Goal: Task Accomplishment & Management: Manage account settings

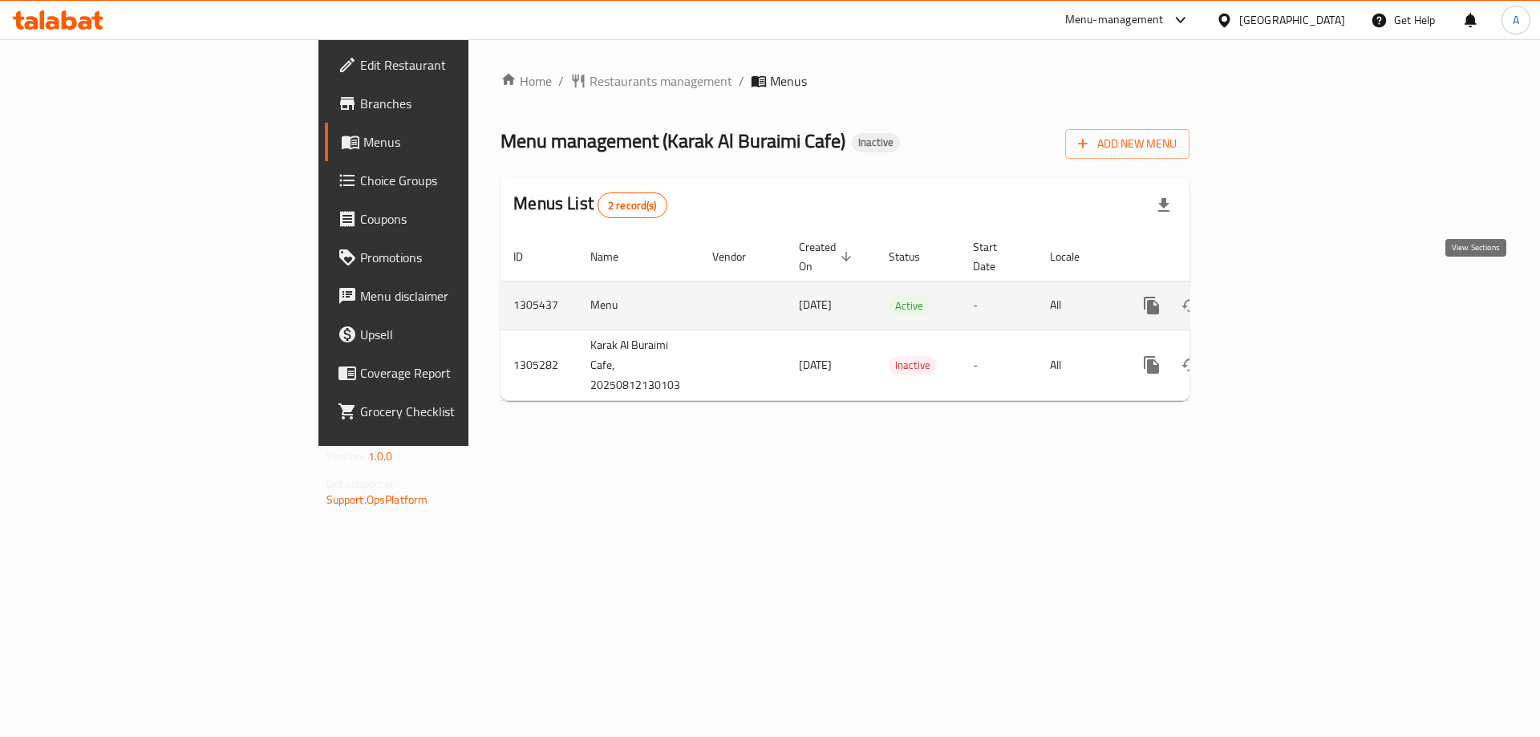
click at [1277, 296] on icon "enhanced table" at bounding box center [1267, 305] width 19 height 19
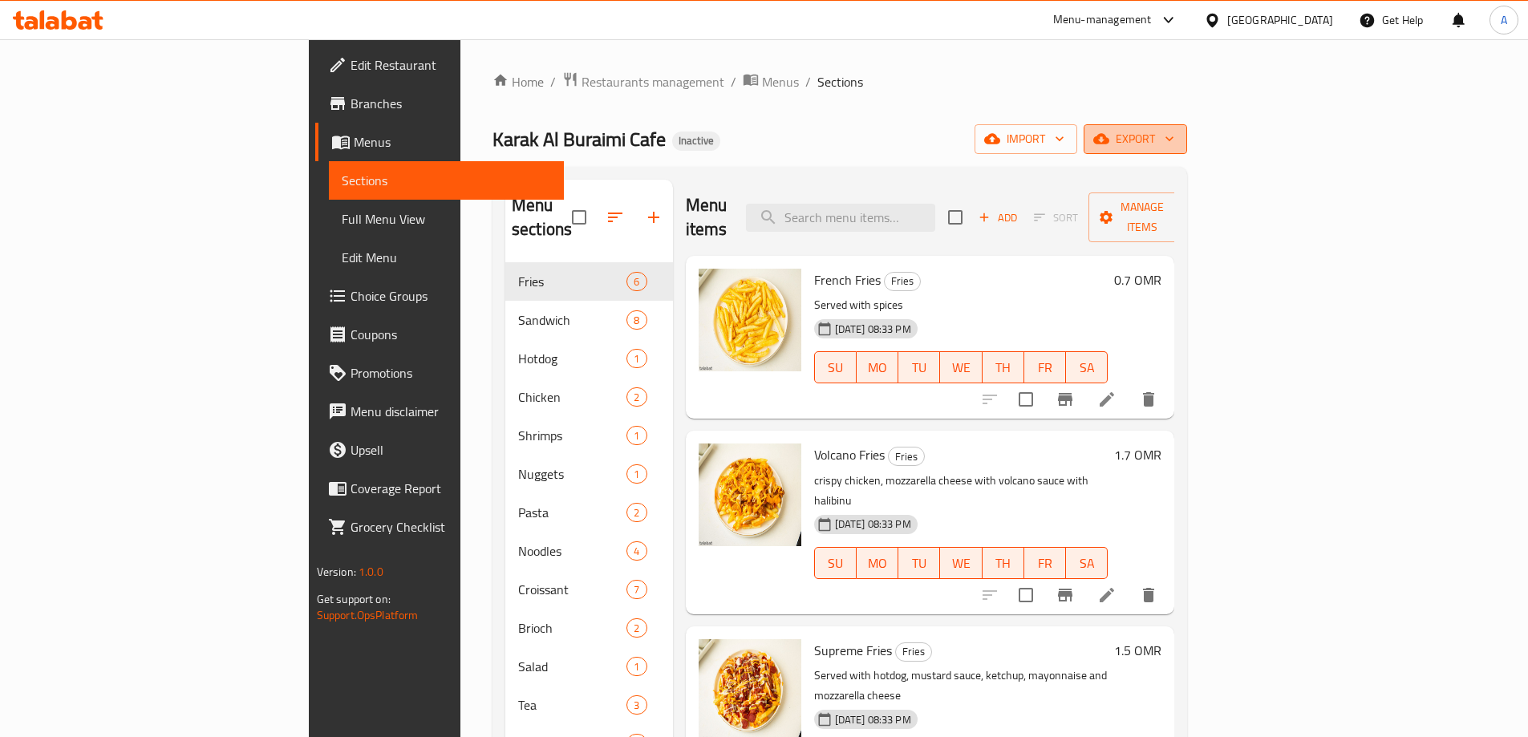
click at [1177, 137] on icon "button" at bounding box center [1169, 139] width 16 height 16
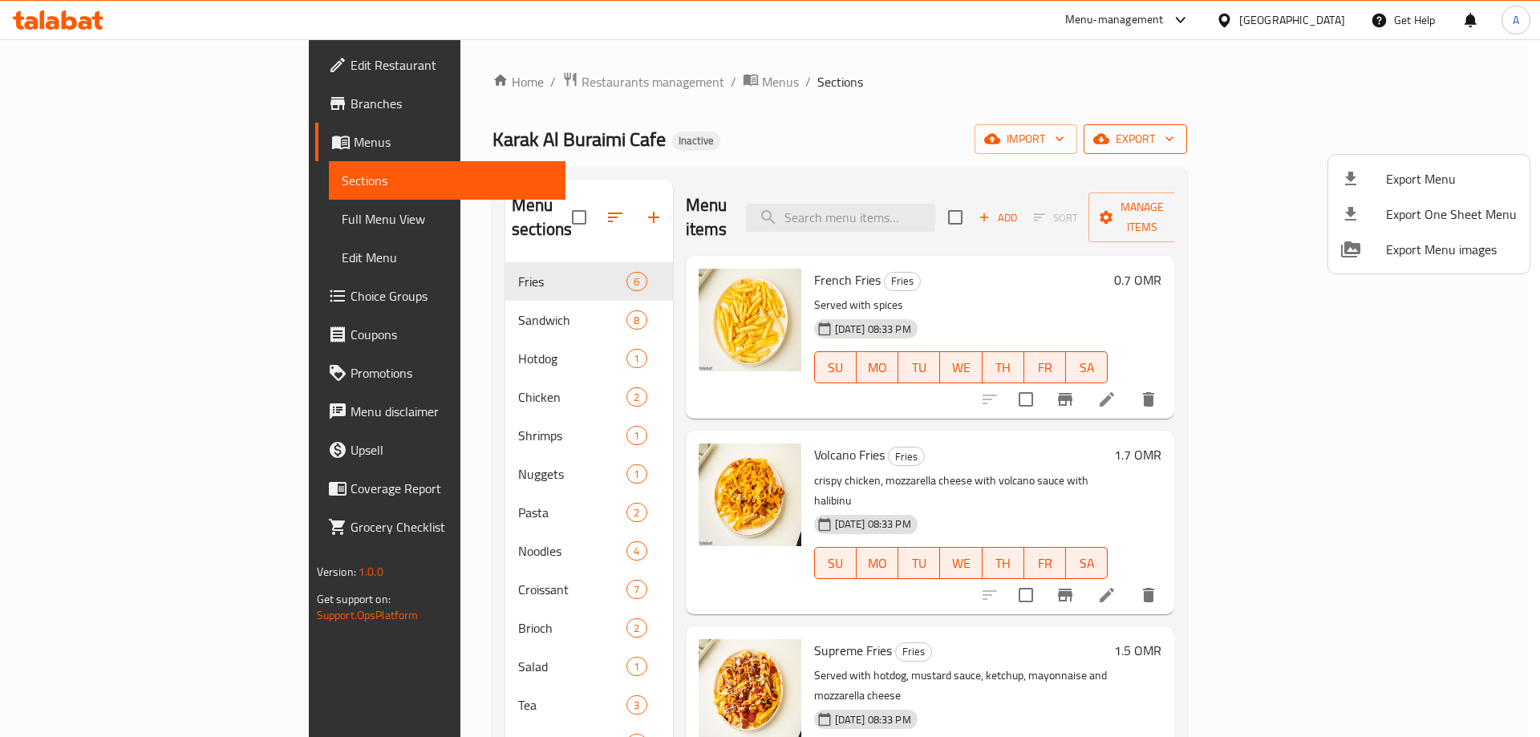
click at [1432, 179] on span "Export Menu" at bounding box center [1451, 178] width 131 height 19
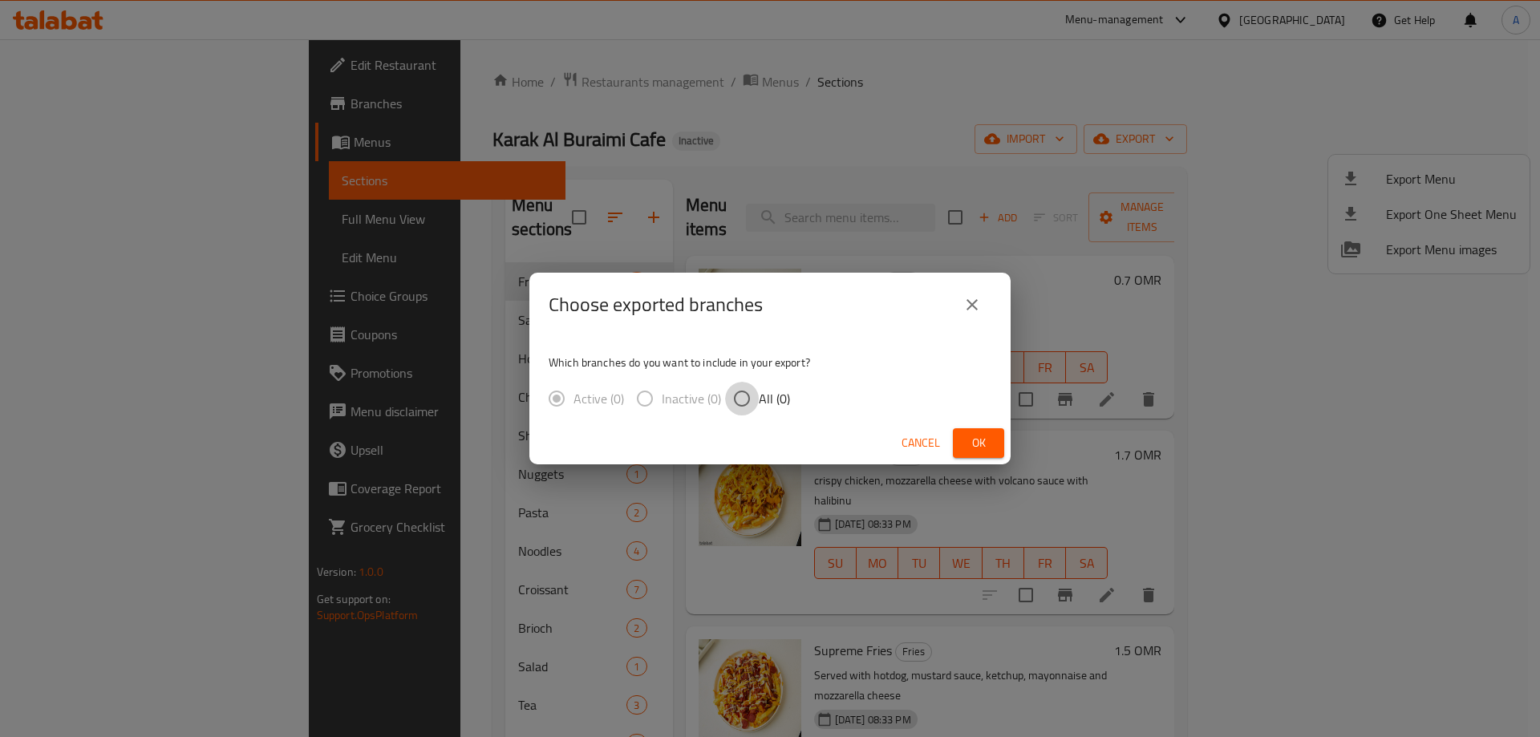
click at [735, 400] on input "All (0)" at bounding box center [742, 399] width 34 height 34
radio input "true"
click at [975, 448] on span "Ok" at bounding box center [979, 443] width 26 height 20
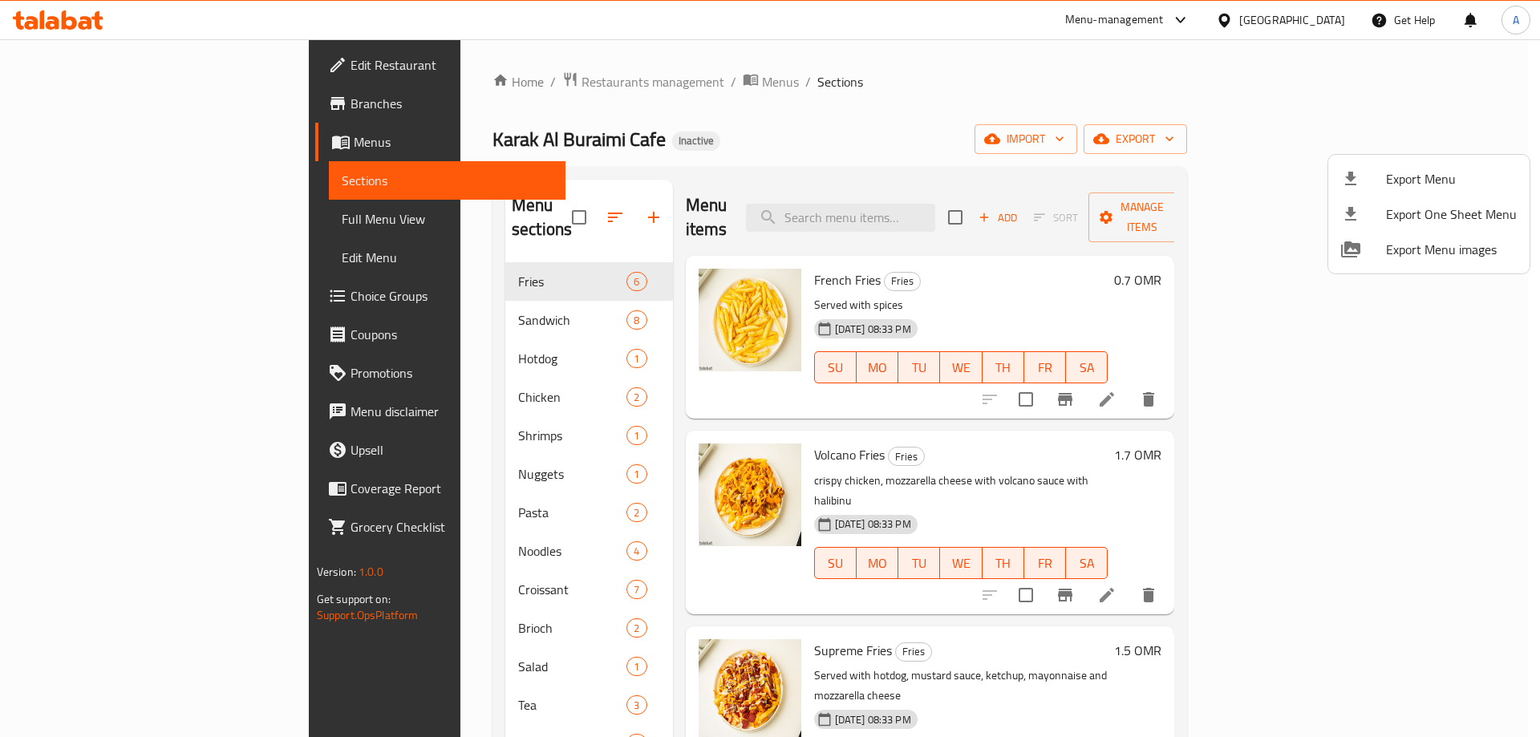
click at [38, 43] on div at bounding box center [770, 368] width 1540 height 737
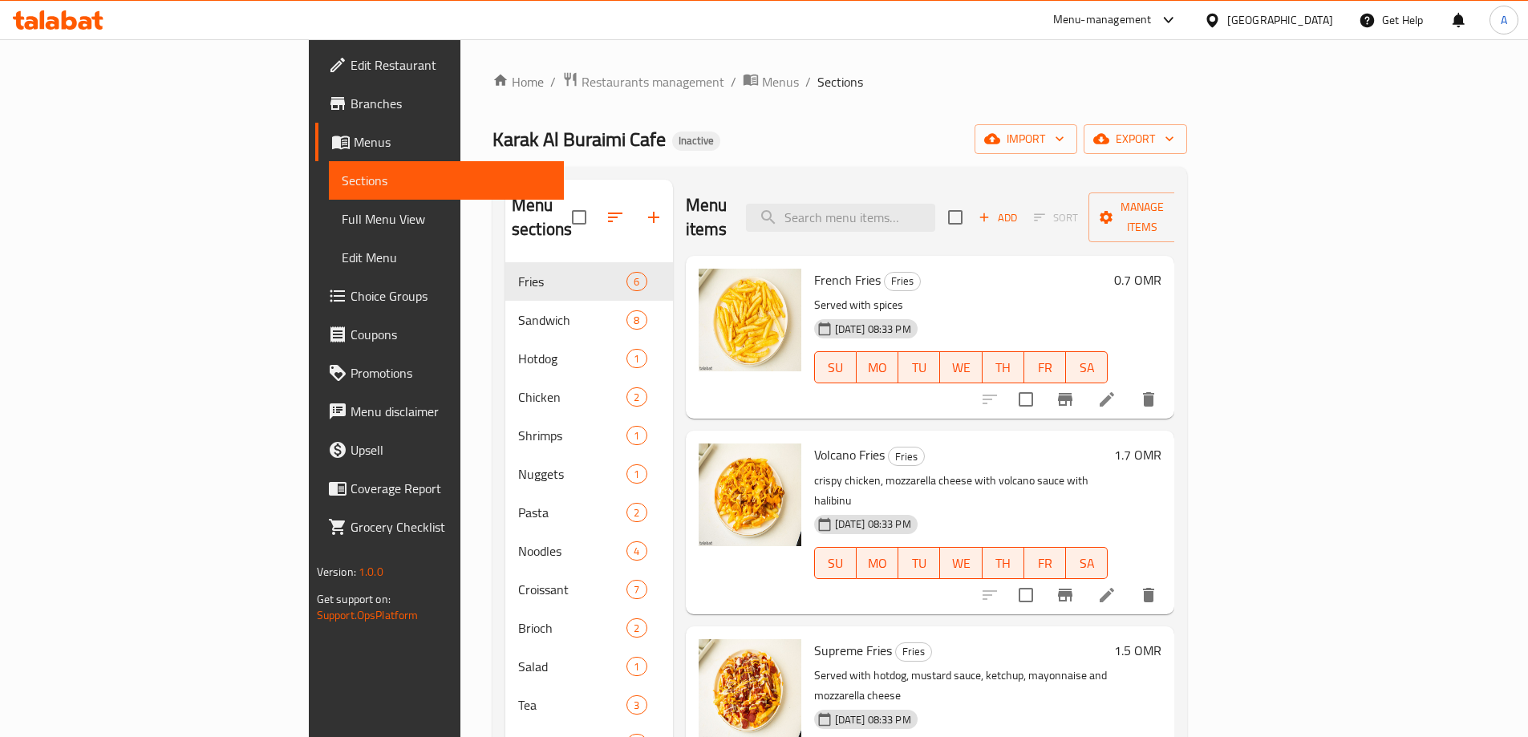
click at [351, 60] on span "Edit Restaurant" at bounding box center [451, 64] width 201 height 19
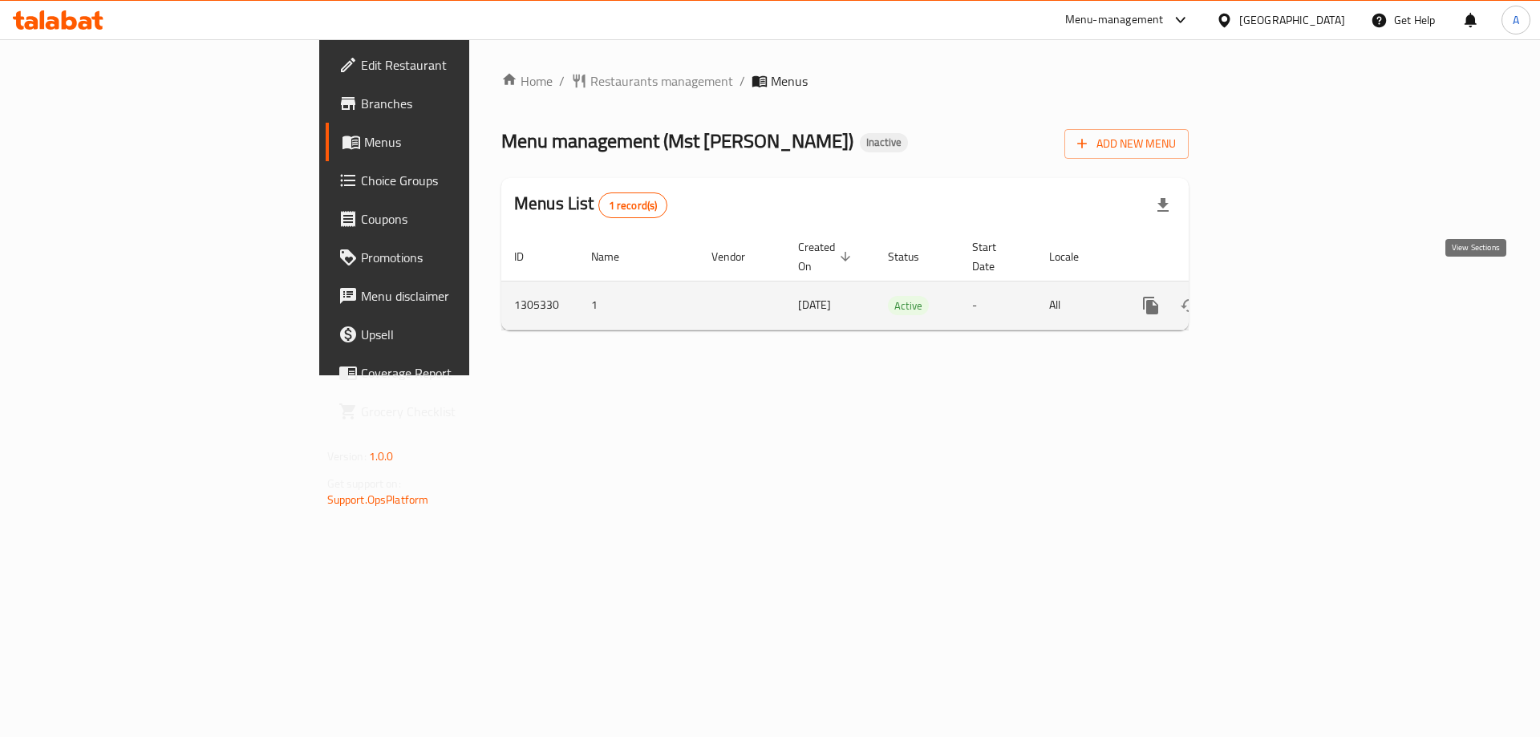
click at [1286, 286] on link "enhanced table" at bounding box center [1266, 305] width 38 height 38
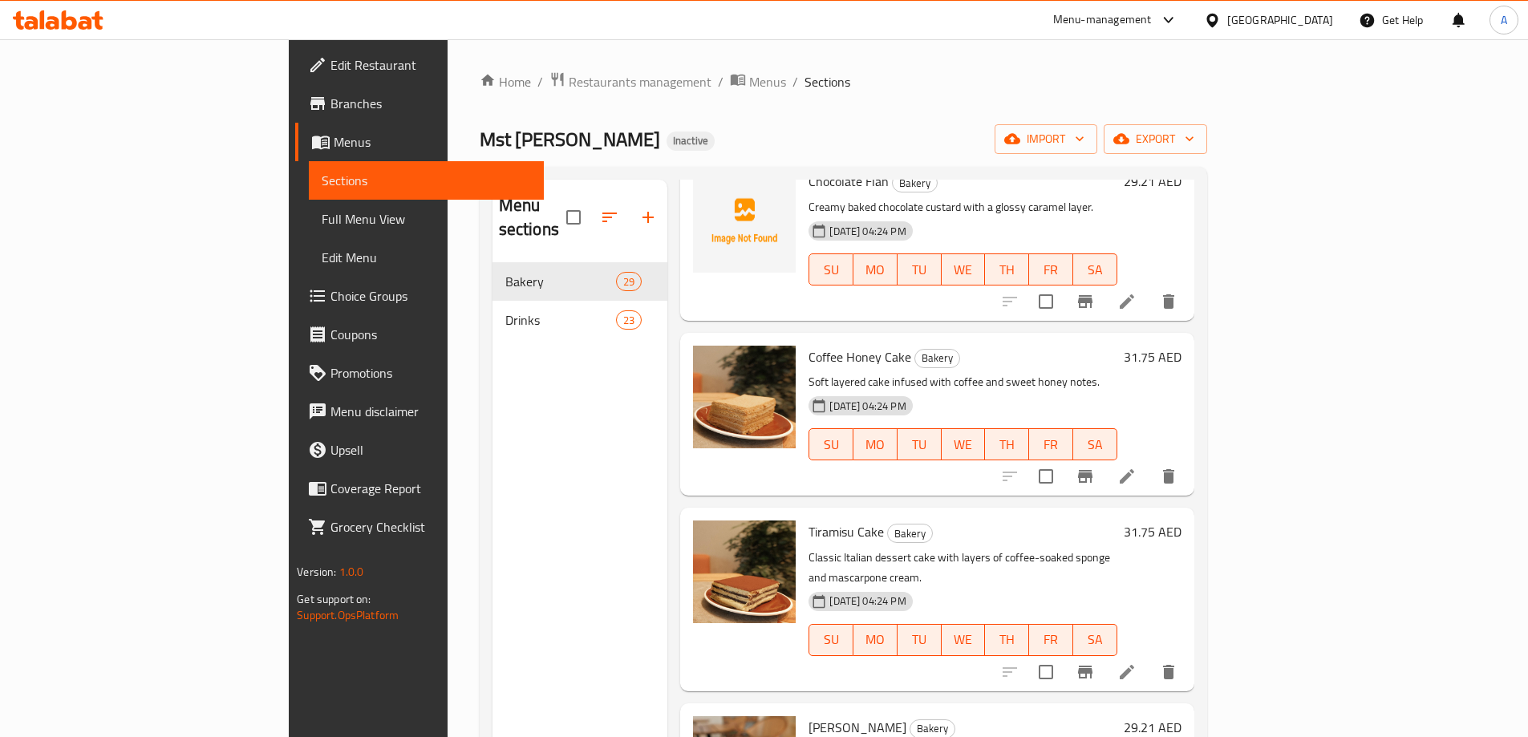
scroll to position [2567, 0]
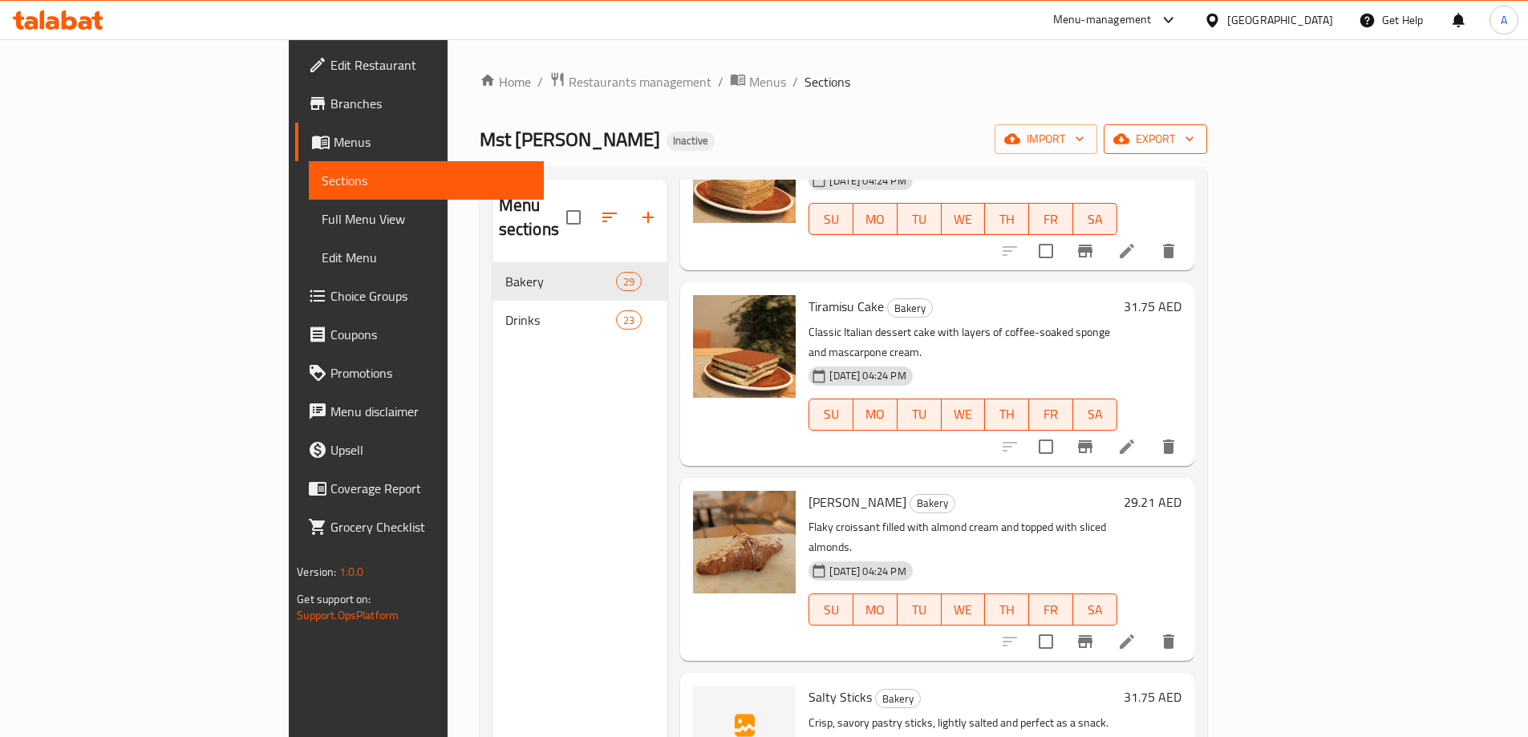
click at [1194, 140] on span "export" at bounding box center [1155, 139] width 78 height 20
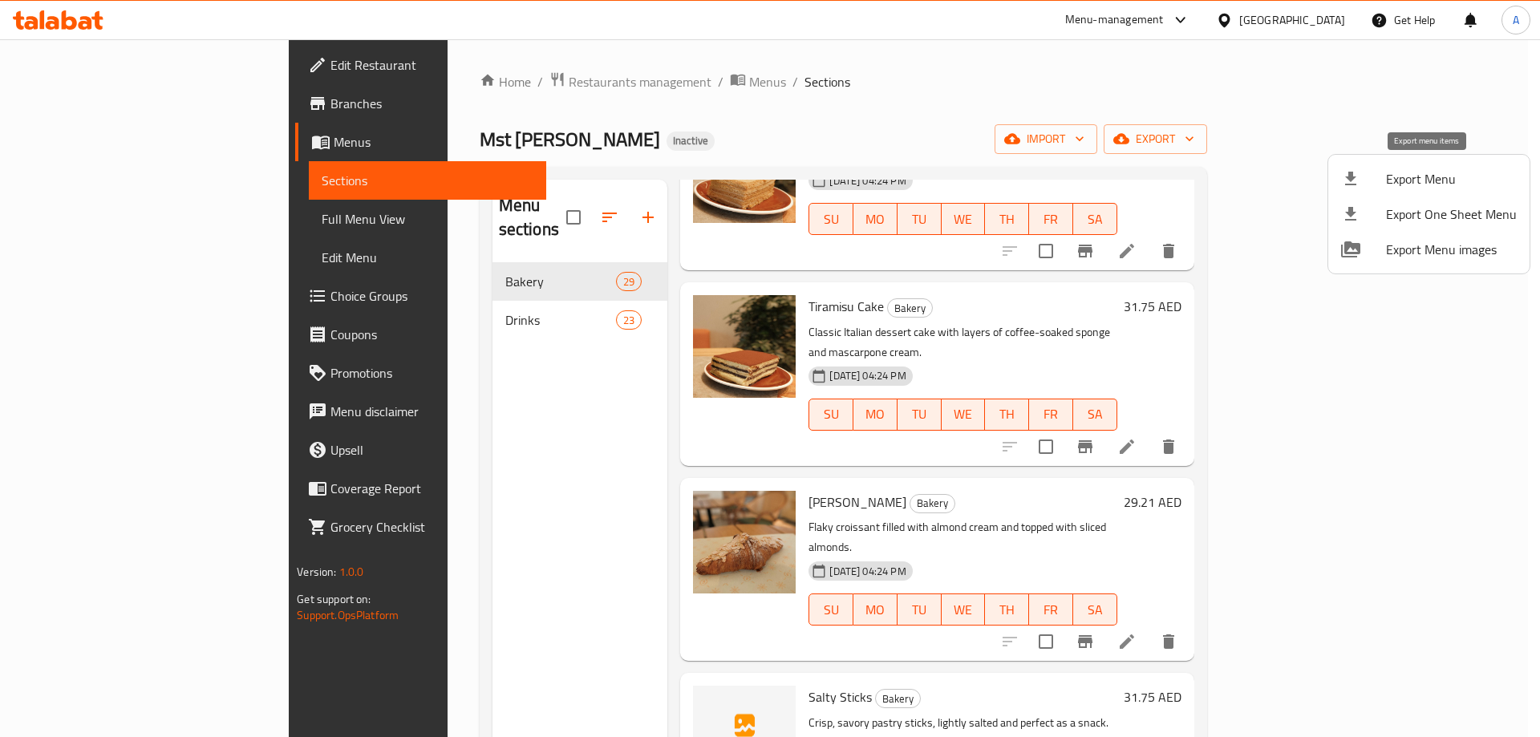
click at [1400, 172] on span "Export Menu" at bounding box center [1451, 178] width 131 height 19
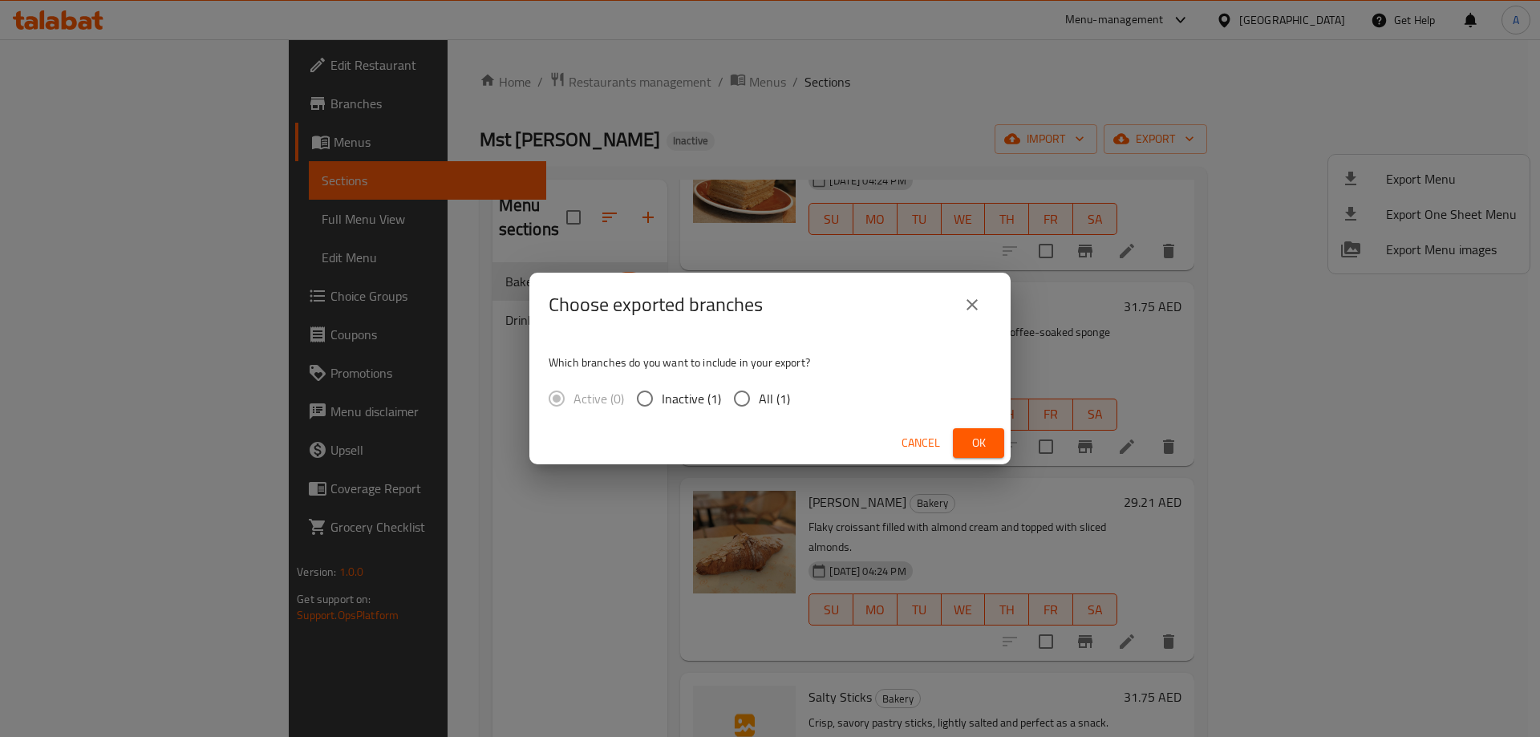
click at [759, 400] on span "All (1)" at bounding box center [774, 398] width 31 height 19
click at [759, 400] on input "All (1)" at bounding box center [742, 399] width 34 height 34
radio input "true"
click at [988, 443] on span "Ok" at bounding box center [979, 443] width 26 height 20
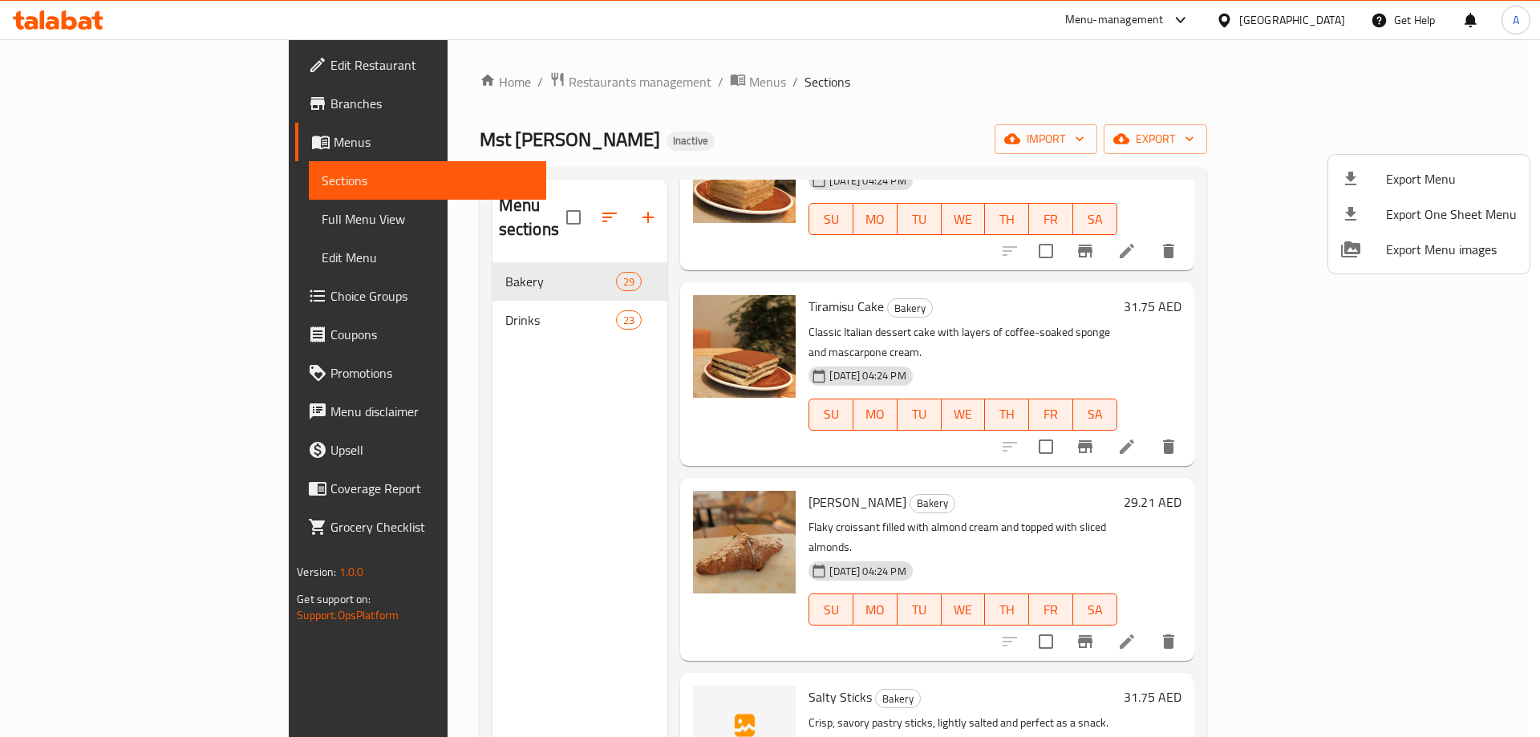
click at [1262, 24] on div at bounding box center [770, 368] width 1540 height 737
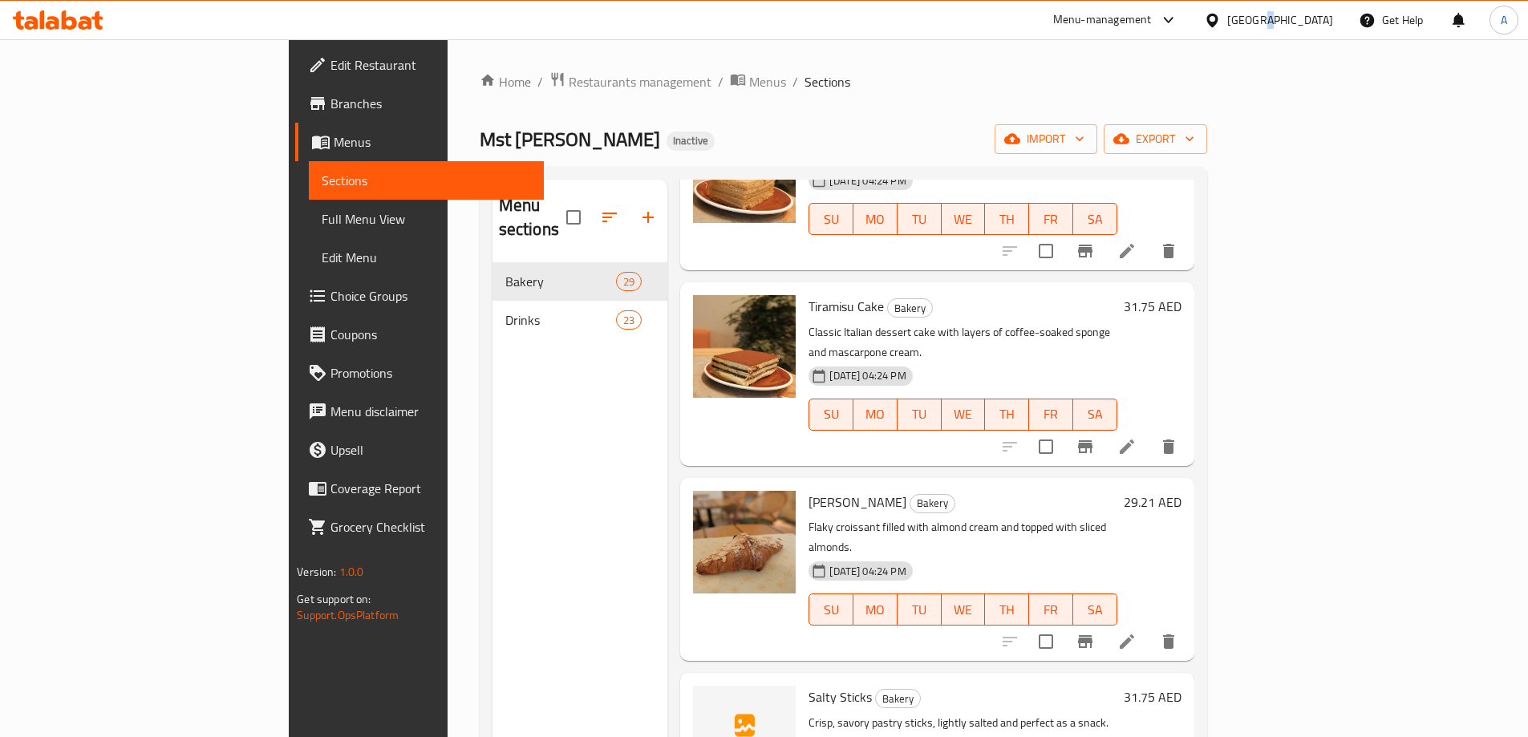
click at [1262, 24] on div "United Arab Emirates" at bounding box center [1280, 20] width 106 height 18
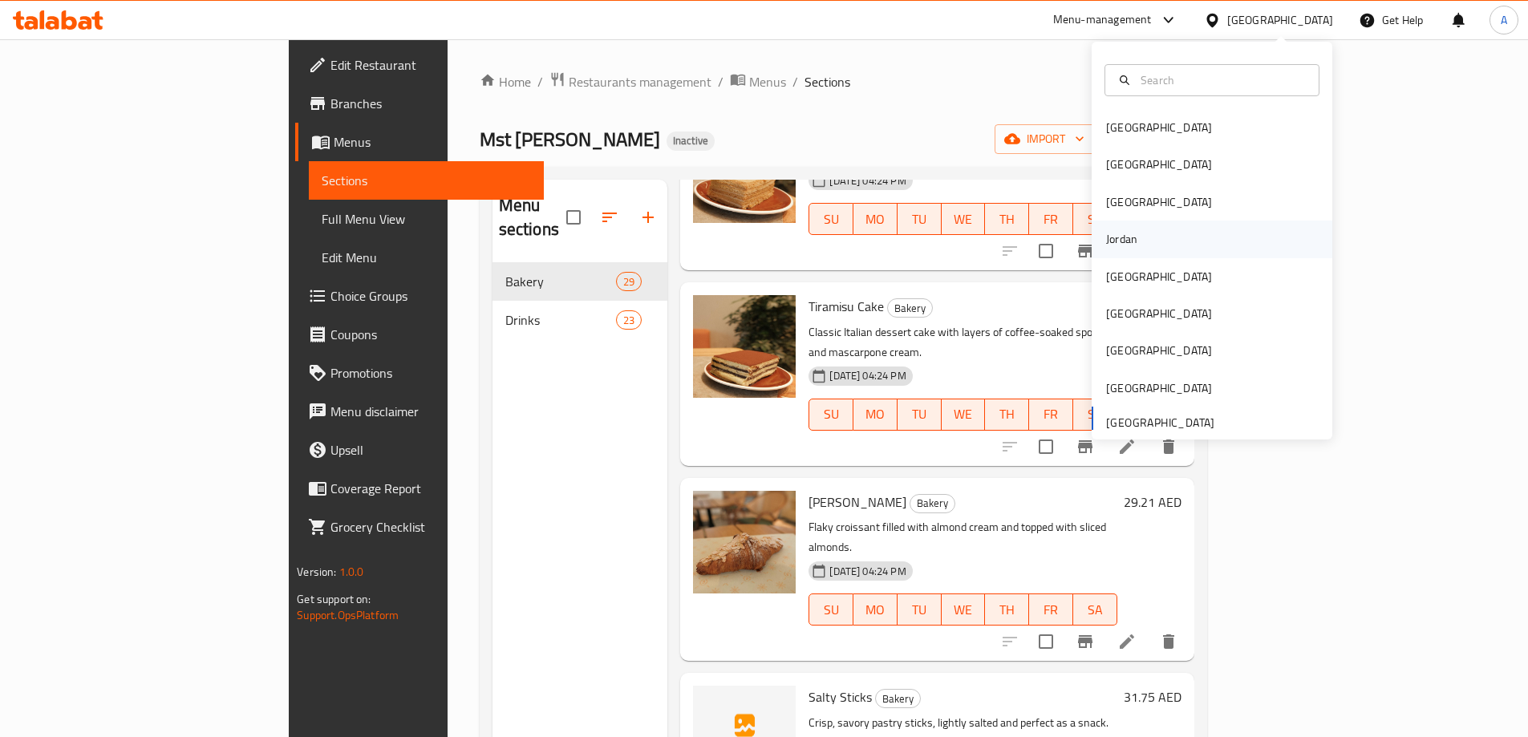
click at [1129, 244] on div "Jordan" at bounding box center [1121, 239] width 57 height 37
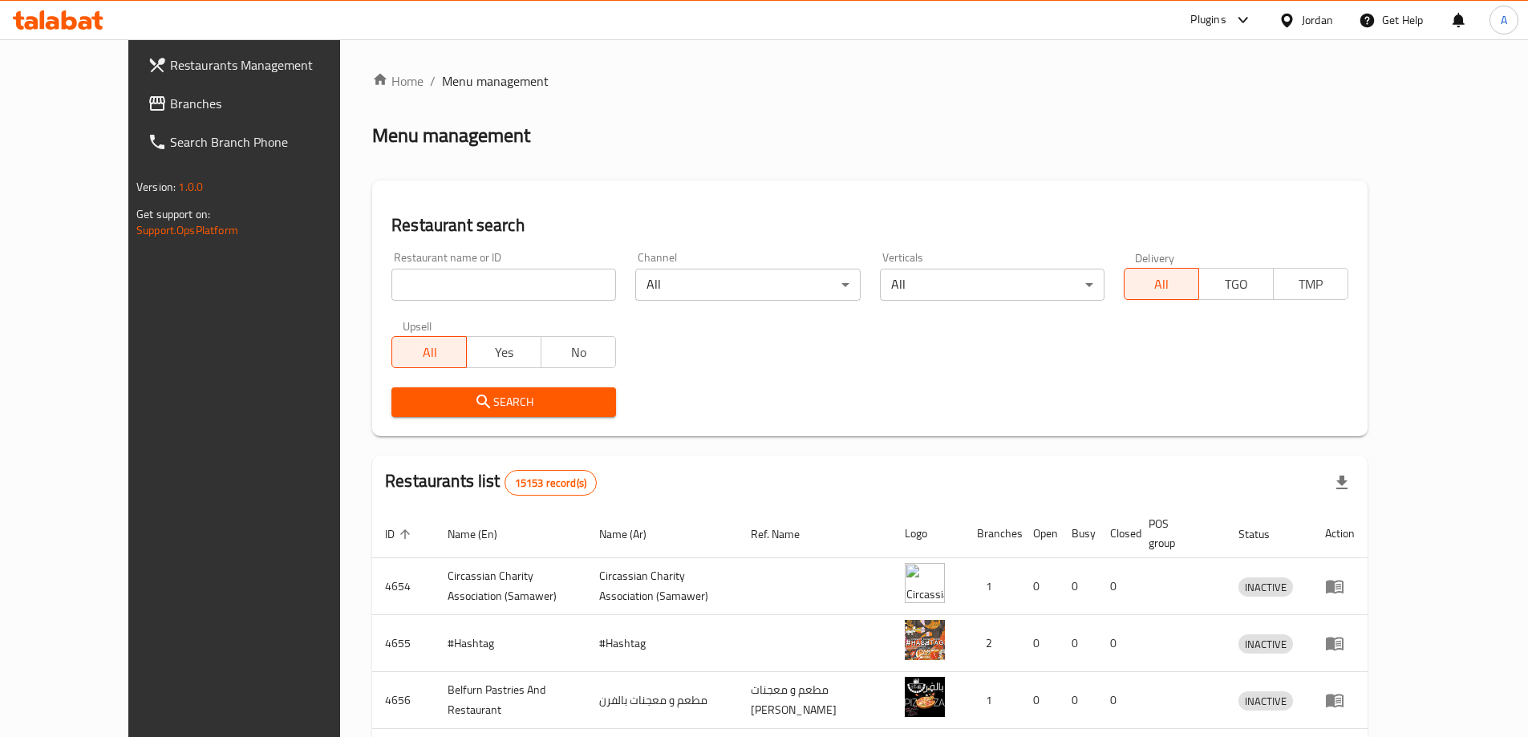
click at [135, 83] on link "Restaurants Management" at bounding box center [259, 65] width 249 height 38
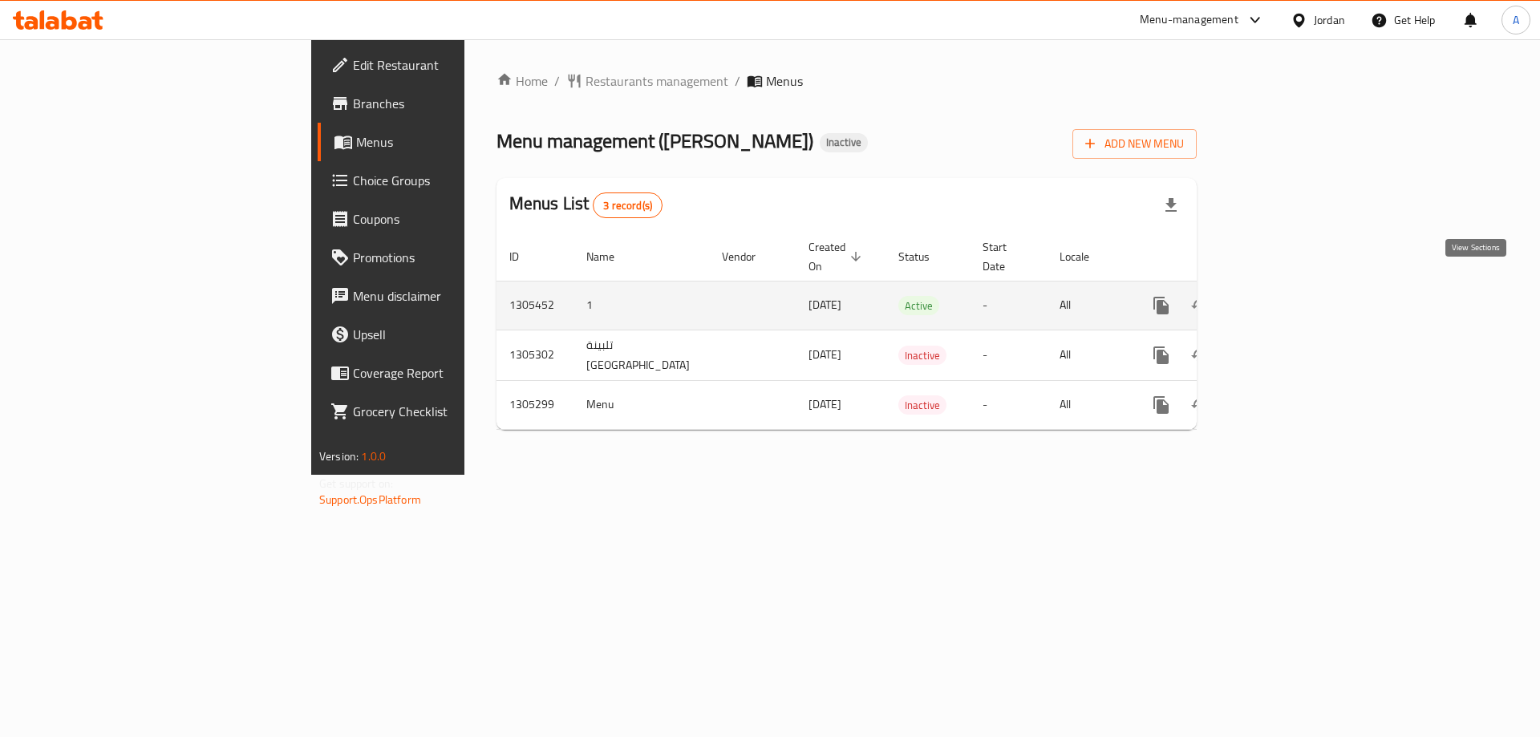
click at [1296, 296] on link "enhanced table" at bounding box center [1277, 305] width 38 height 38
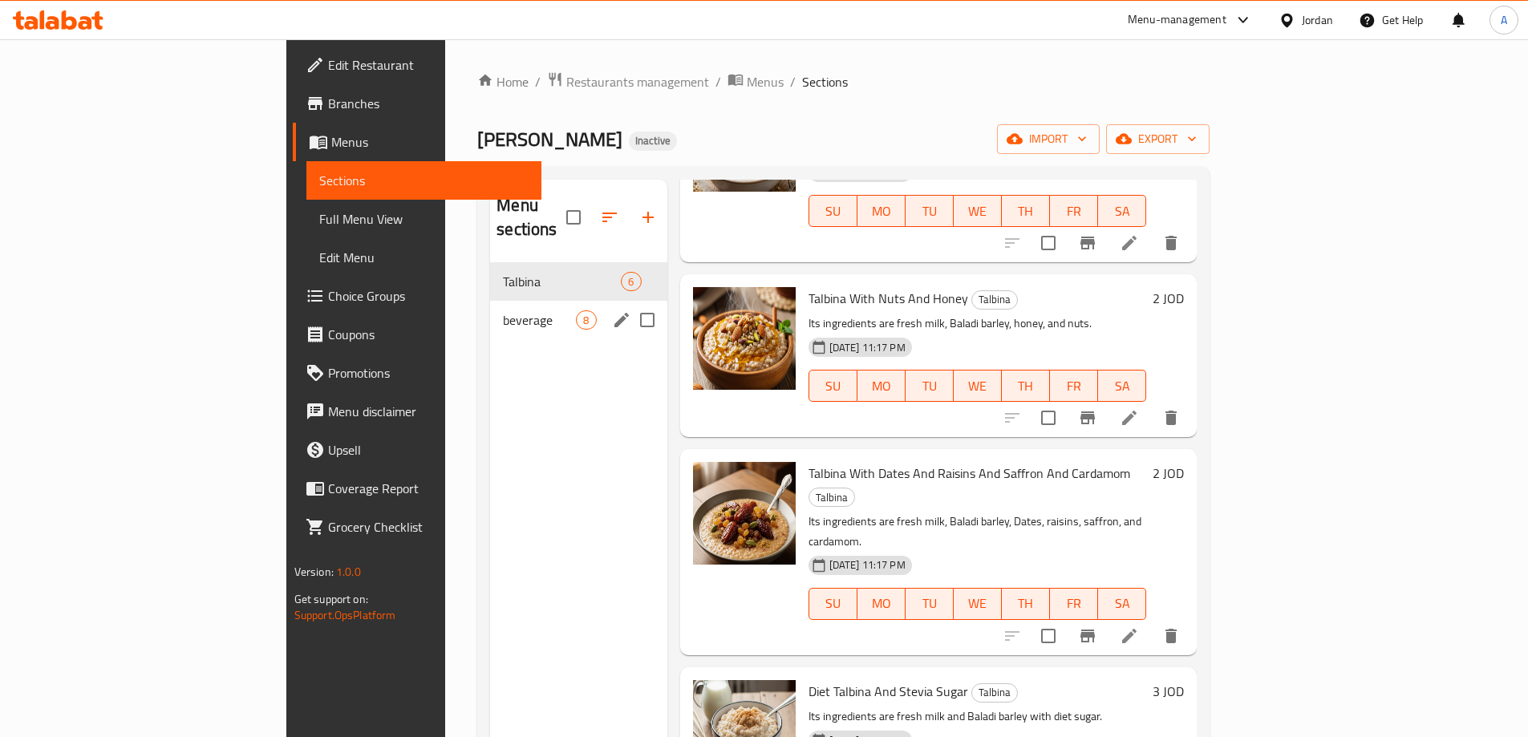
click at [490, 307] on div "beverage 8" at bounding box center [578, 320] width 176 height 38
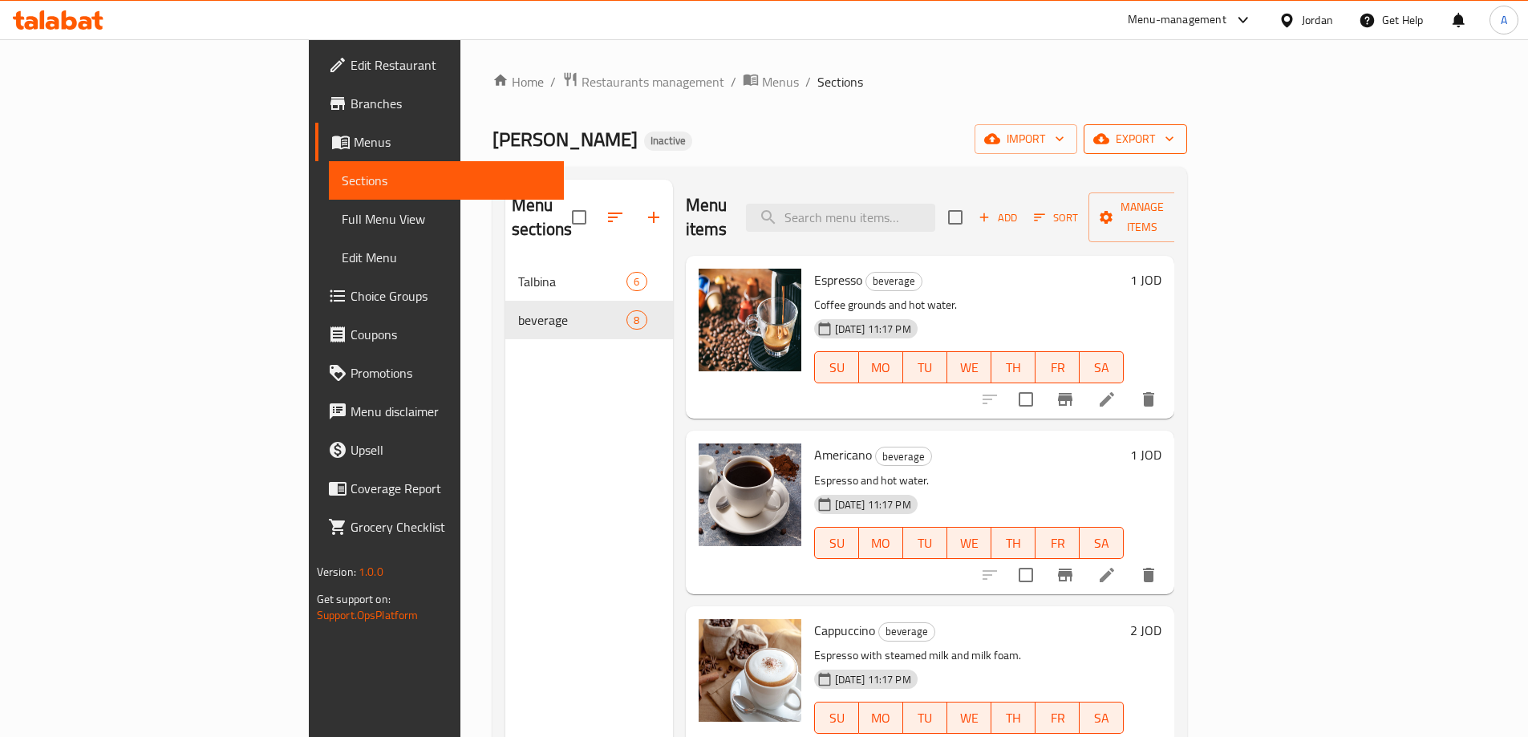
click at [1174, 136] on span "export" at bounding box center [1135, 139] width 78 height 20
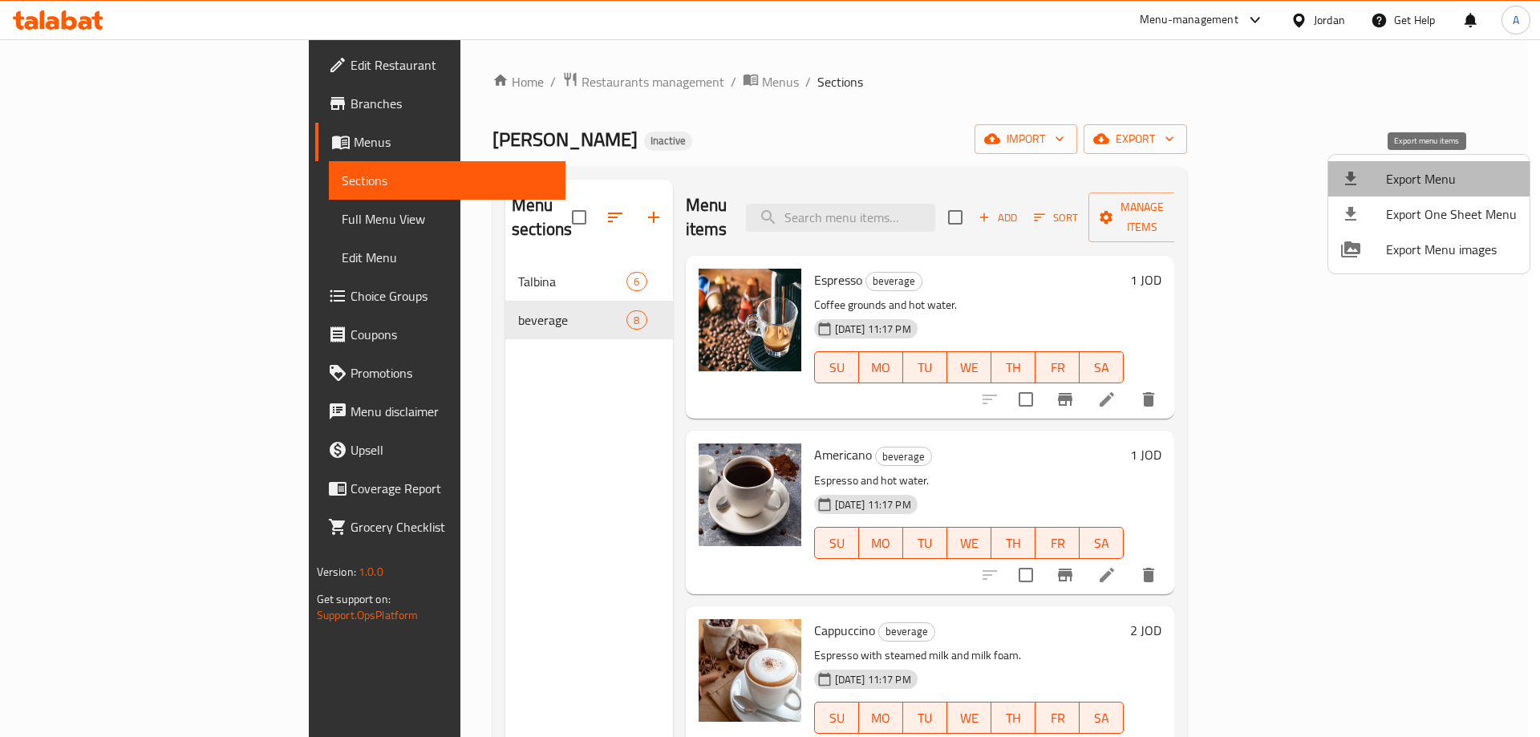
click at [1436, 174] on span "Export Menu" at bounding box center [1451, 178] width 131 height 19
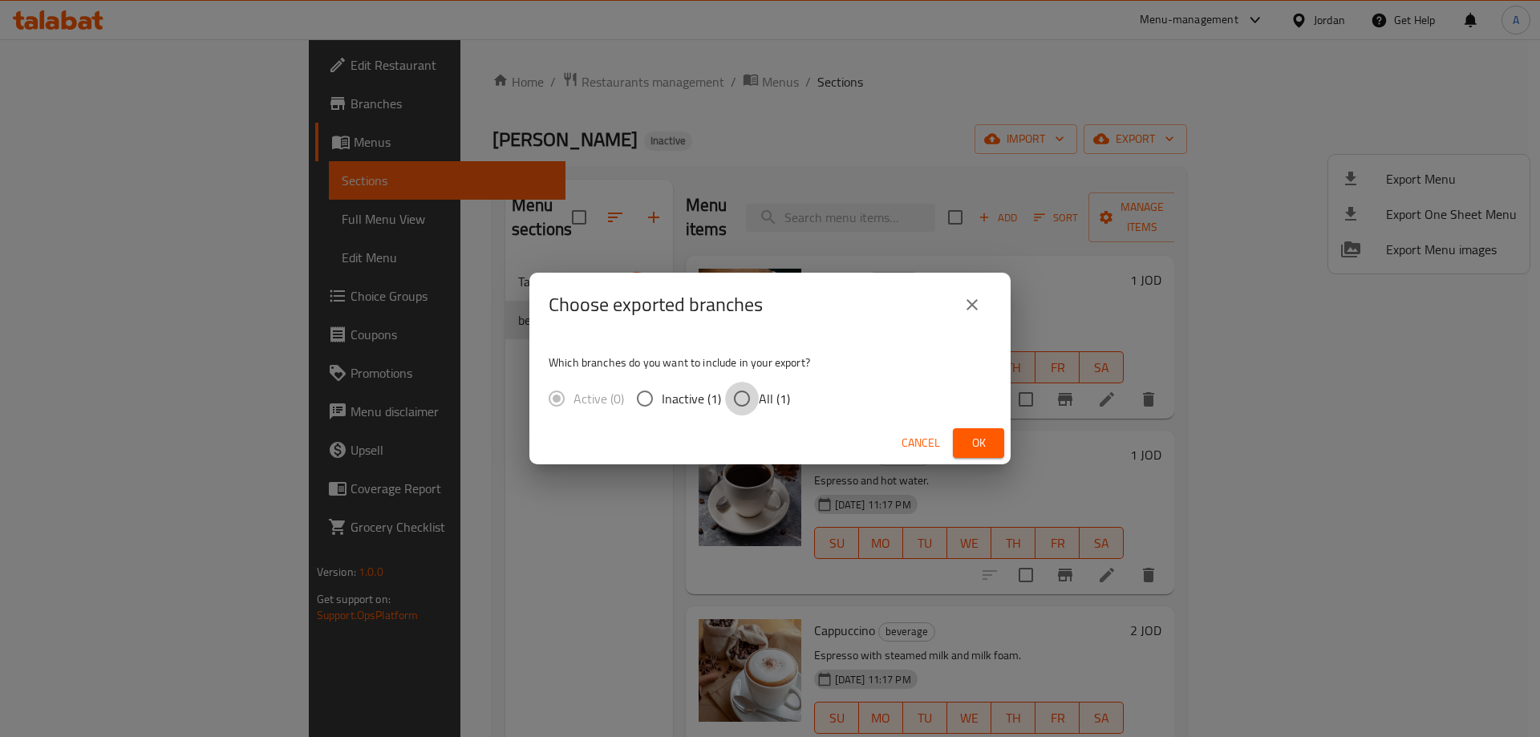
click at [737, 396] on input "All (1)" at bounding box center [742, 399] width 34 height 34
radio input "true"
click at [976, 436] on span "Ok" at bounding box center [979, 443] width 26 height 20
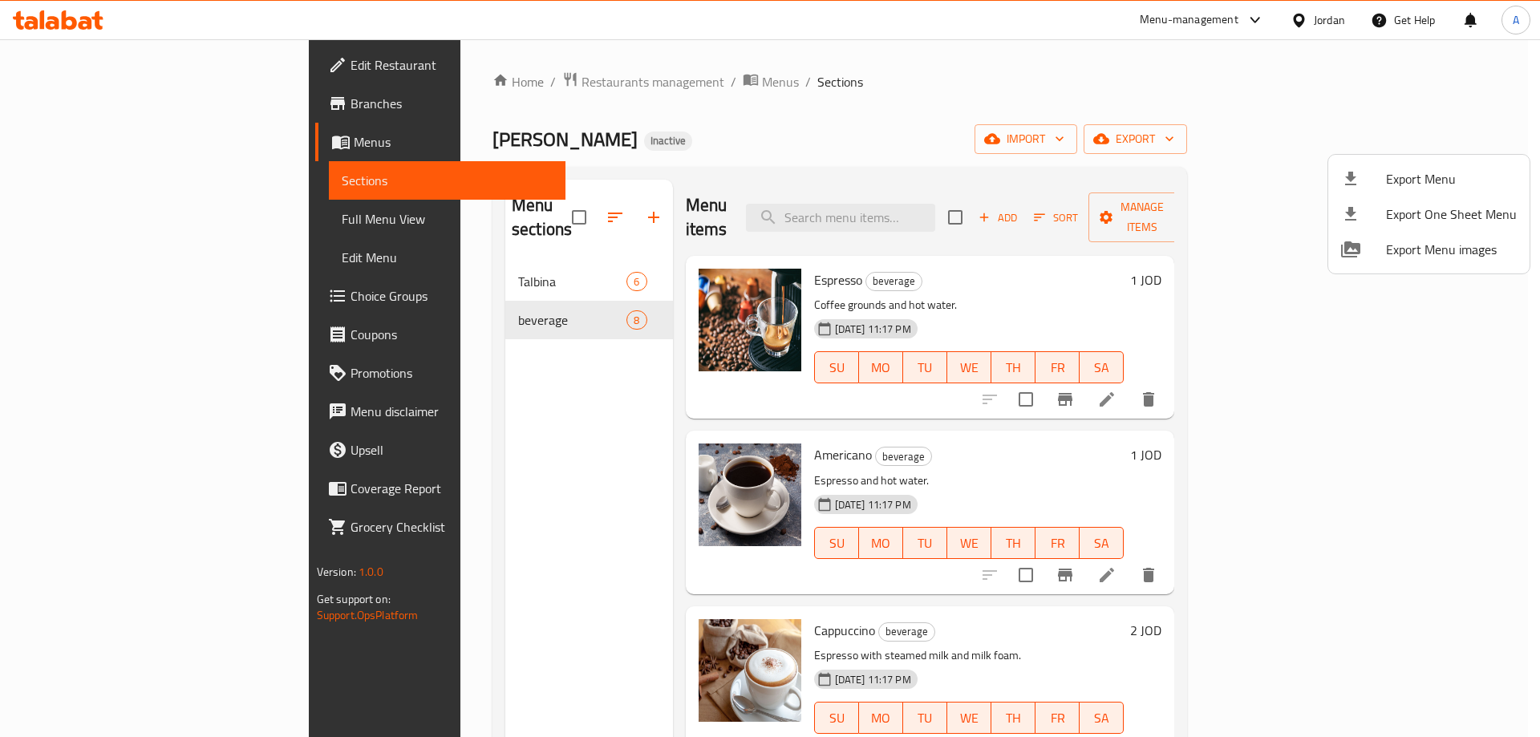
click at [124, 73] on div at bounding box center [770, 368] width 1540 height 737
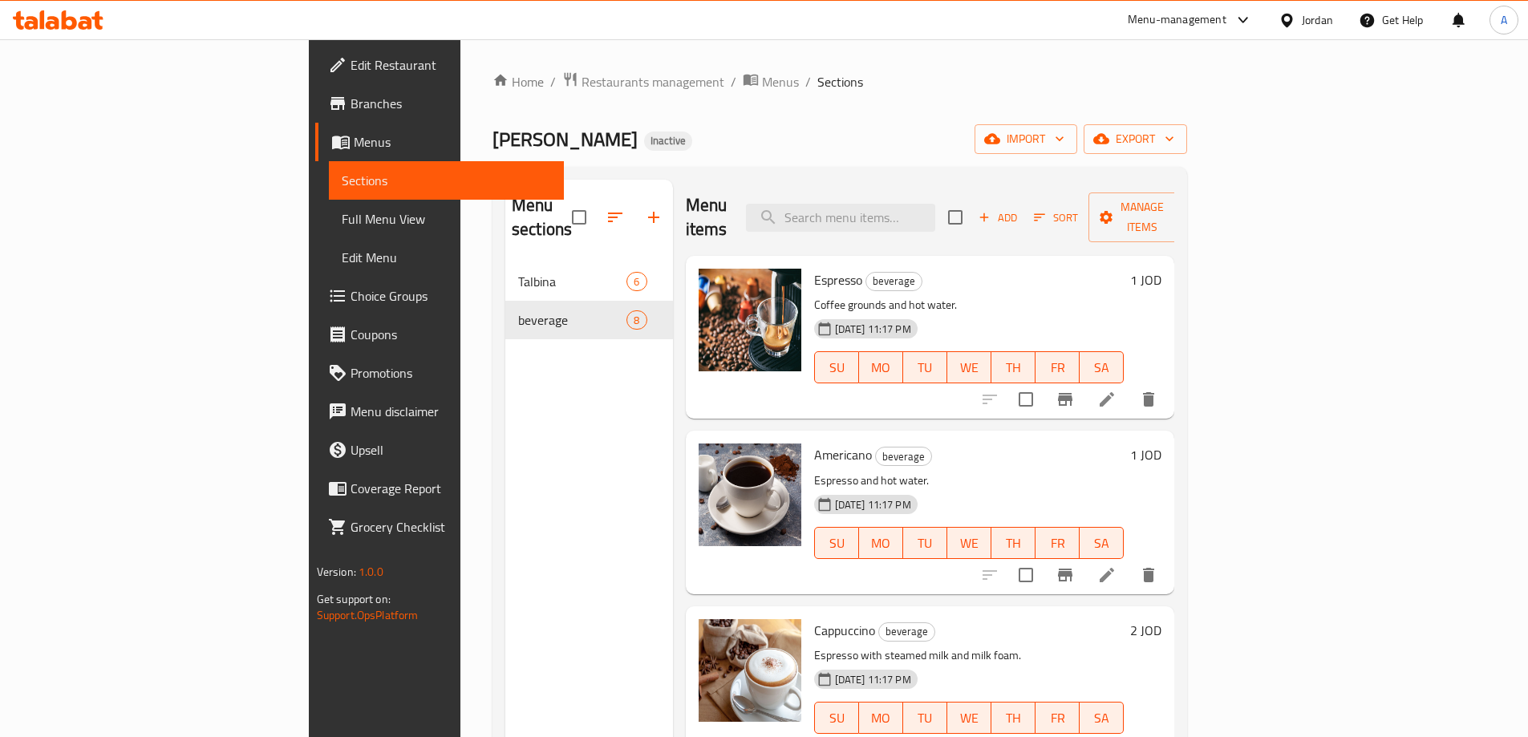
click at [351, 73] on span "Edit Restaurant" at bounding box center [451, 64] width 201 height 19
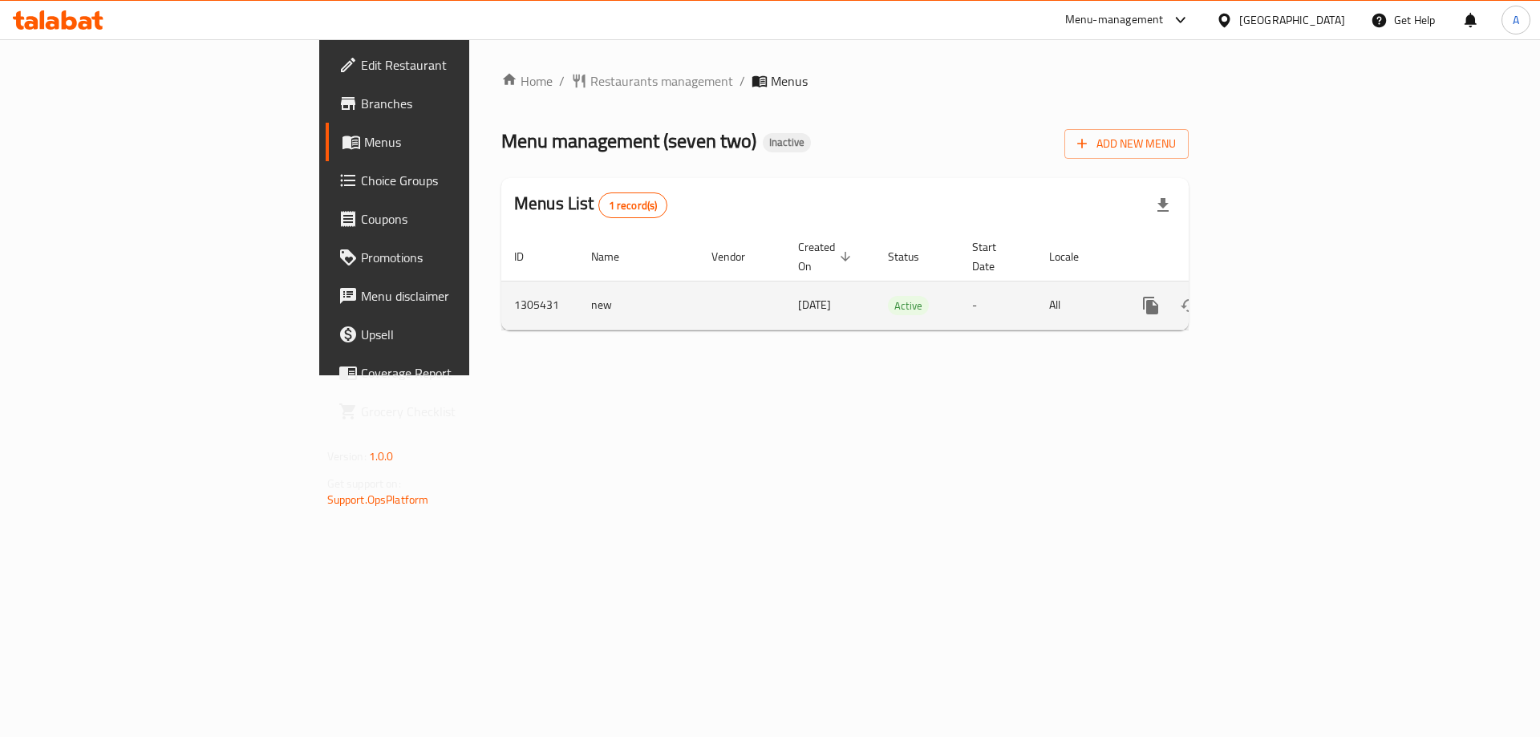
click at [1276, 296] on icon "enhanced table" at bounding box center [1266, 305] width 19 height 19
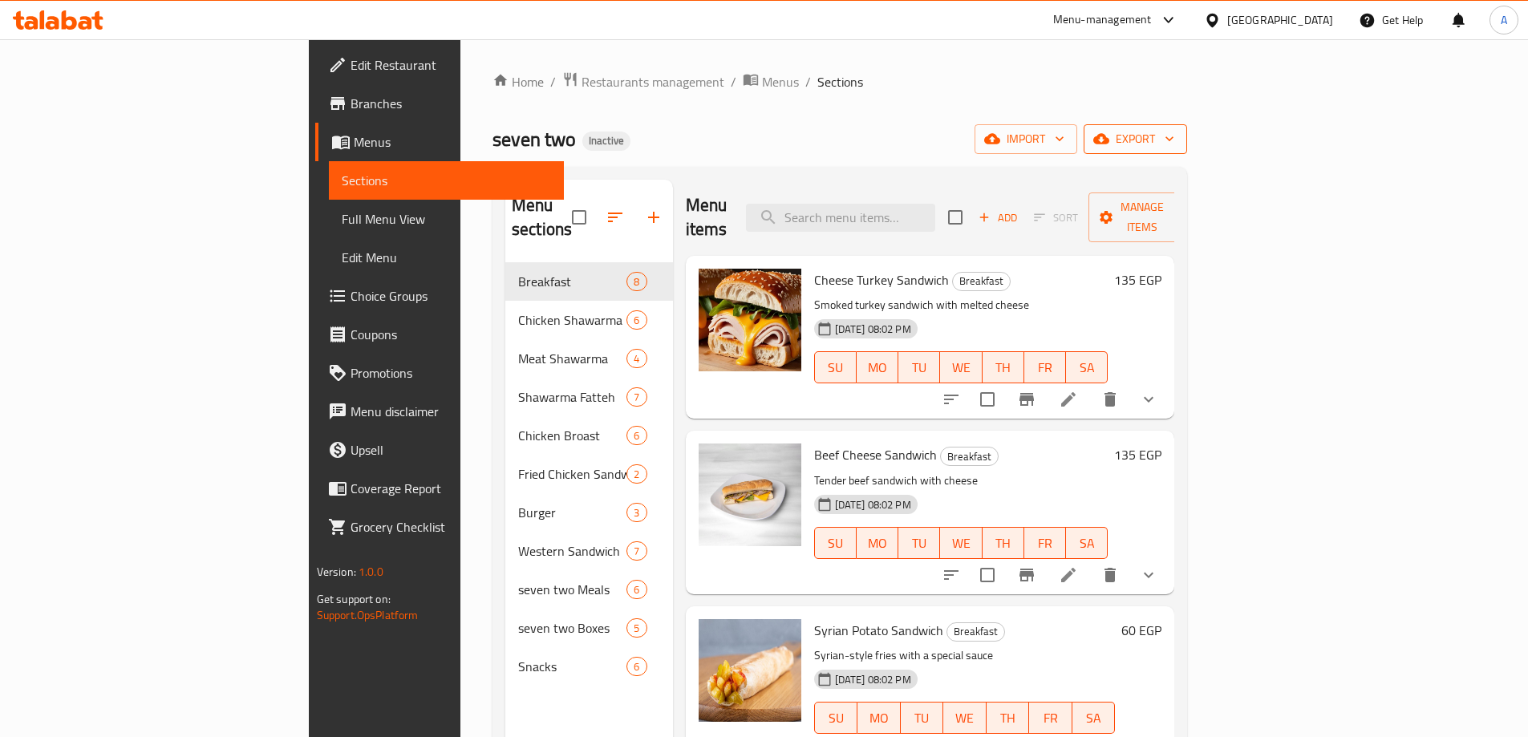
click at [1174, 137] on span "export" at bounding box center [1135, 139] width 78 height 20
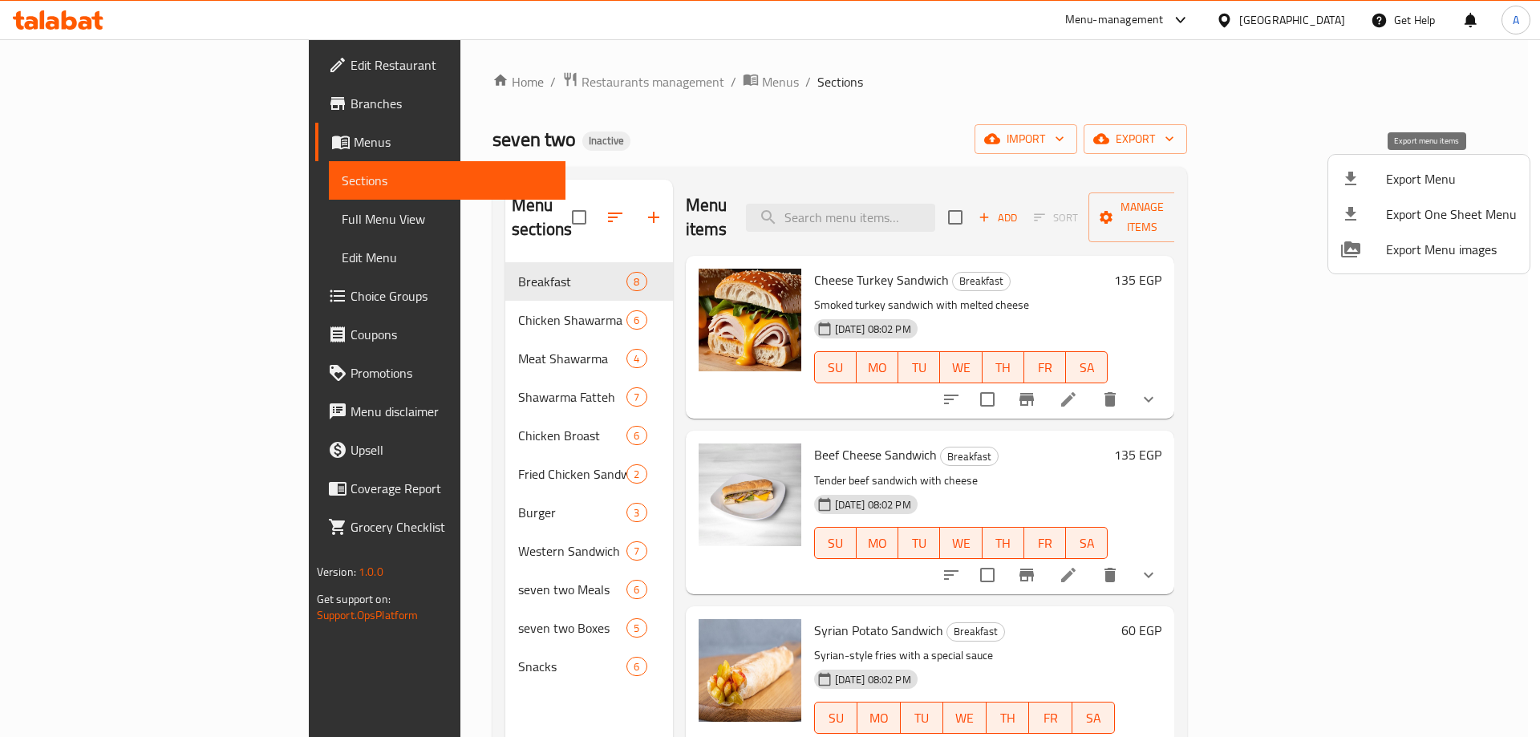
click at [1380, 176] on div at bounding box center [1363, 178] width 45 height 19
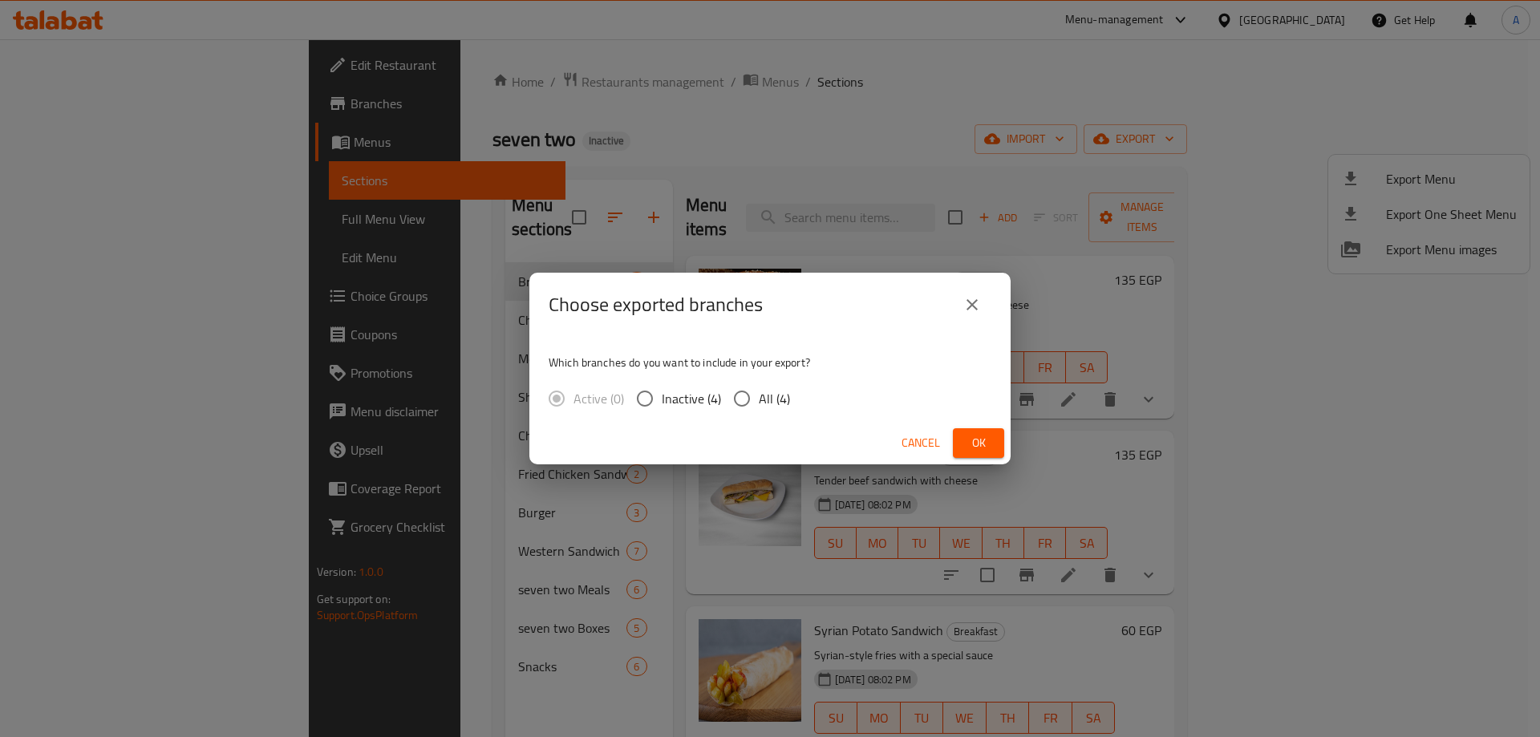
click at [764, 405] on span "All (4)" at bounding box center [774, 398] width 31 height 19
click at [759, 405] on input "All (4)" at bounding box center [742, 399] width 34 height 34
radio input "true"
click at [974, 443] on span "Ok" at bounding box center [979, 443] width 26 height 20
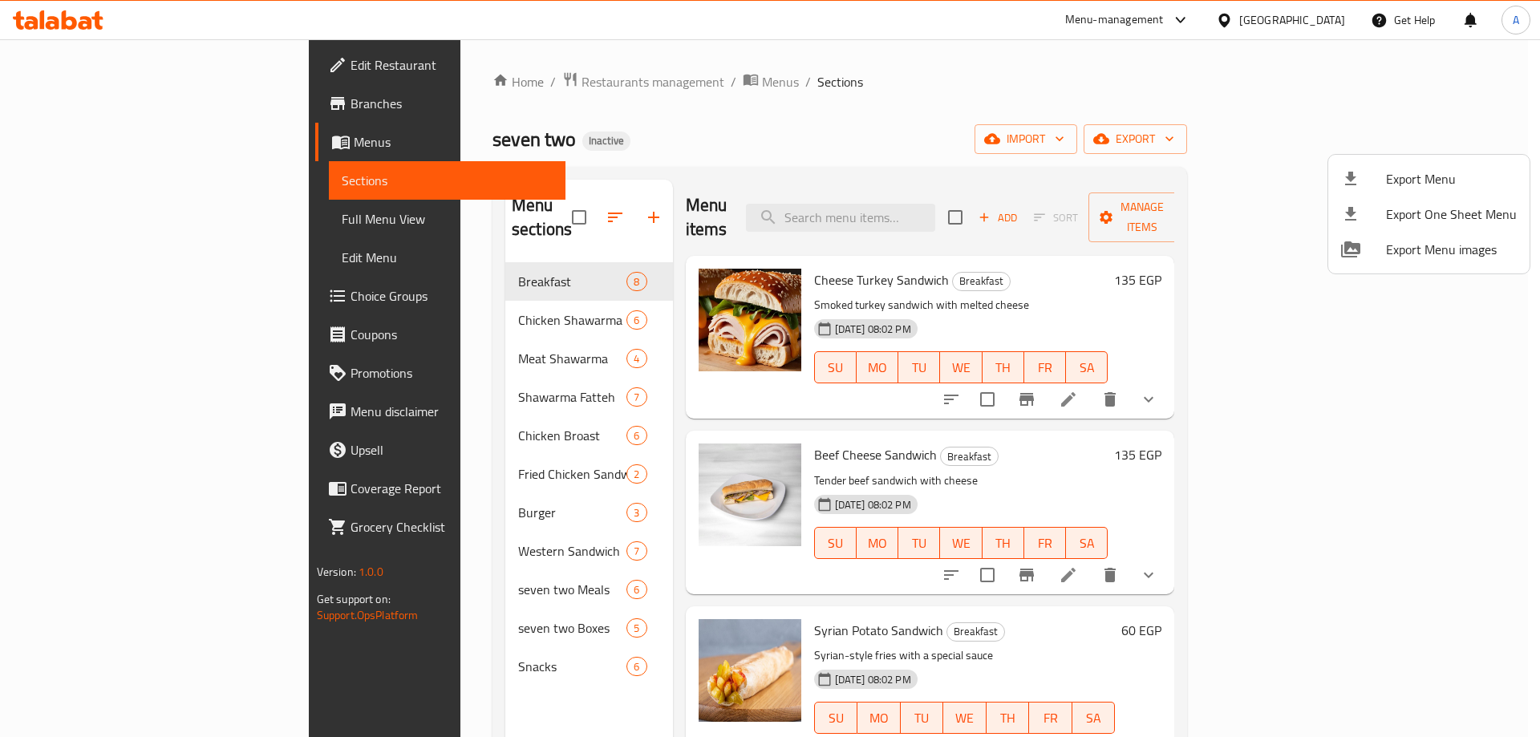
click at [1006, 159] on div at bounding box center [770, 368] width 1540 height 737
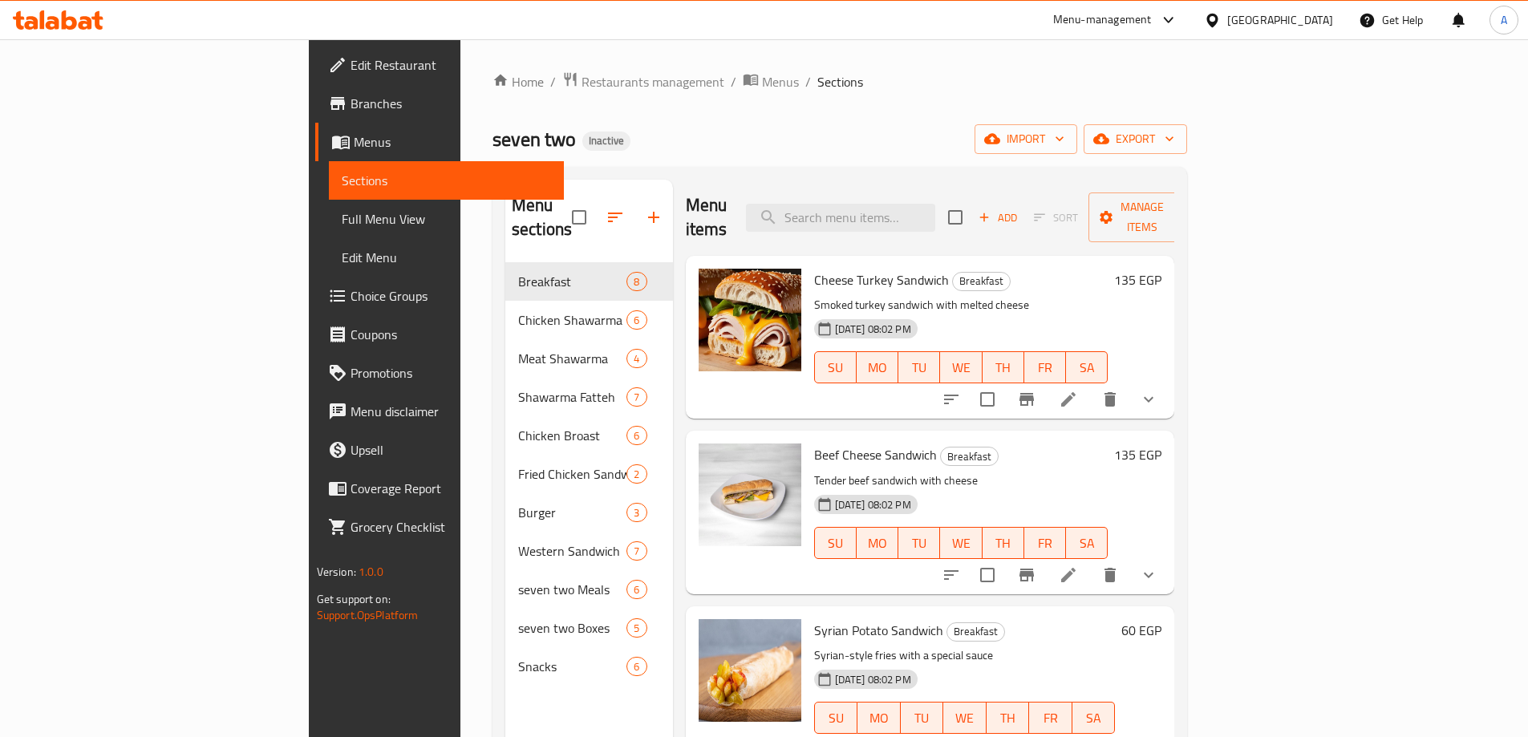
click at [1316, 24] on div "Egypt" at bounding box center [1280, 20] width 106 height 18
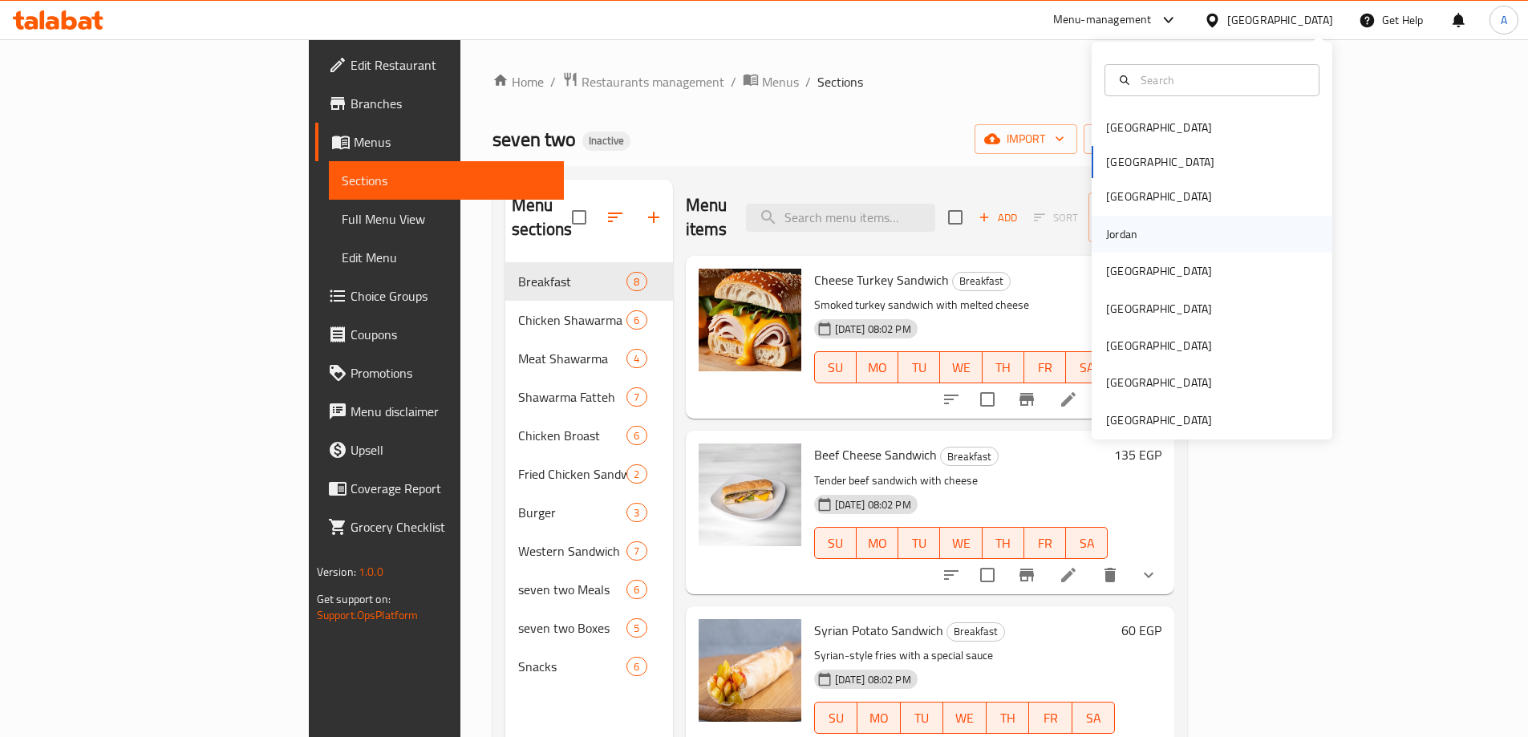
click at [1137, 235] on div "Jordan" at bounding box center [1121, 234] width 57 height 37
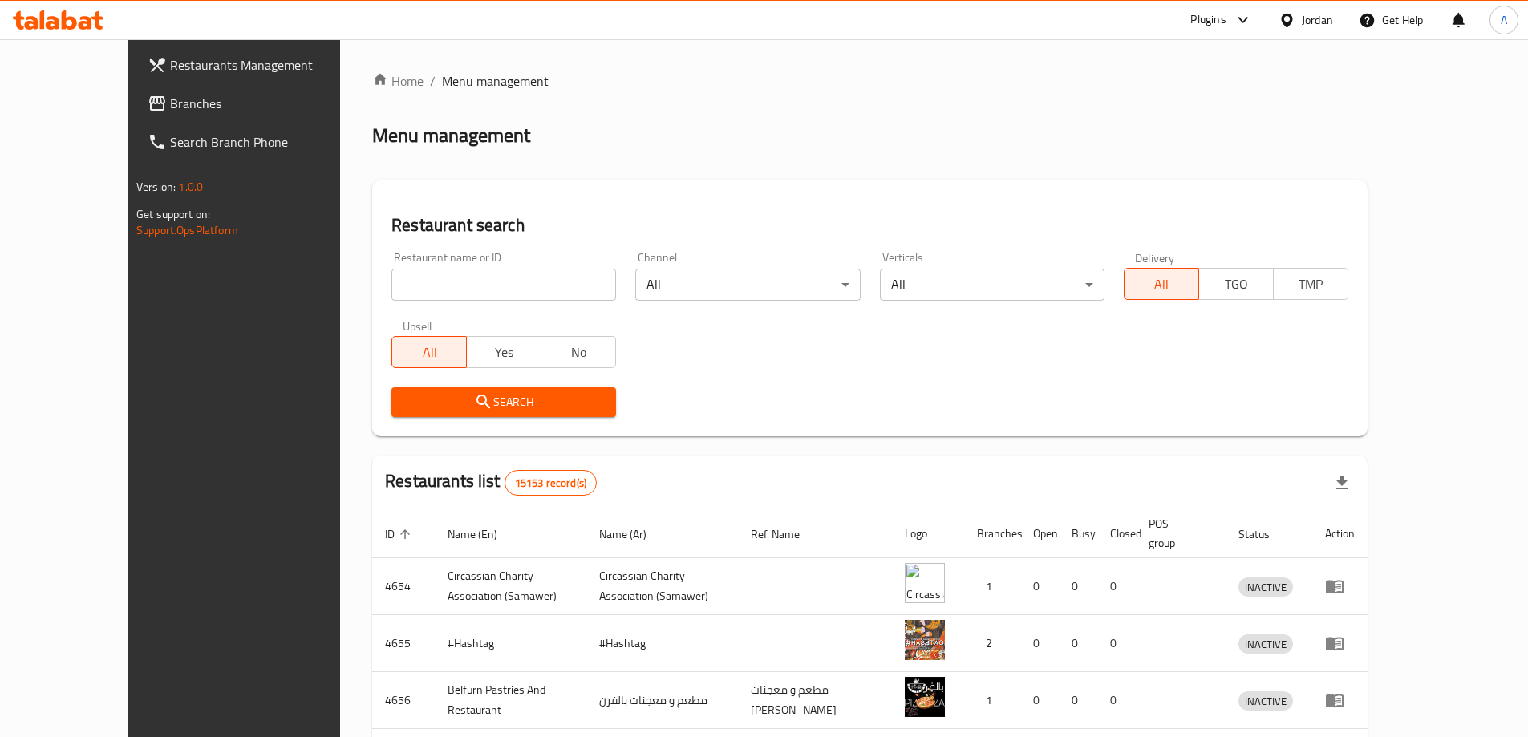
click at [379, 286] on div at bounding box center [764, 368] width 1528 height 737
click at [418, 286] on input "search" at bounding box center [503, 285] width 225 height 32
paste input "LULU CAFE"
type input "LULU CAFE"
click button "Search" at bounding box center [503, 402] width 225 height 30
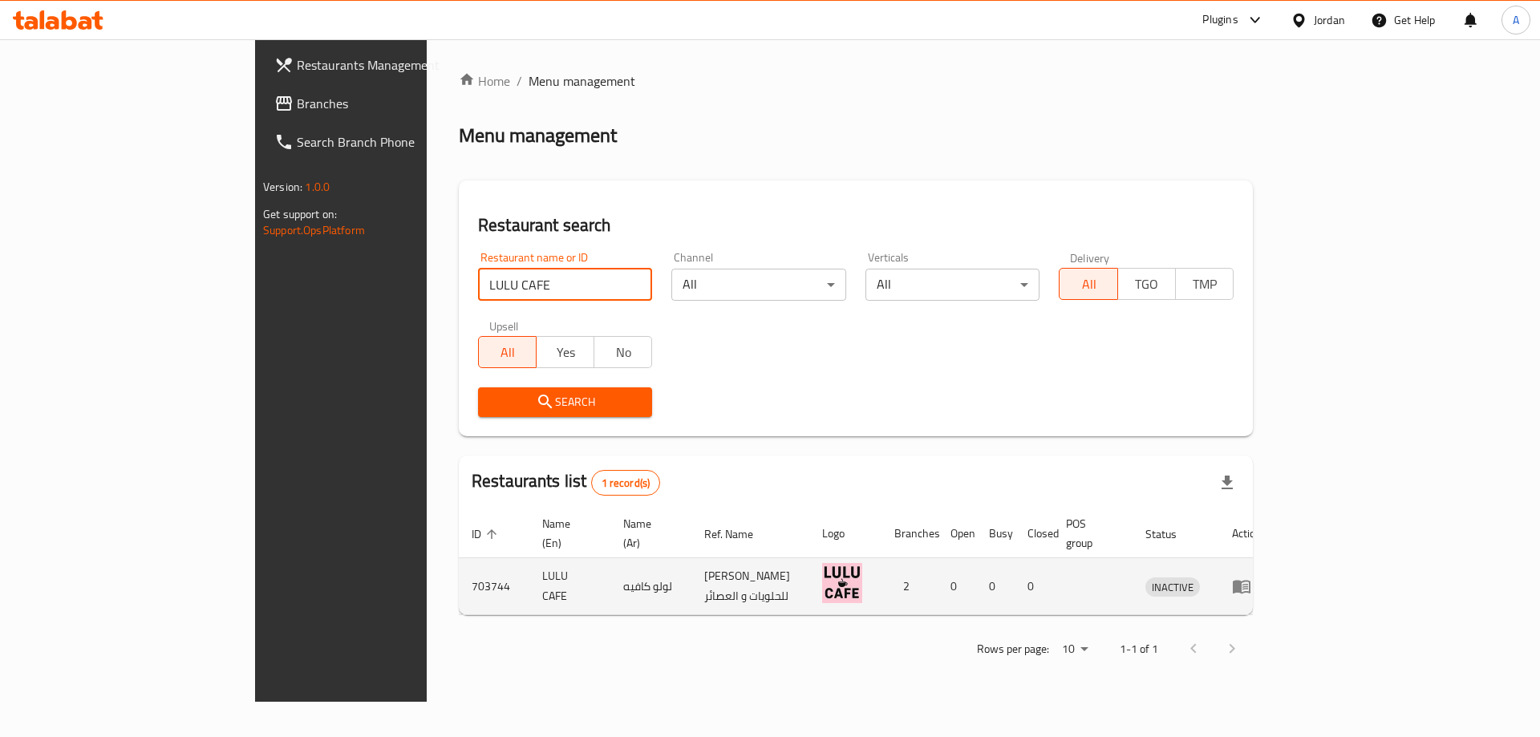
click at [1274, 567] on td "enhanced table" at bounding box center [1246, 586] width 55 height 57
click at [1250, 581] on icon "enhanced table" at bounding box center [1242, 588] width 18 height 14
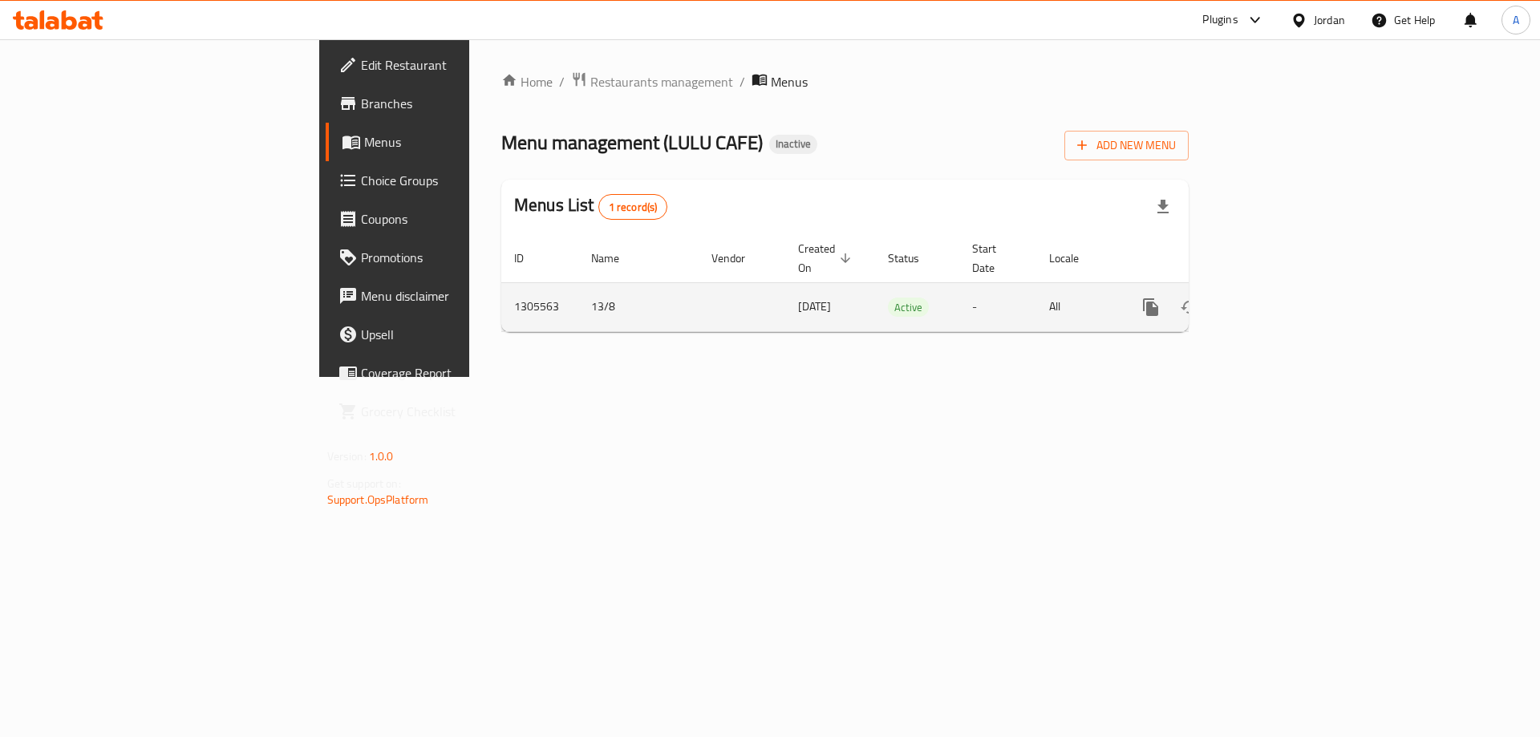
click at [1299, 284] on td "enhanced table" at bounding box center [1209, 306] width 180 height 49
click at [1276, 298] on icon "enhanced table" at bounding box center [1266, 307] width 19 height 19
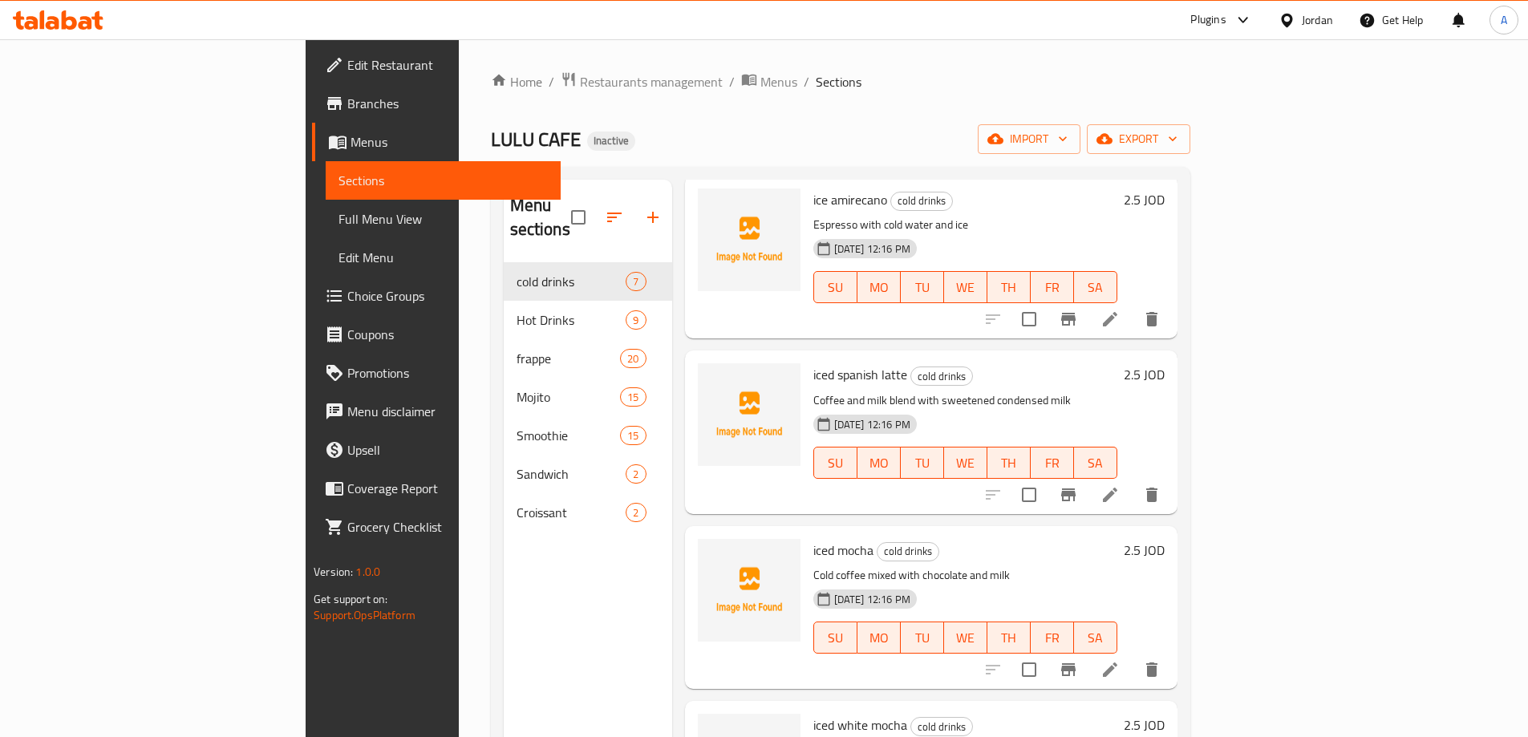
scroll to position [241, 0]
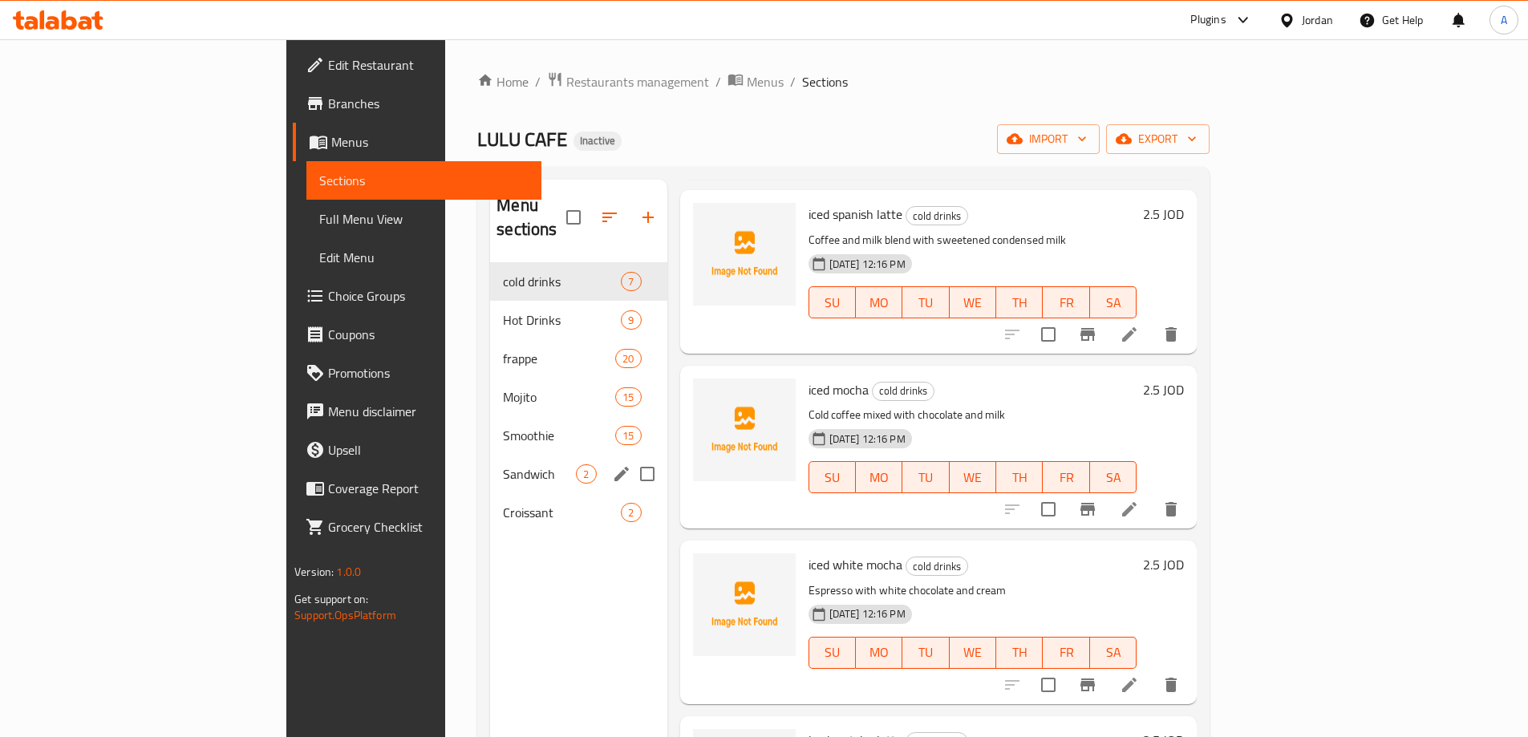
click at [490, 493] on div "Croissant 2" at bounding box center [578, 512] width 176 height 38
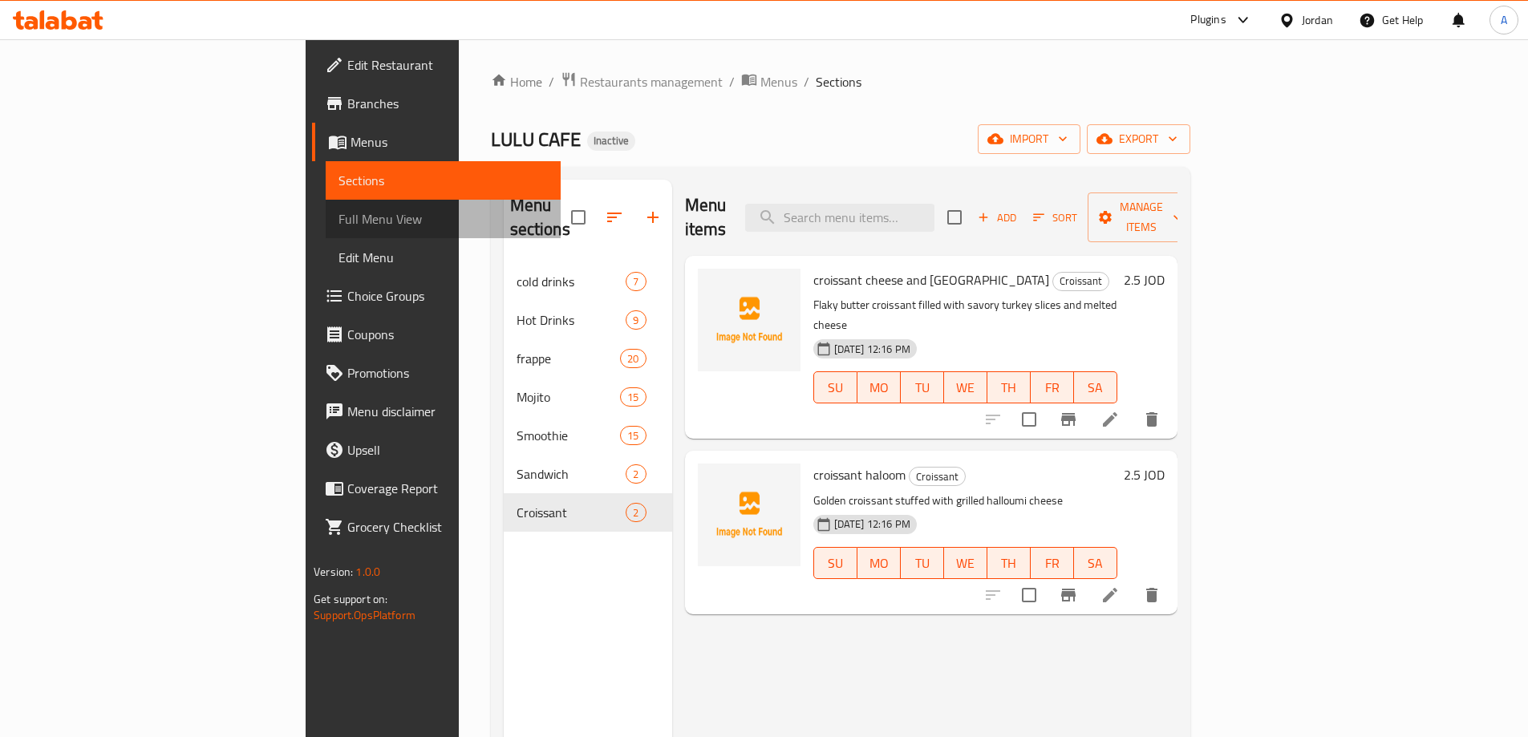
click at [338, 215] on span "Full Menu View" at bounding box center [442, 218] width 209 height 19
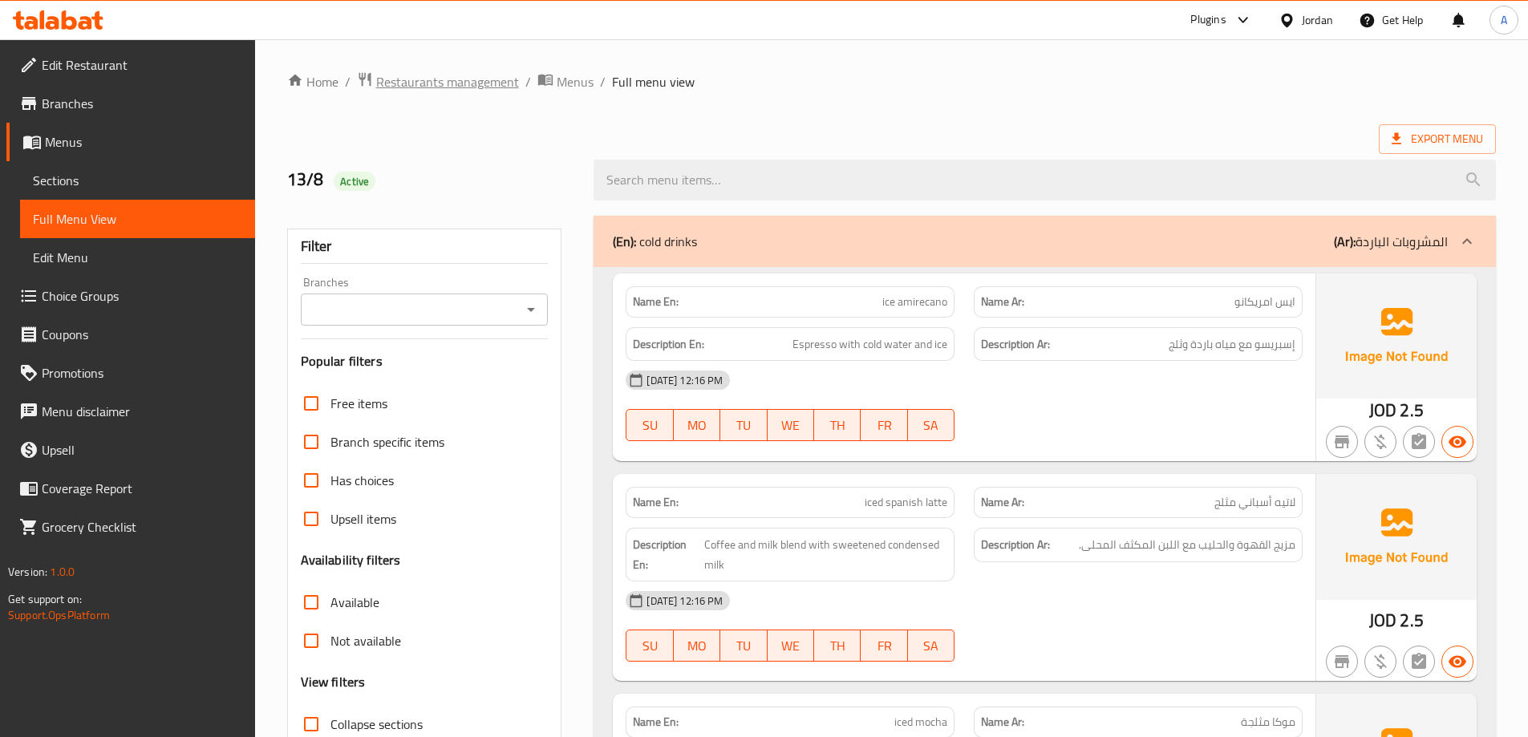
click at [445, 79] on span "Restaurants management" at bounding box center [447, 81] width 143 height 19
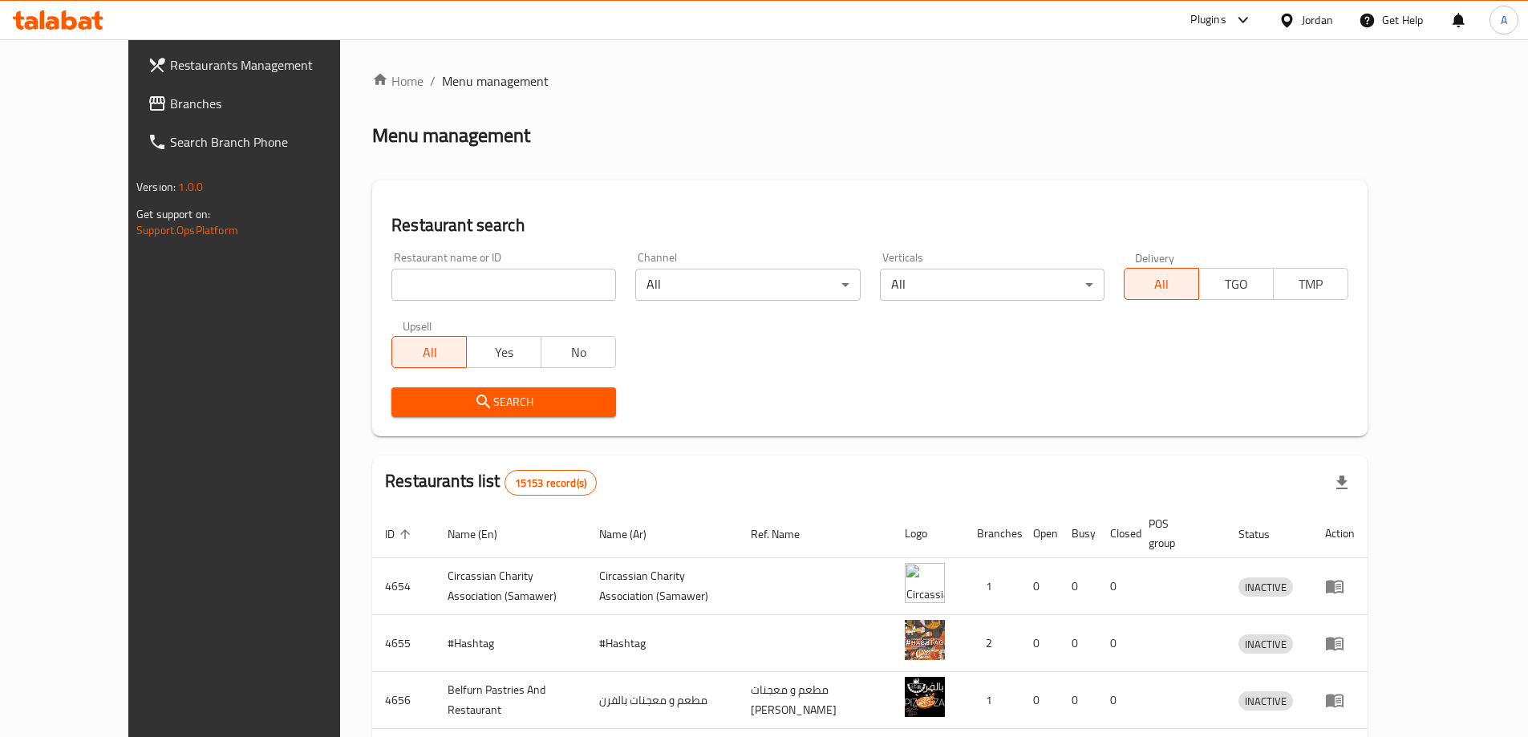
click at [170, 97] on span "Branches" at bounding box center [270, 103] width 201 height 19
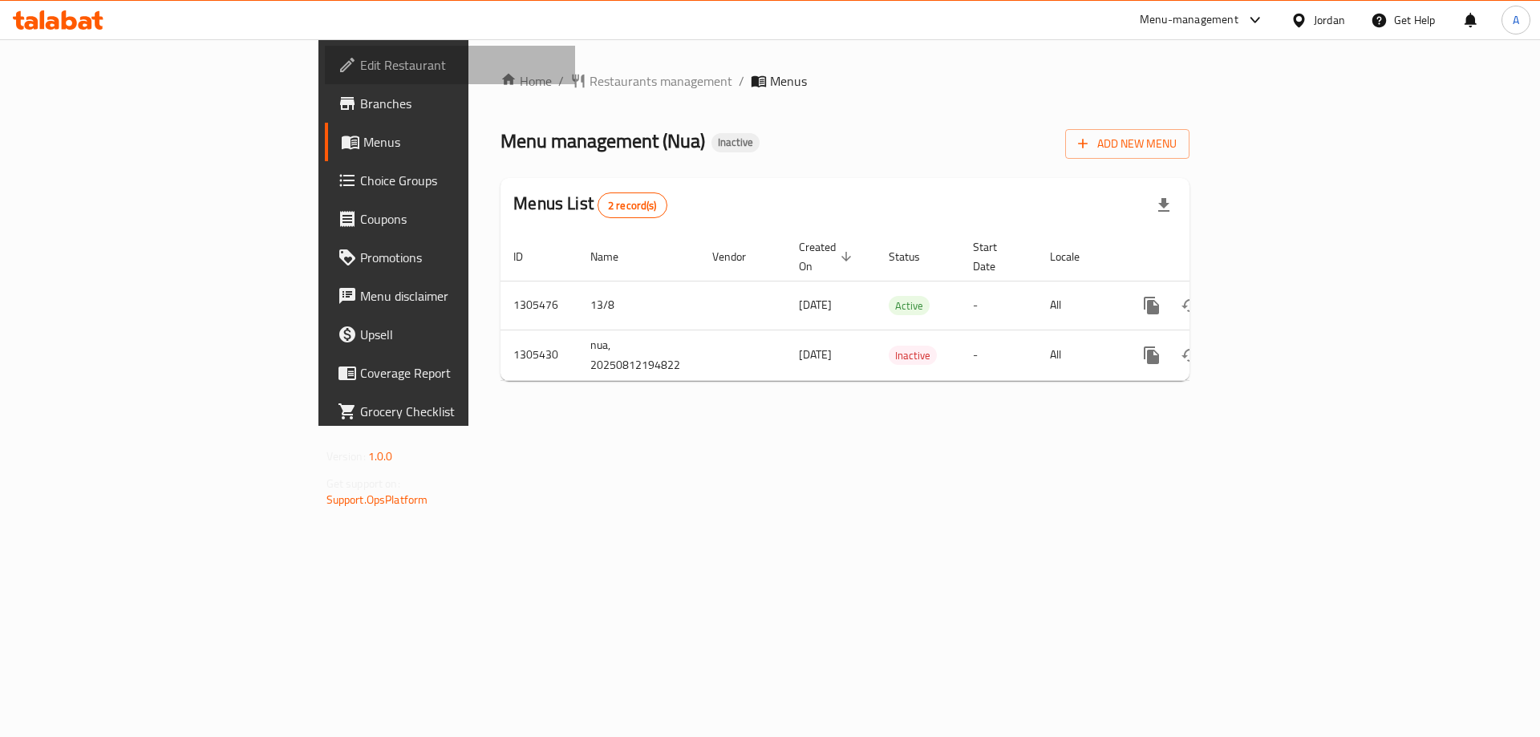
click at [360, 60] on span "Edit Restaurant" at bounding box center [461, 64] width 203 height 19
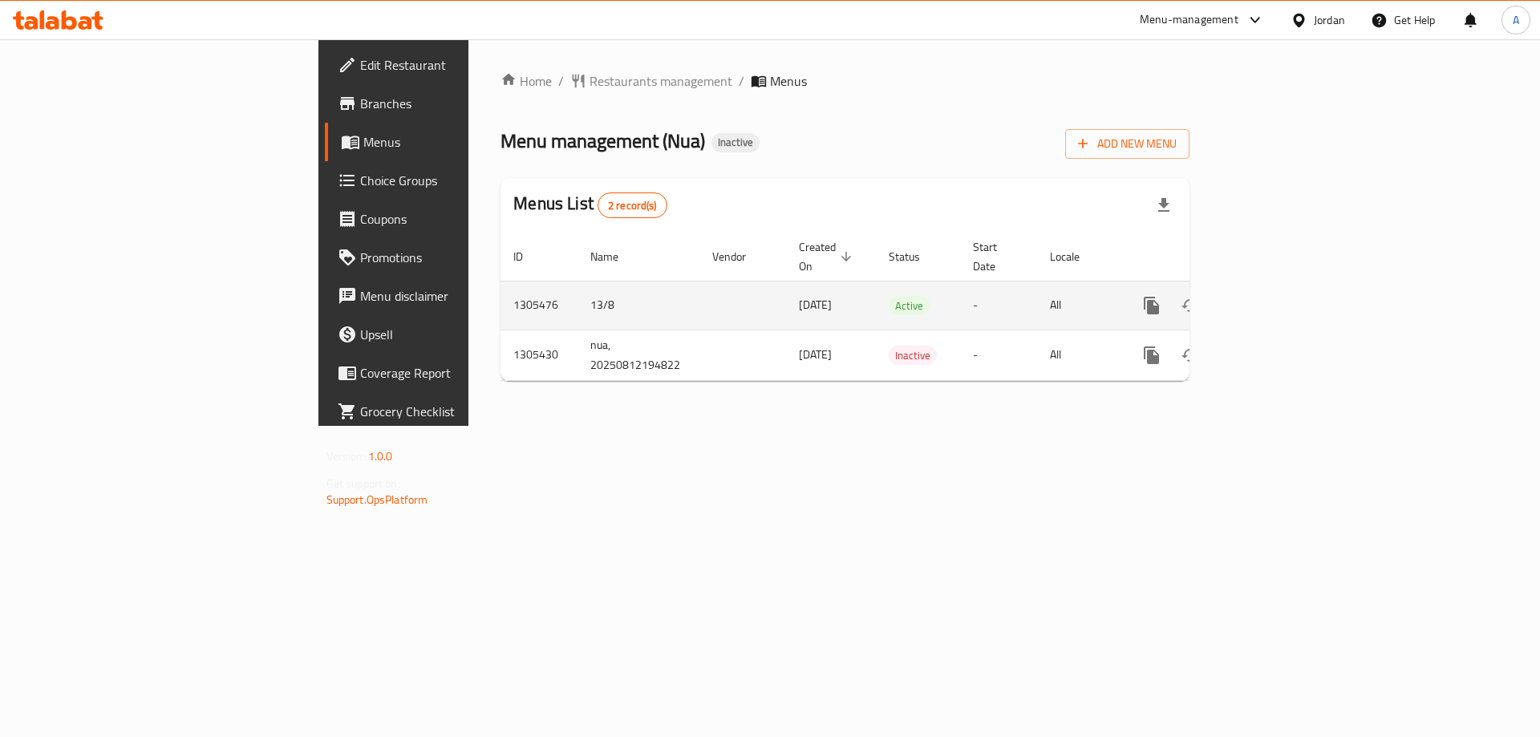
click at [1287, 286] on link "enhanced table" at bounding box center [1267, 305] width 38 height 38
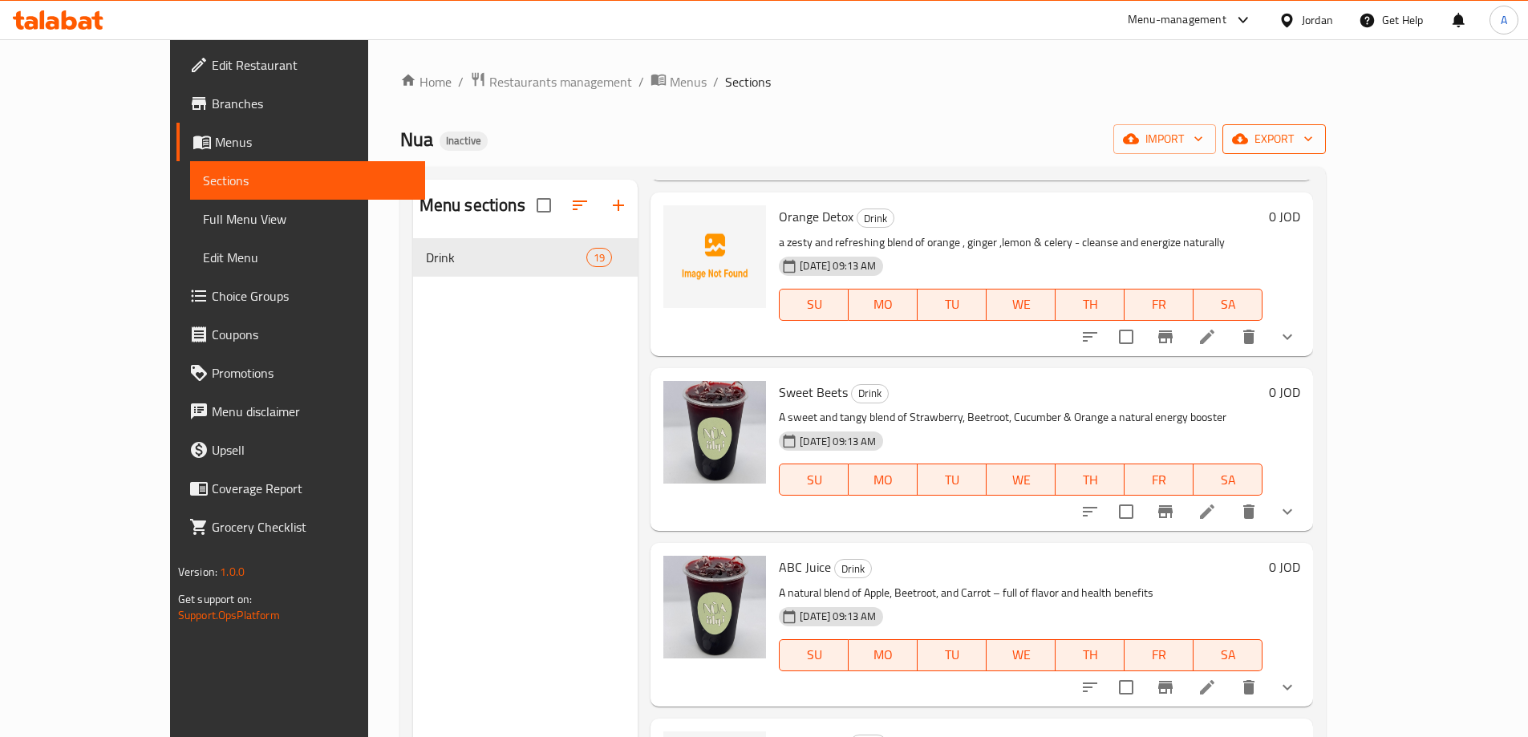
click at [1313, 137] on span "export" at bounding box center [1274, 139] width 78 height 20
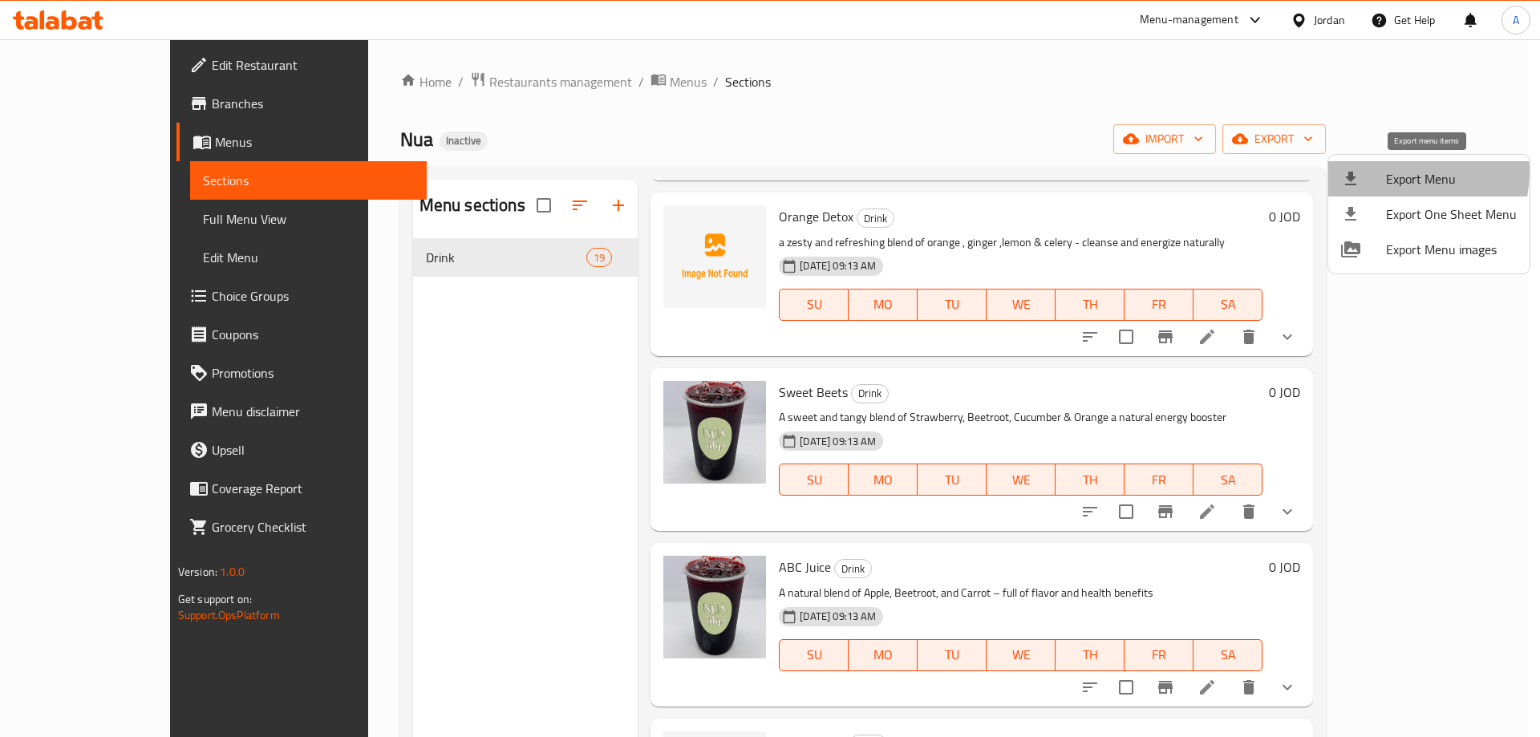
click at [1403, 172] on span "Export Menu" at bounding box center [1451, 178] width 131 height 19
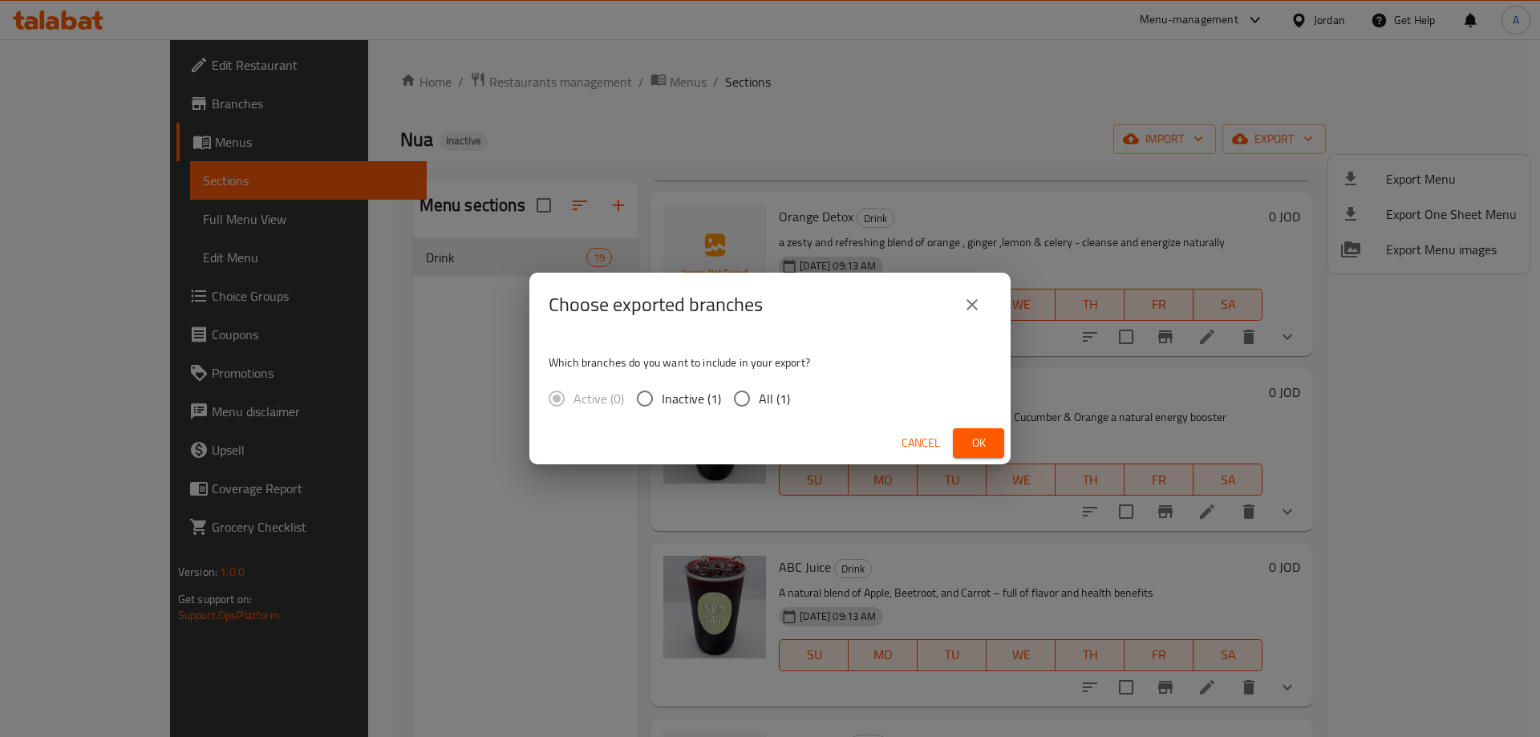
click at [738, 395] on input "All (1)" at bounding box center [742, 399] width 34 height 34
radio input "true"
click at [980, 440] on span "Ok" at bounding box center [979, 443] width 26 height 20
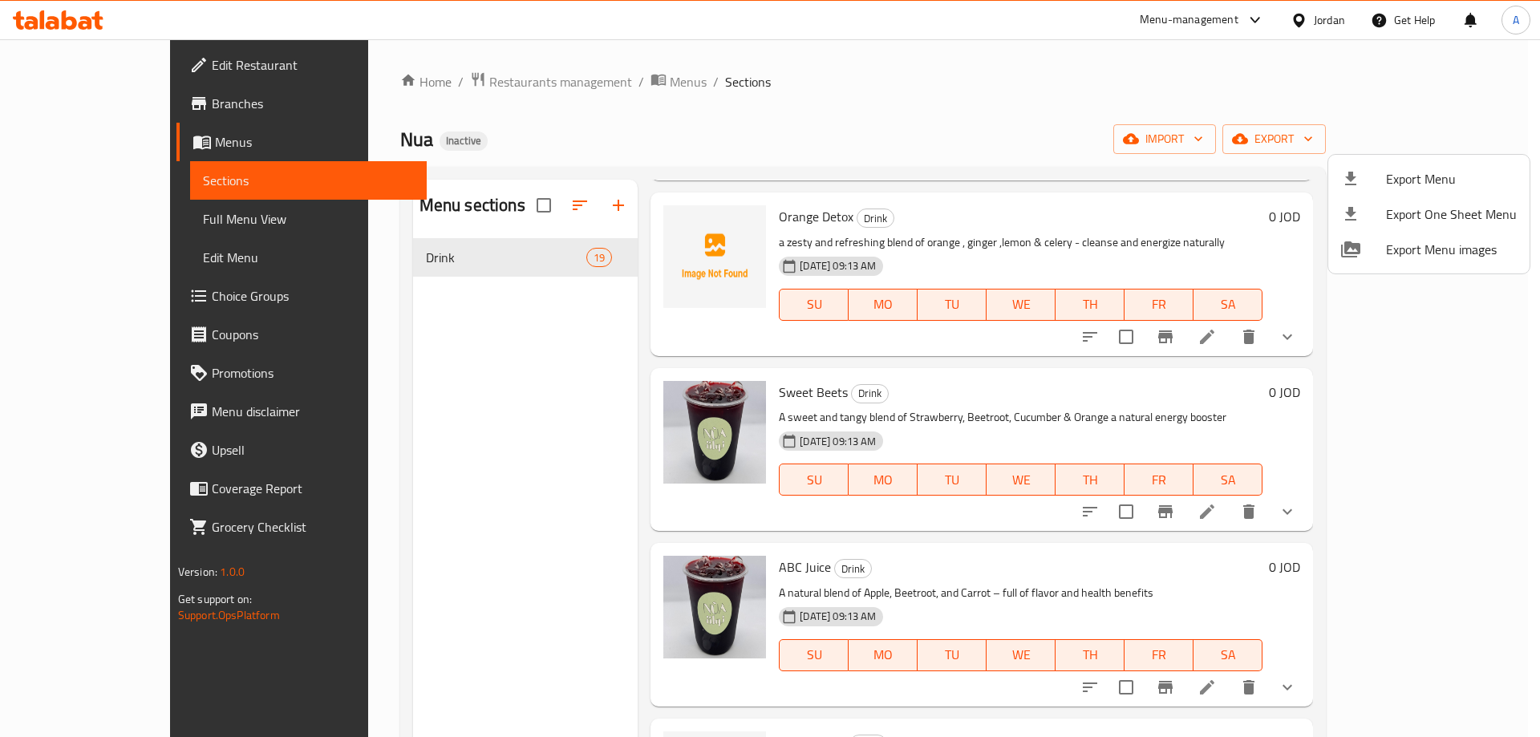
click at [1145, 509] on div at bounding box center [770, 368] width 1540 height 737
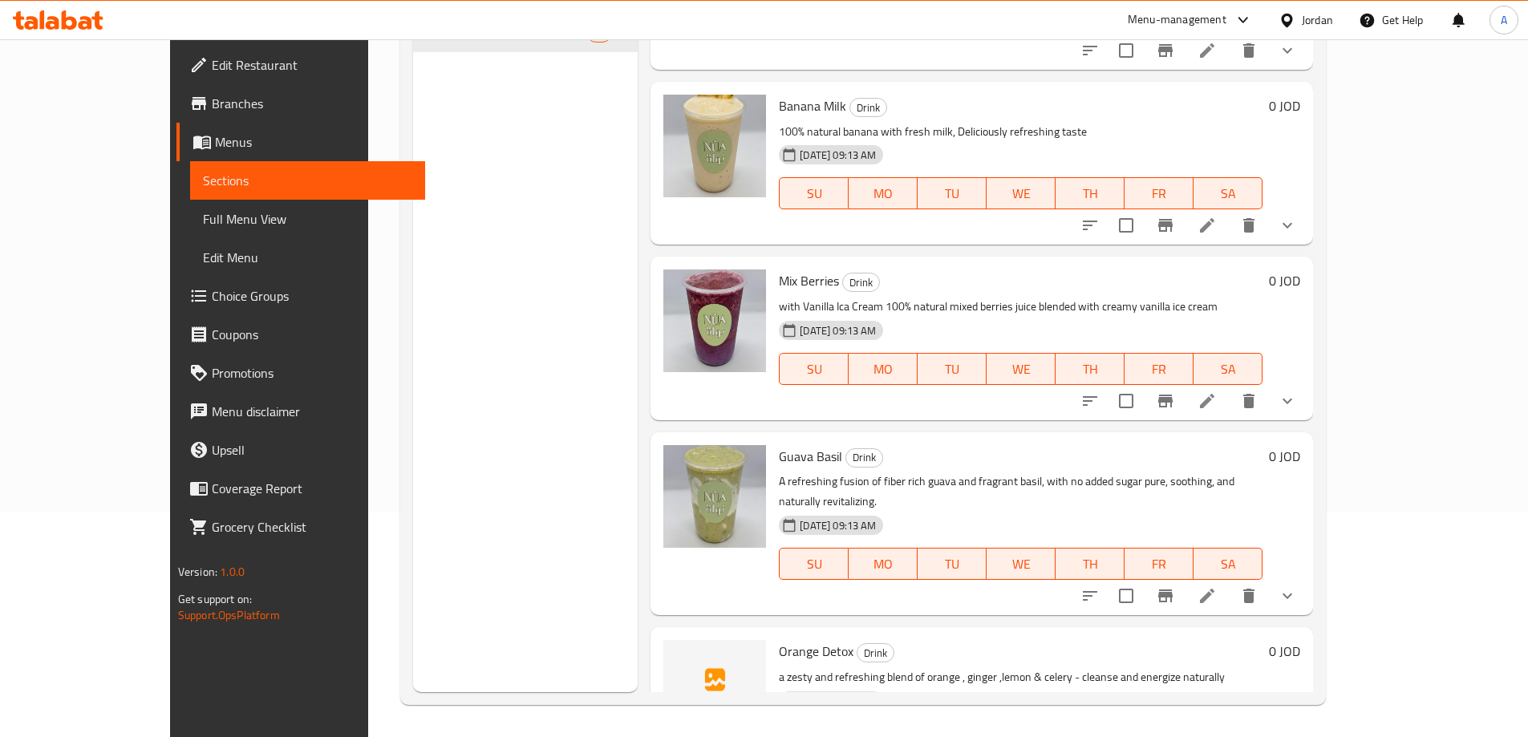
scroll to position [1911, 0]
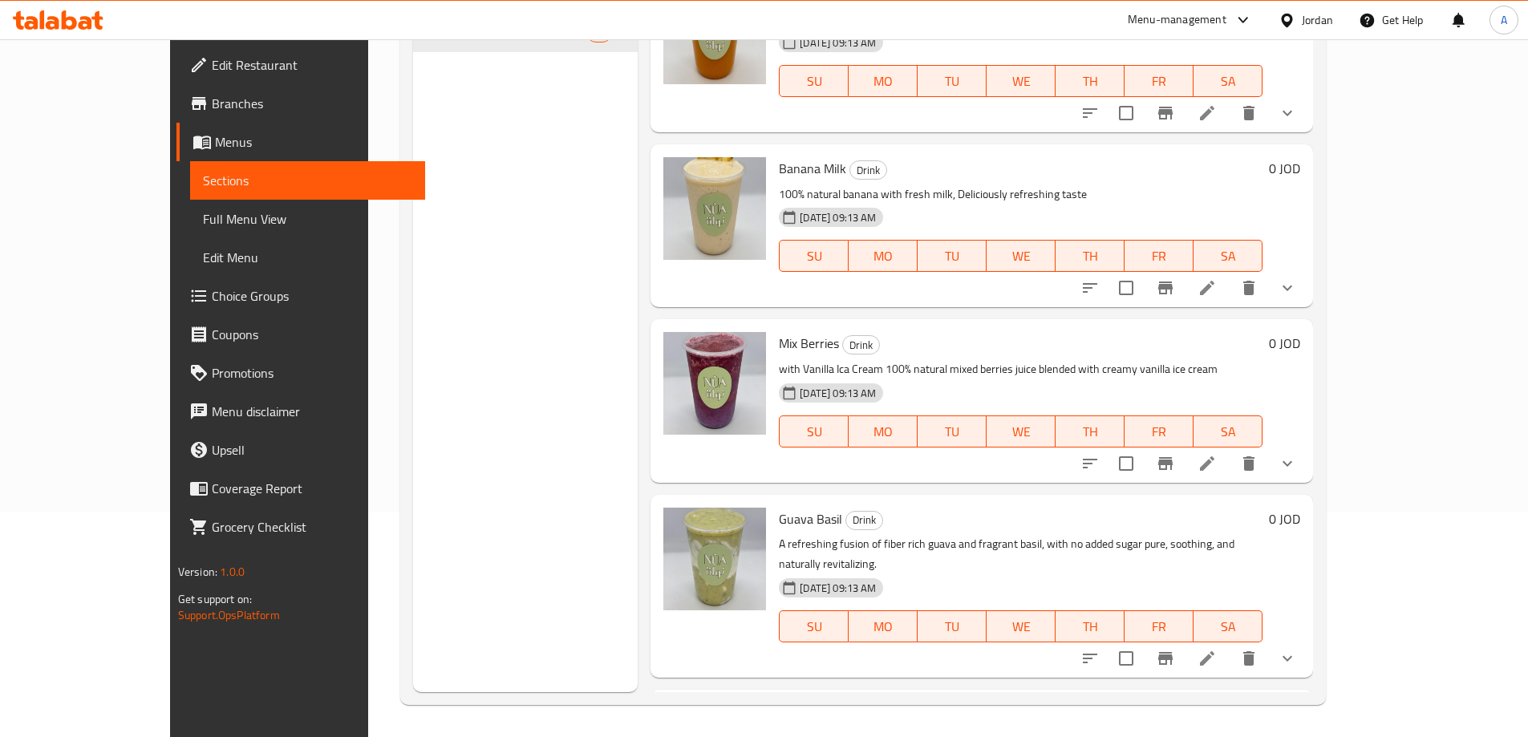
click at [779, 702] on span "Orange Detox" at bounding box center [816, 714] width 75 height 24
copy span "Orange"
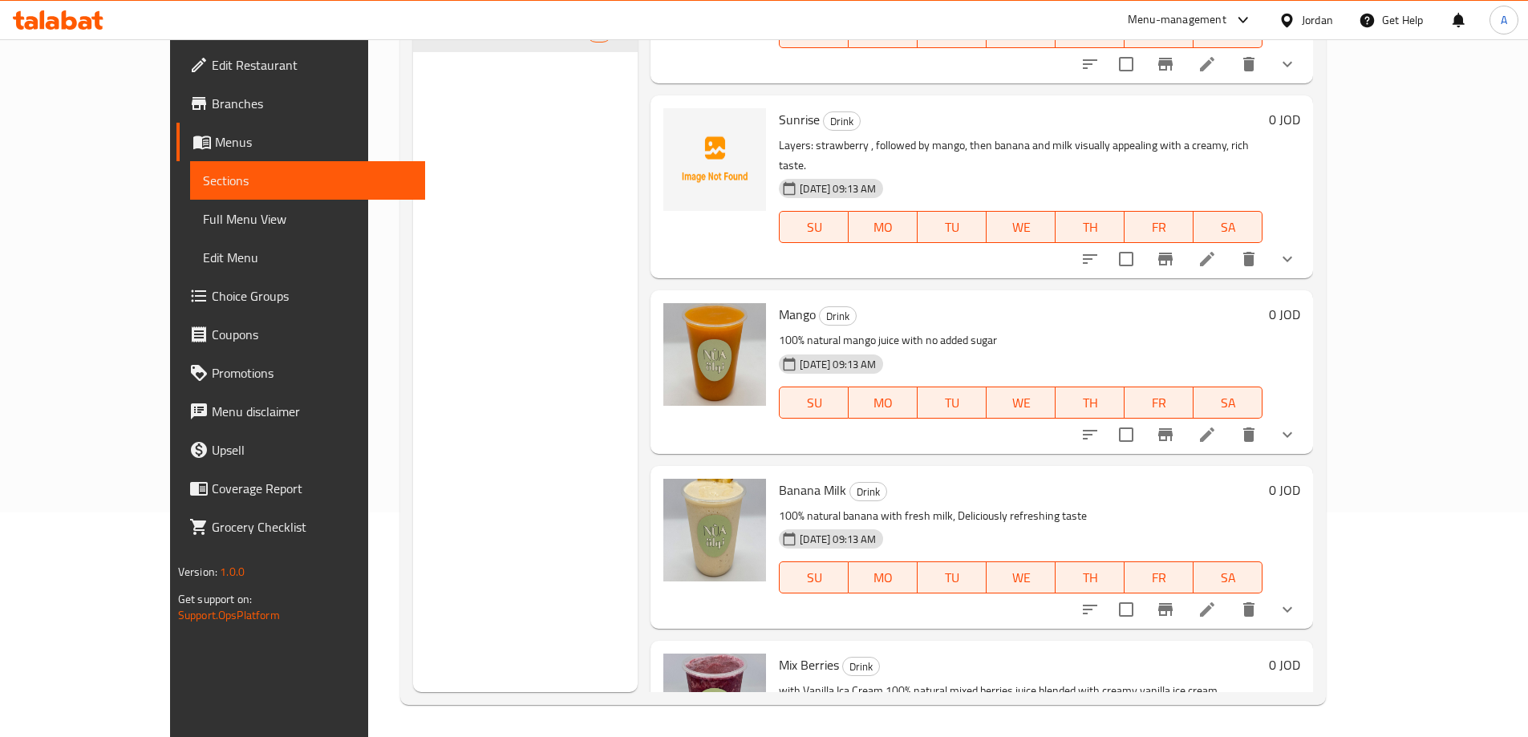
scroll to position [1189, 0]
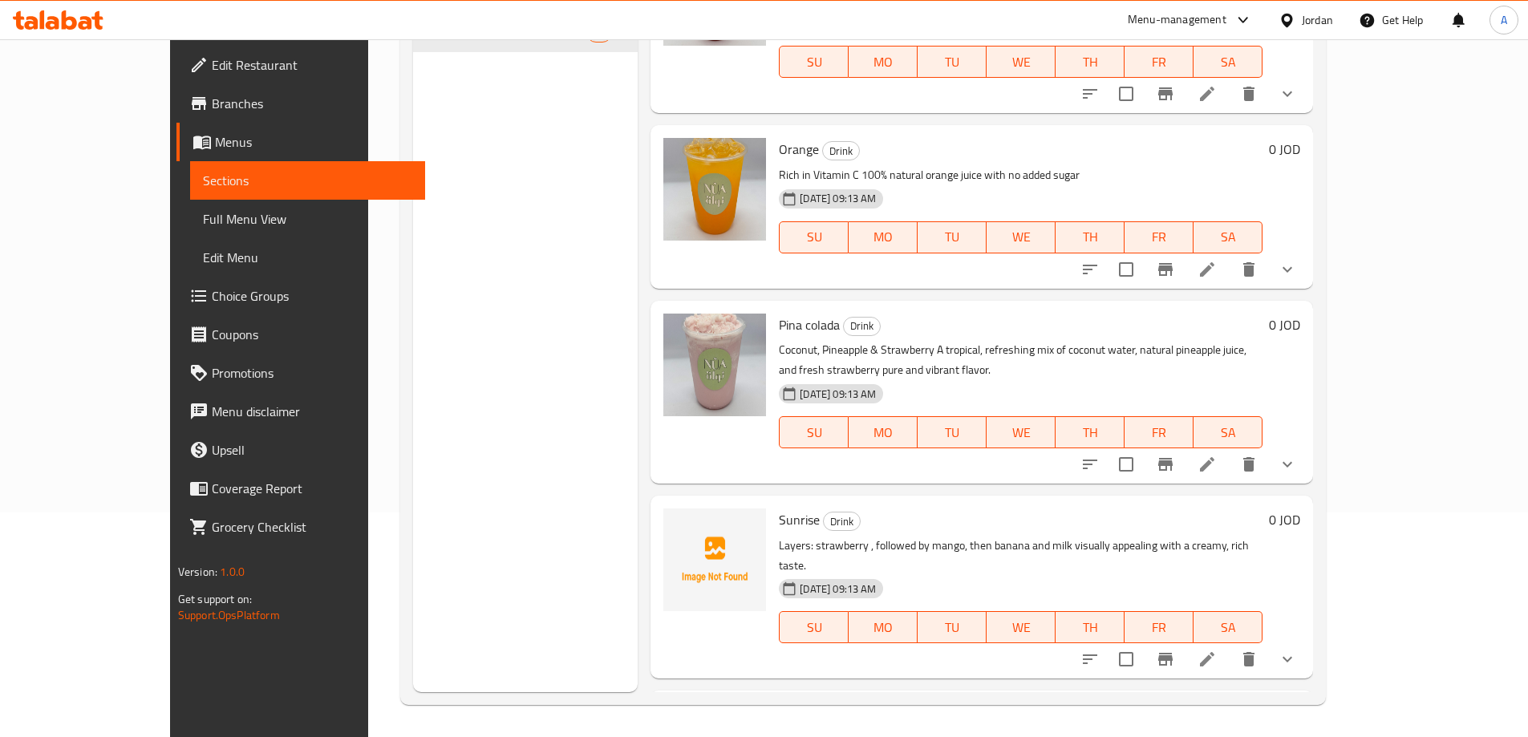
click at [779, 508] on span "Sunrise" at bounding box center [799, 520] width 41 height 24
copy h6 "Sunrise"
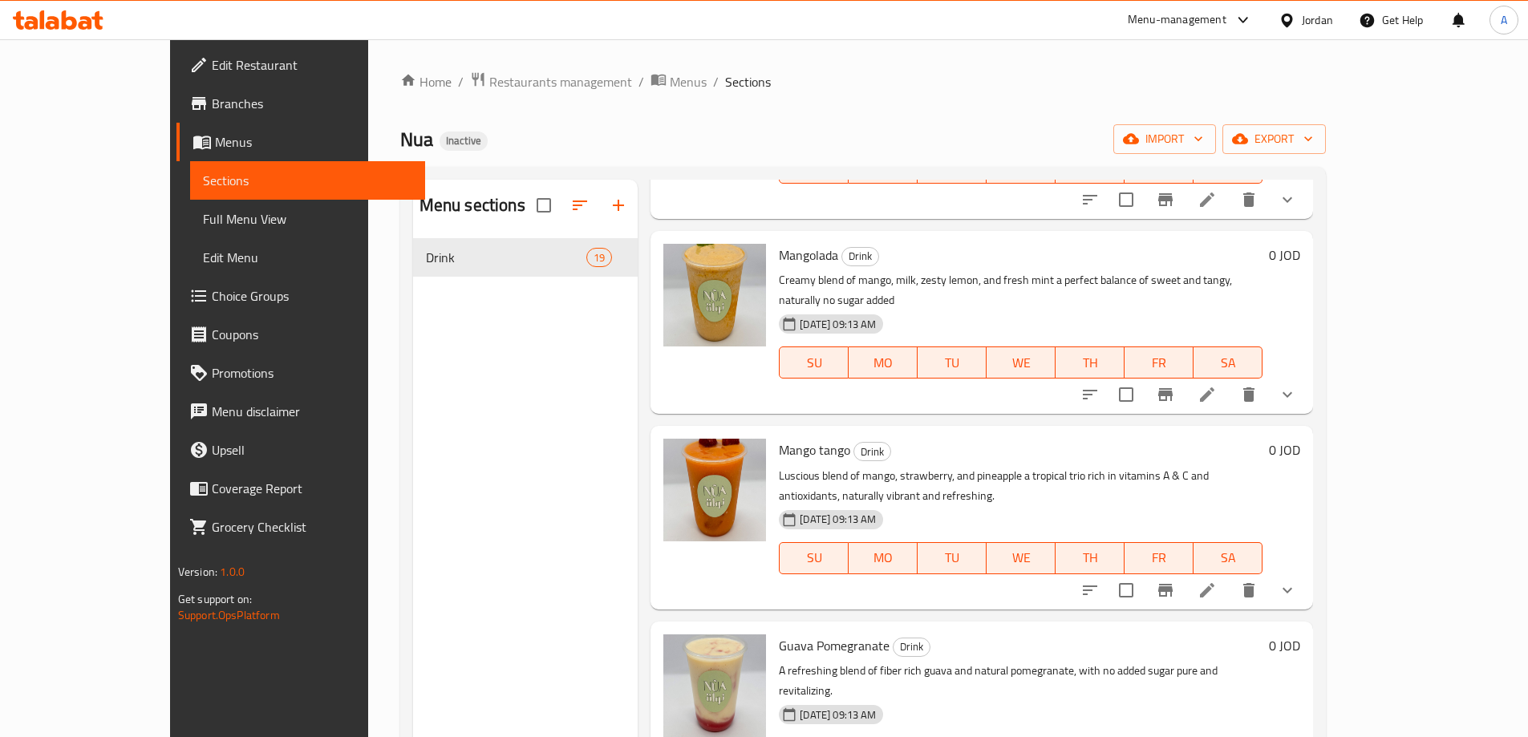
scroll to position [882, 0]
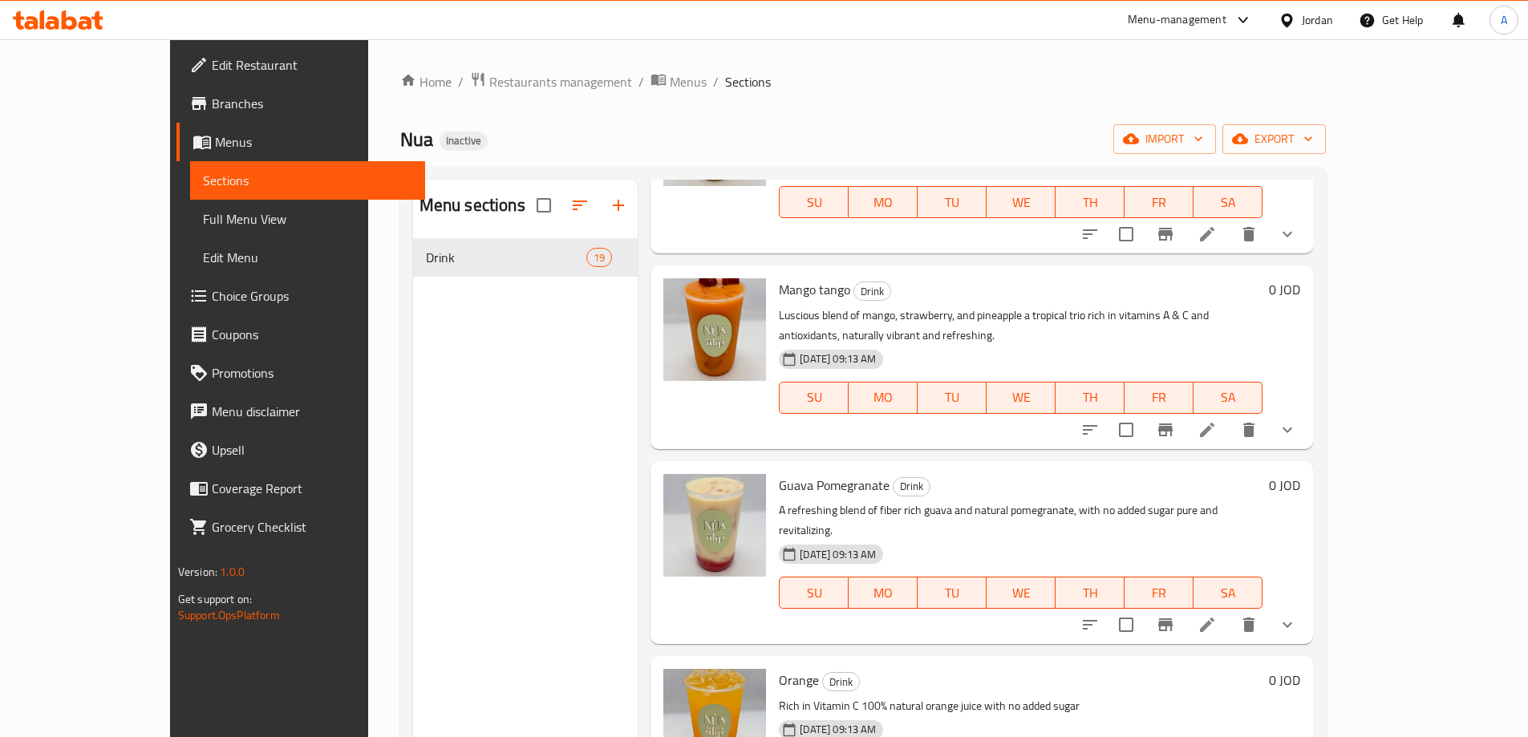
drag, startPoint x: 794, startPoint y: 364, endPoint x: 703, endPoint y: 423, distance: 109.0
click at [703, 474] on img at bounding box center [714, 525] width 103 height 103
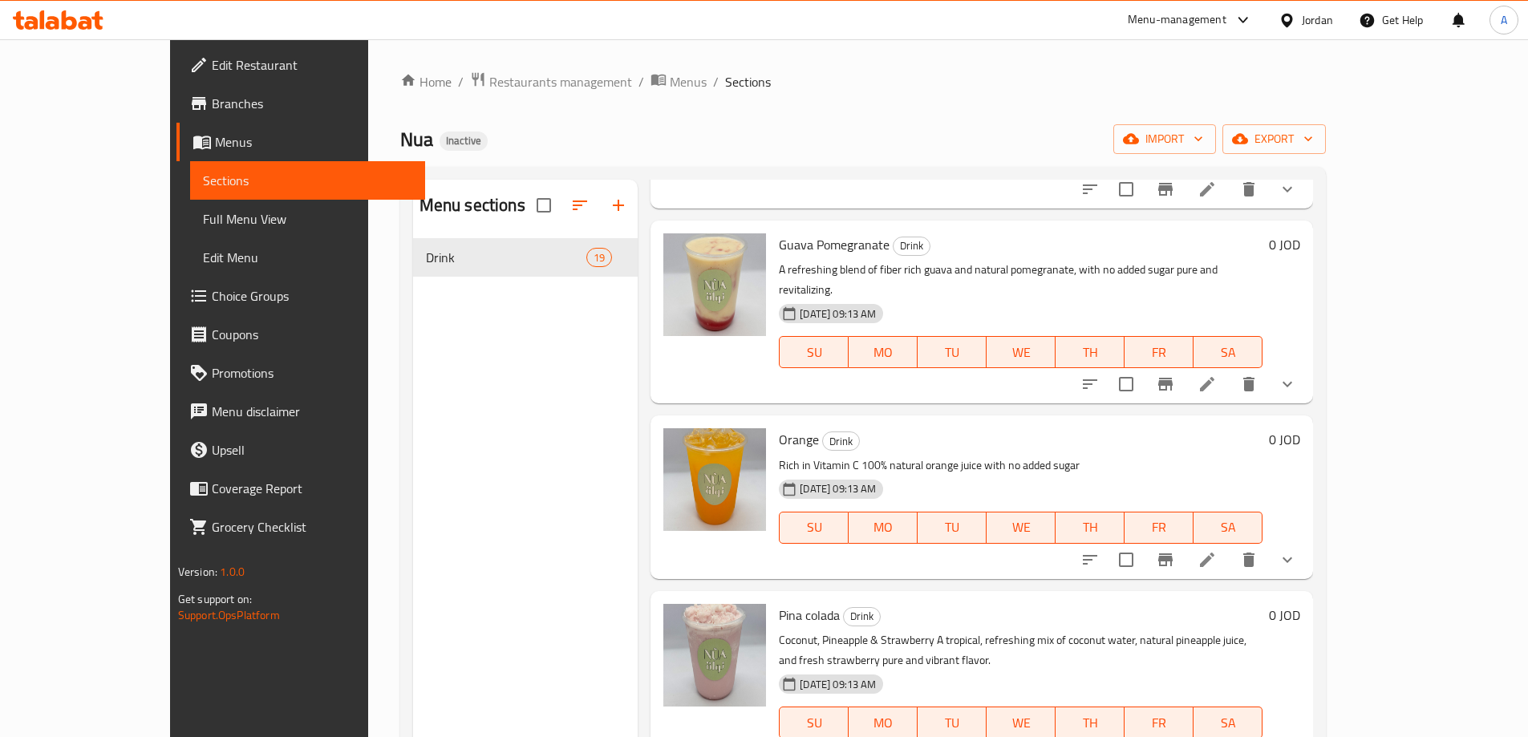
scroll to position [1444, 0]
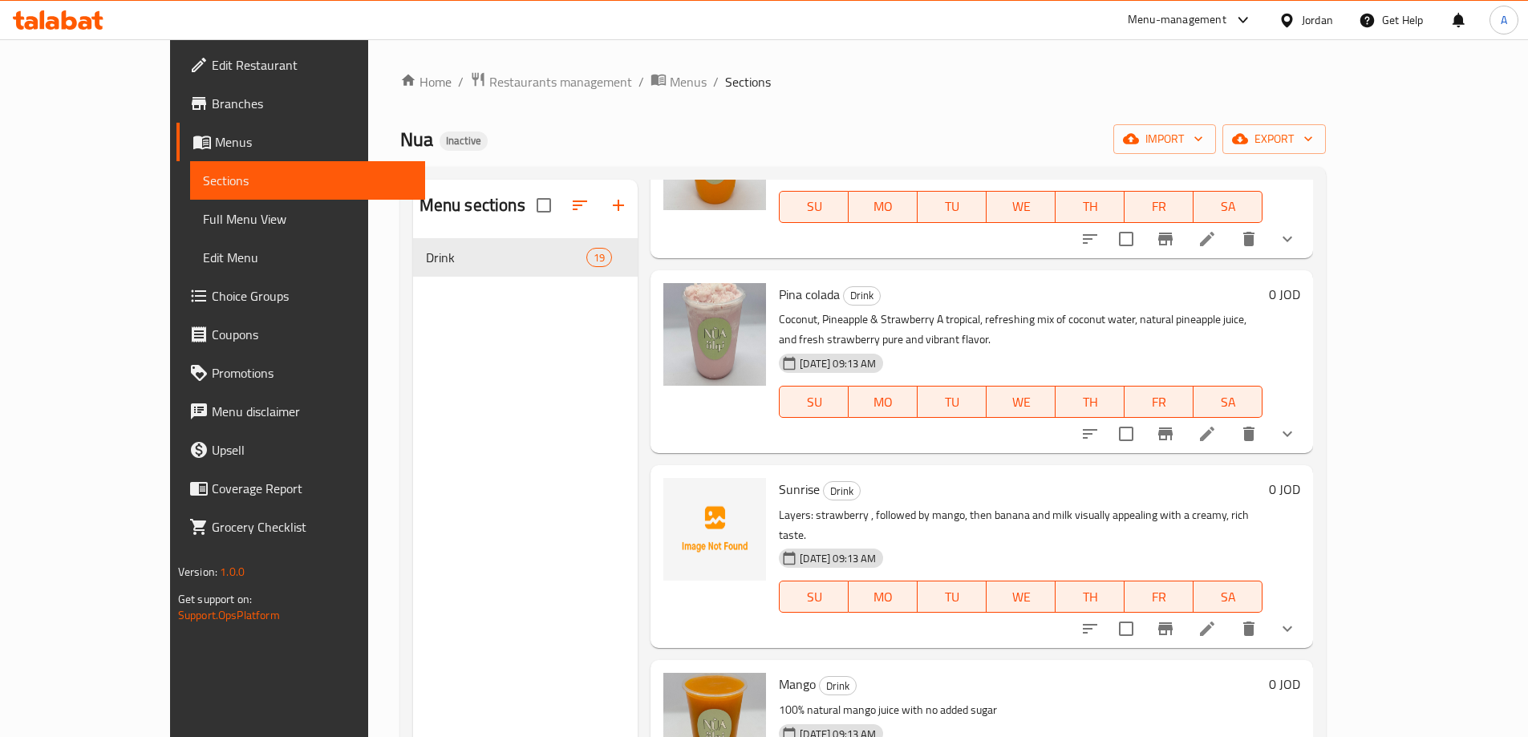
click at [779, 477] on span "Sunrise" at bounding box center [799, 489] width 41 height 24
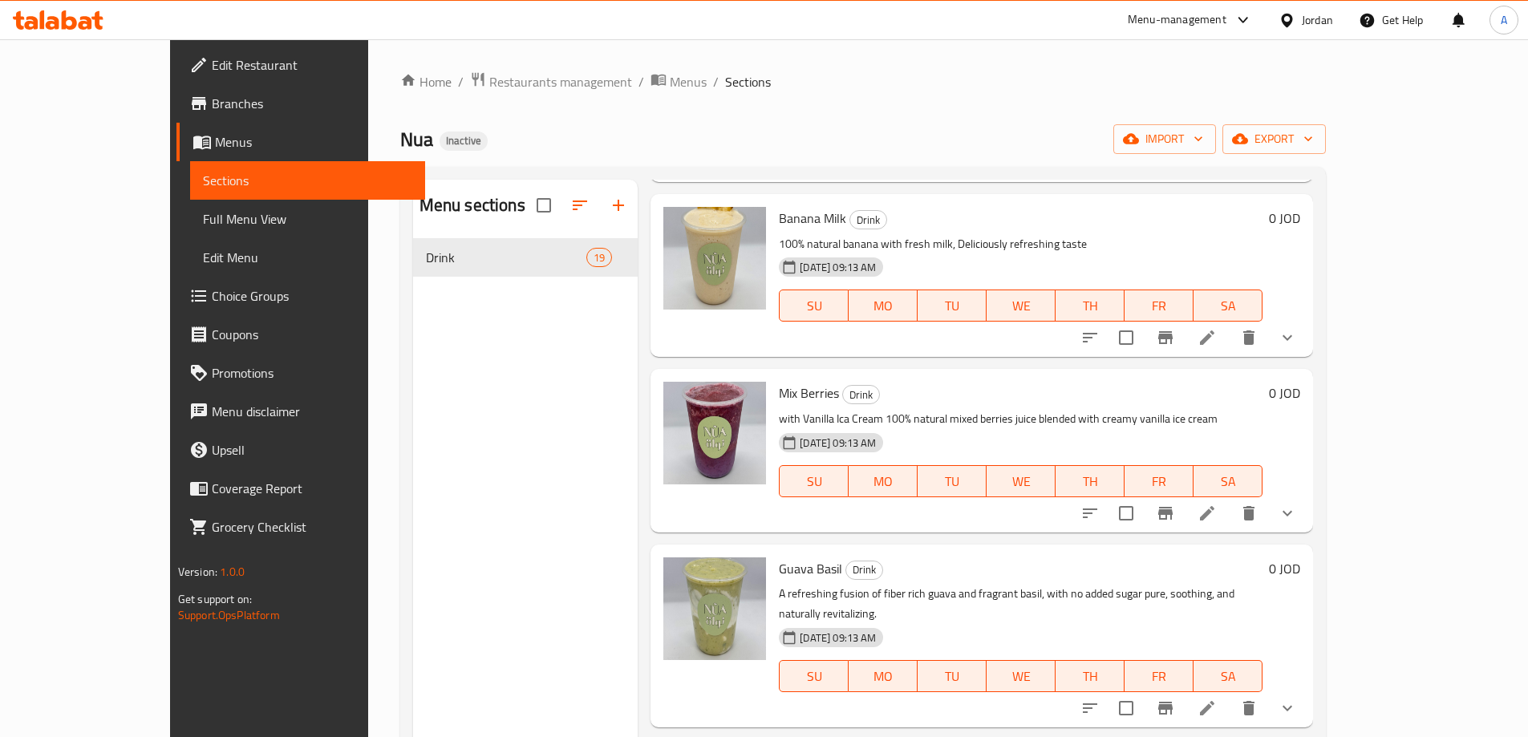
scroll to position [2246, 0]
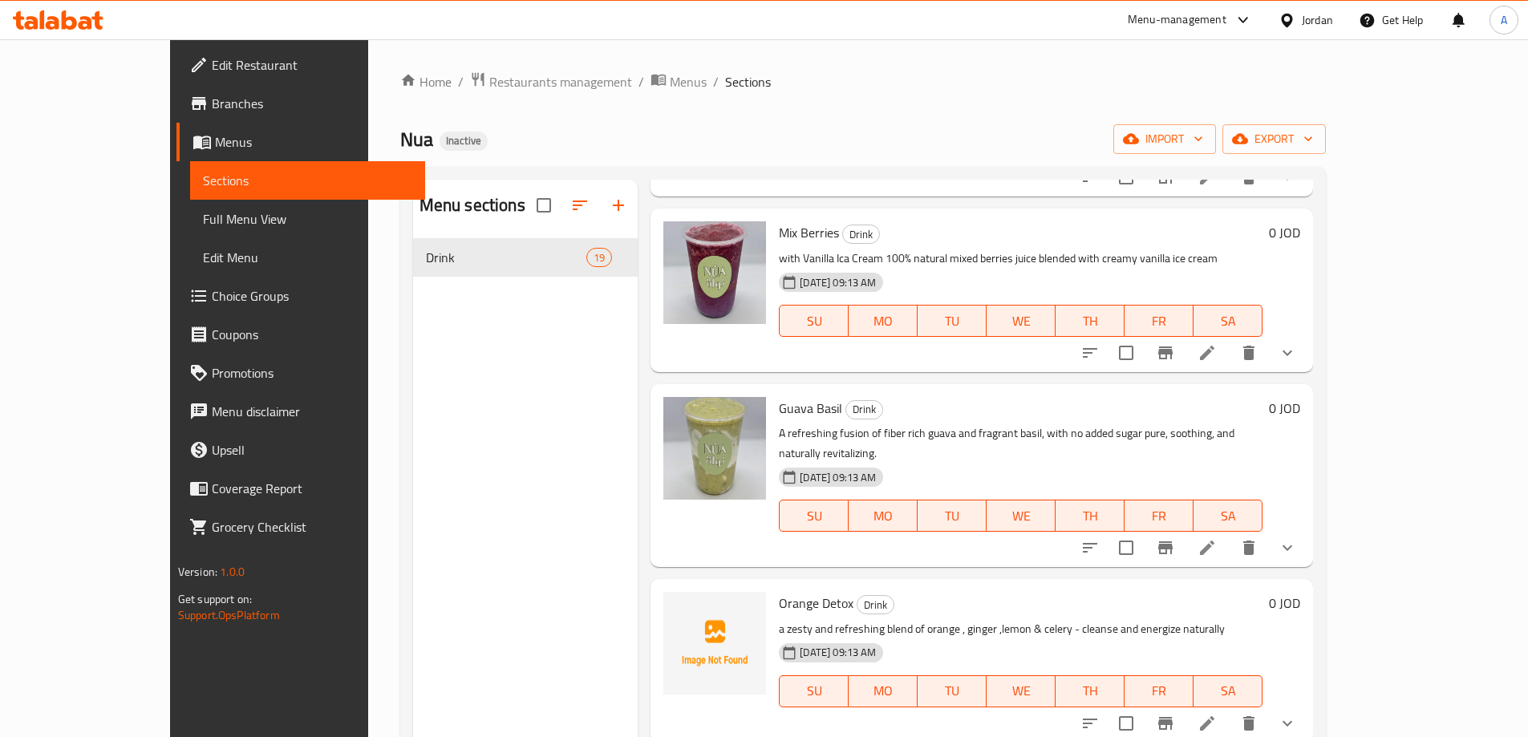
click at [779, 591] on span "Orange Detox" at bounding box center [816, 603] width 75 height 24
copy span "Orange"
click at [932, 637] on div "13-08-2025 09:13 AM SU MO TU WE TH FR SA" at bounding box center [1020, 680] width 496 height 87
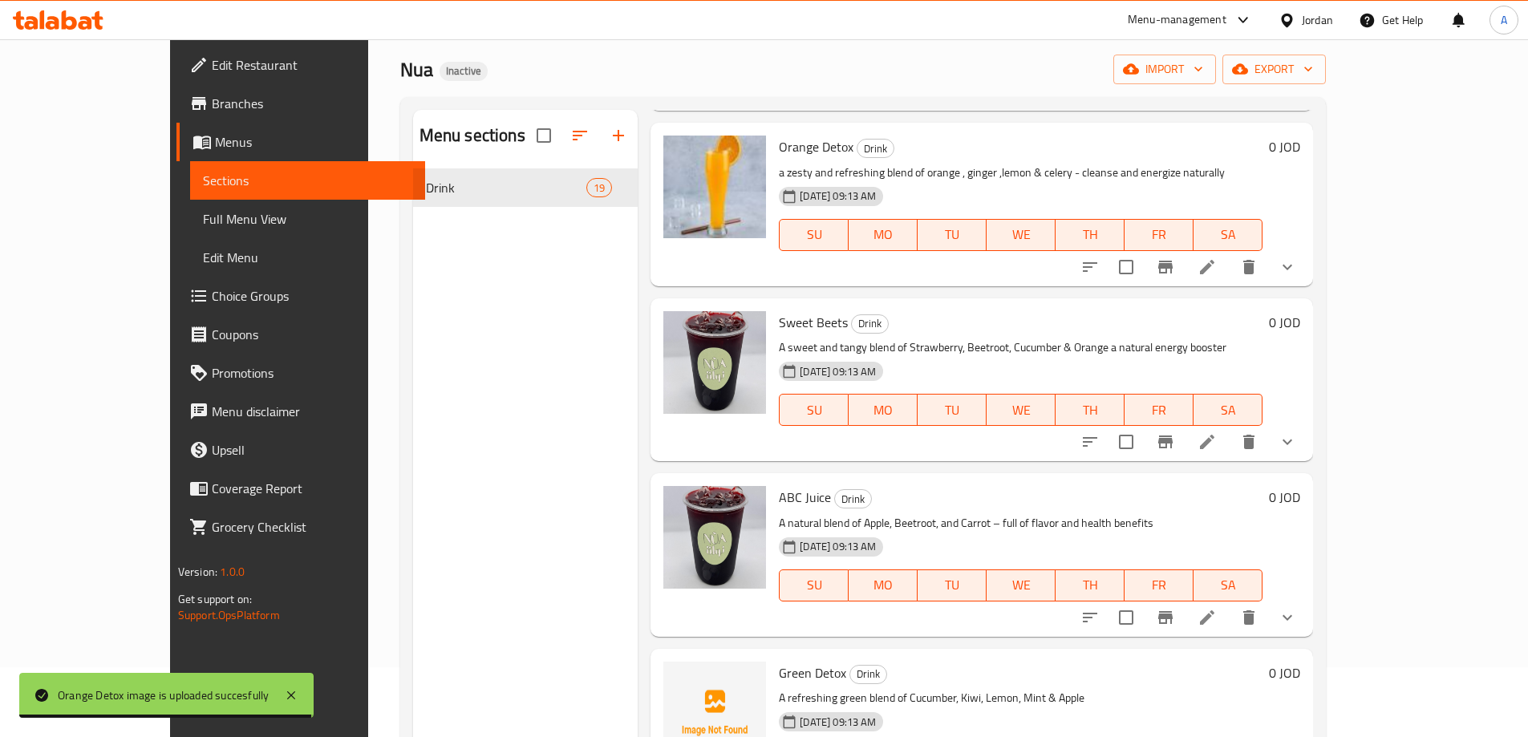
scroll to position [80, 0]
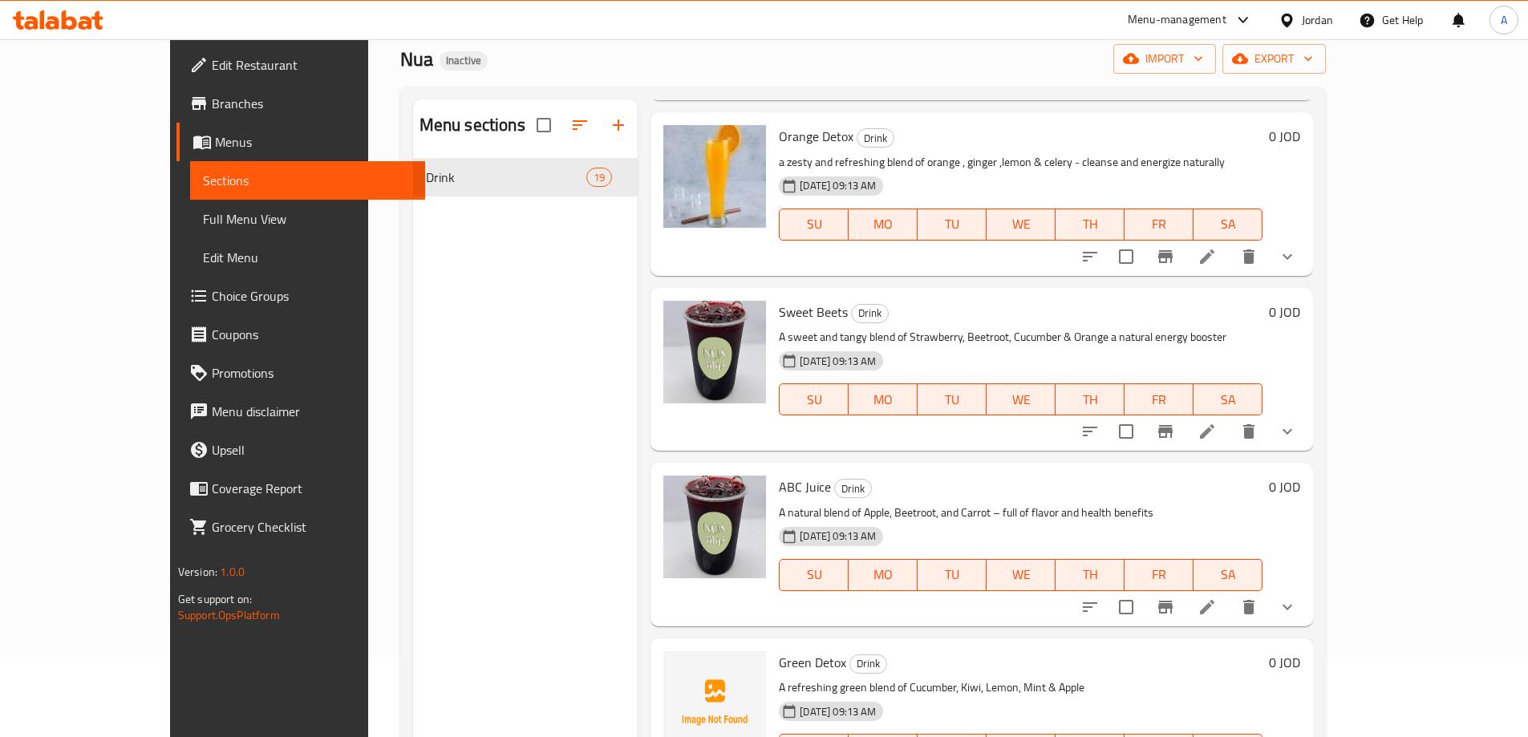
click at [779, 650] on span "Green Detox" at bounding box center [812, 662] width 67 height 24
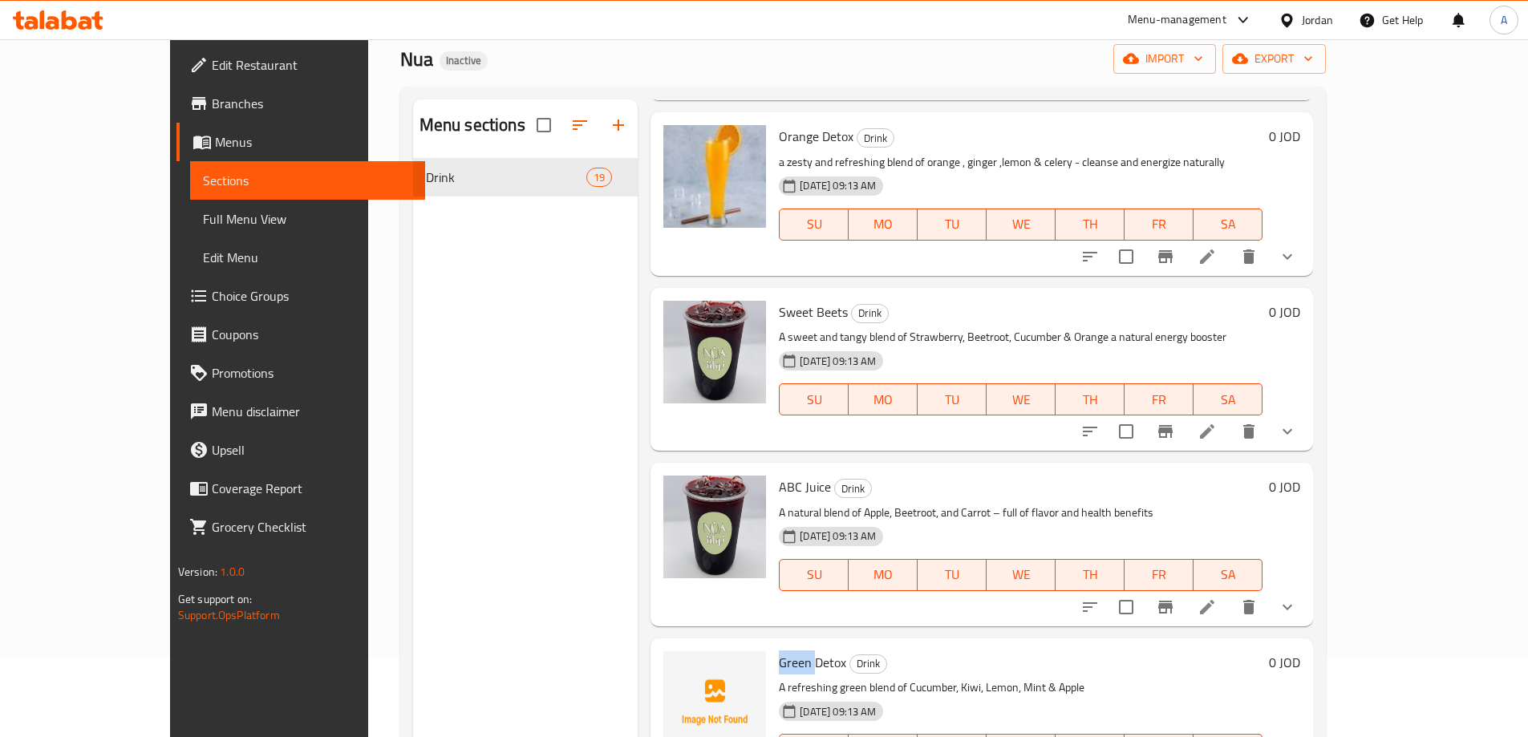
copy span "Green"
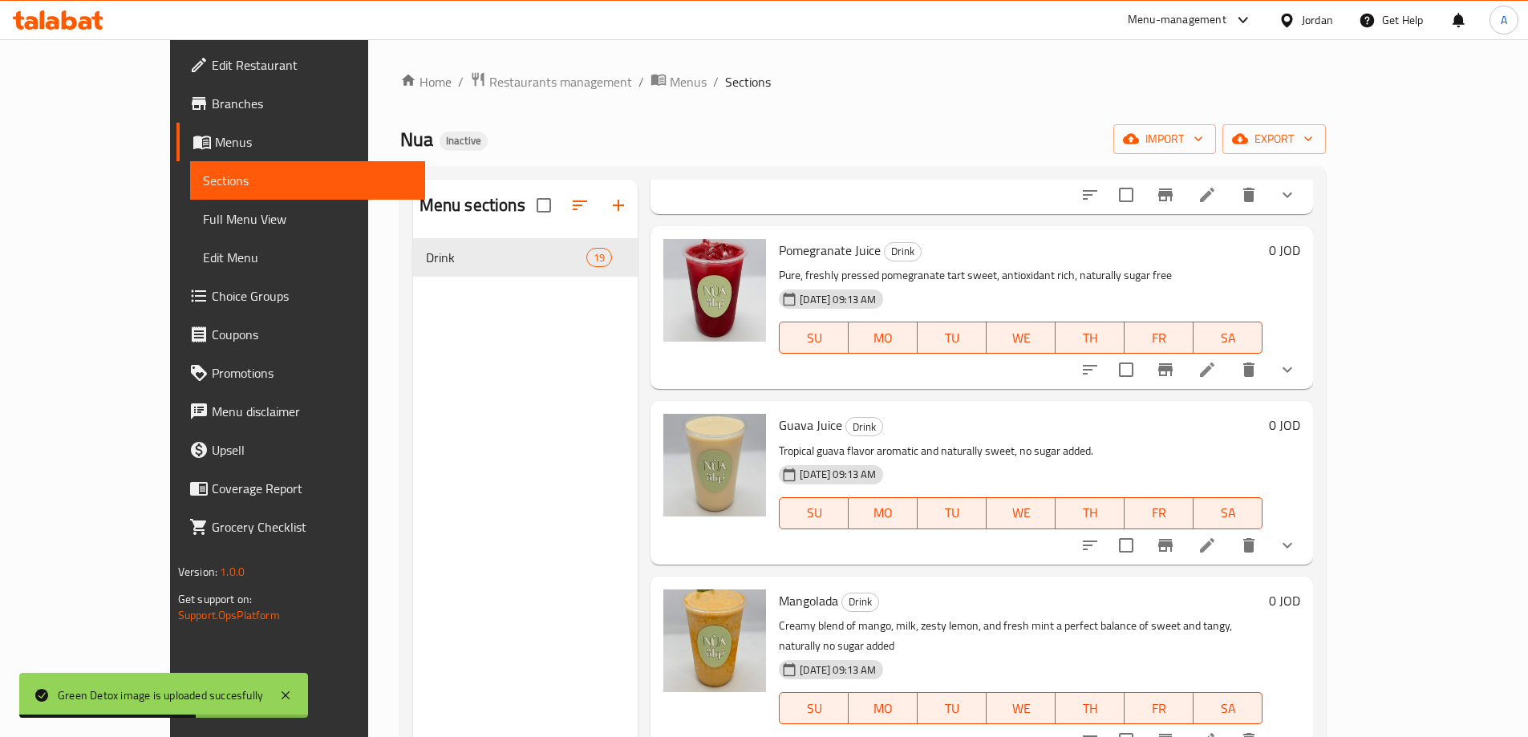
scroll to position [66, 0]
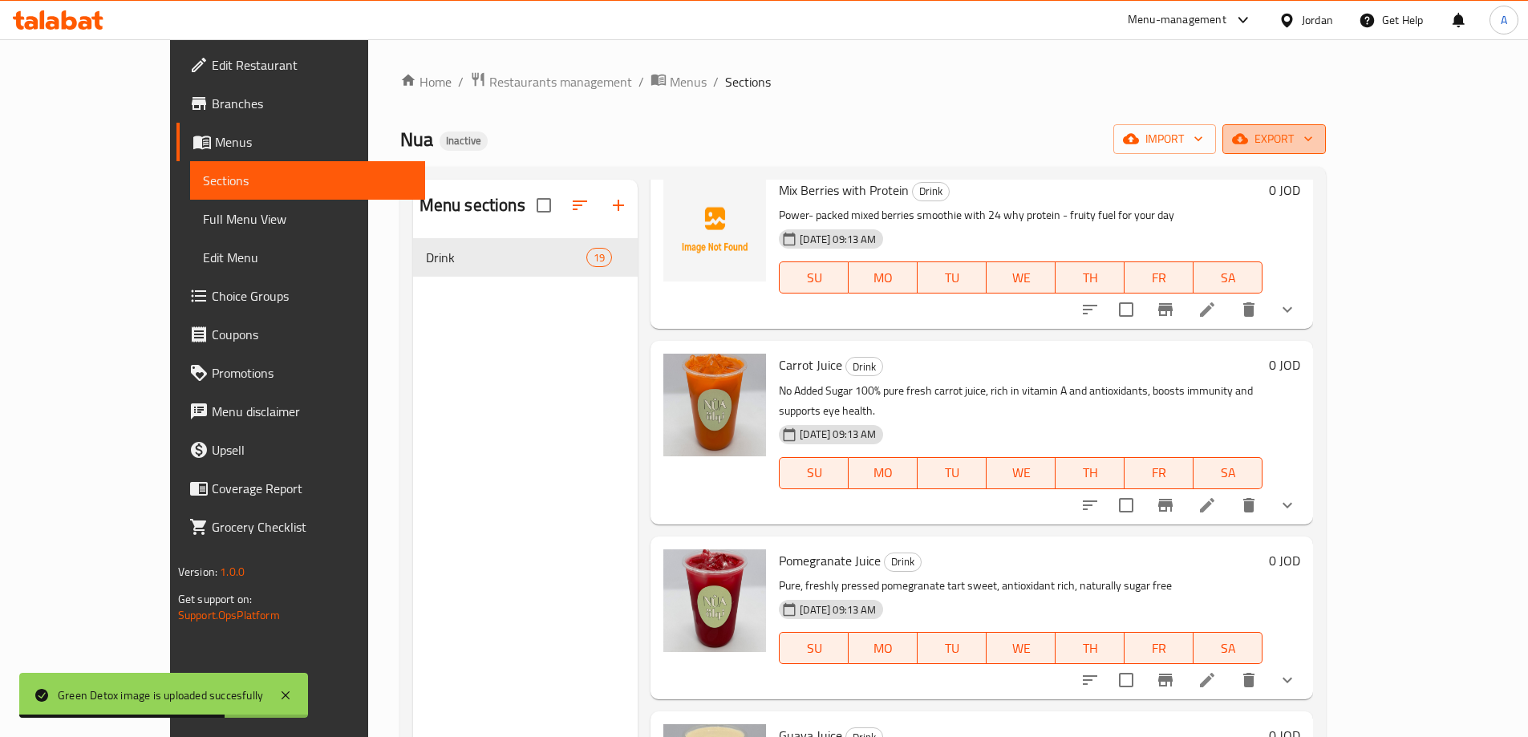
click at [1316, 140] on icon "button" at bounding box center [1308, 139] width 16 height 16
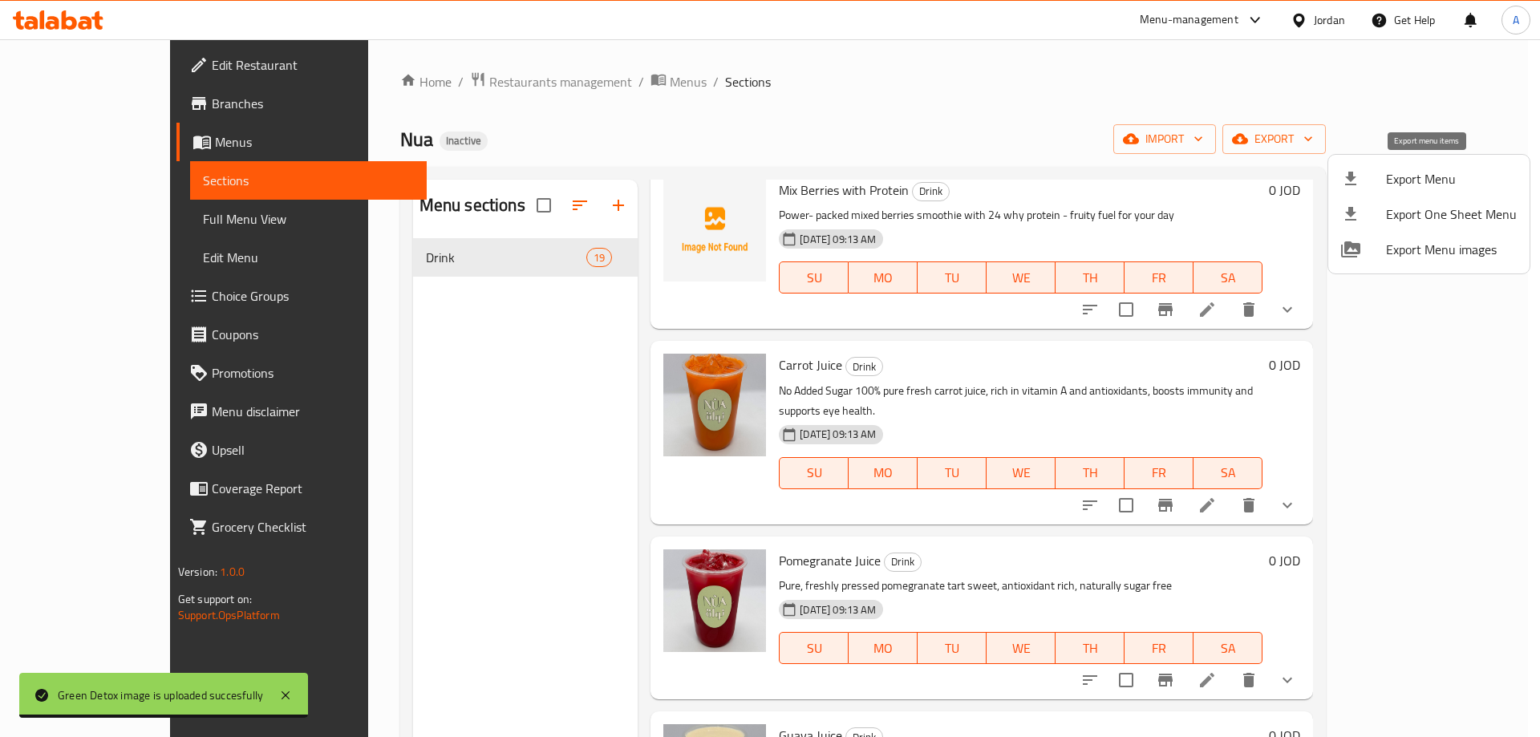
click at [1408, 175] on span "Export Menu" at bounding box center [1451, 178] width 131 height 19
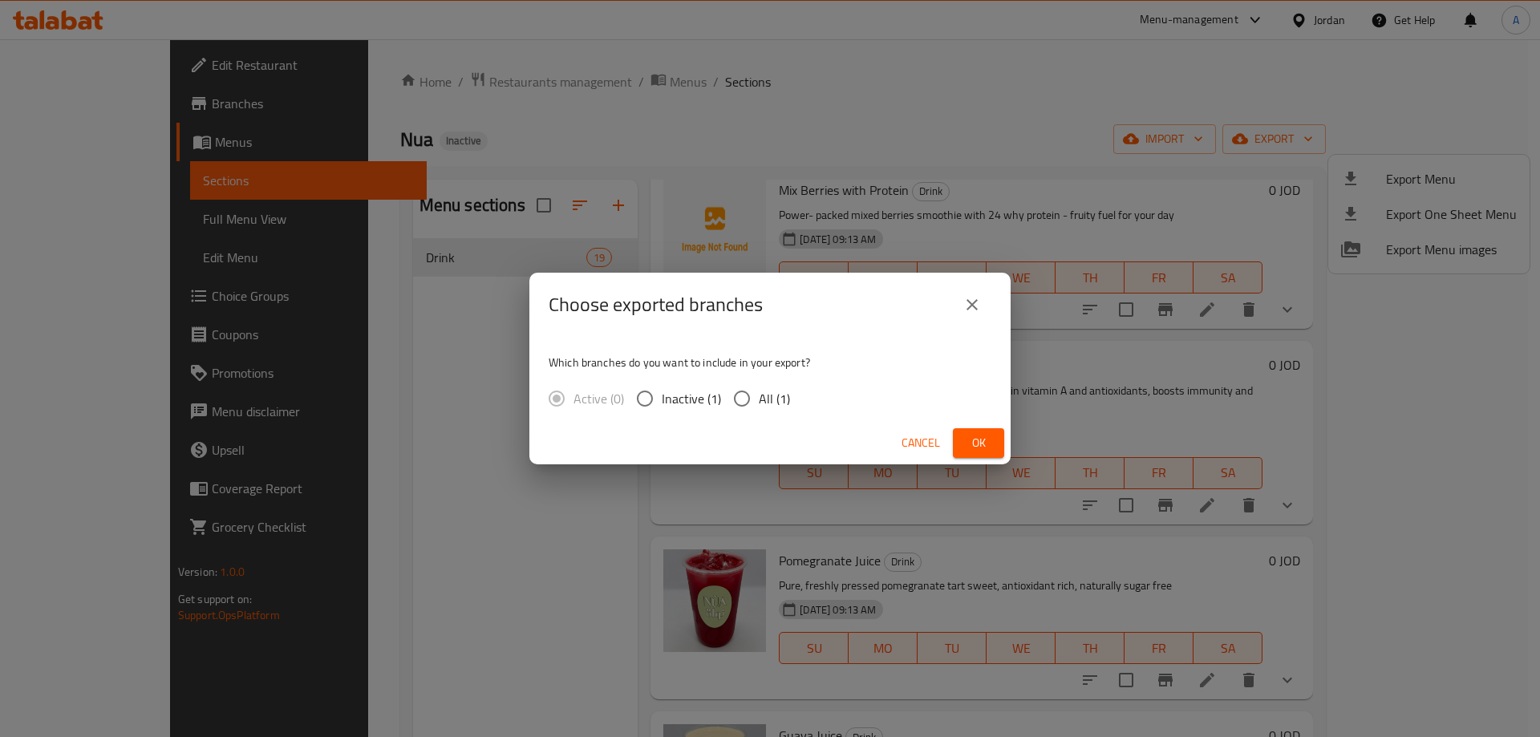
click at [756, 406] on input "All (1)" at bounding box center [742, 399] width 34 height 34
radio input "true"
click at [993, 451] on button "Ok" at bounding box center [978, 443] width 51 height 30
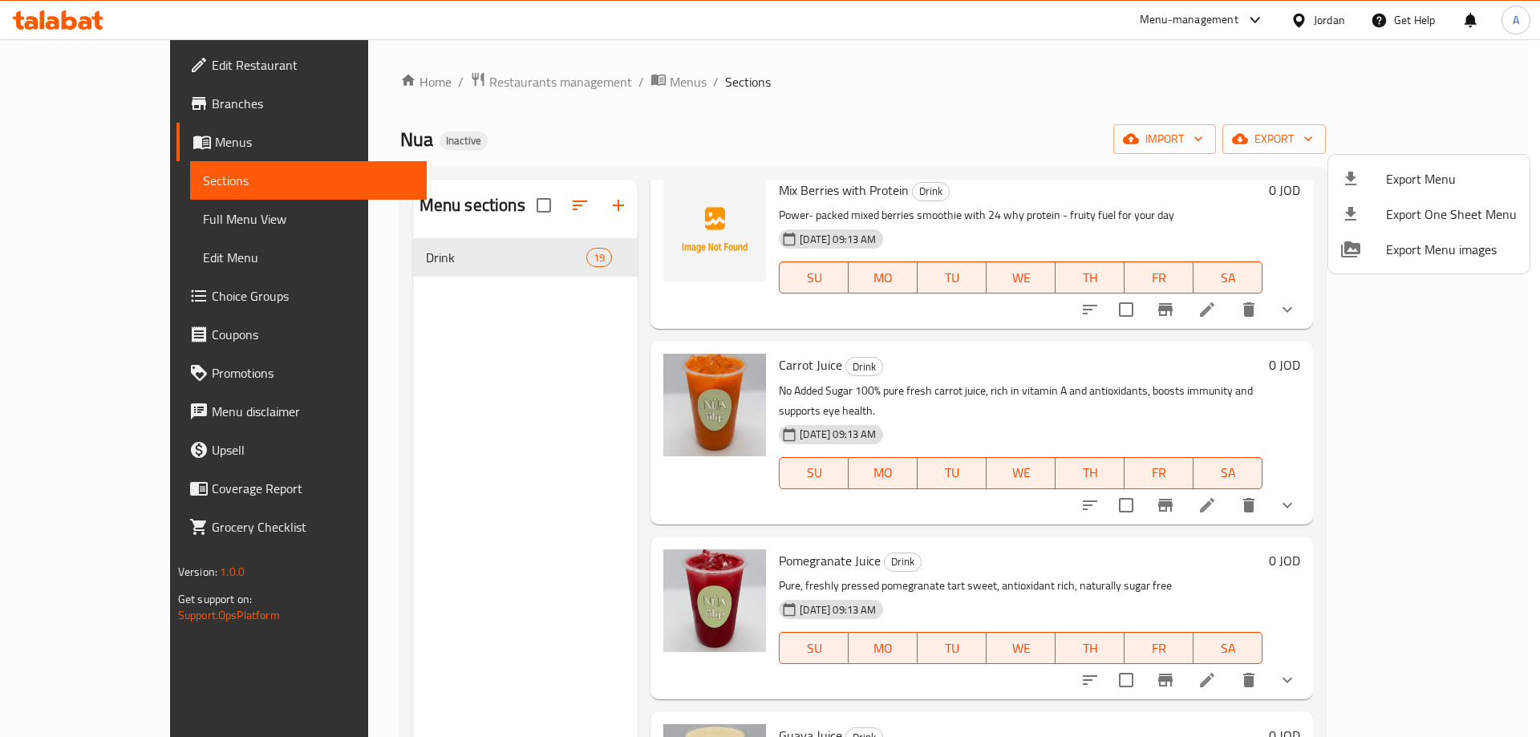
click at [1299, 19] on div at bounding box center [770, 368] width 1540 height 737
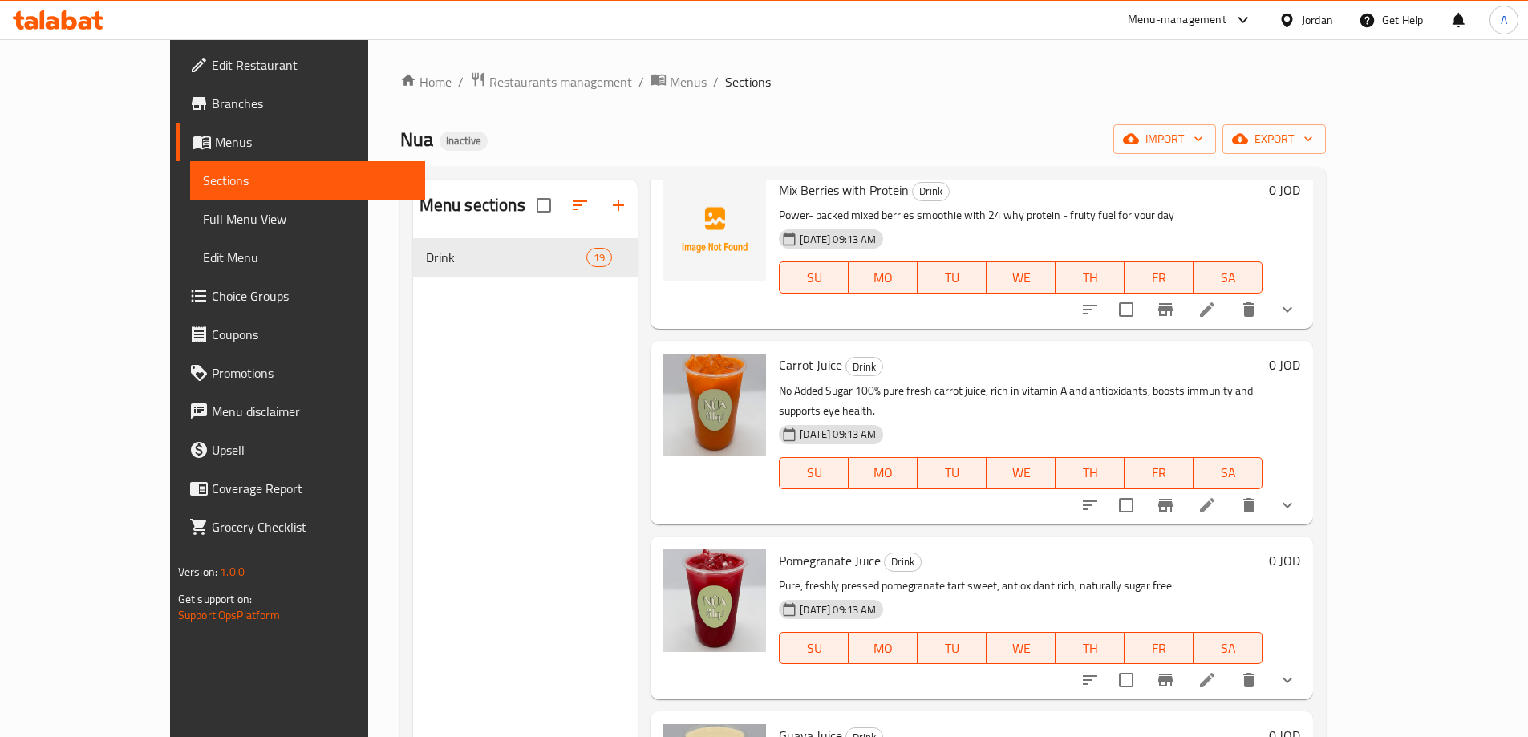
click at [1299, 19] on div at bounding box center [1289, 20] width 23 height 18
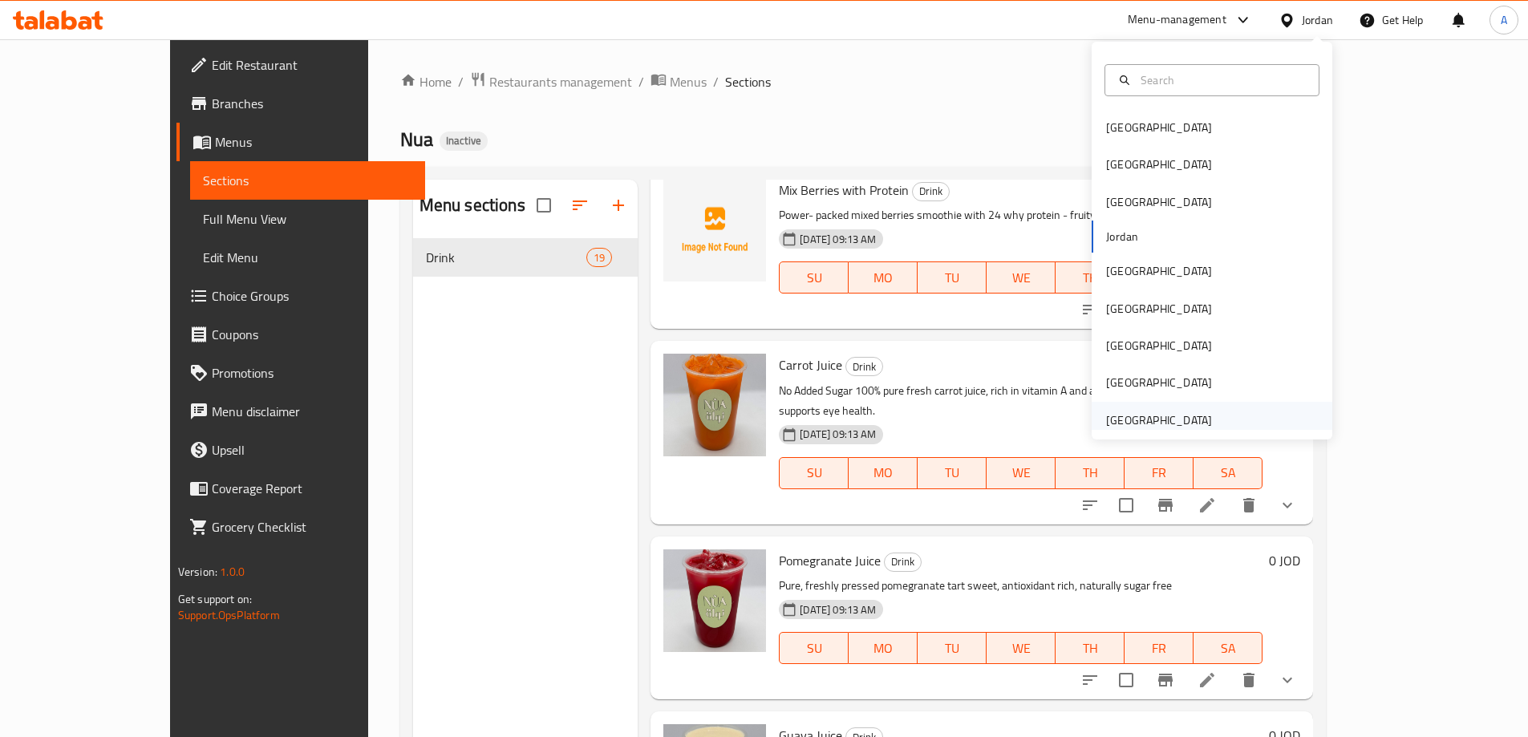
click at [1141, 420] on div "[GEOGRAPHIC_DATA]" at bounding box center [1159, 420] width 106 height 18
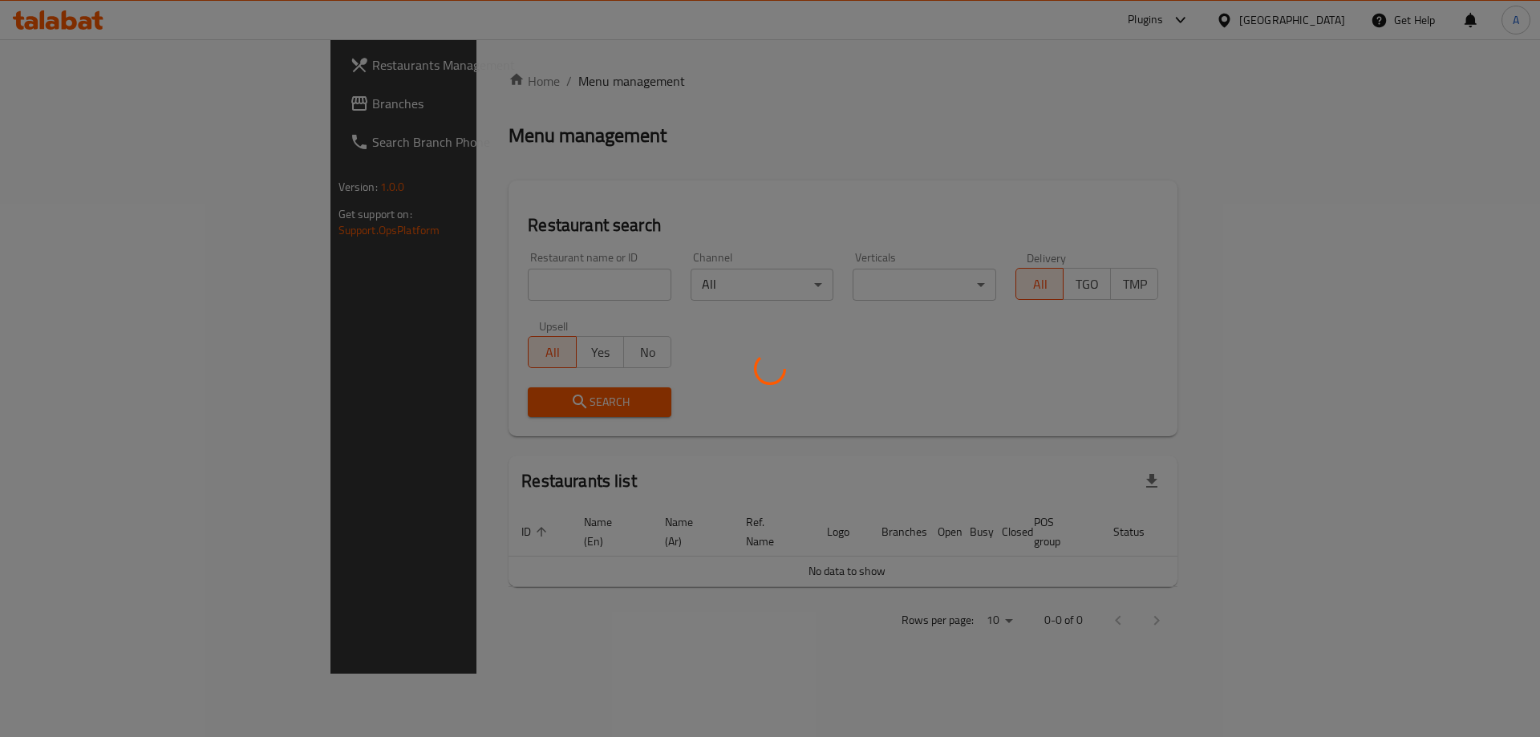
click at [374, 286] on div at bounding box center [770, 368] width 1540 height 737
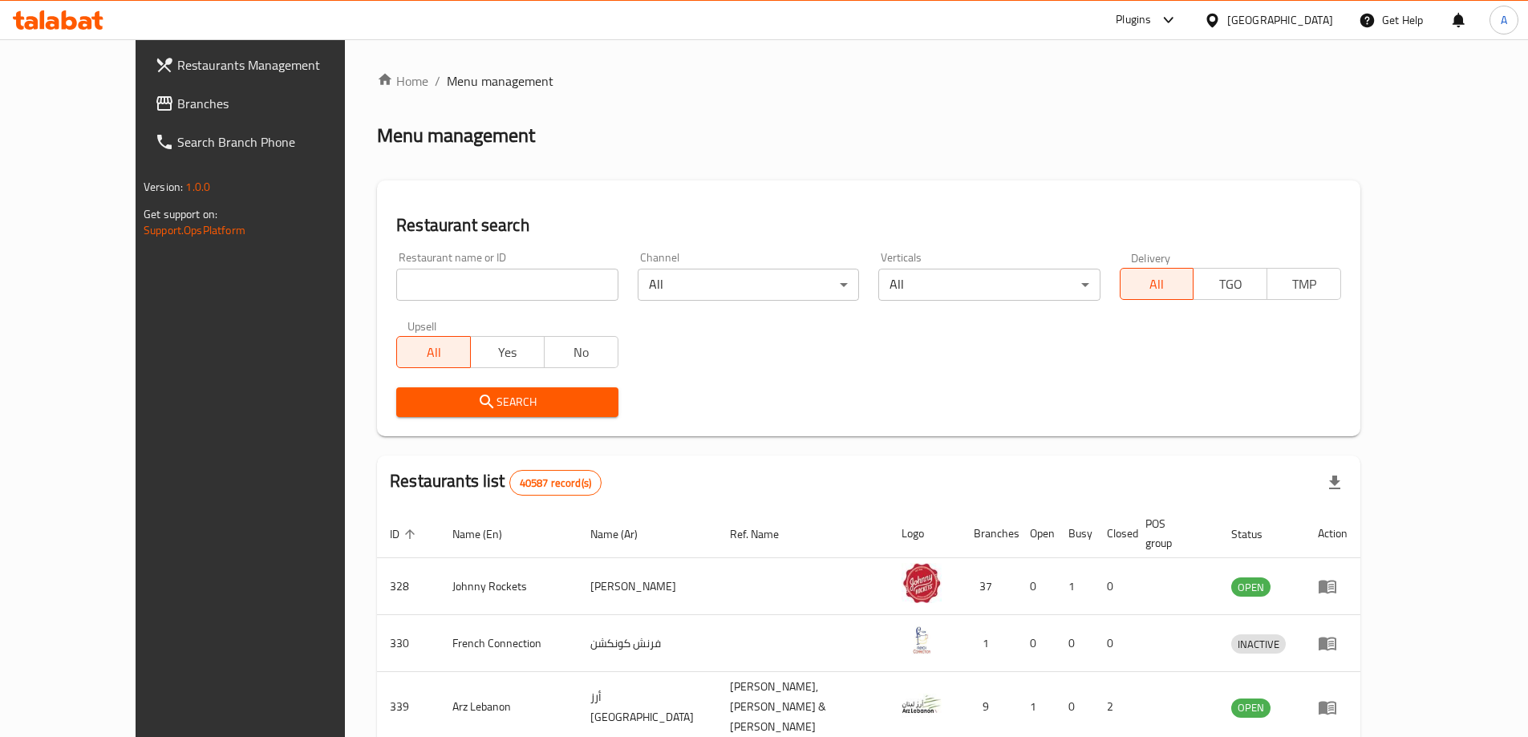
click at [448, 284] on div "Home / Menu management Menu management Restaurant search Restaurant name or ID …" at bounding box center [868, 620] width 983 height 1099
click at [448, 284] on input "search" at bounding box center [506, 285] width 221 height 32
paste input "Harshi sweets and salt"
type input "Harshi sweets and salt"
click button "Search" at bounding box center [506, 402] width 221 height 30
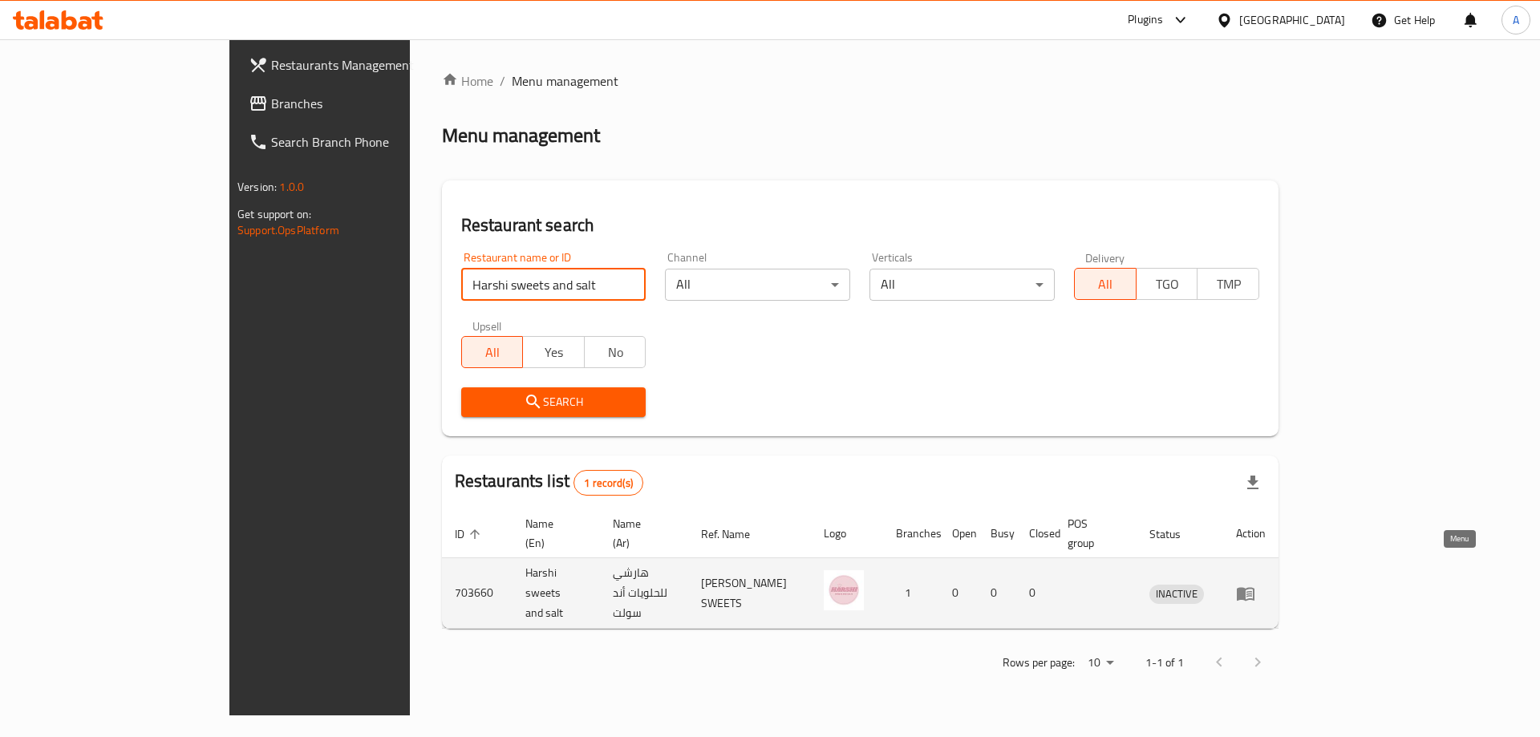
click at [1254, 587] on icon "enhanced table" at bounding box center [1246, 594] width 18 height 14
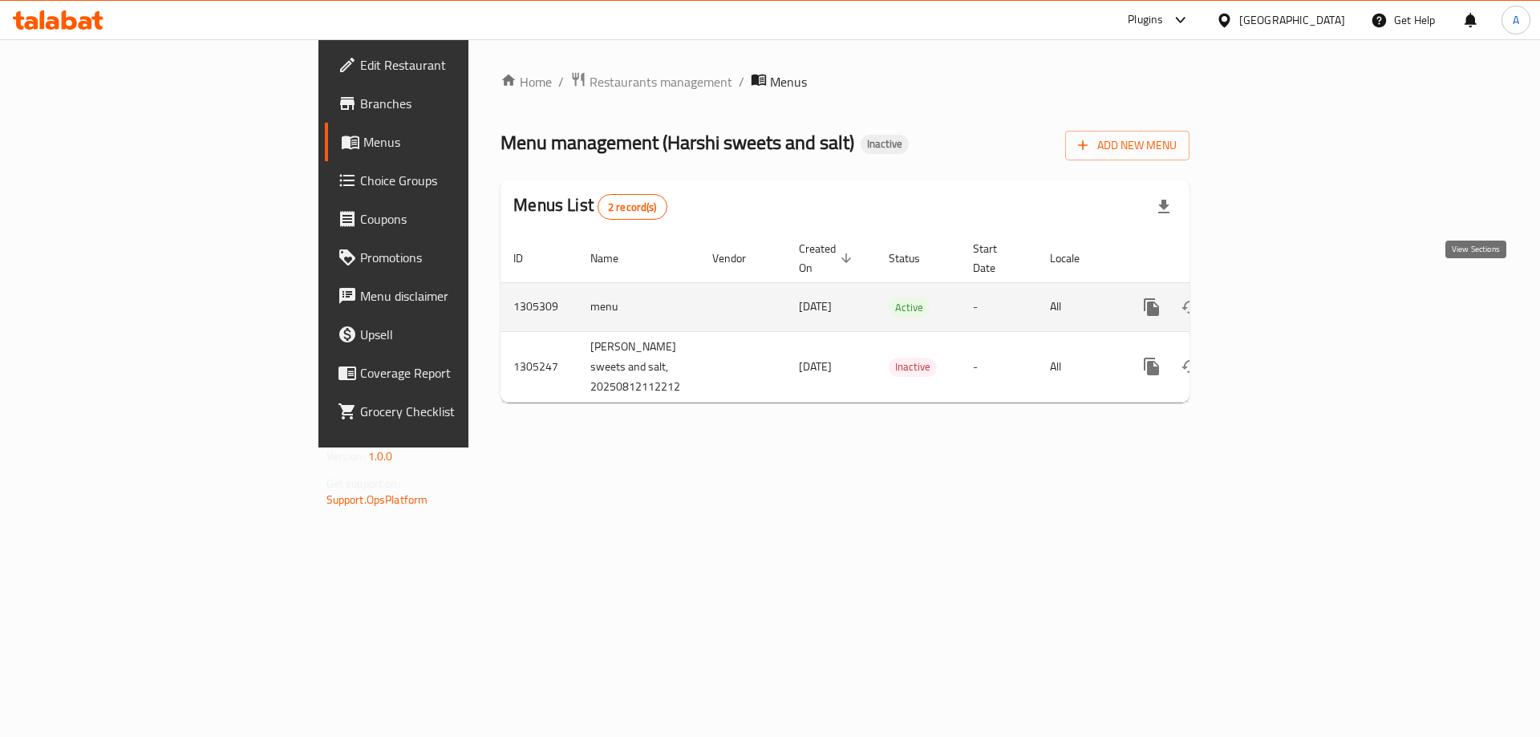
click at [1274, 300] on icon "enhanced table" at bounding box center [1267, 307] width 14 height 14
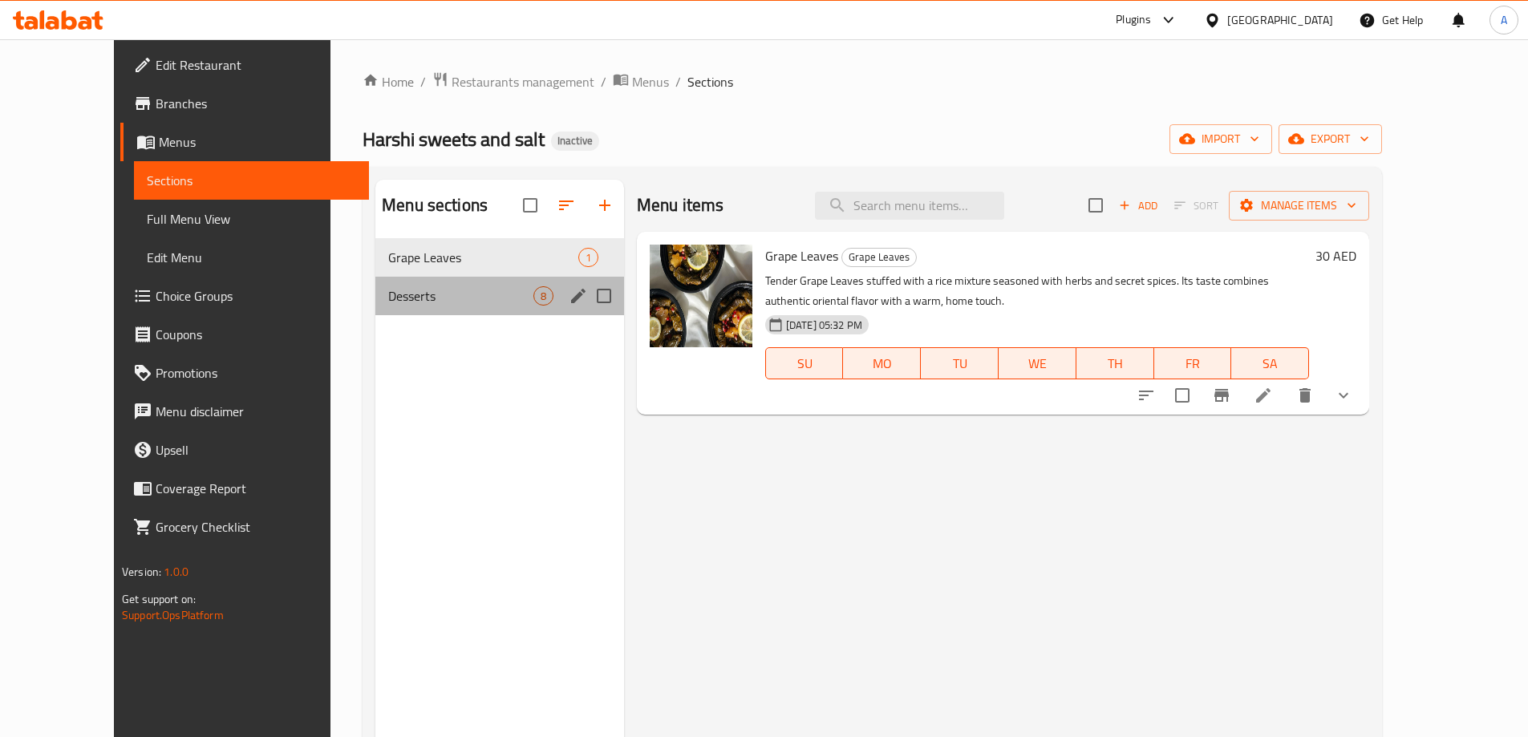
click at [375, 310] on div "Desserts 8" at bounding box center [499, 296] width 249 height 38
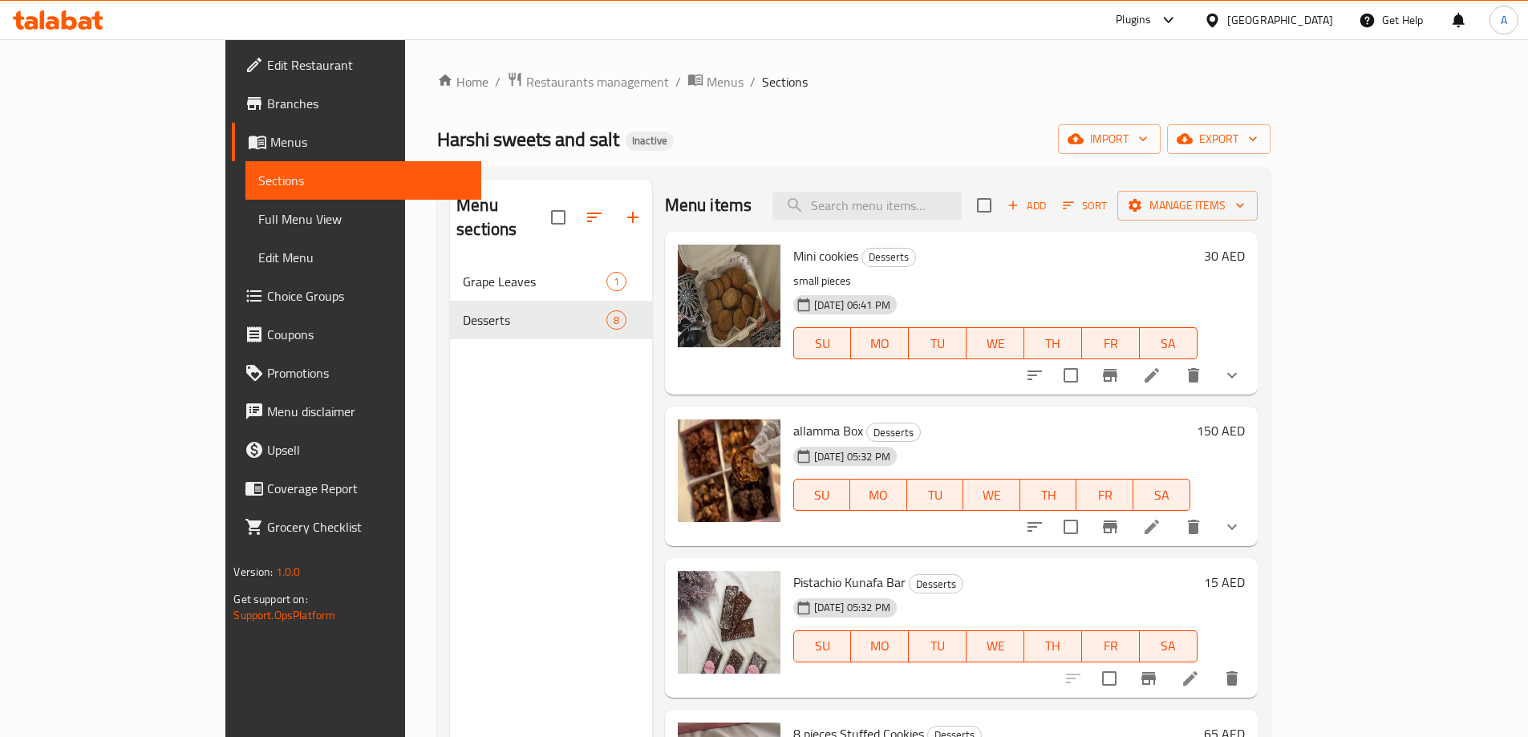
click at [1077, 506] on button "TH" at bounding box center [1048, 495] width 57 height 32
type button "4"
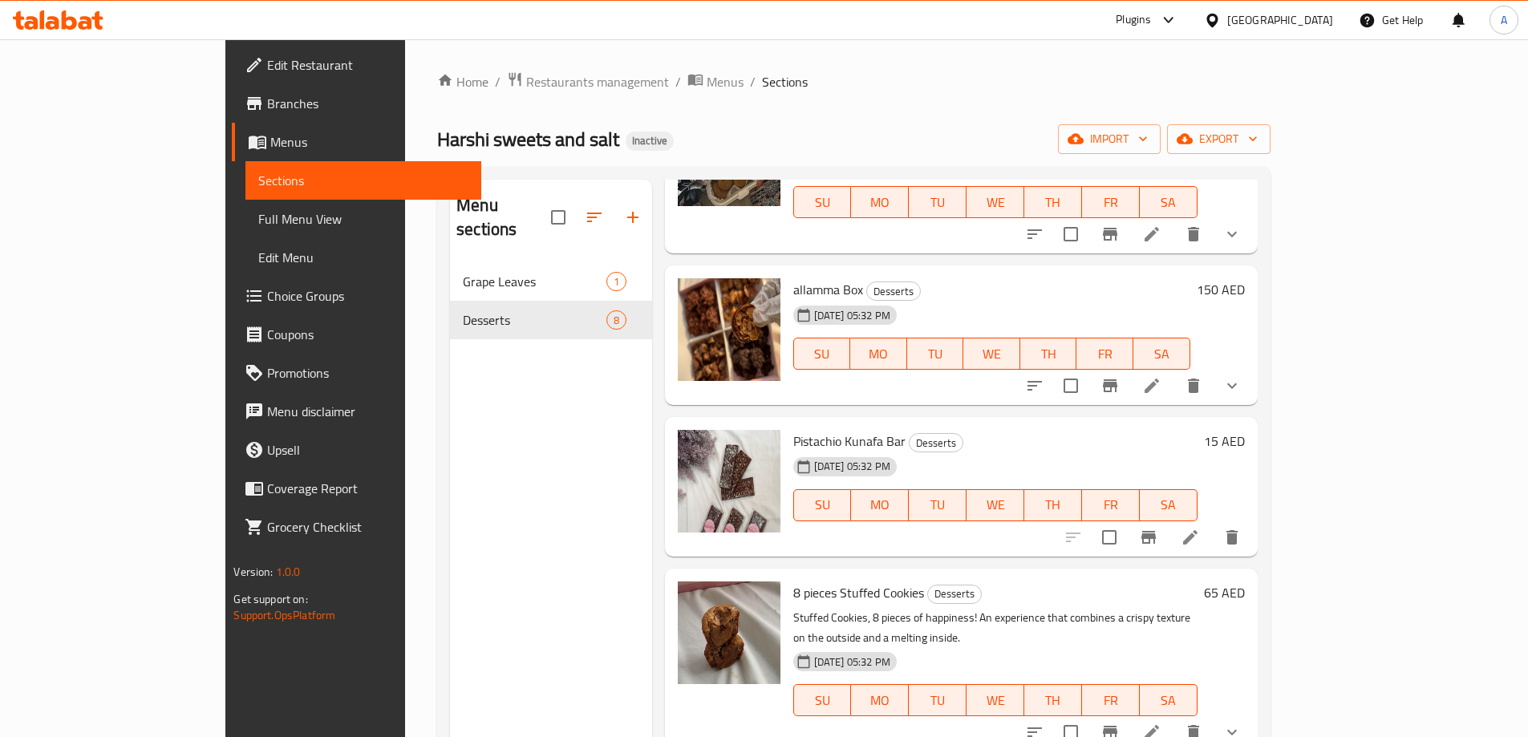
scroll to position [241, 0]
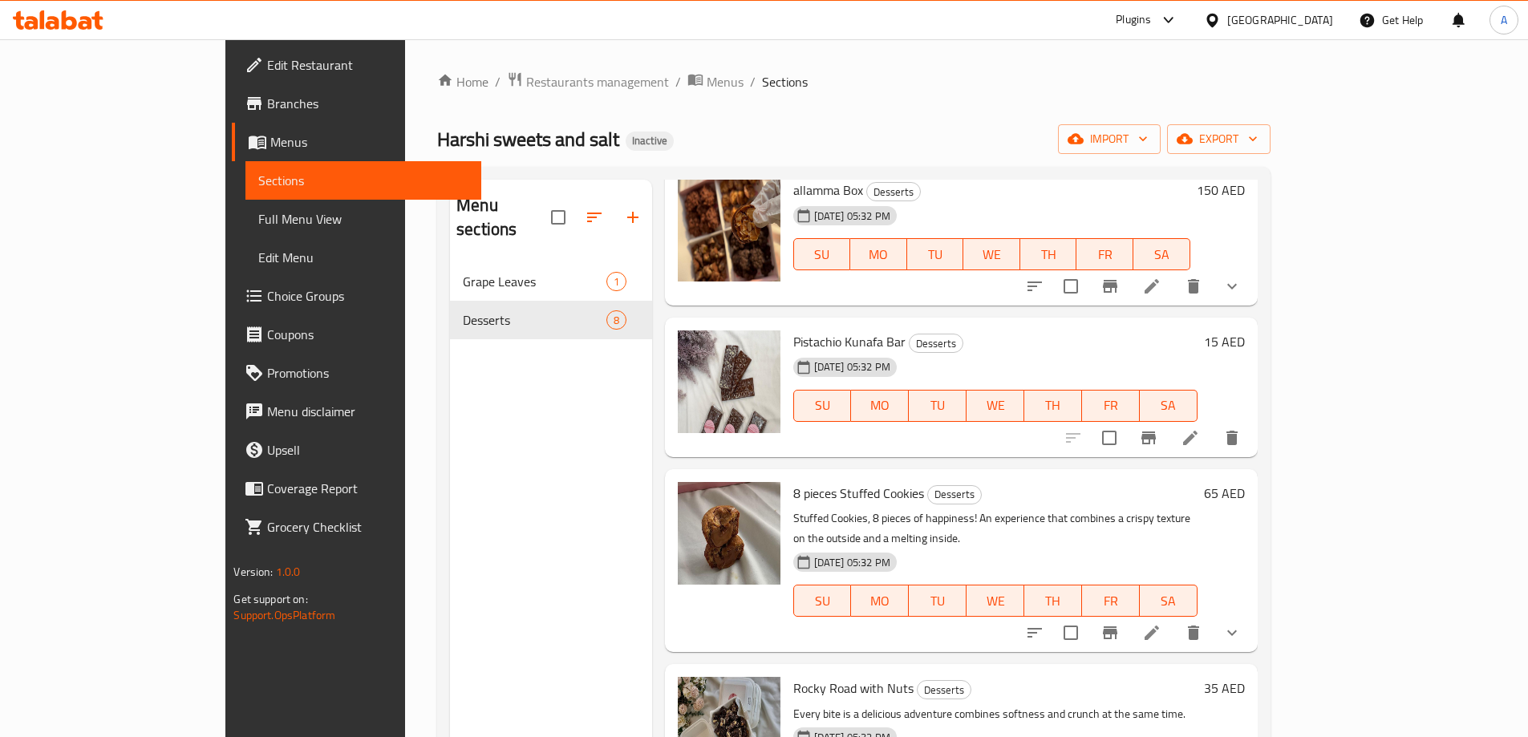
click at [1197, 497] on h6 "8 pieces Stuffed Cookies Desserts" at bounding box center [995, 493] width 404 height 22
click at [1086, 364] on div "12-08-2025 05:32 PM SU MO TU WE TH FR SA" at bounding box center [995, 394] width 417 height 87
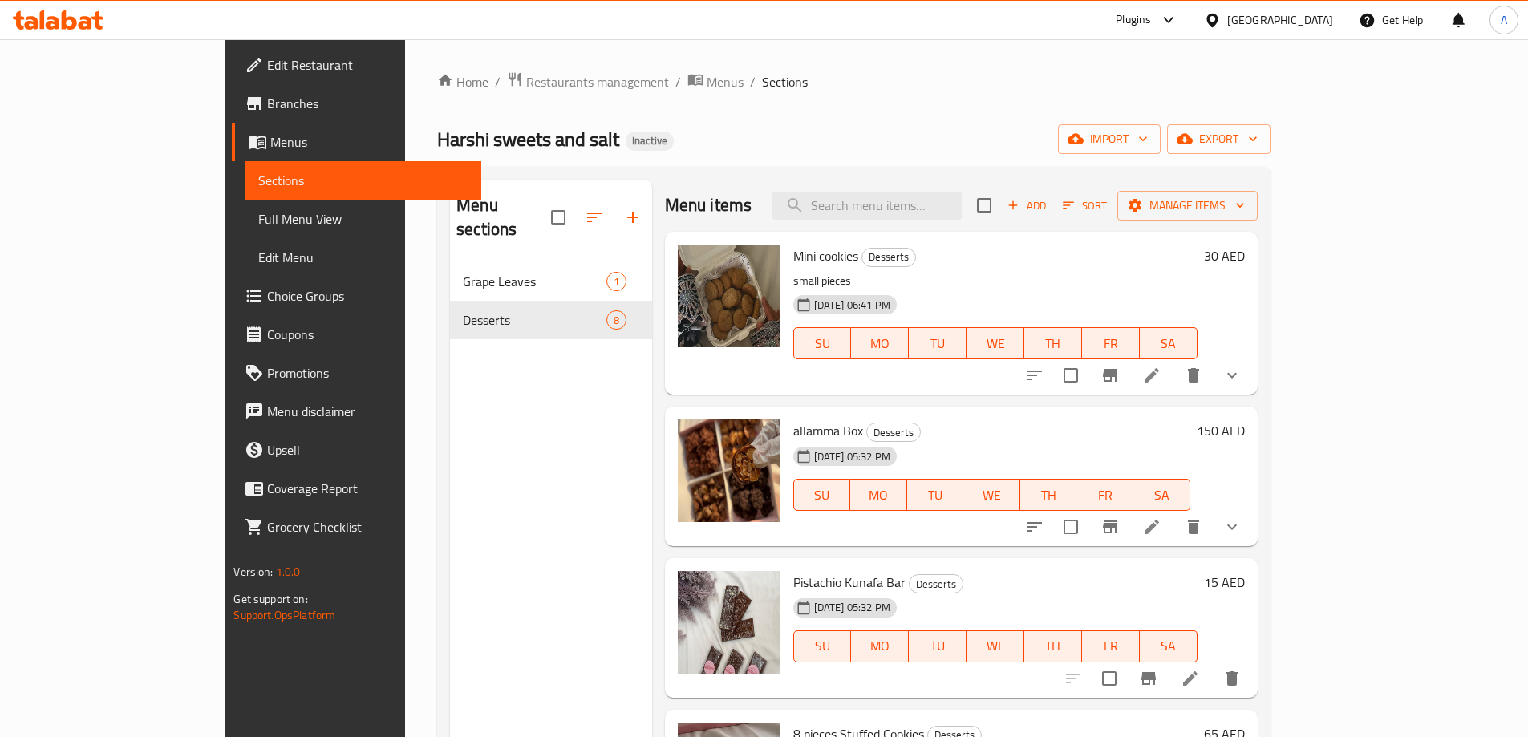
click at [450, 452] on div "Menu sections Grape Leaves 1 Desserts 8" at bounding box center [551, 548] width 202 height 737
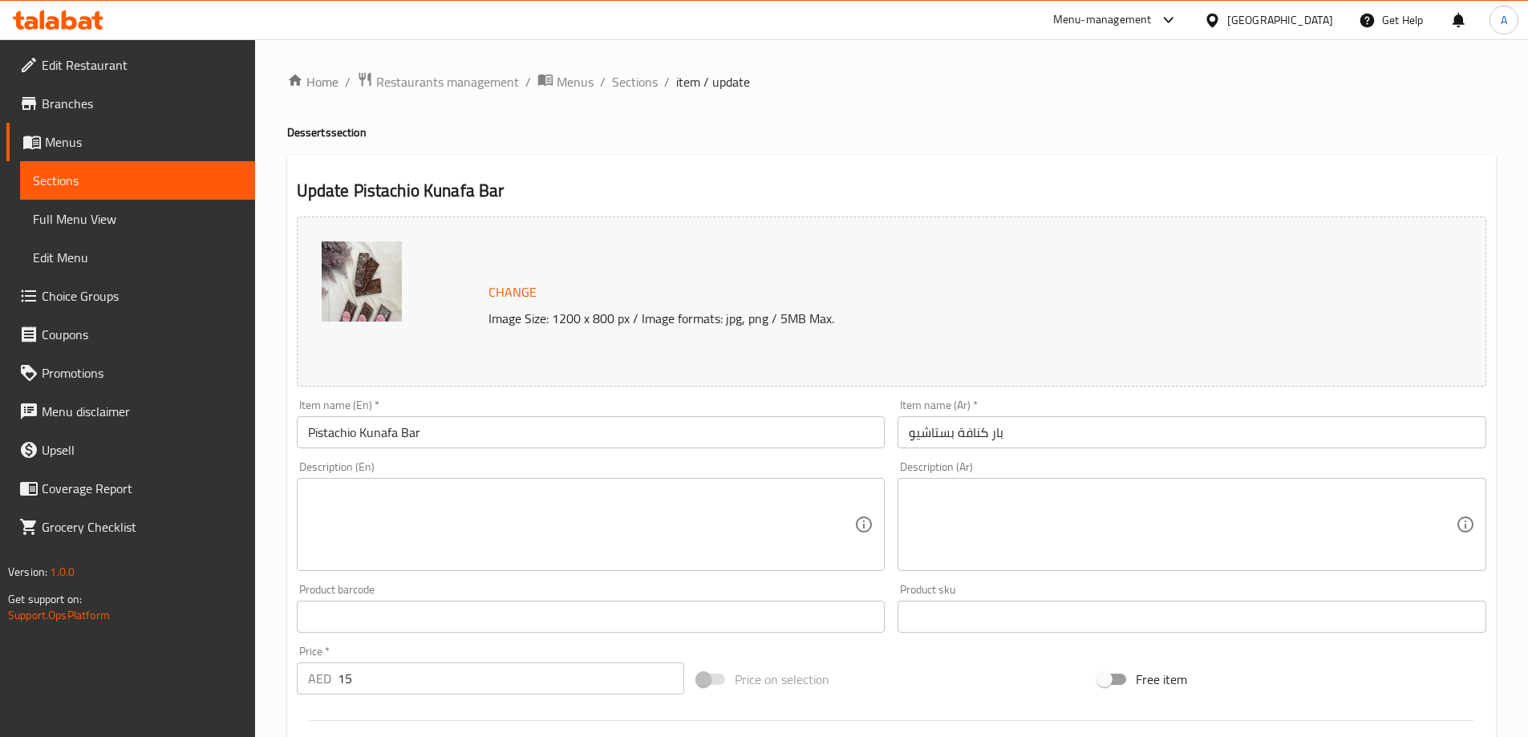
click at [647, 527] on textarea at bounding box center [581, 525] width 547 height 76
paste textarea "chocolate bar filled with kunafa pistachio"
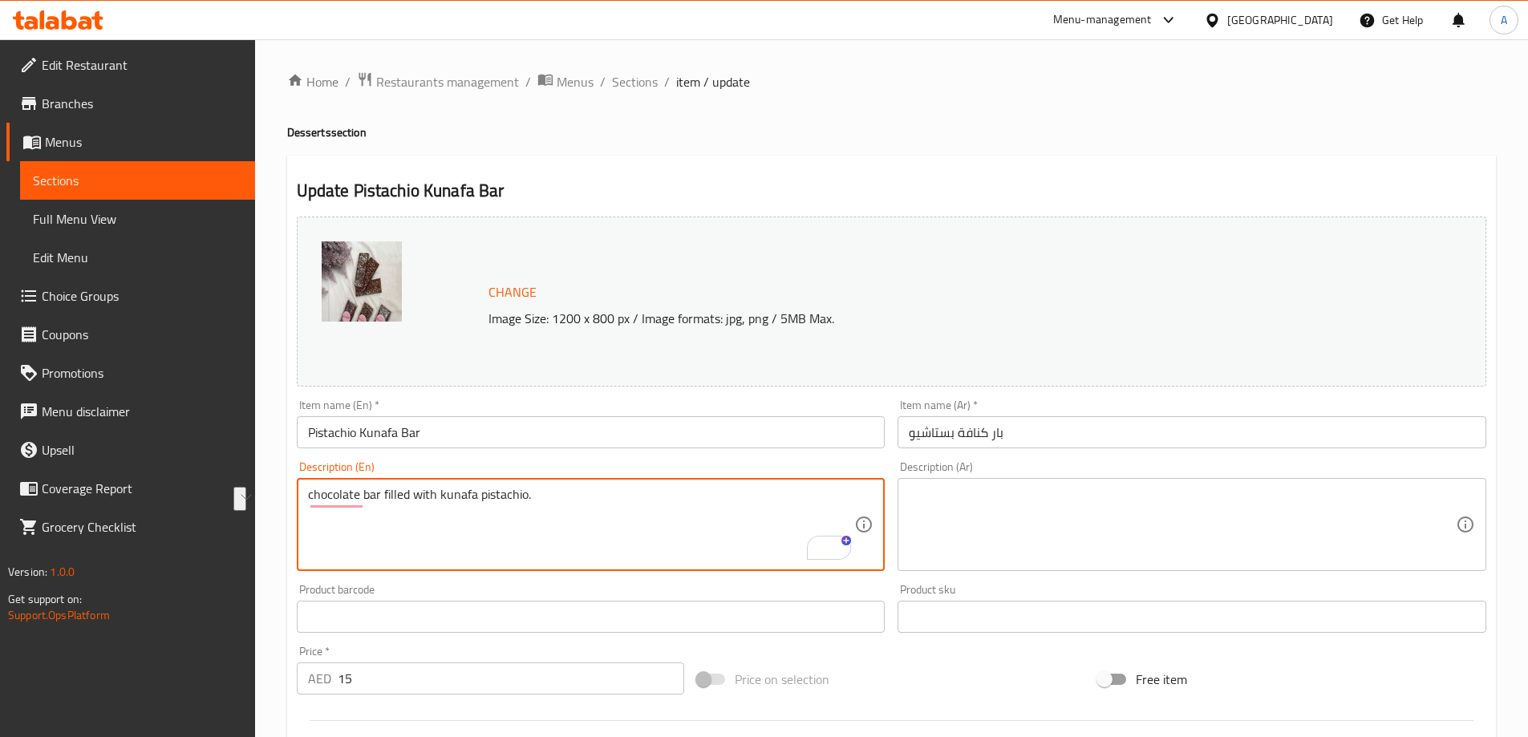
type textarea "chocolate bar filled with kunafa pistachio."
click at [1011, 516] on textarea at bounding box center [1182, 525] width 547 height 76
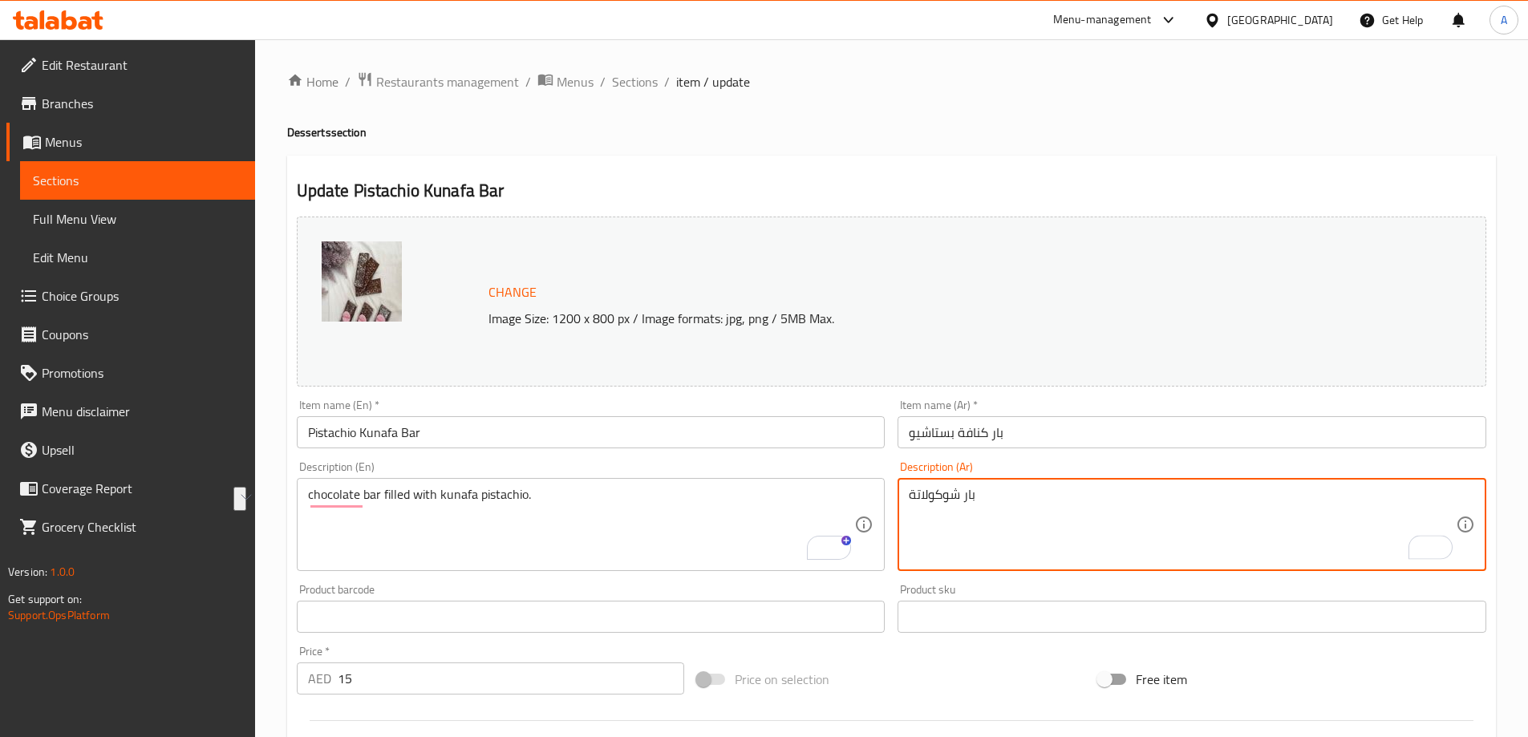
paste textarea "وكولاتة محشوة بالكنافة والفستق."
type textarea "شوكولاتة محشوة بالكنافة والفستق."
click at [793, 443] on input "Pistachio Kunafa Bar" at bounding box center [591, 432] width 589 height 32
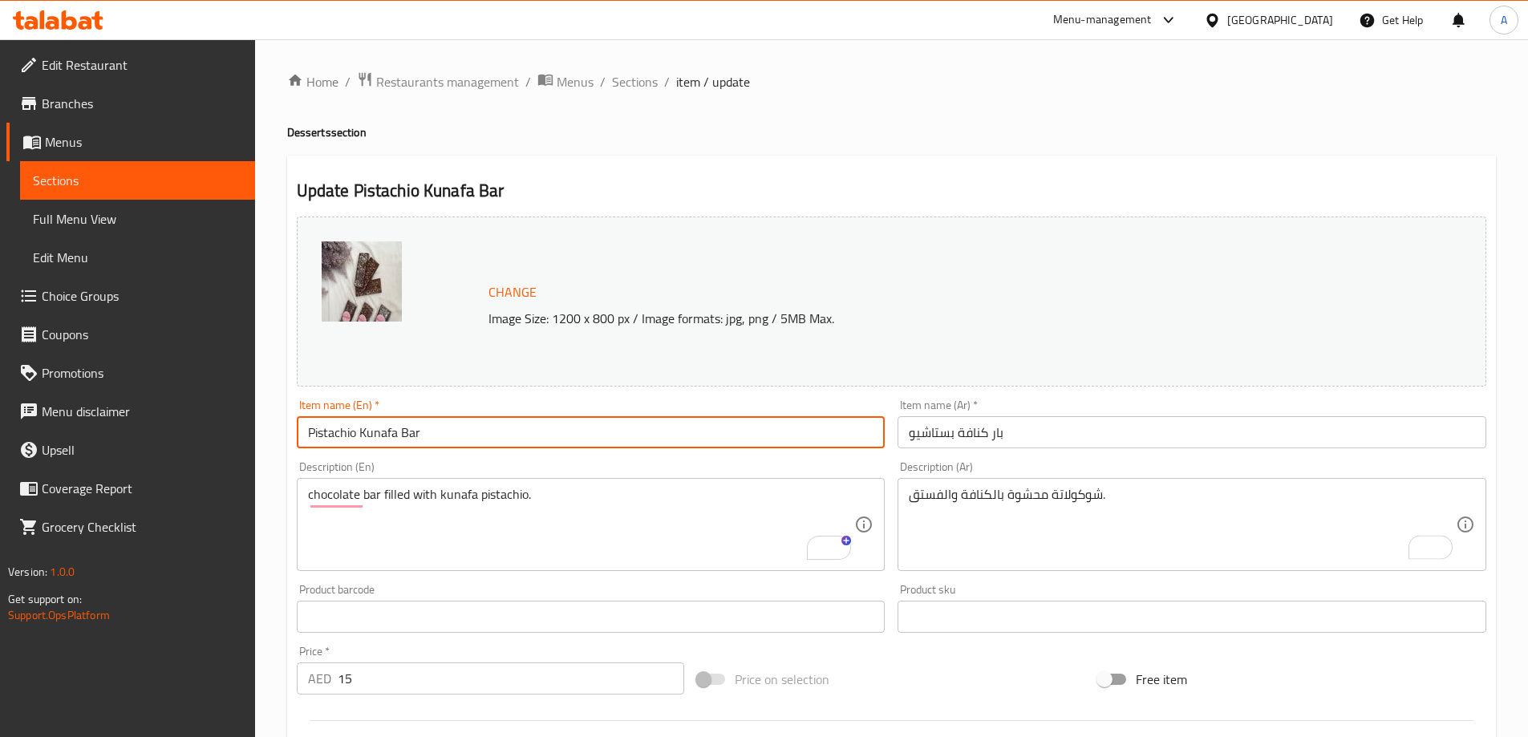
click at [638, 84] on span "Sections" at bounding box center [635, 81] width 46 height 19
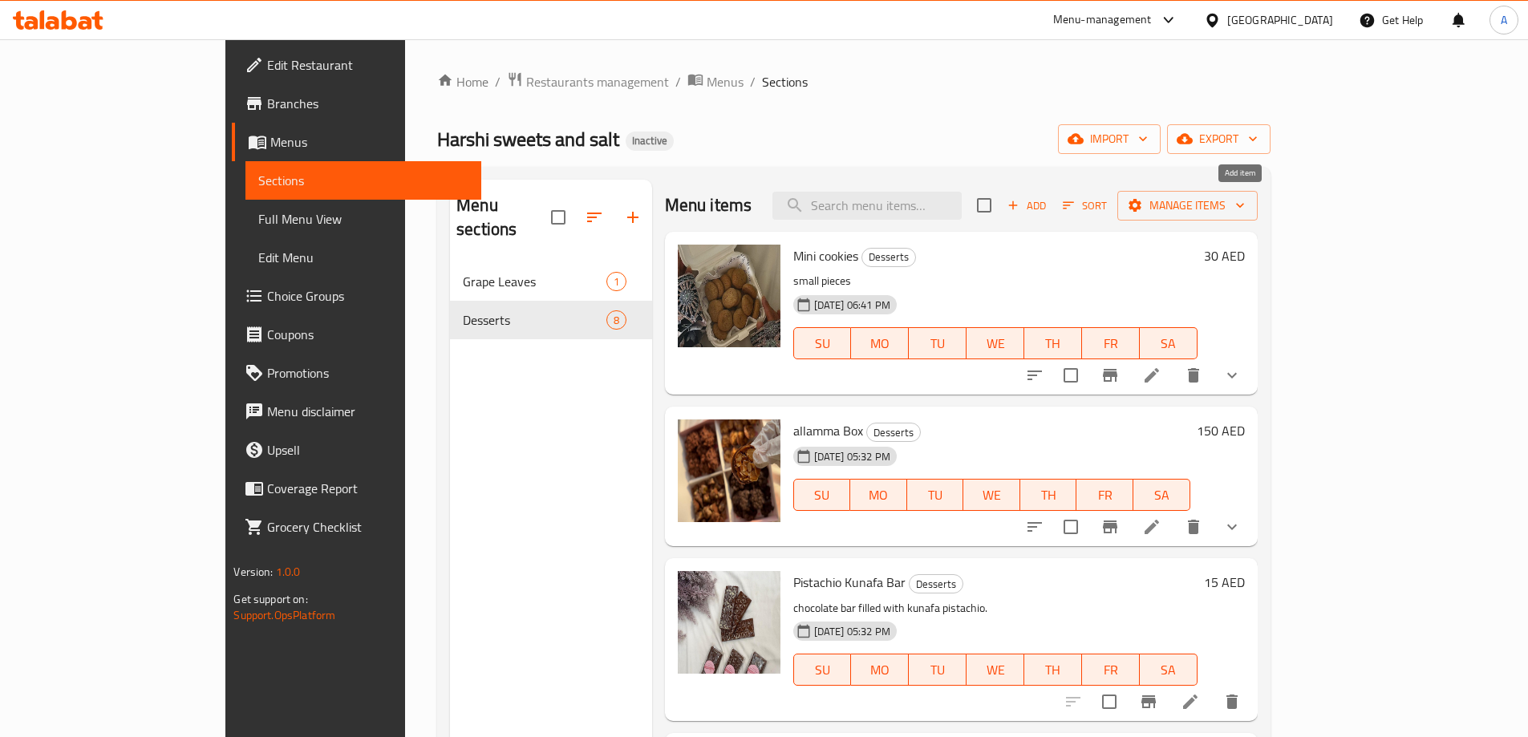
click at [1048, 205] on span "Add" at bounding box center [1026, 206] width 43 height 18
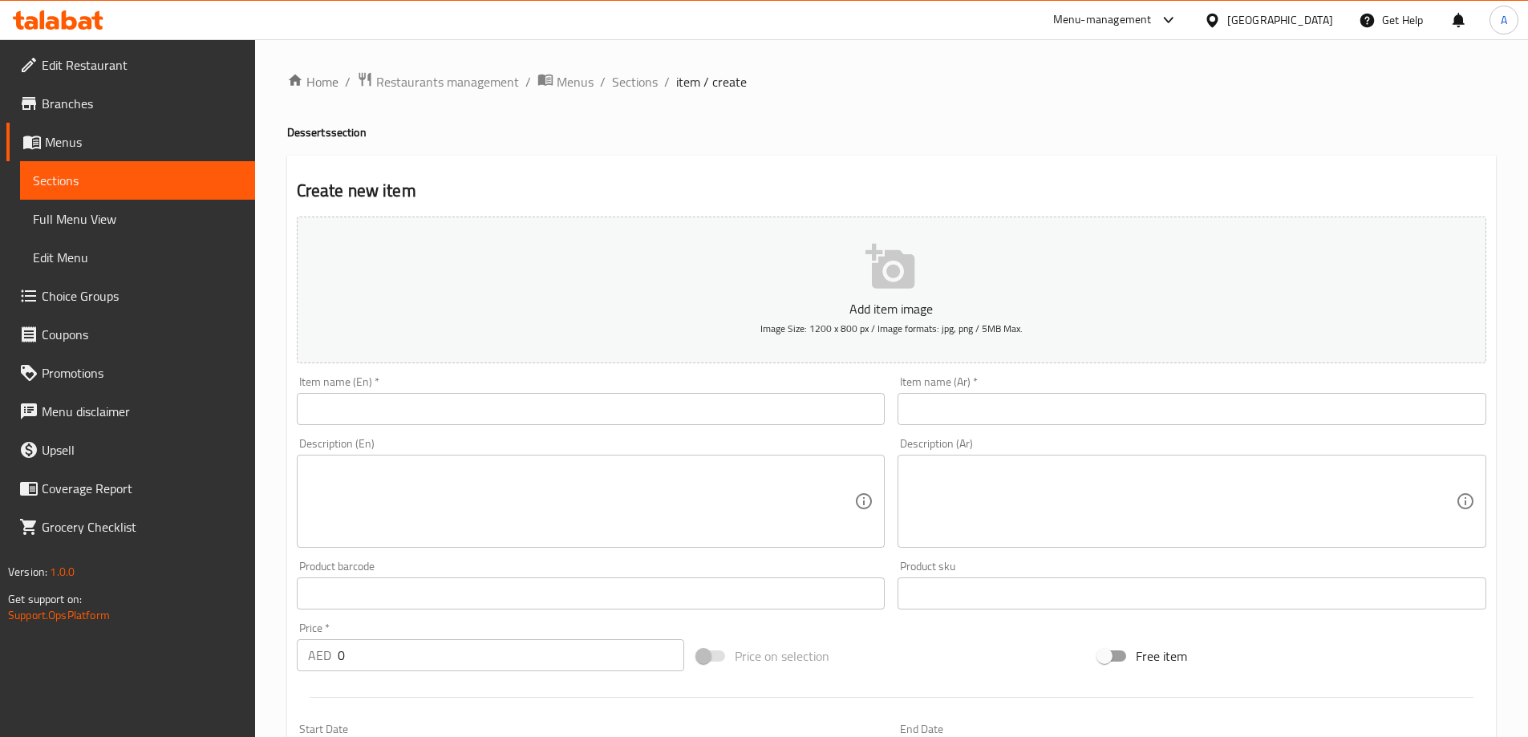
click at [1089, 392] on div "Item name (Ar)   * Item name (Ar) *" at bounding box center [1192, 400] width 589 height 49
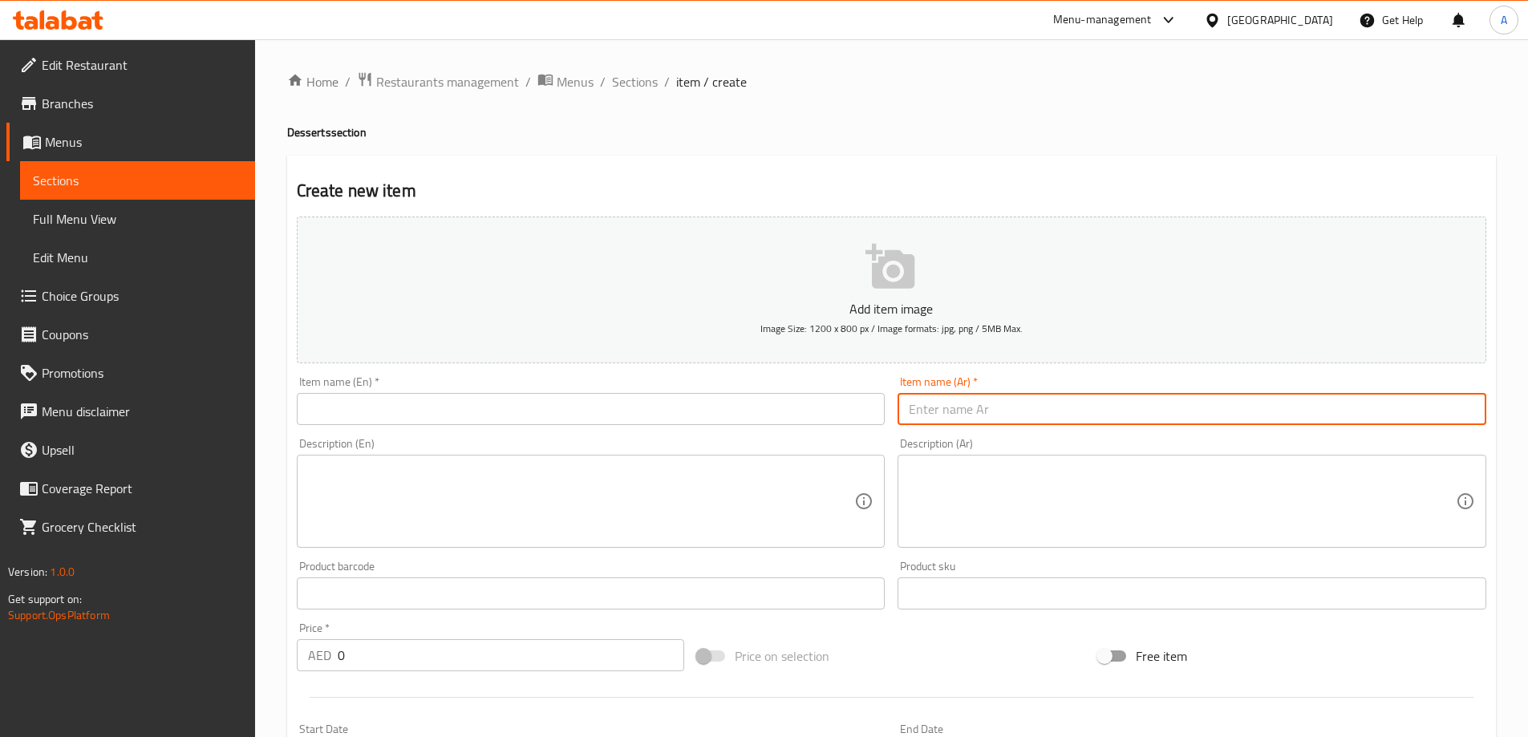
click at [1093, 404] on input "text" at bounding box center [1192, 409] width 589 height 32
paste input "سعر 65 درهم"
type input "سعر 65 درهم"
click at [816, 420] on input "text" at bounding box center [591, 409] width 589 height 32
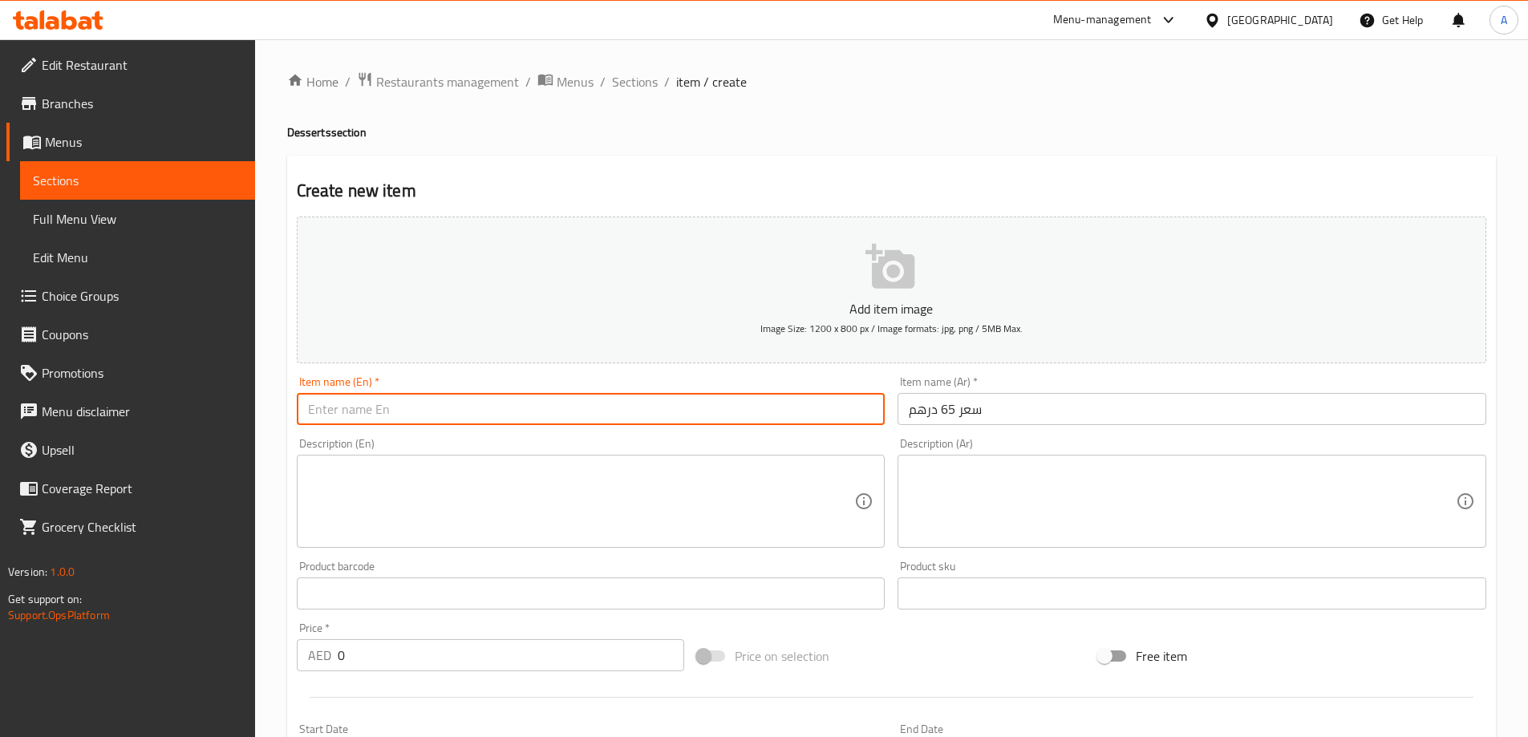
click at [941, 410] on input "سعر 65 درهم" at bounding box center [1192, 409] width 589 height 32
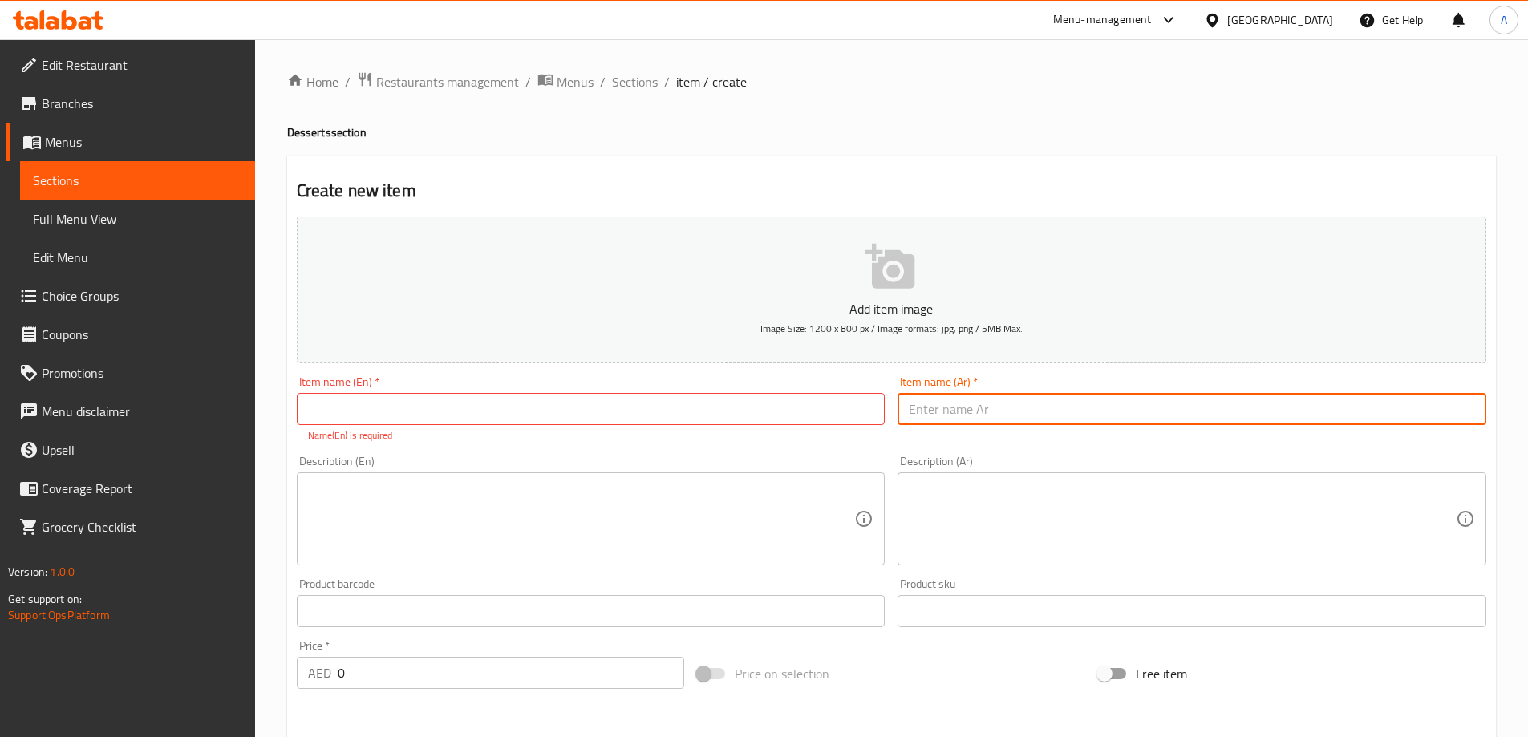
click at [429, 674] on input "0" at bounding box center [511, 673] width 347 height 32
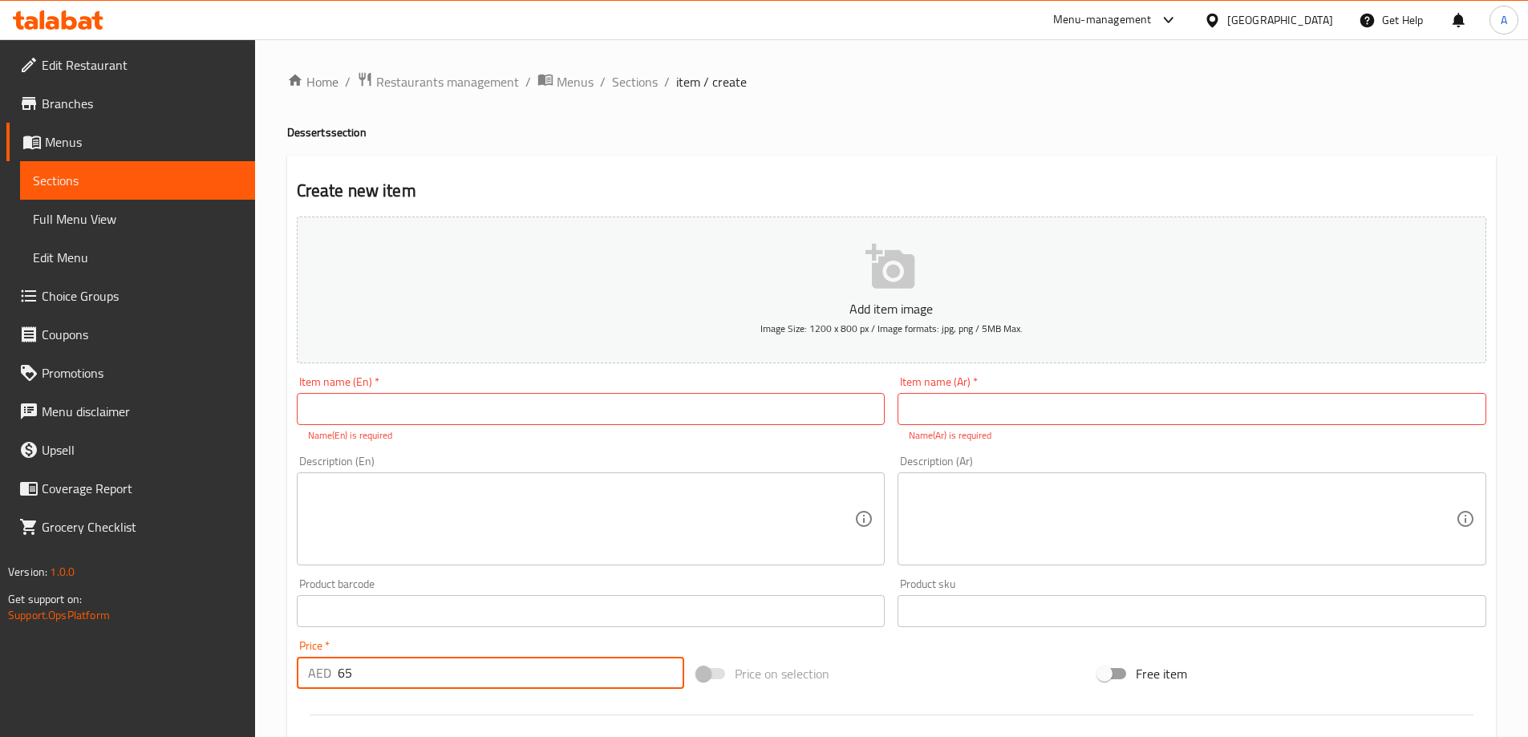
type input "65"
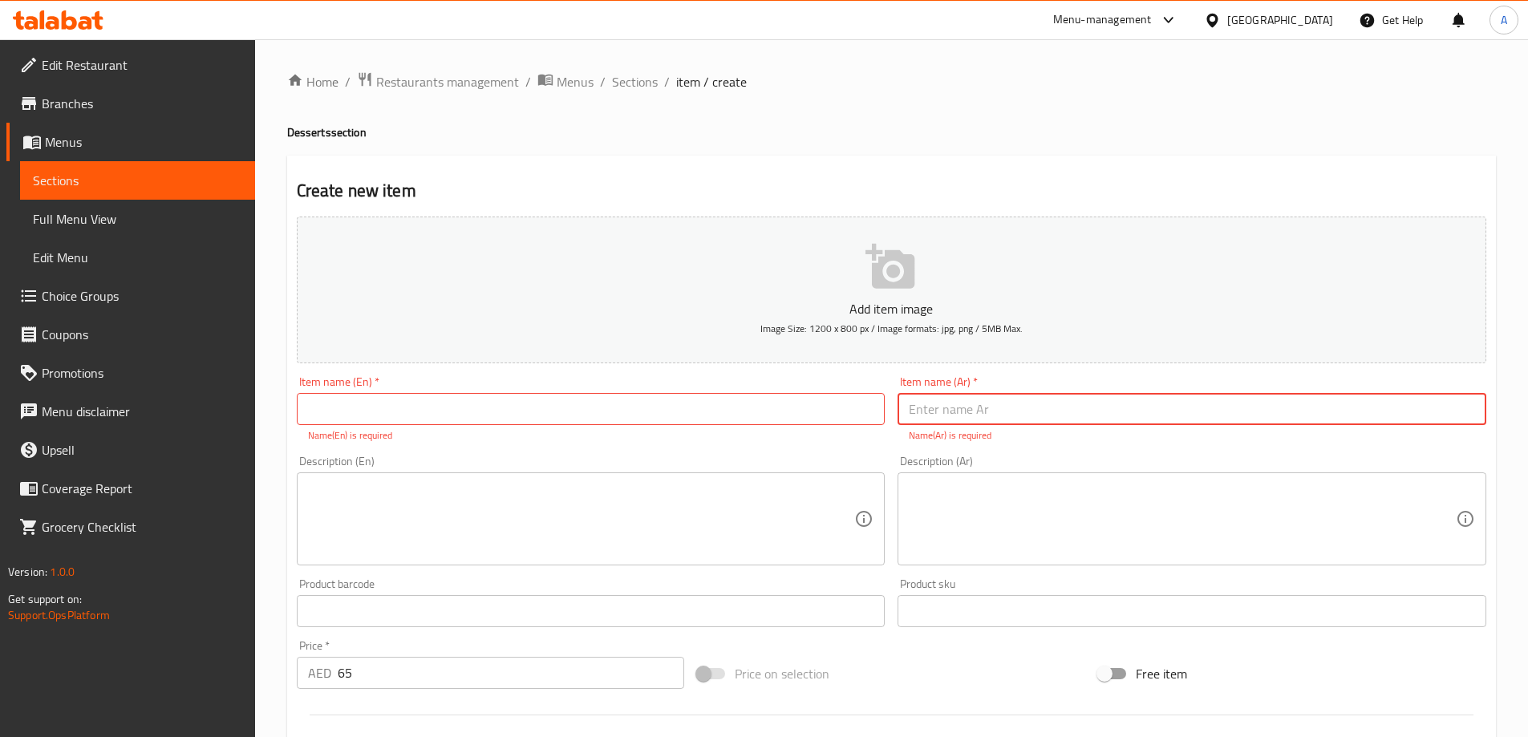
click at [991, 411] on input "text" at bounding box center [1192, 409] width 589 height 32
paste input "سعر 65 درهم"
type input "ب سعر 65 درهم"
paste input "راوني بوكس"
type input "براوني بوكس"
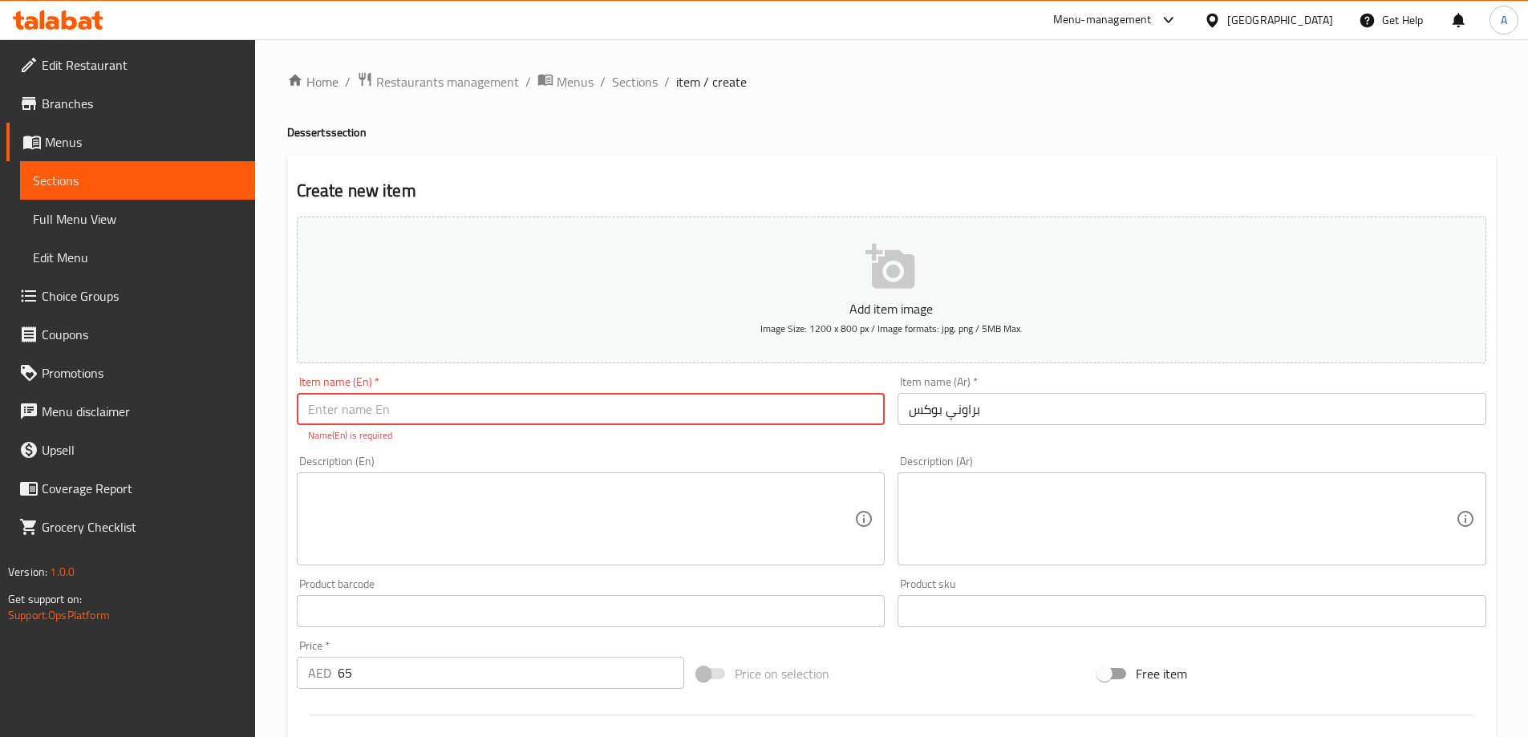
click at [785, 420] on input "text" at bounding box center [591, 409] width 589 height 32
click at [795, 415] on input "Brownie" at bounding box center [591, 409] width 589 height 32
type input "Brownies Box"
click at [393, 516] on textarea at bounding box center [581, 519] width 547 height 76
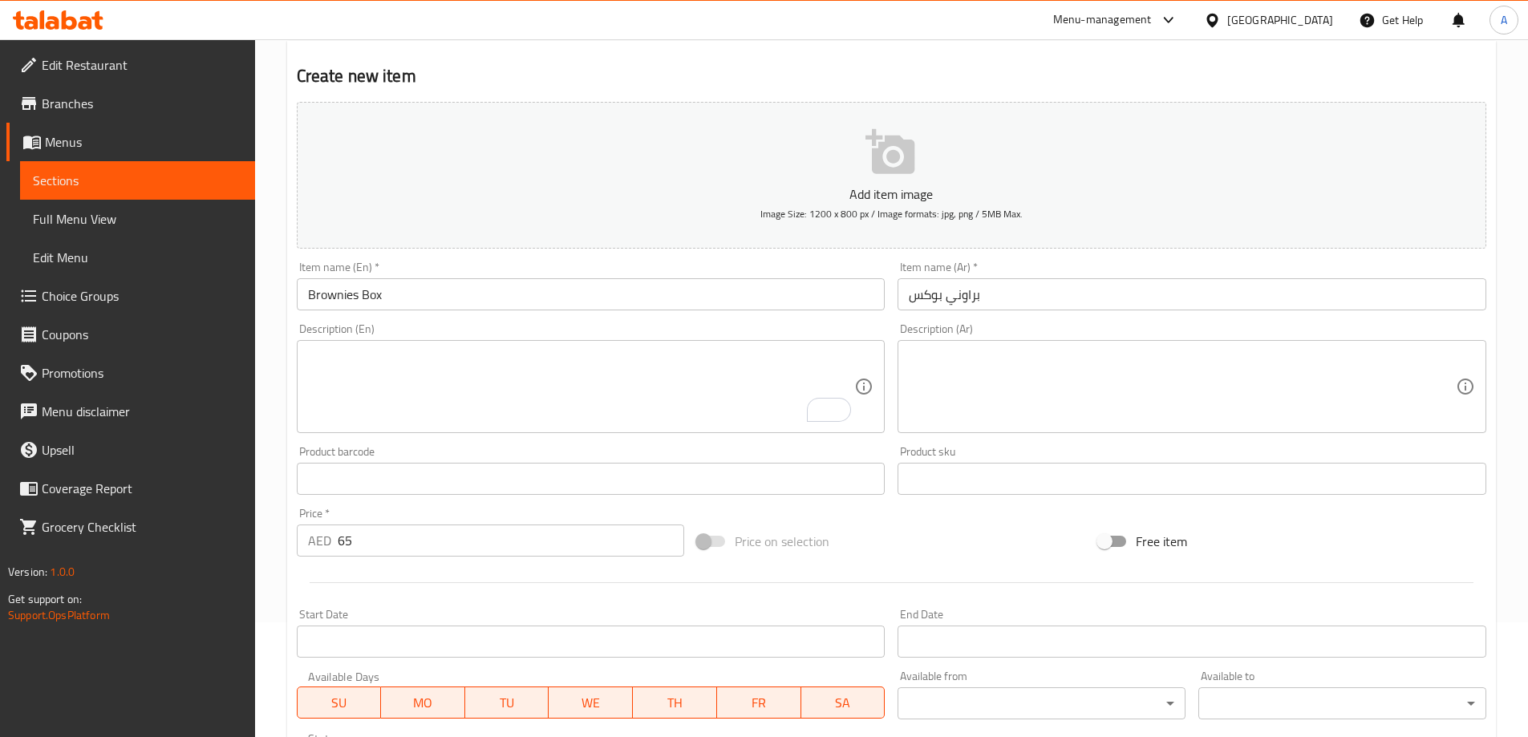
scroll to position [160, 0]
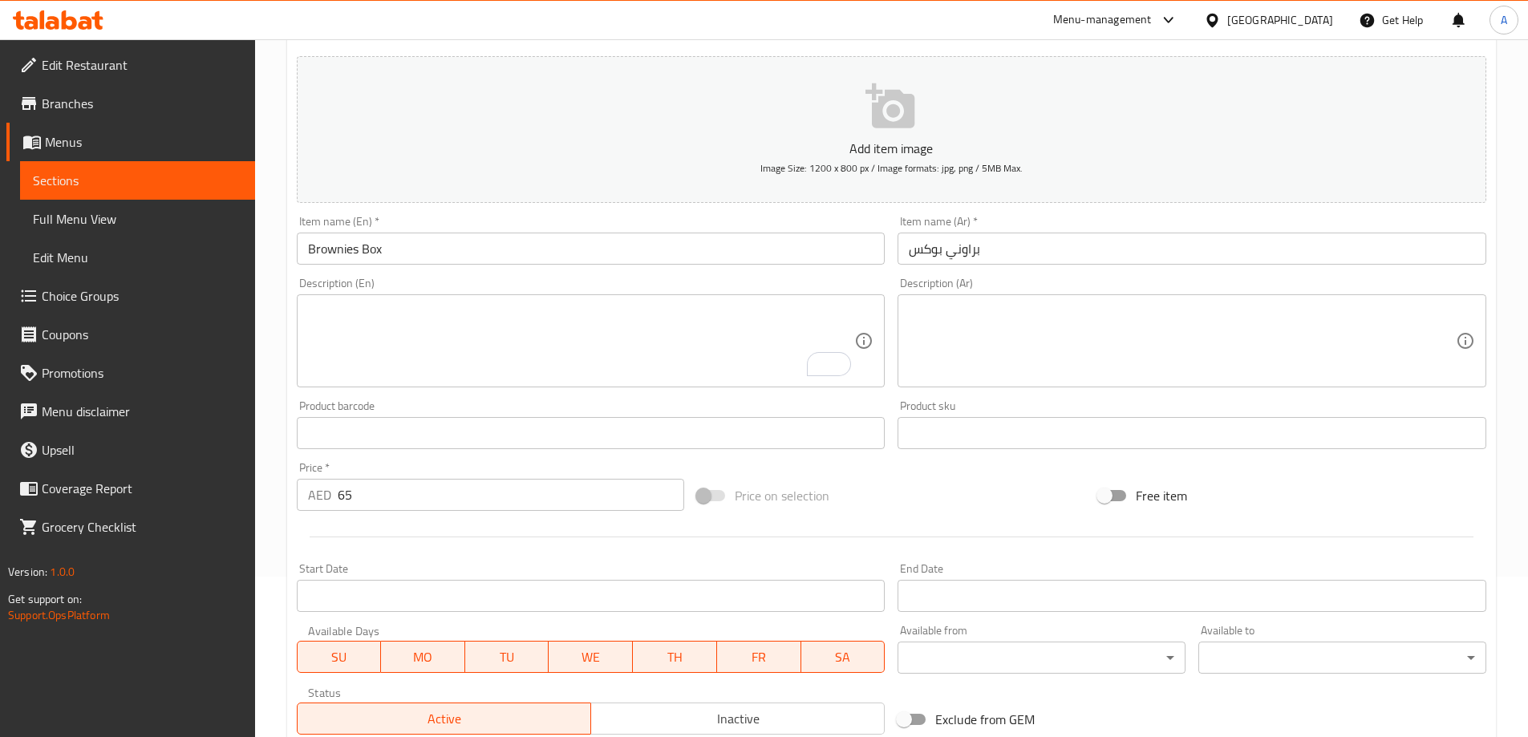
click at [1028, 360] on textarea at bounding box center [1182, 341] width 547 height 76
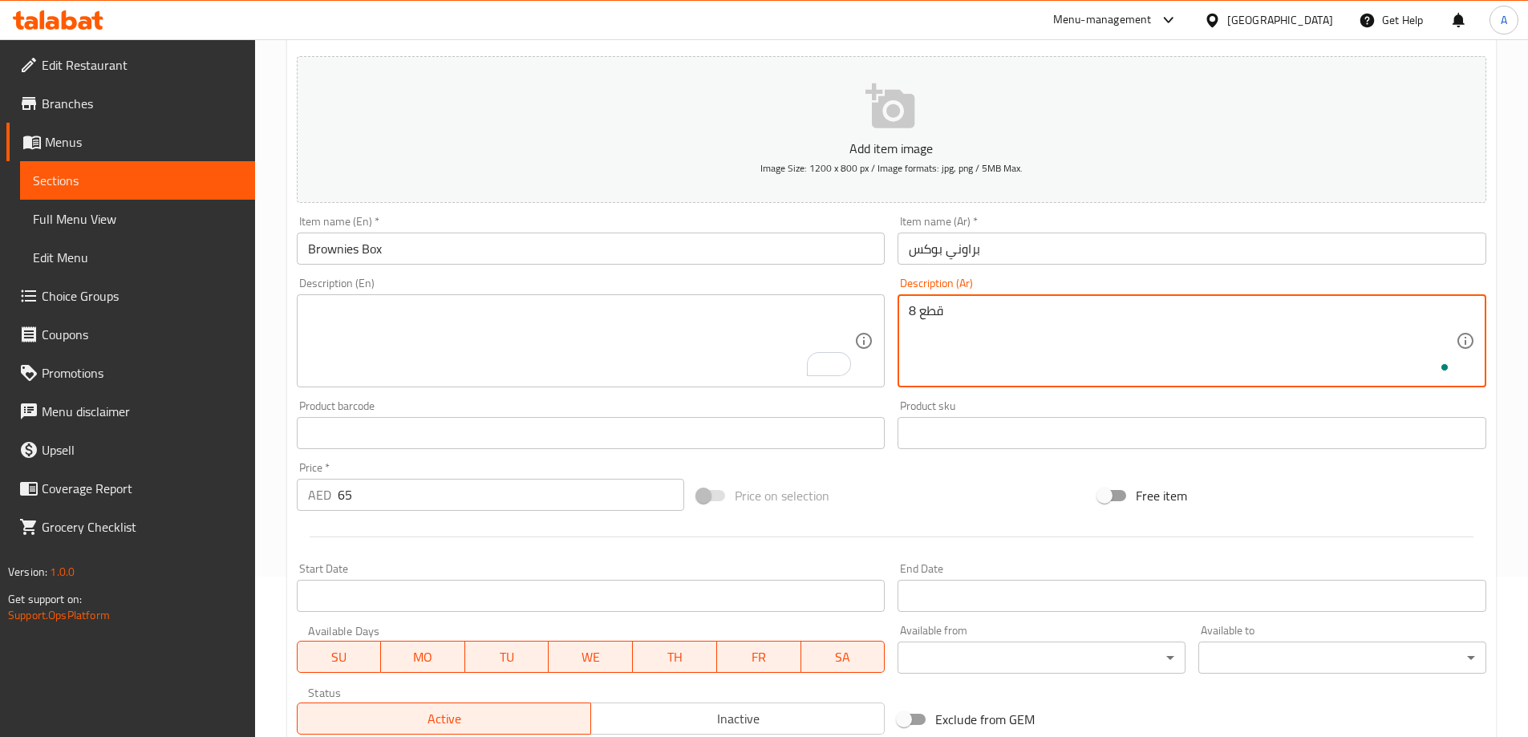
type textarea "8 قطع"
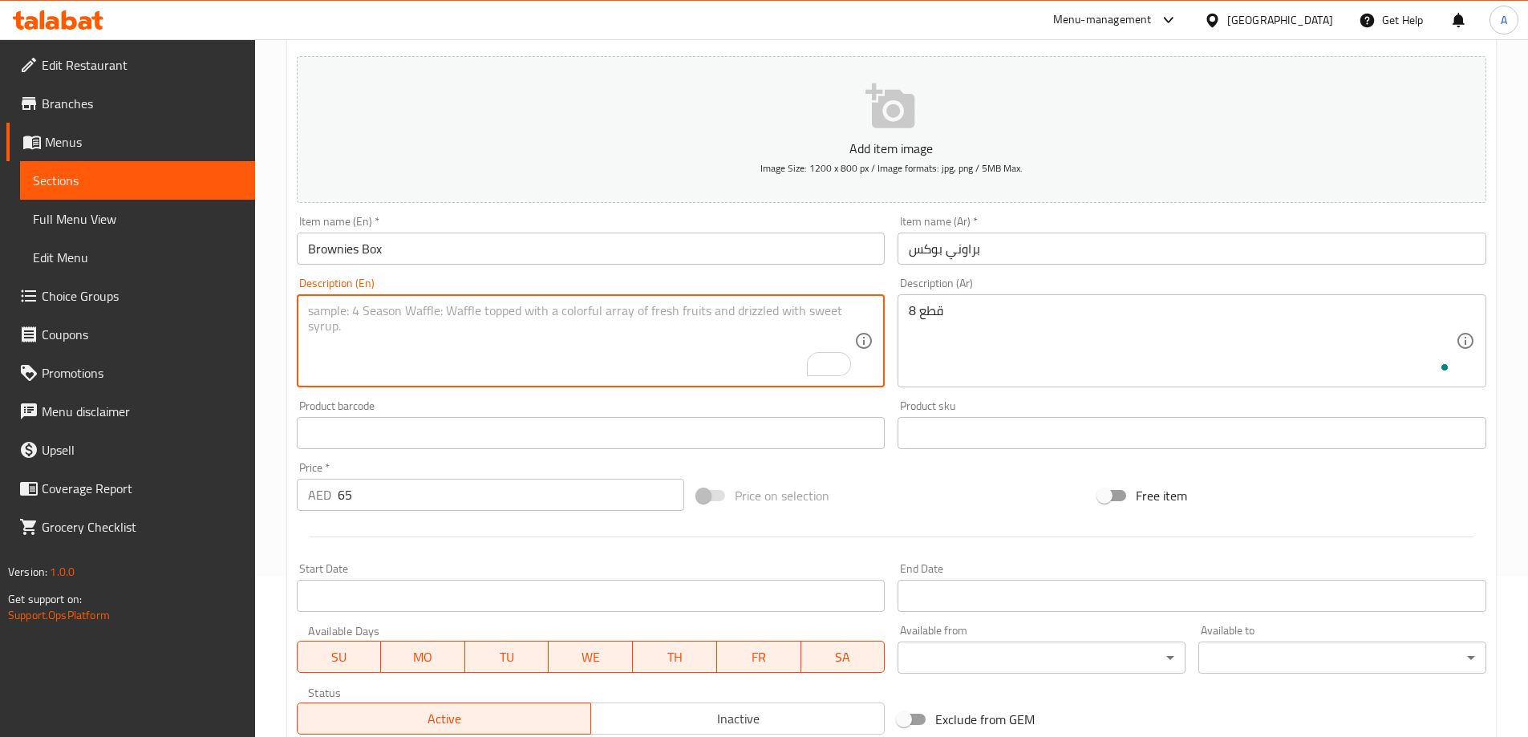
click at [619, 333] on textarea "To enrich screen reader interactions, please activate Accessibility in Grammarl…" at bounding box center [581, 341] width 547 height 76
type textarea "8 pieces"
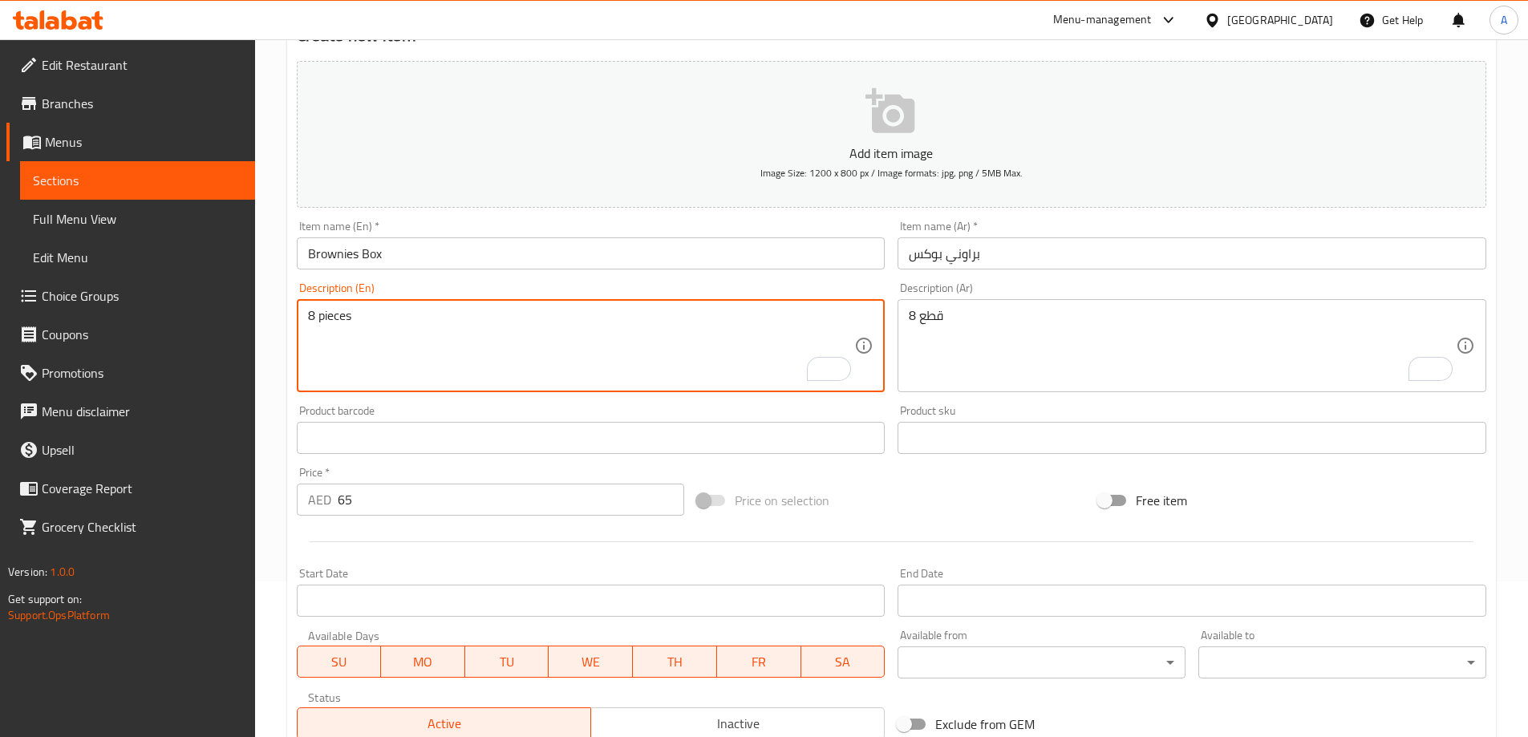
scroll to position [396, 0]
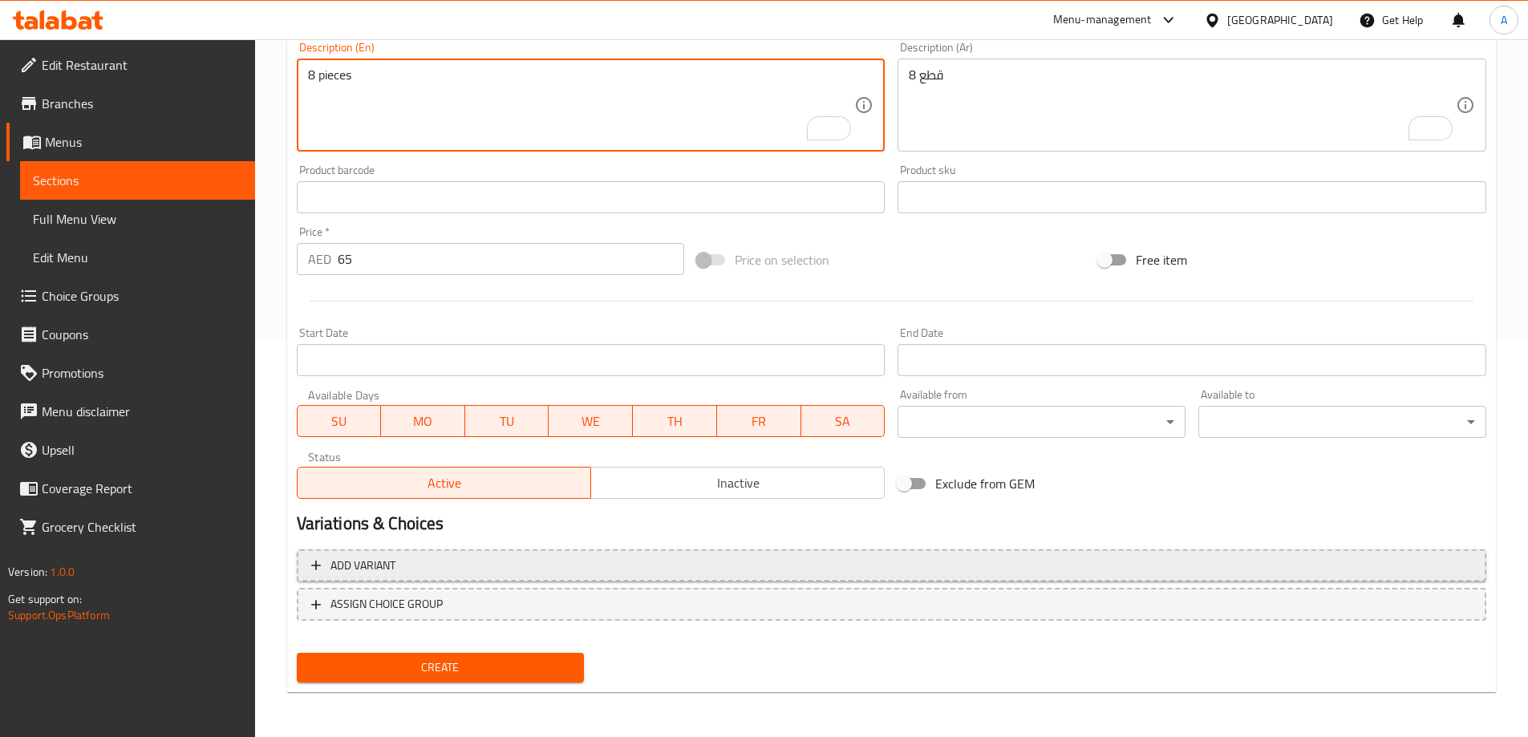
click at [658, 574] on span "Add variant" at bounding box center [891, 566] width 1161 height 20
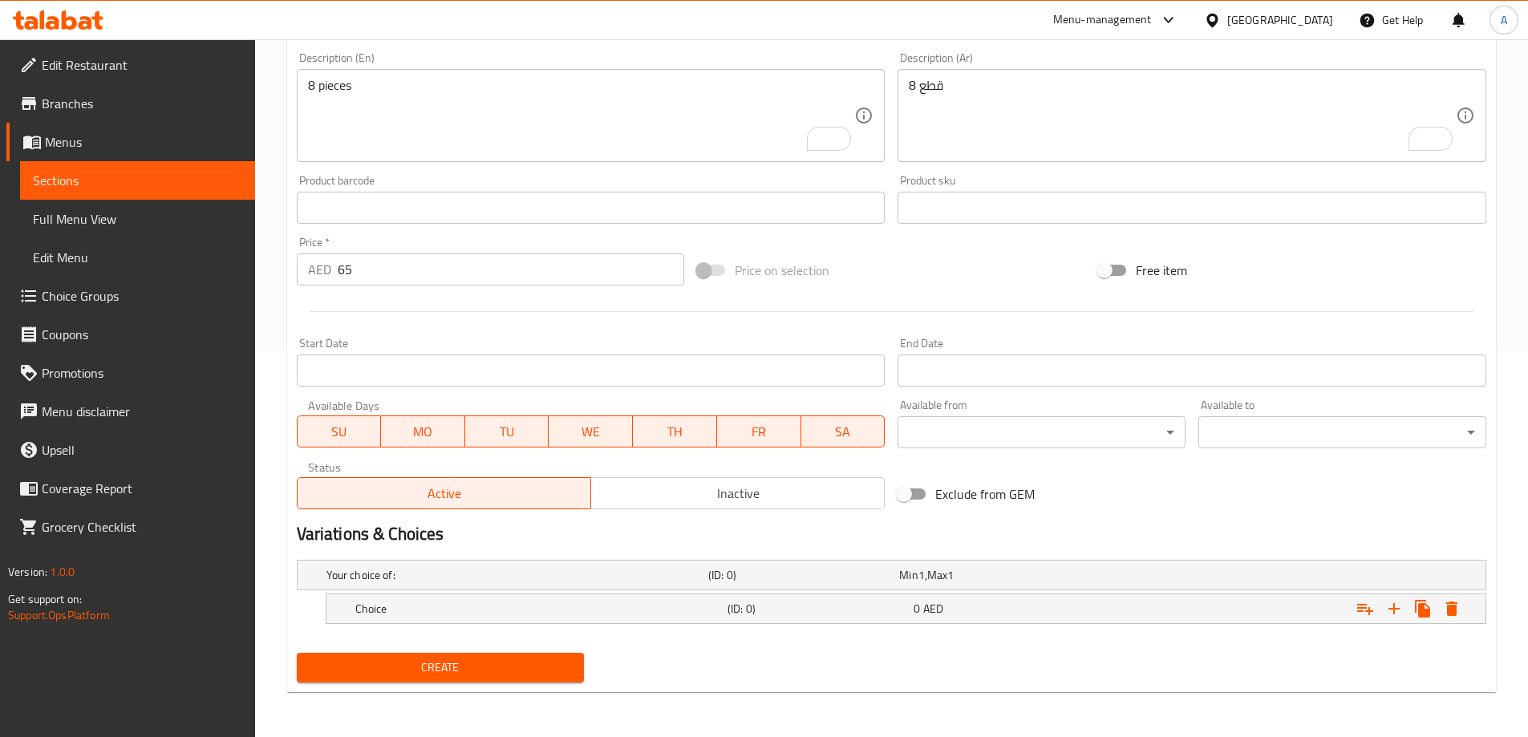
scroll to position [386, 0]
click at [994, 577] on div "Min 1 , Max 1" at bounding box center [991, 575] width 184 height 16
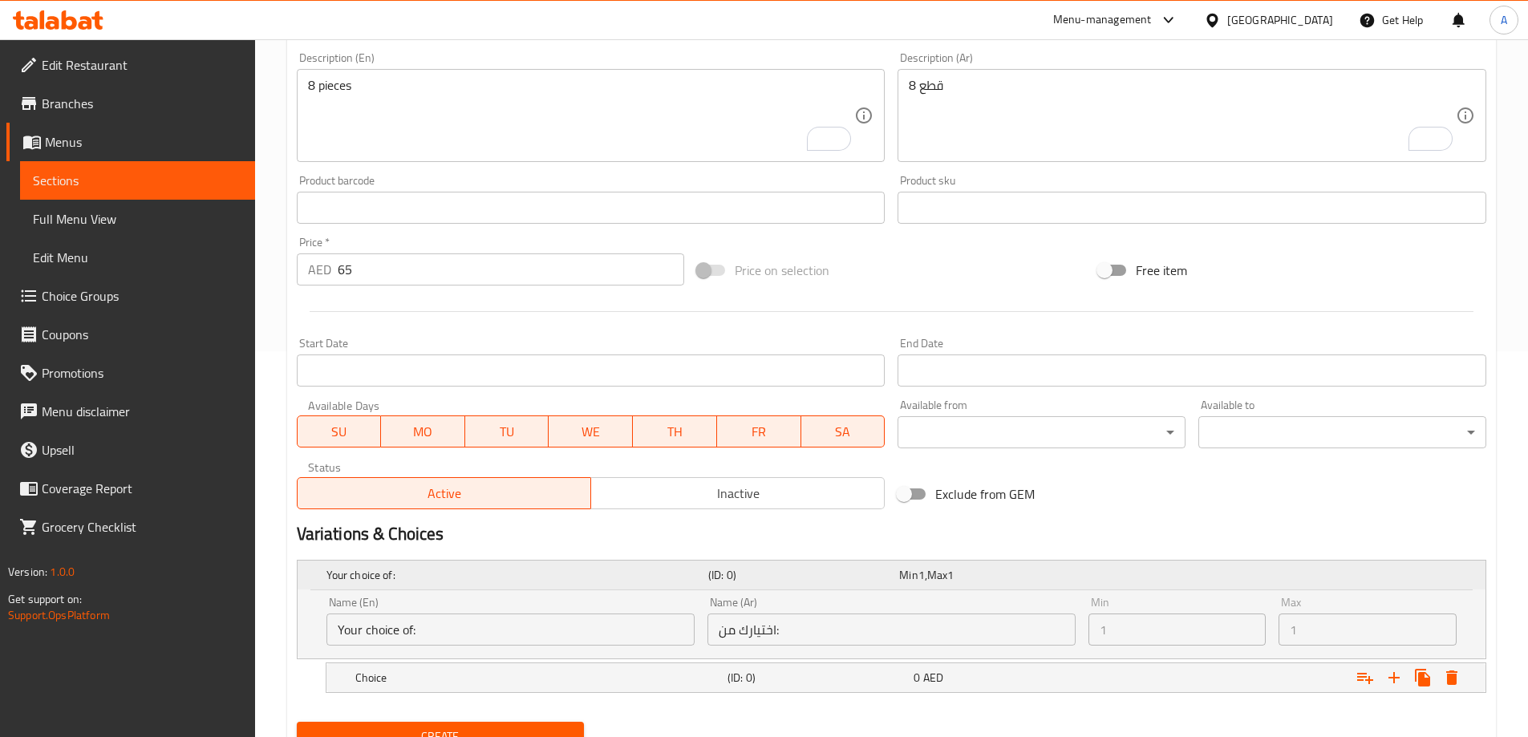
click at [873, 588] on div "Your choice of: (ID: 0) Min 1 , Max 1" at bounding box center [896, 574] width 1146 height 35
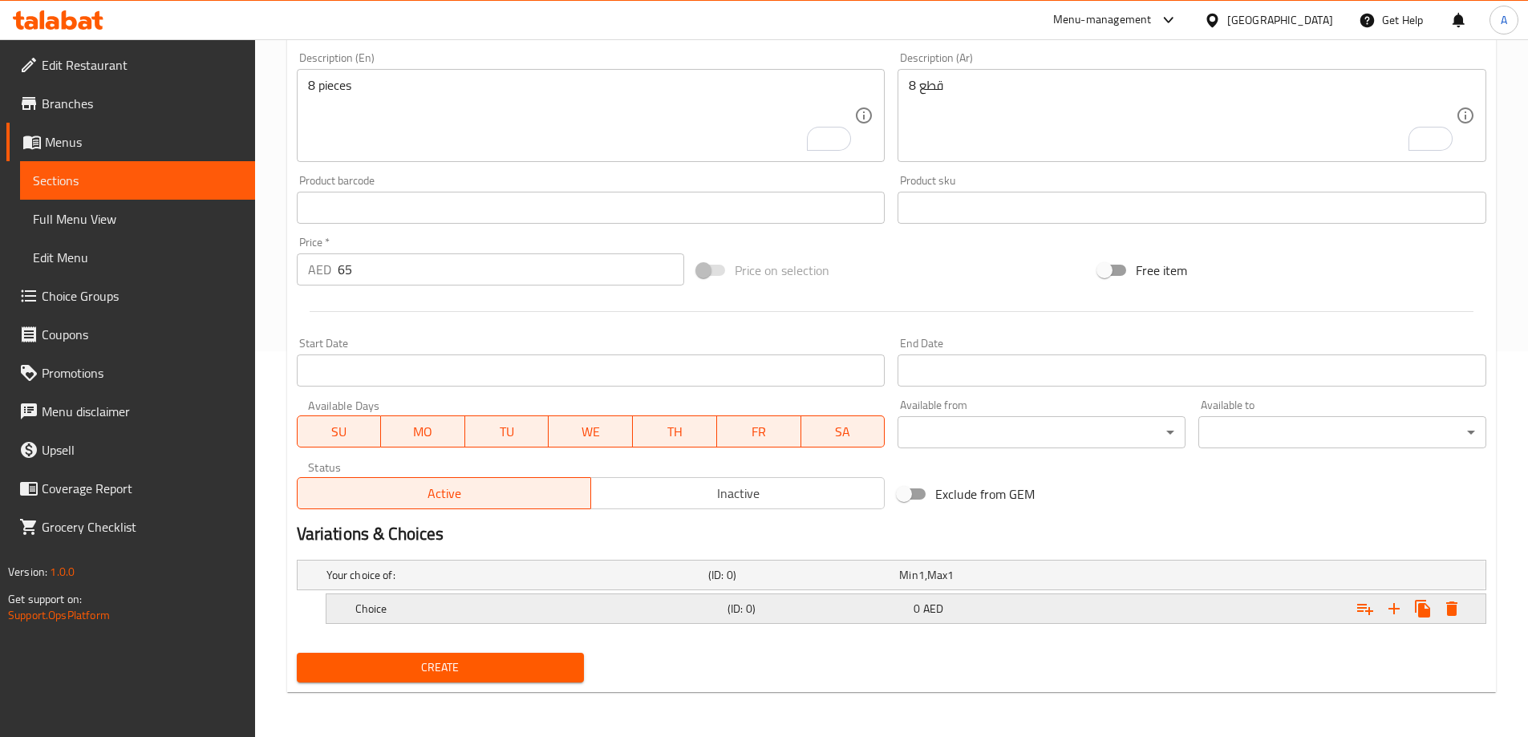
click at [1467, 578] on div "Expand" at bounding box center [1278, 575] width 382 height 6
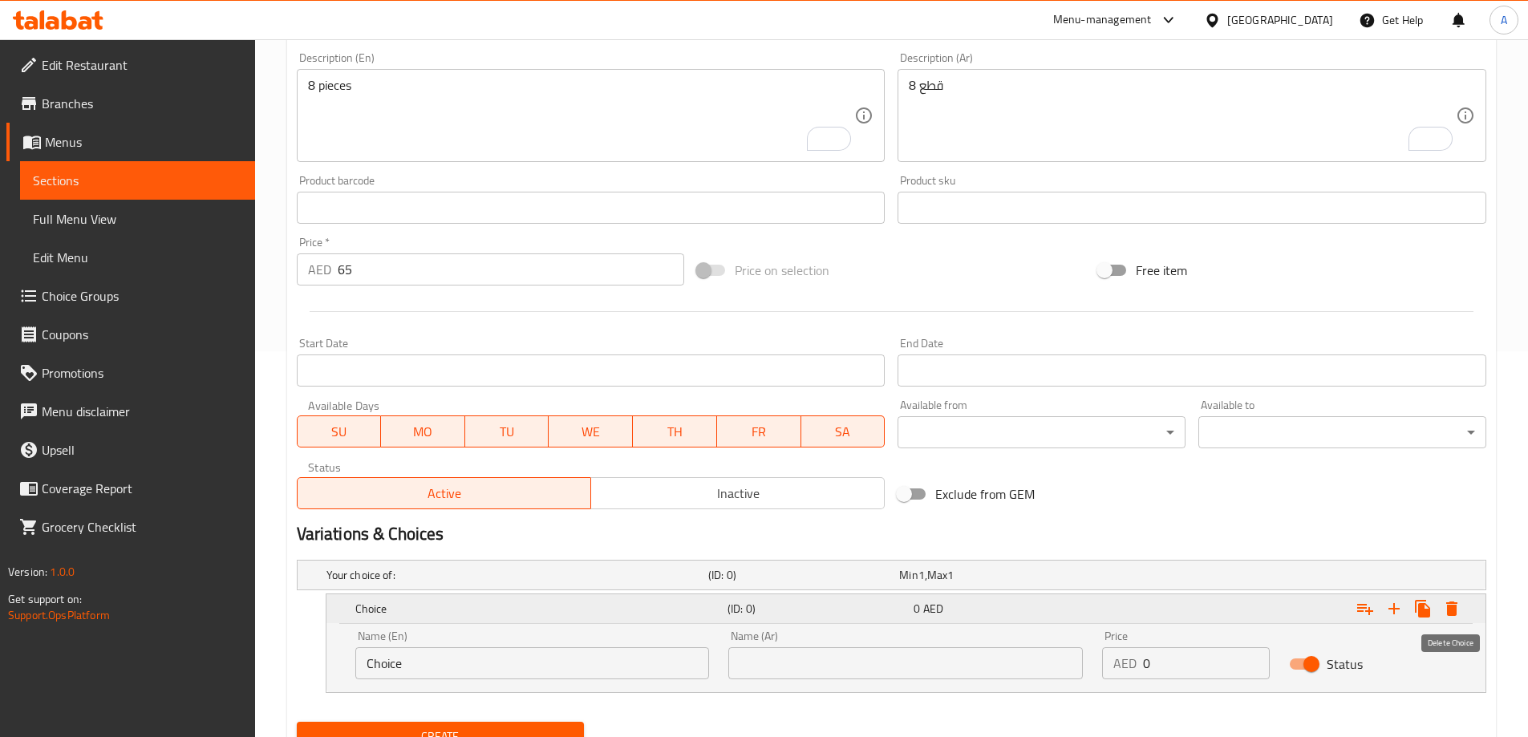
click at [1453, 606] on icon "Expand" at bounding box center [1451, 609] width 11 height 14
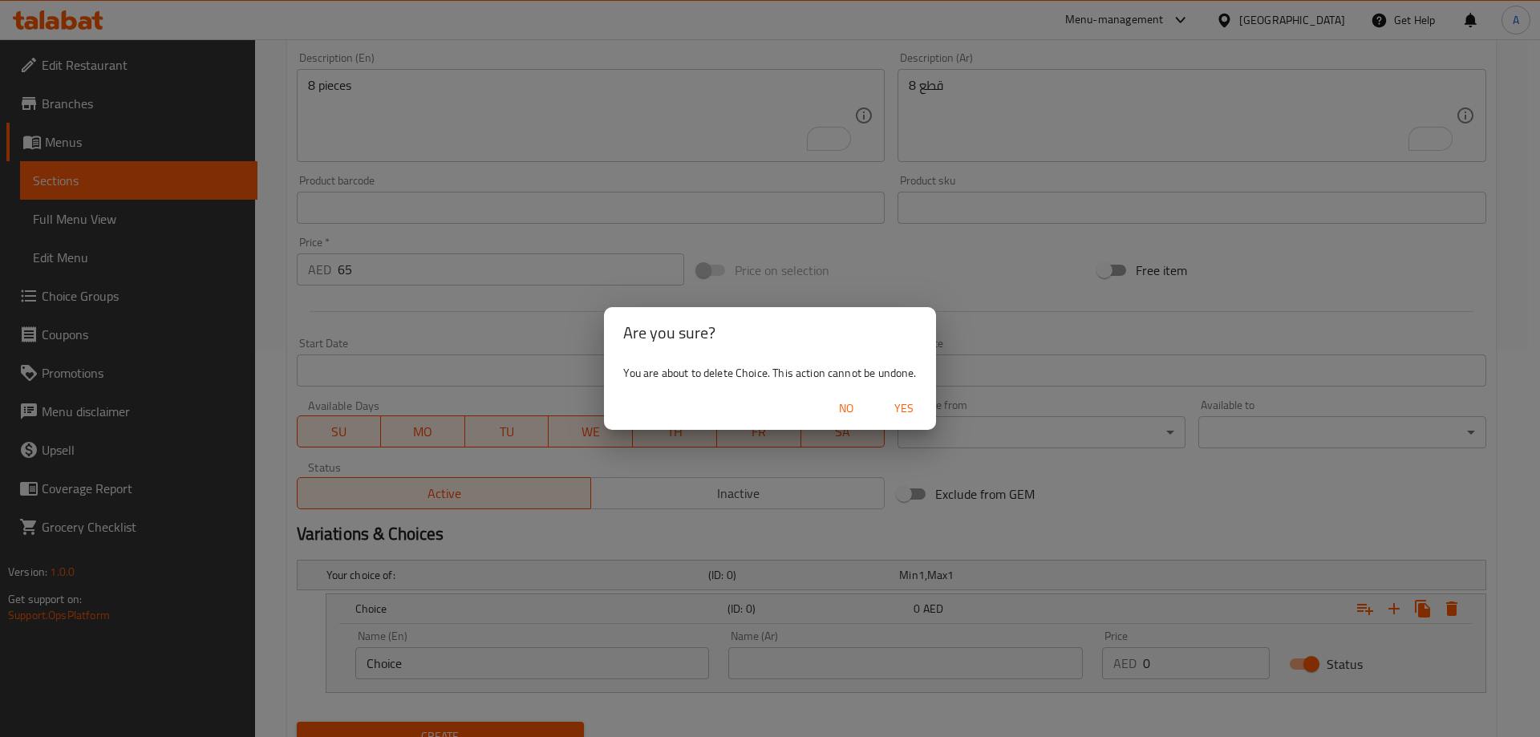
click at [907, 411] on span "Yes" at bounding box center [904, 409] width 38 height 20
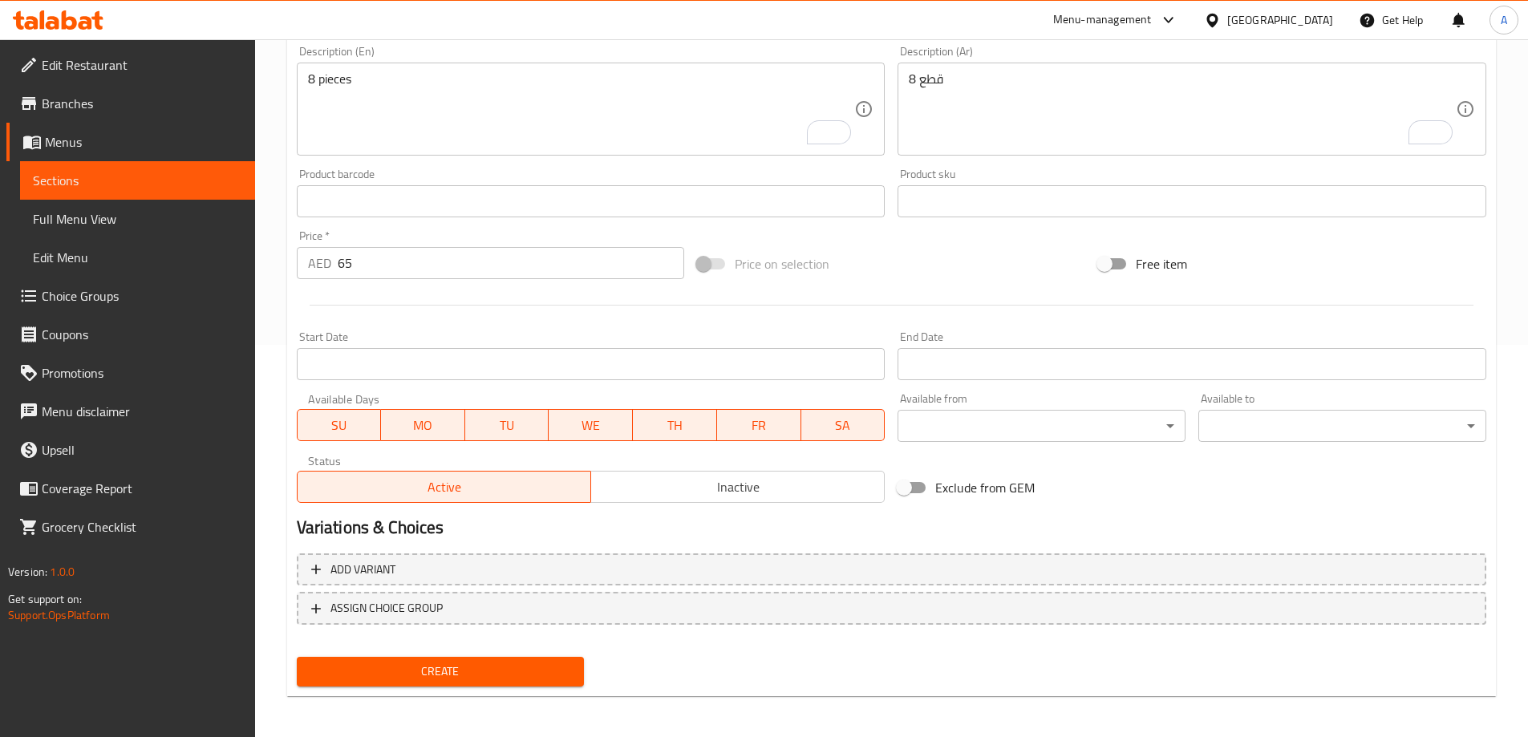
scroll to position [396, 0]
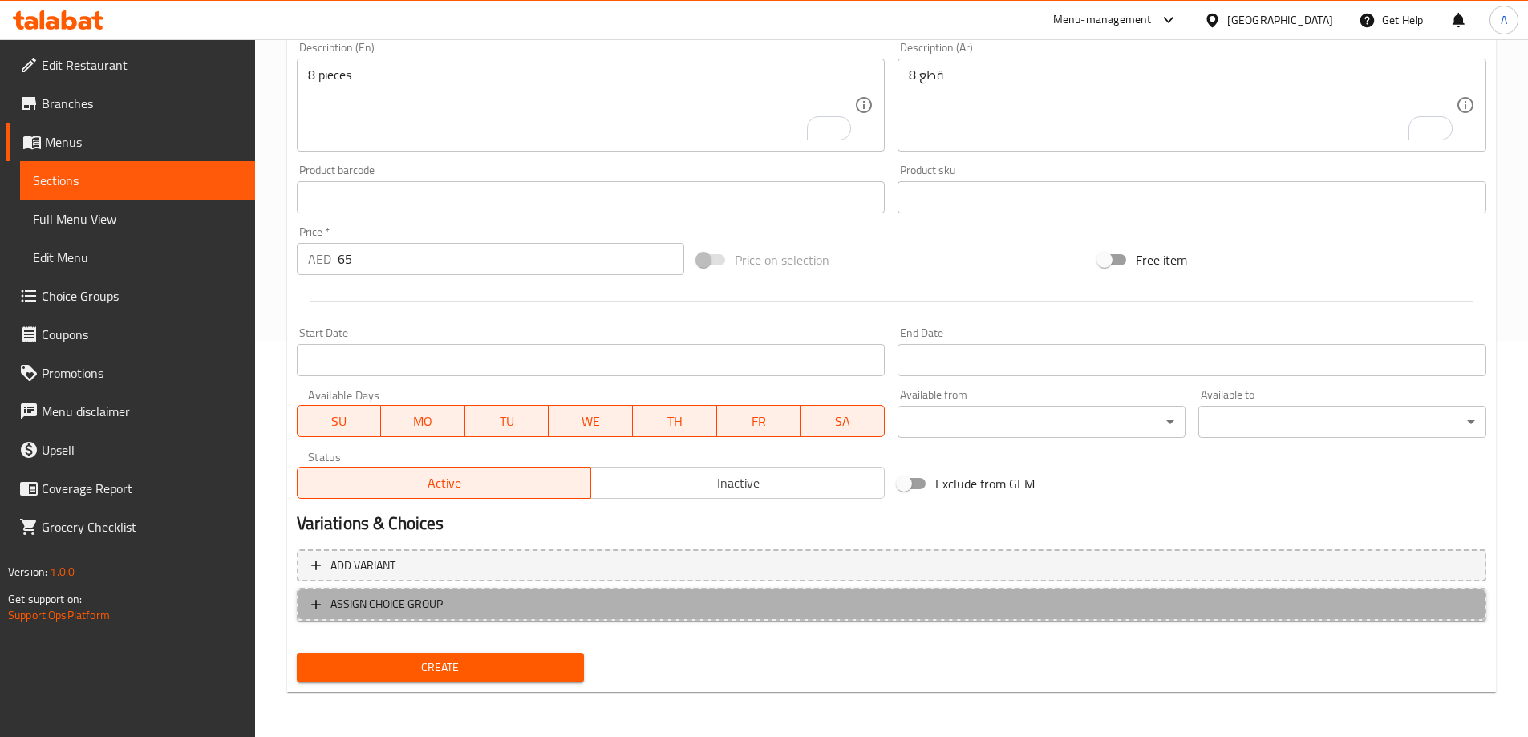
click at [364, 606] on span "ASSIGN CHOICE GROUP" at bounding box center [386, 604] width 112 height 20
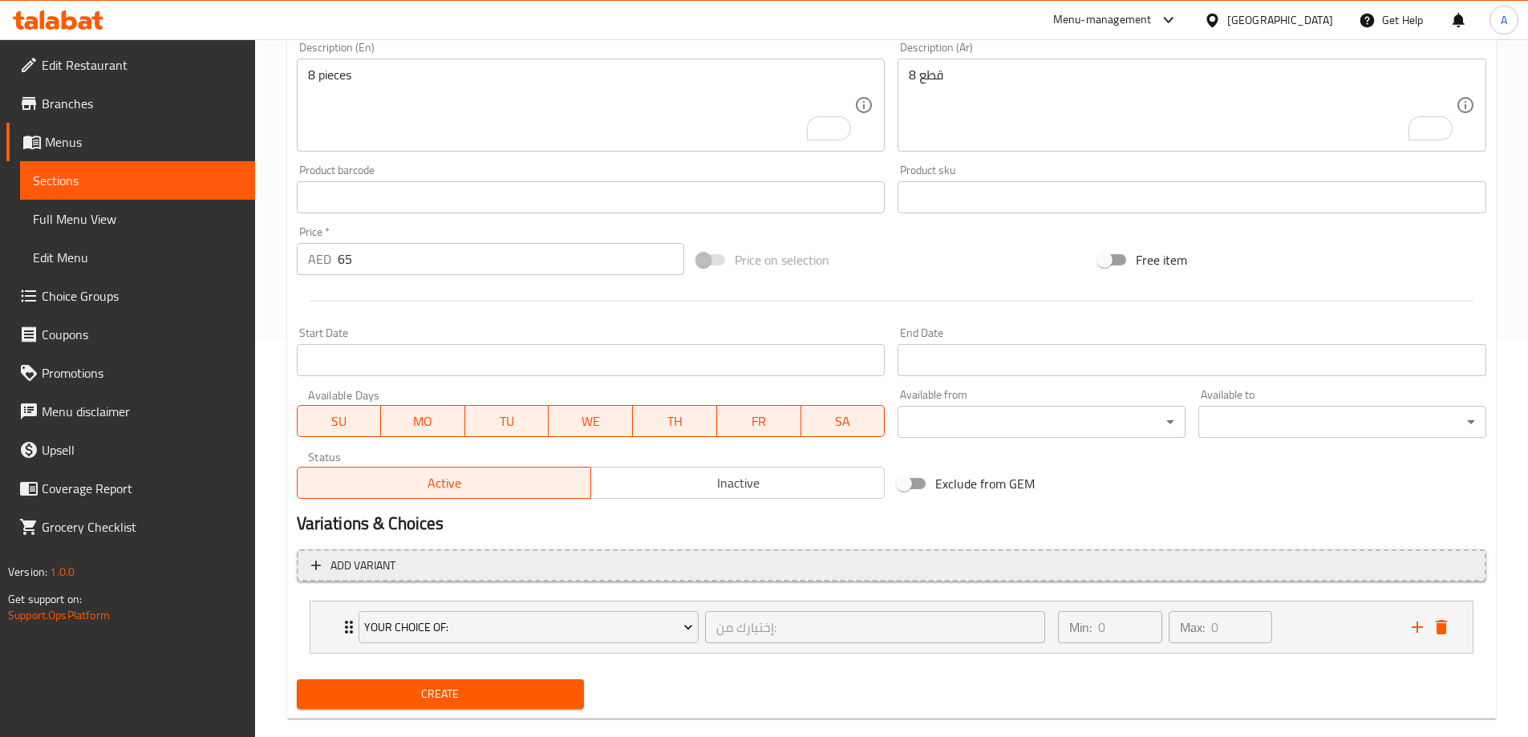
scroll to position [423, 0]
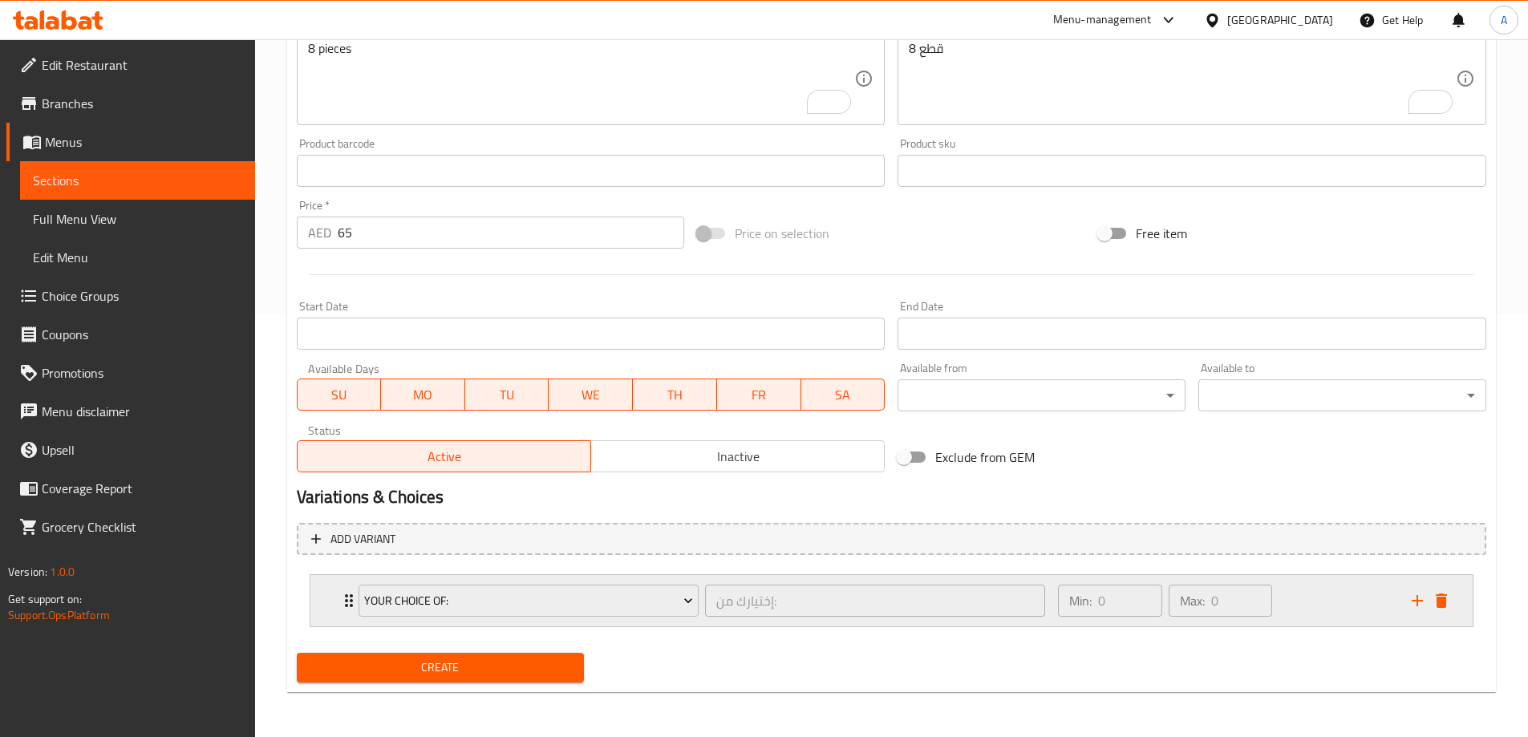
click at [1357, 606] on div "Min: 0 ​ Max: 0 ​" at bounding box center [1224, 600] width 353 height 51
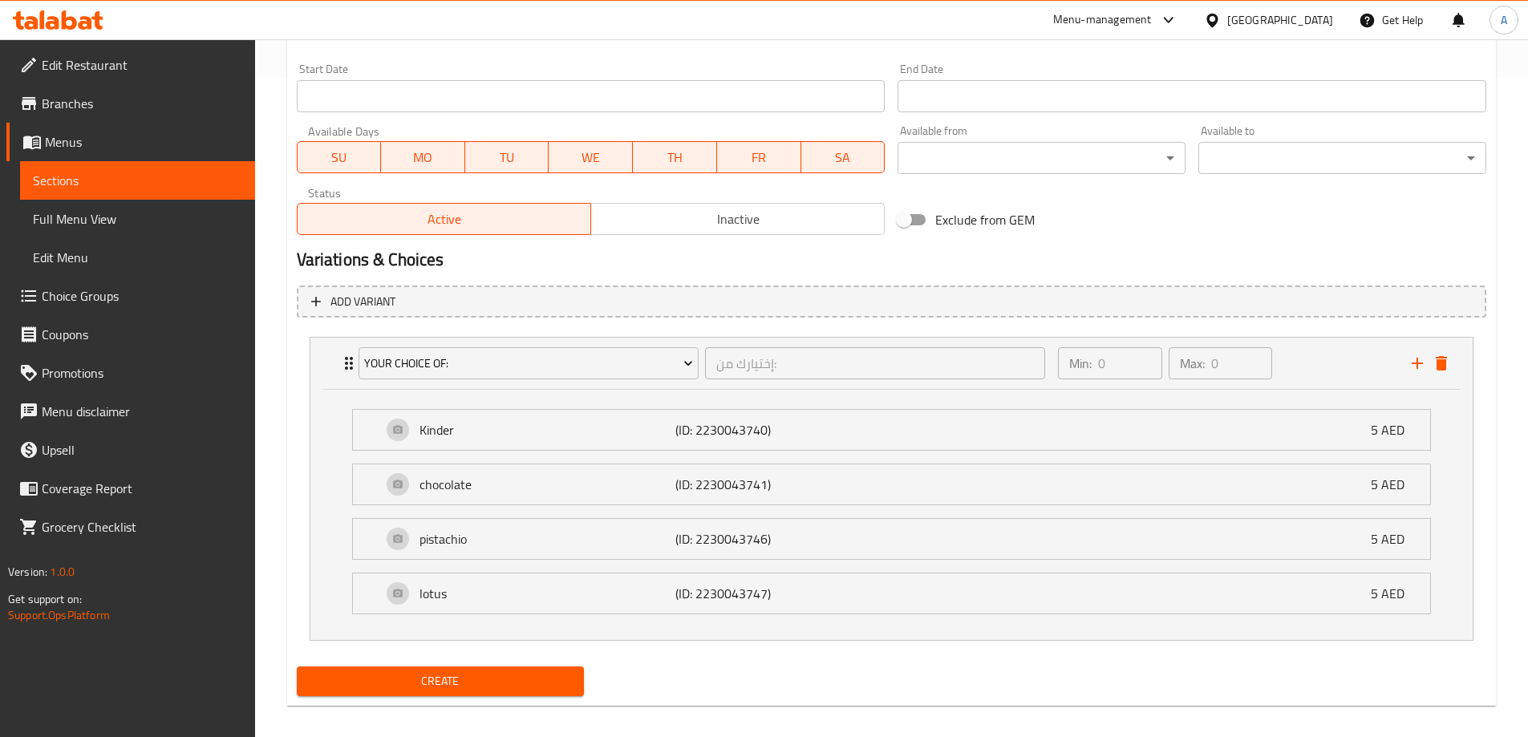
scroll to position [674, 0]
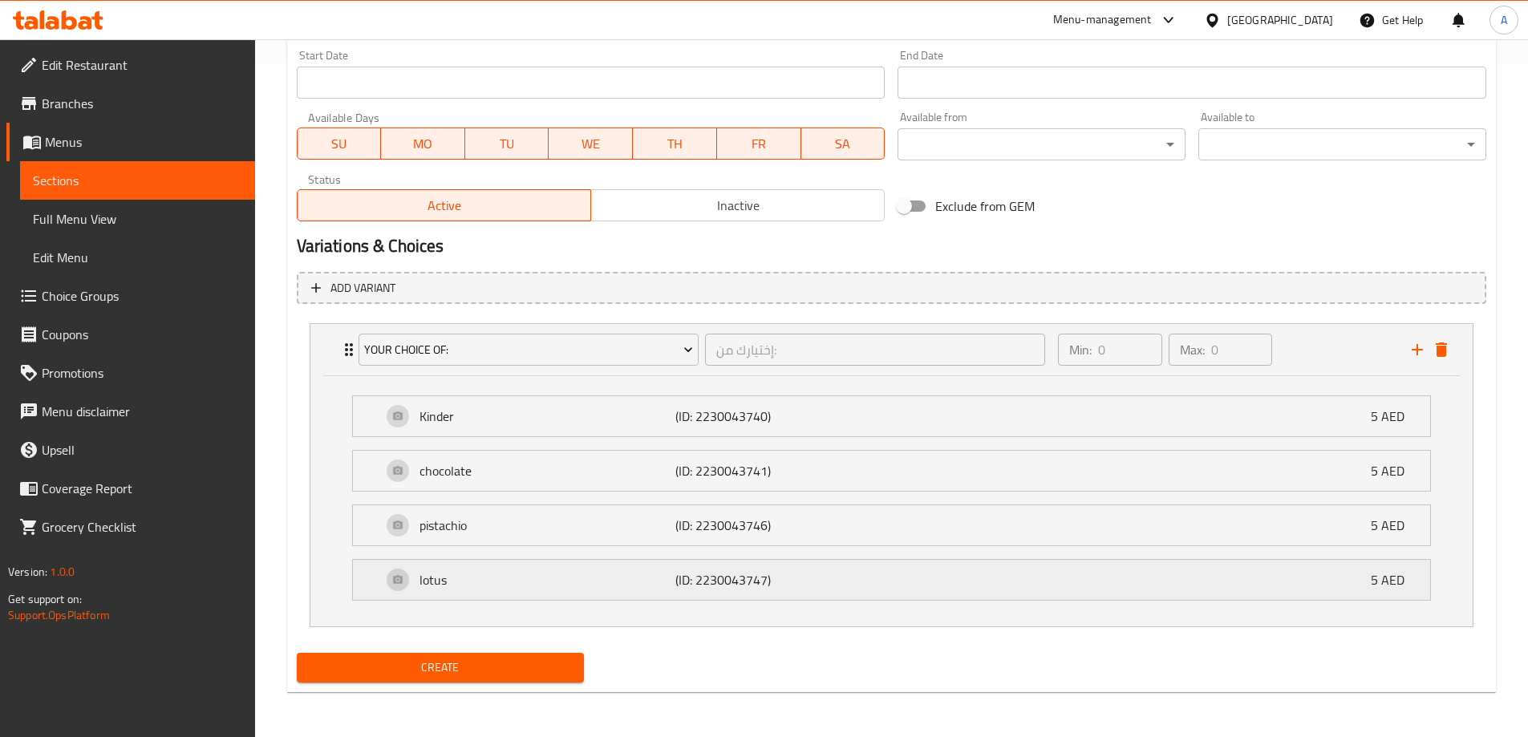
click at [1381, 576] on p "5 AED" at bounding box center [1394, 579] width 47 height 19
click at [980, 590] on div "lotus (ID: 2230043747) 5 AED" at bounding box center [896, 580] width 1029 height 40
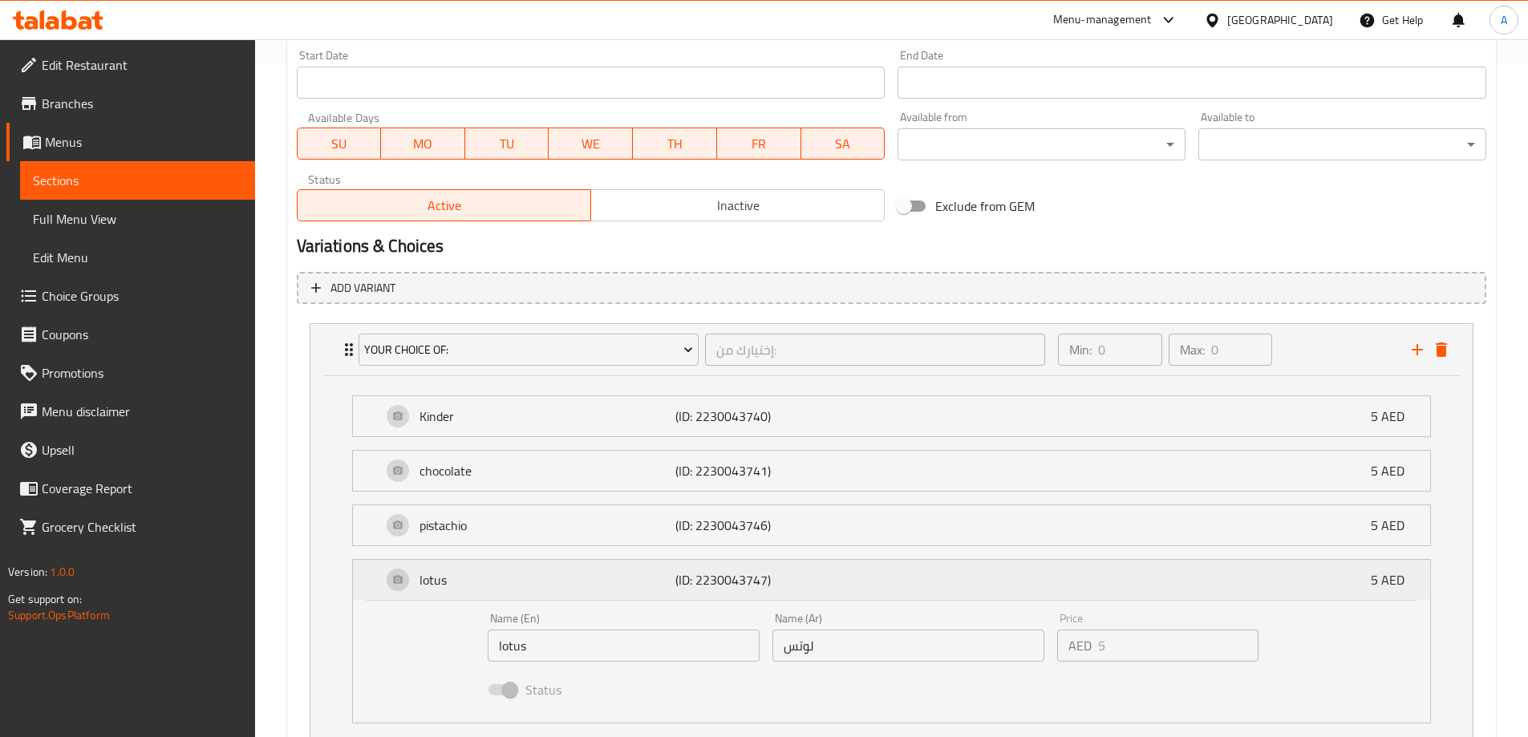
click at [980, 590] on div "lotus (ID: 2230043747) 5 AED" at bounding box center [896, 580] width 1029 height 40
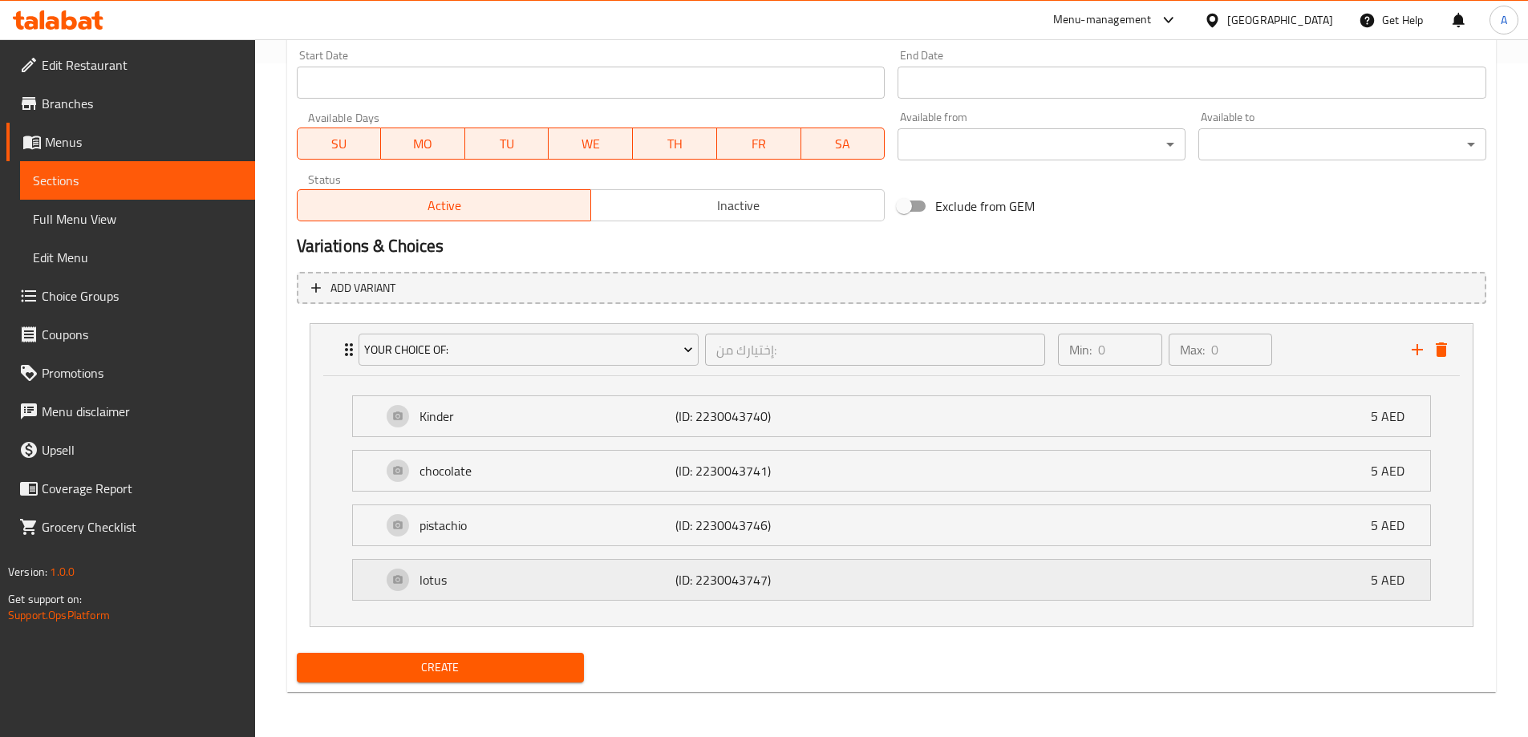
click at [980, 590] on div "lotus (ID: 2230043747) 5 AED" at bounding box center [896, 580] width 1029 height 40
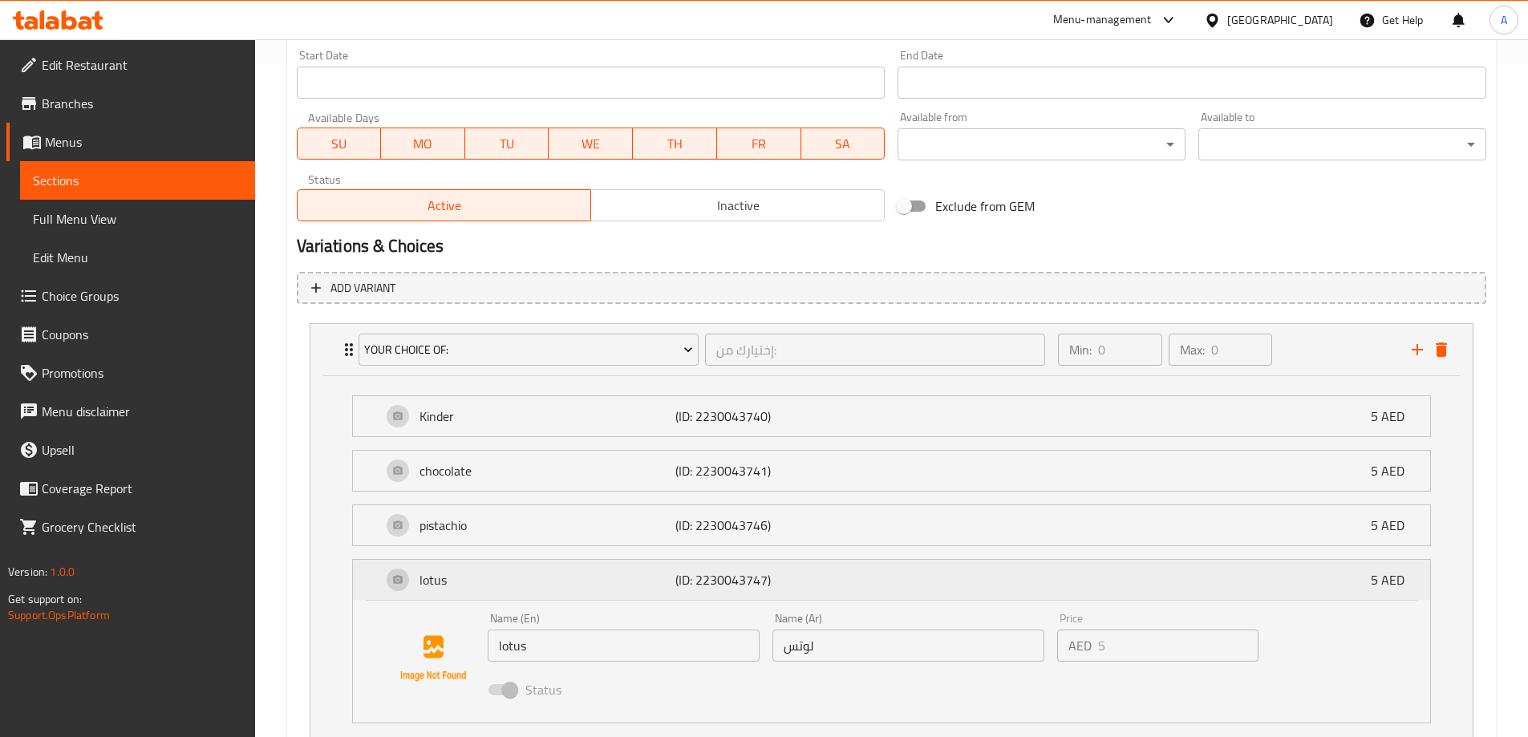
click at [980, 590] on div "lotus (ID: 2230043747) 5 AED" at bounding box center [896, 580] width 1029 height 40
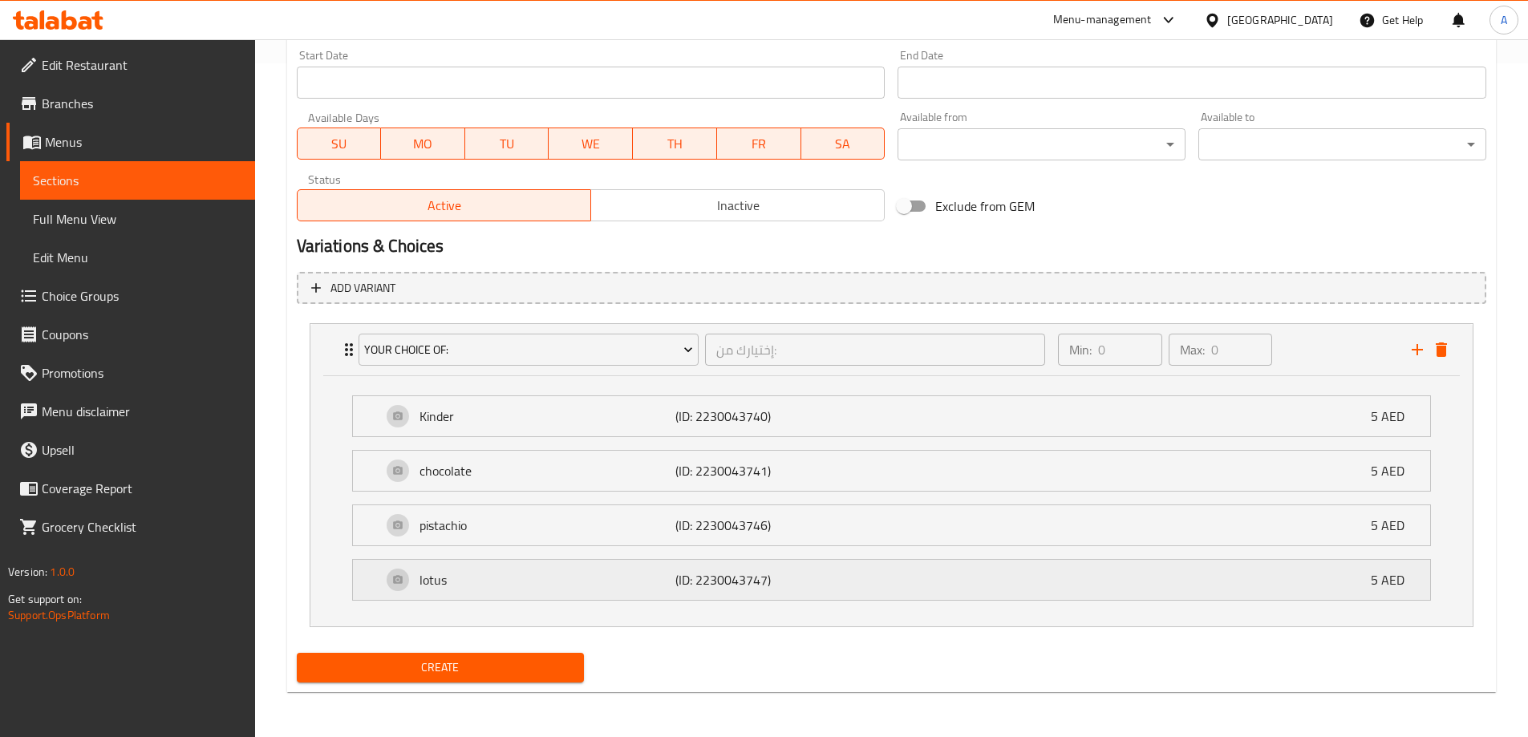
click at [980, 590] on div "lotus (ID: 2230043747) 5 AED" at bounding box center [896, 580] width 1029 height 40
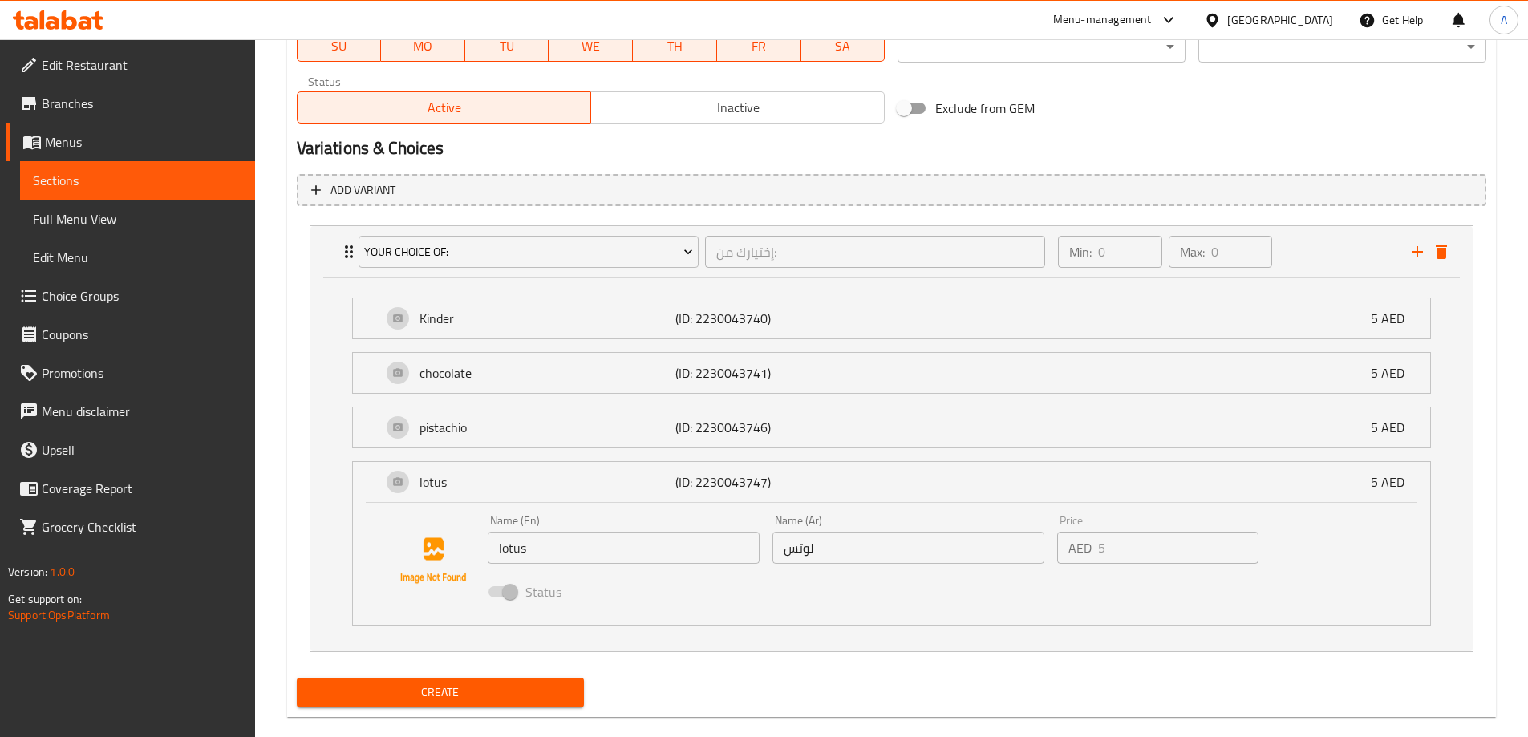
scroll to position [796, 0]
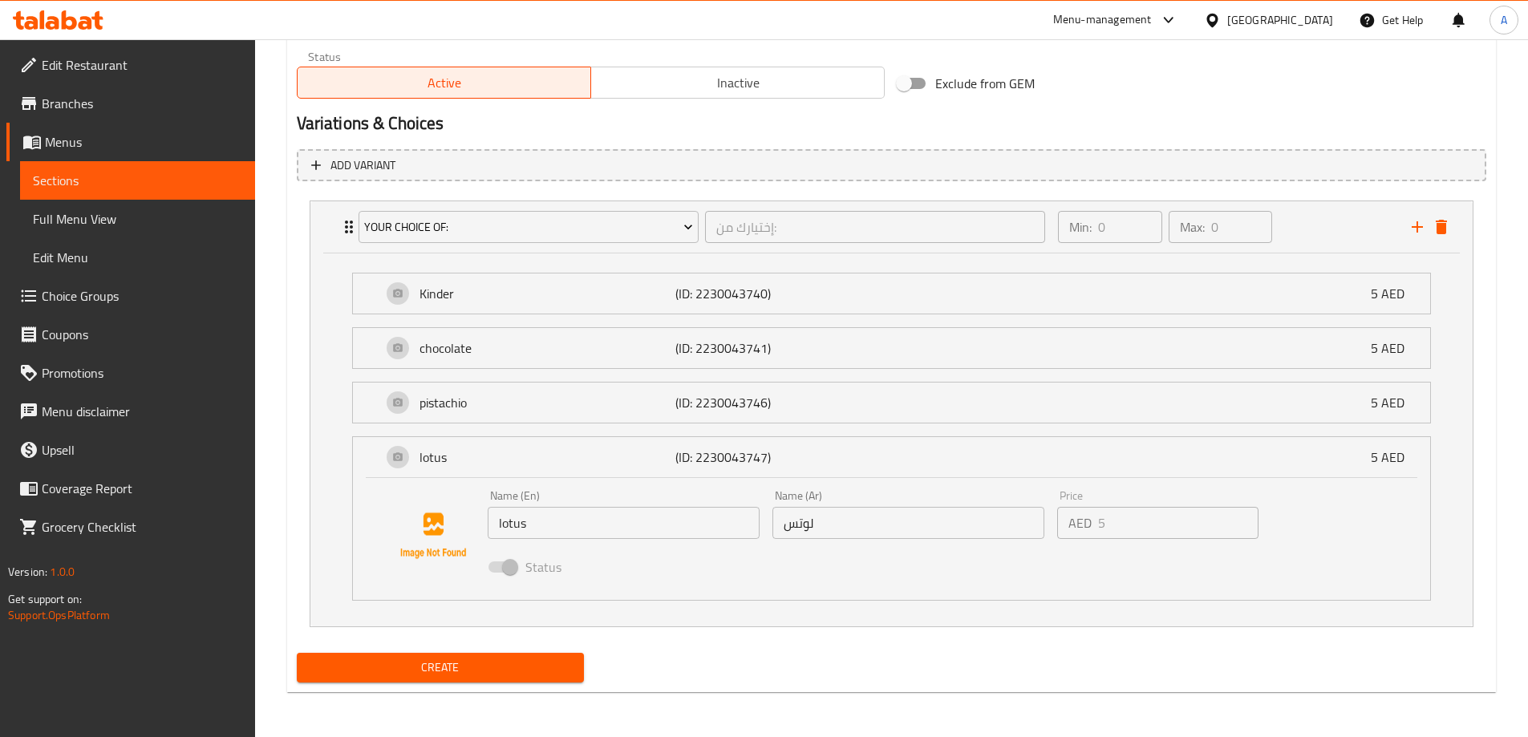
click at [498, 572] on span at bounding box center [501, 566] width 27 height 11
click at [500, 566] on span at bounding box center [501, 566] width 27 height 11
click at [443, 459] on p "lotus" at bounding box center [547, 457] width 257 height 19
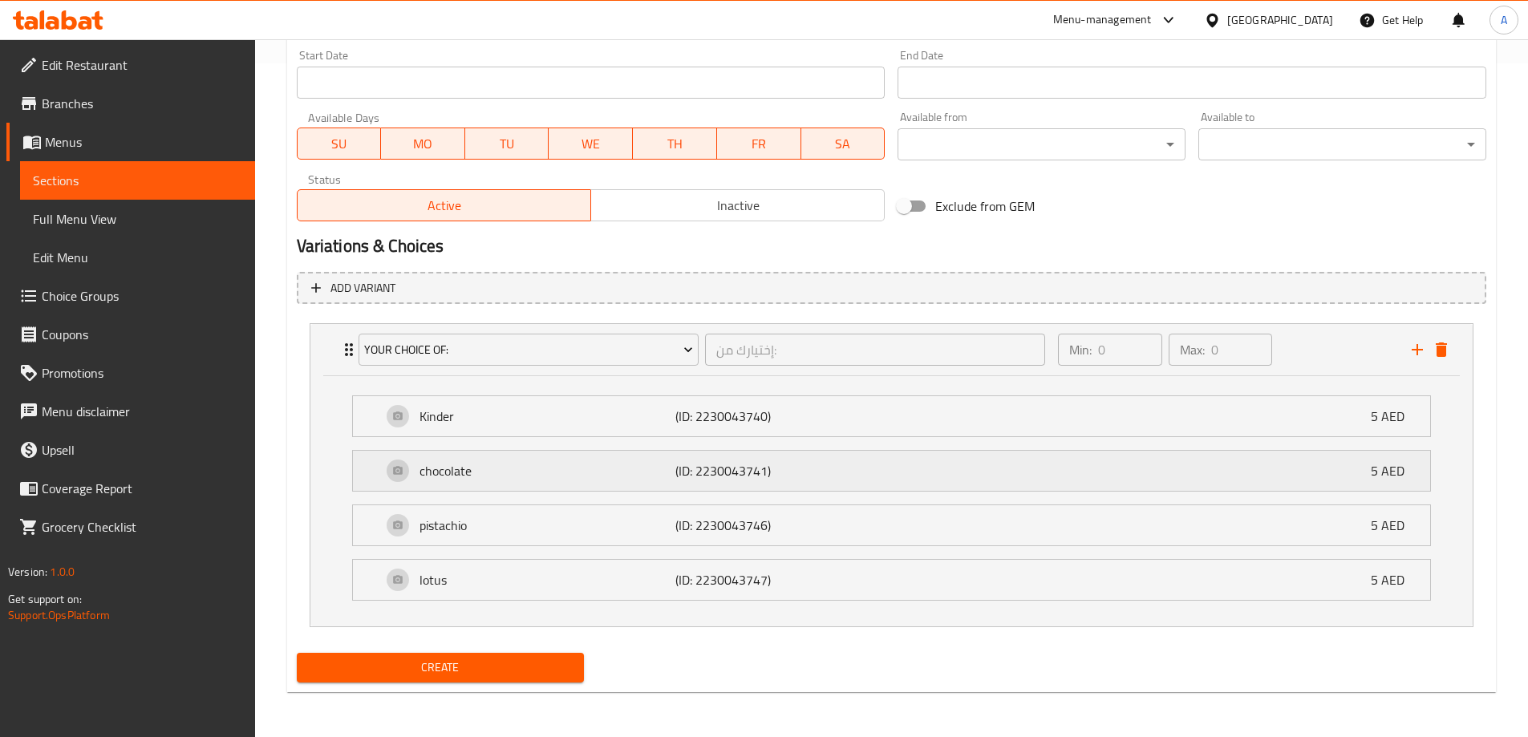
scroll to position [674, 0]
click at [1443, 346] on icon "delete" at bounding box center [1441, 349] width 11 height 14
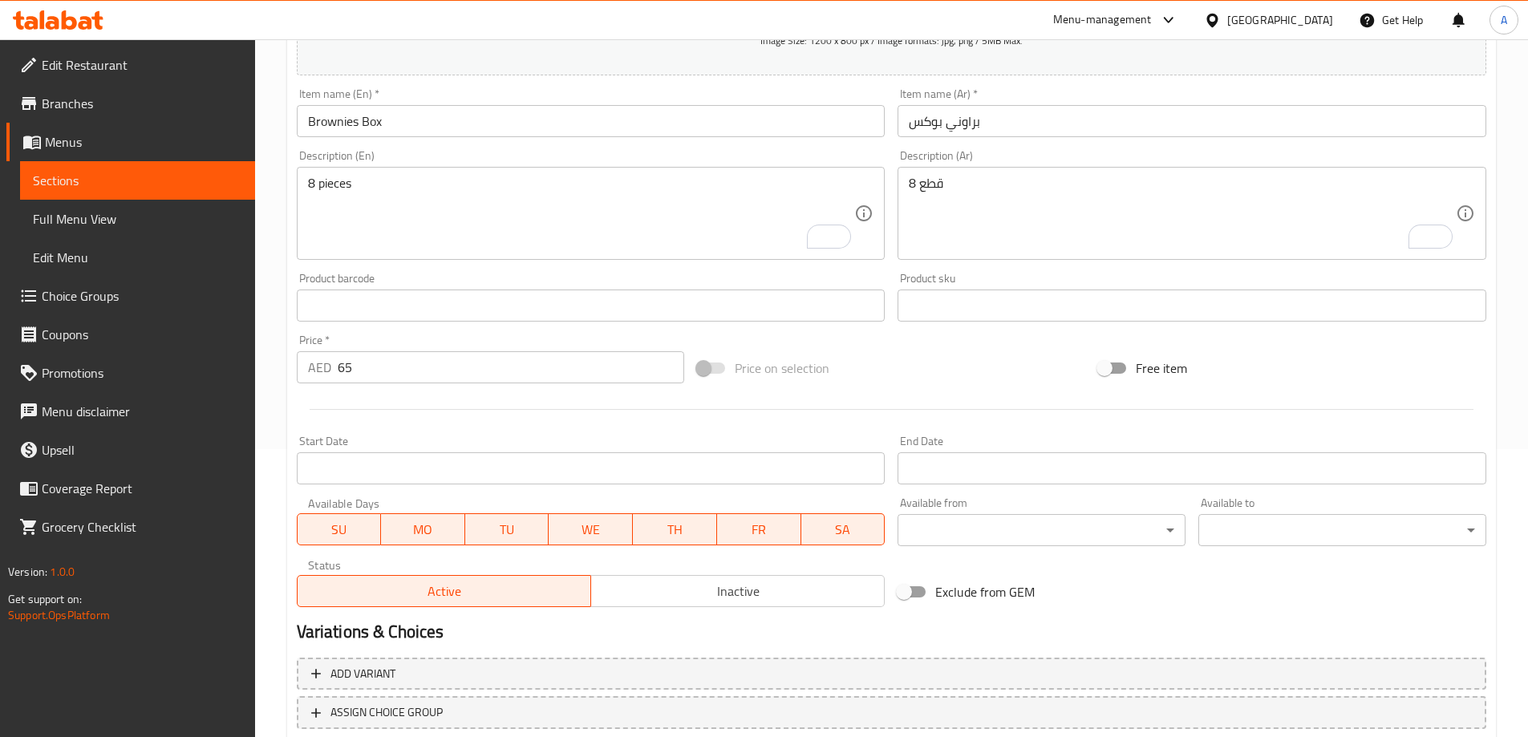
scroll to position [396, 0]
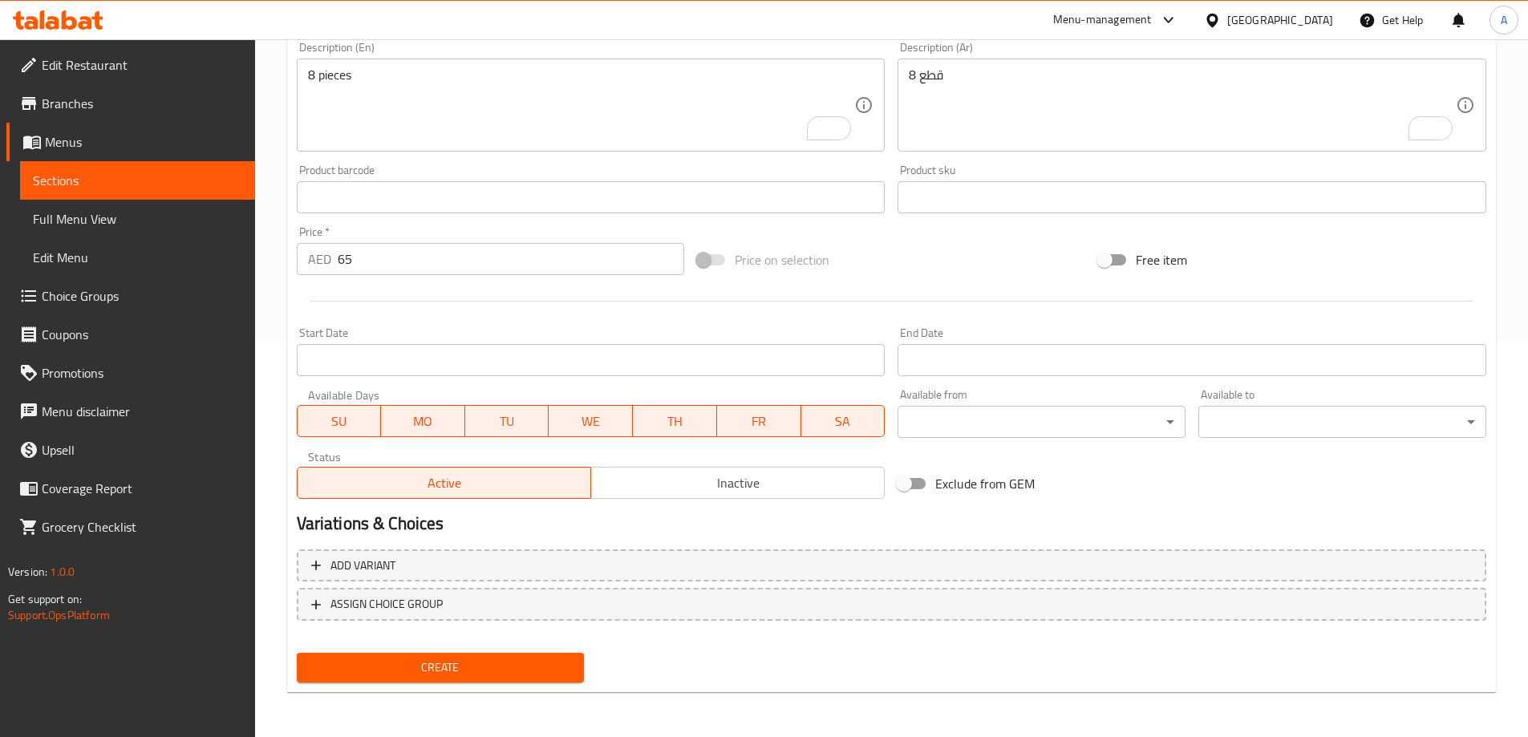
click at [446, 666] on span "Create" at bounding box center [441, 668] width 262 height 20
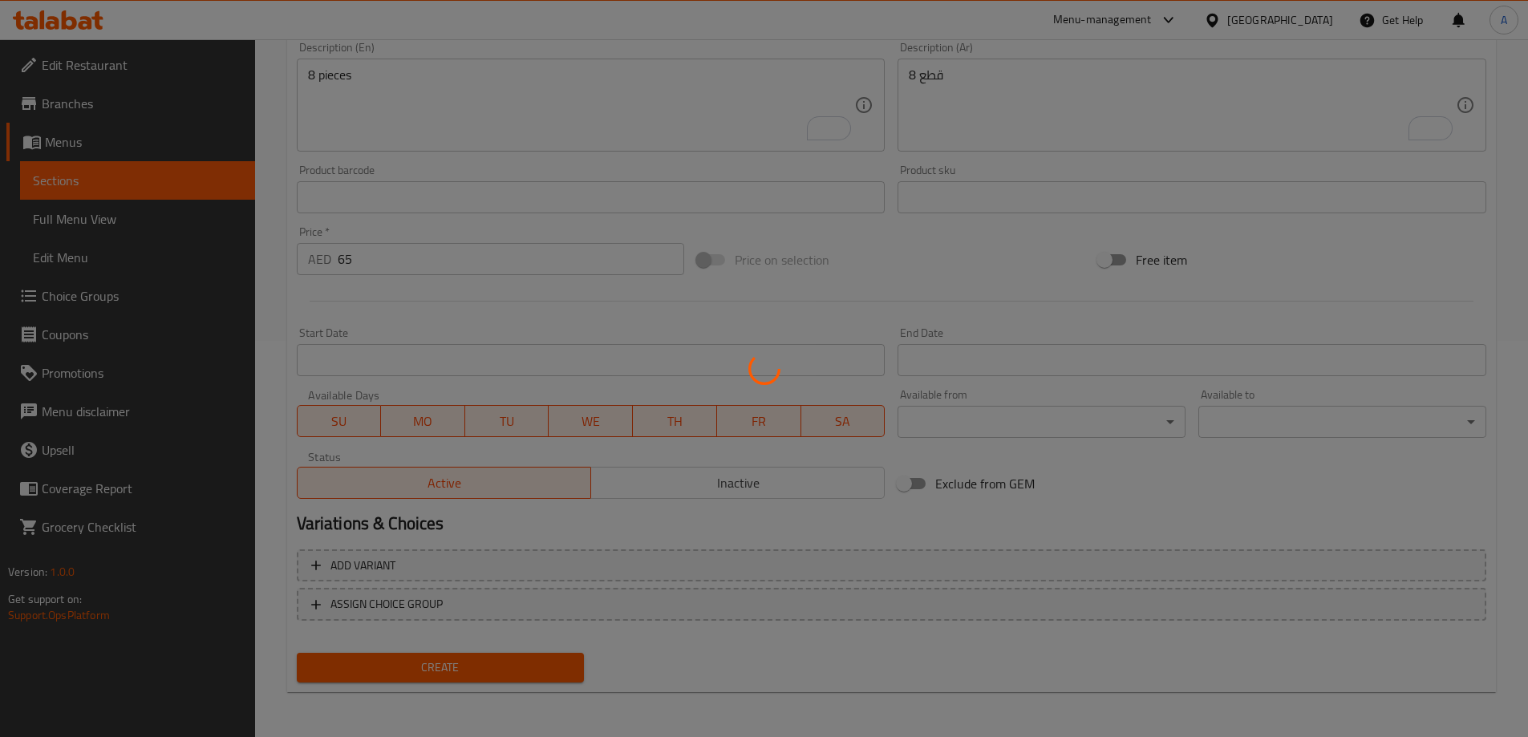
type input "0"
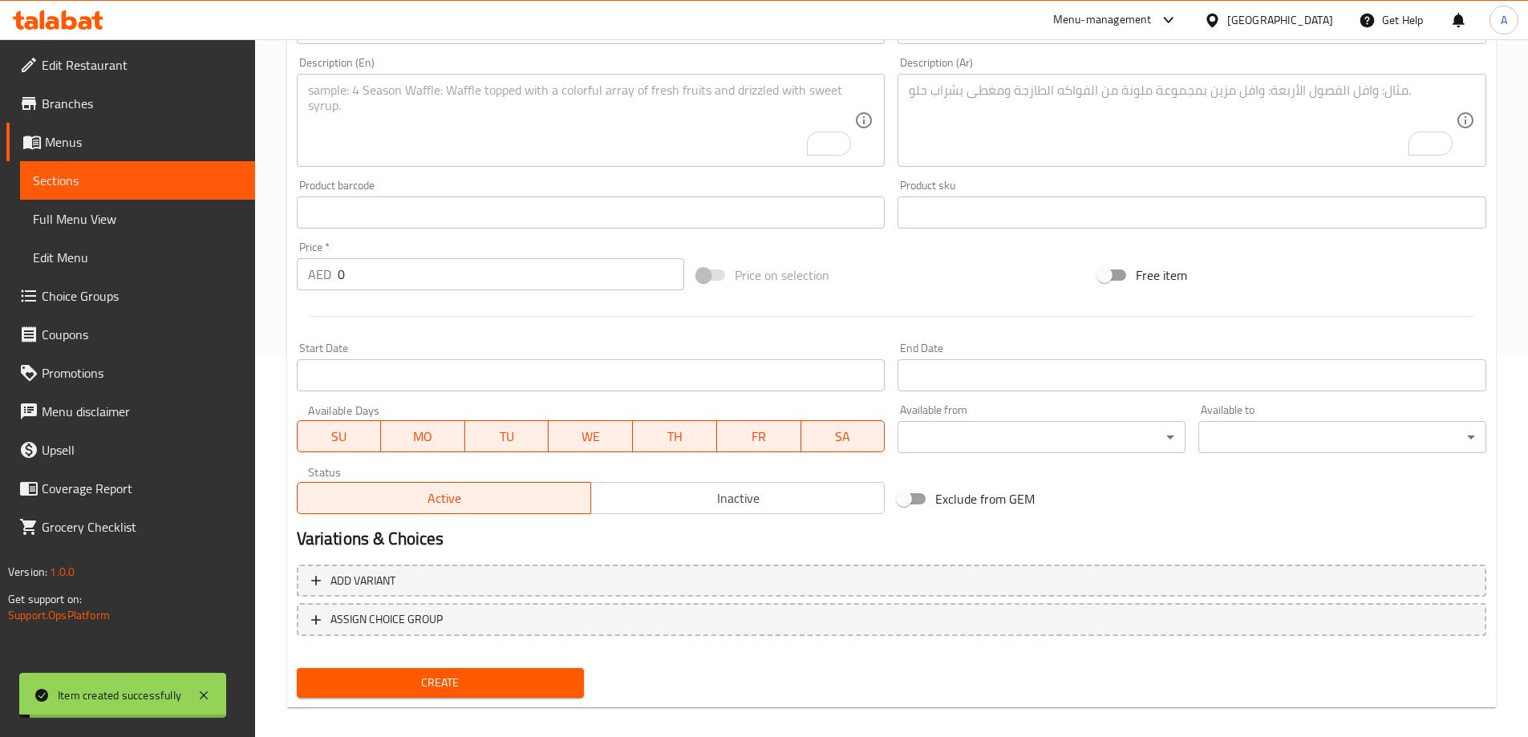
scroll to position [0, 0]
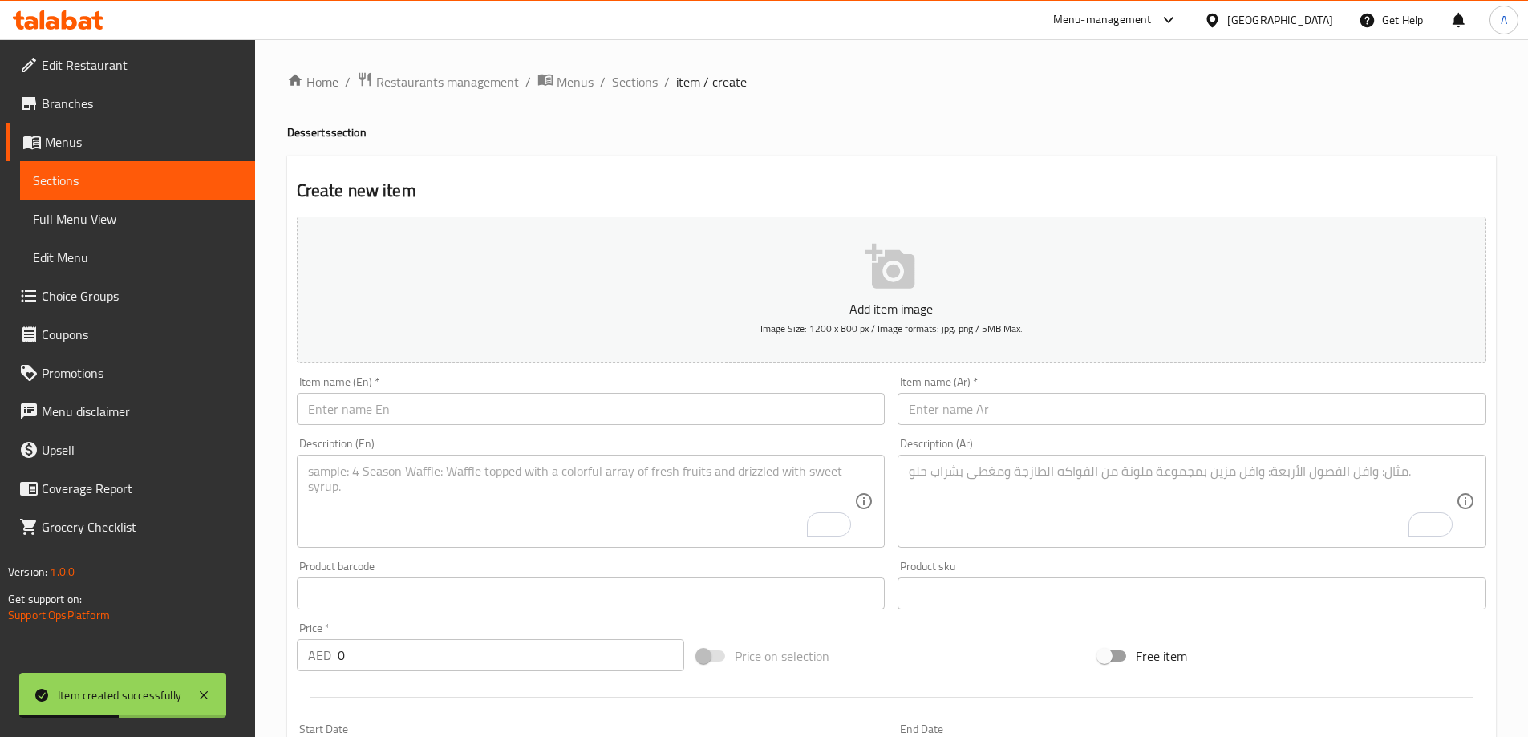
click at [104, 290] on span "Choice Groups" at bounding box center [142, 295] width 201 height 19
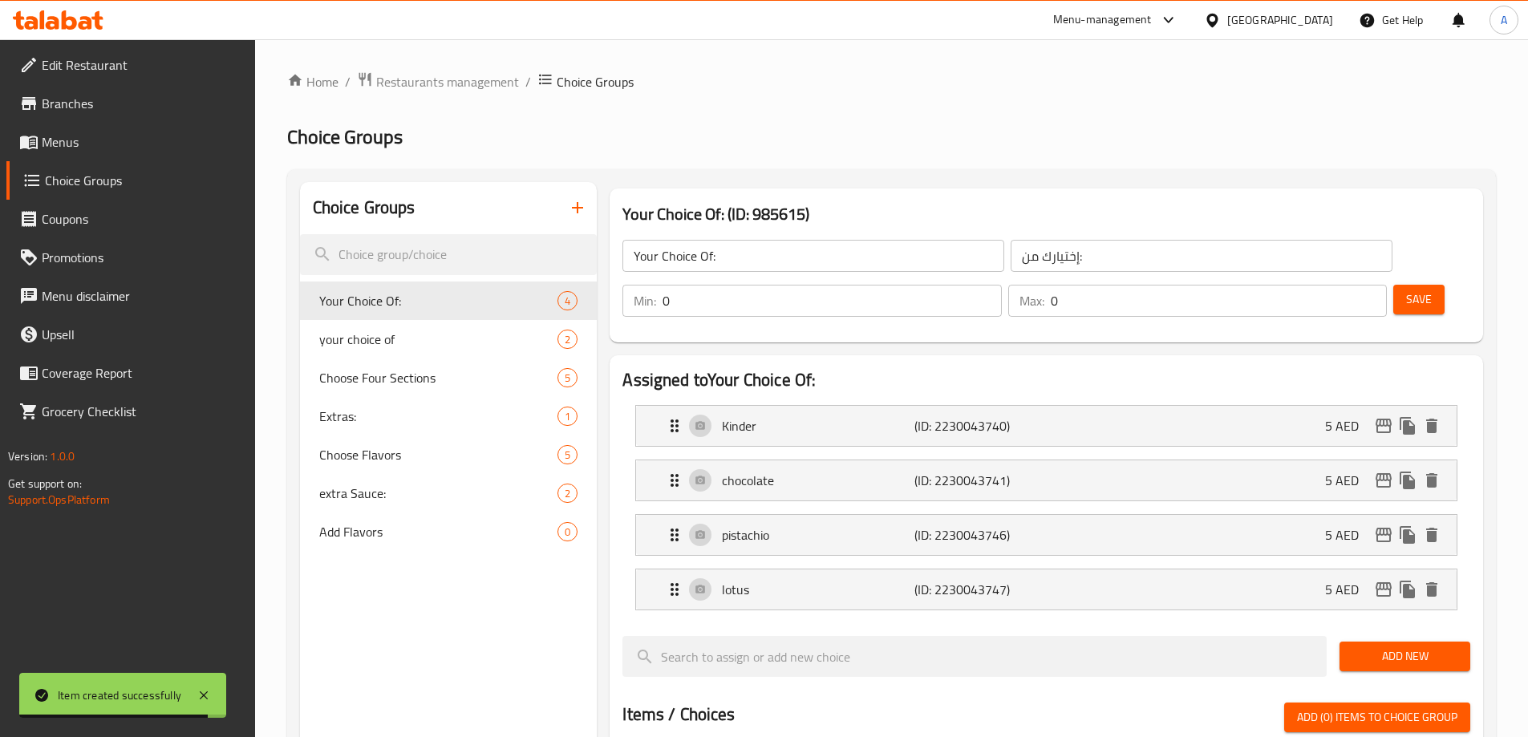
scroll to position [80, 0]
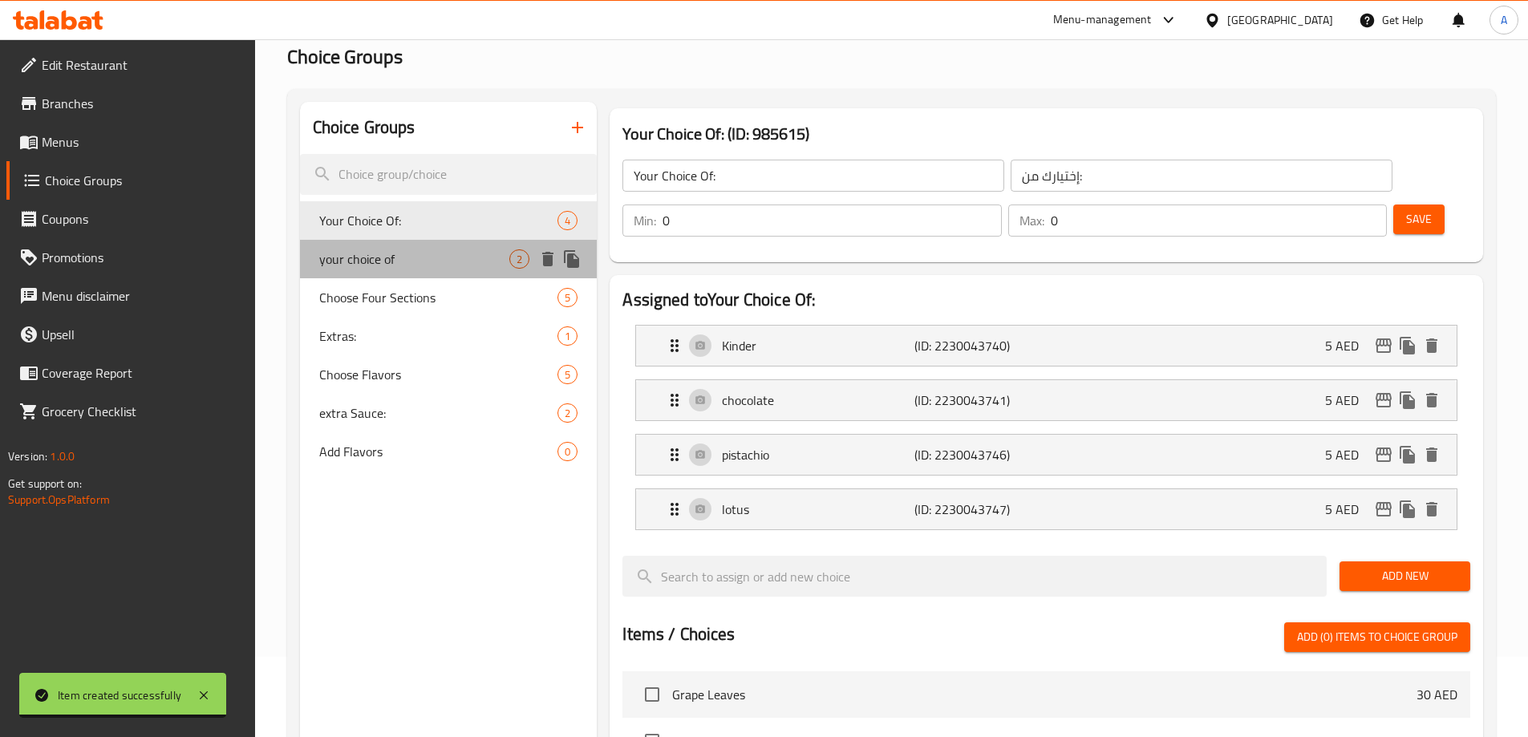
click at [416, 259] on span "your choice of" at bounding box center [414, 258] width 191 height 19
type input "your choice of"
type input "اختيارك من"
type input "1"
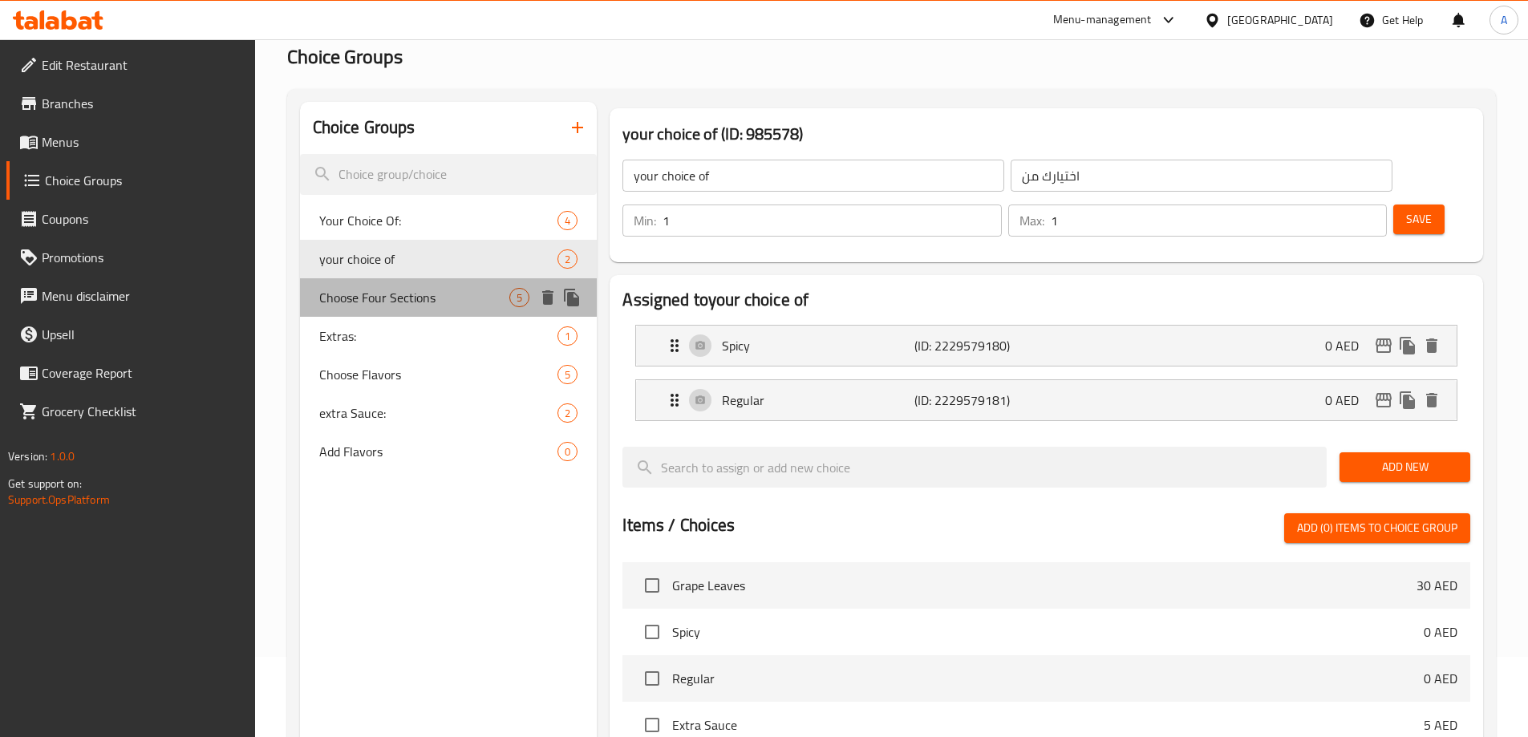
click at [430, 295] on span "Choose Four Sections" at bounding box center [414, 297] width 191 height 19
type input "Choose Four Sections"
type input "اختيار اربع قسام"
type input "4"
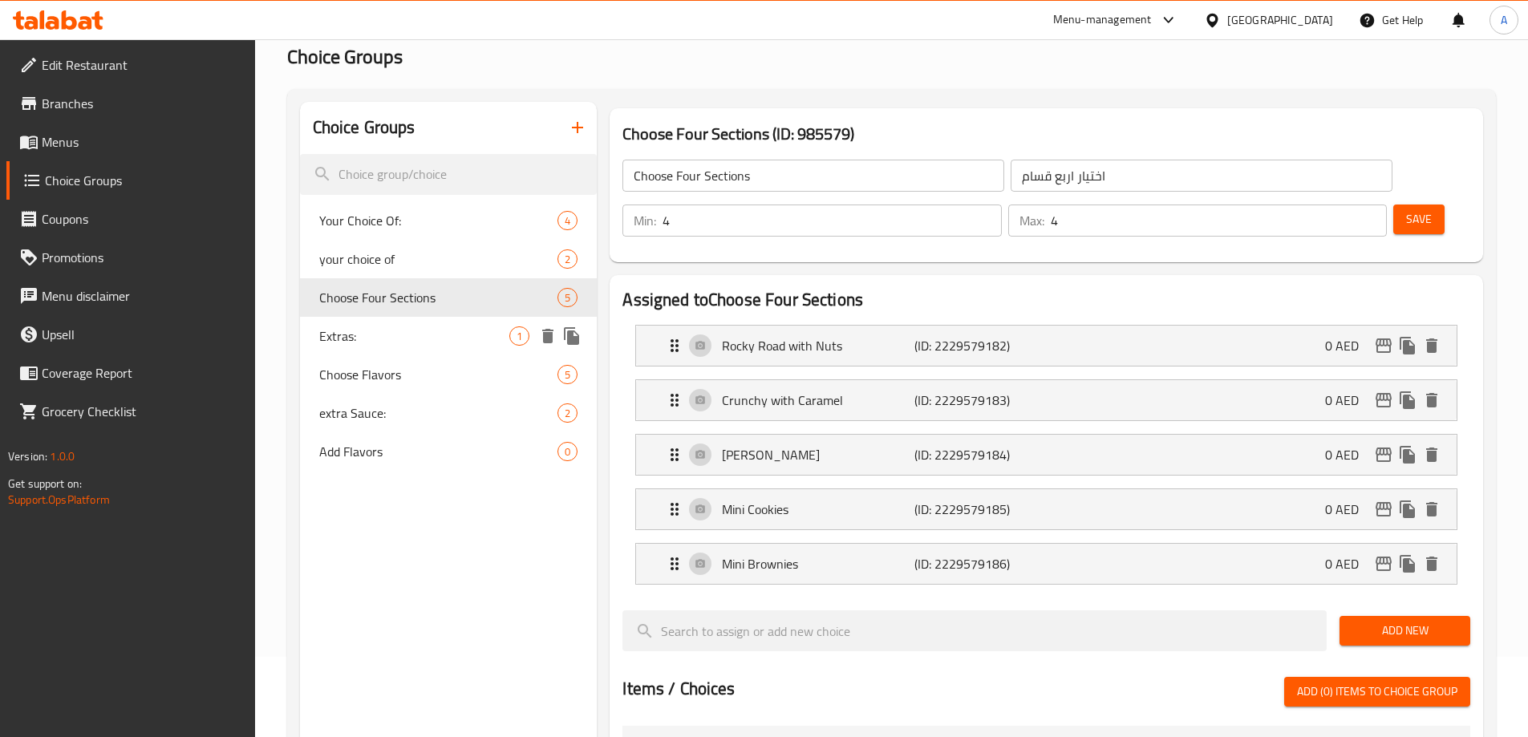
click at [427, 326] on span "Extras:" at bounding box center [414, 335] width 191 height 19
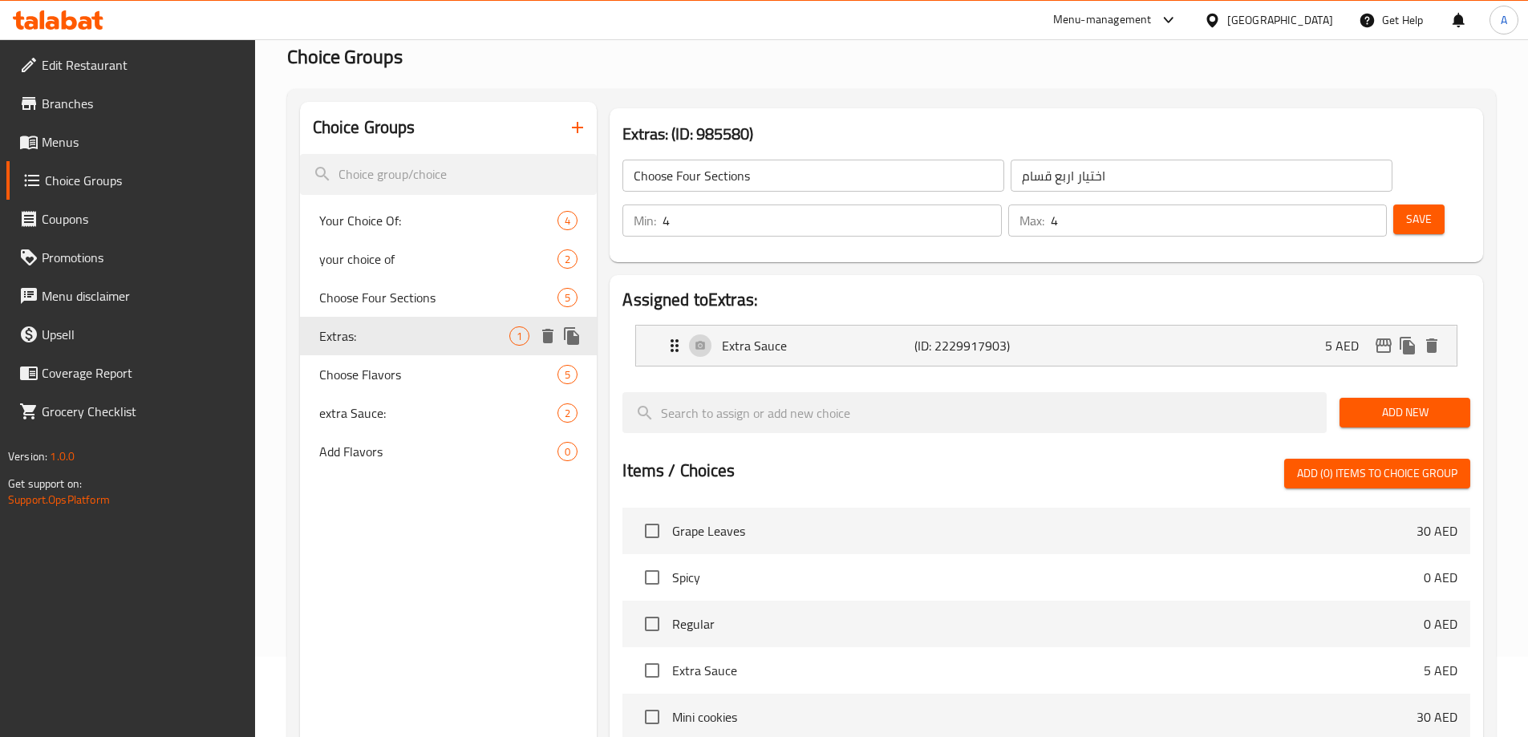
type input "Extras:"
type input "الإضافات:"
type input "0"
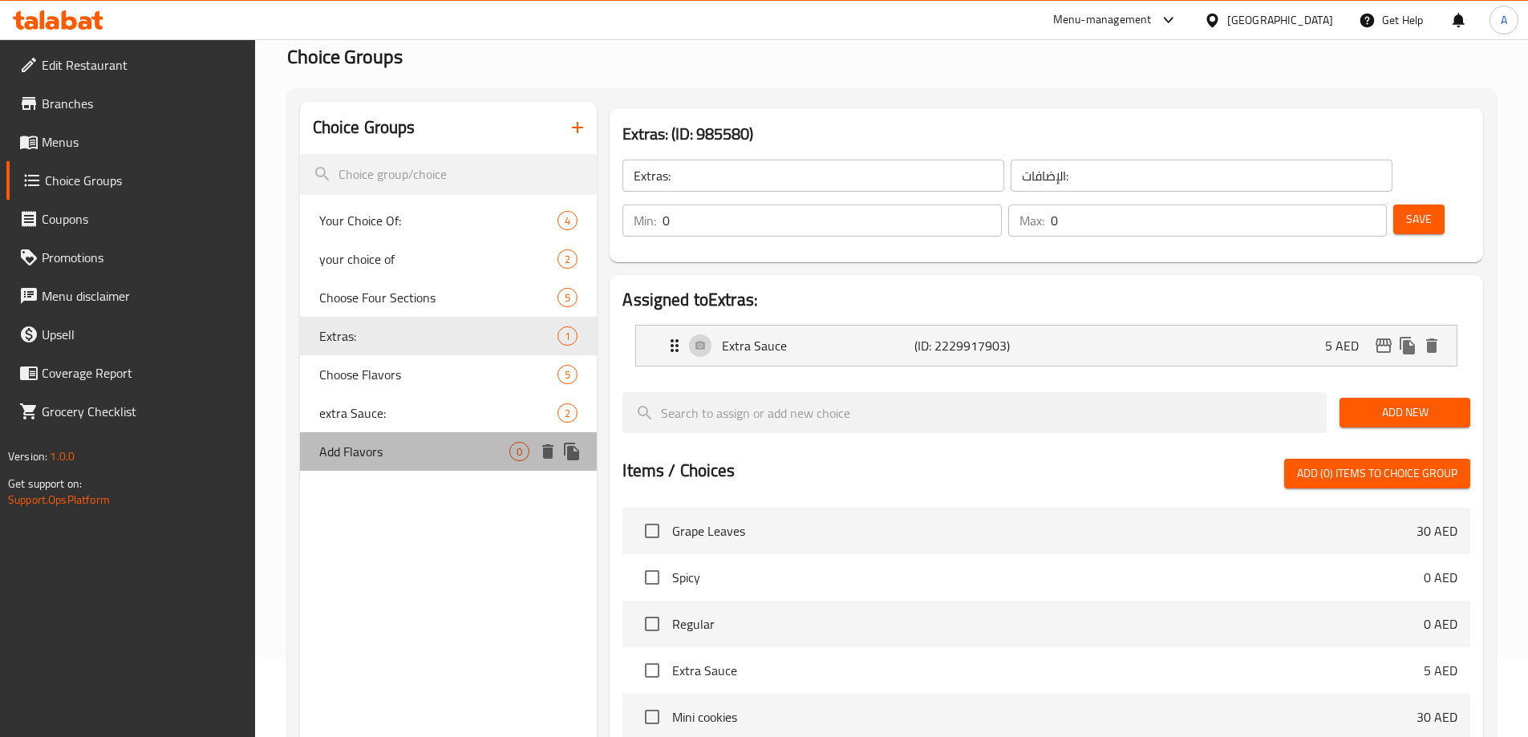
click at [425, 443] on span "Add Flavors" at bounding box center [414, 451] width 191 height 19
type input "Add Flavors"
type input "نكهات"
type input "4"
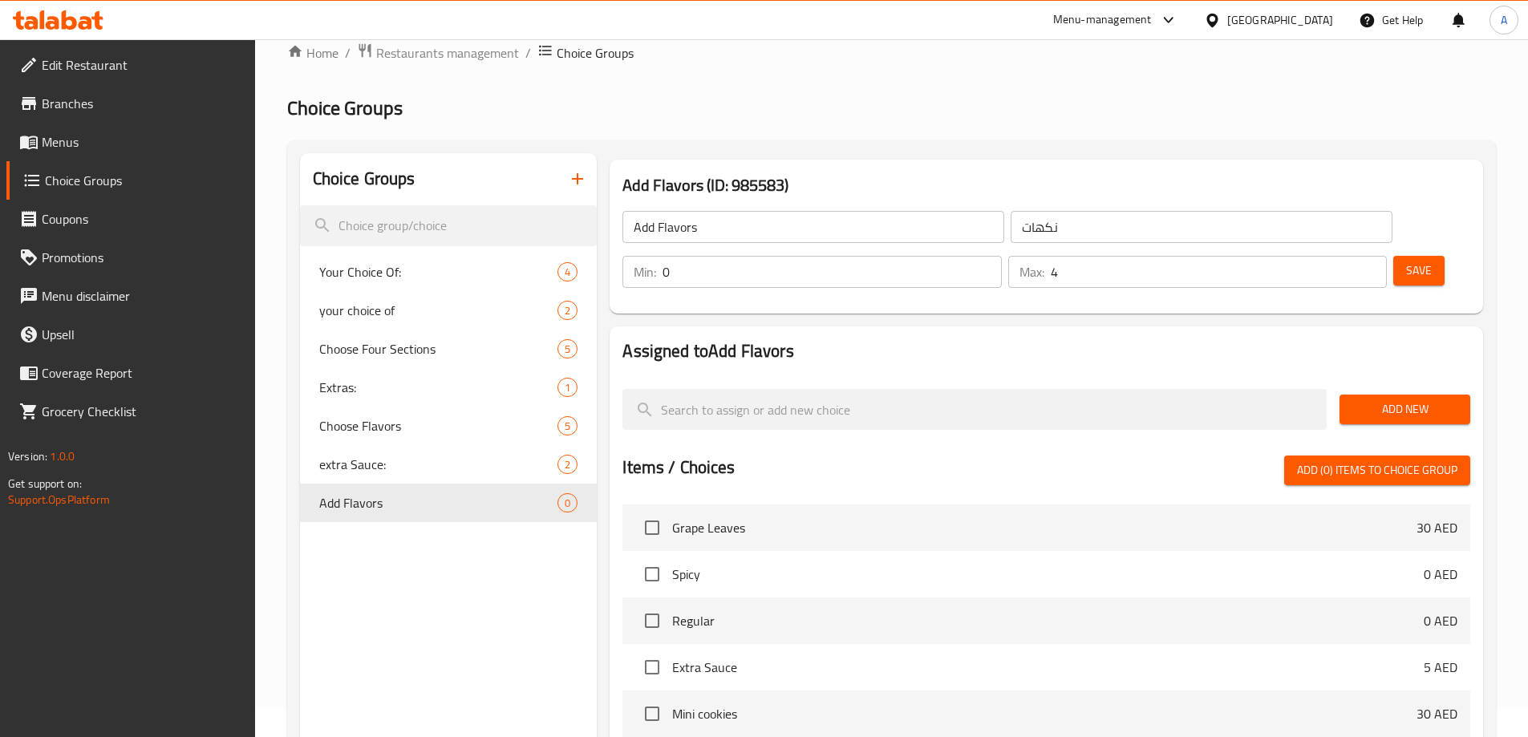
scroll to position [0, 0]
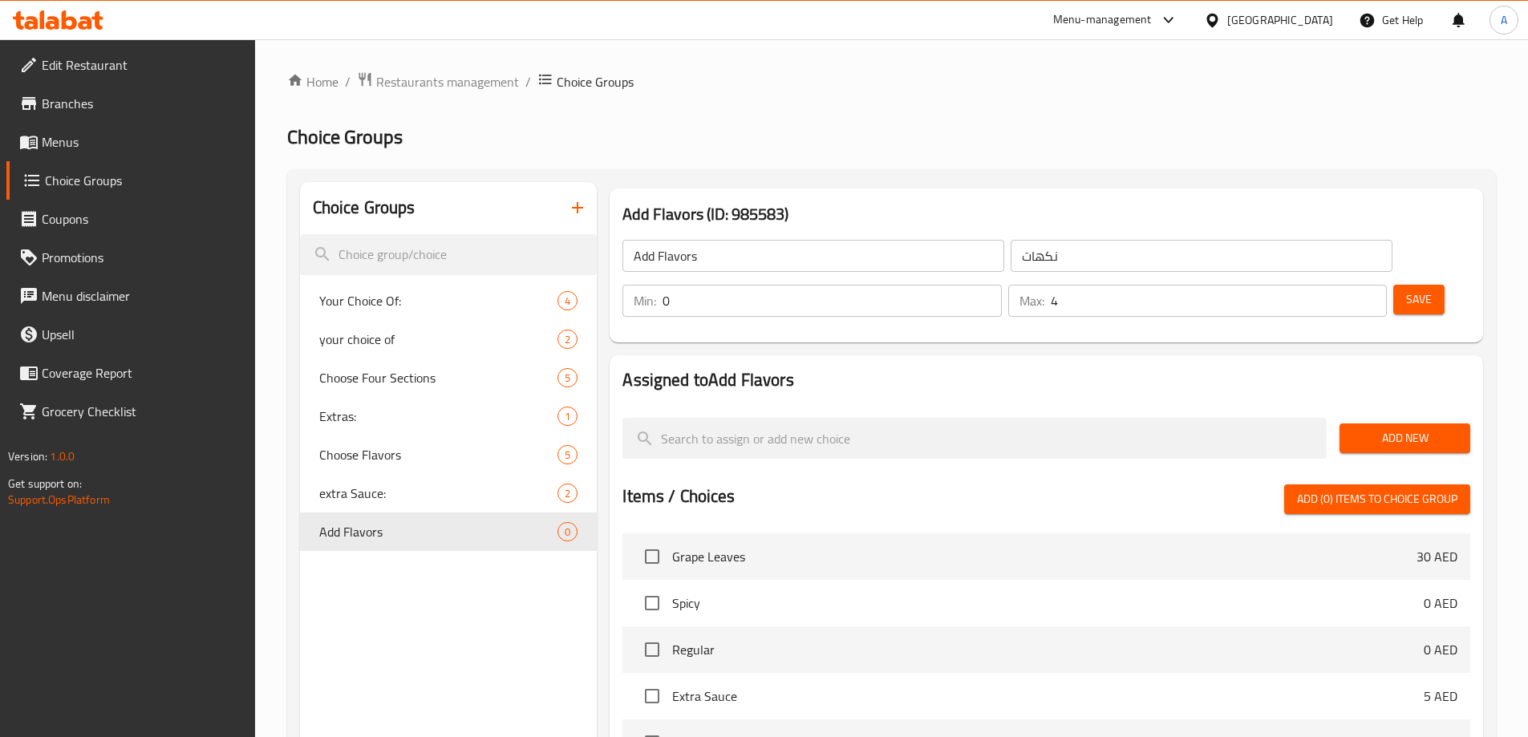
click at [582, 208] on icon "button" at bounding box center [577, 207] width 11 height 11
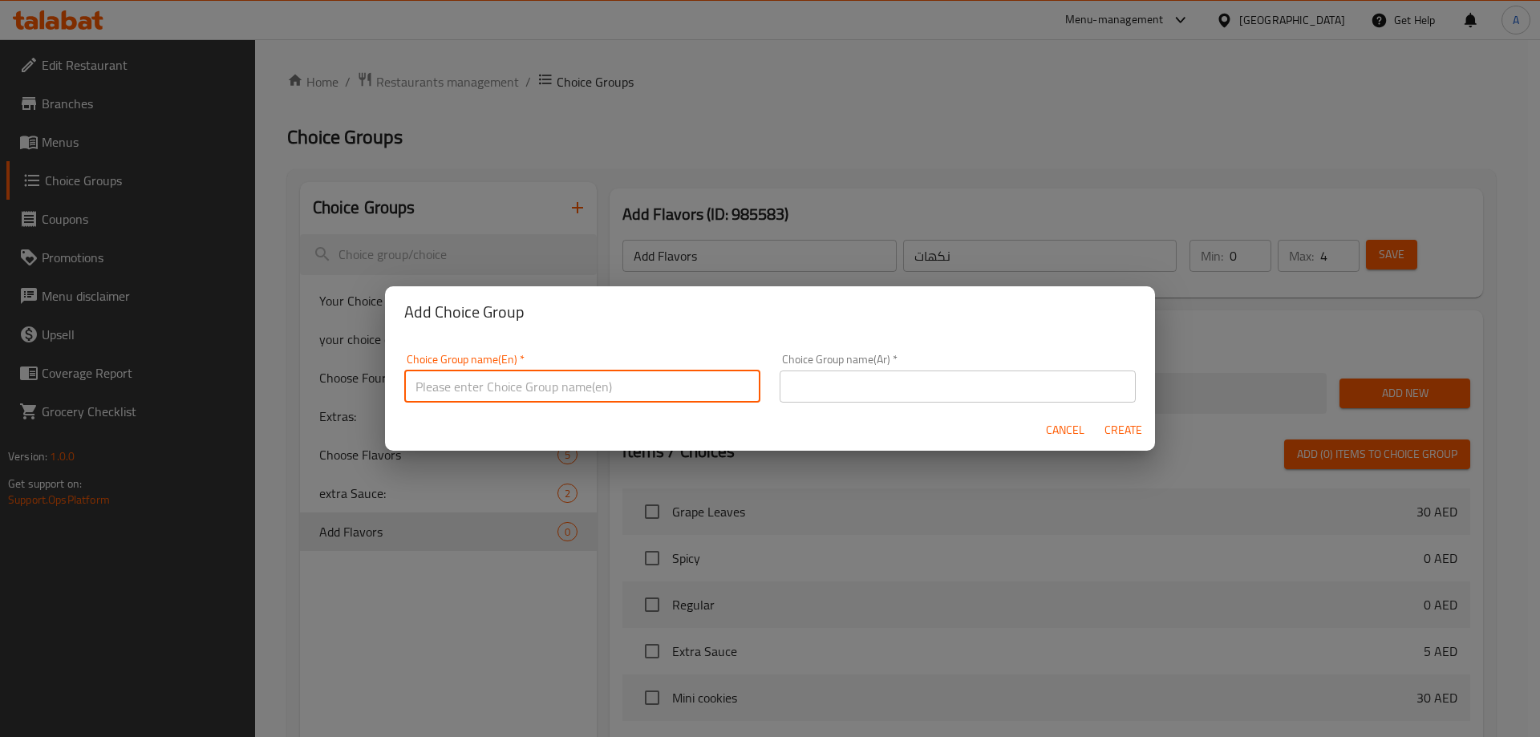
click at [555, 391] on input "text" at bounding box center [582, 387] width 356 height 32
type input "Add On's:"
click at [935, 389] on input "text" at bounding box center [958, 387] width 356 height 32
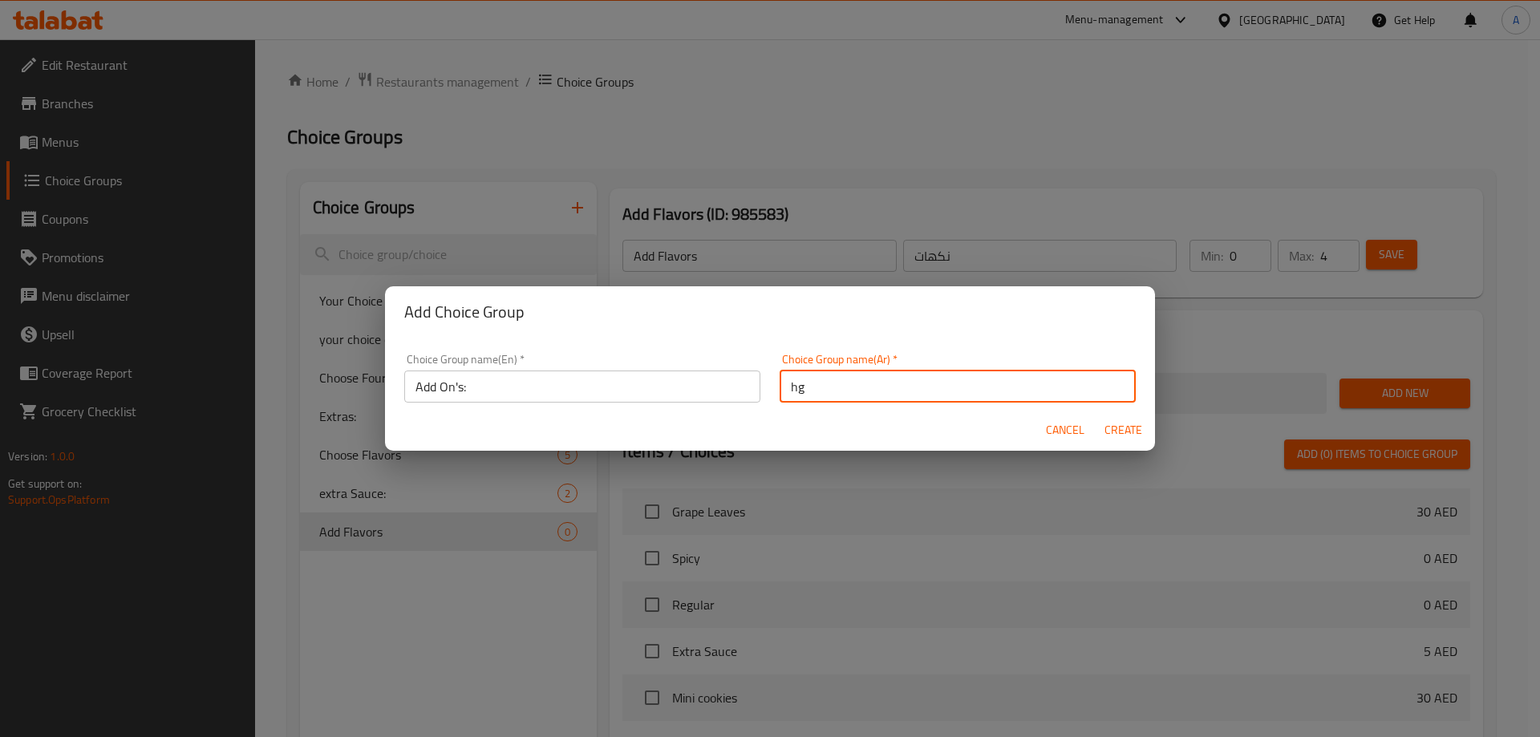
type input "hgh"
type input "الاضافات:"
click at [1137, 433] on span "Create" at bounding box center [1123, 430] width 38 height 20
type input "Add On's:"
type input "الاضافات:"
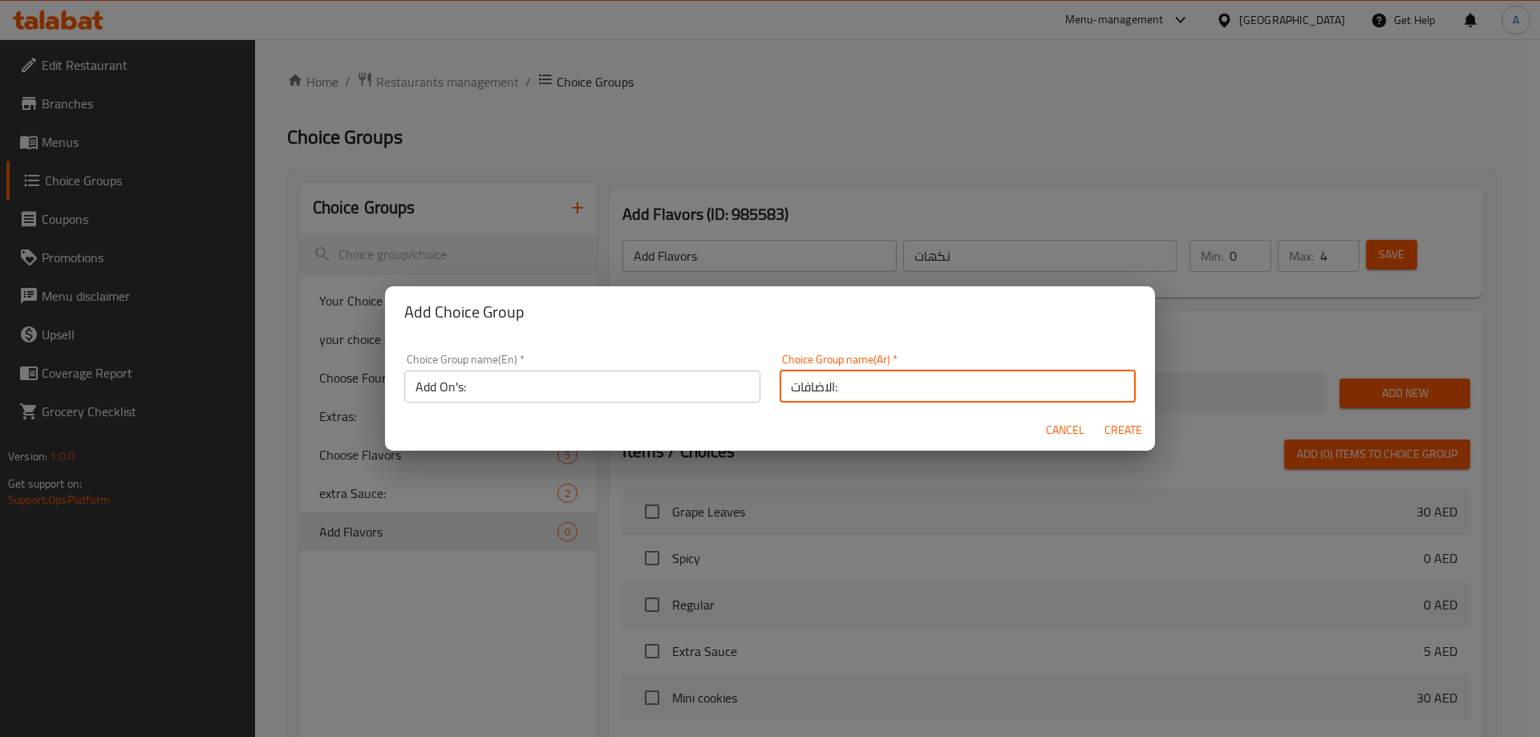
type input "0"
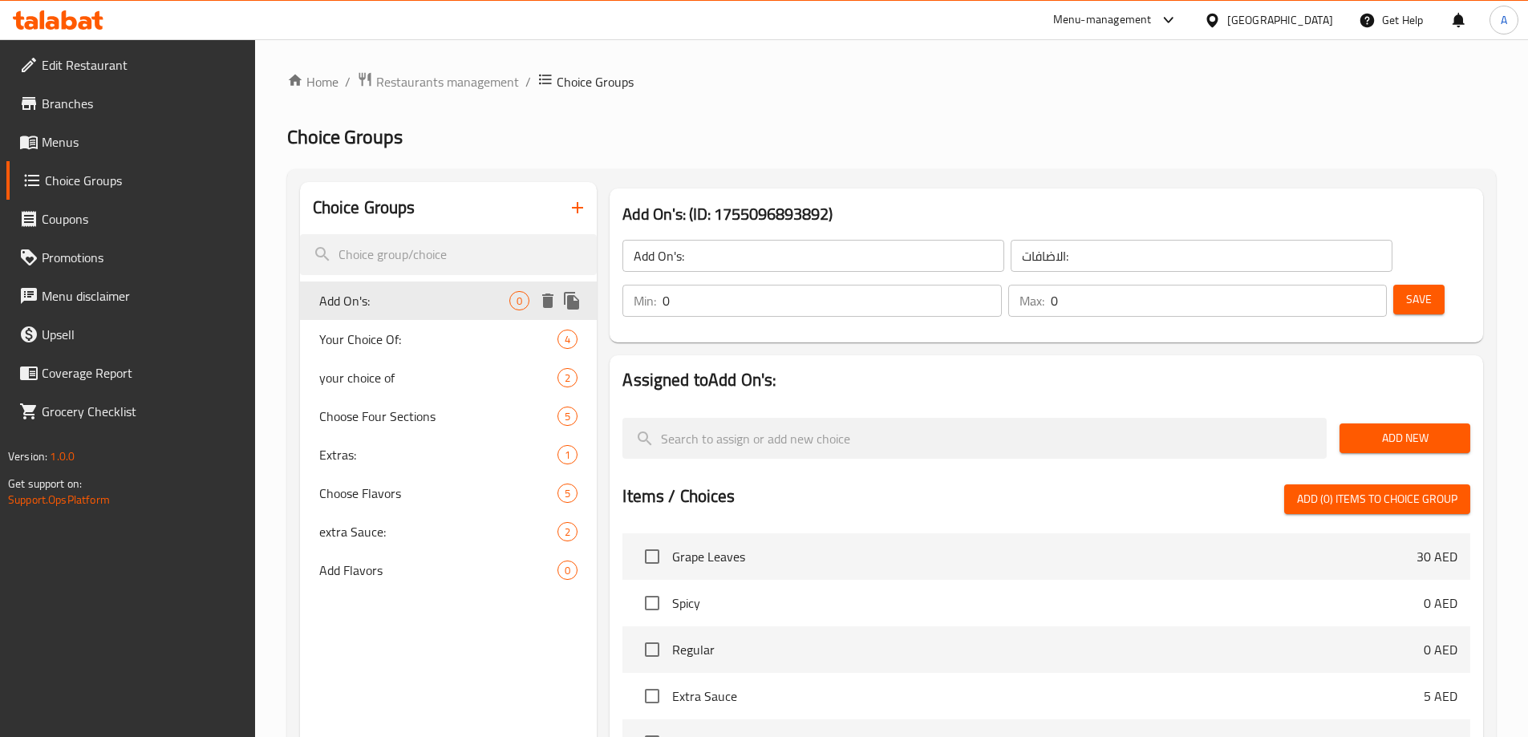
click at [386, 303] on span "Add On's:" at bounding box center [414, 300] width 191 height 19
click at [1405, 428] on span "Add New" at bounding box center [1404, 438] width 105 height 20
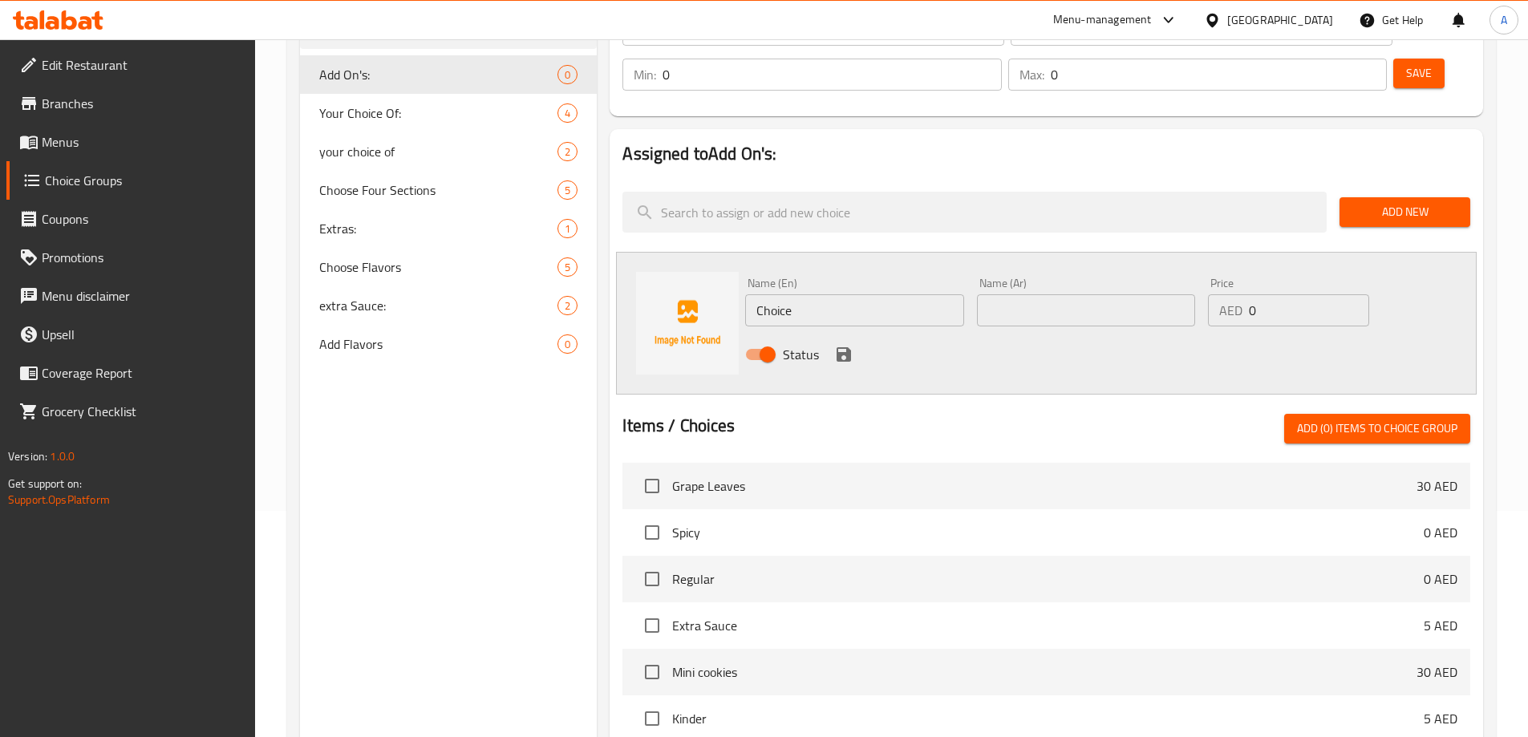
scroll to position [241, 0]
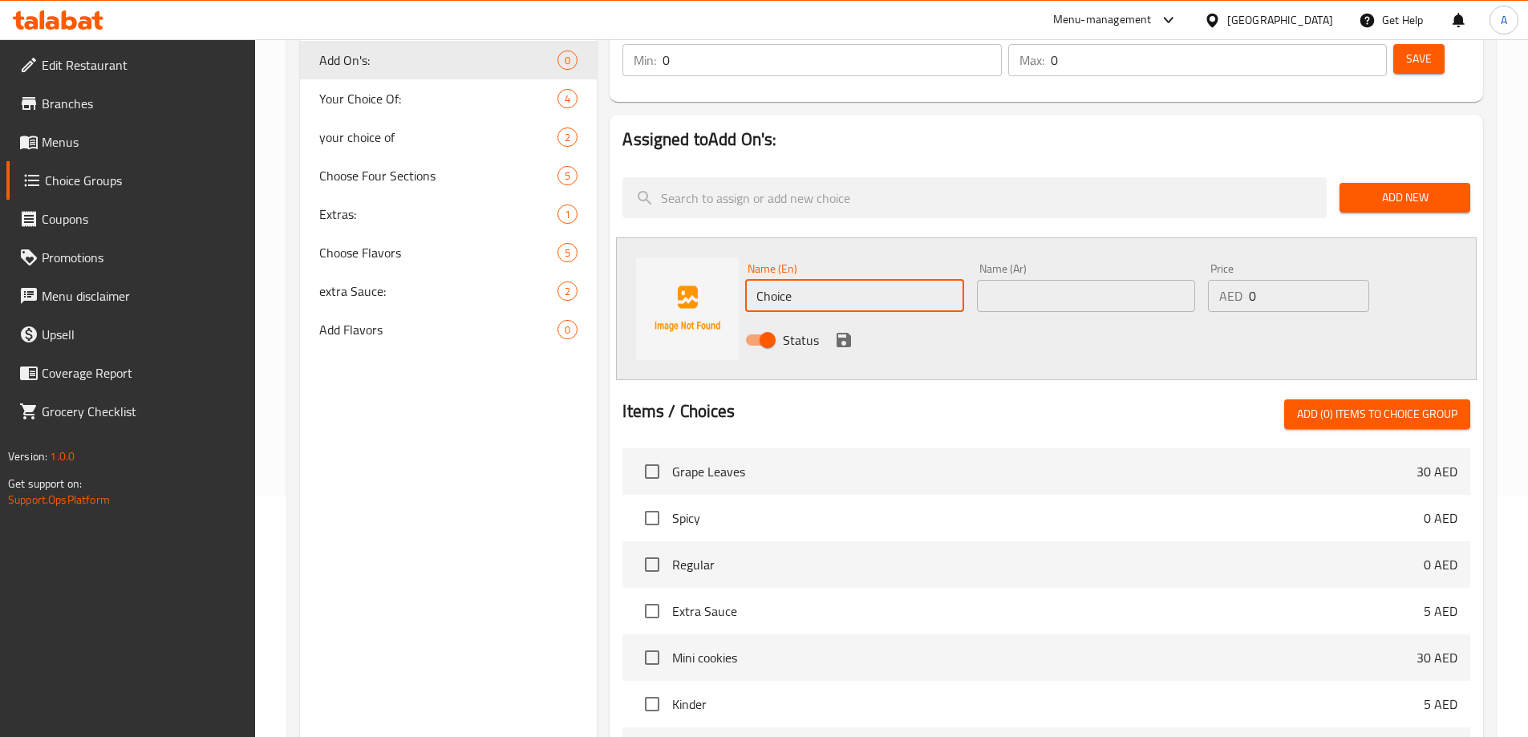
click at [818, 280] on input "Choice" at bounding box center [854, 296] width 218 height 32
type input "Kinder"
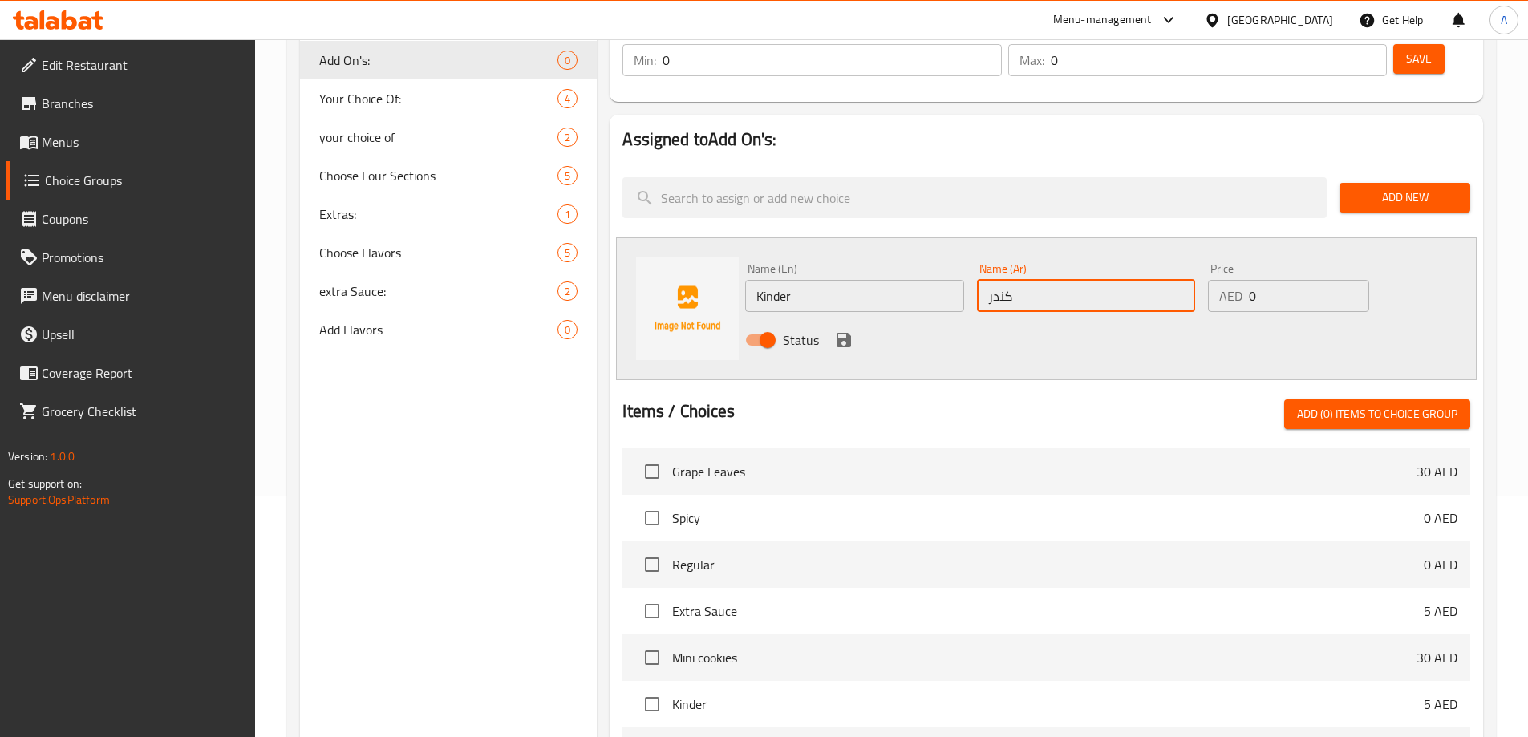
type input "كندر"
click at [1276, 280] on input "0" at bounding box center [1309, 296] width 120 height 32
type input "5"
click at [837, 333] on icon "save" at bounding box center [844, 340] width 14 height 14
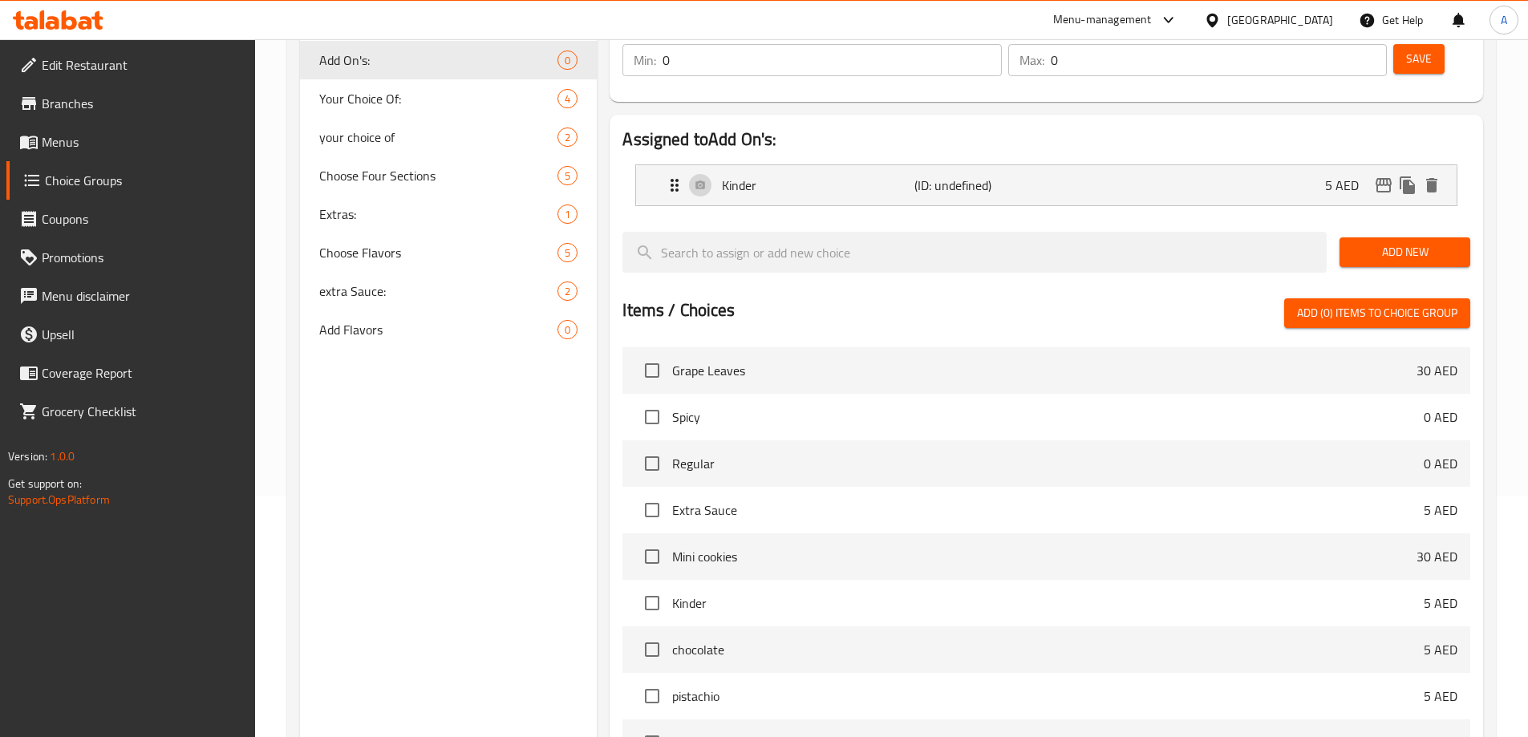
click at [1413, 237] on button "Add New" at bounding box center [1404, 252] width 131 height 30
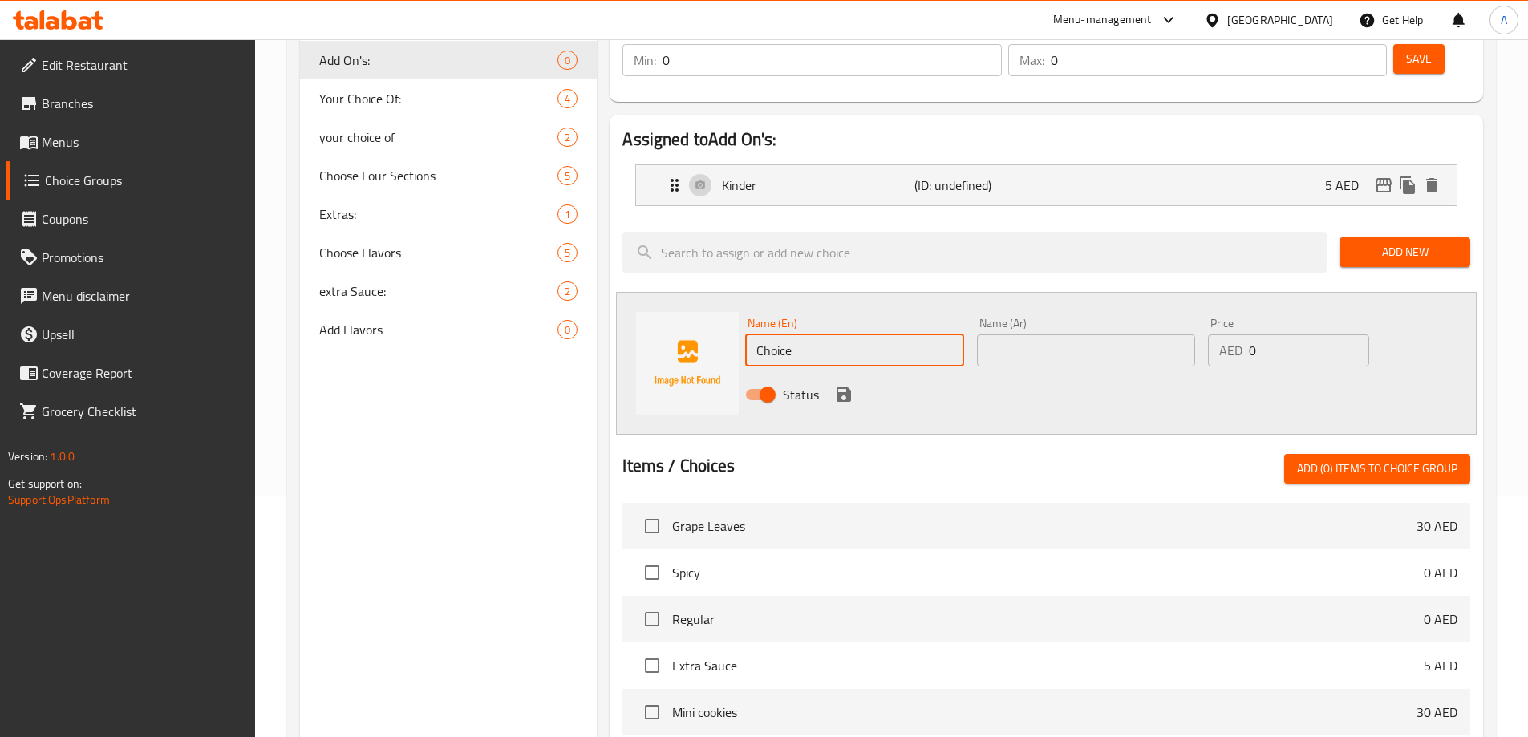
drag, startPoint x: 825, startPoint y: 305, endPoint x: 695, endPoint y: 328, distance: 132.0
click at [695, 328] on div "Name (En) Choice Name (En) Name (Ar) Name (Ar) Price AED 0 Price Status" at bounding box center [1046, 363] width 861 height 143
type input "؛هس"
click at [829, 334] on input "Pistachio Pancake" at bounding box center [854, 350] width 218 height 32
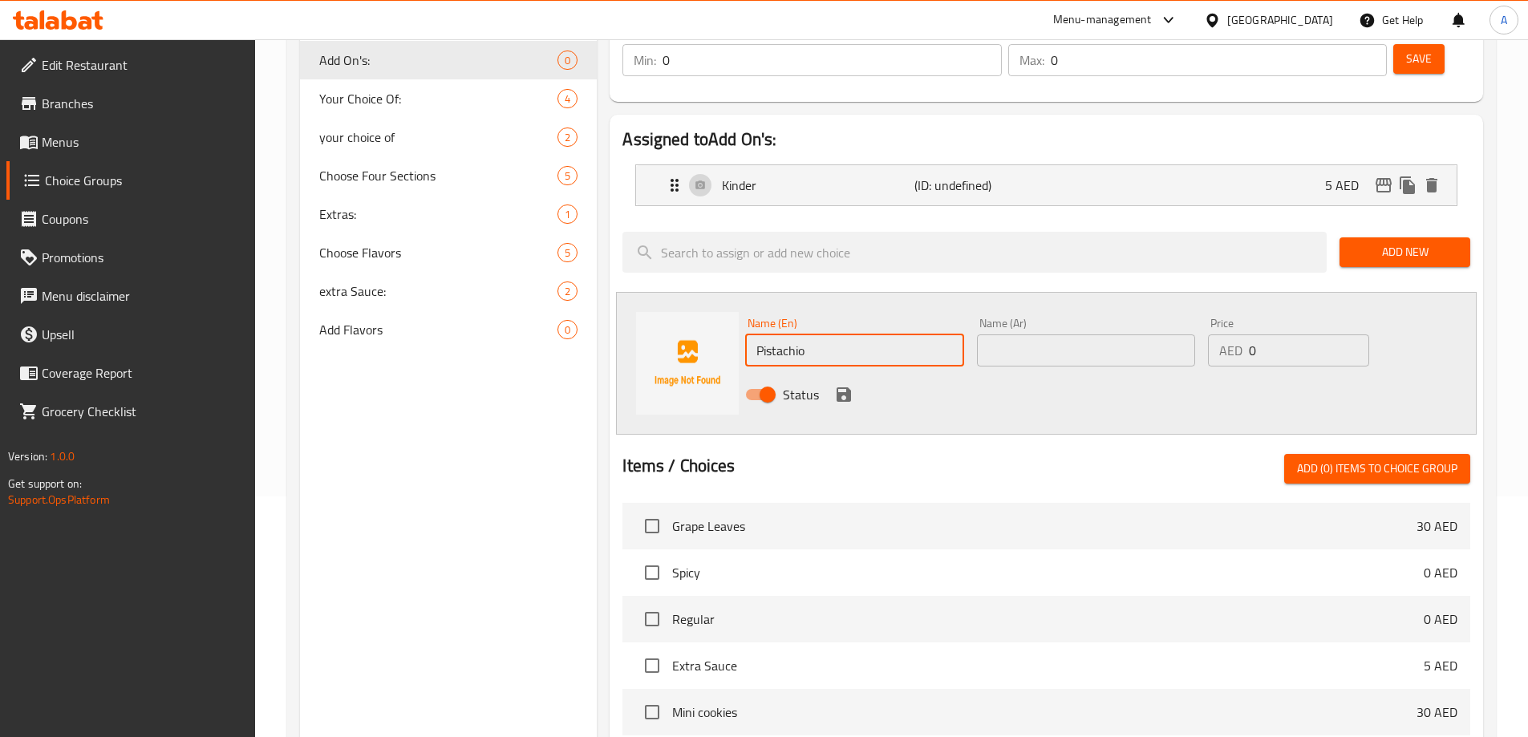
type input "Pistachio"
click at [1043, 334] on input "text" at bounding box center [1086, 350] width 218 height 32
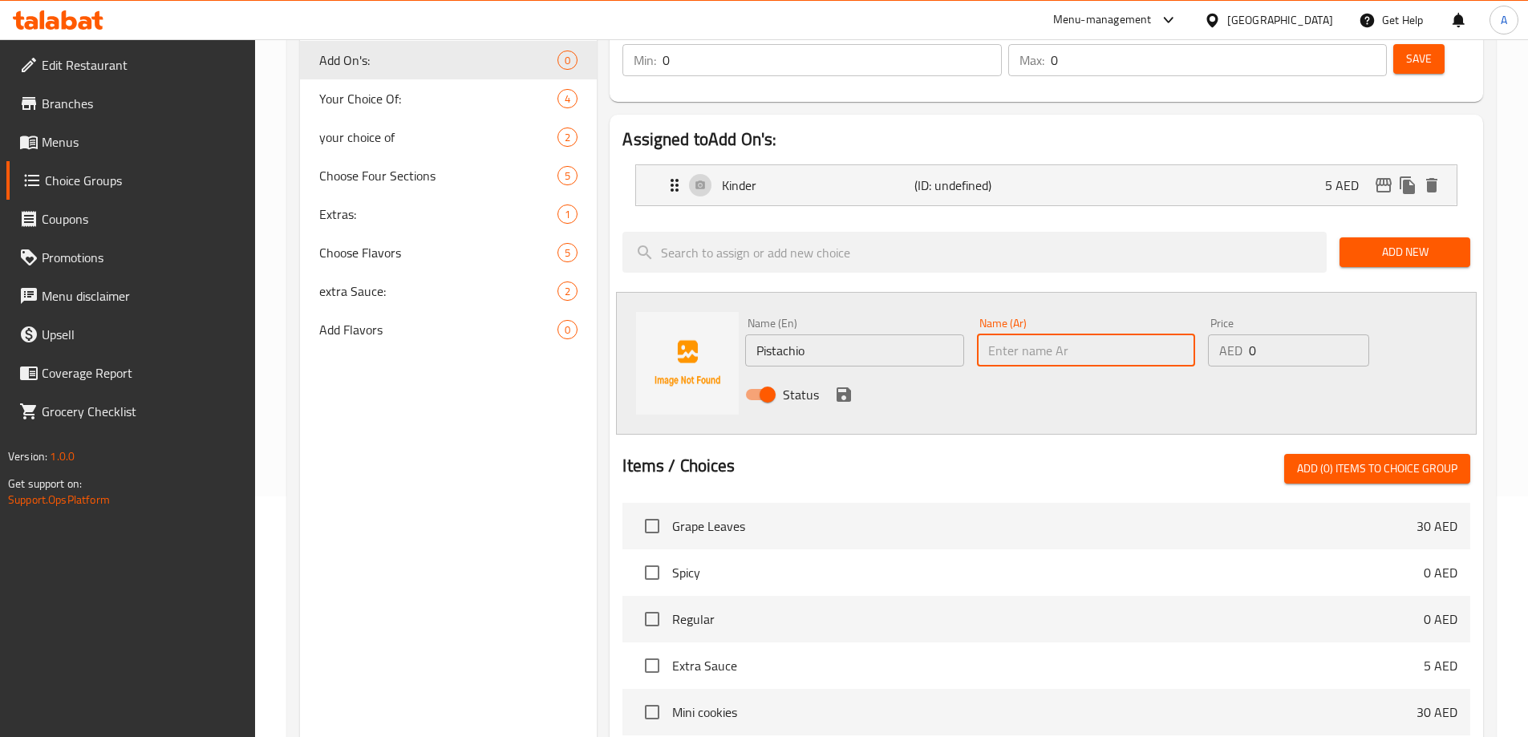
paste input "بستاشو"
type input "بستاشو"
click at [1264, 334] on input "0" at bounding box center [1309, 350] width 120 height 32
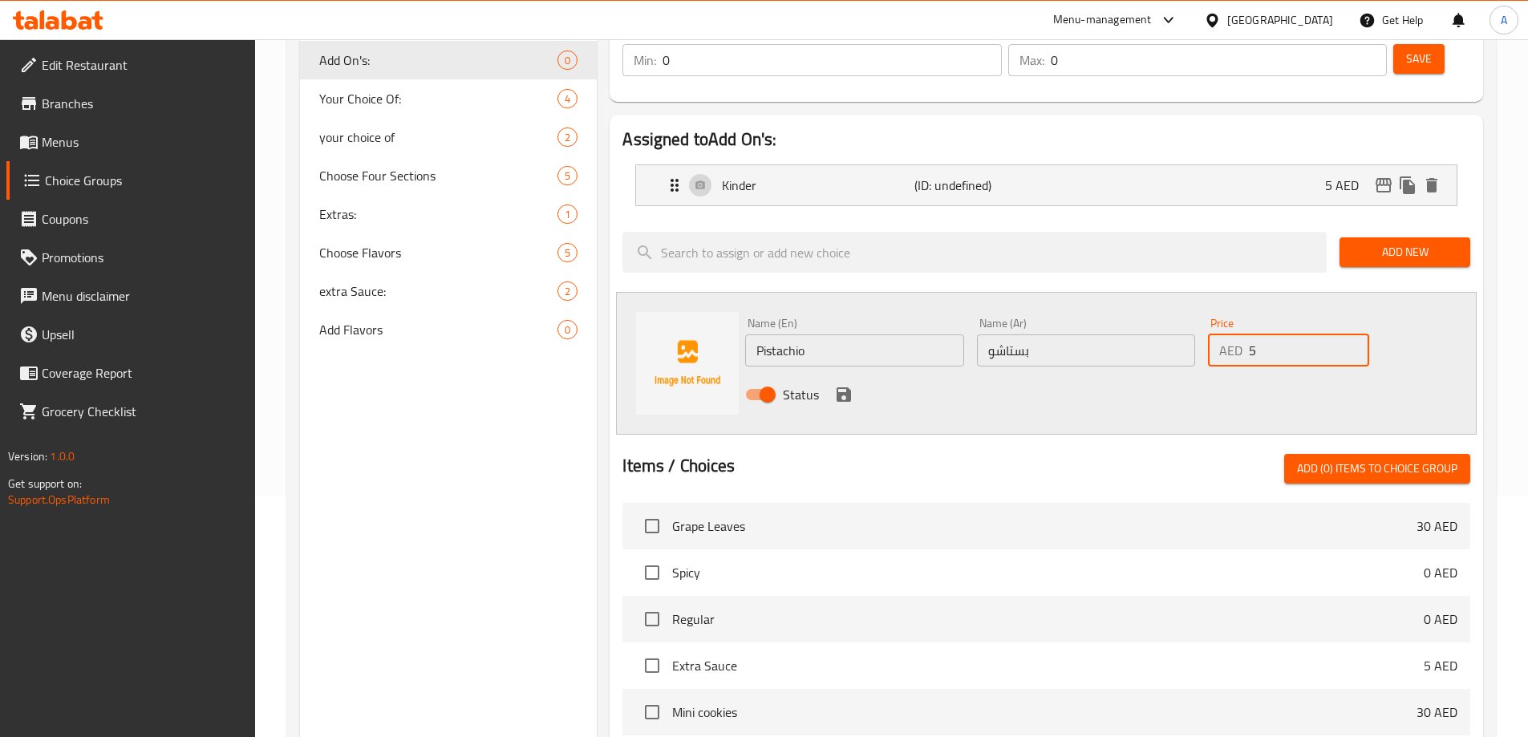
type input "5"
click at [841, 385] on icon "save" at bounding box center [843, 394] width 19 height 19
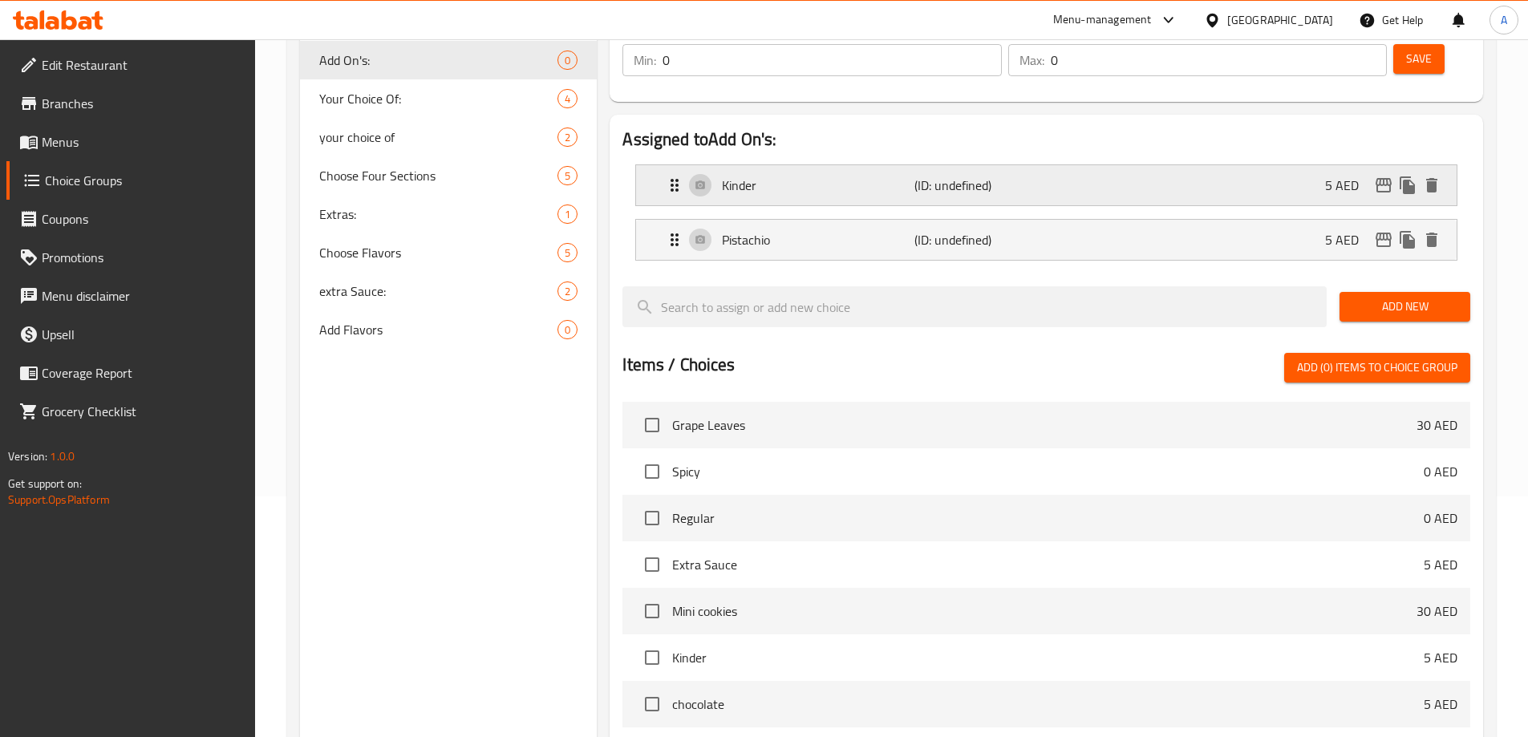
click at [1011, 165] on div "Kinder (ID: undefined) 5 AED" at bounding box center [1051, 185] width 772 height 40
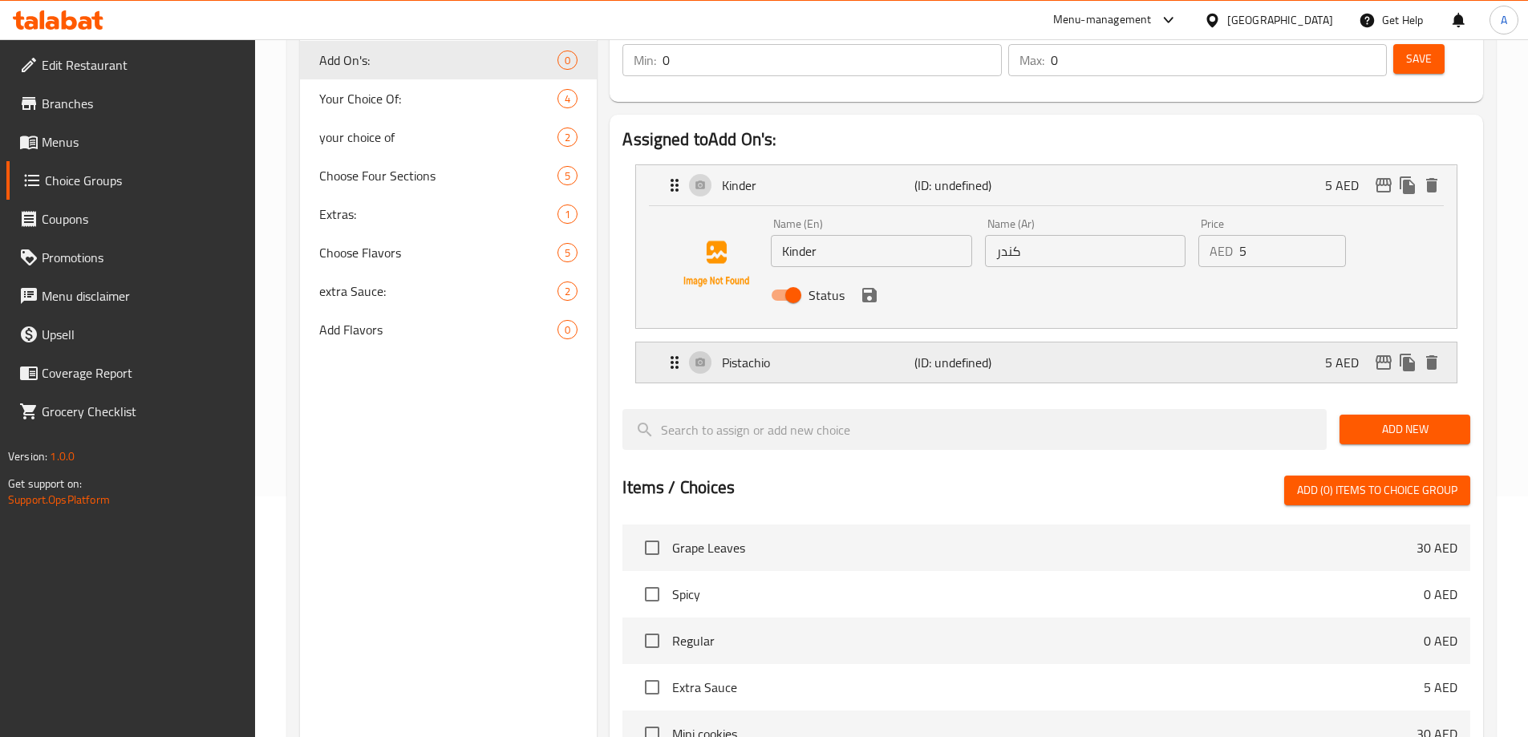
click at [1001, 353] on p "(ID: undefined)" at bounding box center [978, 362] width 128 height 19
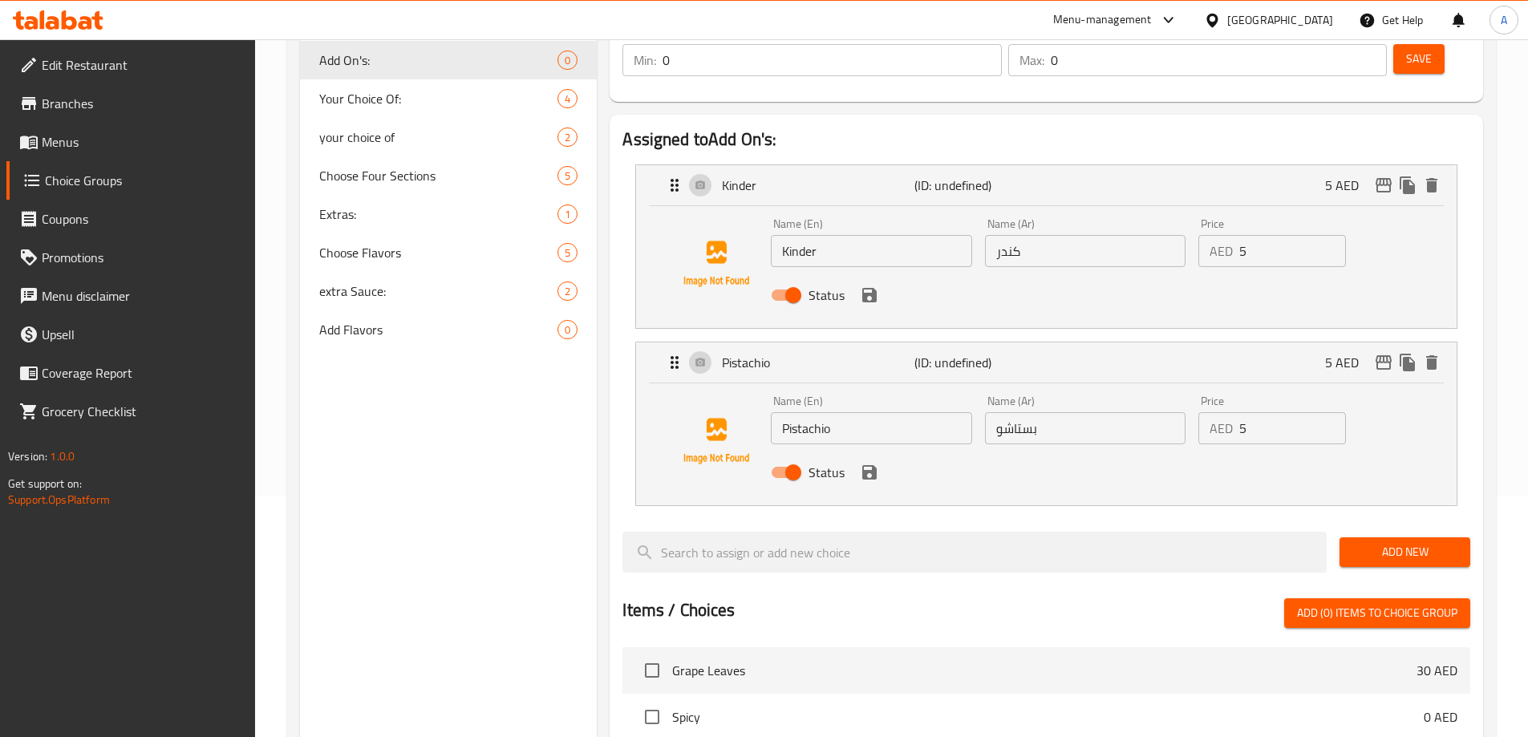
click at [1383, 542] on span "Add New" at bounding box center [1404, 552] width 105 height 20
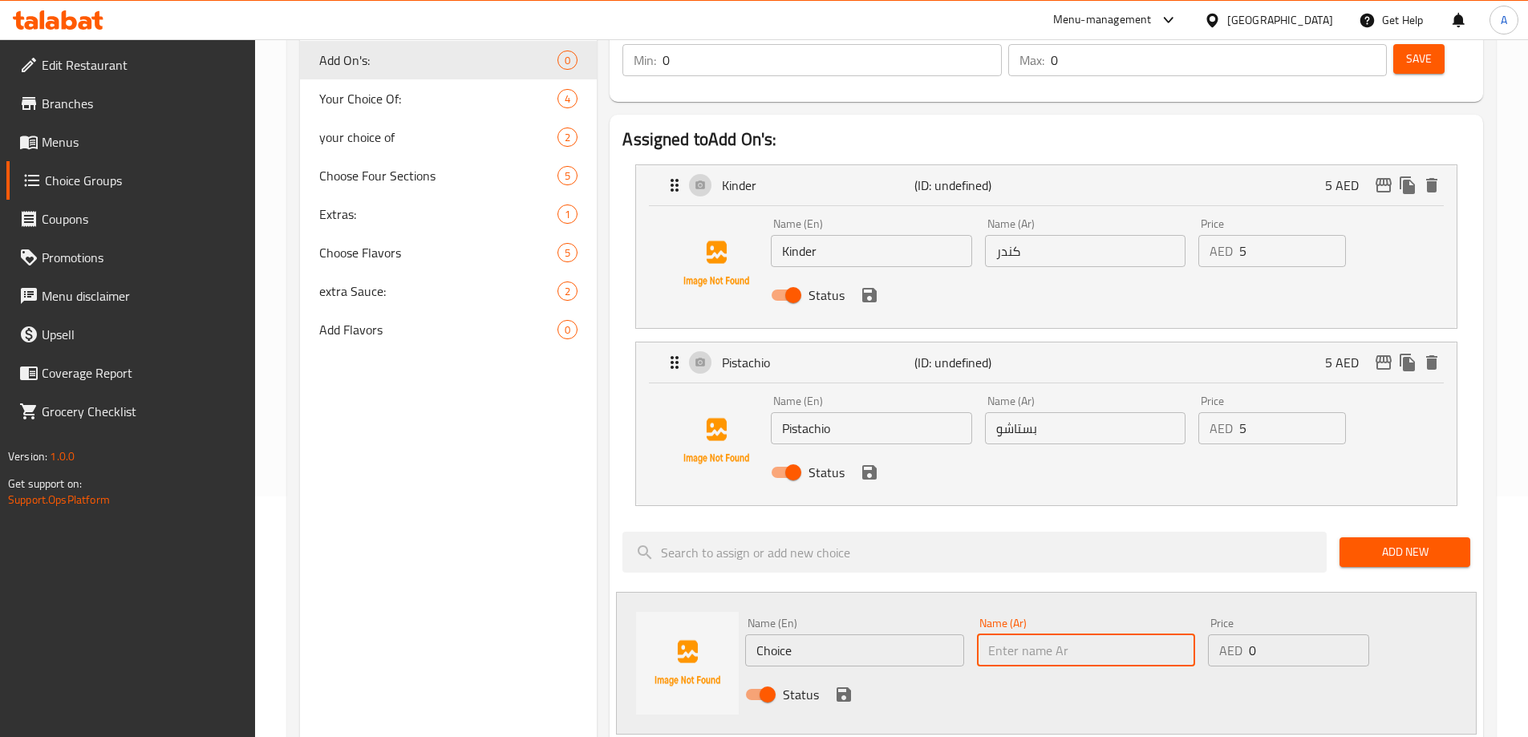
click at [1016, 634] on input "text" at bounding box center [1086, 650] width 218 height 32
paste input "شوكلت"
type input "شوكلت"
click at [835, 634] on input "Choice" at bounding box center [854, 650] width 218 height 32
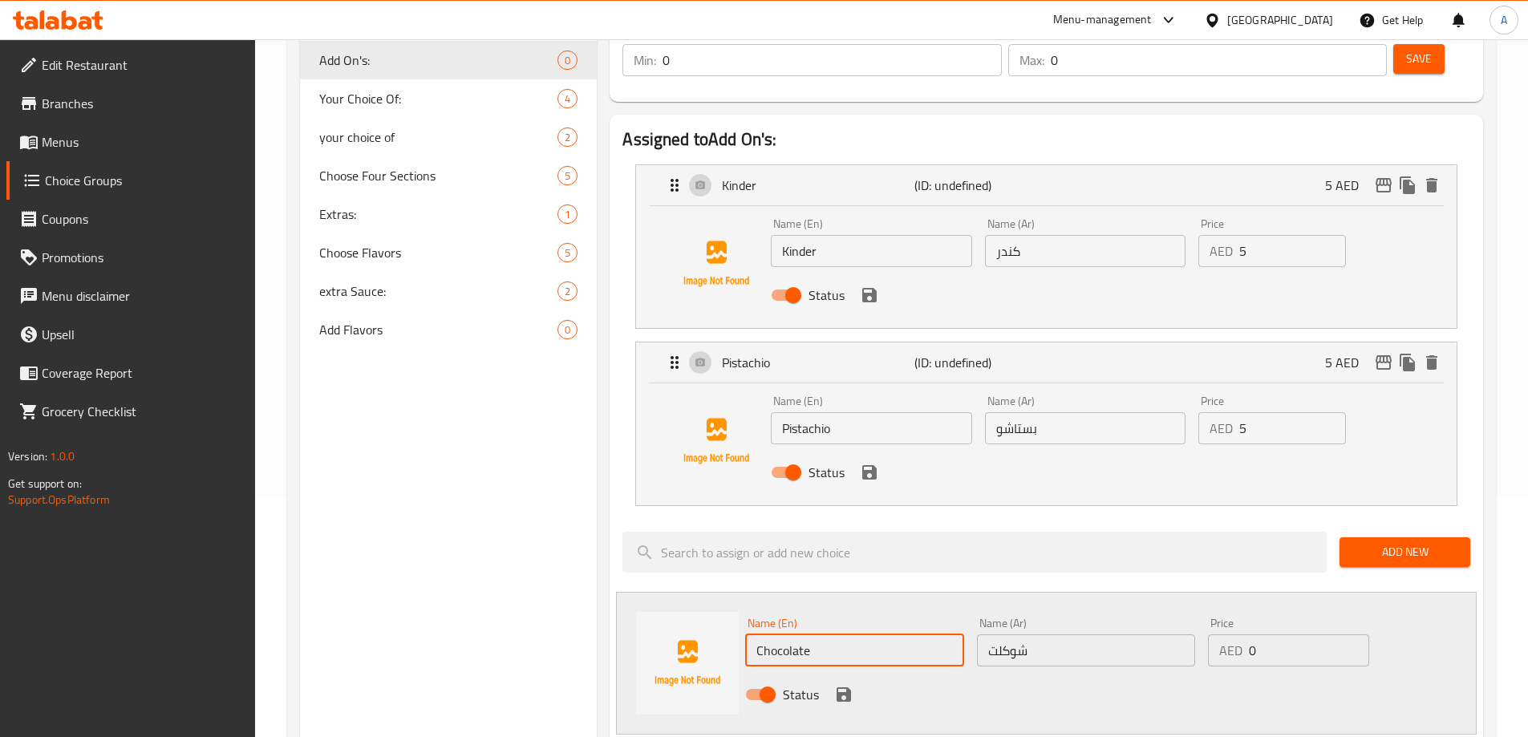
type input "Chocolate"
click at [1315, 634] on input "0" at bounding box center [1309, 650] width 120 height 32
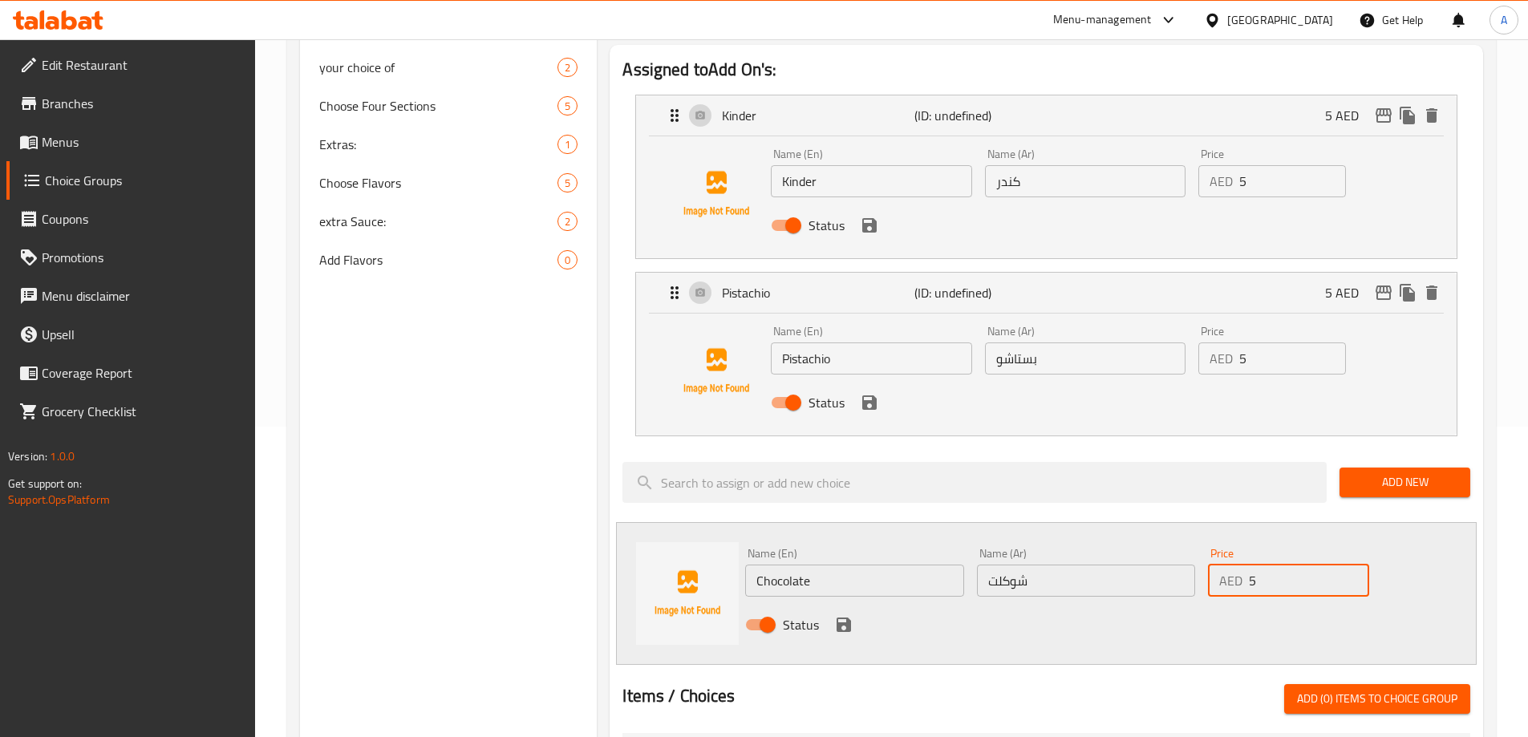
scroll to position [401, 0]
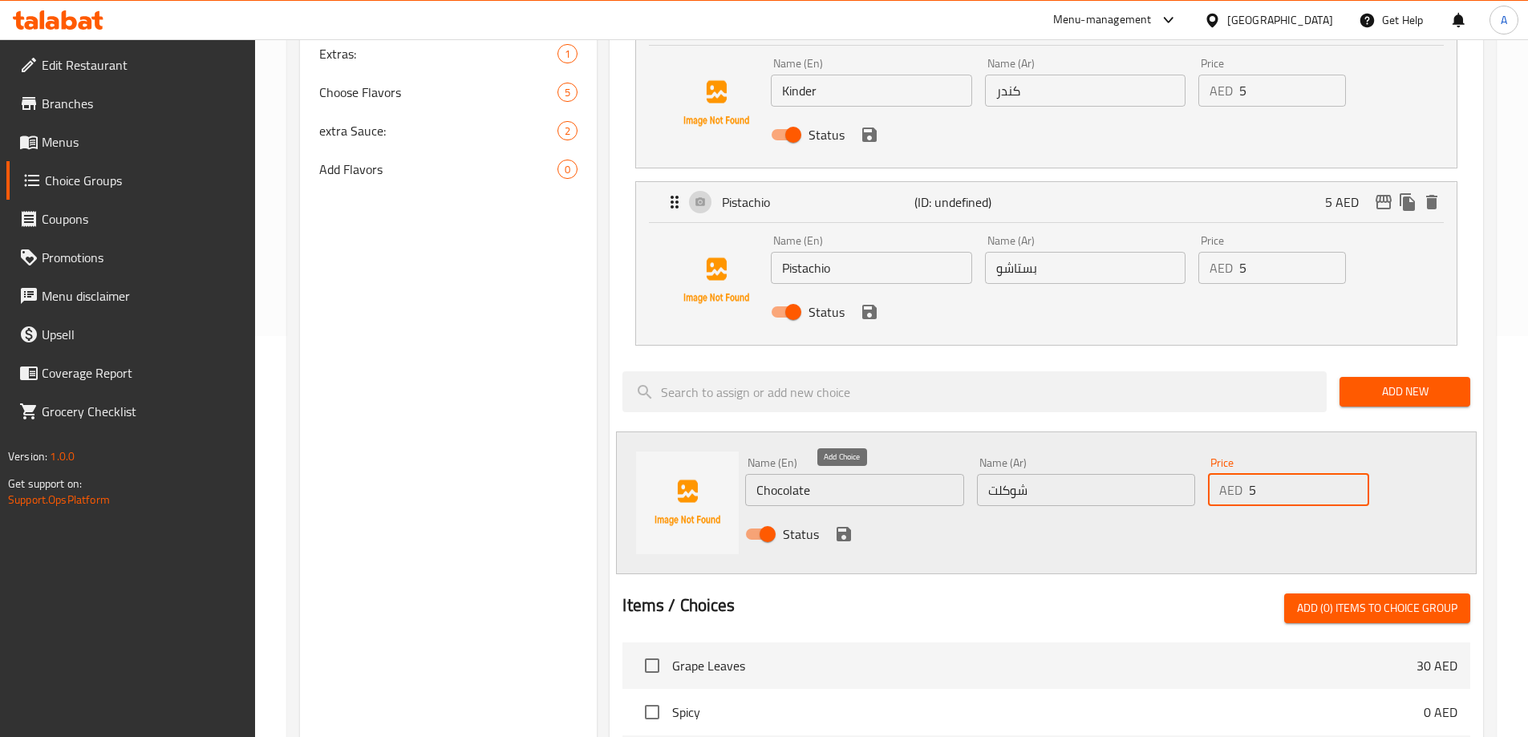
type input "5"
click at [851, 525] on icon "save" at bounding box center [843, 534] width 19 height 19
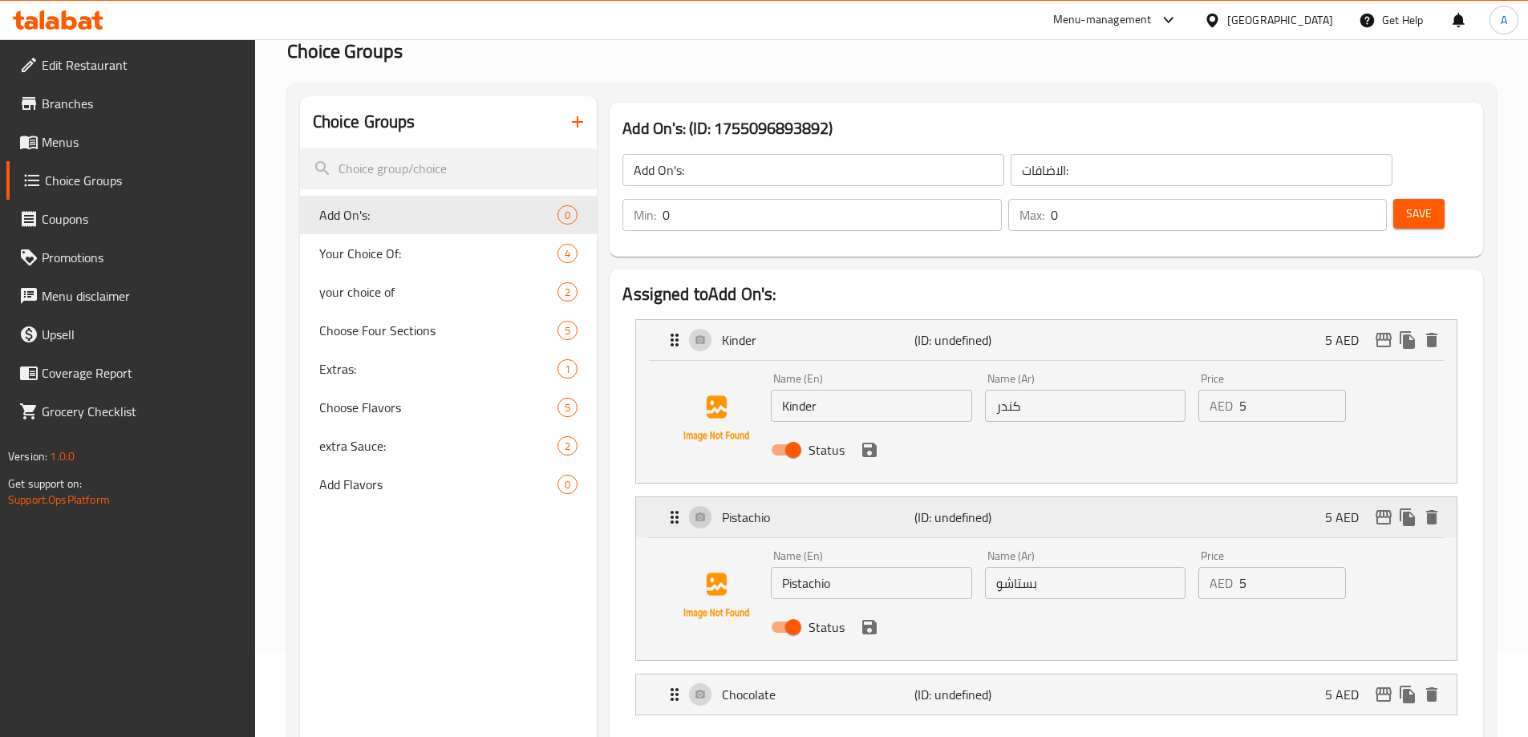
scroll to position [0, 0]
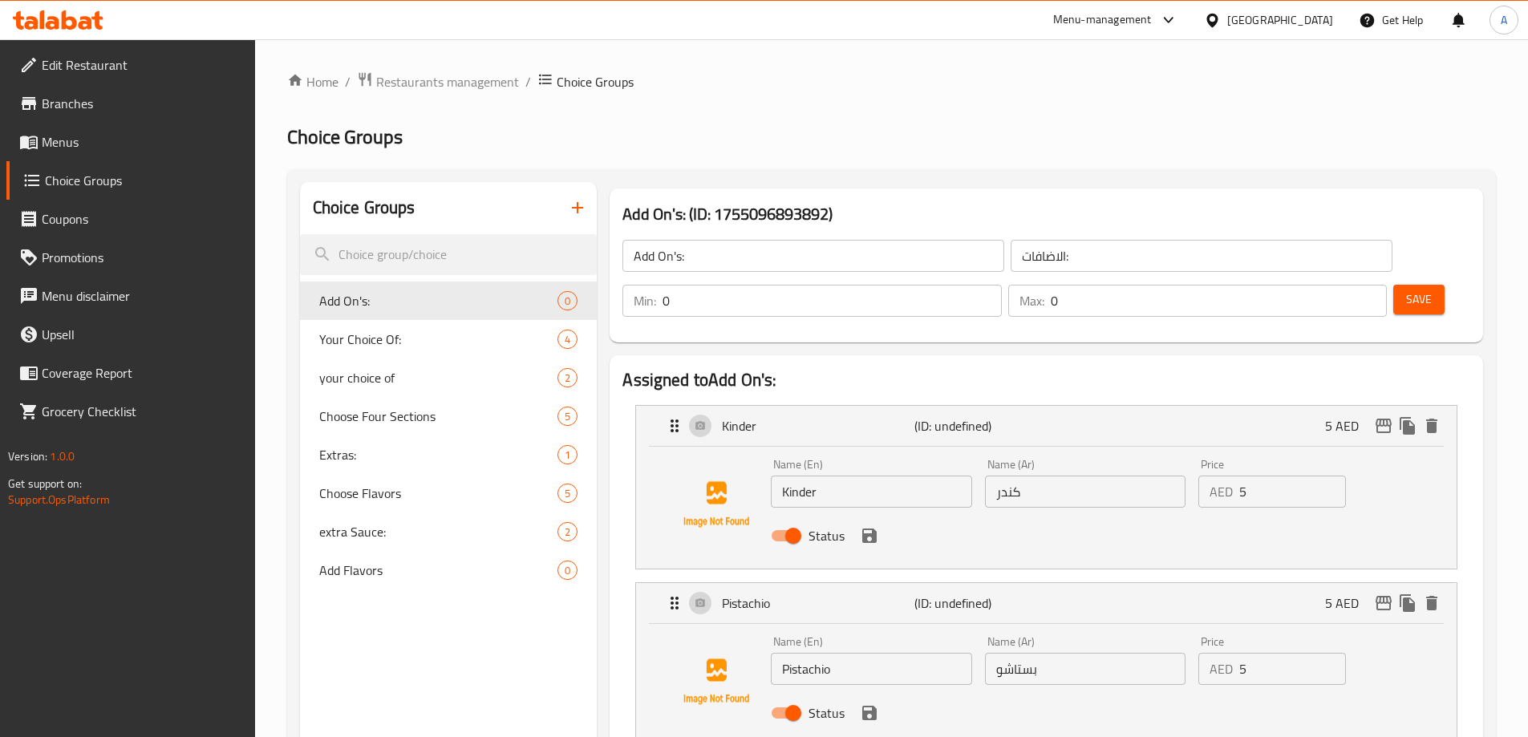
click at [1406, 290] on span "Save" at bounding box center [1419, 300] width 26 height 20
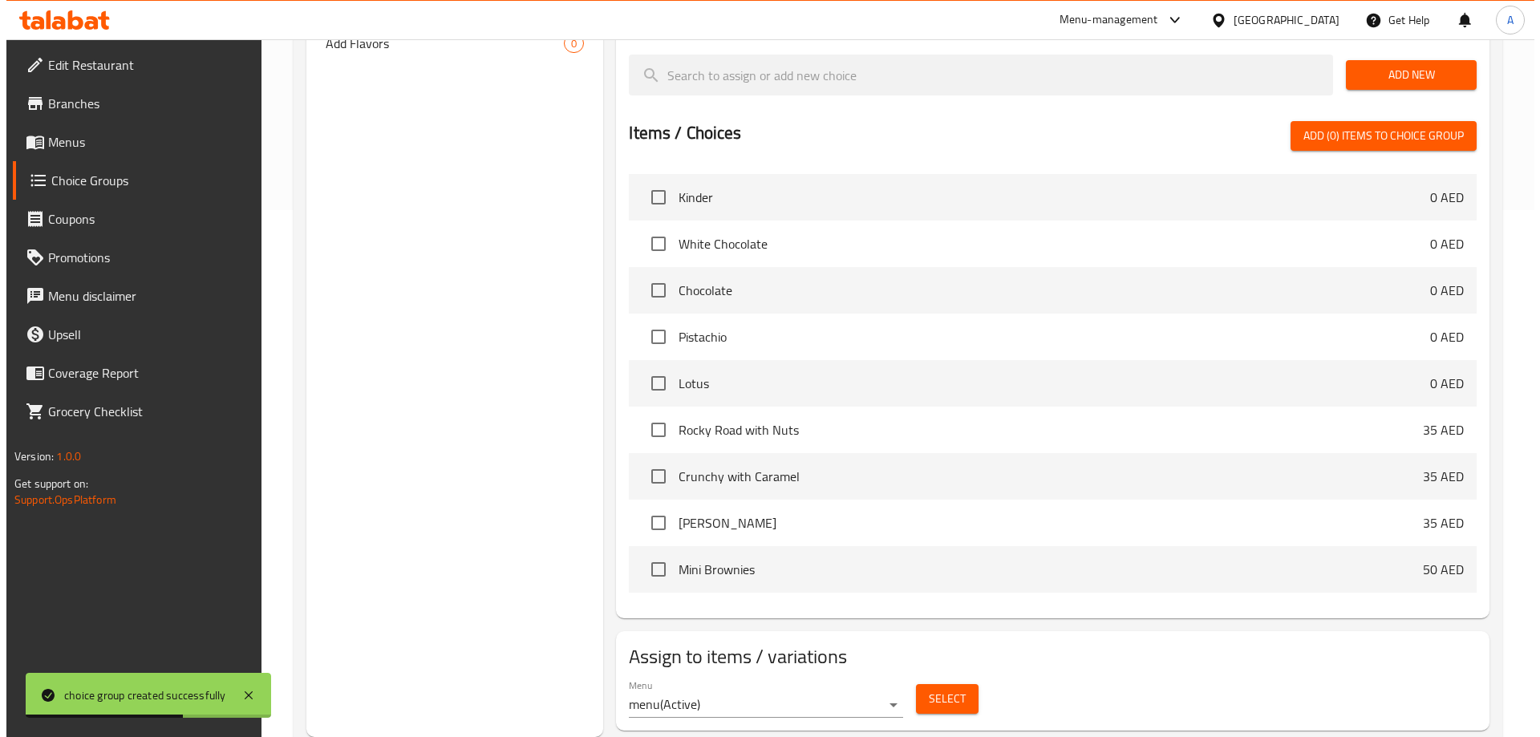
scroll to position [920, 0]
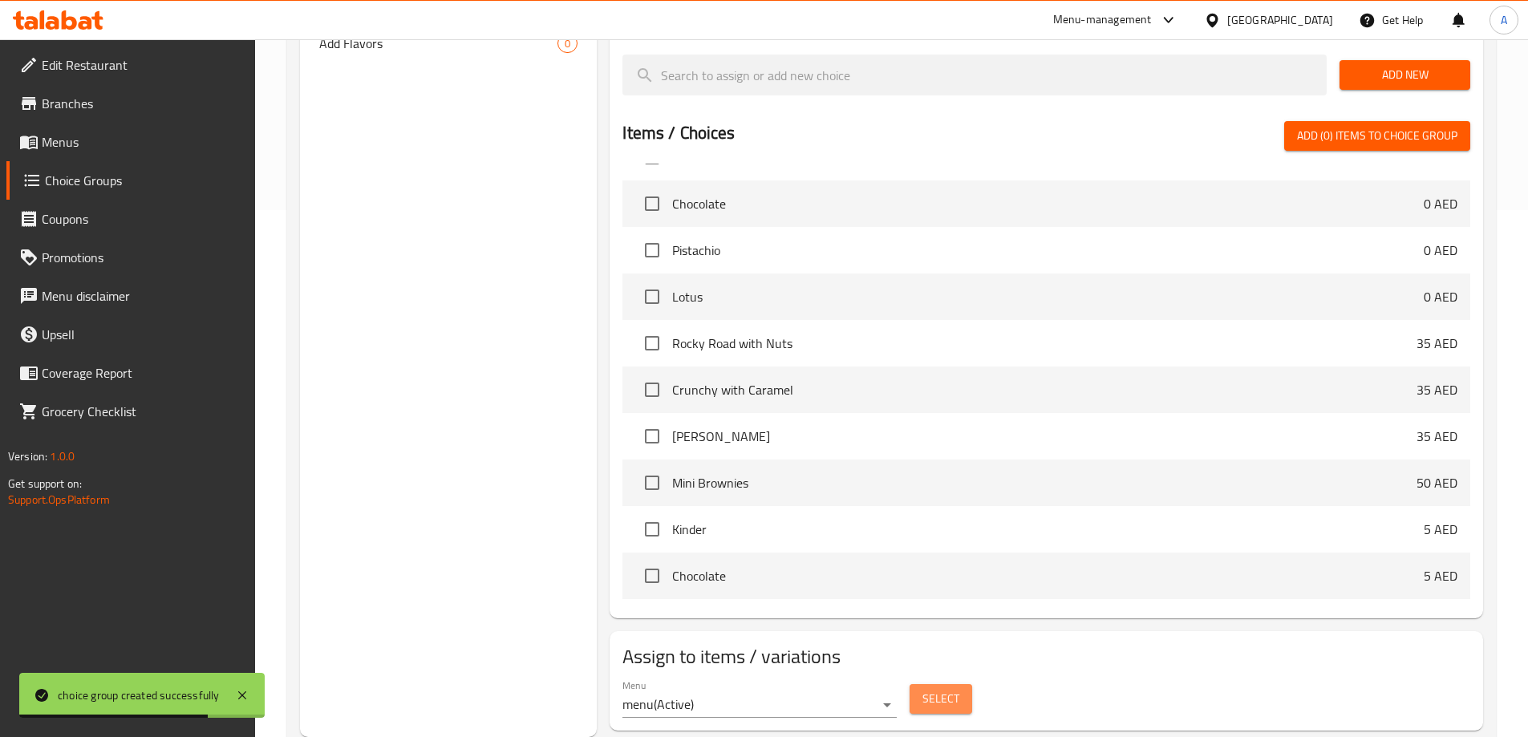
click at [926, 689] on span "Select" at bounding box center [940, 699] width 37 height 20
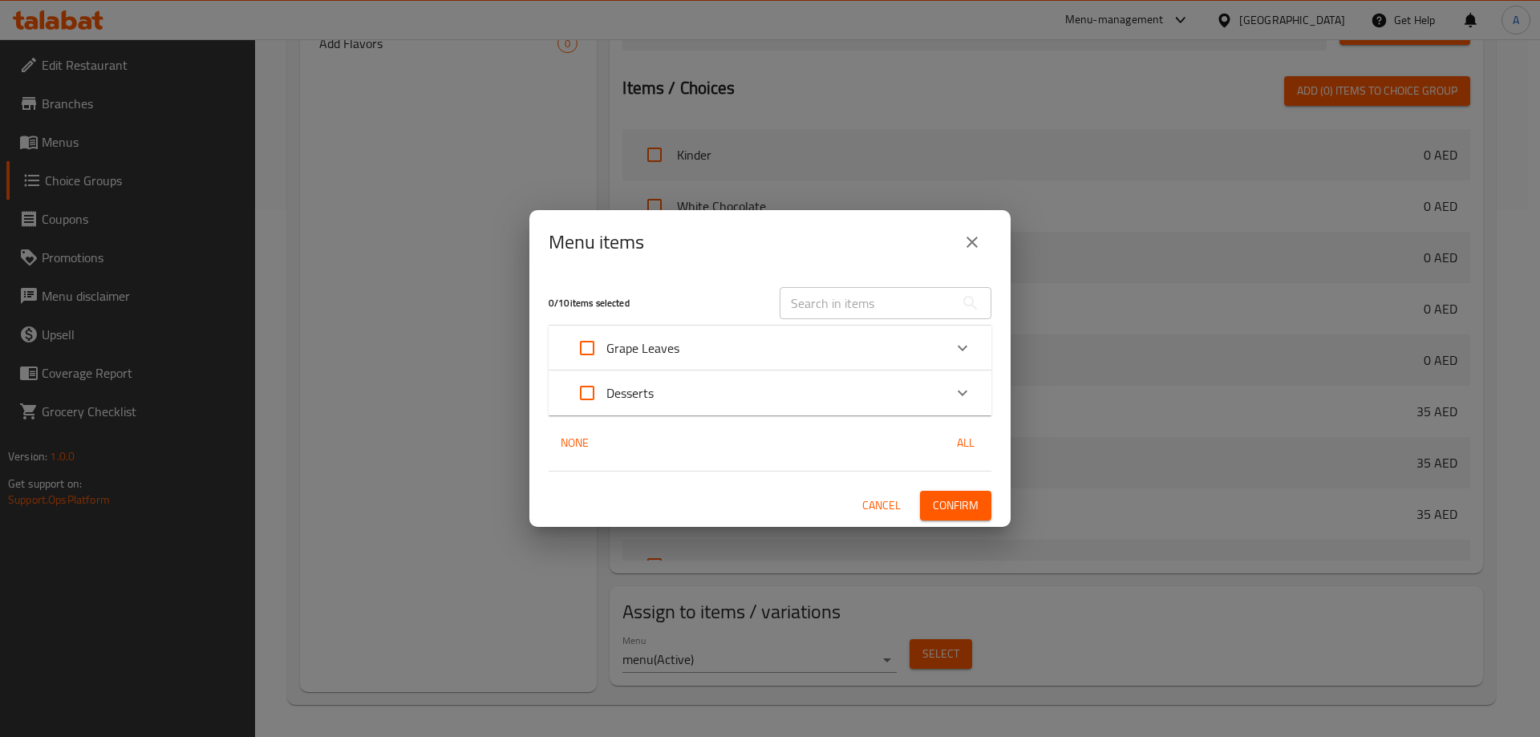
click at [697, 389] on div "Desserts" at bounding box center [755, 393] width 375 height 38
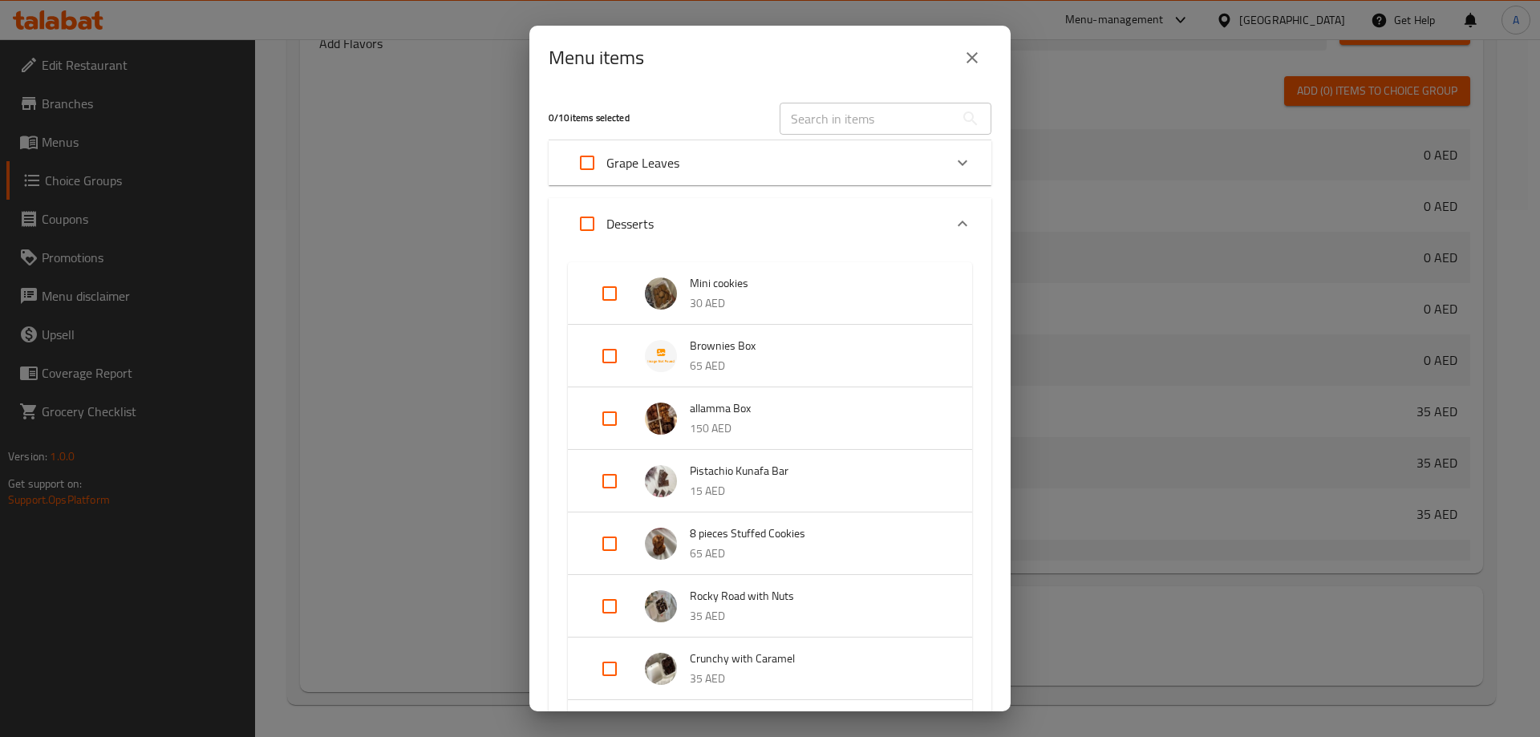
scroll to position [80, 0]
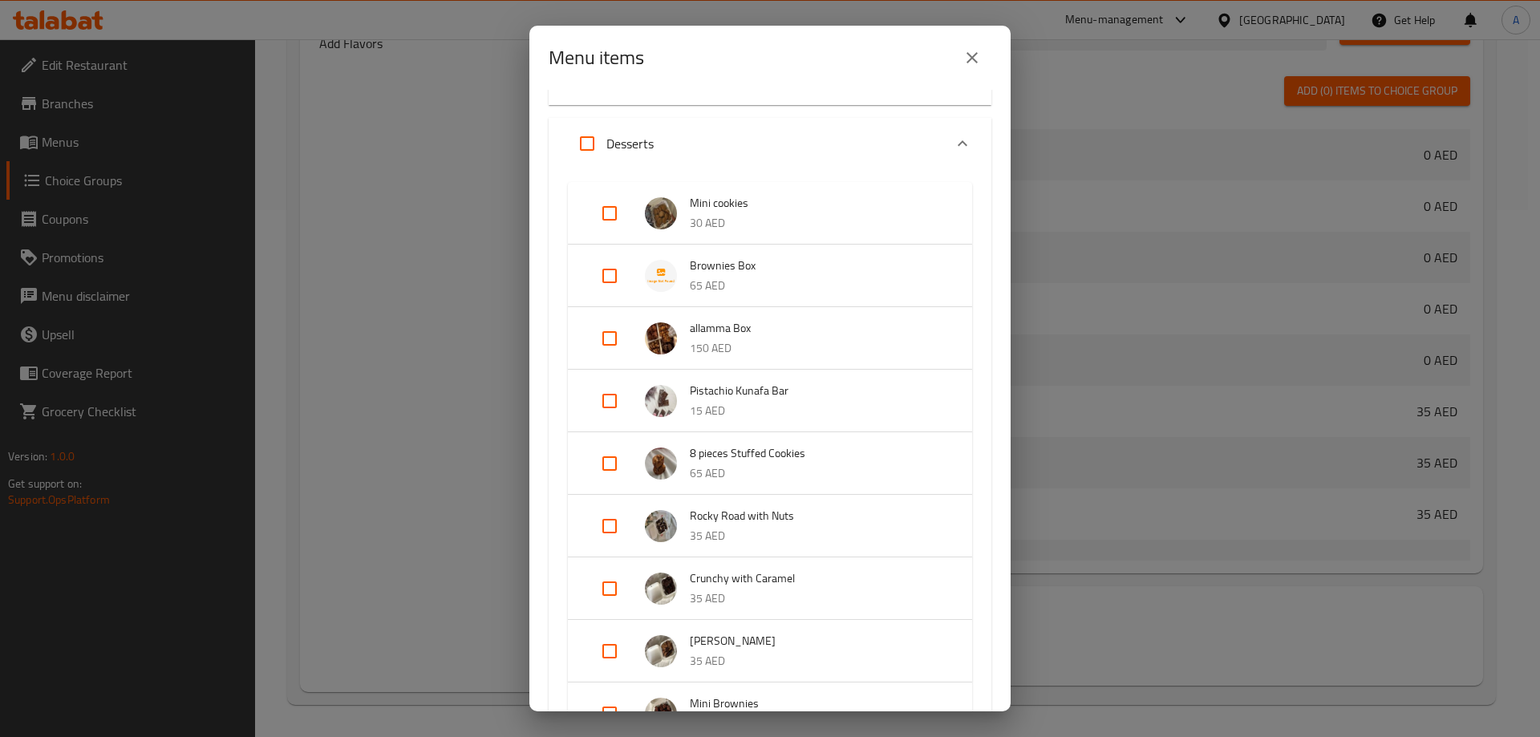
click at [617, 273] on input "Expand" at bounding box center [609, 276] width 38 height 38
checkbox input "true"
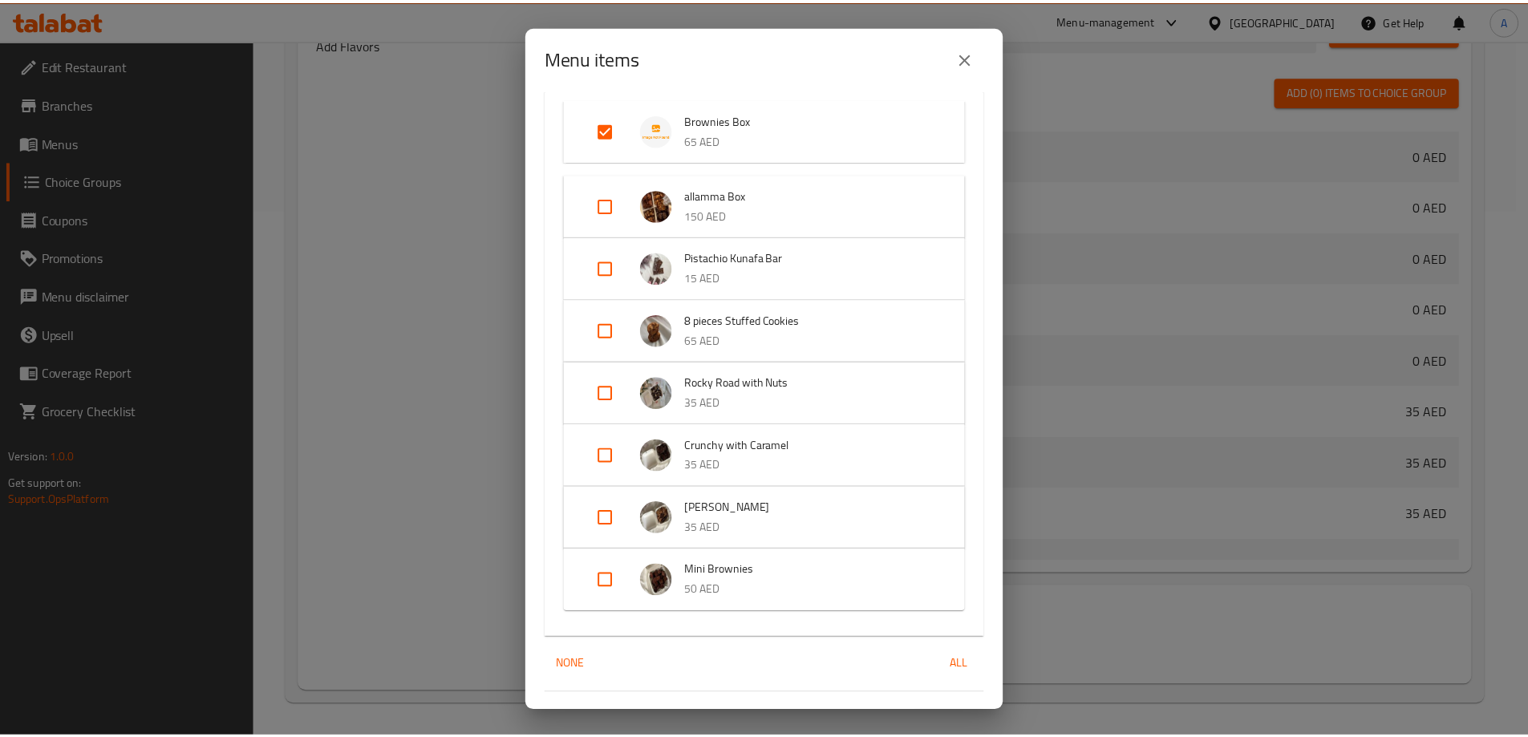
scroll to position [277, 0]
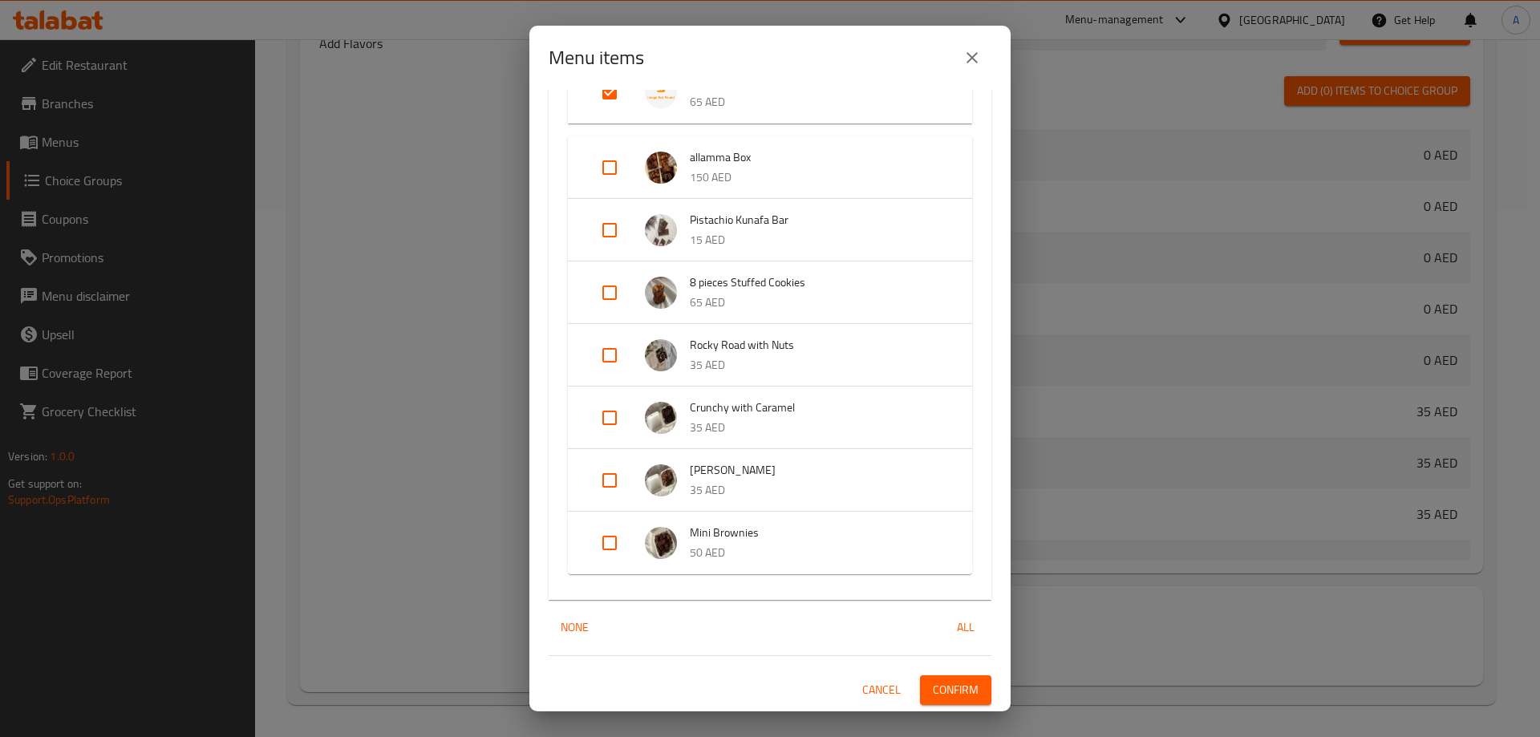
click at [933, 692] on span "Confirm" at bounding box center [956, 690] width 46 height 20
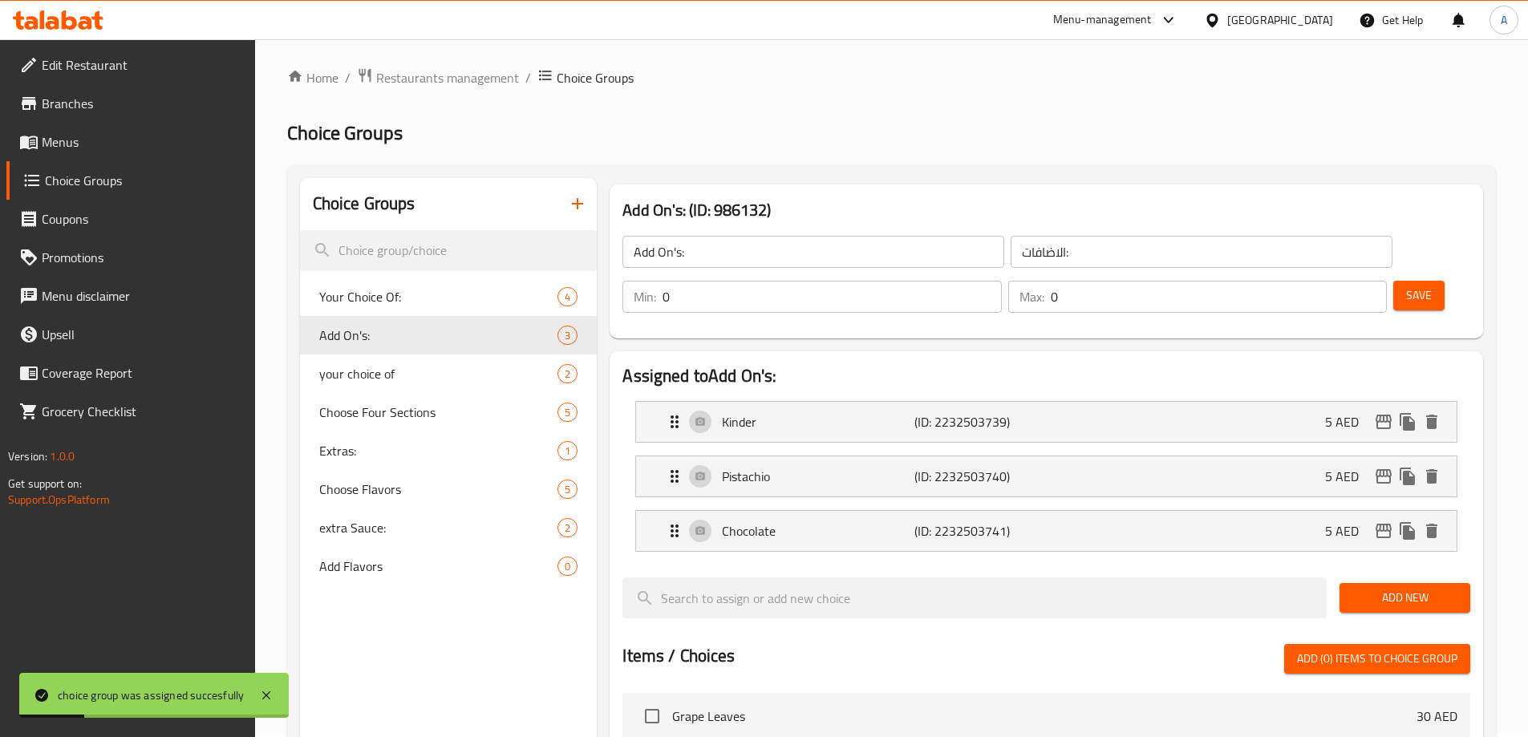
scroll to position [0, 0]
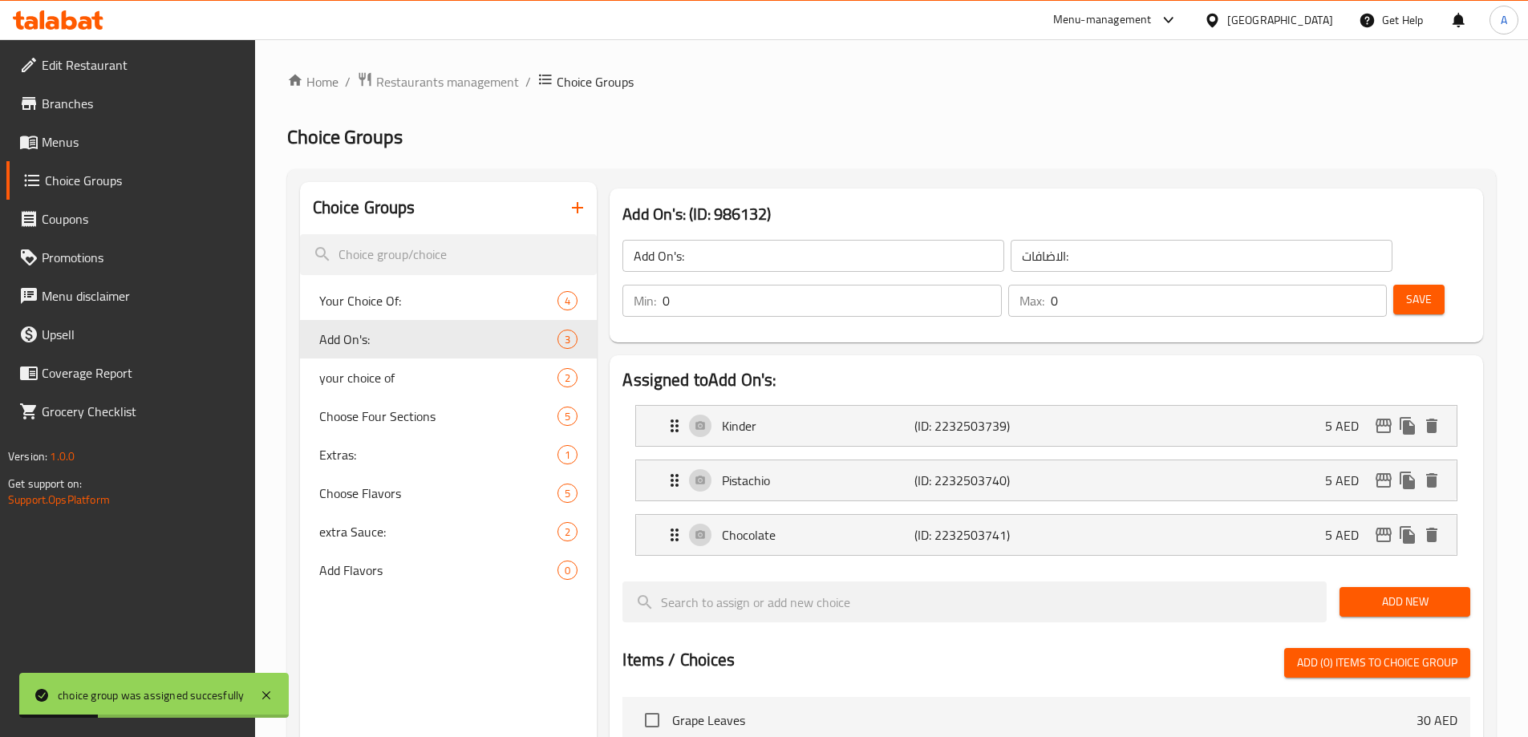
click at [1406, 290] on span "Save" at bounding box center [1419, 300] width 26 height 20
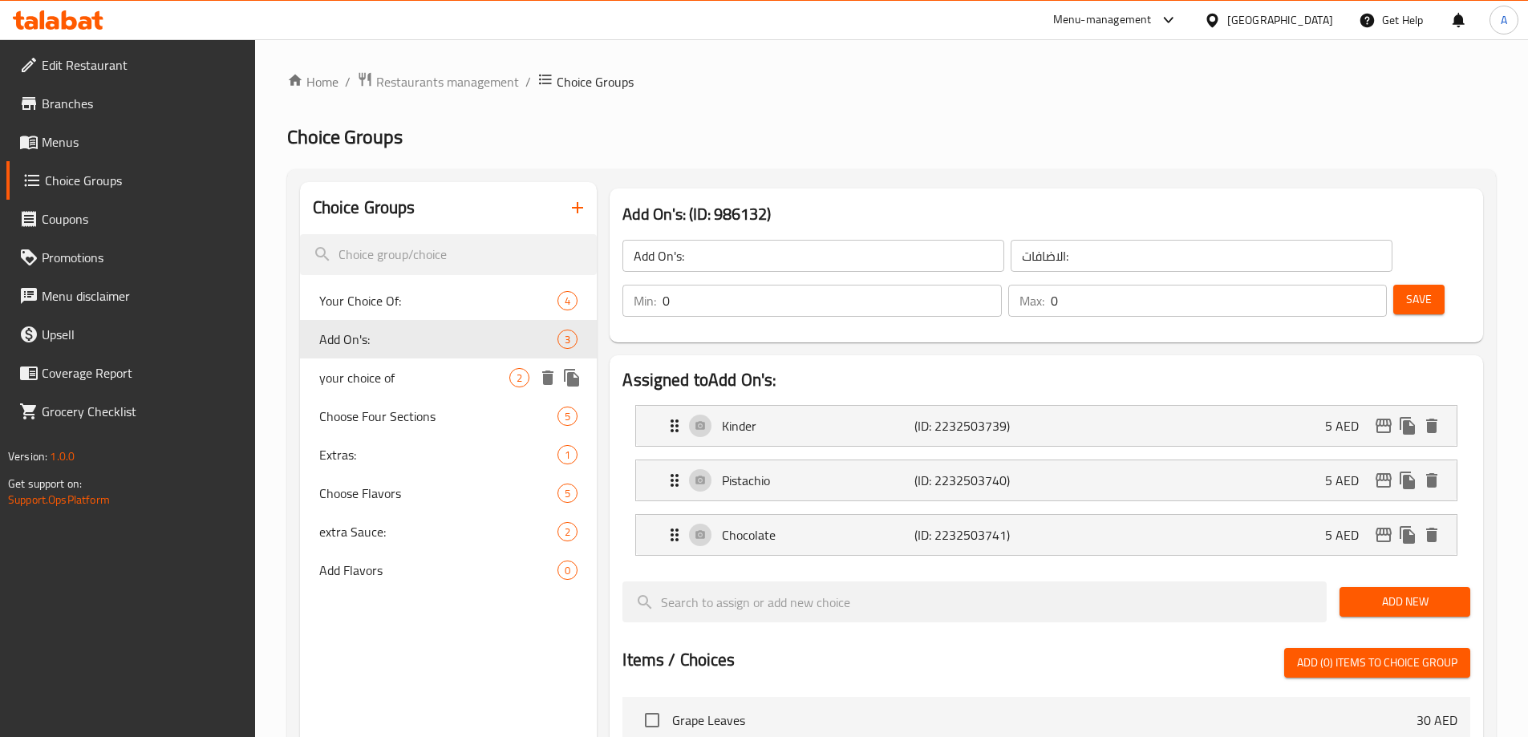
click at [391, 379] on span "your choice of" at bounding box center [414, 377] width 191 height 19
type input "your choice of"
type input "اختيارك من"
type input "1"
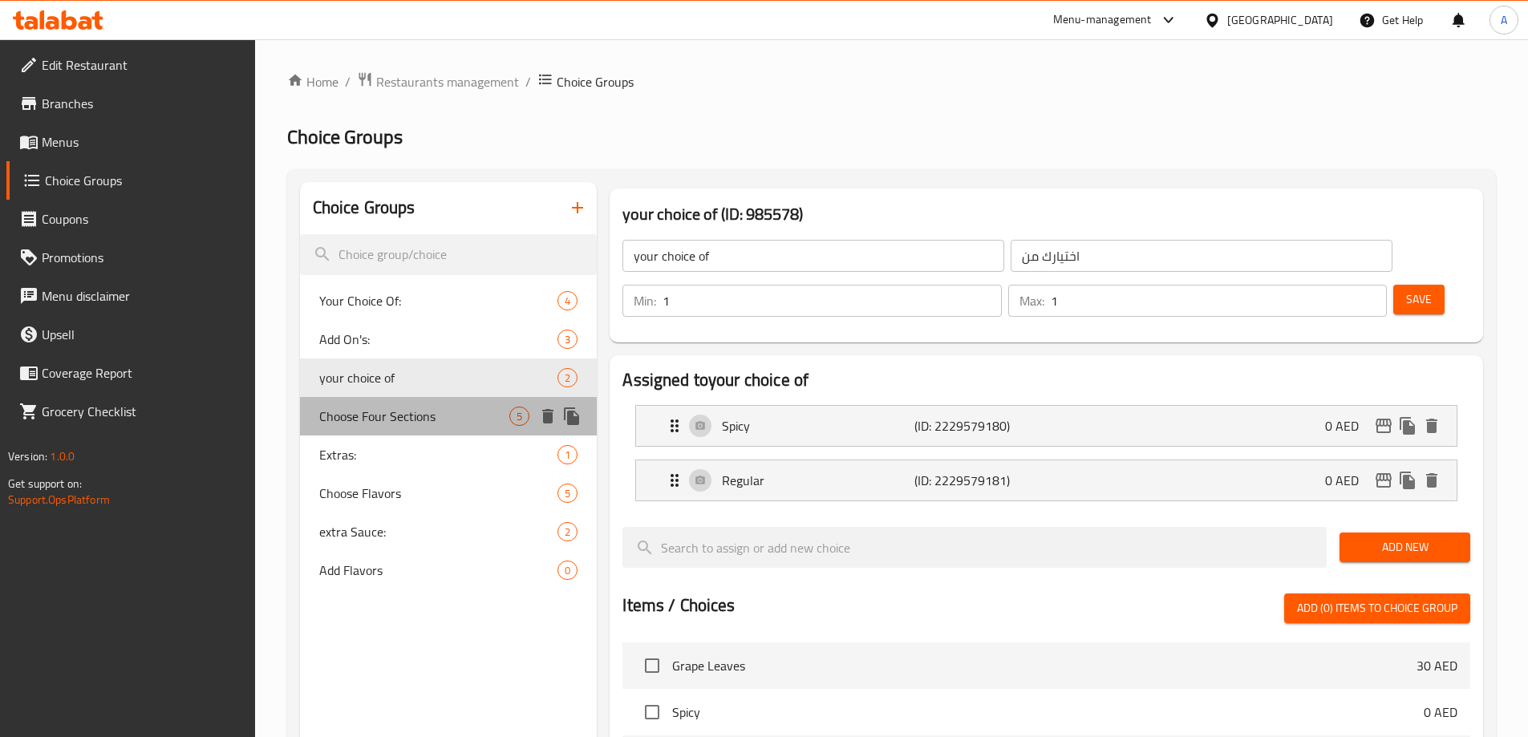
click at [399, 408] on span "Choose Four Sections" at bounding box center [414, 416] width 191 height 19
type input "Choose Four Sections"
type input "اختيار اربع قسام"
type input "4"
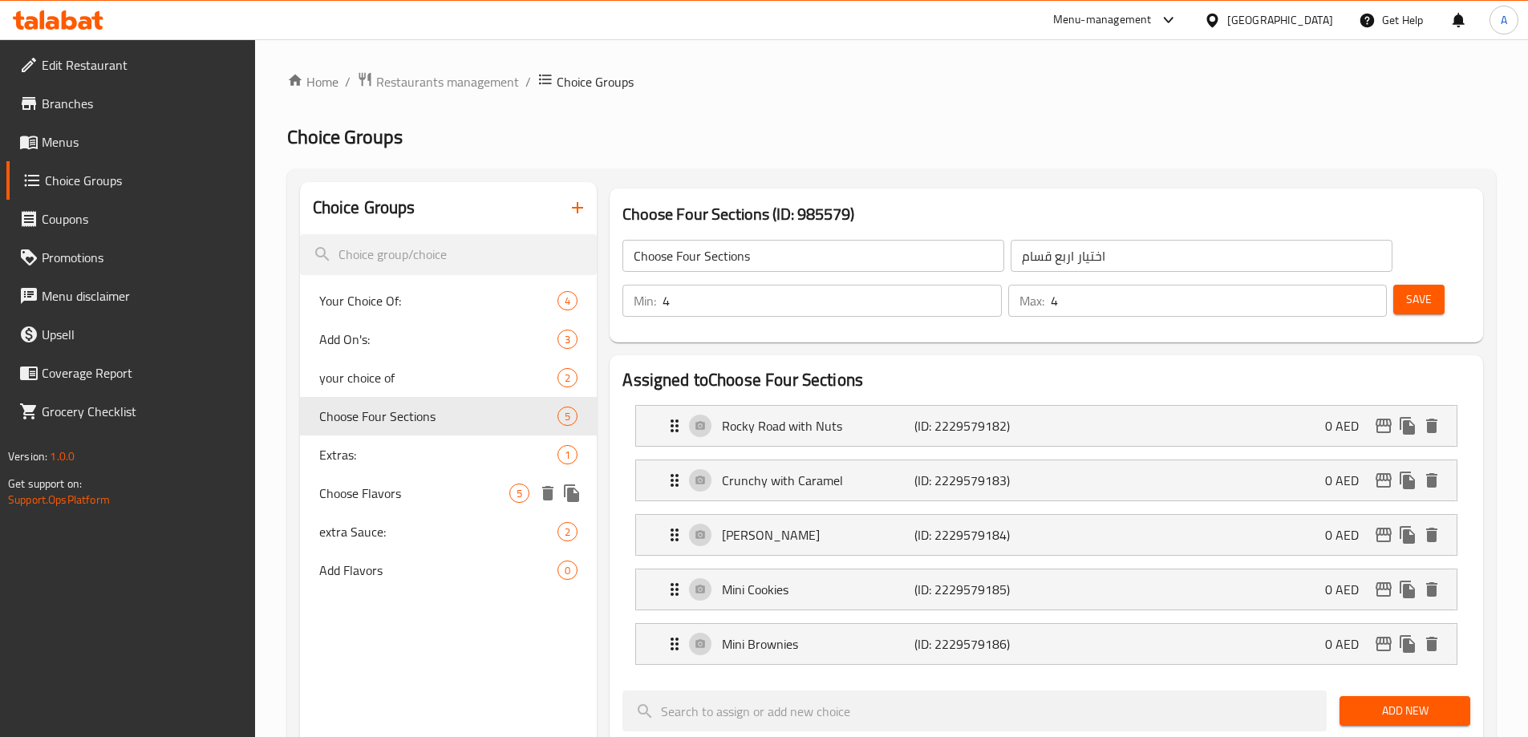
click at [369, 488] on span "Choose Flavors" at bounding box center [414, 493] width 191 height 19
type input "Choose Flavors"
type input "اختيار نكهات"
type input "1"
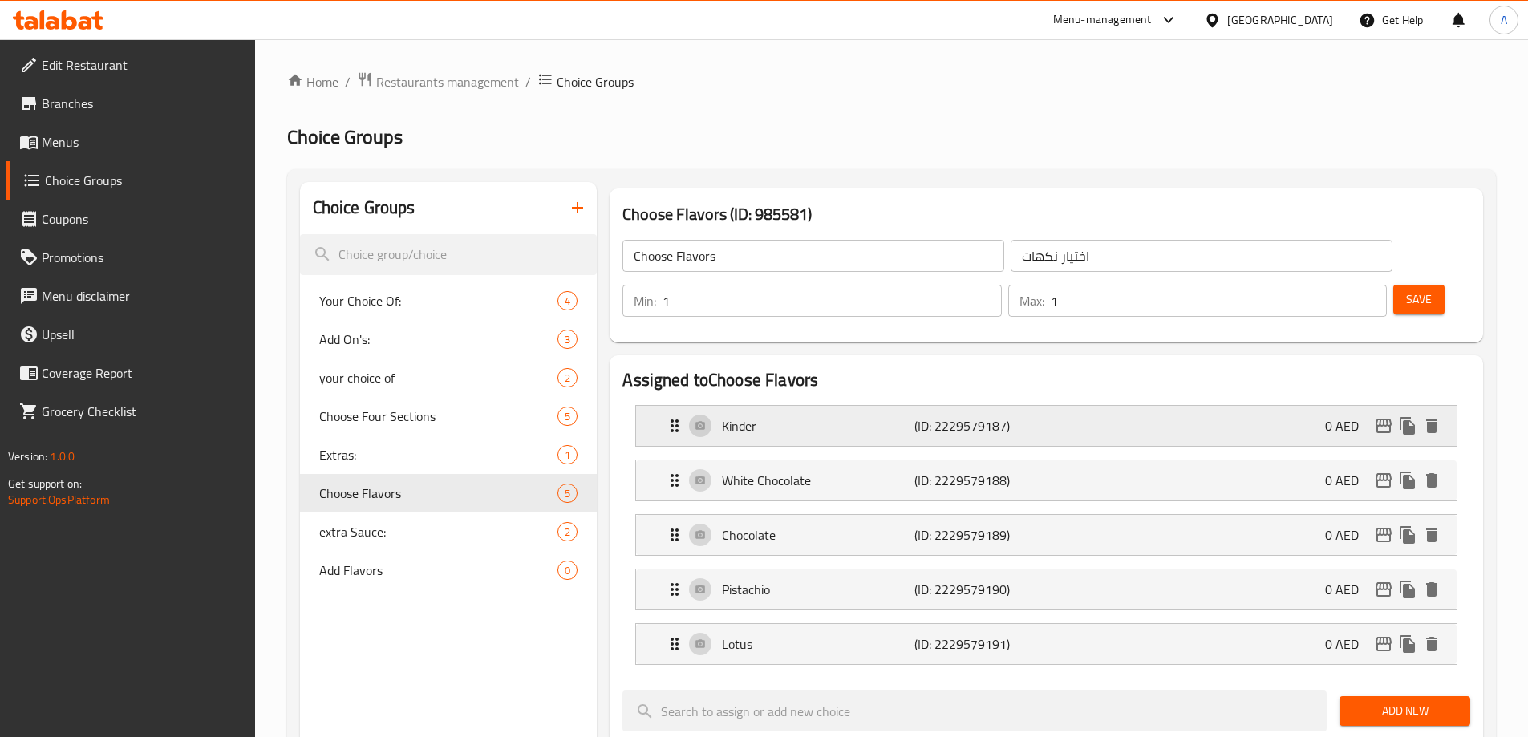
click at [878, 416] on p "Kinder" at bounding box center [818, 425] width 192 height 19
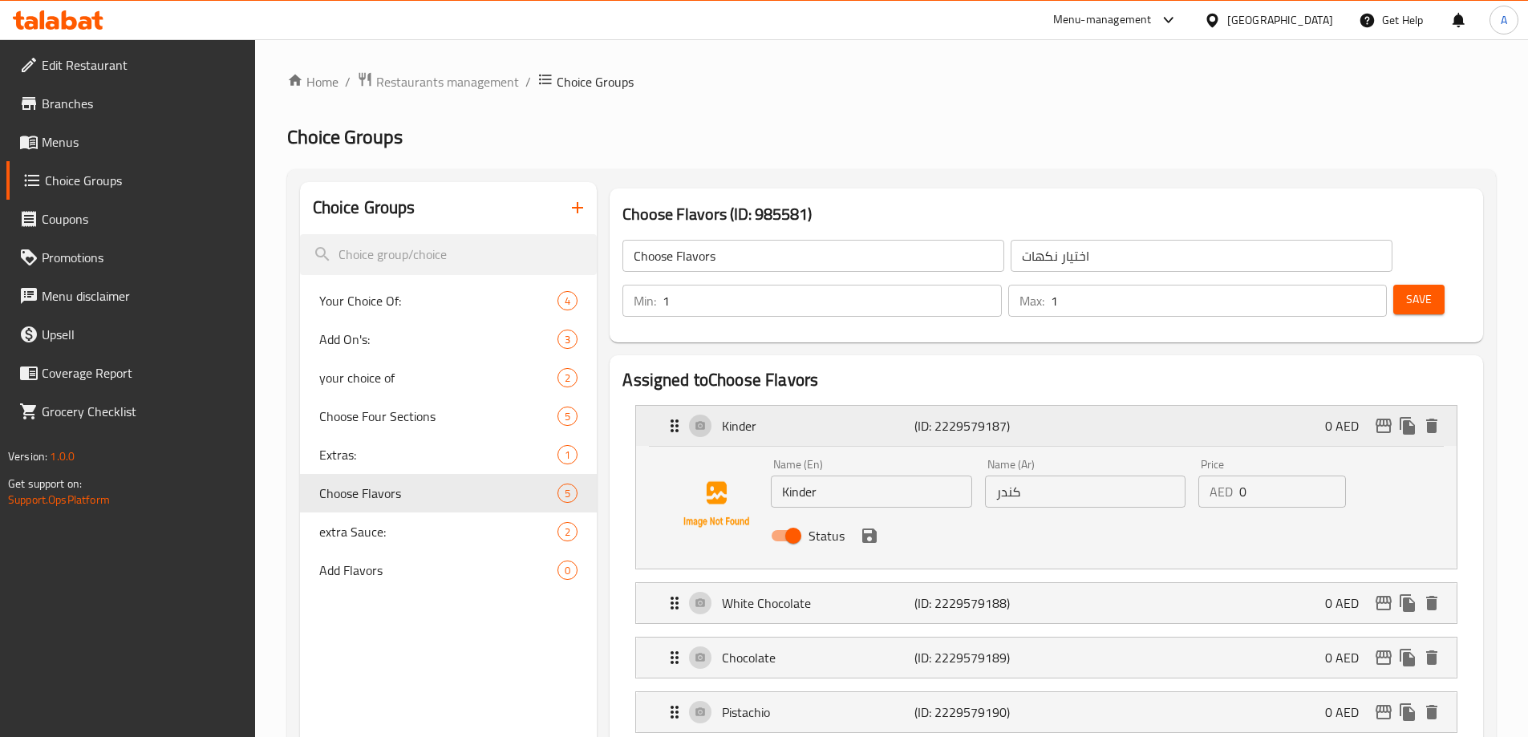
click at [878, 416] on p "Kinder" at bounding box center [818, 425] width 192 height 19
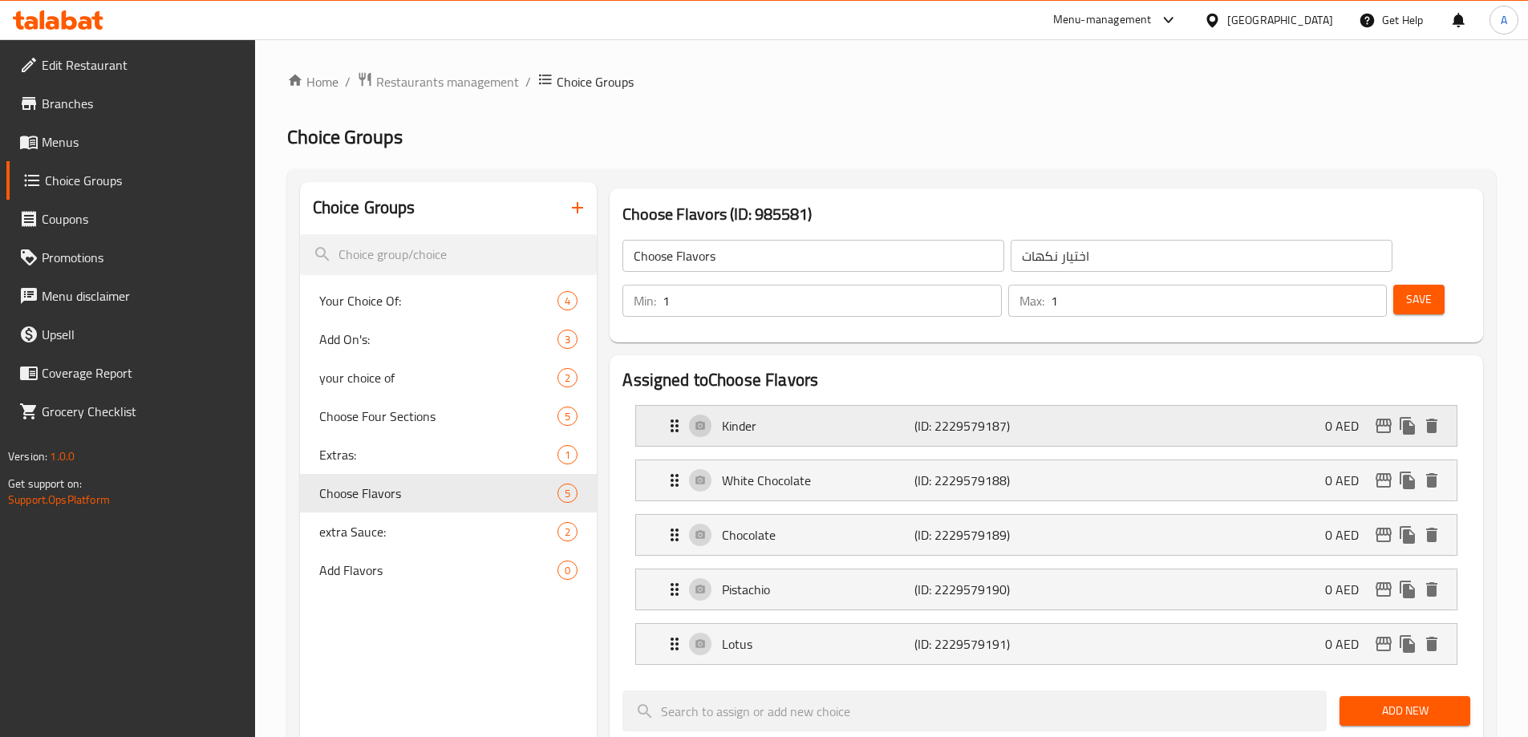
click at [1172, 406] on div "Kinder (ID: 2229579187) 0 AED" at bounding box center [1051, 426] width 772 height 40
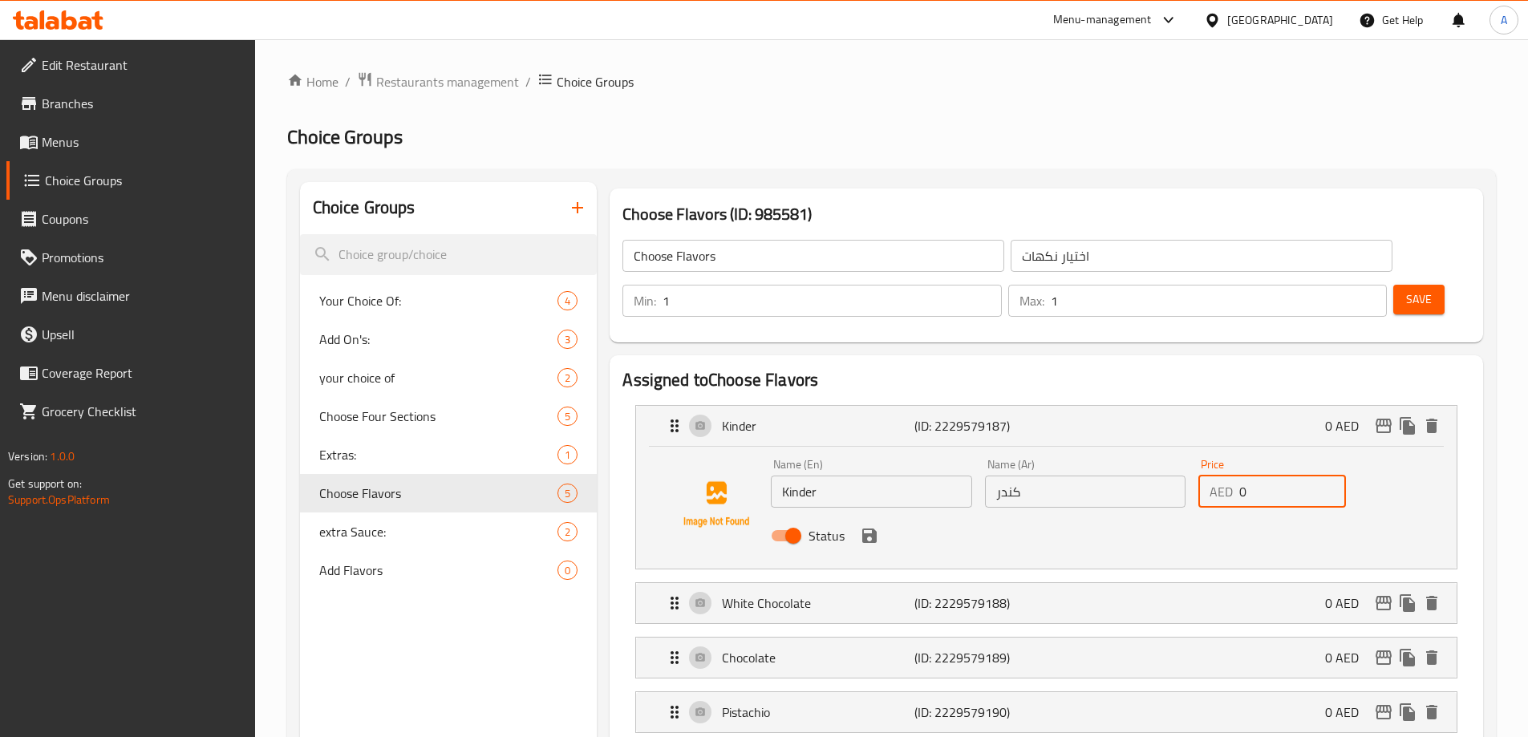
drag, startPoint x: 1254, startPoint y: 453, endPoint x: 1205, endPoint y: 456, distance: 49.0
click at [1205, 476] on div "AED 0 Price" at bounding box center [1272, 492] width 148 height 32
click at [870, 526] on icon "save" at bounding box center [869, 535] width 19 height 19
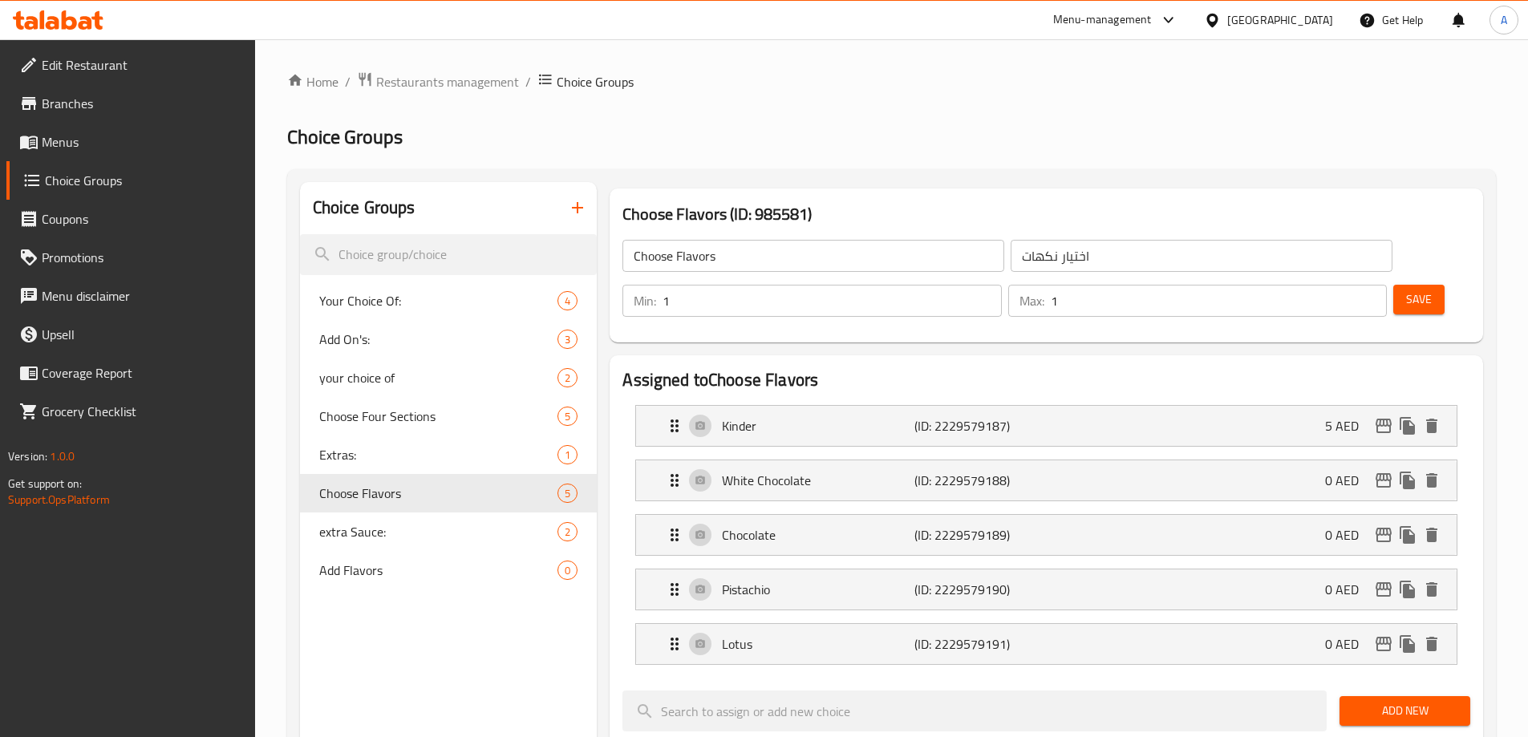
type input "5"
click at [1199, 460] on div "White Chocolate (ID: 2229579188) 0 AED" at bounding box center [1051, 480] width 772 height 40
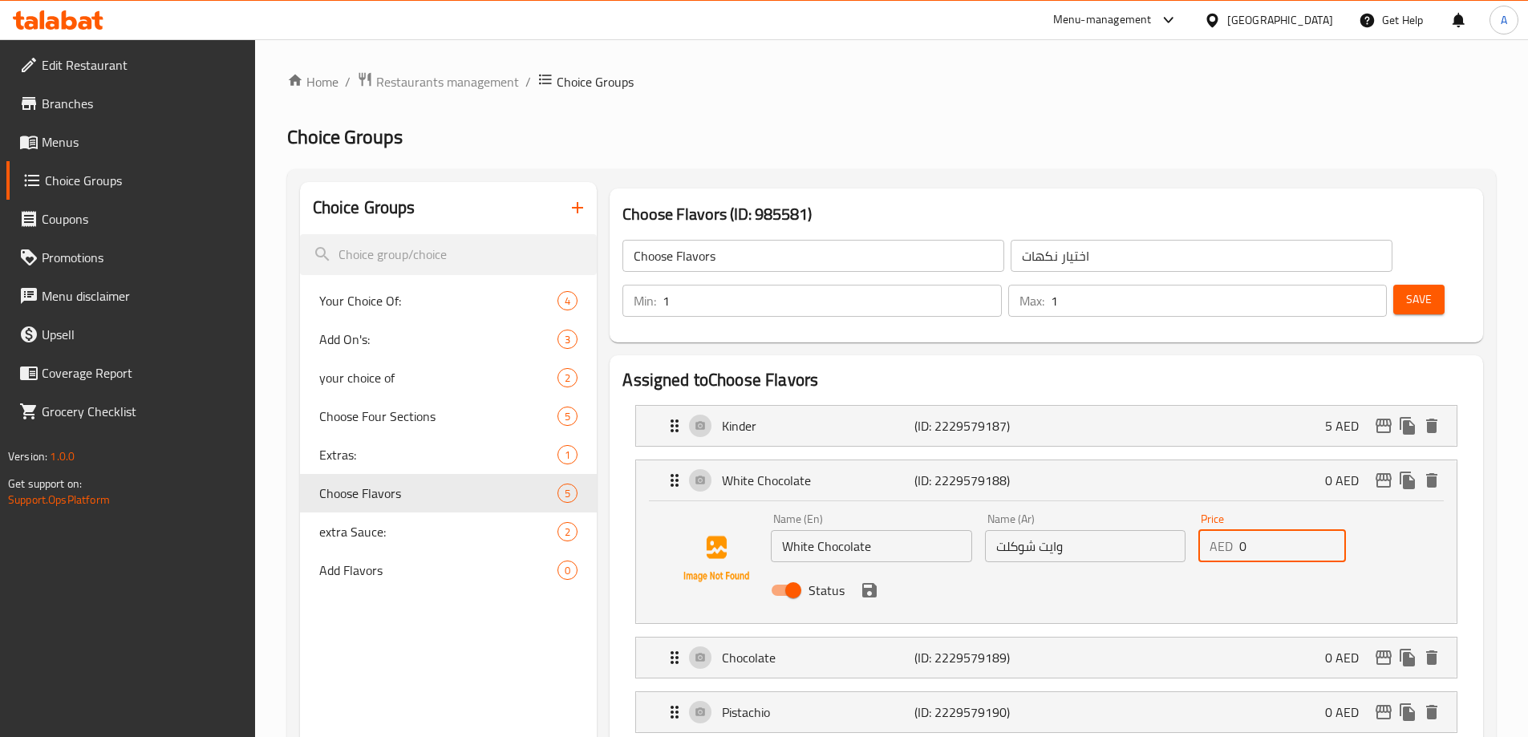
drag, startPoint x: 1261, startPoint y: 503, endPoint x: 1201, endPoint y: 510, distance: 59.8
click at [1202, 530] on div "AED 0 Price" at bounding box center [1272, 546] width 148 height 32
click at [876, 583] on icon "save" at bounding box center [869, 590] width 14 height 14
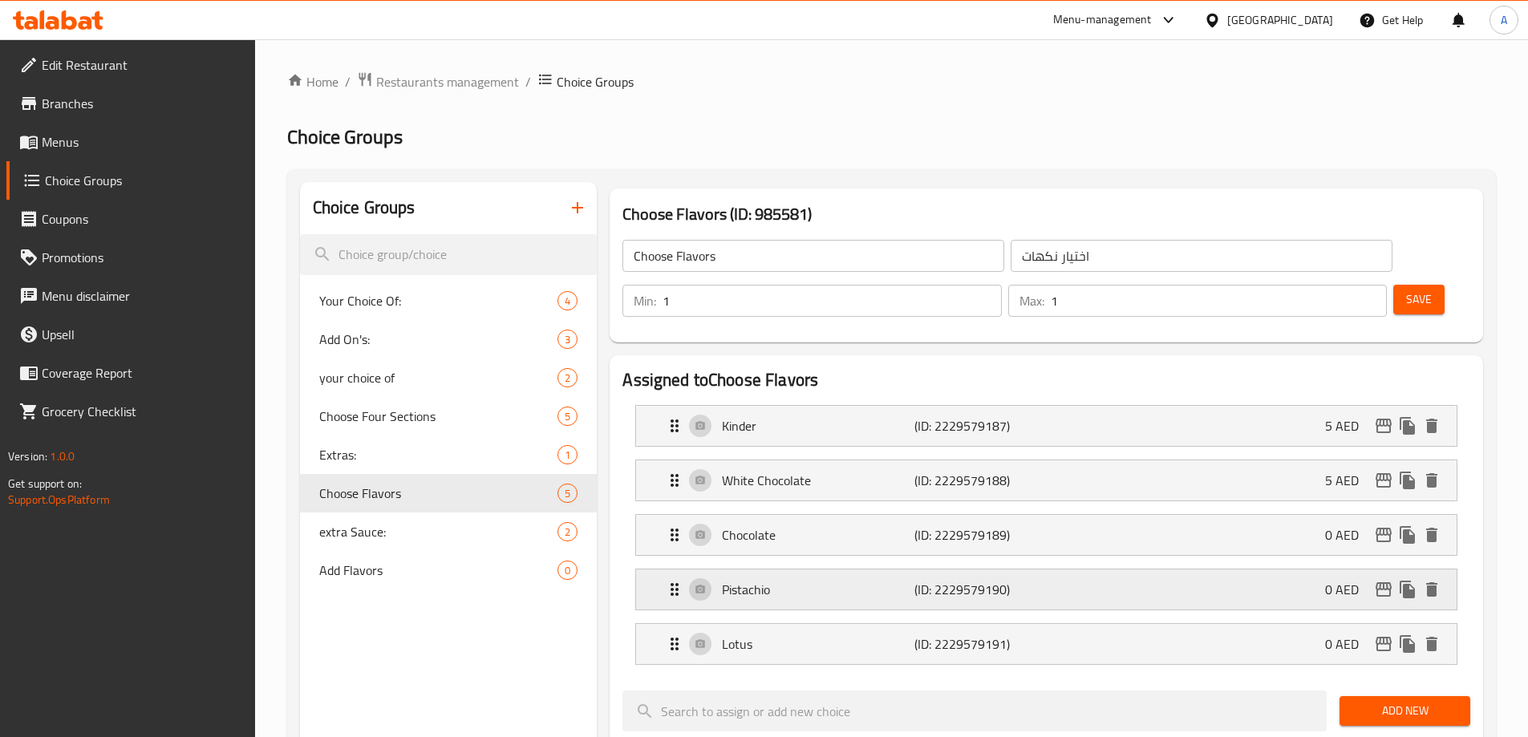
type input "5"
click at [1202, 515] on div "Chocolate (ID: 2229579189) 0 AED" at bounding box center [1051, 535] width 772 height 40
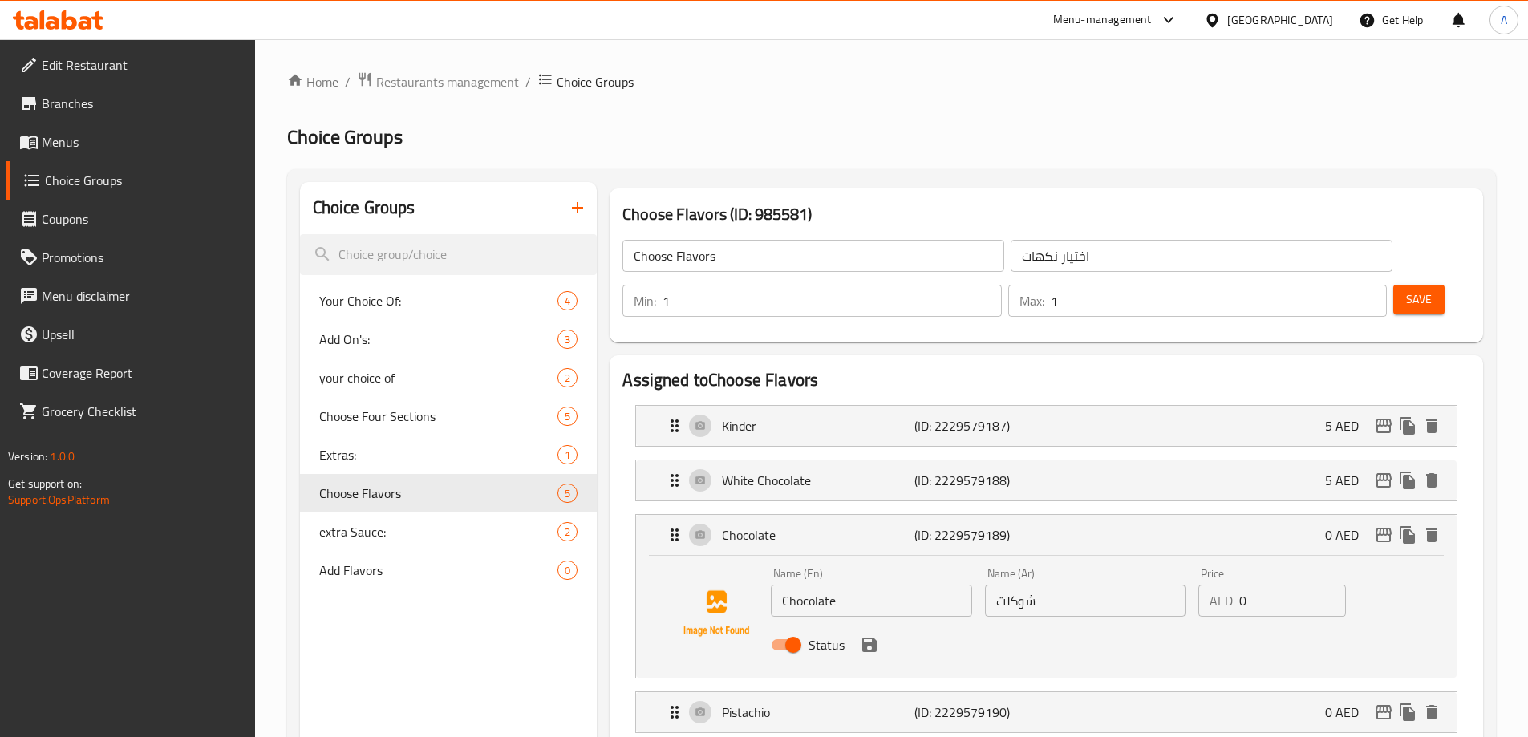
drag, startPoint x: 1256, startPoint y: 559, endPoint x: 1213, endPoint y: 565, distance: 43.7
click at [1213, 585] on div "AED 0 Price" at bounding box center [1272, 601] width 148 height 32
click at [877, 635] on icon "save" at bounding box center [869, 644] width 19 height 19
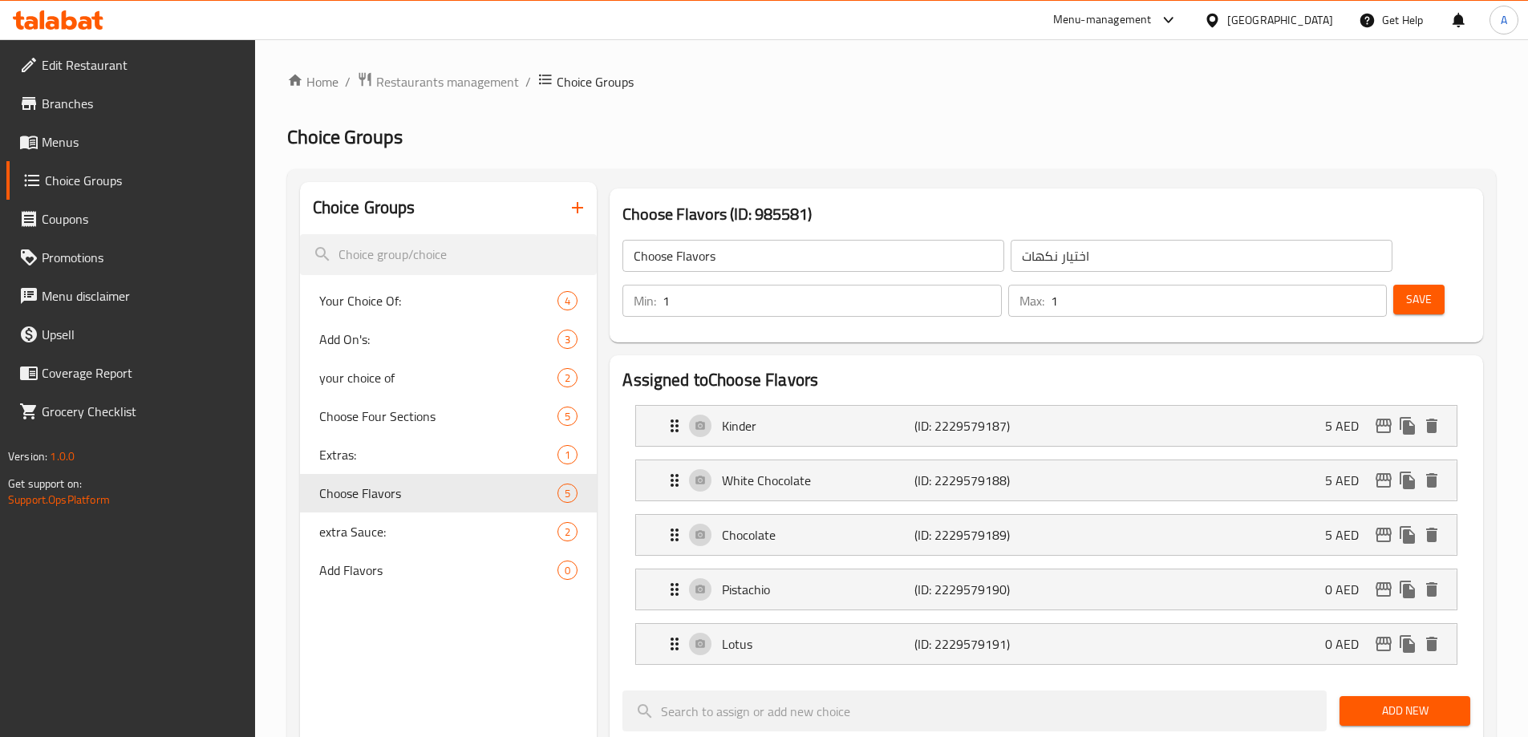
type input "5"
click at [1273, 565] on li "Pistachio (ID: 2229579190) 0 AED Name (En) Pistachio Name (En) Name (Ar) بستاشو…" at bounding box center [1046, 589] width 848 height 55
click at [1247, 569] on div "Pistachio (ID: 2229579190) 0 AED" at bounding box center [1051, 589] width 772 height 40
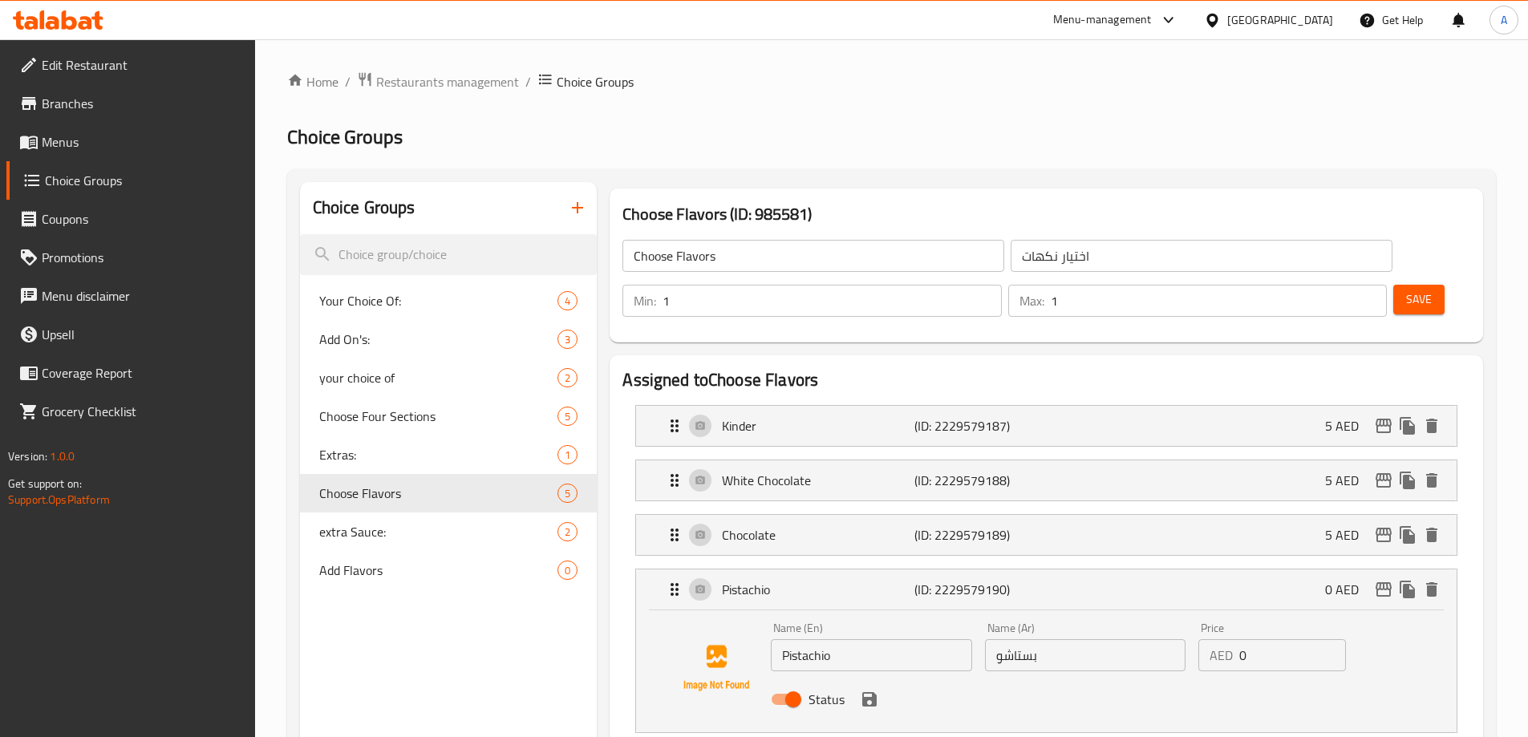
drag, startPoint x: 1220, startPoint y: 614, endPoint x: 1201, endPoint y: 617, distance: 18.6
click at [1206, 639] on div "AED 0 Price" at bounding box center [1272, 655] width 148 height 32
click at [875, 692] on icon "save" at bounding box center [869, 699] width 14 height 14
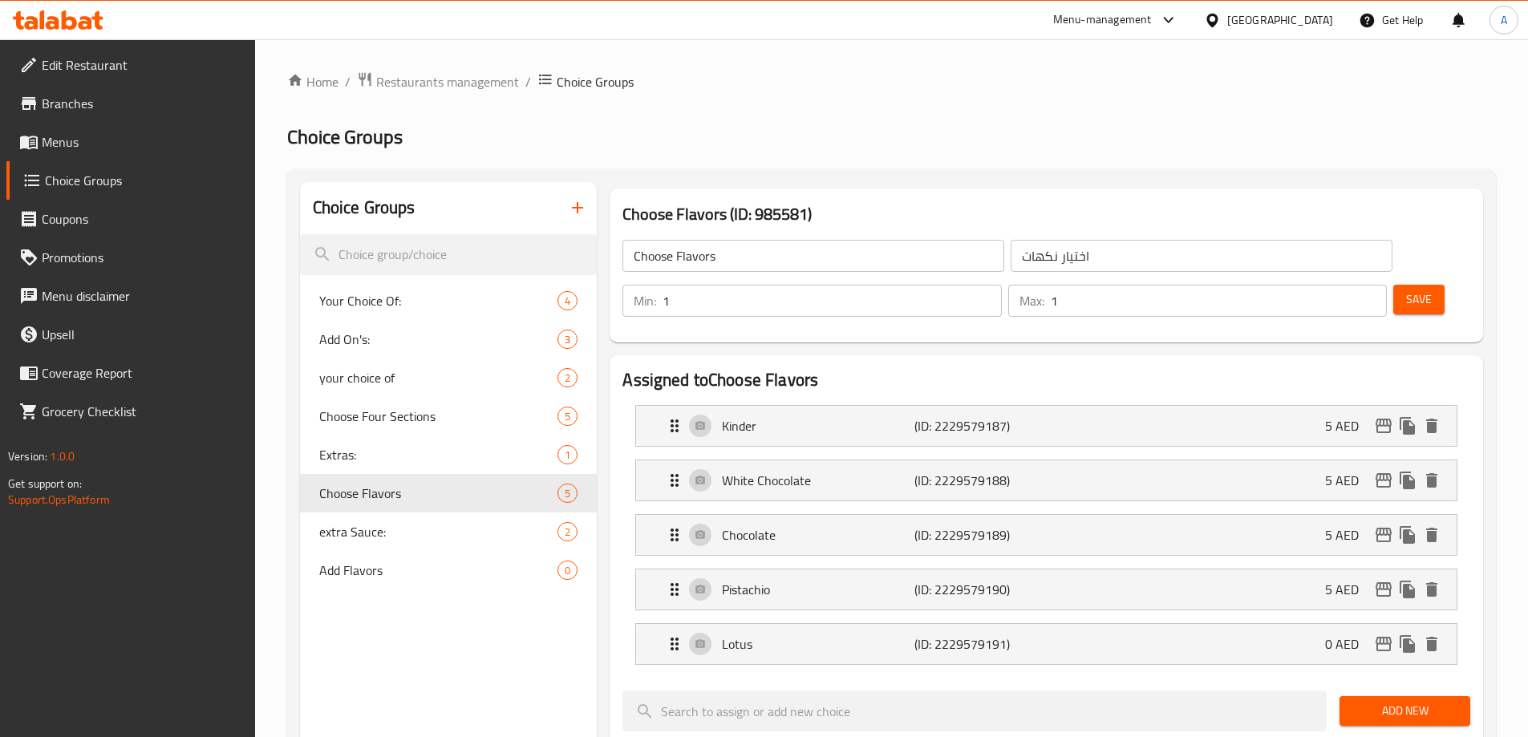
type input "5"
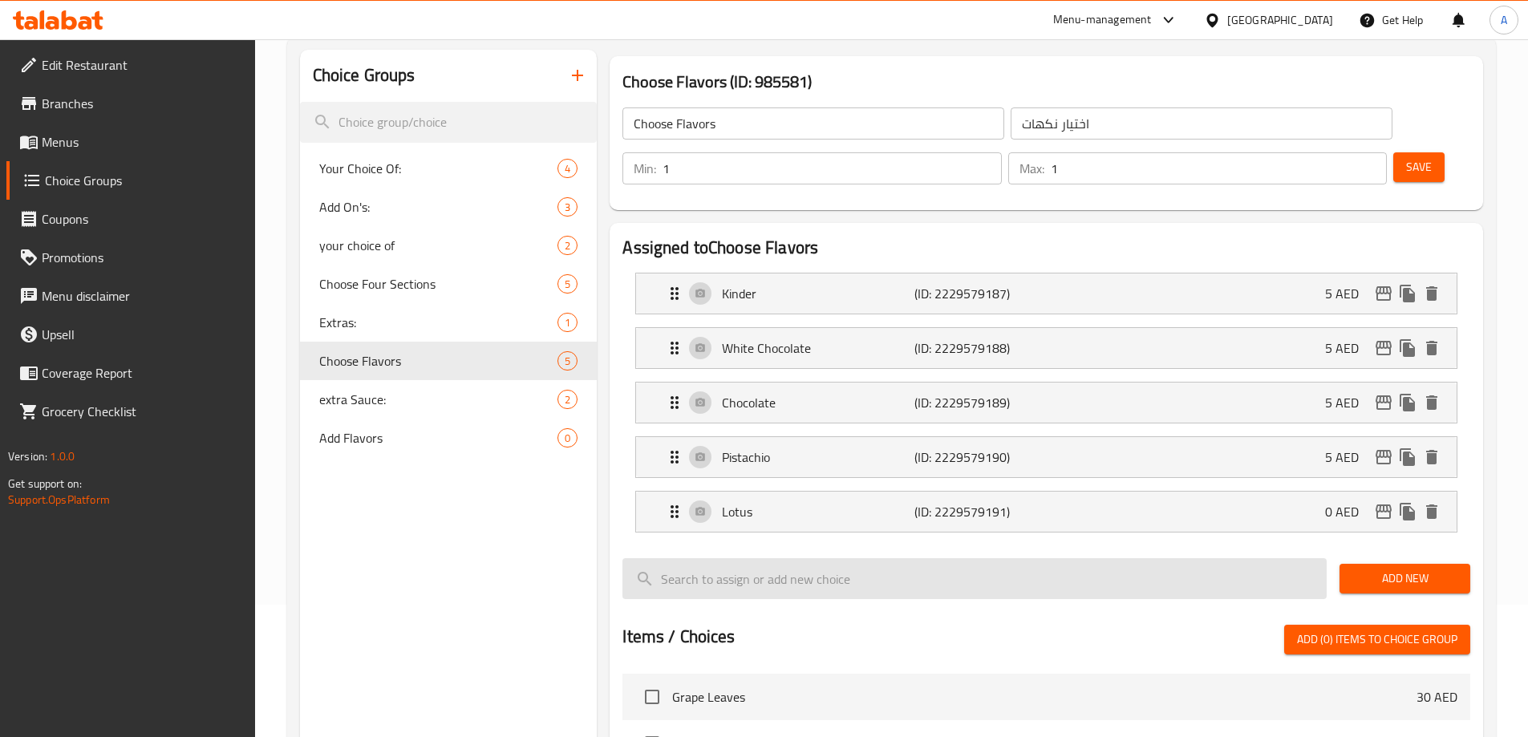
scroll to position [160, 0]
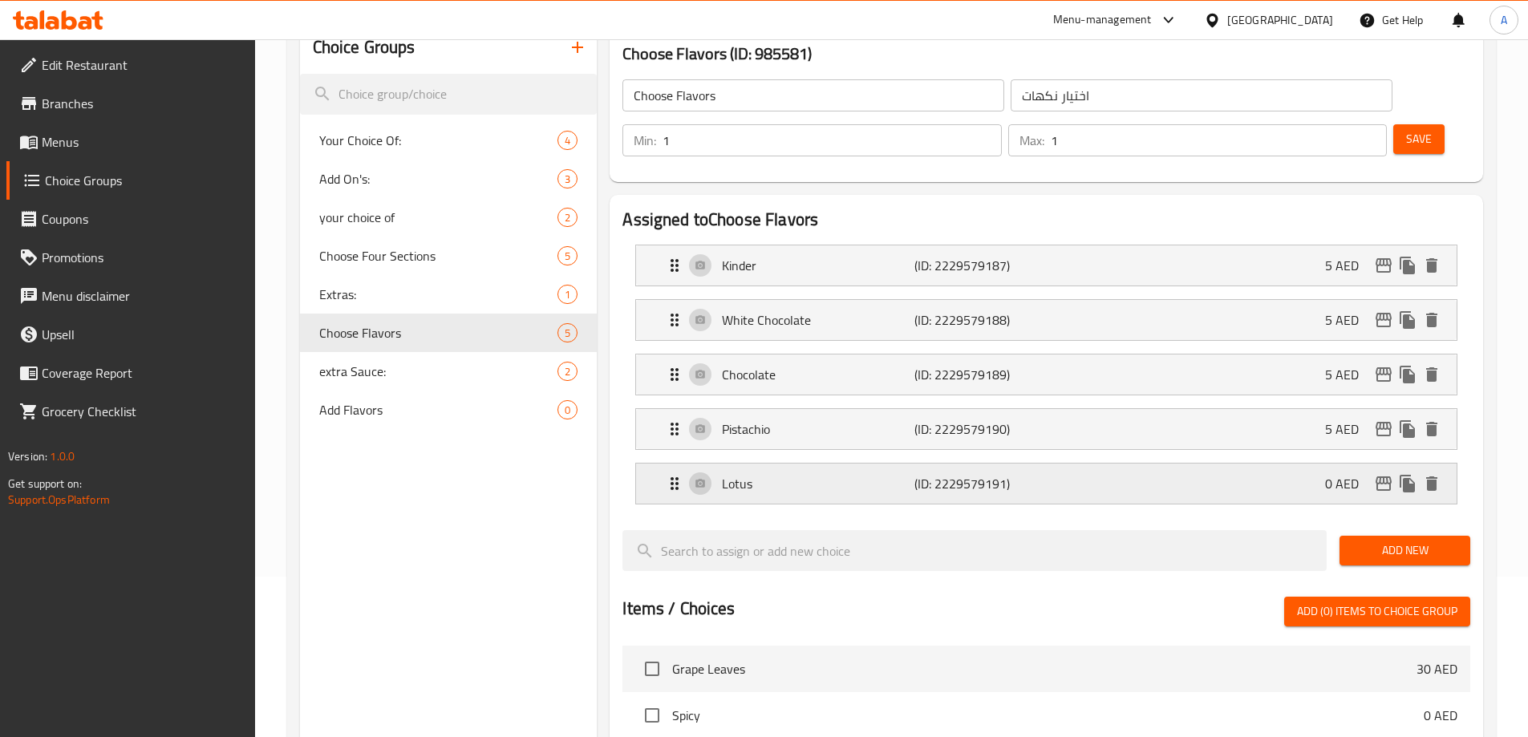
click at [1275, 464] on div "Lotus (ID: 2229579191) 0 AED" at bounding box center [1051, 484] width 772 height 40
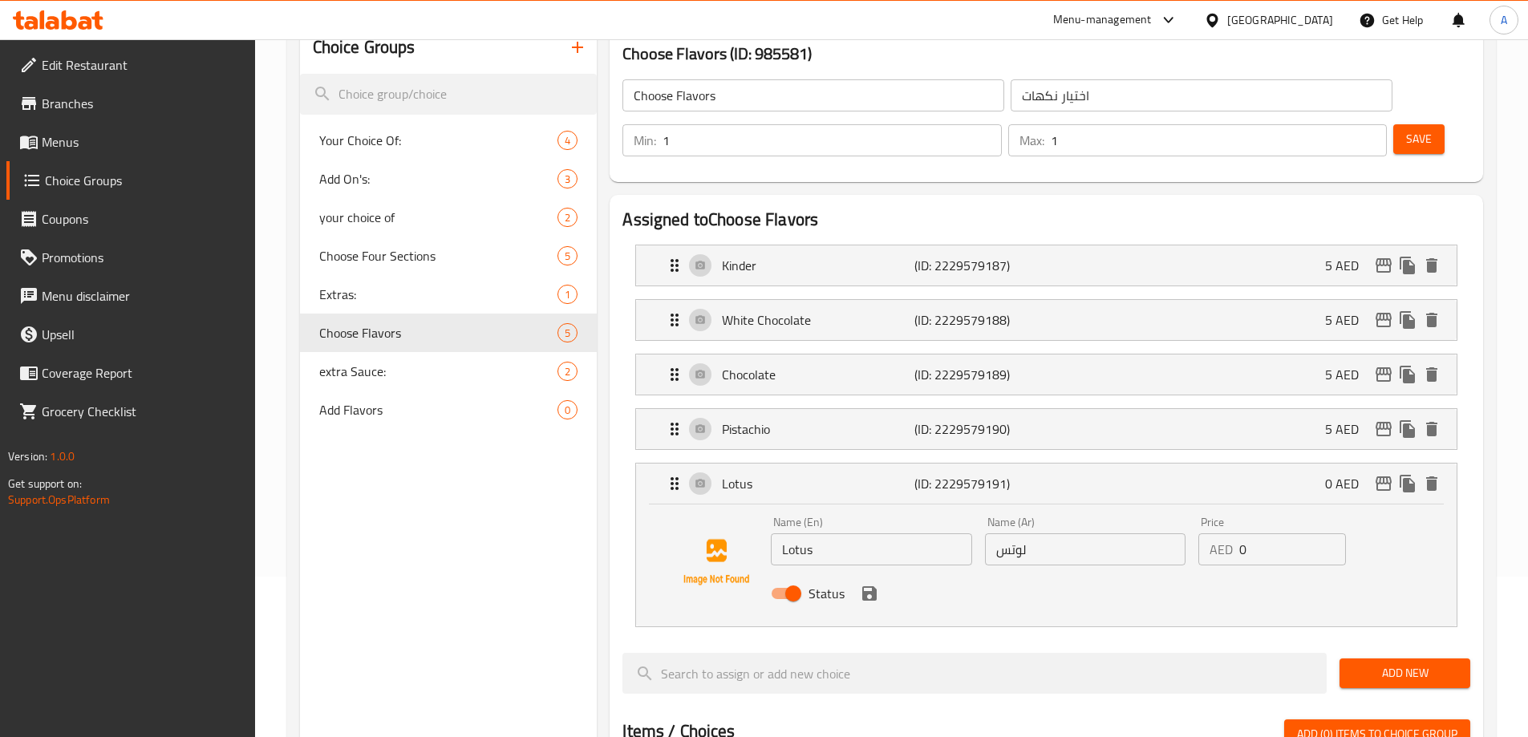
drag, startPoint x: 1225, startPoint y: 517, endPoint x: 1198, endPoint y: 517, distance: 26.5
click at [1198, 533] on div "AED 0 Price" at bounding box center [1272, 549] width 148 height 32
click at [869, 584] on icon "save" at bounding box center [869, 593] width 19 height 19
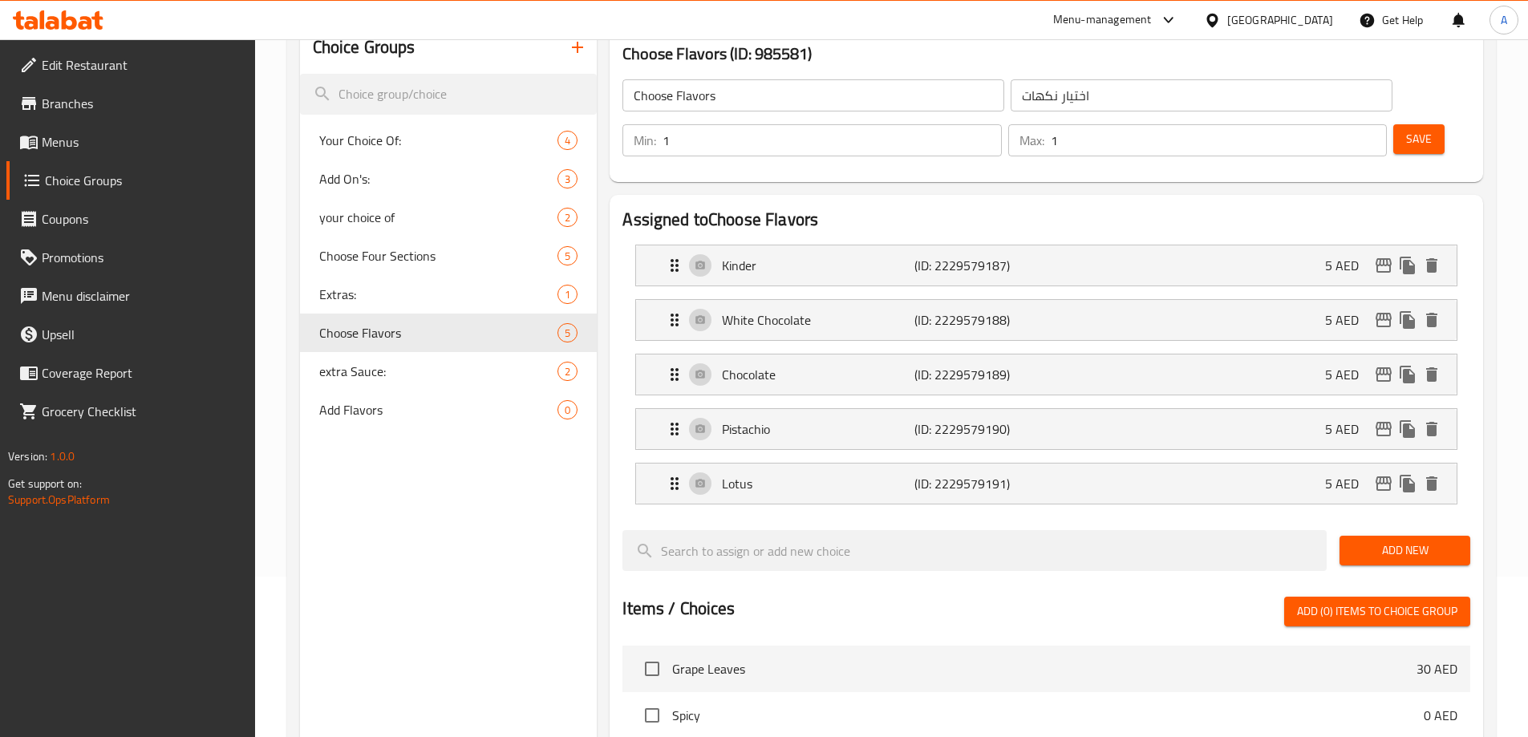
type input "5"
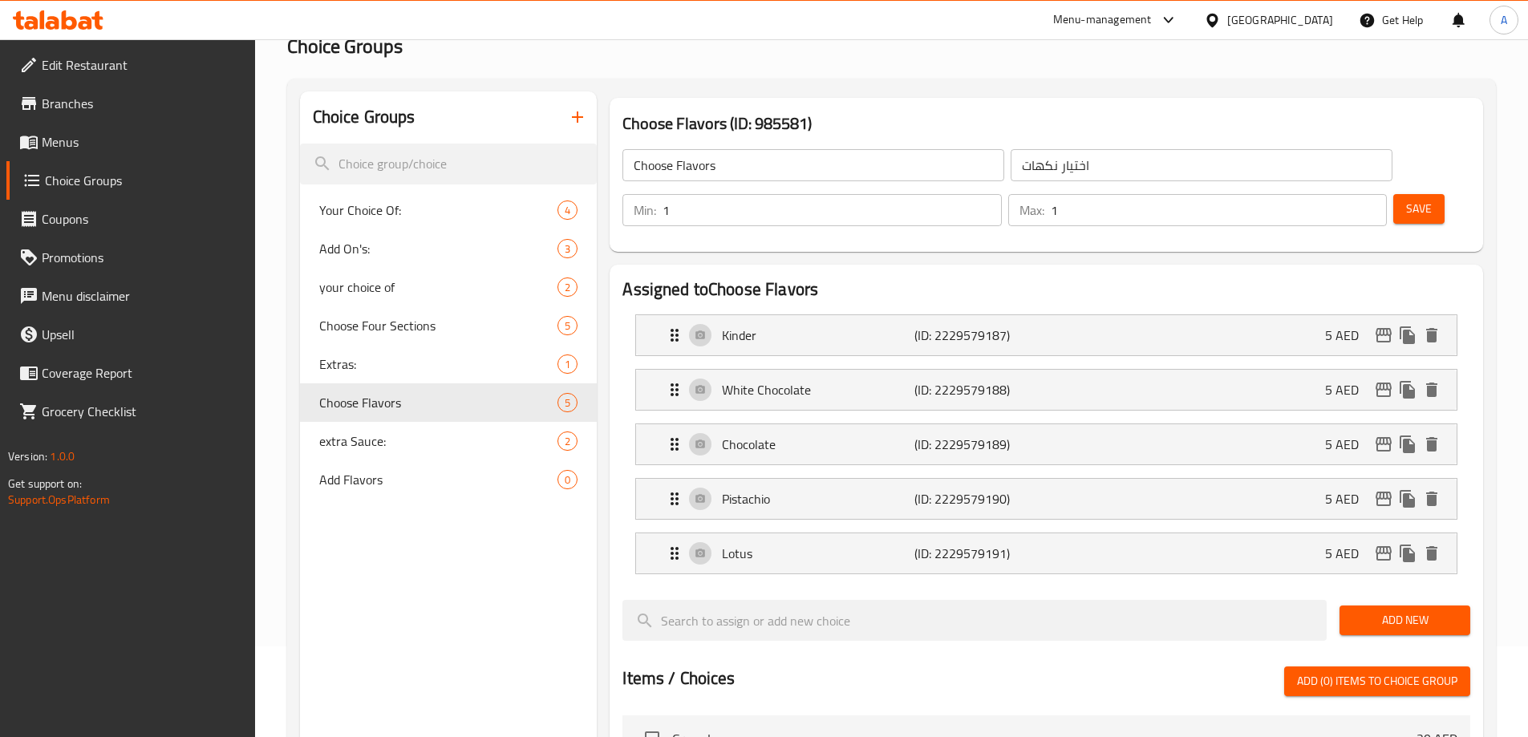
scroll to position [80, 0]
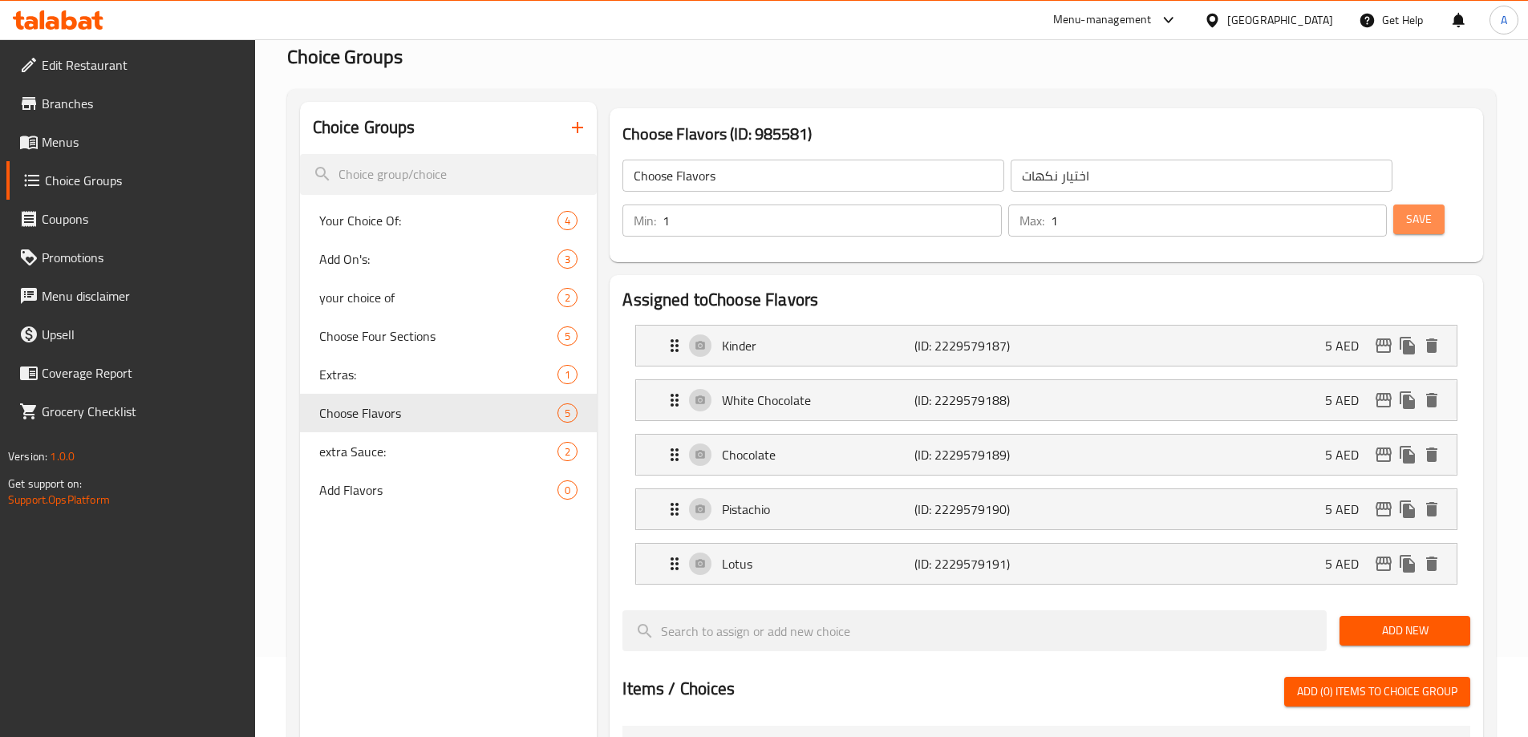
click at [1406, 209] on span "Save" at bounding box center [1419, 219] width 26 height 20
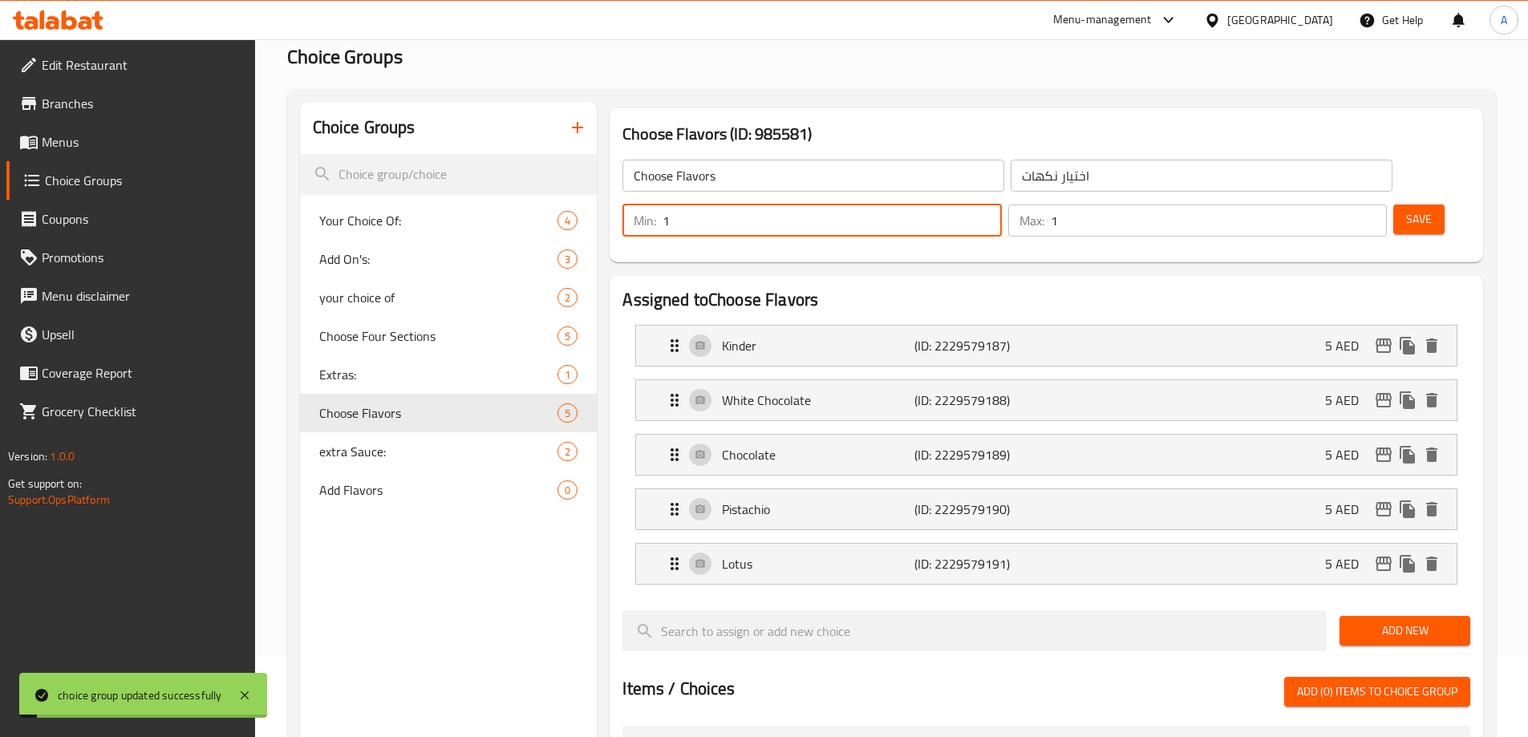
drag, startPoint x: 1246, startPoint y: 176, endPoint x: 1193, endPoint y: 180, distance: 52.3
click at [1001, 205] on div "Min: 1 ​" at bounding box center [811, 221] width 379 height 32
type input "0"
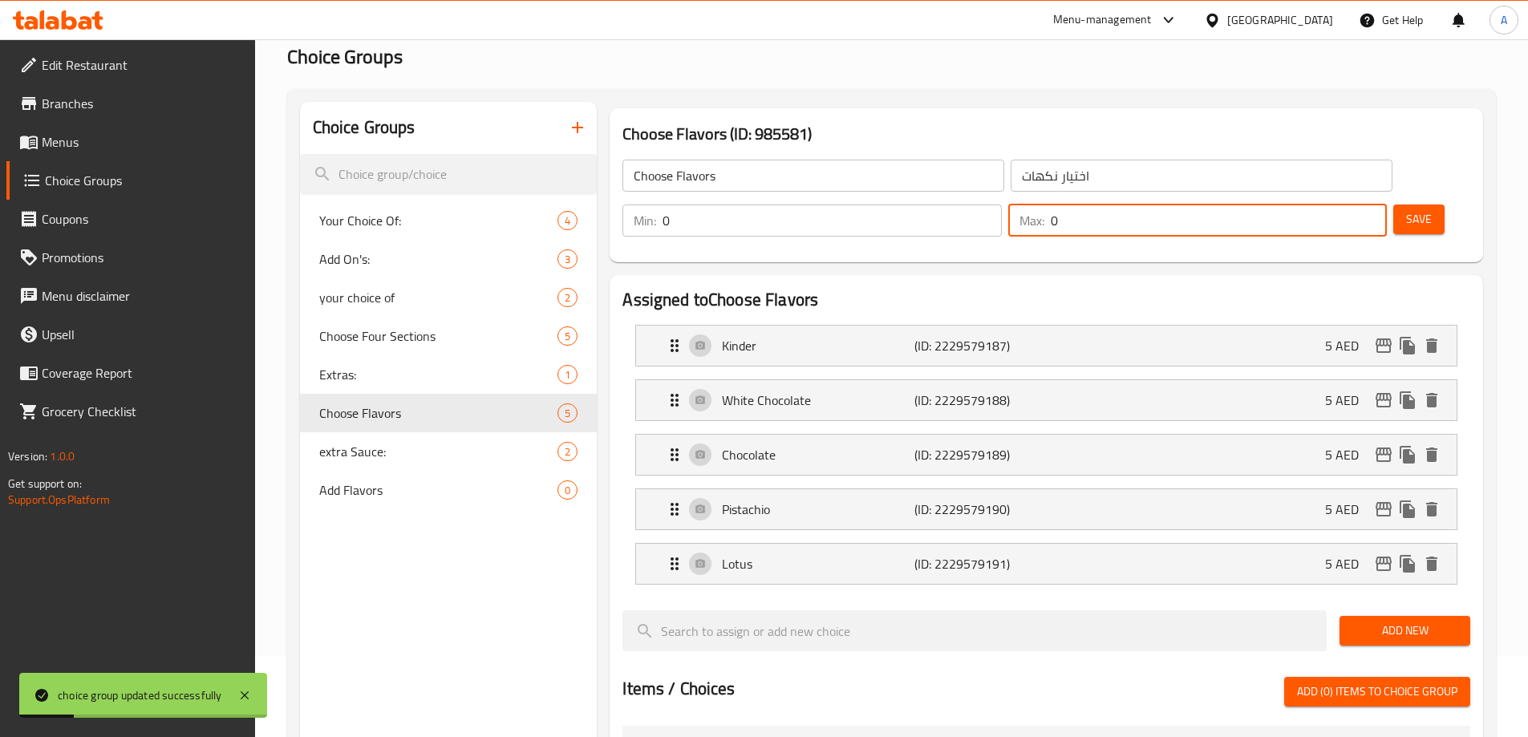
type input "0"
click at [1335, 205] on input "0" at bounding box center [1219, 221] width 336 height 32
click at [1406, 209] on span "Save" at bounding box center [1419, 219] width 26 height 20
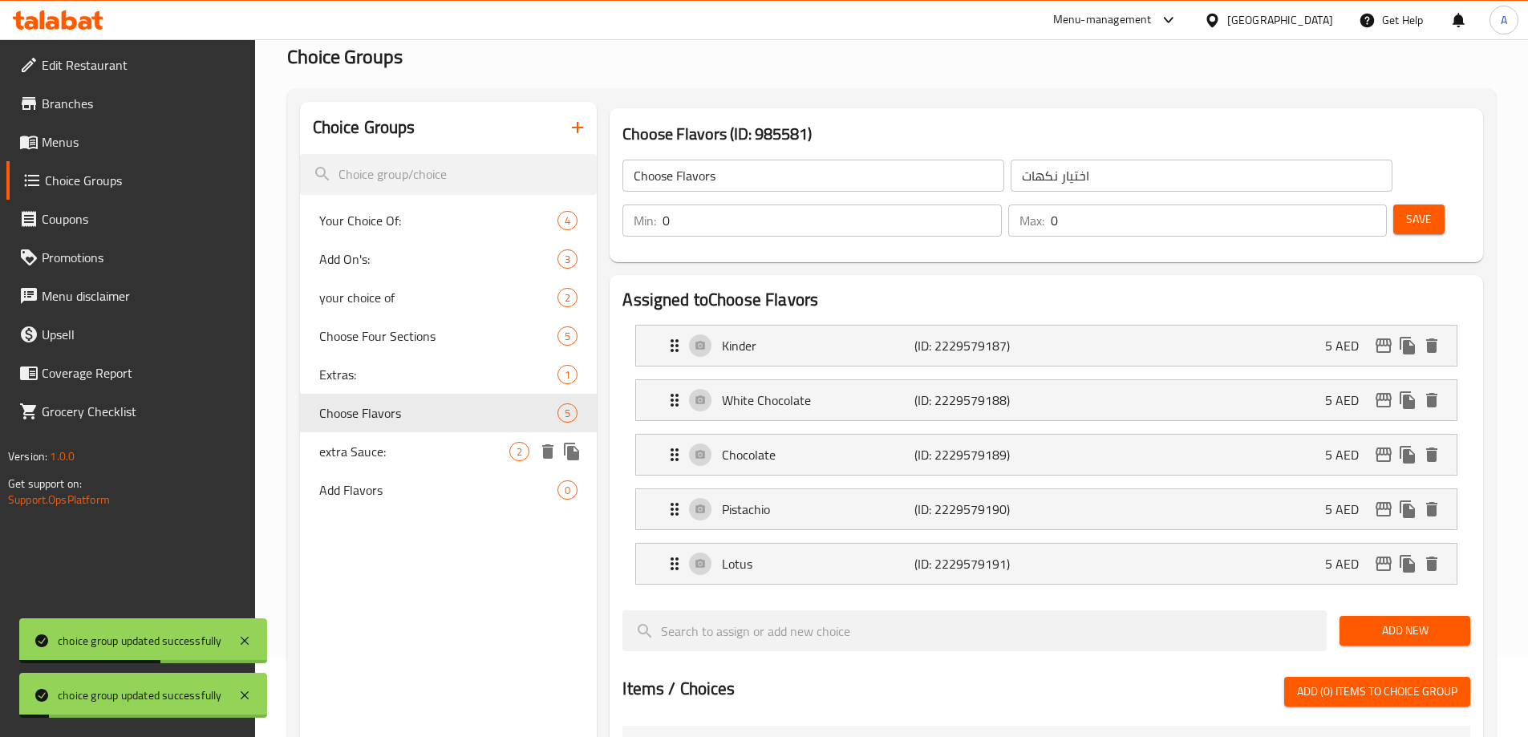
click at [395, 448] on span "extra Sauce:" at bounding box center [414, 451] width 191 height 19
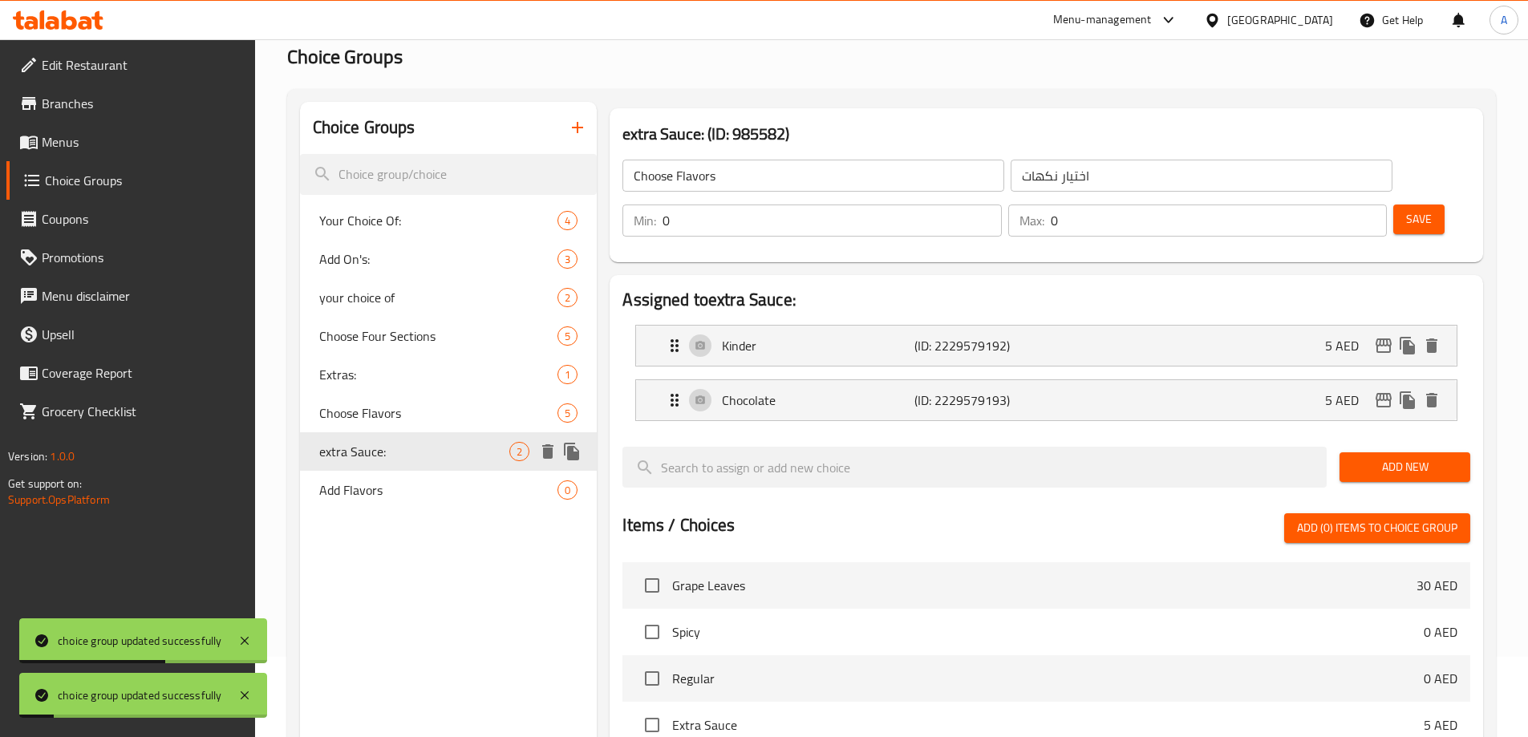
type input "extra Sauce:"
type input "اضافة صوص:"
click at [391, 394] on div "Choose Flavors 5" at bounding box center [449, 413] width 298 height 38
type input "Choose Flavors"
type input "اختيار نكهات"
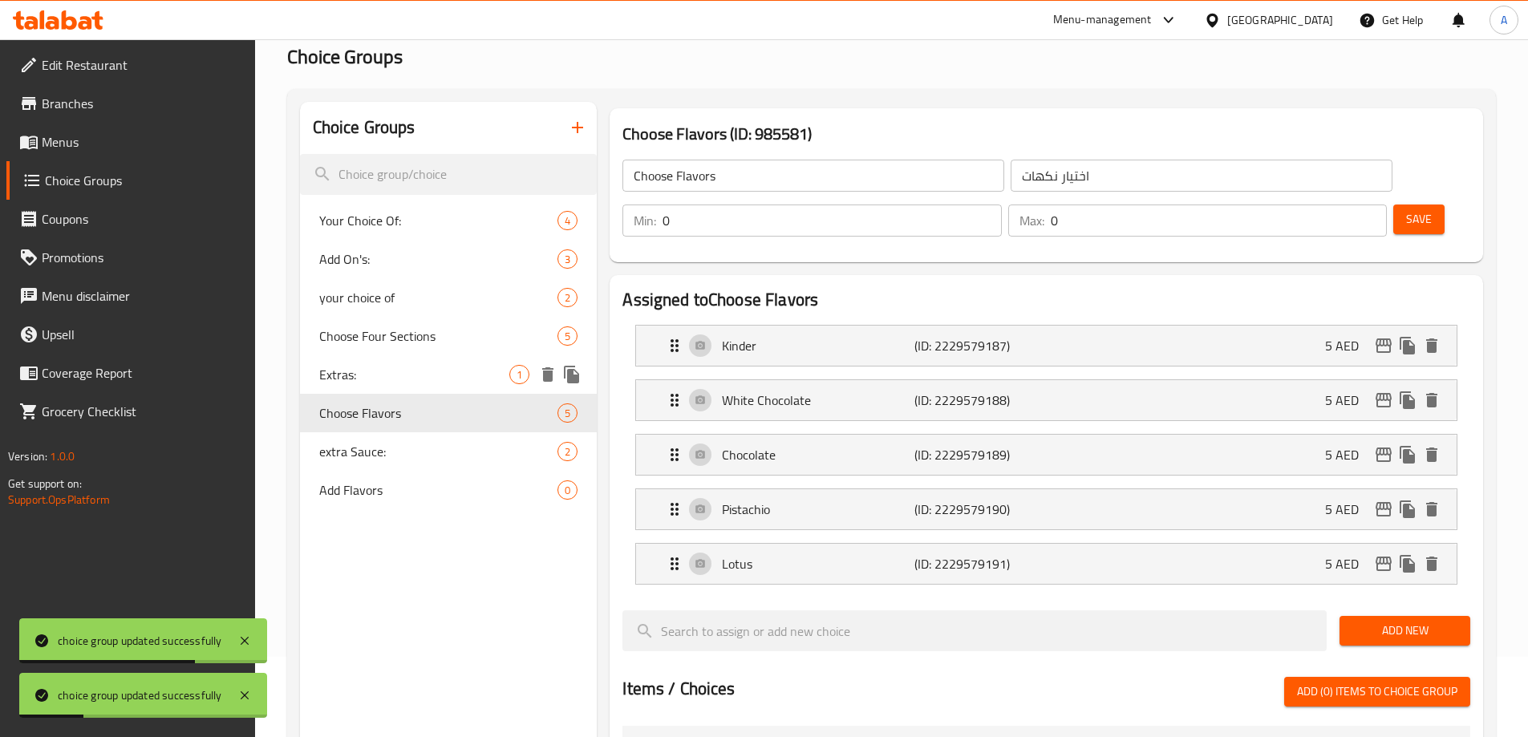
click at [393, 371] on span "Extras:" at bounding box center [414, 374] width 191 height 19
type input "Extras:"
type input "الإضافات:"
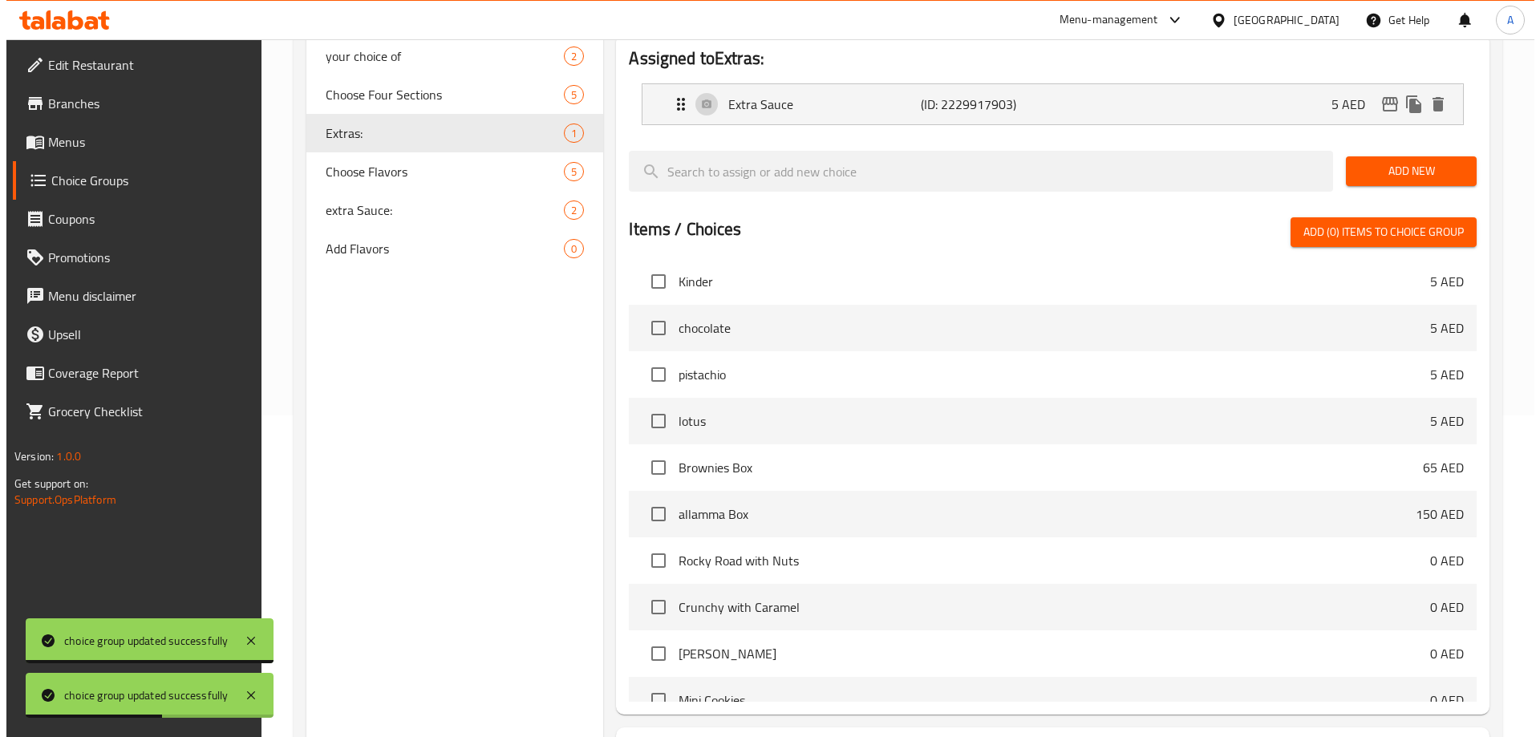
scroll to position [418, 0]
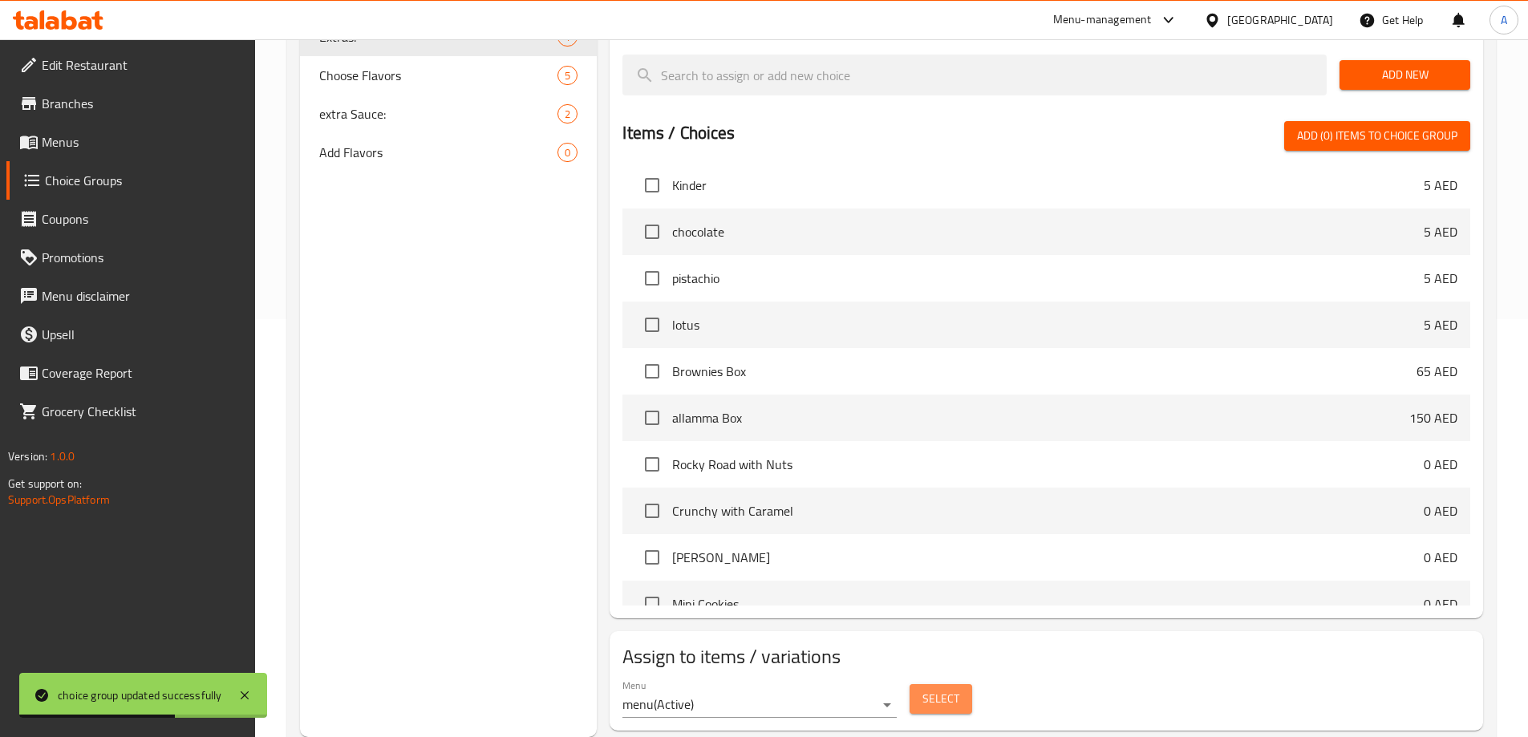
click at [938, 689] on span "Select" at bounding box center [940, 699] width 37 height 20
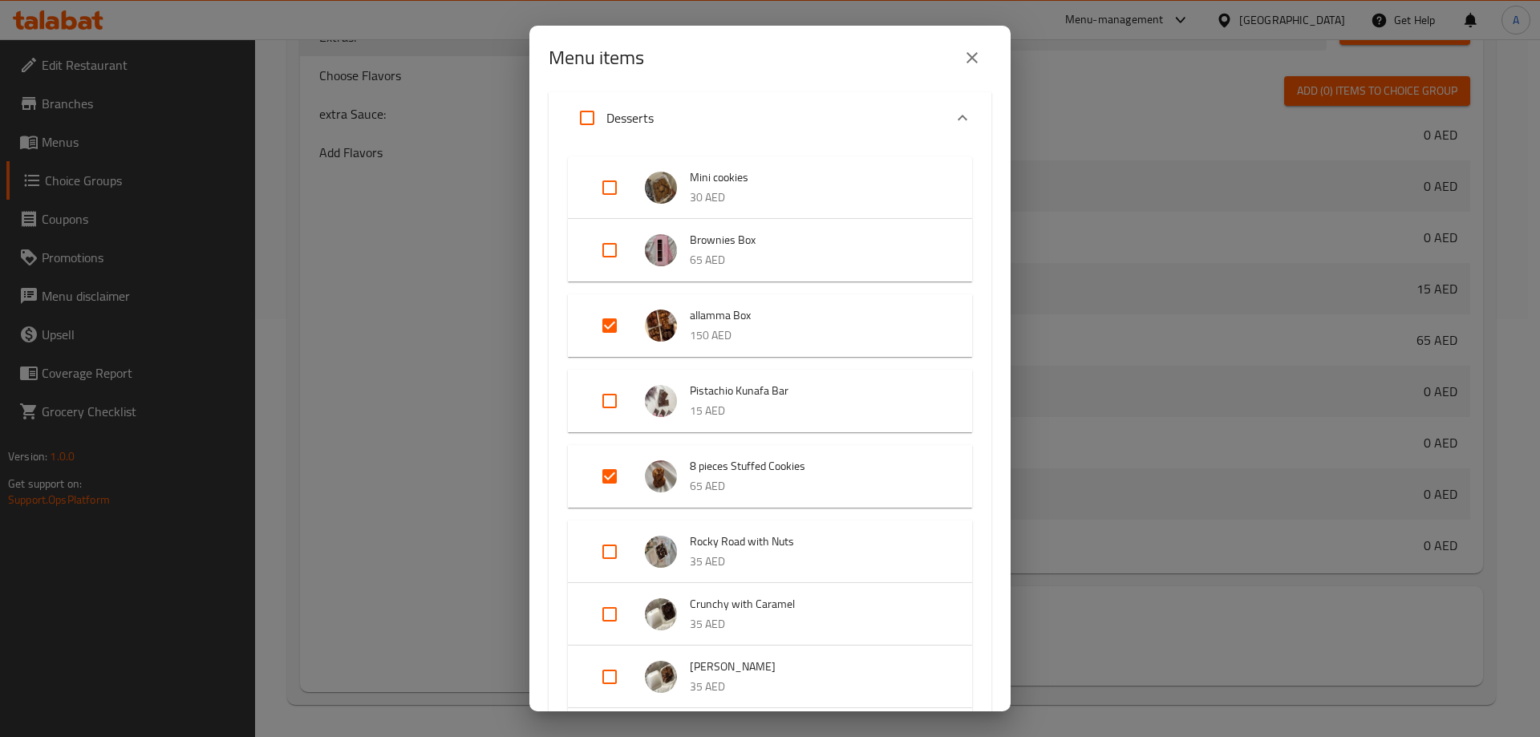
scroll to position [262, 0]
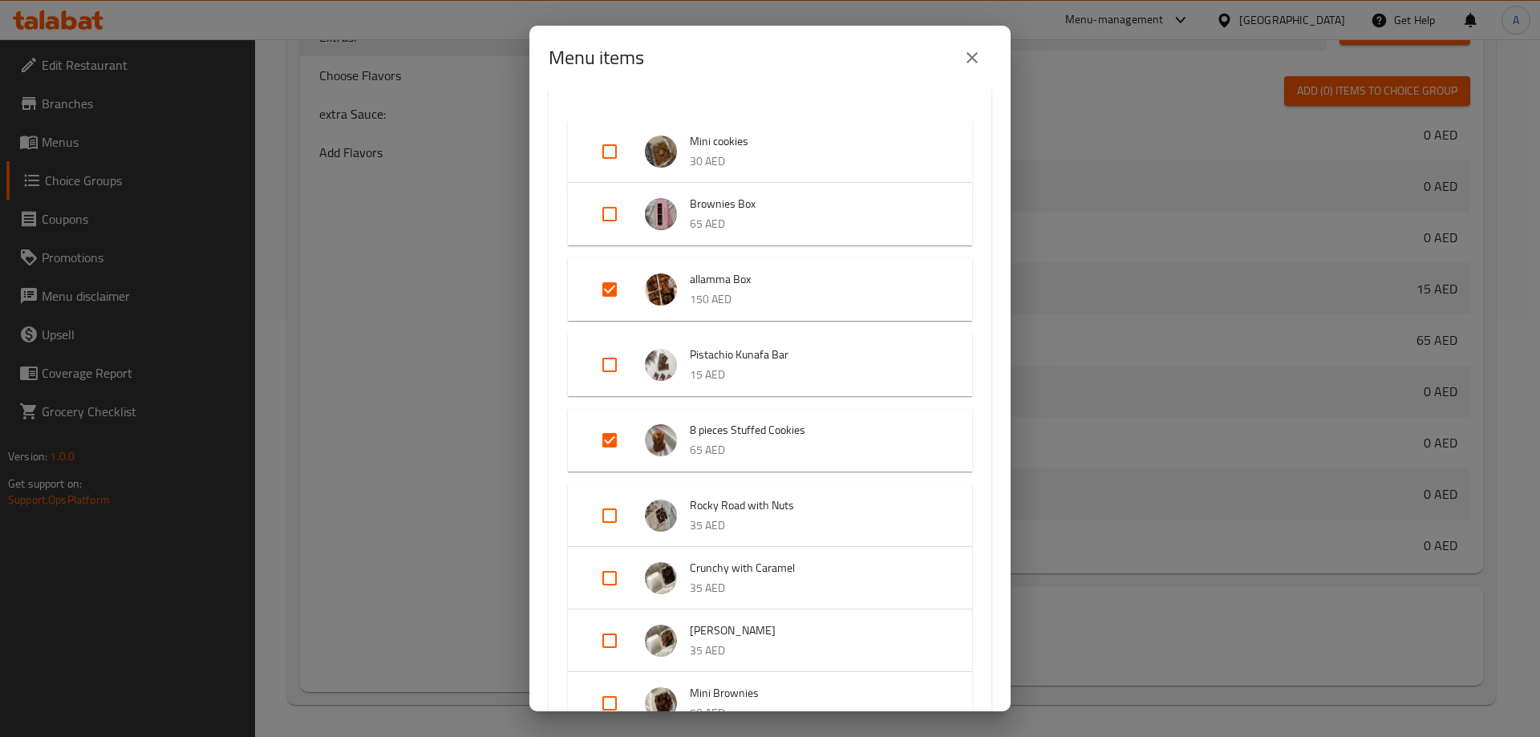
click at [614, 441] on input "Expand" at bounding box center [609, 440] width 38 height 38
checkbox input "false"
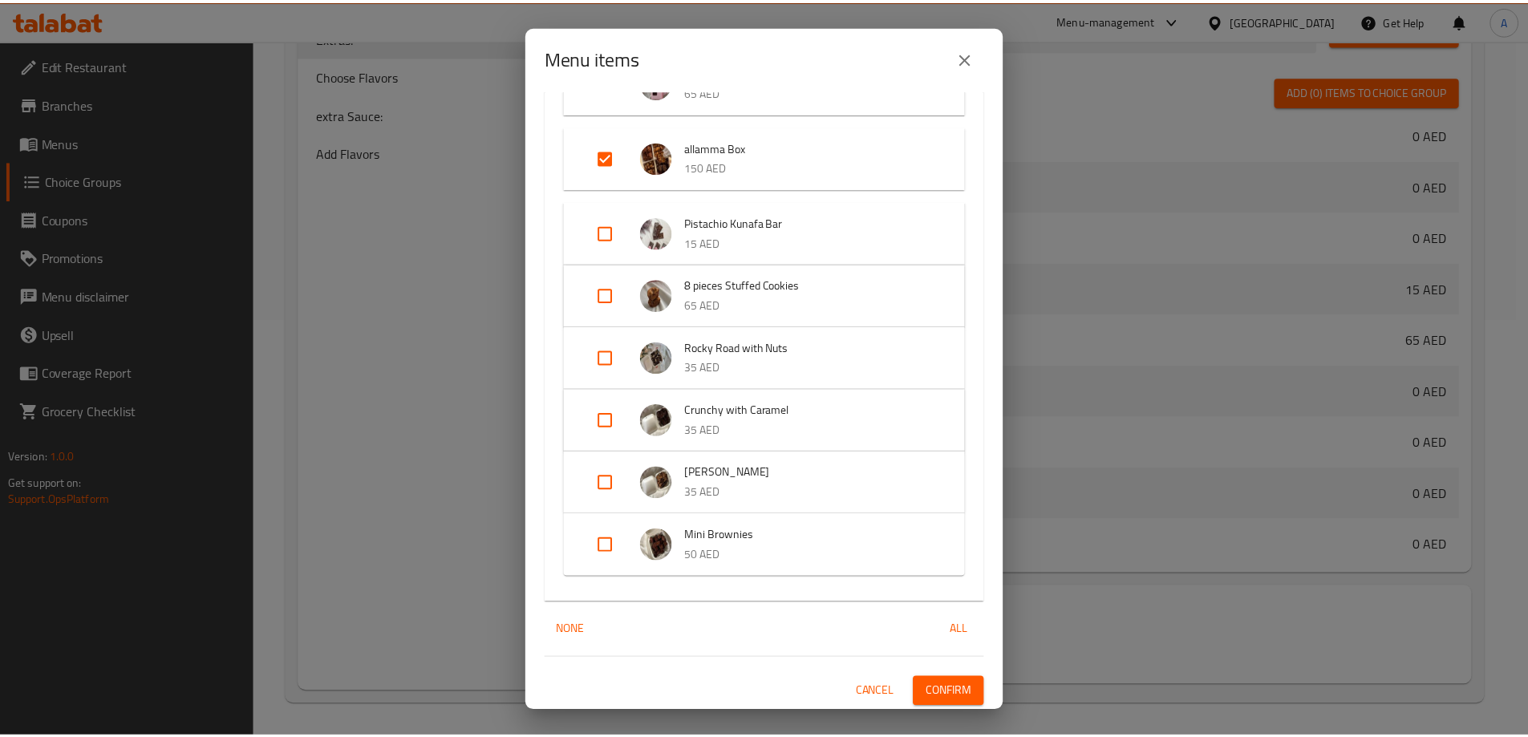
scroll to position [397, 0]
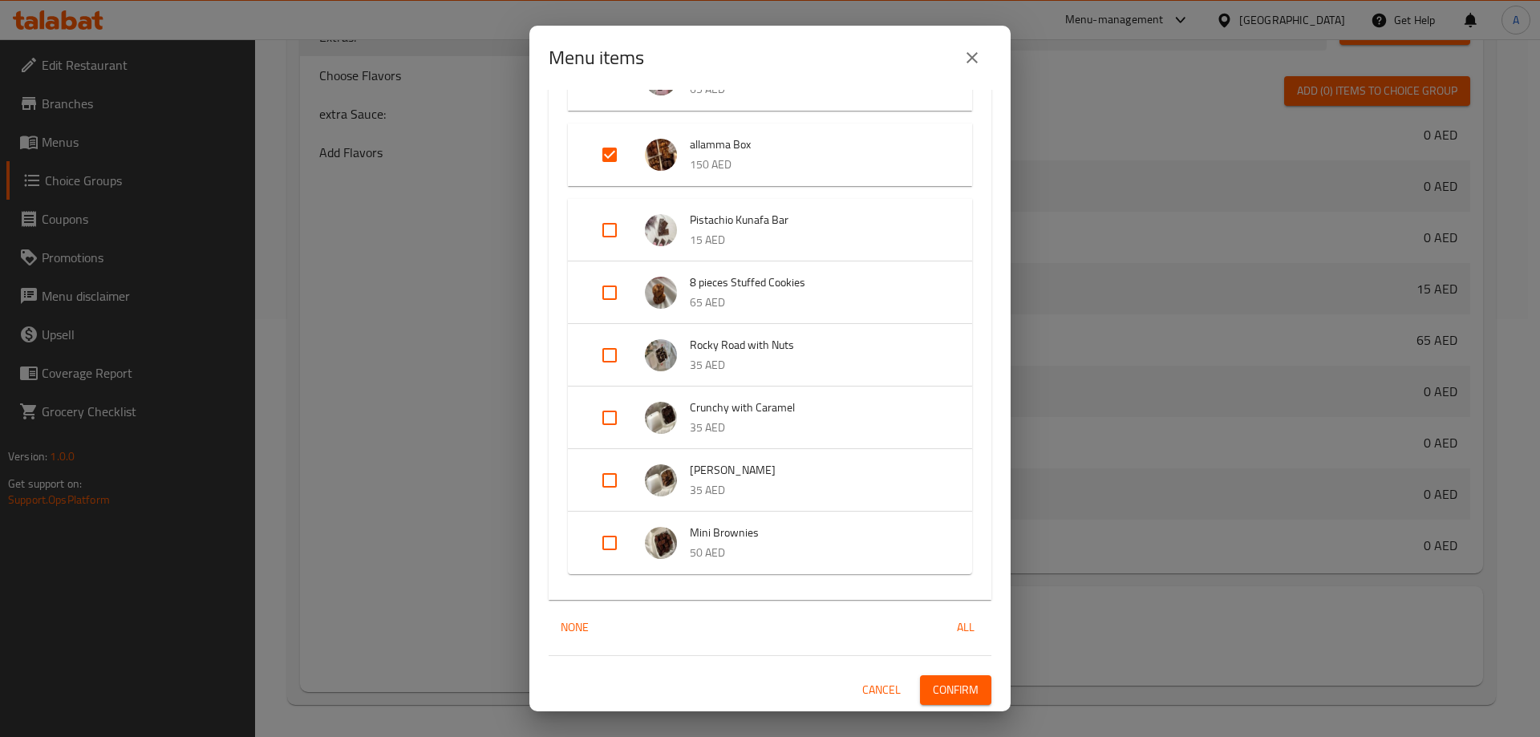
click at [933, 685] on span "Confirm" at bounding box center [956, 690] width 46 height 20
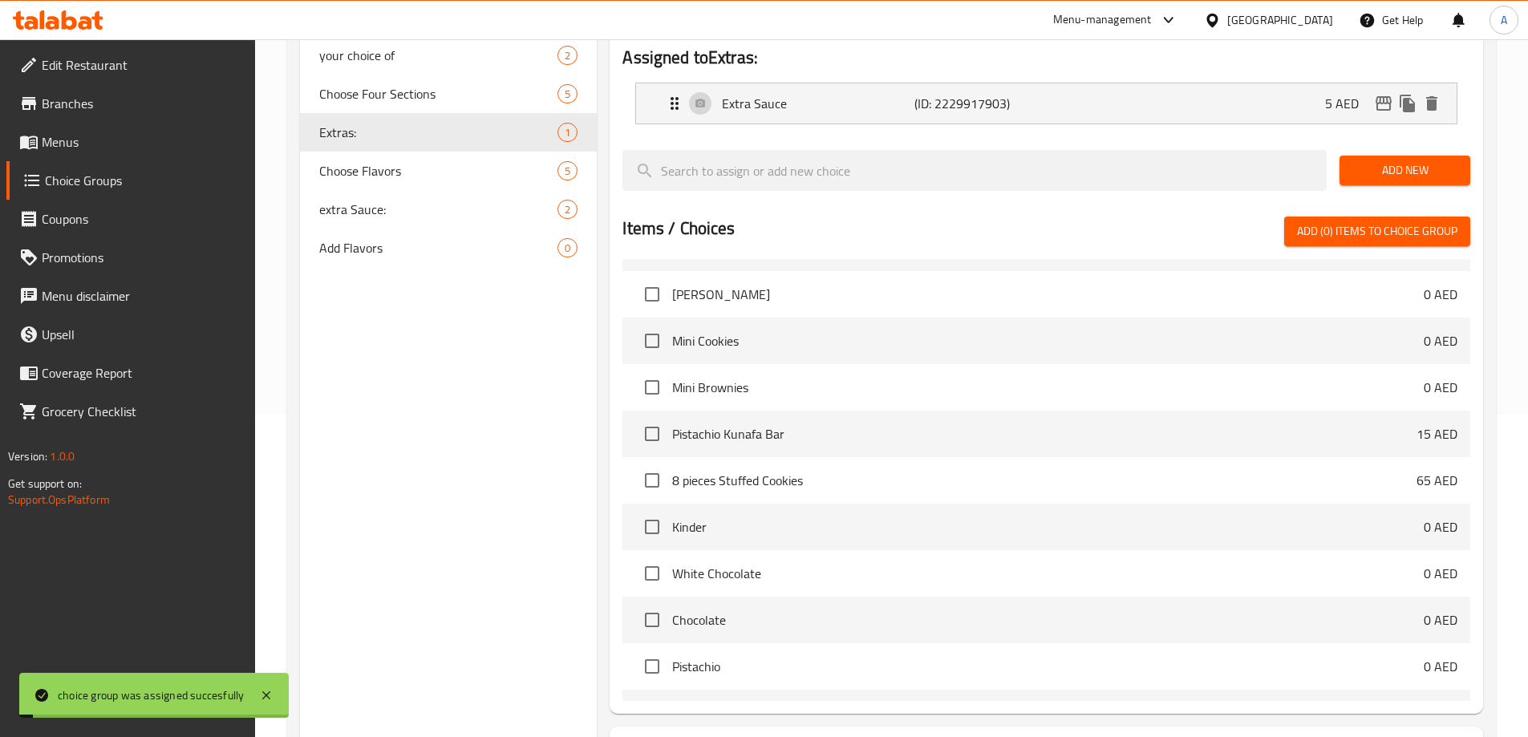
scroll to position [97, 0]
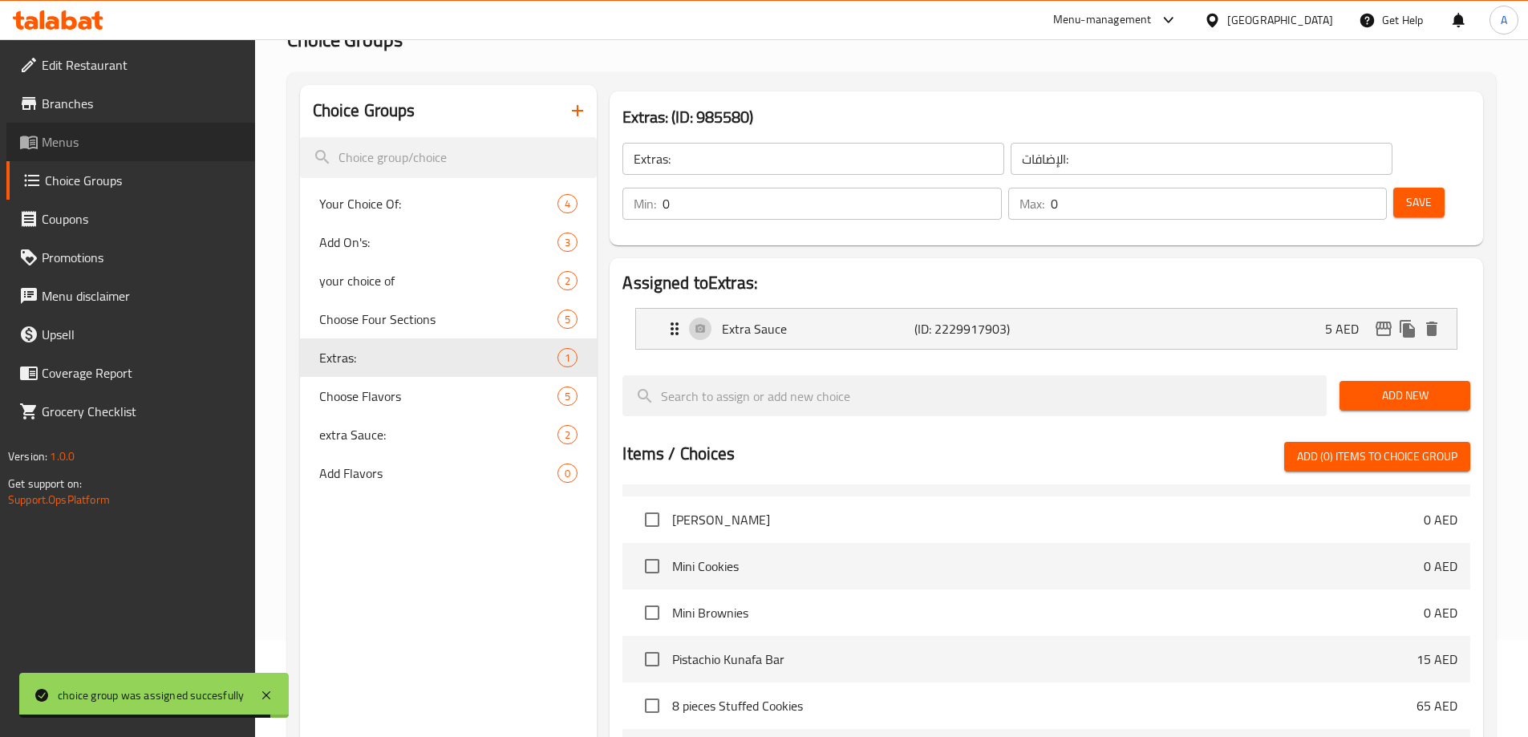
click at [47, 144] on span "Menus" at bounding box center [142, 141] width 201 height 19
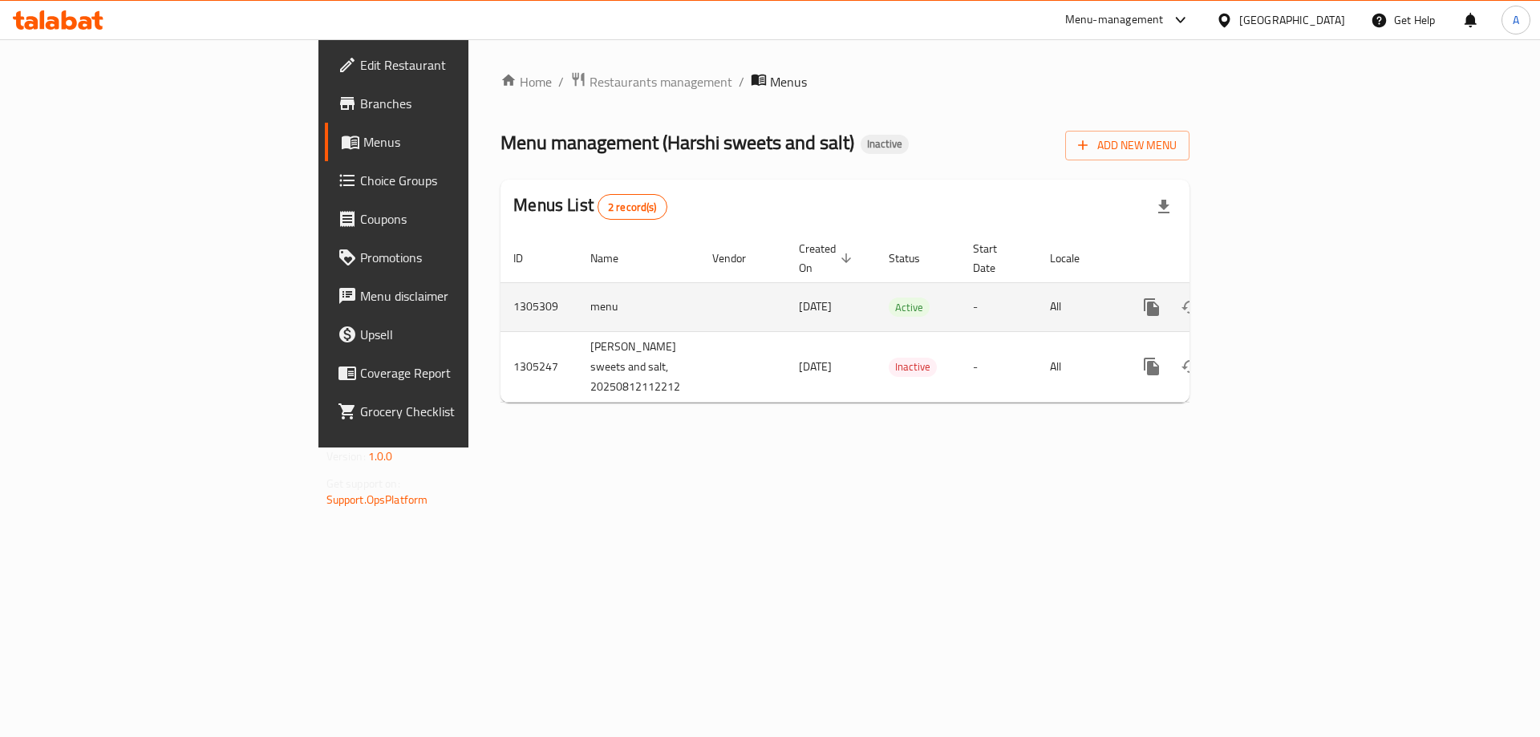
click at [1277, 298] on icon "enhanced table" at bounding box center [1267, 307] width 19 height 19
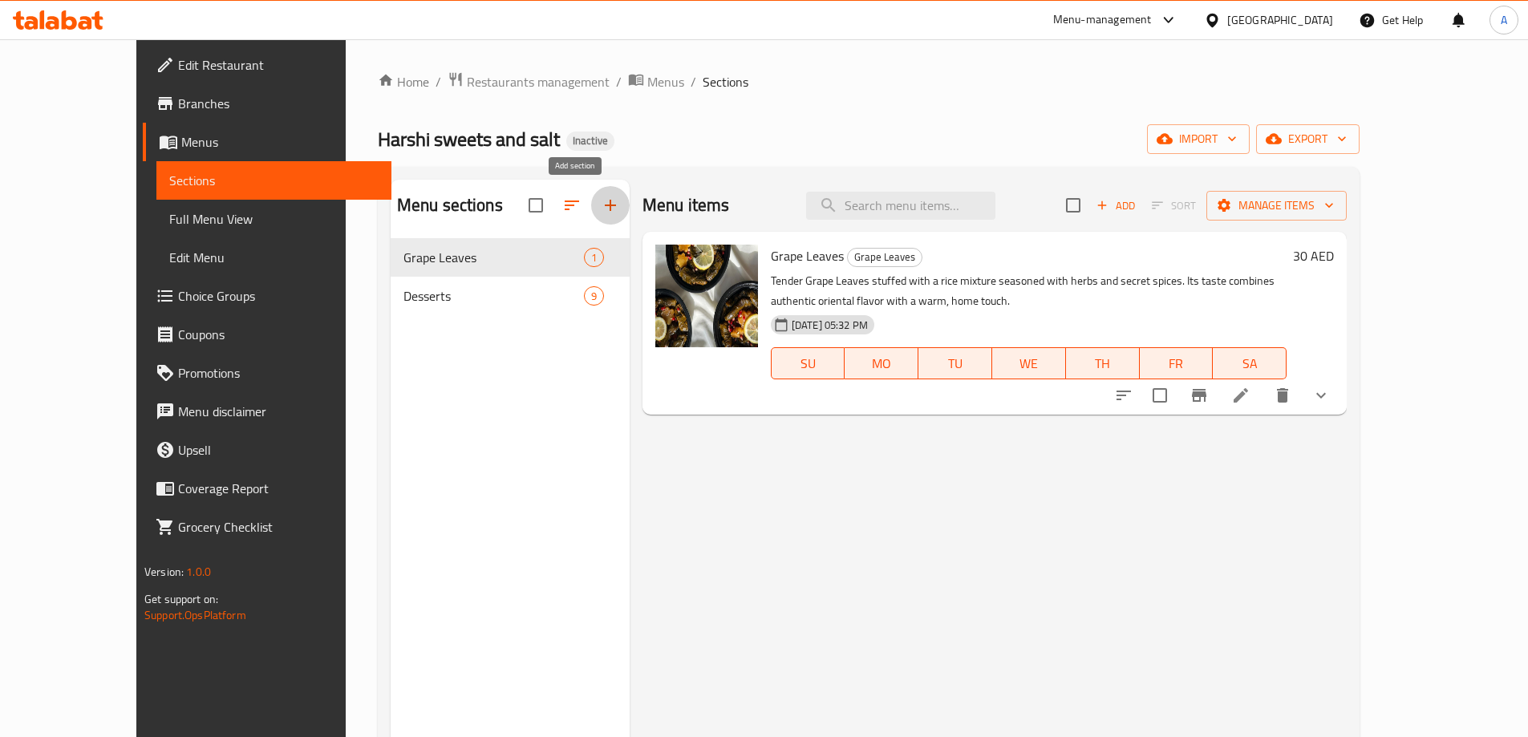
click at [601, 198] on icon "button" at bounding box center [610, 205] width 19 height 19
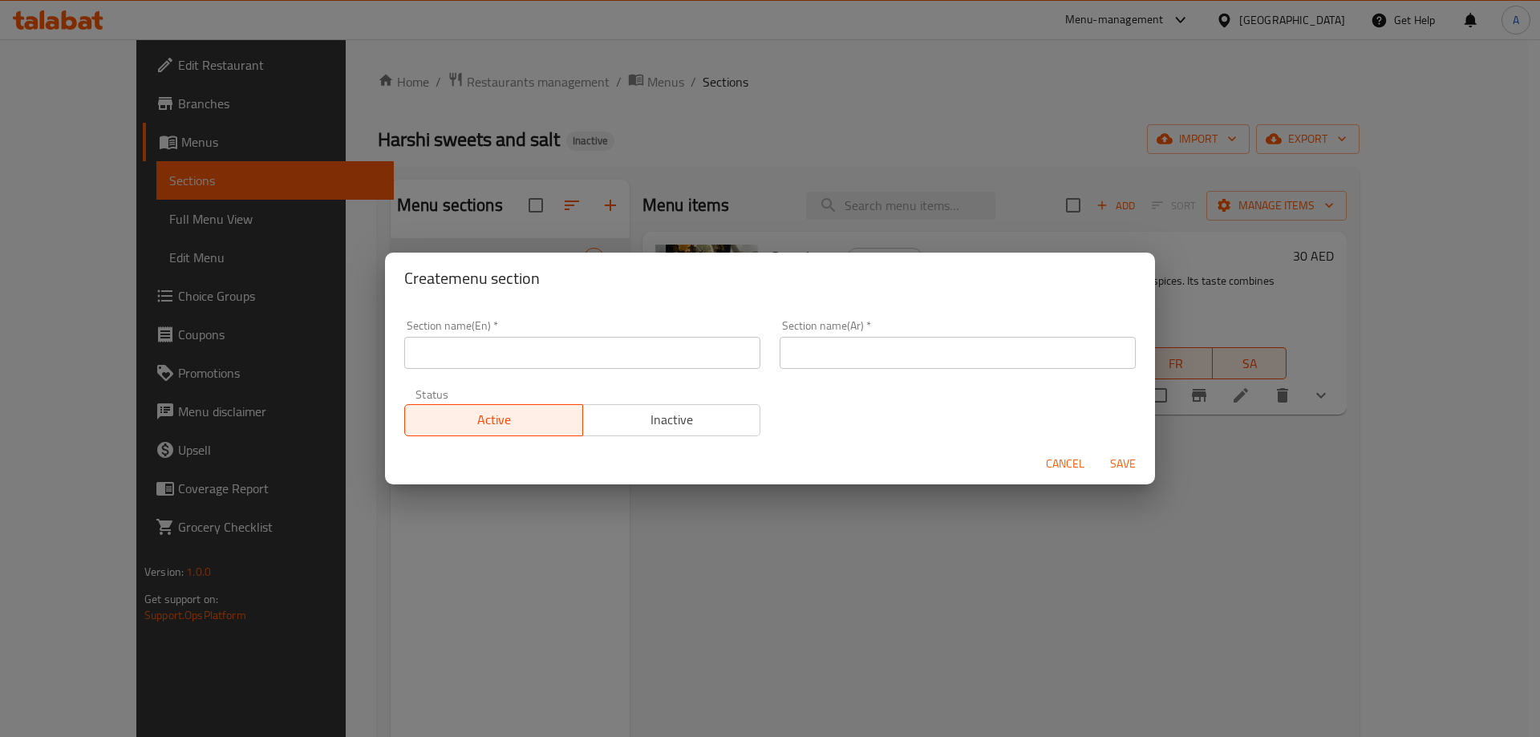
click at [561, 347] on input "text" at bounding box center [582, 353] width 356 height 32
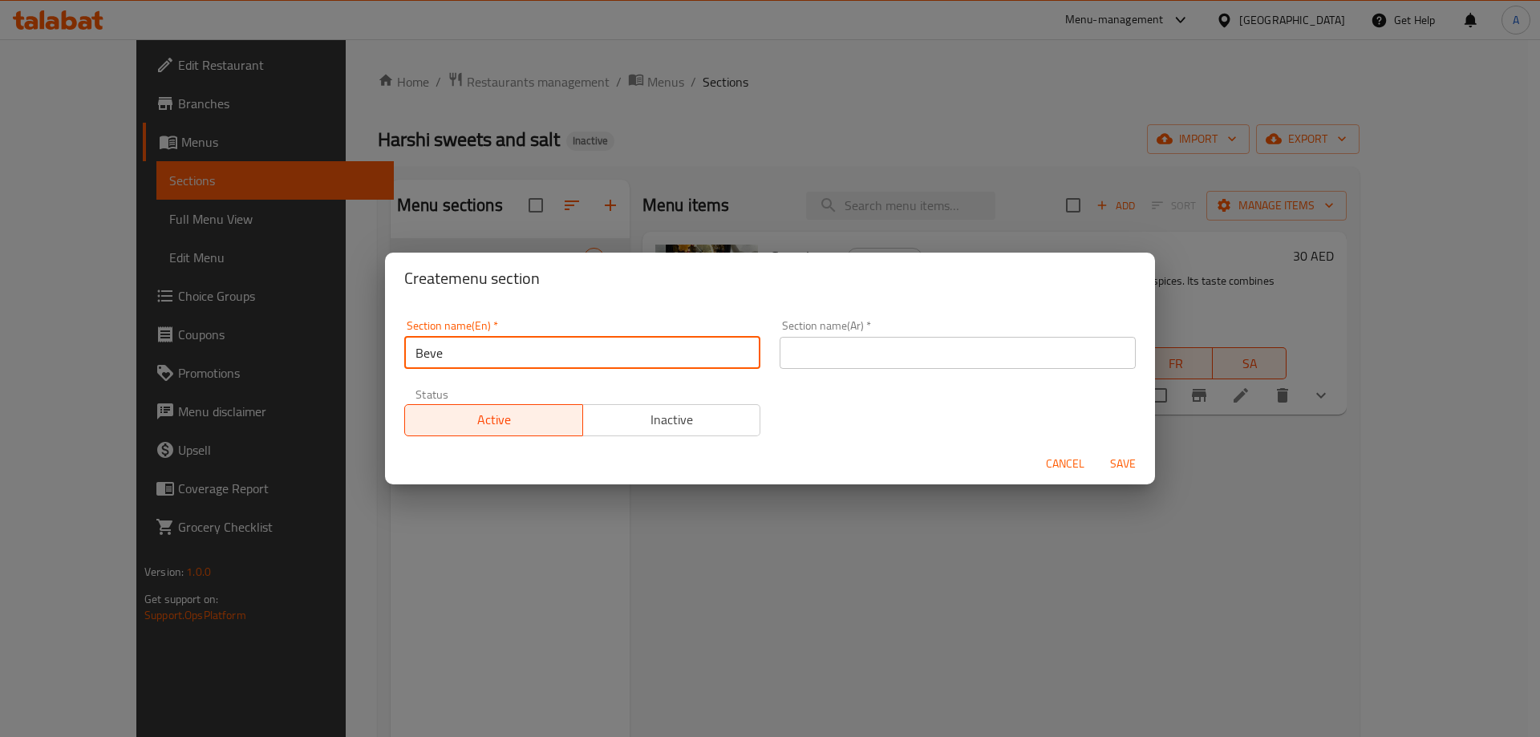
type input "BEVERAGES"
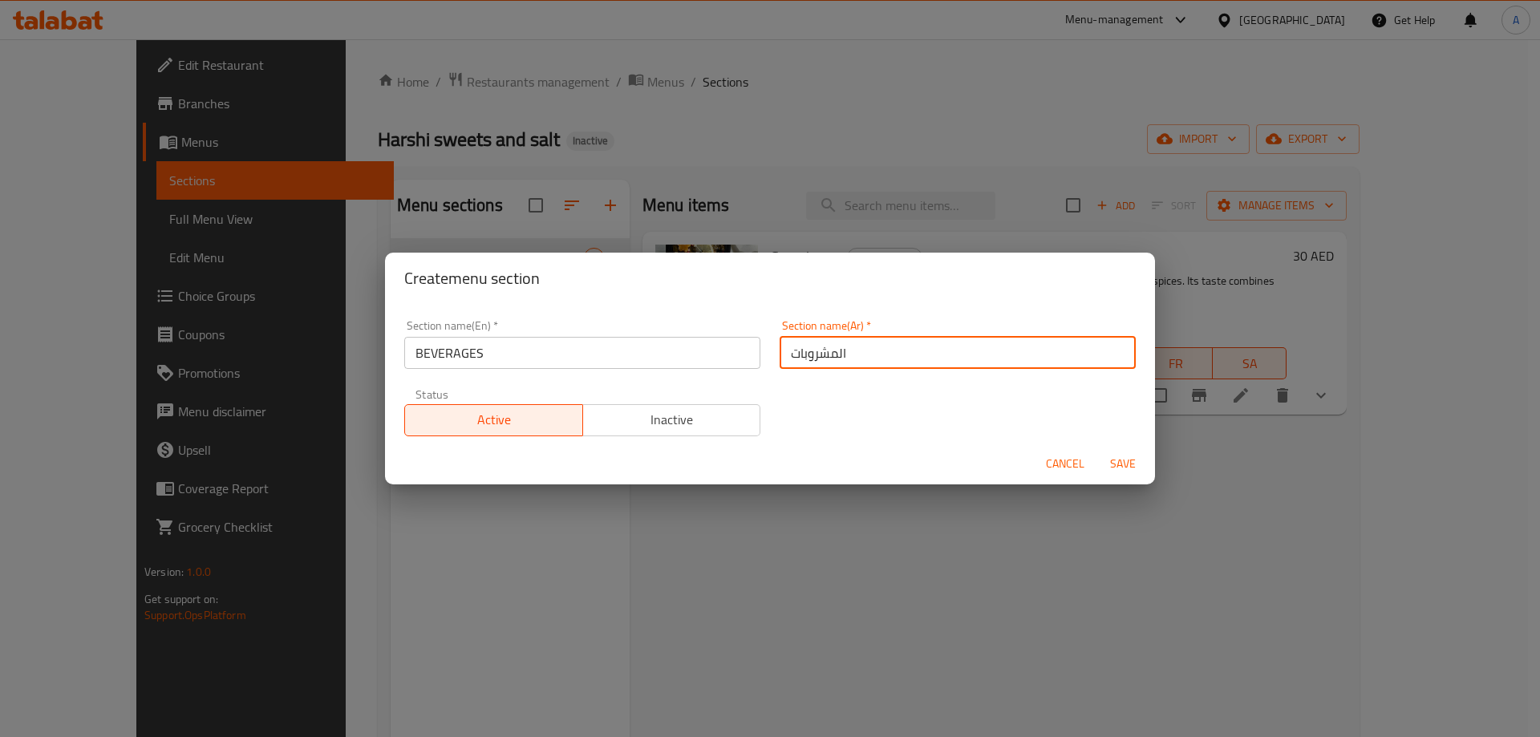
type input "المشروبات"
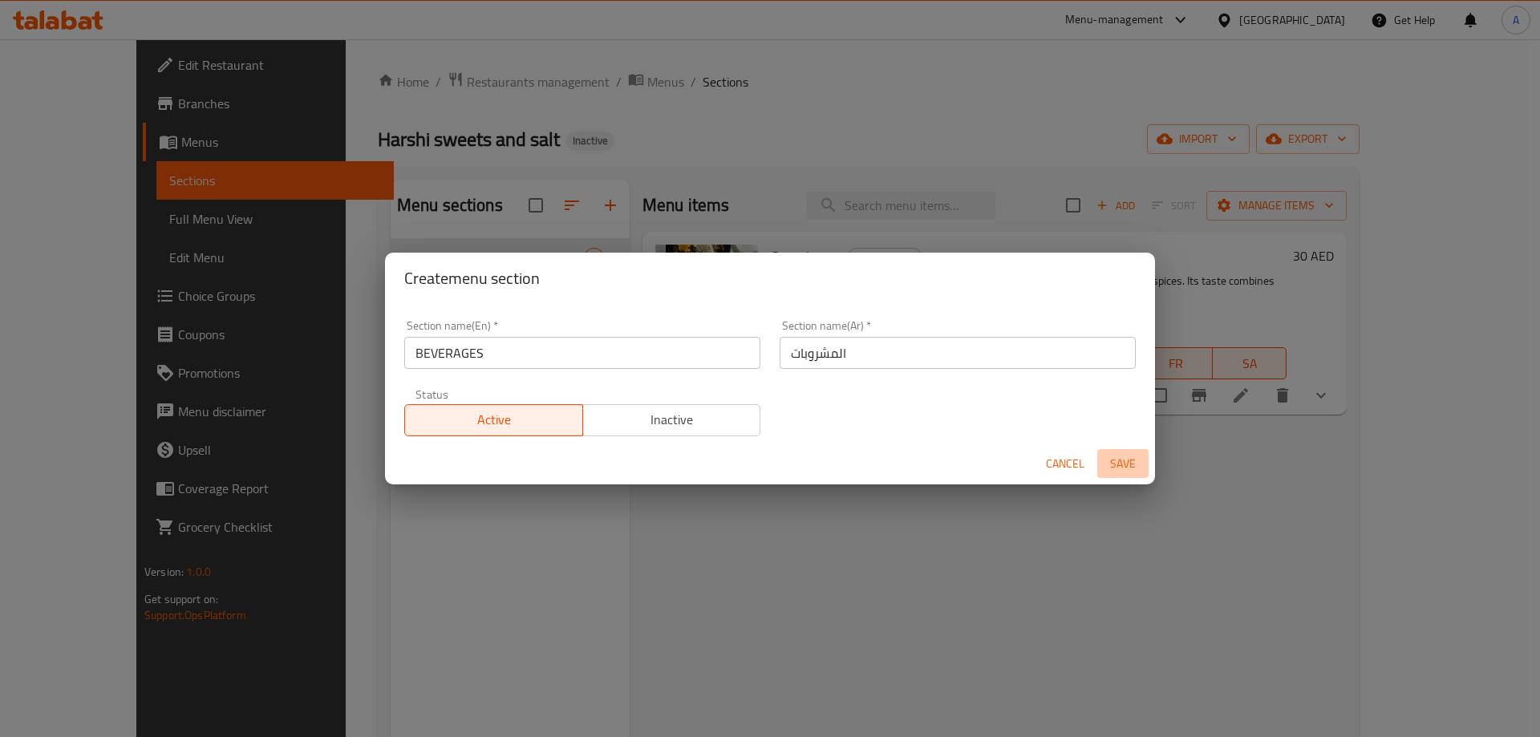
click at [1124, 459] on span "Save" at bounding box center [1123, 464] width 38 height 20
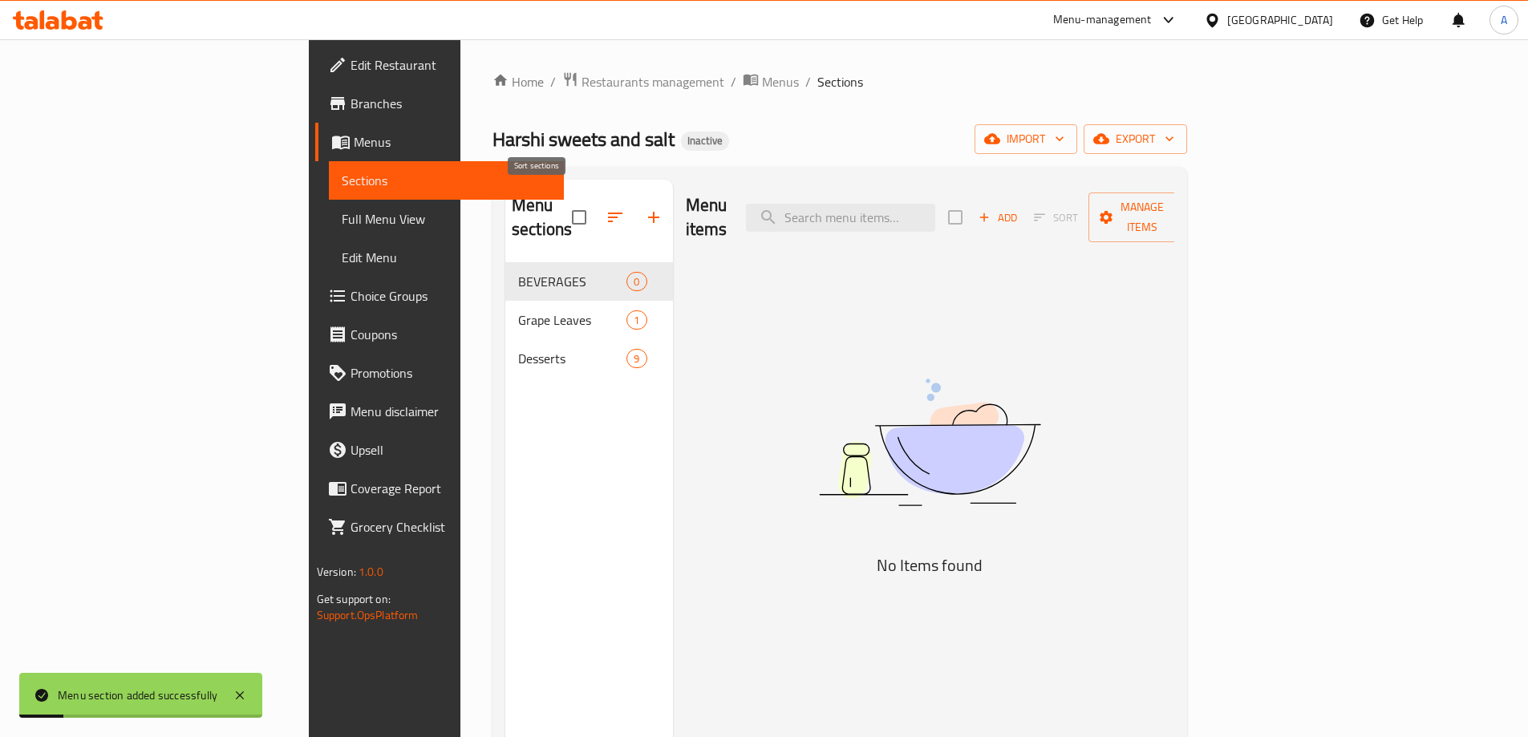
click at [596, 208] on button "button" at bounding box center [615, 217] width 38 height 38
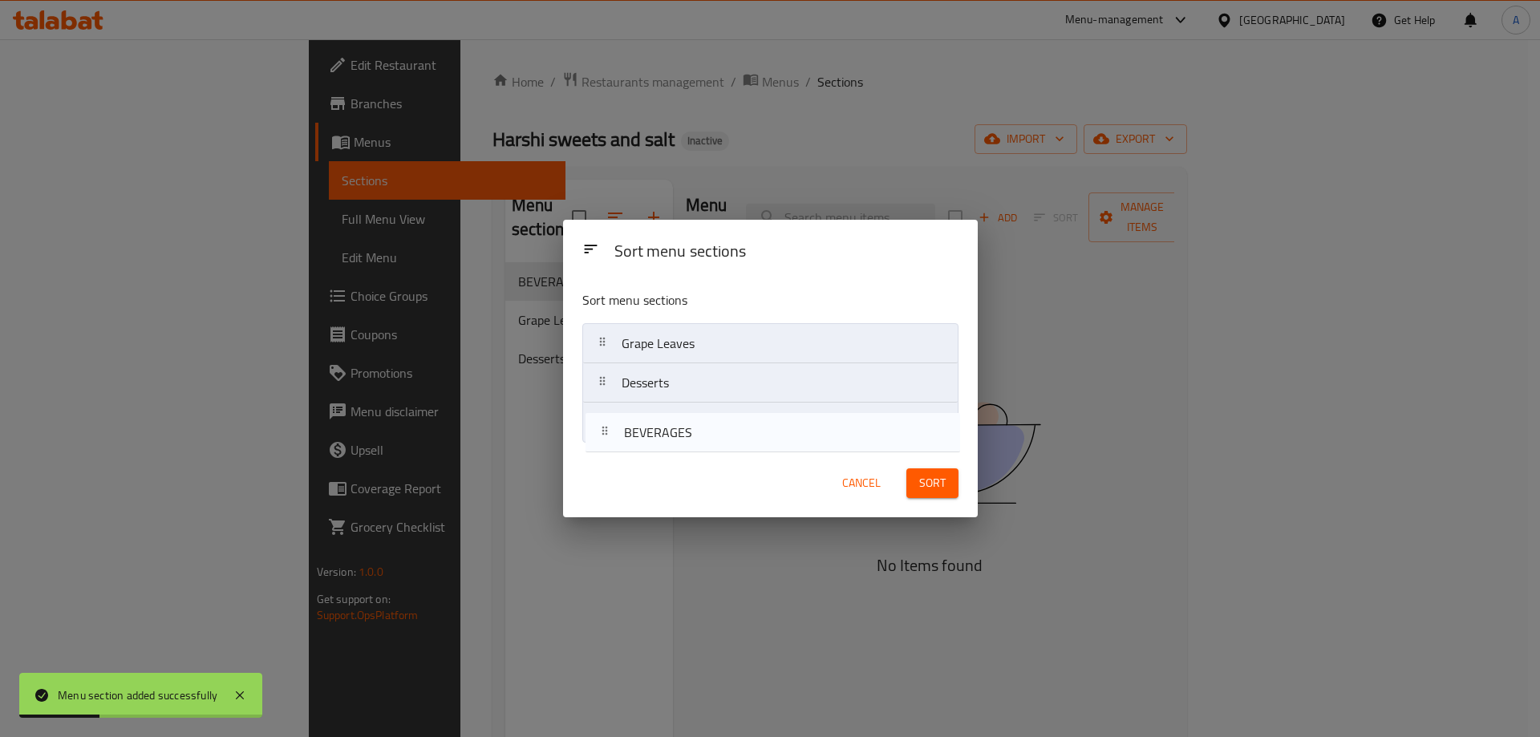
drag, startPoint x: 605, startPoint y: 391, endPoint x: 625, endPoint y: 443, distance: 55.9
click at [606, 438] on nav "BEVERAGES Grape Leaves Desserts" at bounding box center [770, 383] width 376 height 120
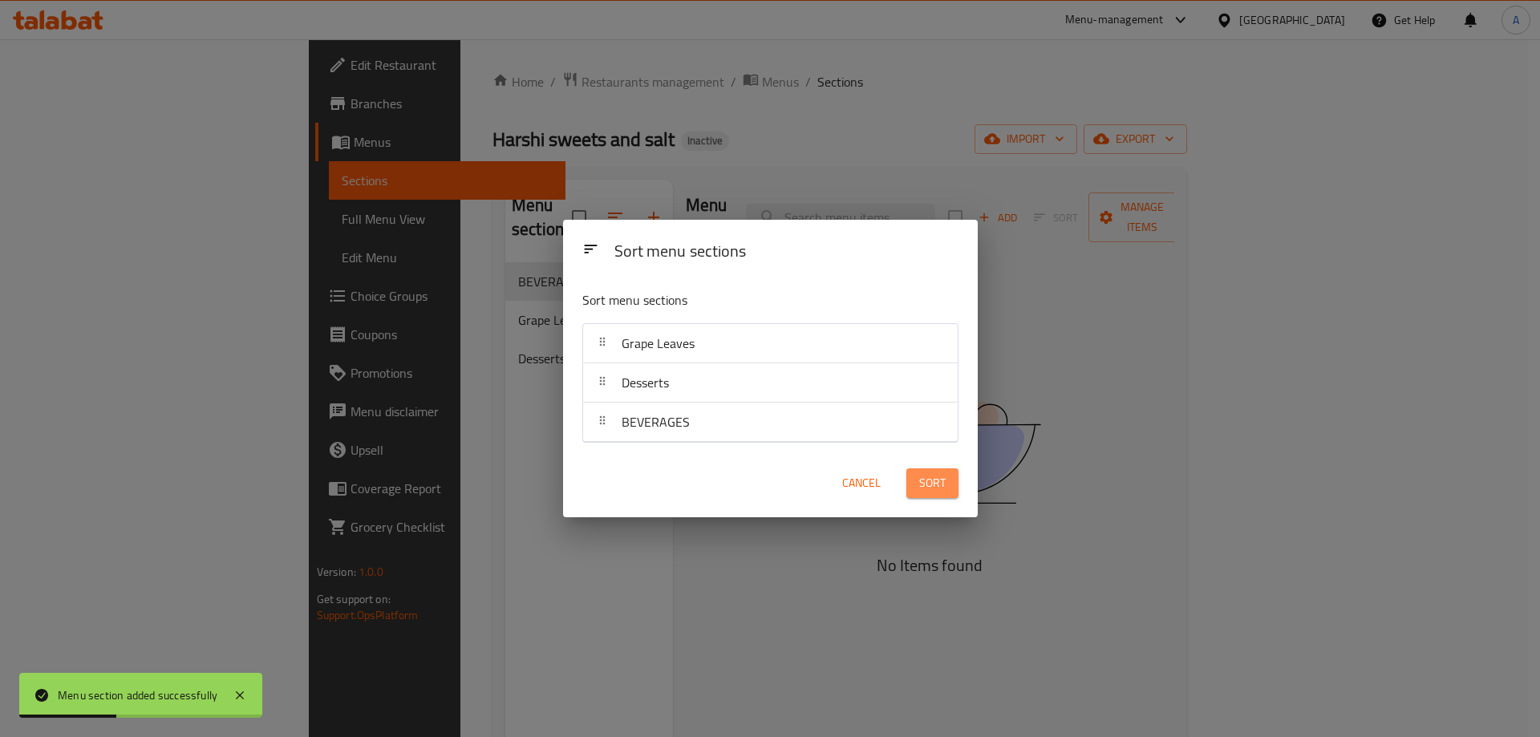
click at [934, 481] on span "Sort" at bounding box center [932, 483] width 26 height 20
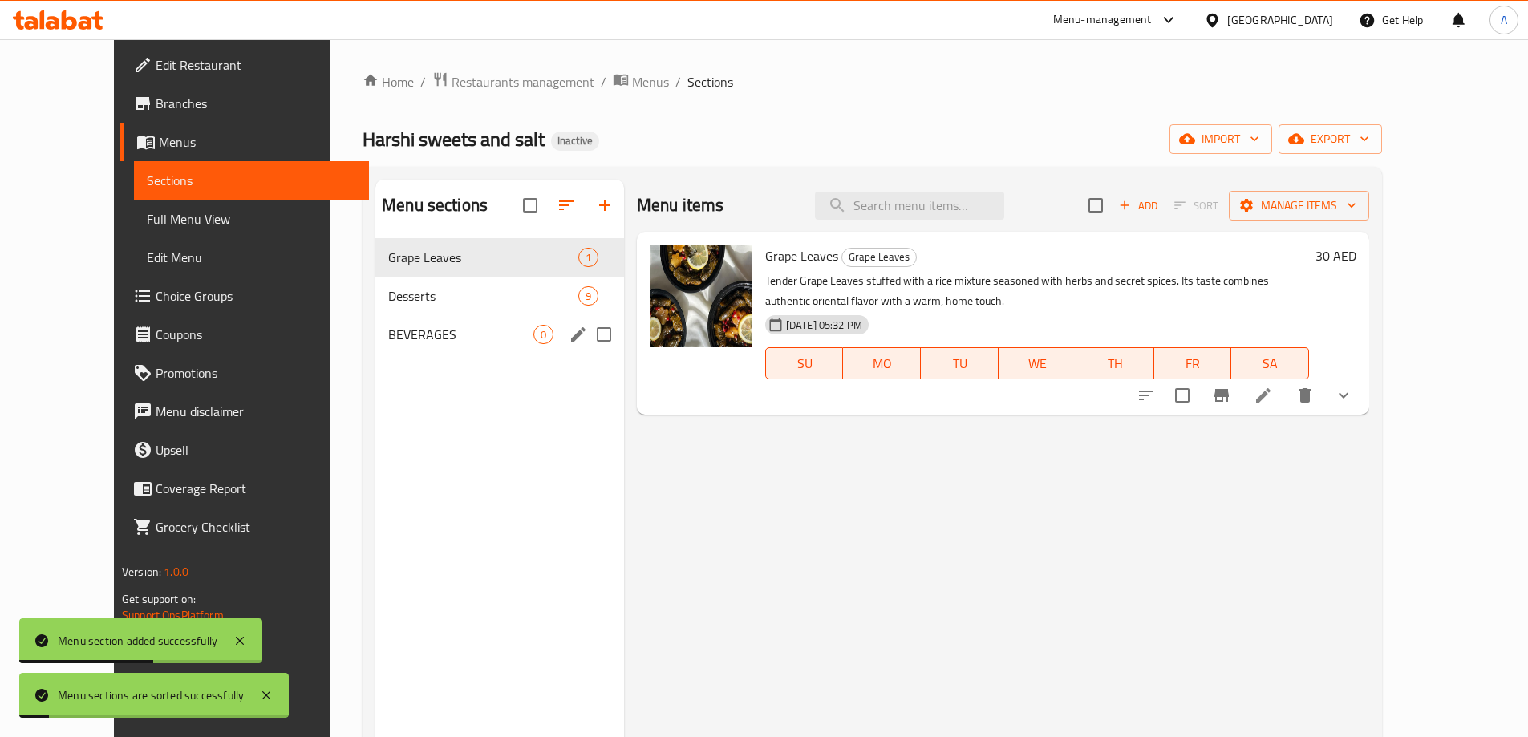
click at [425, 325] on span "BEVERAGES" at bounding box center [460, 334] width 145 height 19
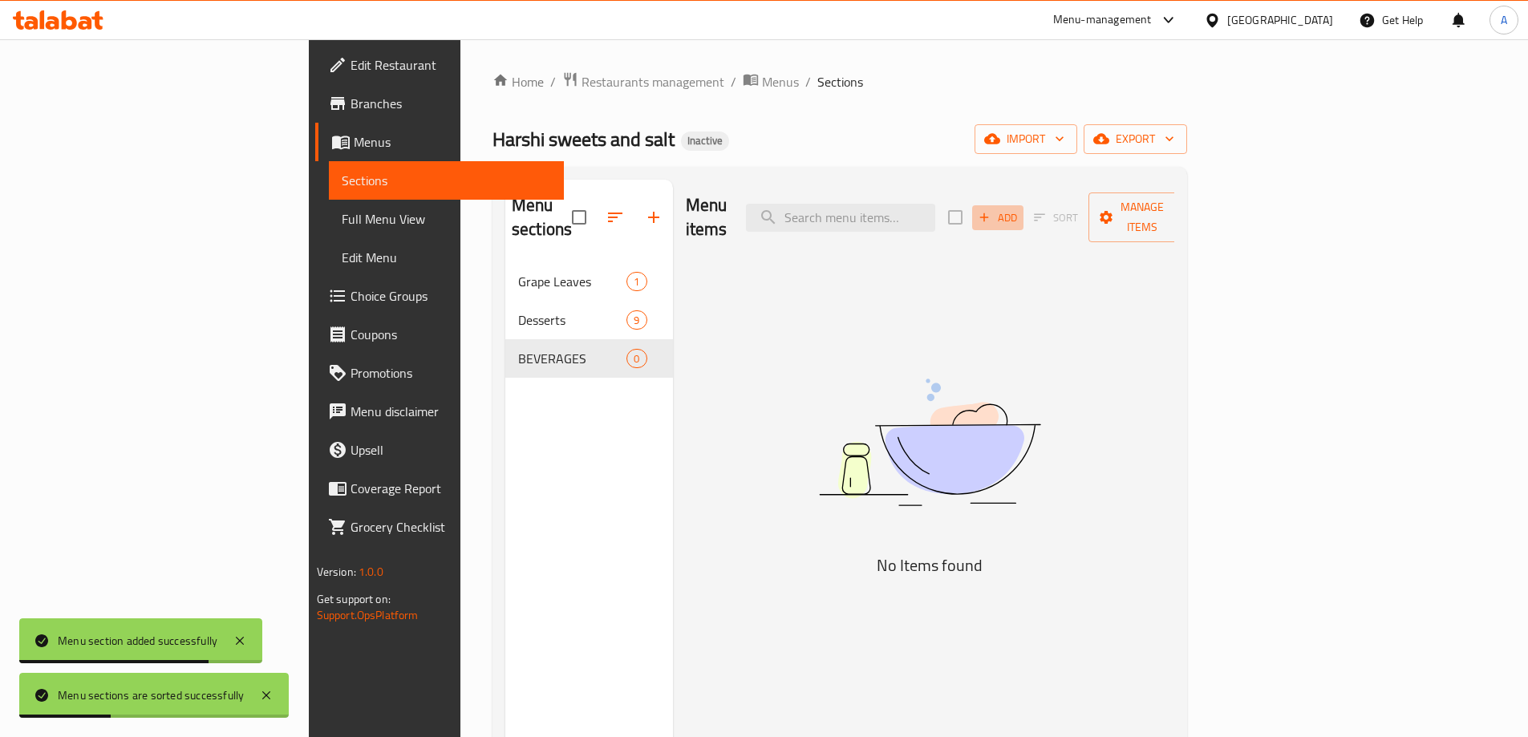
click at [1019, 209] on span "Add" at bounding box center [997, 218] width 43 height 18
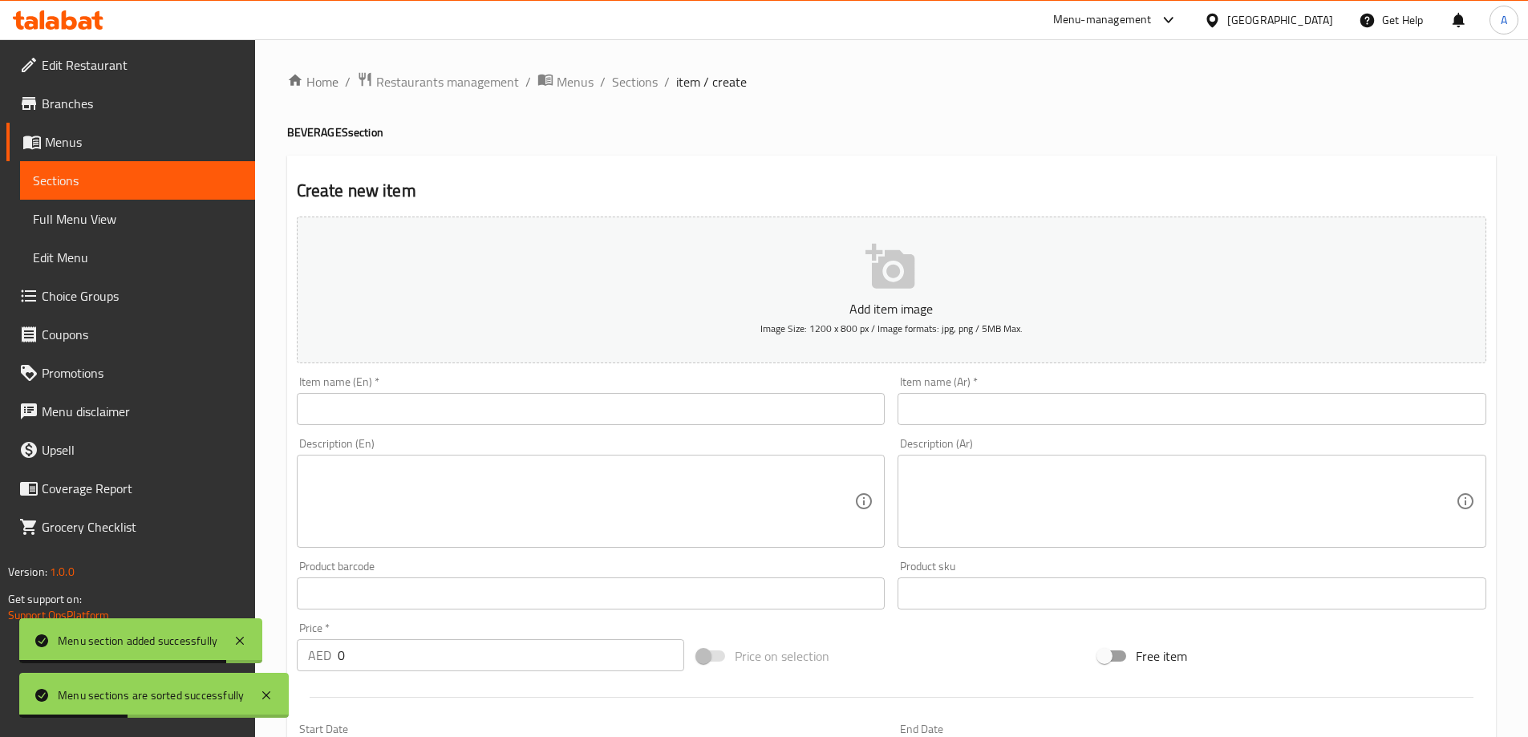
click at [667, 419] on input "text" at bounding box center [591, 409] width 589 height 32
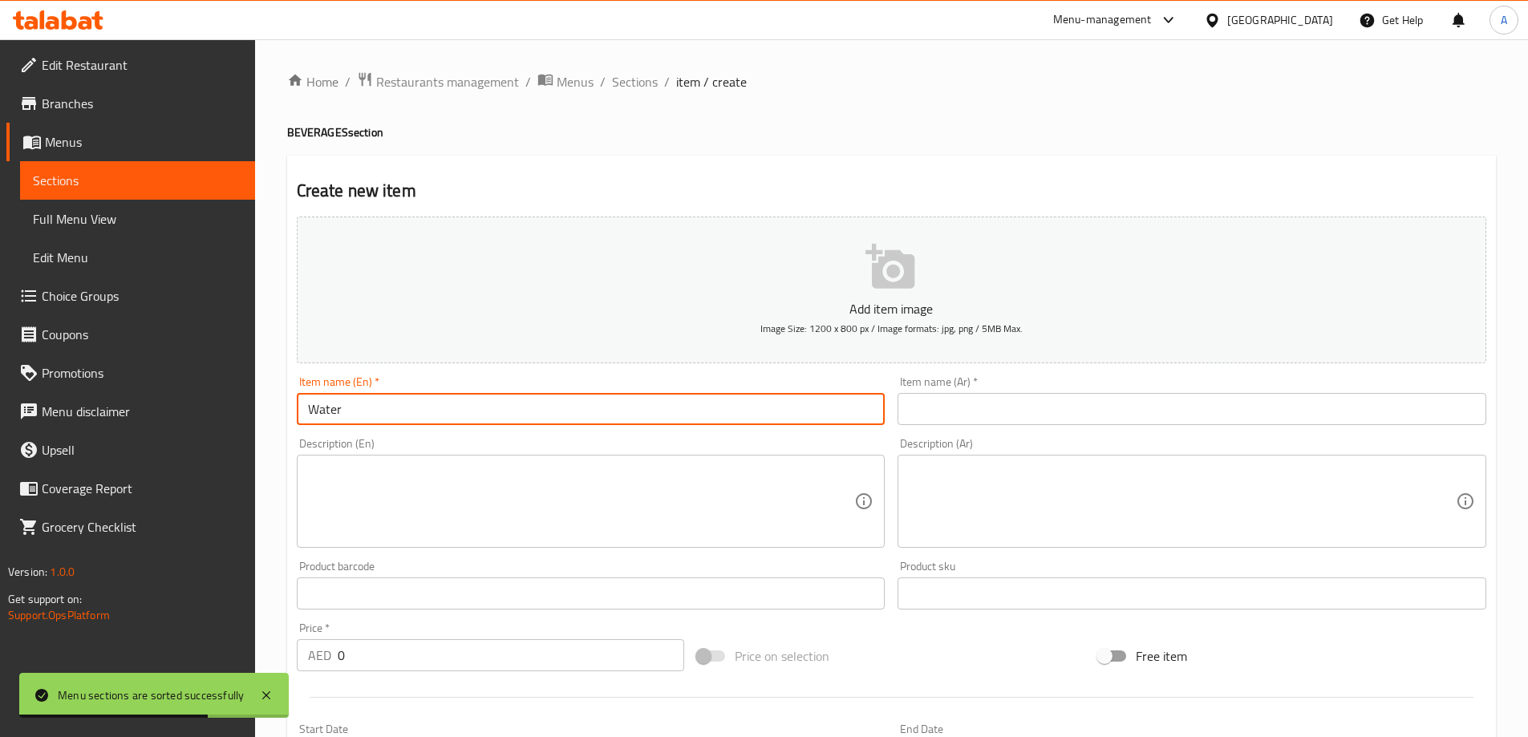
type input "Water"
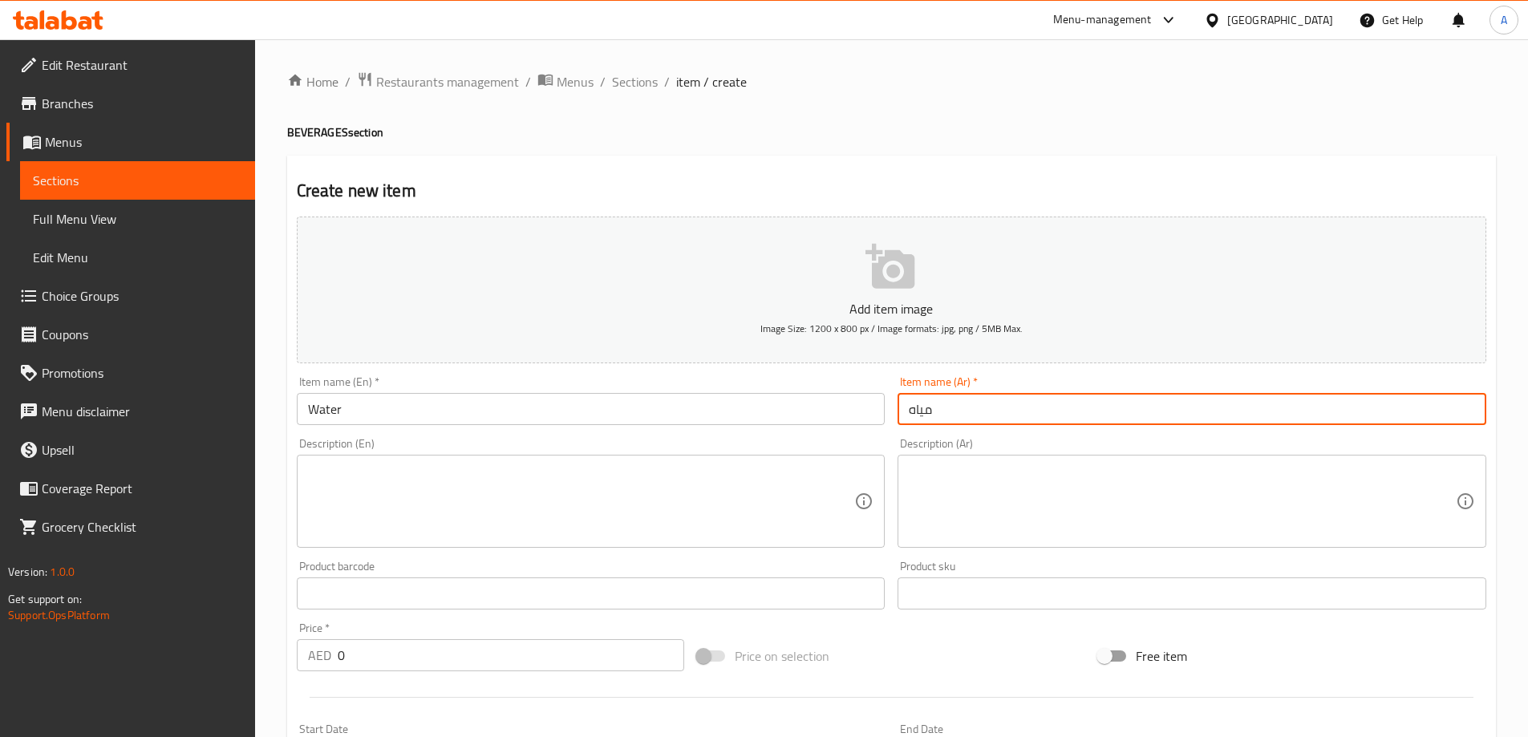
type input "مياه"
click at [368, 653] on input "0" at bounding box center [511, 655] width 347 height 32
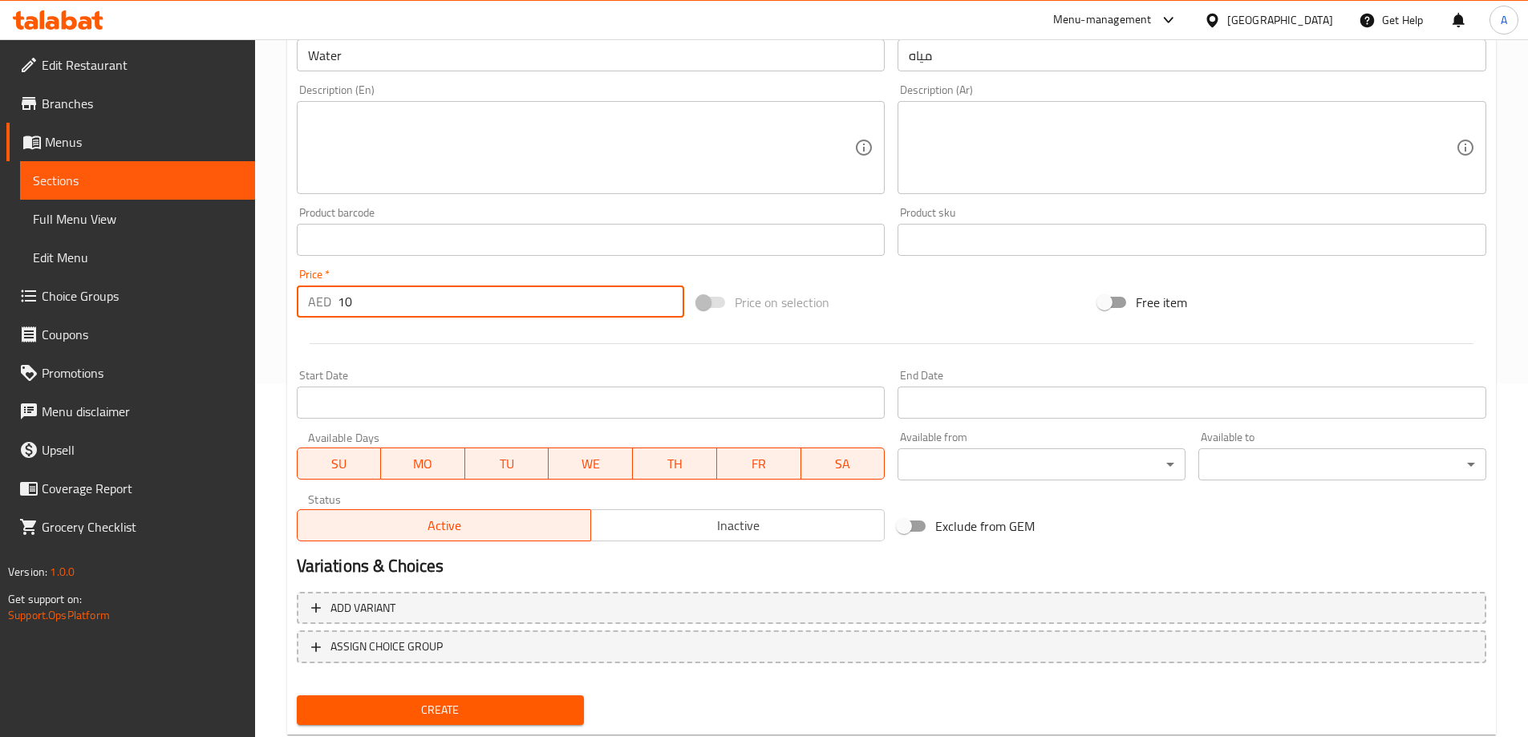
scroll to position [396, 0]
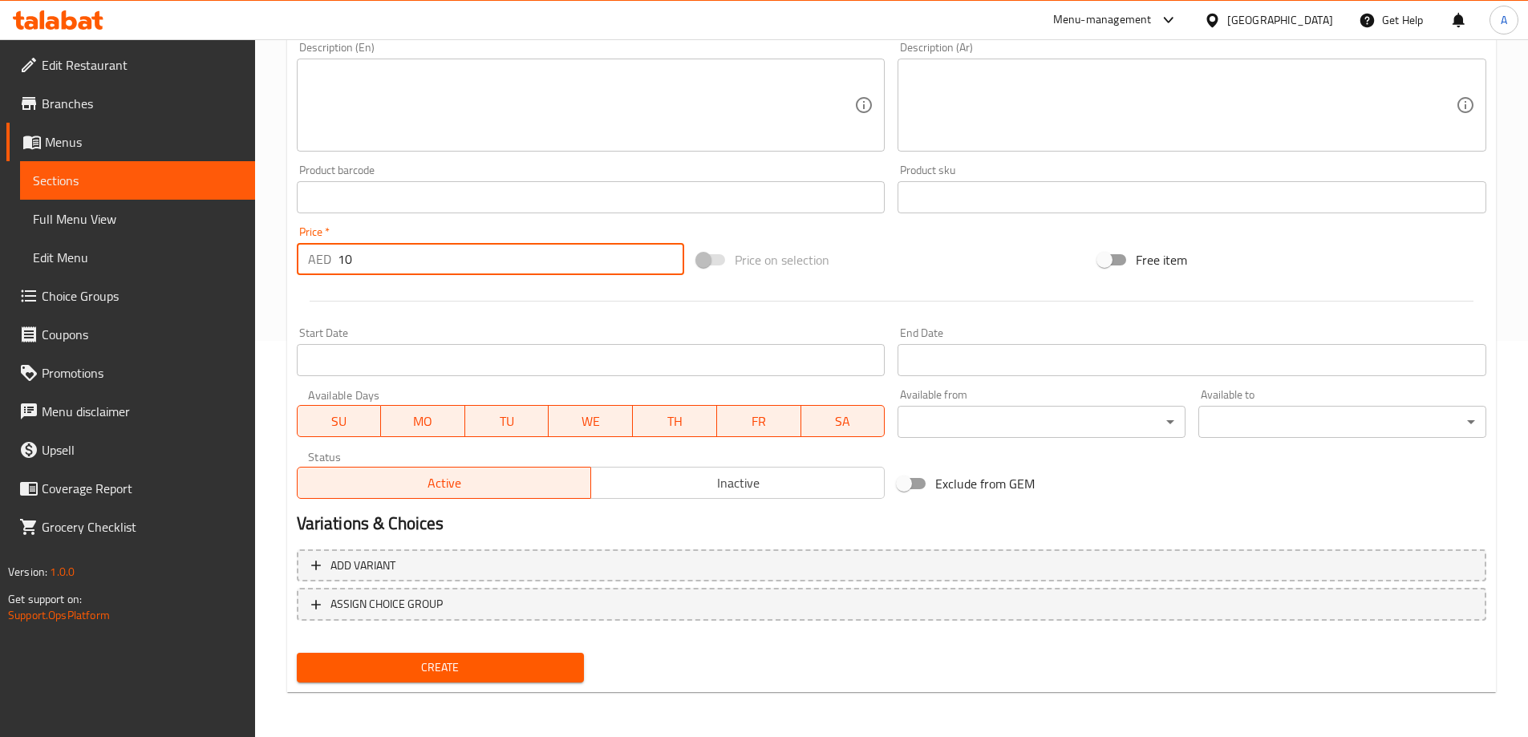
type input "10"
click at [406, 669] on span "Create" at bounding box center [441, 668] width 262 height 20
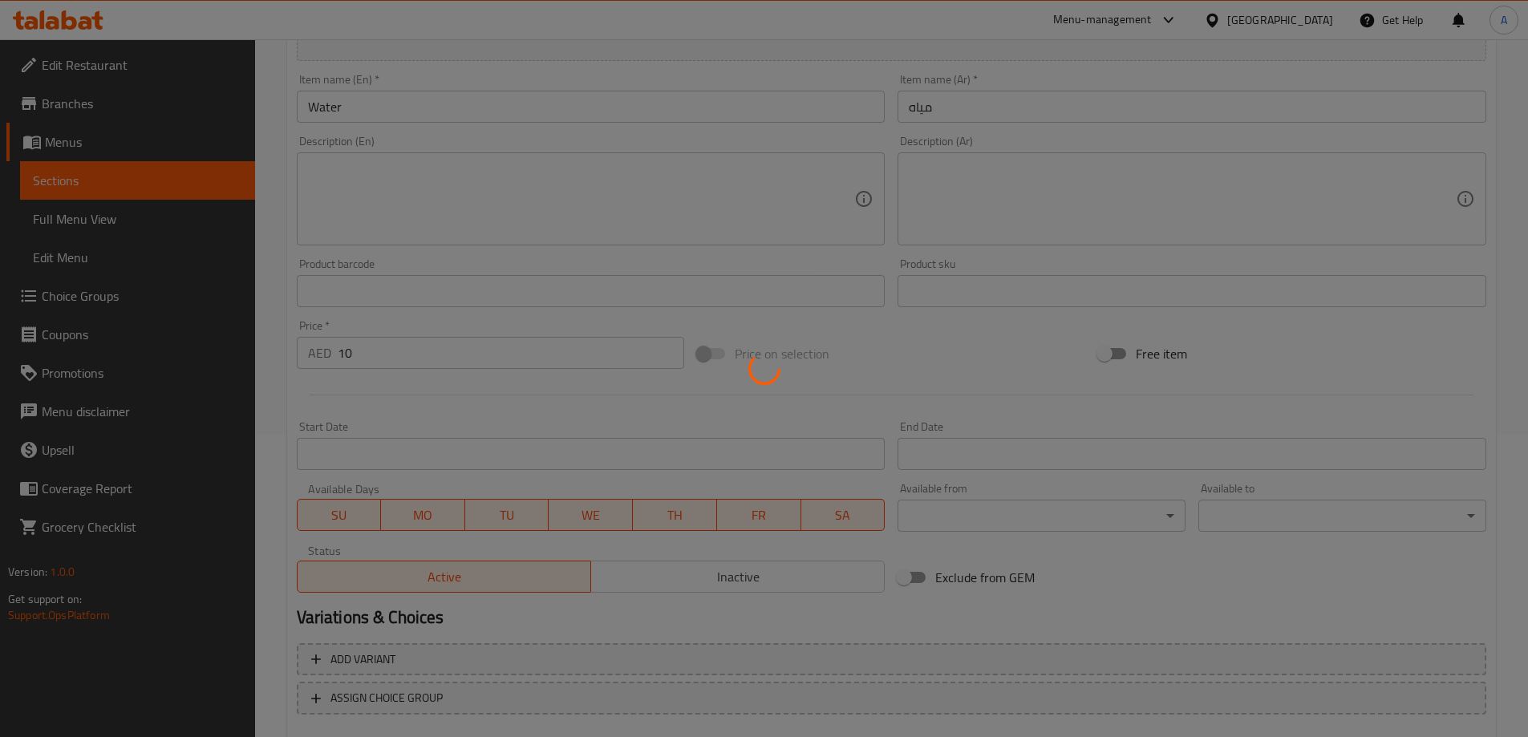
scroll to position [75, 0]
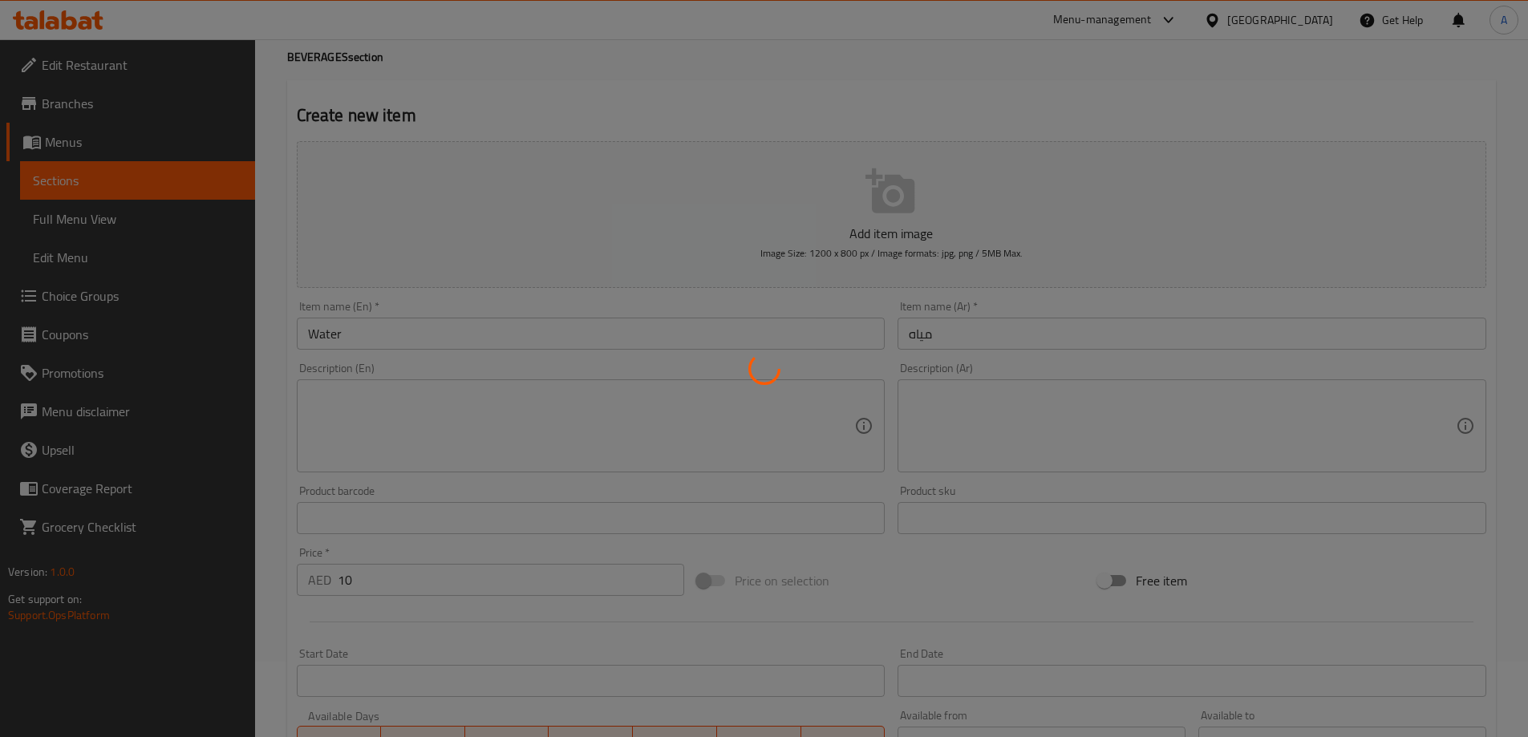
type input "0"
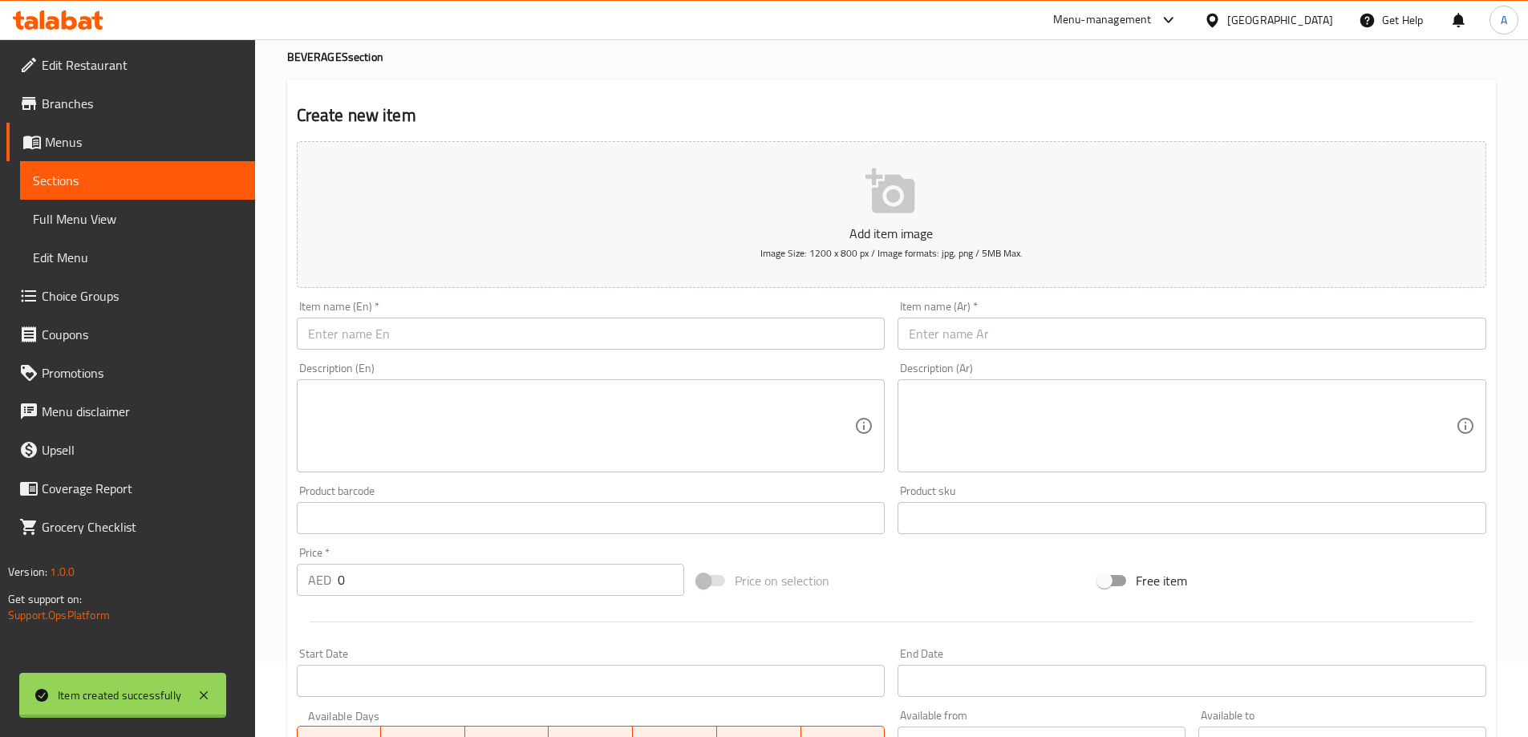
scroll to position [0, 0]
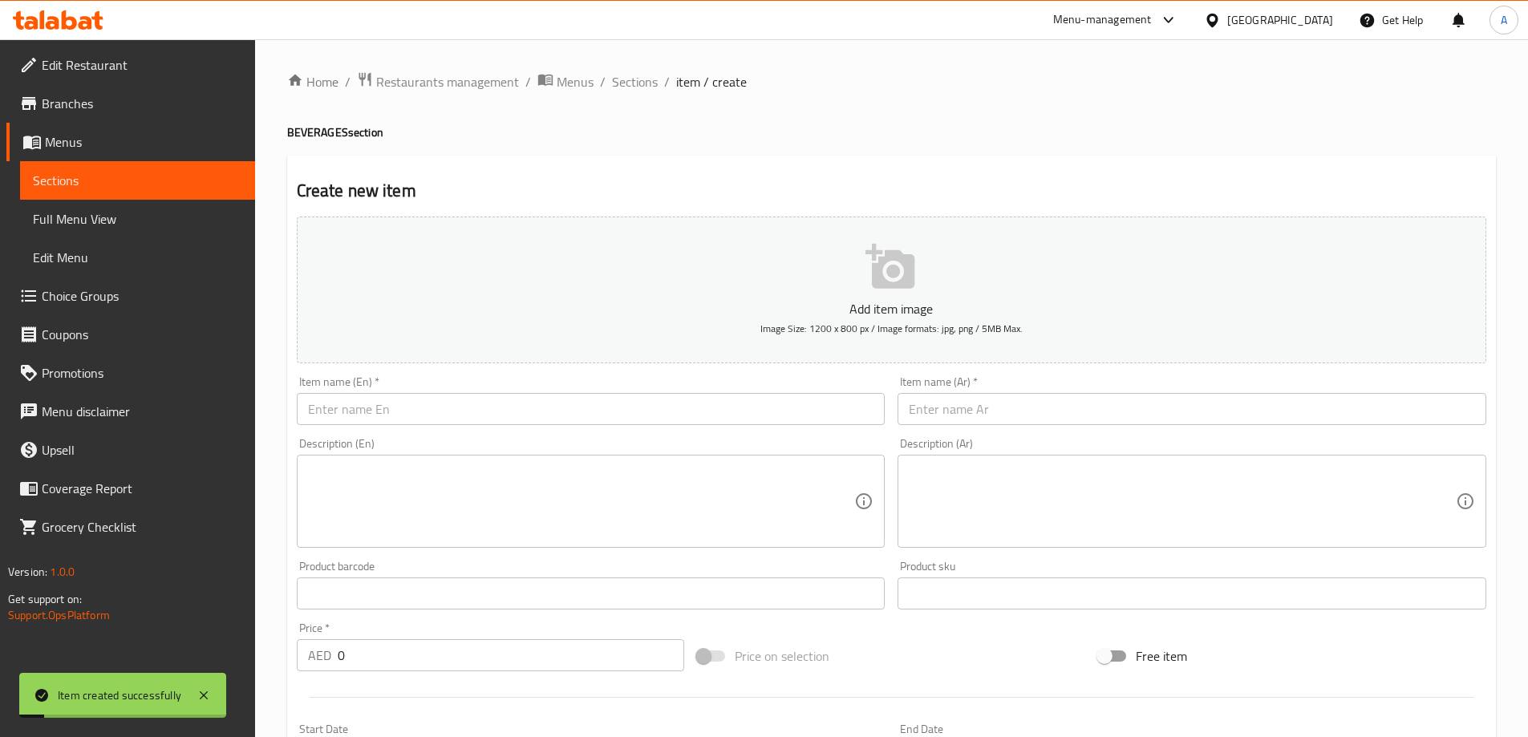
click at [117, 220] on span "Full Menu View" at bounding box center [137, 218] width 209 height 19
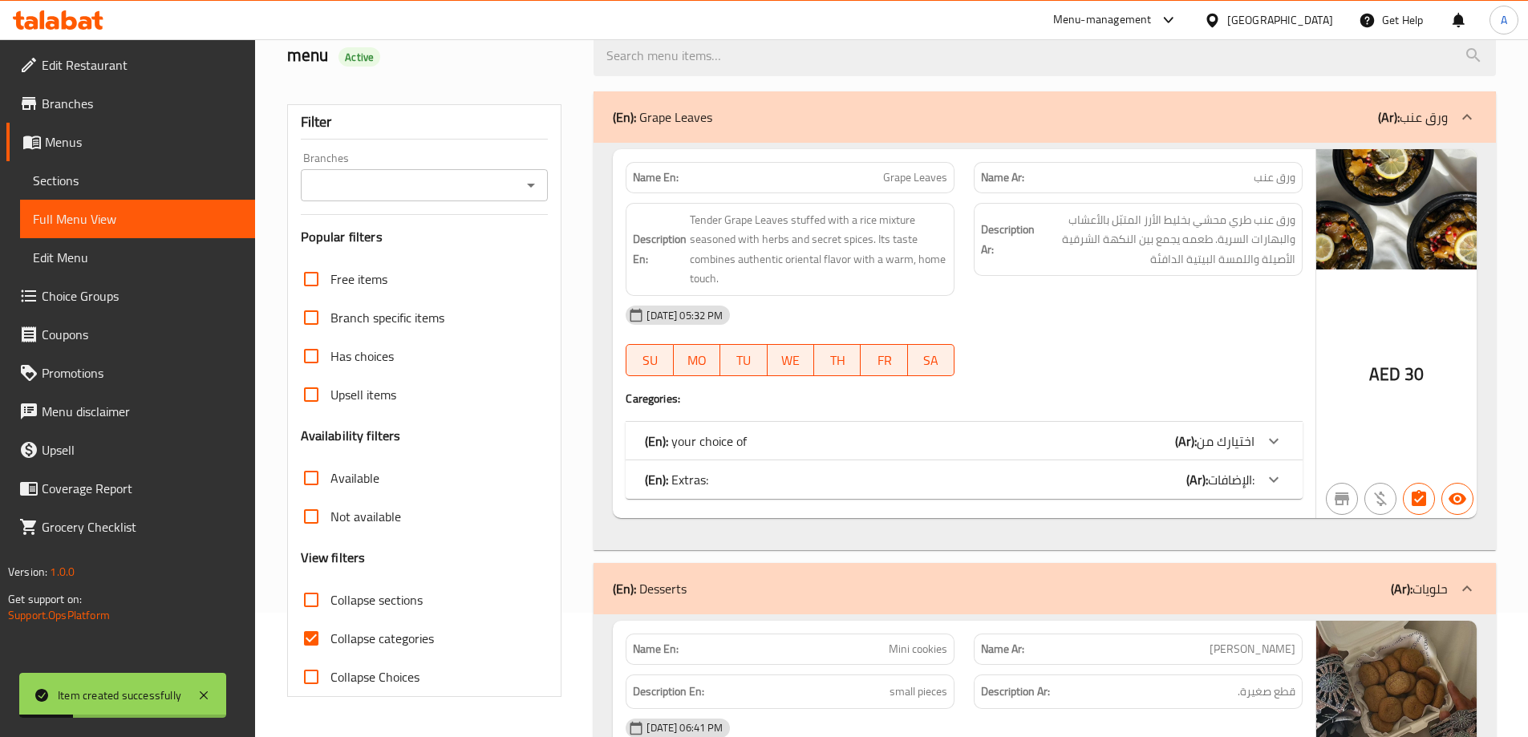
scroll to position [241, 0]
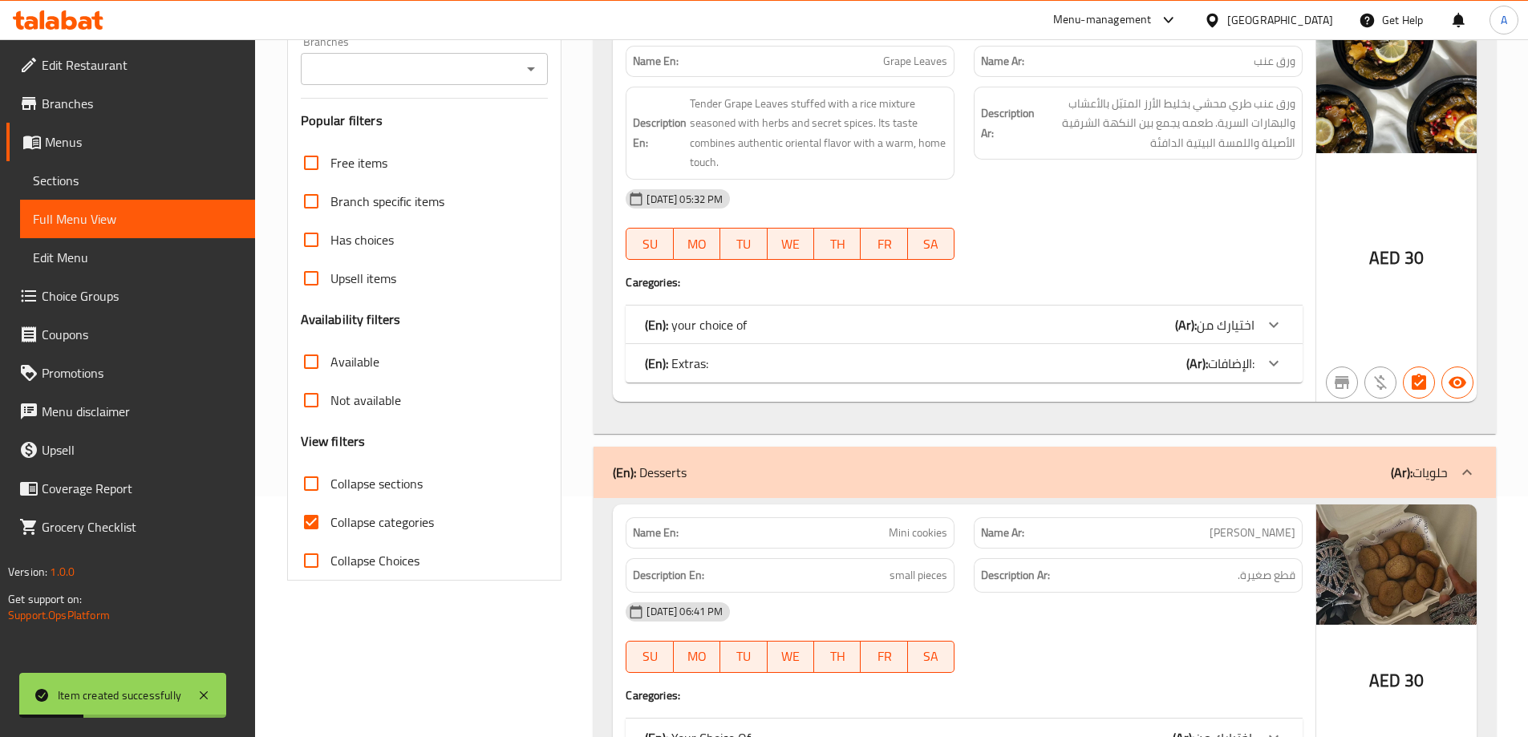
click at [310, 516] on input "Collapse categories" at bounding box center [311, 522] width 38 height 38
checkbox input "false"
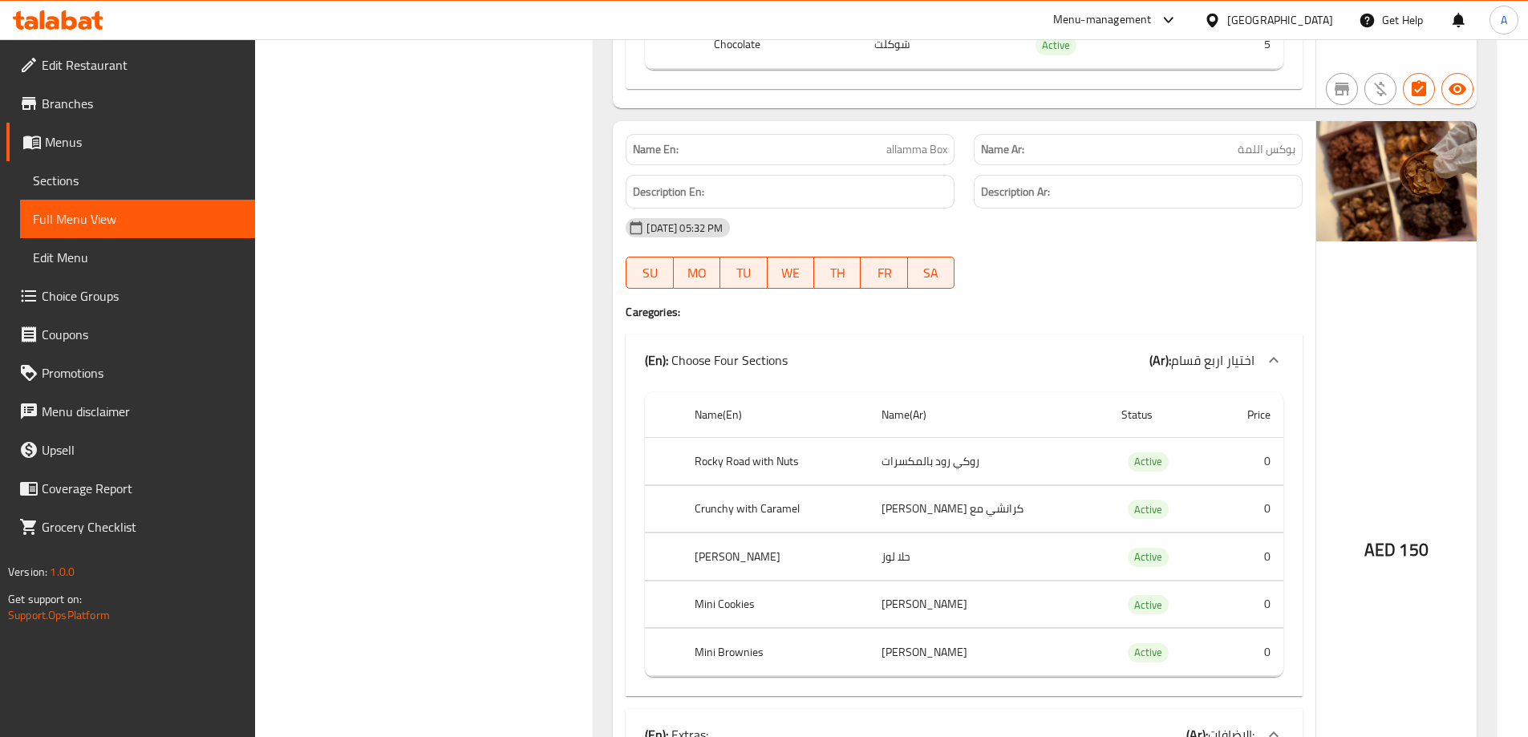
scroll to position [0, 0]
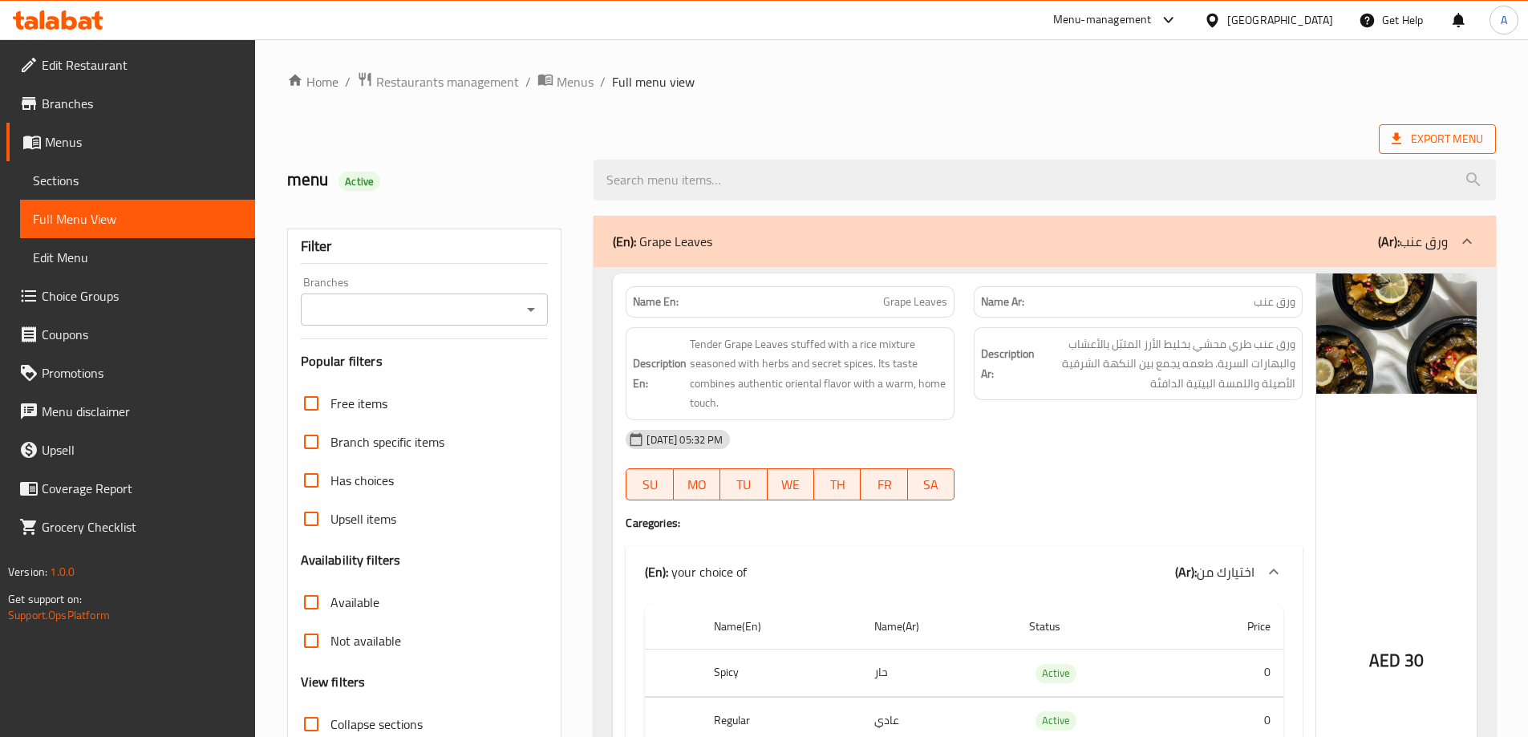
click at [1413, 130] on span "Export Menu" at bounding box center [1437, 139] width 91 height 20
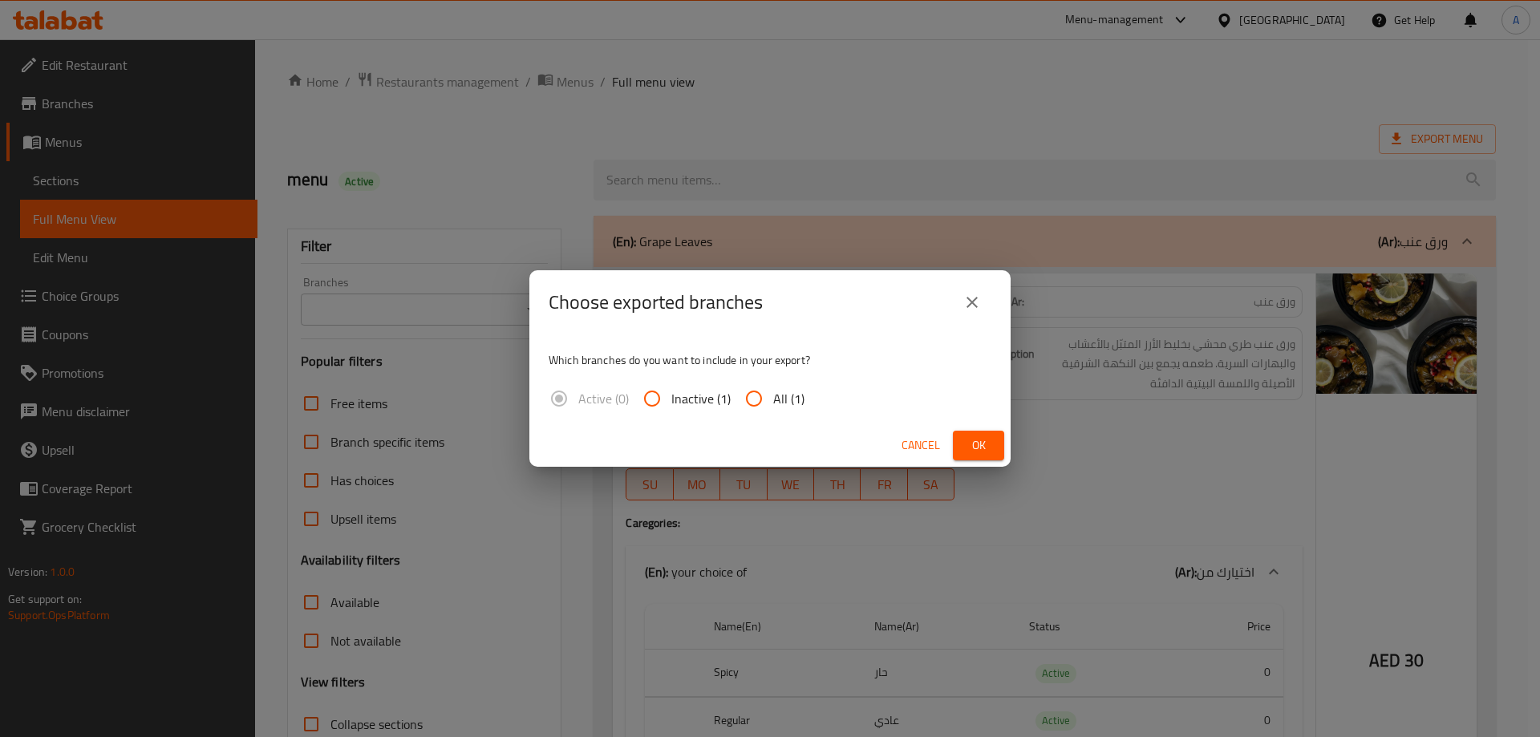
click at [754, 390] on input "All (1)" at bounding box center [754, 398] width 38 height 38
radio input "true"
click at [974, 444] on span "Ok" at bounding box center [979, 446] width 26 height 20
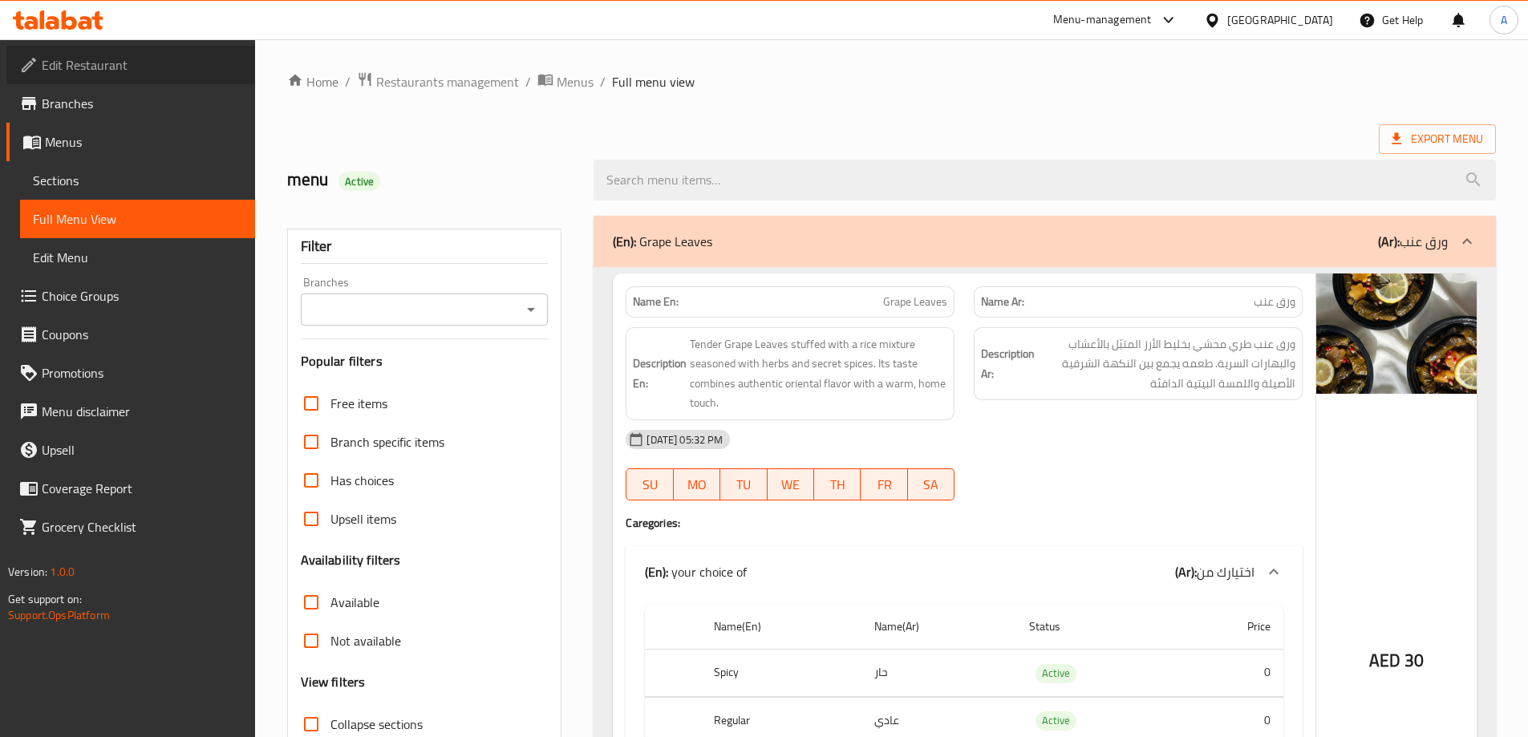
click at [81, 66] on span "Edit Restaurant" at bounding box center [142, 64] width 201 height 19
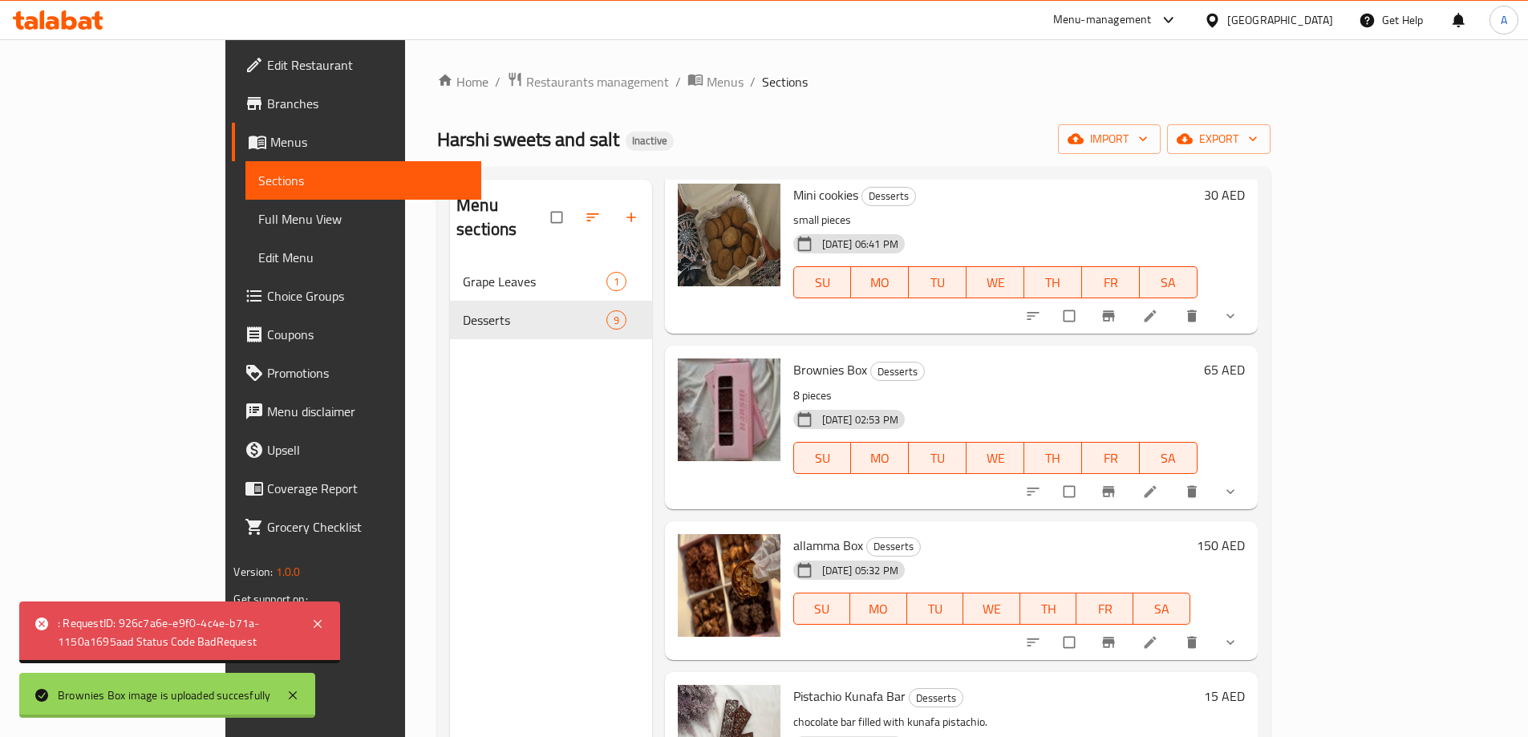
scroll to position [160, 0]
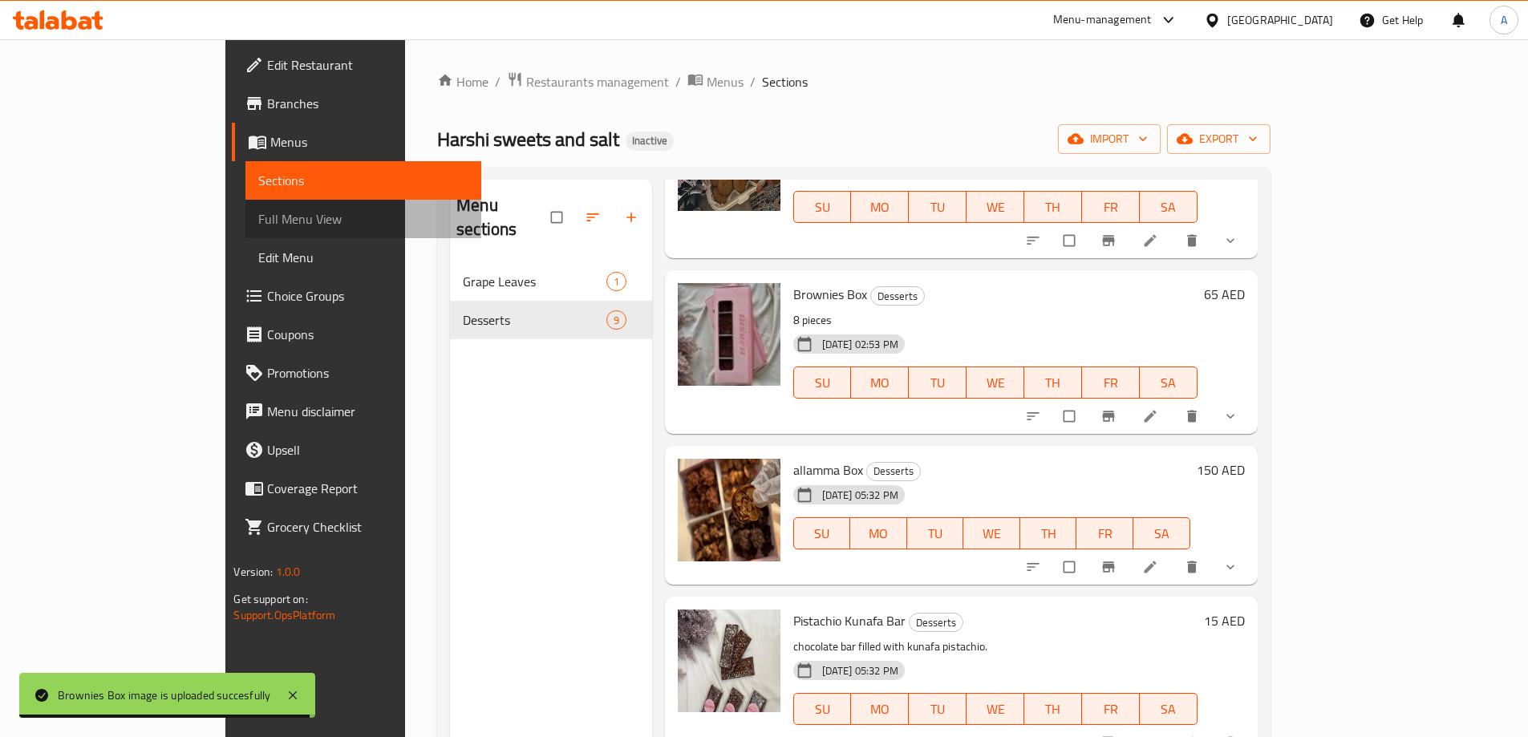
click at [258, 215] on span "Full Menu View" at bounding box center [362, 218] width 209 height 19
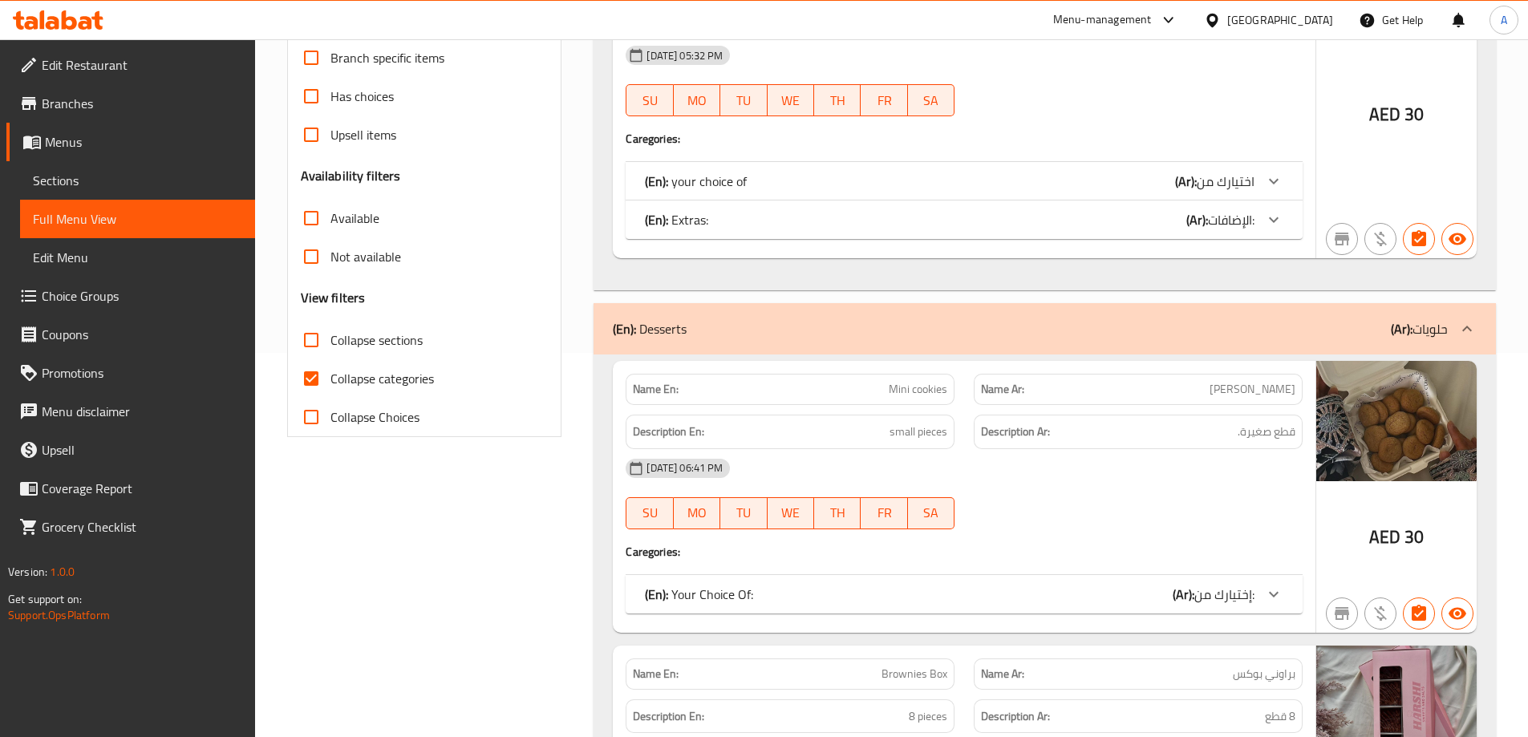
scroll to position [401, 0]
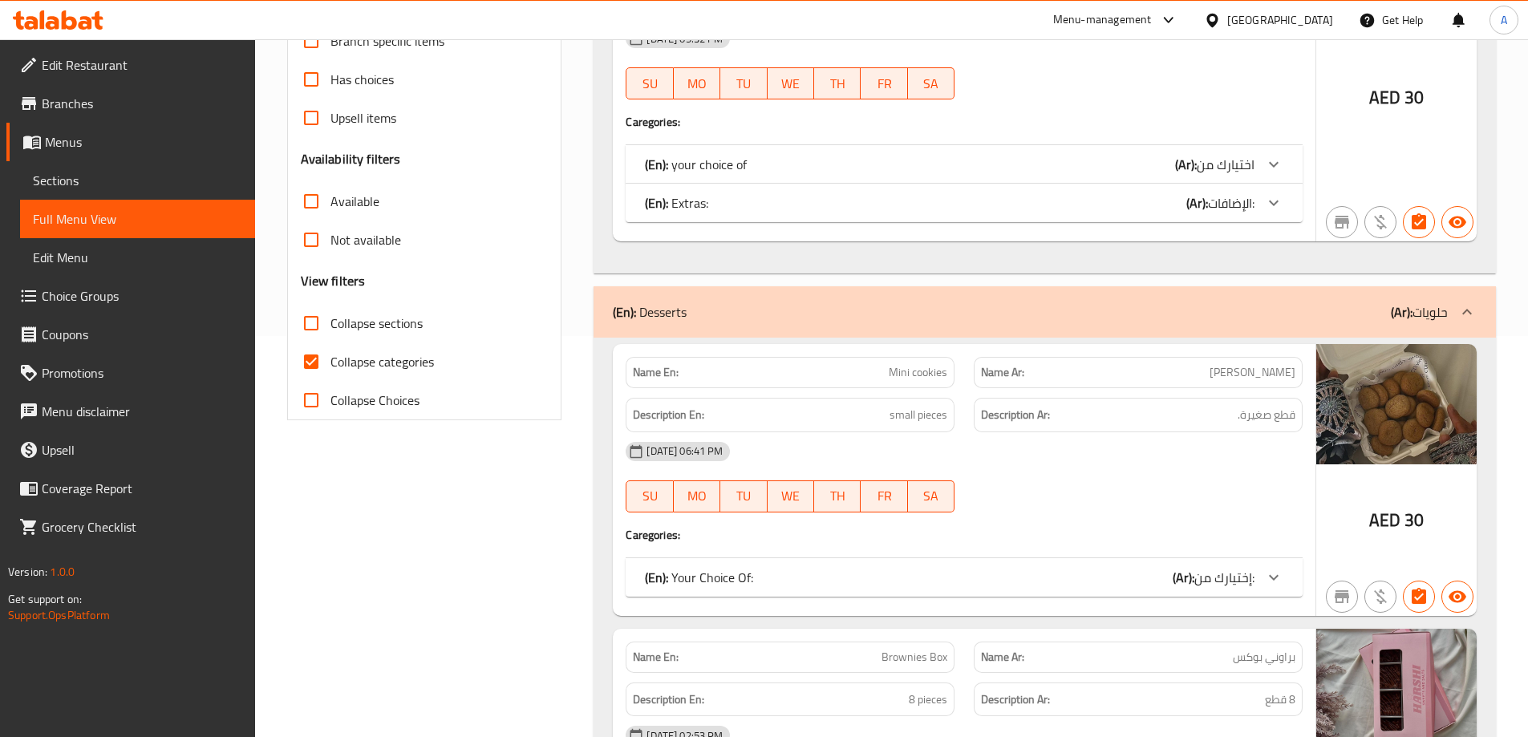
click at [367, 358] on span "Collapse categories" at bounding box center [381, 361] width 103 height 19
click at [330, 358] on input "Collapse categories" at bounding box center [311, 361] width 38 height 38
checkbox input "false"
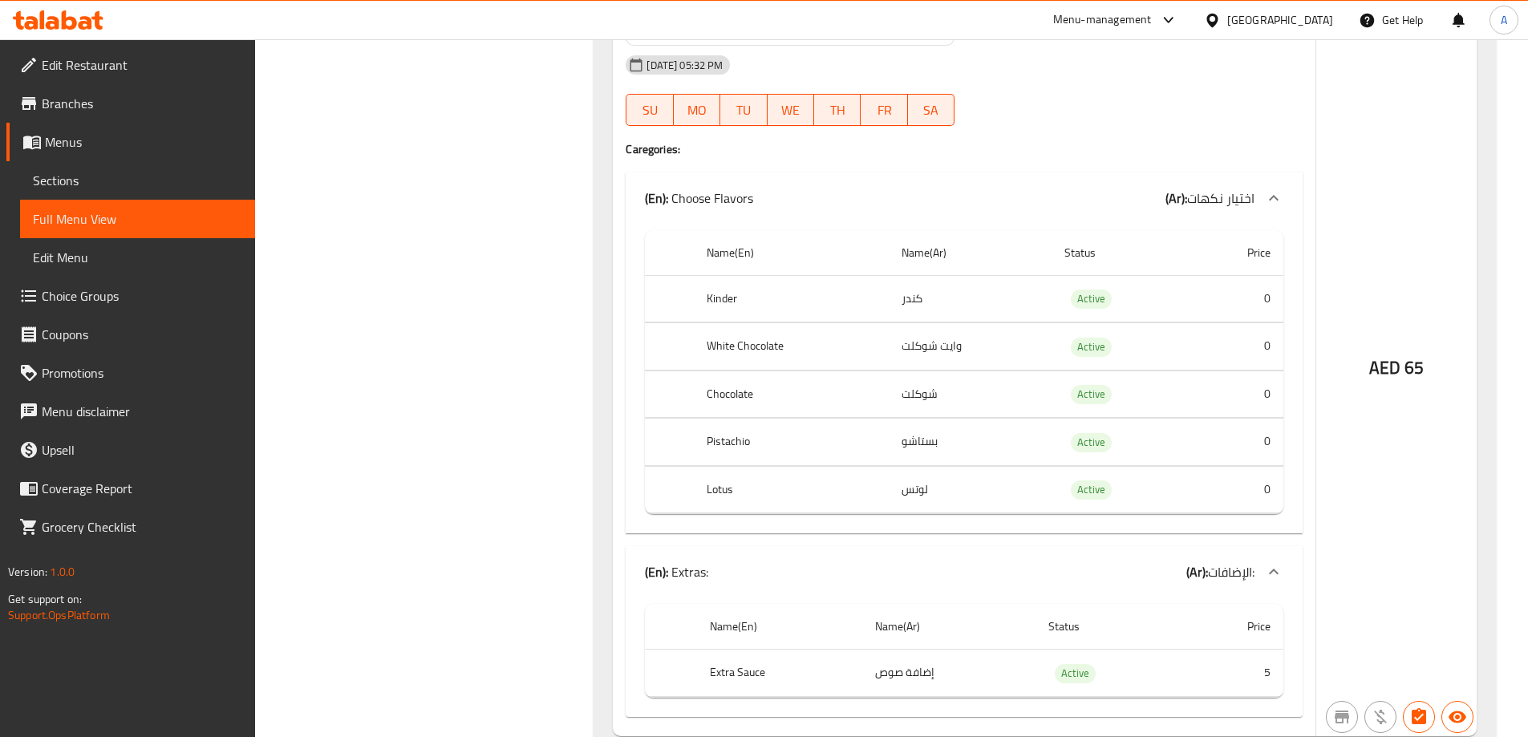
scroll to position [3272, 0]
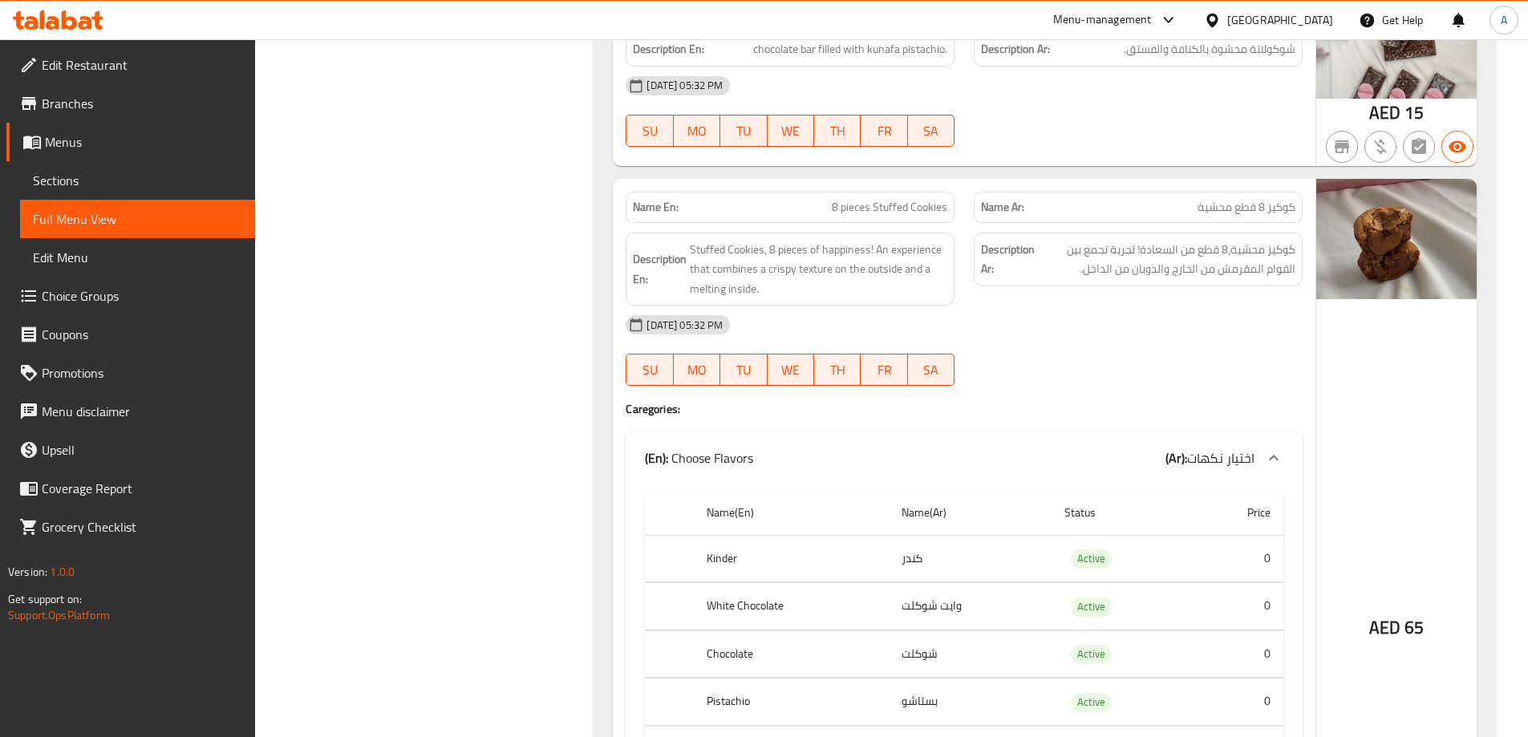
scroll to position [2952, 0]
click at [877, 209] on span "8 pieces Stuffed Cookies" at bounding box center [889, 209] width 115 height 17
copy span "Stuffed"
click at [871, 206] on span "8 pieces Stuffed Cookies" at bounding box center [889, 209] width 115 height 17
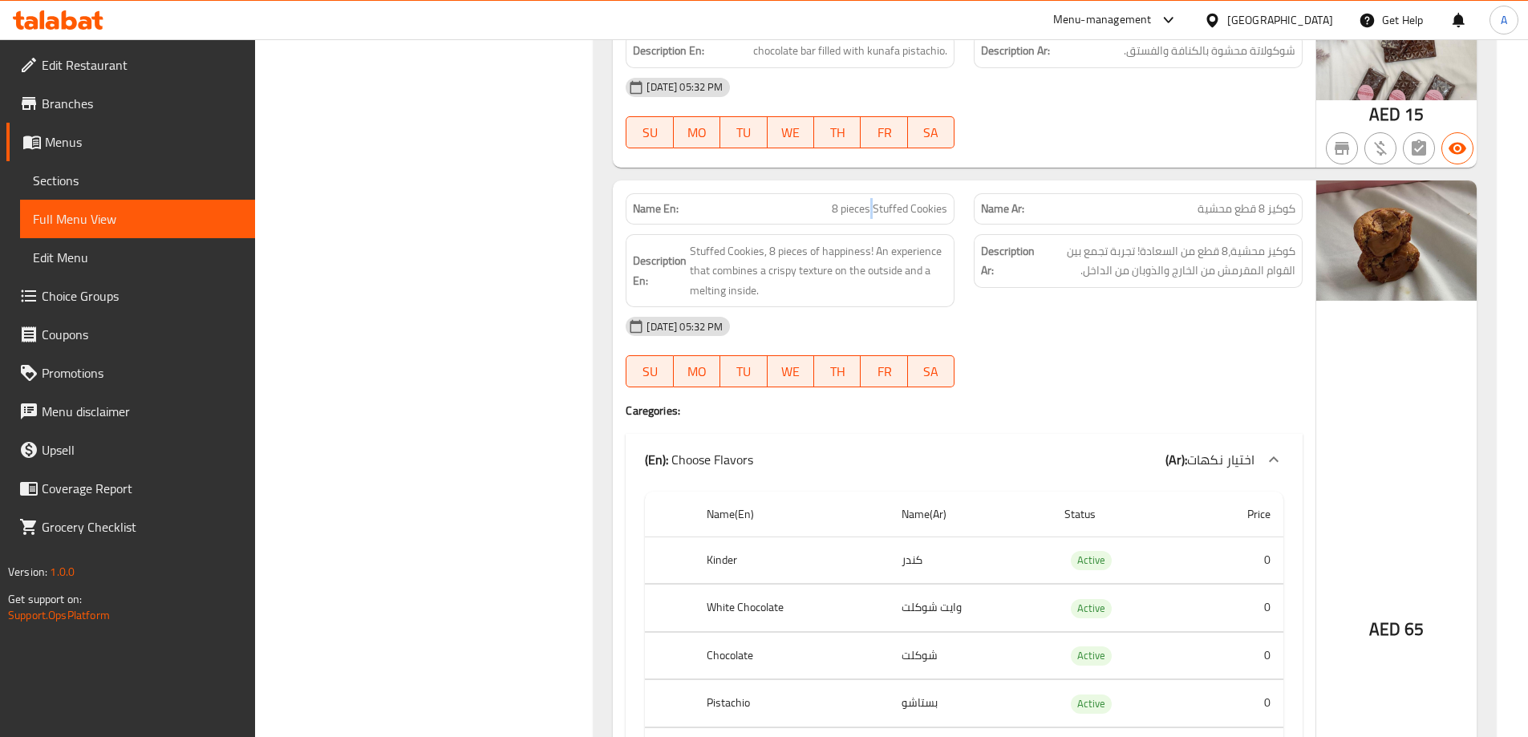
click at [871, 206] on span "8 pieces Stuffed Cookies" at bounding box center [889, 209] width 115 height 17
drag, startPoint x: 871, startPoint y: 206, endPoint x: 727, endPoint y: 302, distance: 173.5
click at [868, 208] on span "8 pieces Stuffed Cookies" at bounding box center [889, 209] width 115 height 17
copy span "8 pieces Stuffed Cookies"
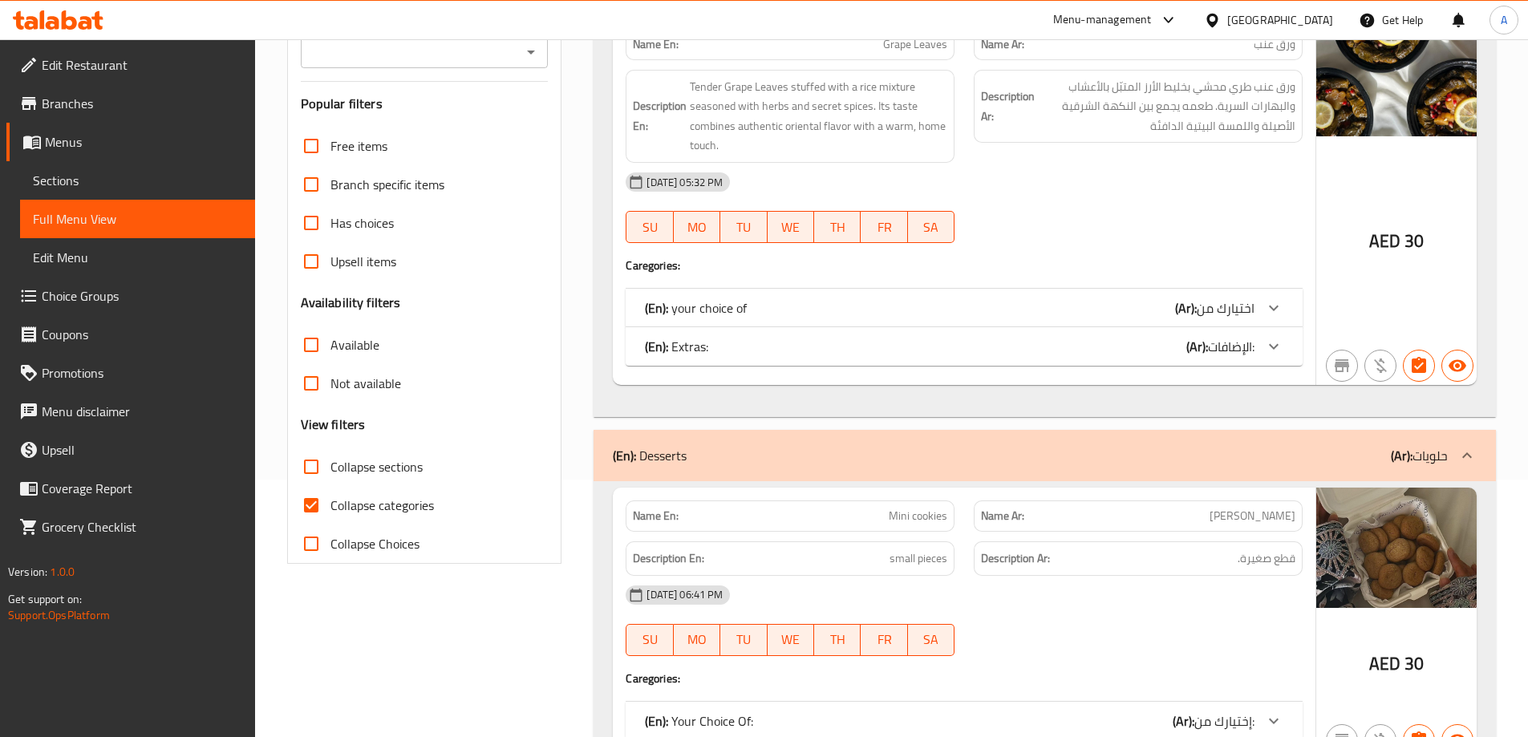
scroll to position [321, 0]
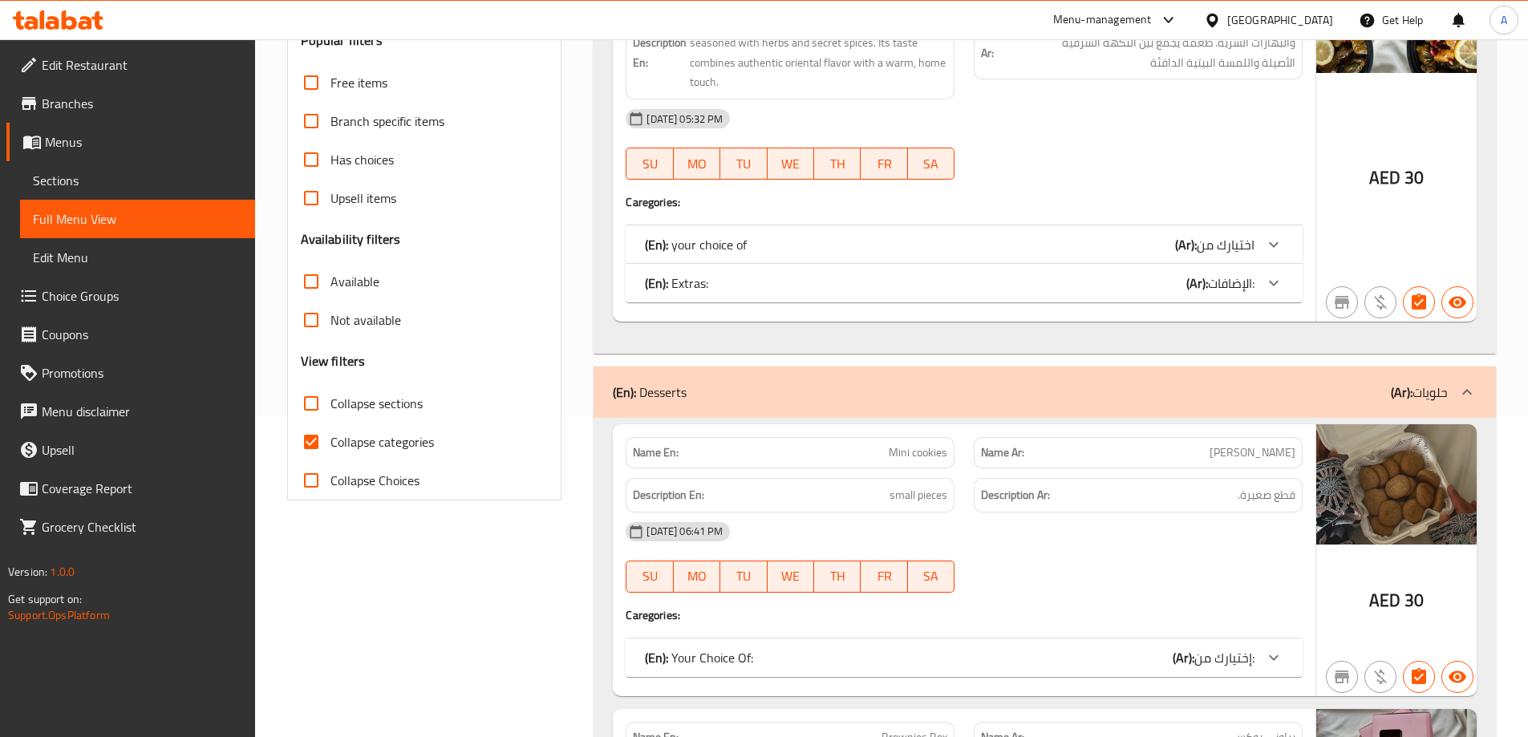
click at [311, 441] on input "Collapse categories" at bounding box center [311, 442] width 38 height 38
checkbox input "false"
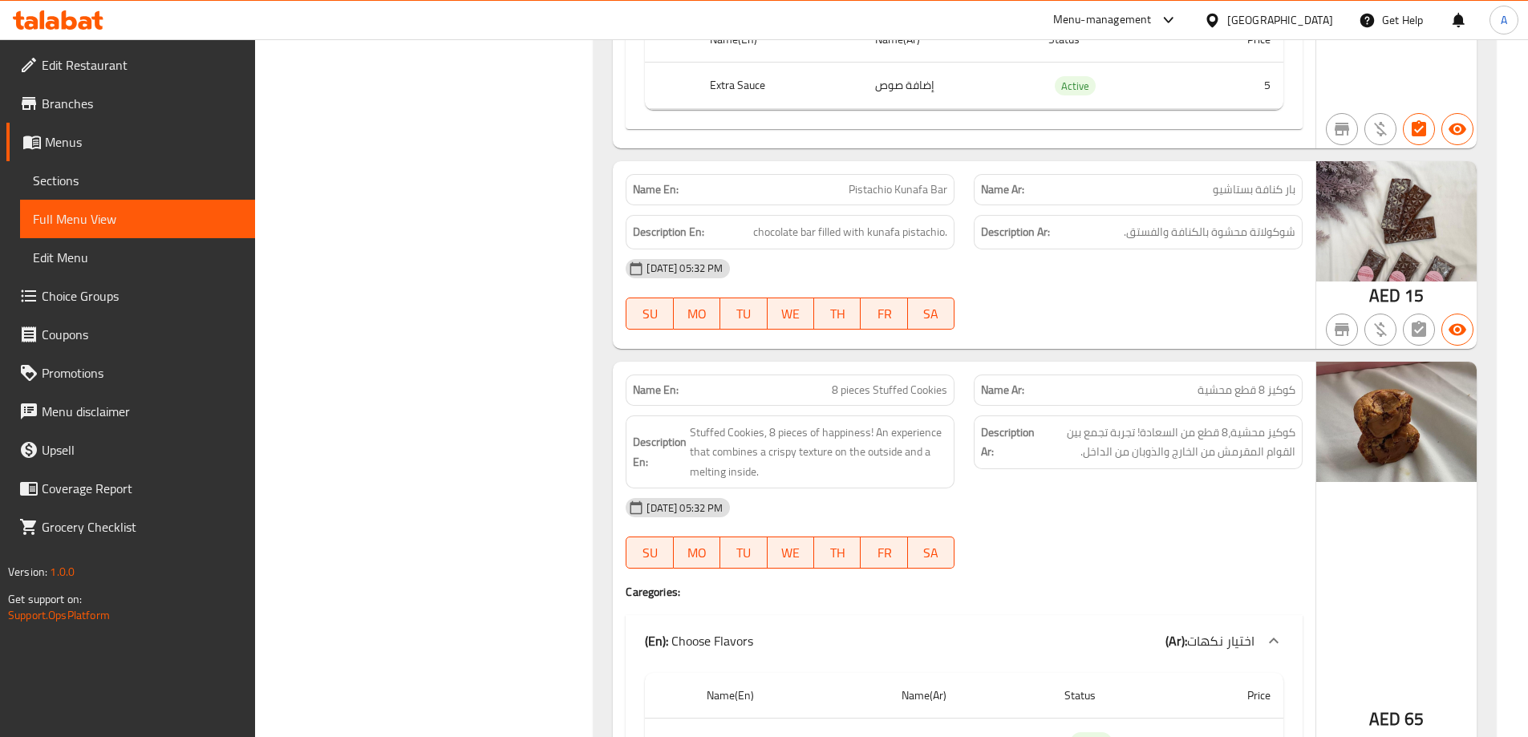
scroll to position [0, 0]
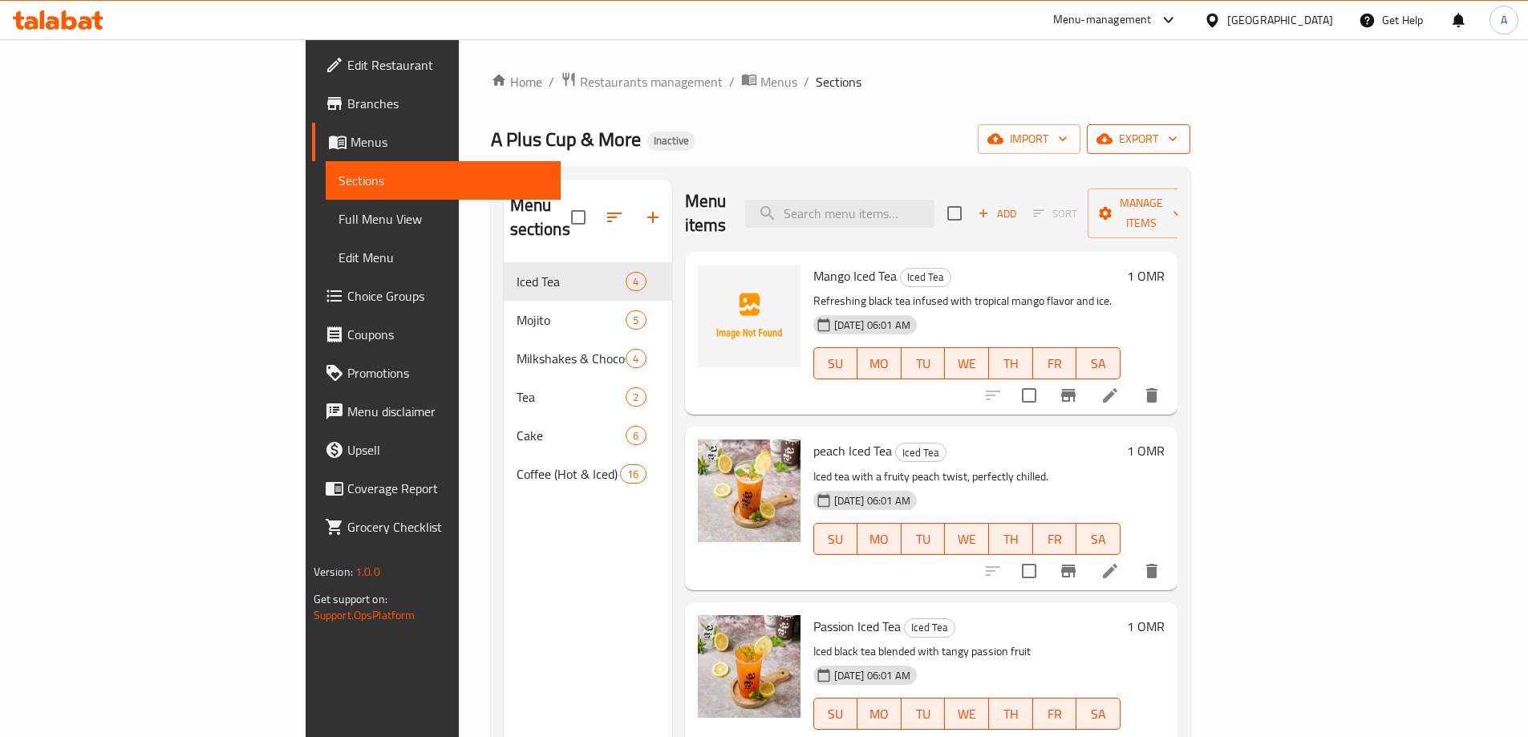
click at [1177, 144] on span "export" at bounding box center [1139, 139] width 78 height 20
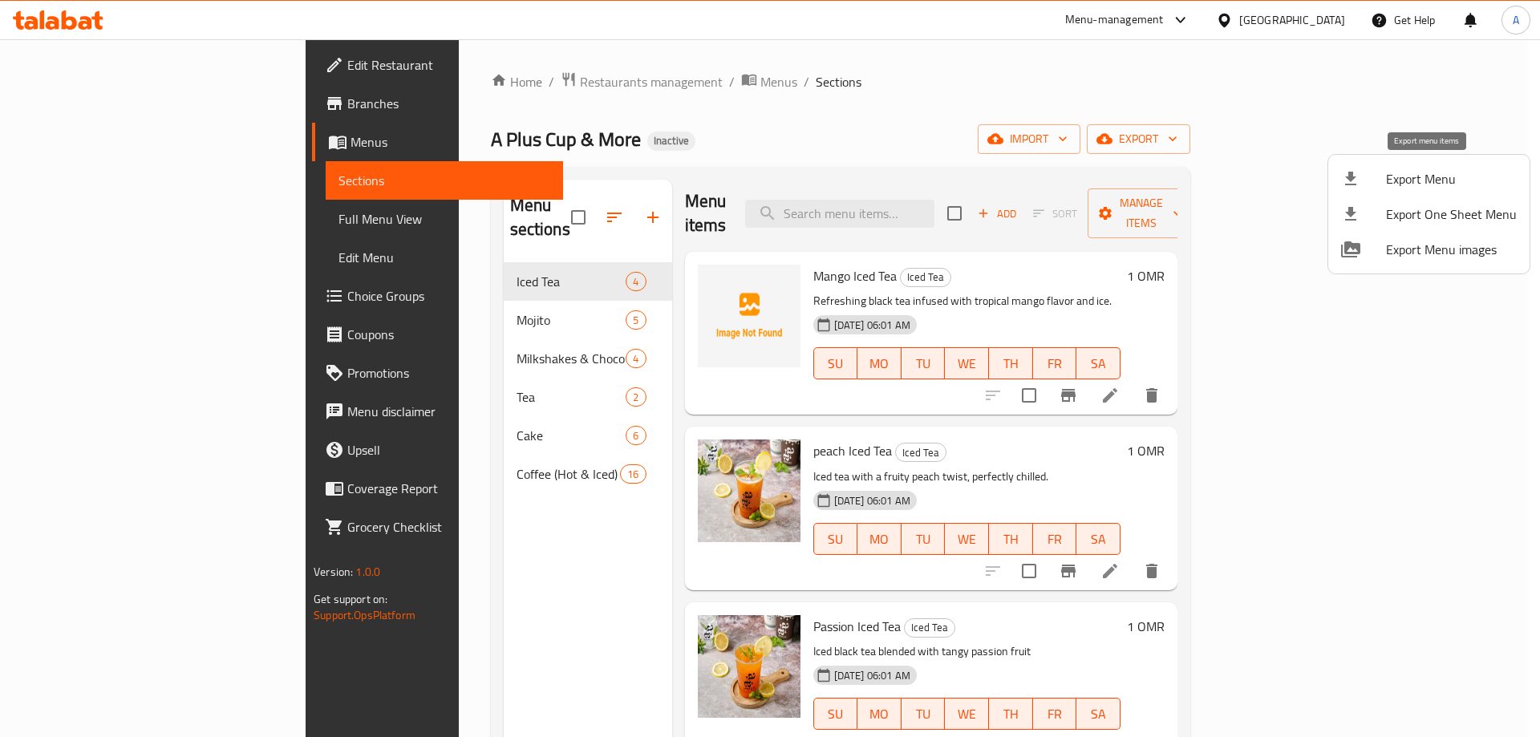
click at [1381, 167] on li "Export Menu" at bounding box center [1428, 178] width 201 height 35
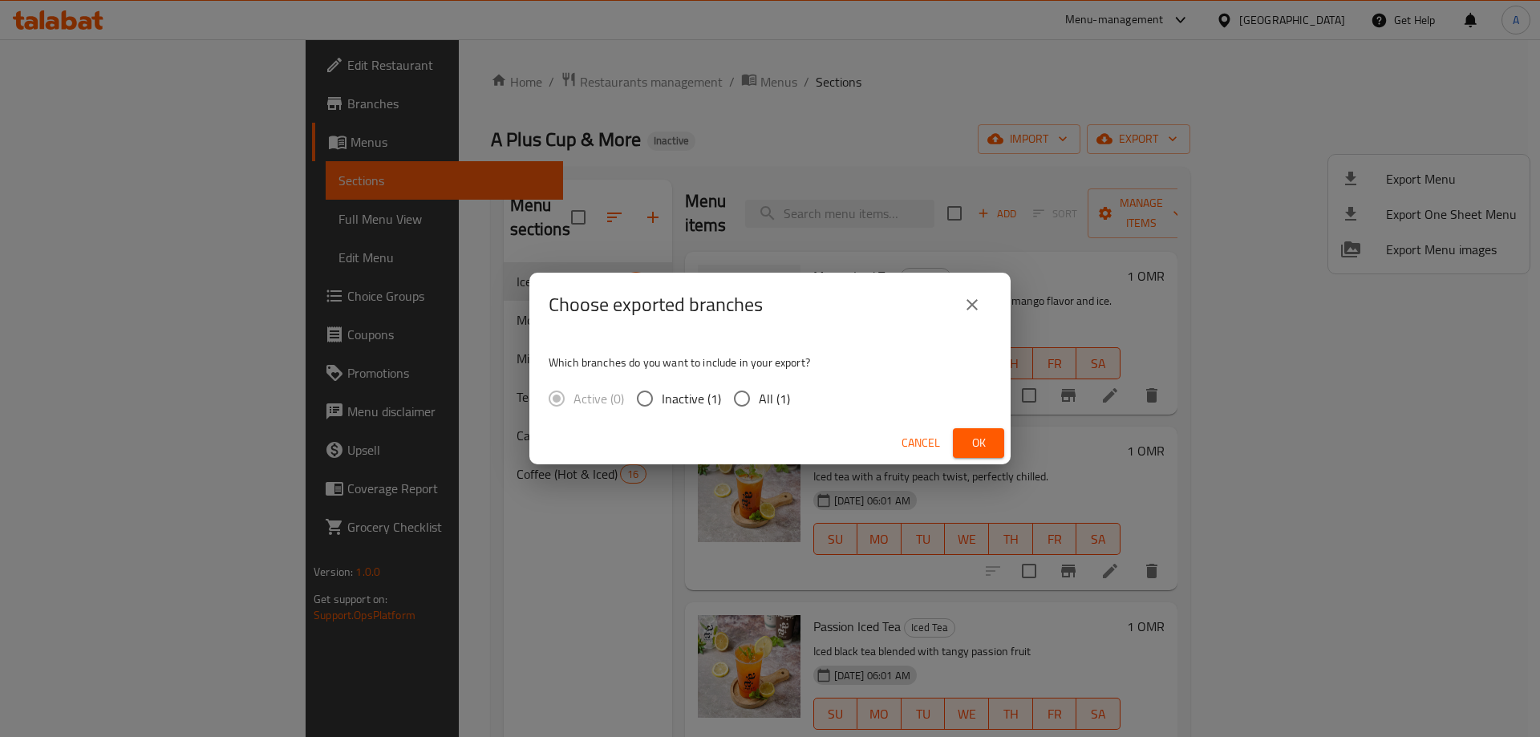
click at [768, 394] on span "All (1)" at bounding box center [774, 398] width 31 height 19
click at [759, 394] on input "All (1)" at bounding box center [742, 399] width 34 height 34
radio input "true"
click at [996, 442] on button "Ok" at bounding box center [978, 443] width 51 height 30
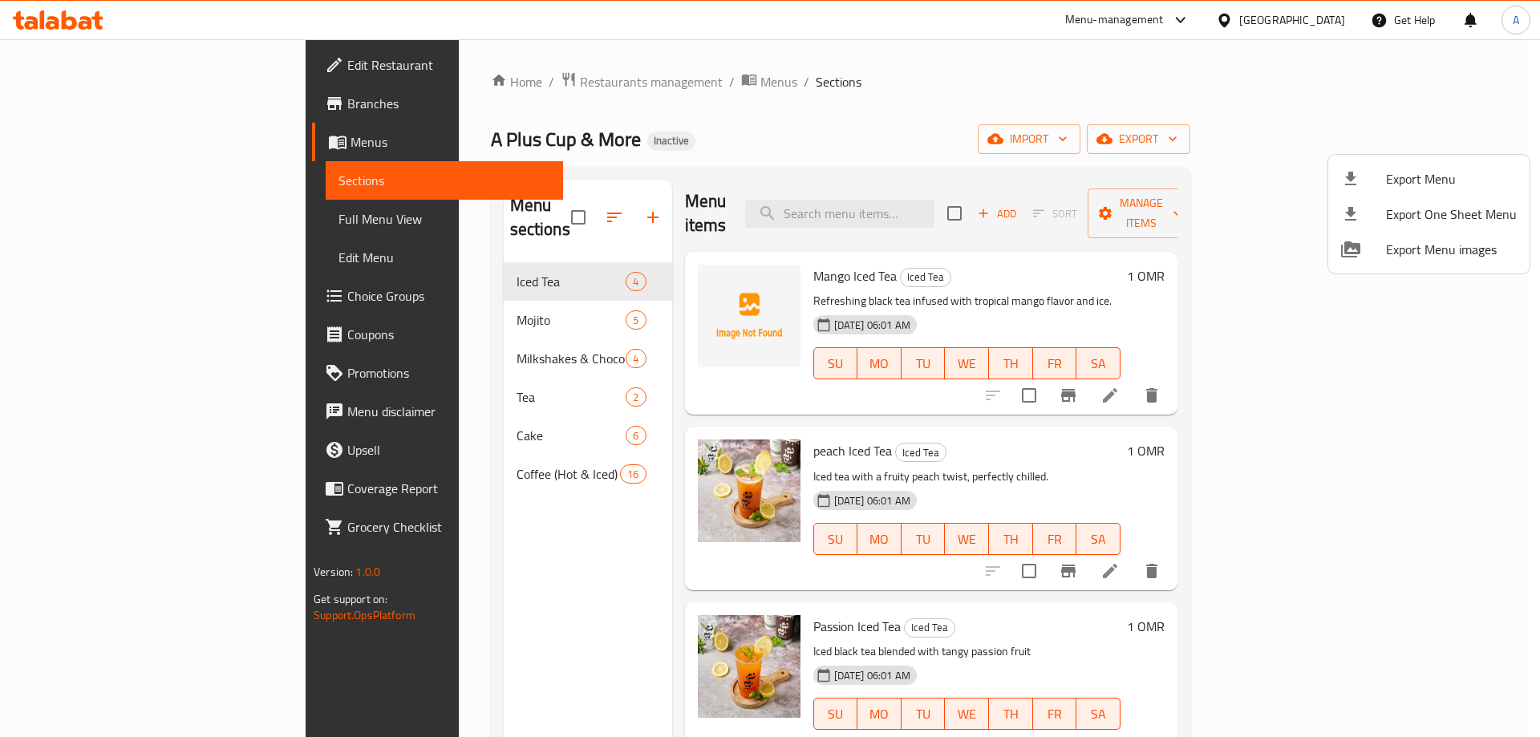
click at [768, 249] on div at bounding box center [770, 368] width 1540 height 737
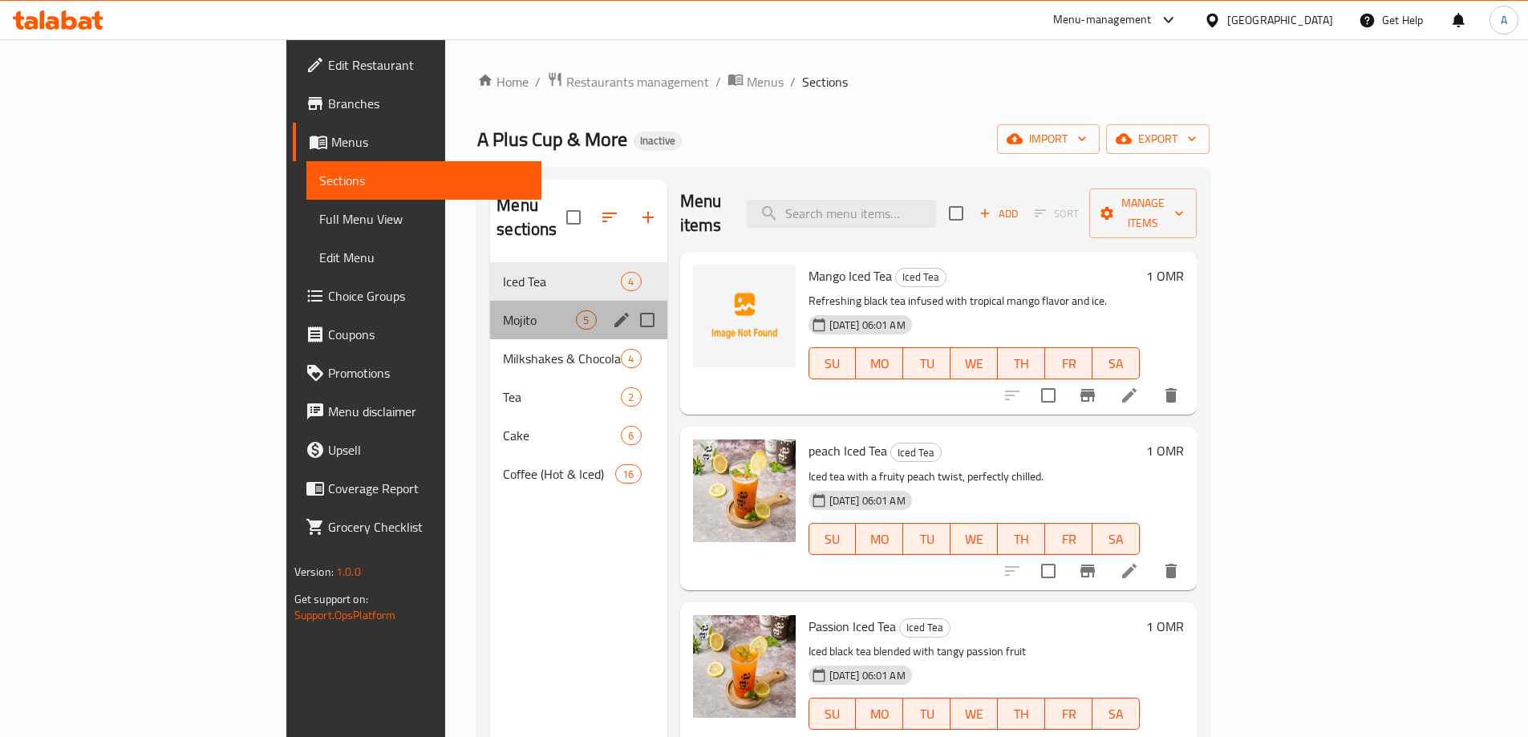
click at [490, 301] on div "Mojito 5" at bounding box center [578, 320] width 176 height 38
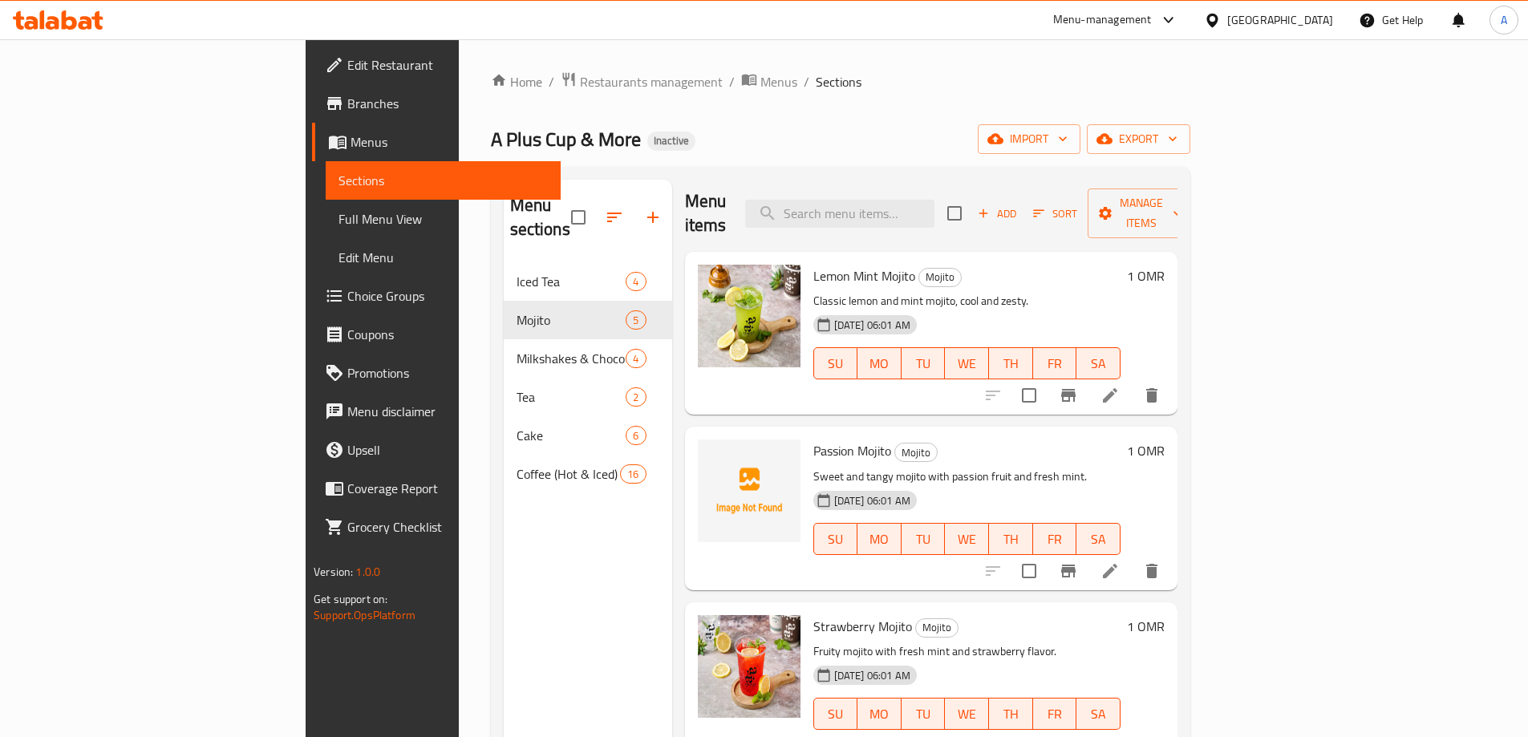
click at [813, 439] on span "Passion Mojito" at bounding box center [852, 451] width 78 height 24
copy h6 "Passion Mojito"
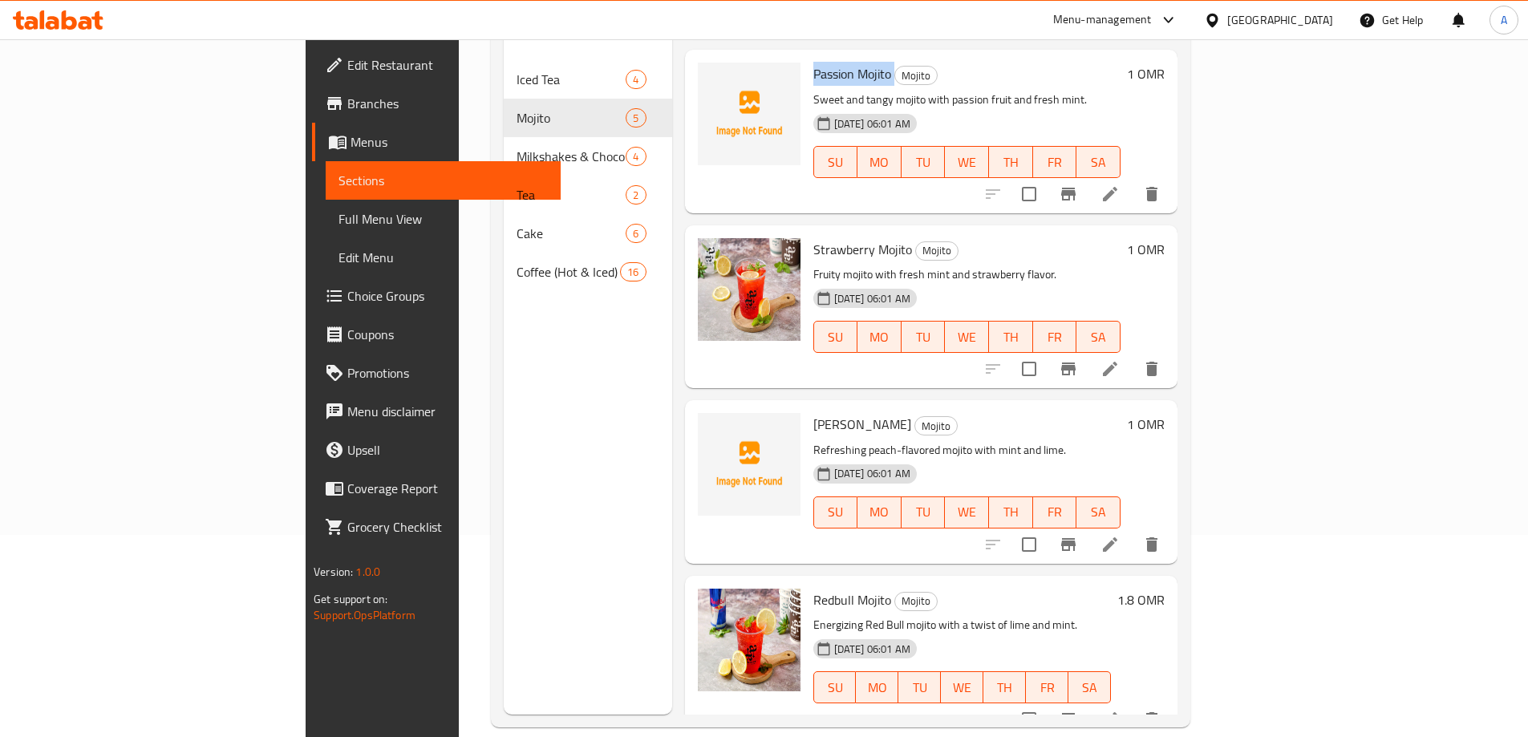
scroll to position [225, 0]
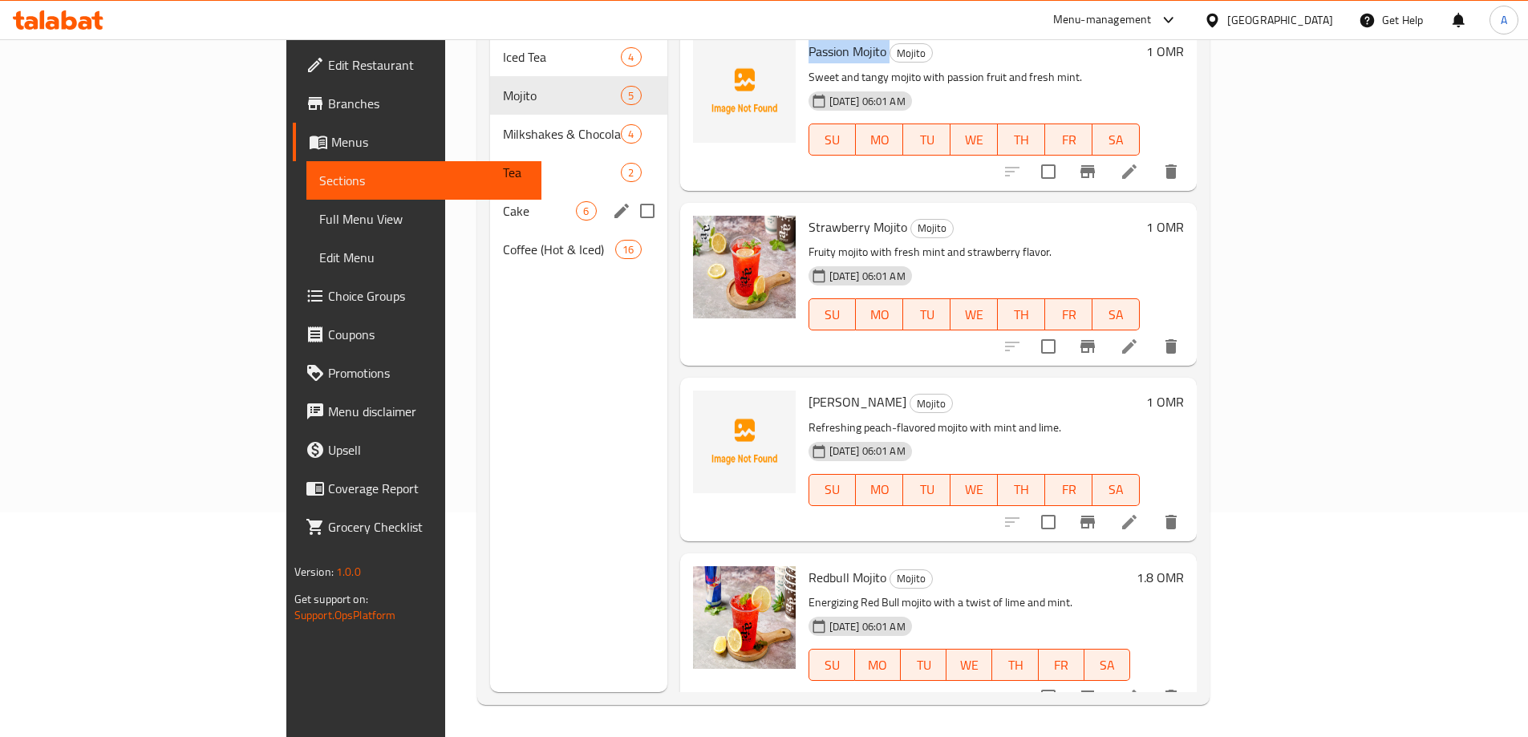
click at [503, 163] on span "Tea" at bounding box center [562, 172] width 118 height 19
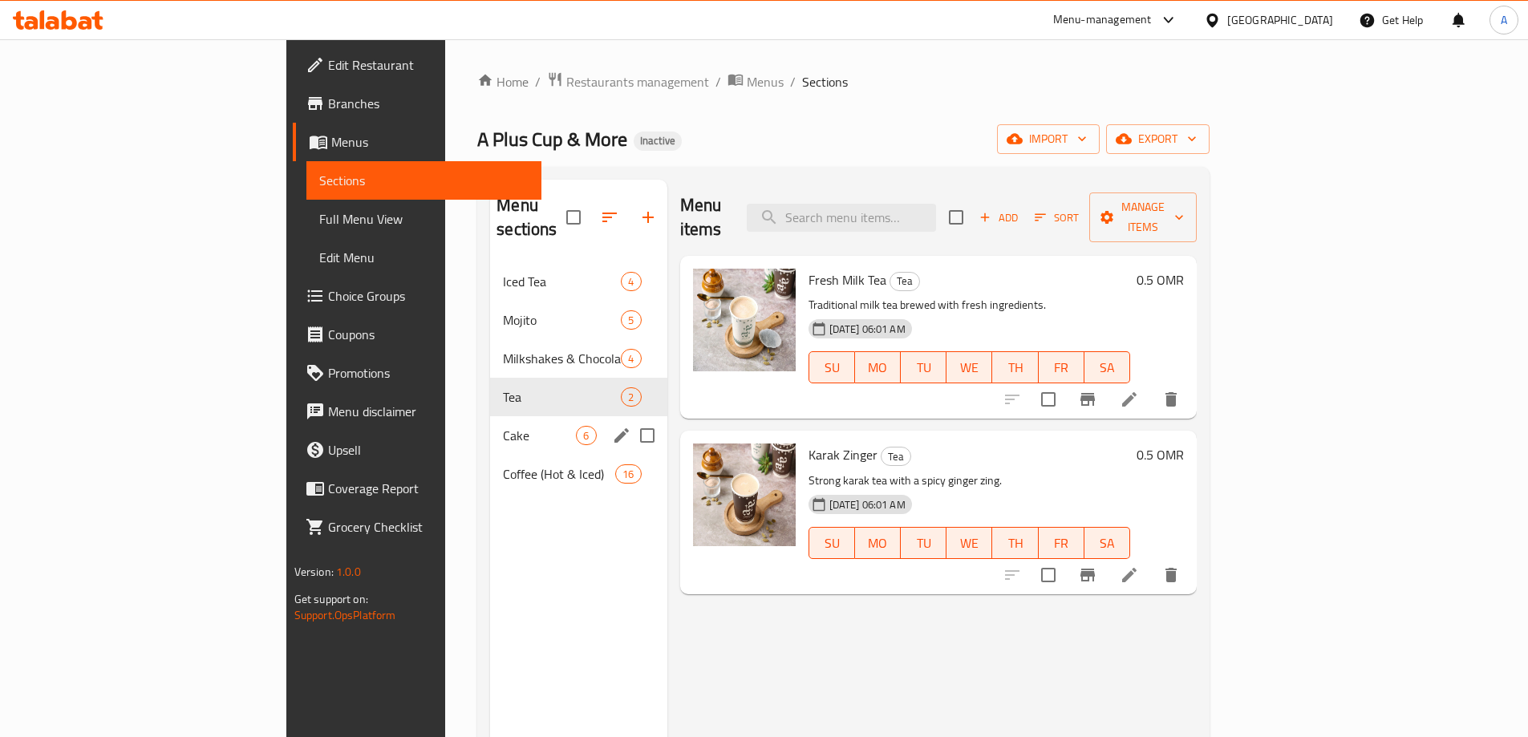
click at [503, 426] on span "Cake" at bounding box center [539, 435] width 73 height 19
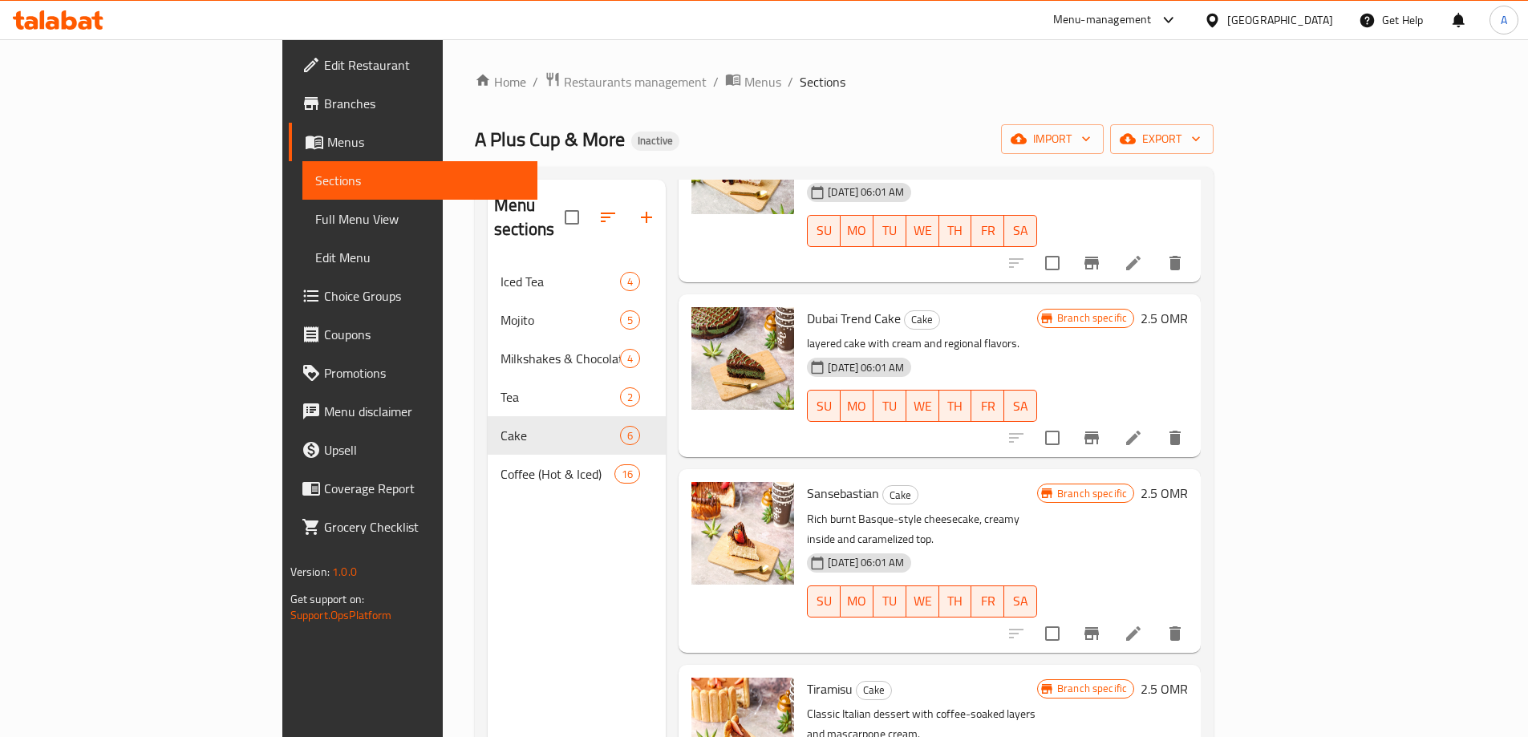
scroll to position [355, 0]
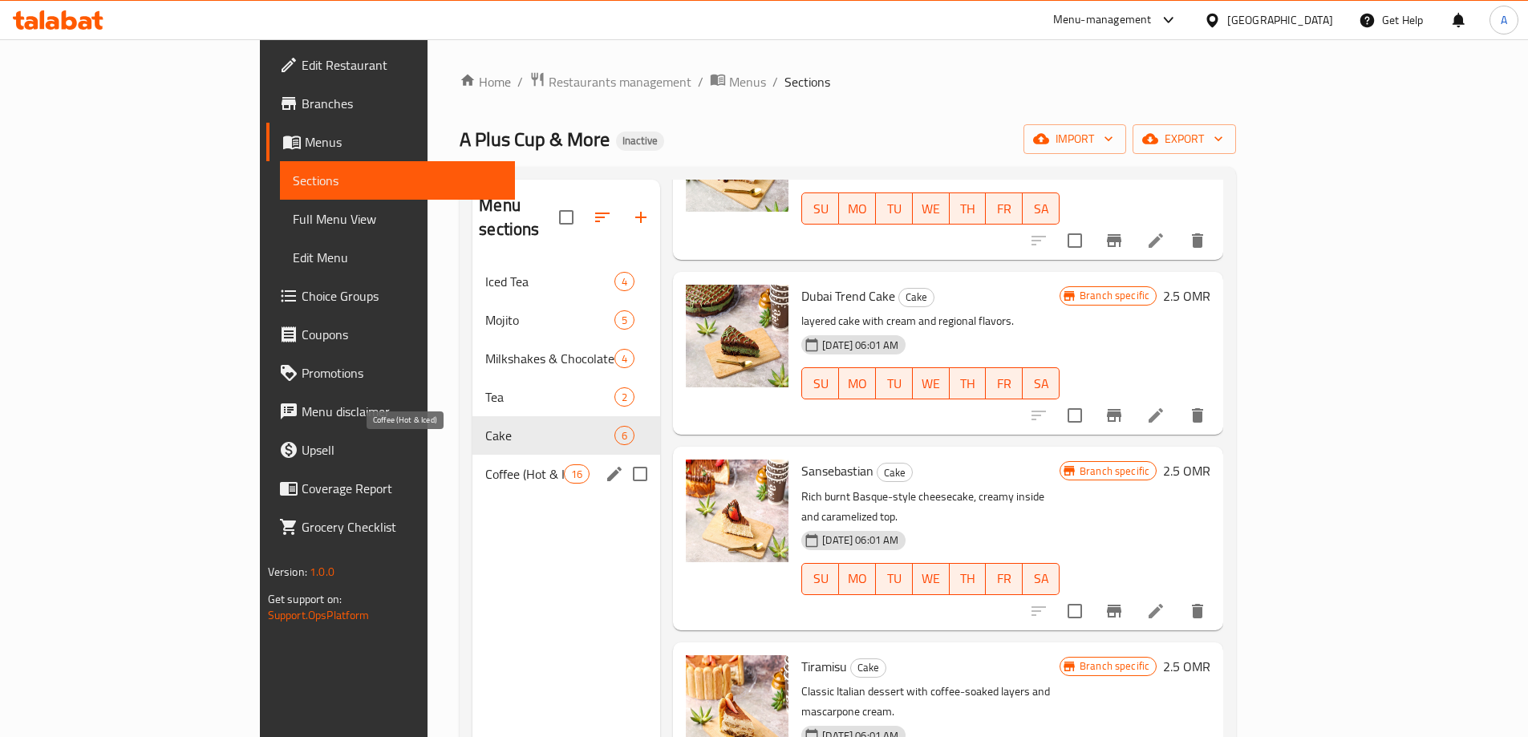
click at [485, 464] on span "Coffee (Hot & Iced)" at bounding box center [524, 473] width 79 height 19
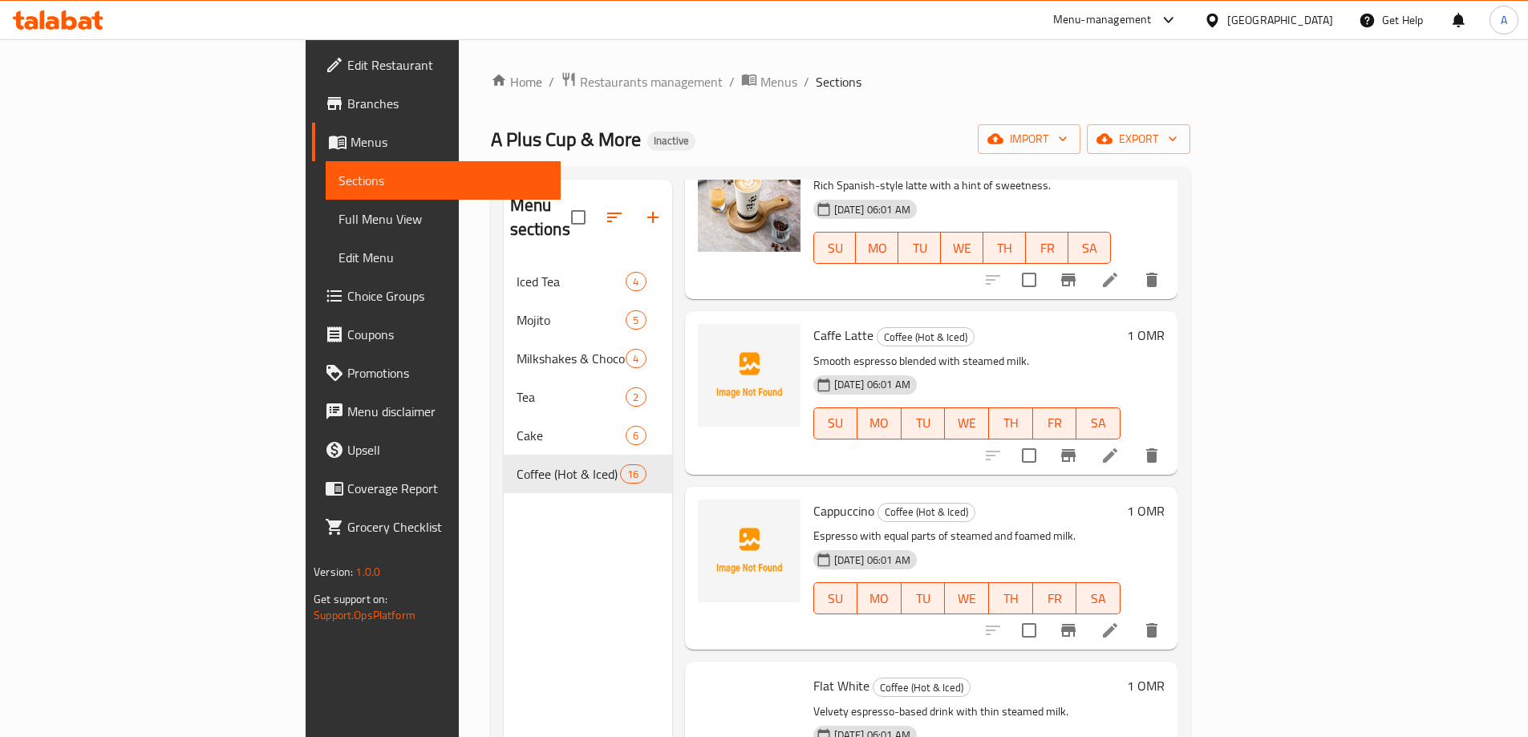
scroll to position [836, 0]
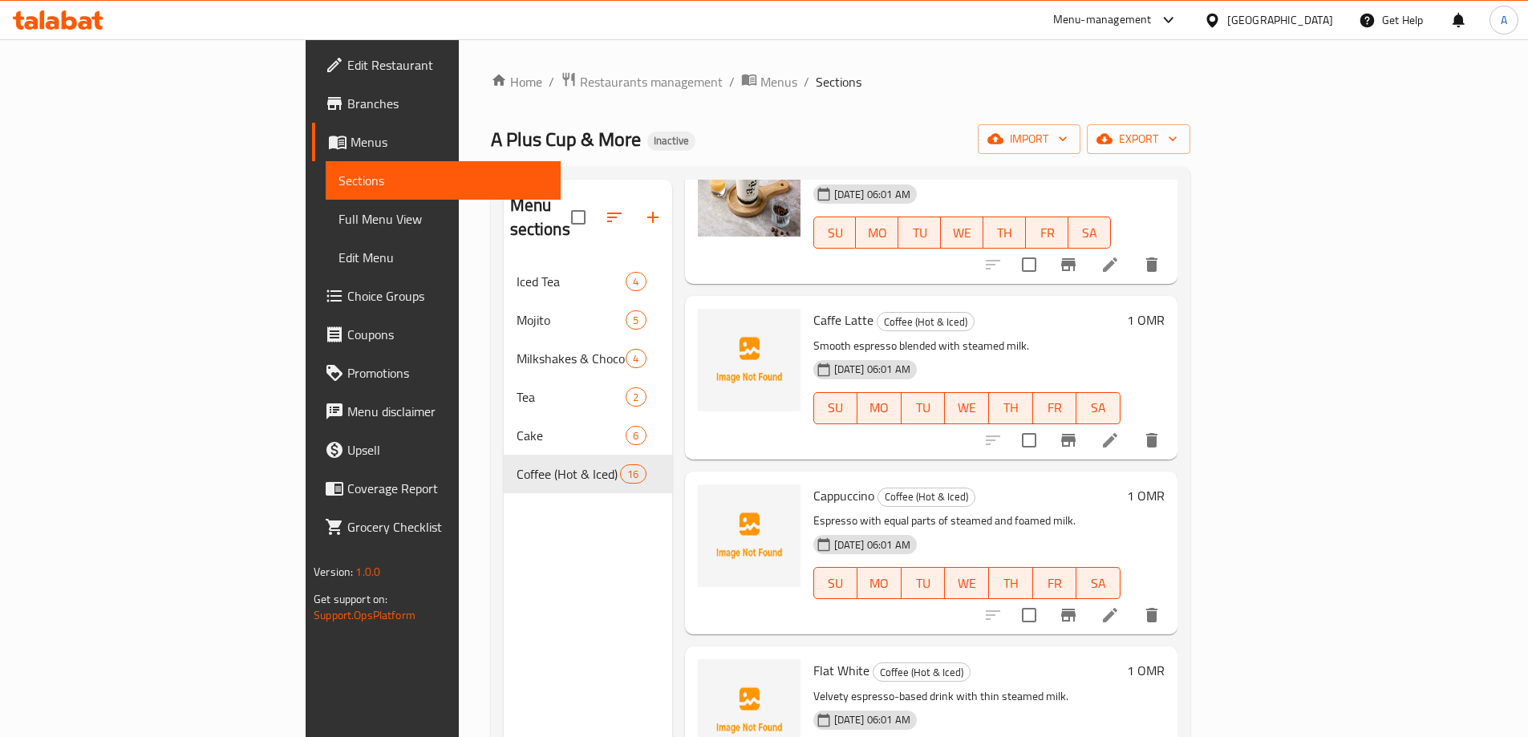
click at [813, 484] on span "Cappuccino" at bounding box center [843, 496] width 61 height 24
copy h6 "Cappuccino"
click at [813, 484] on span "Cappuccino" at bounding box center [843, 496] width 61 height 24
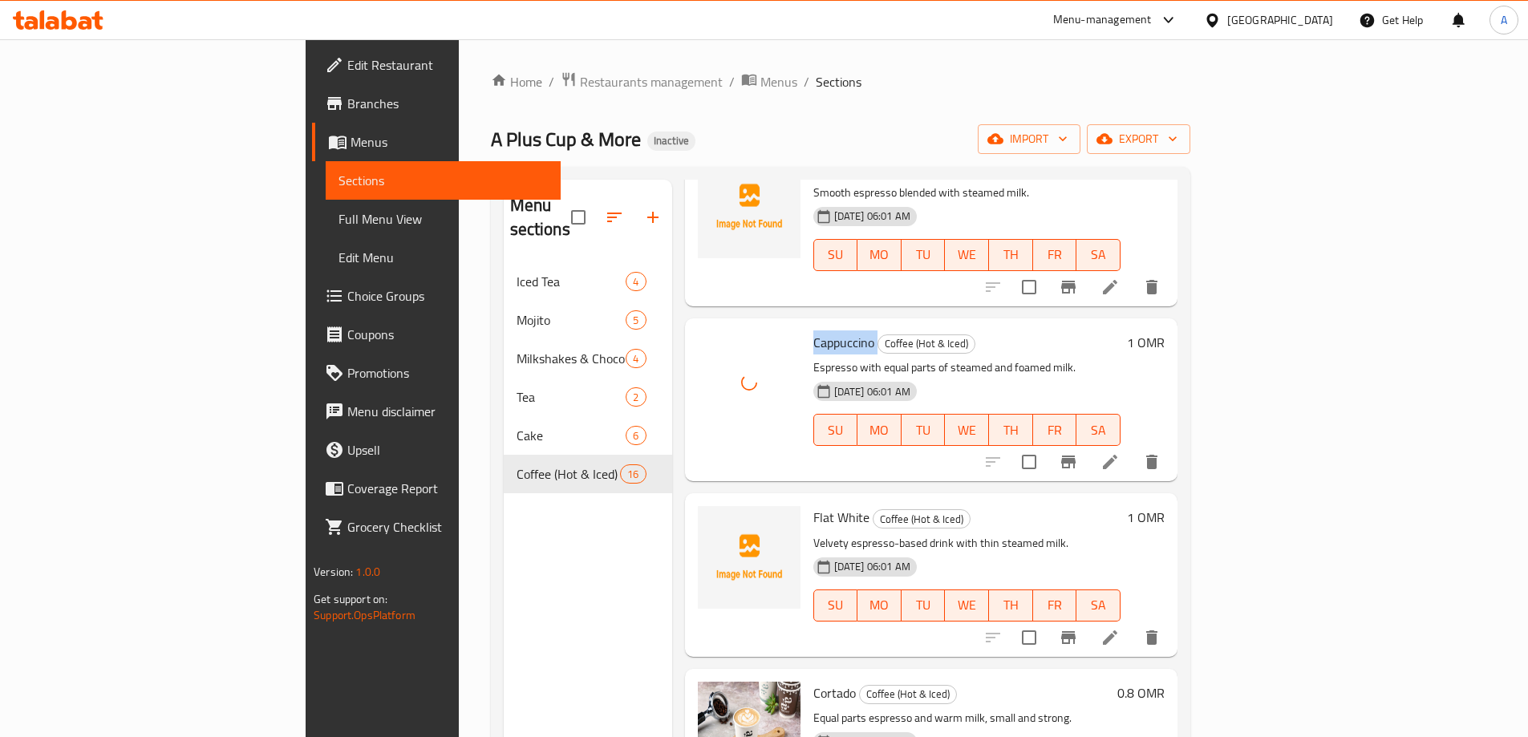
scroll to position [1076, 0]
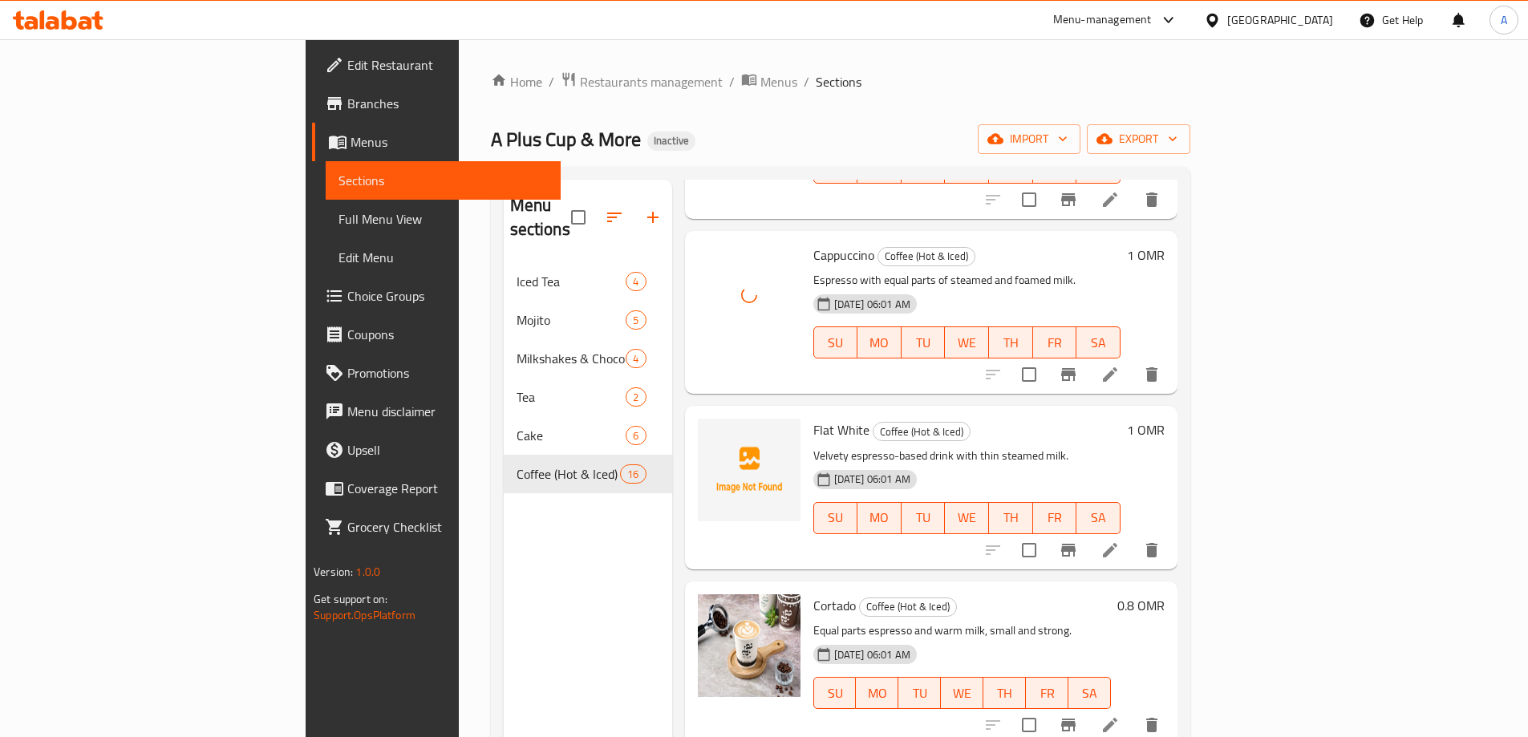
click at [813, 418] on span "Flat White" at bounding box center [841, 430] width 56 height 24
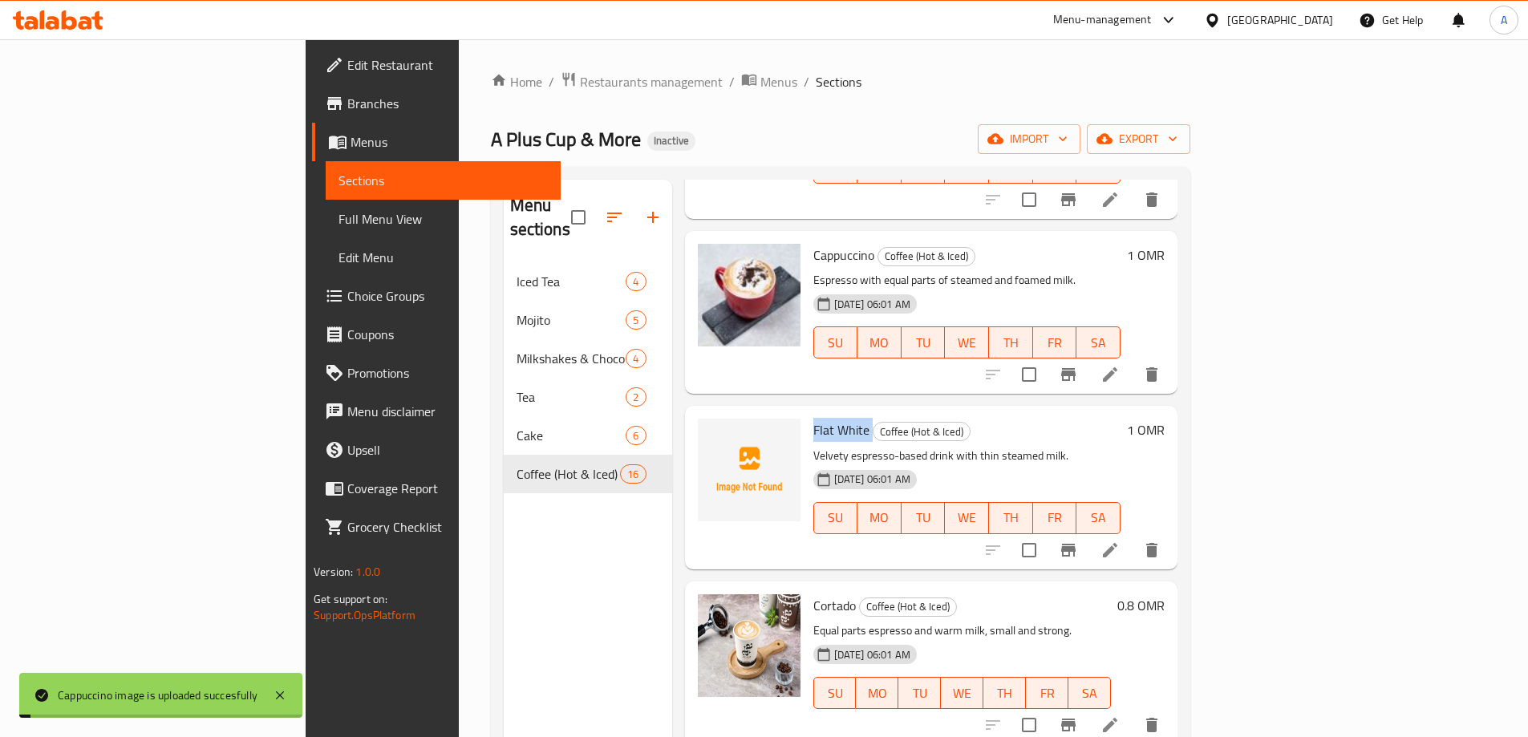
copy h6 "Flat White"
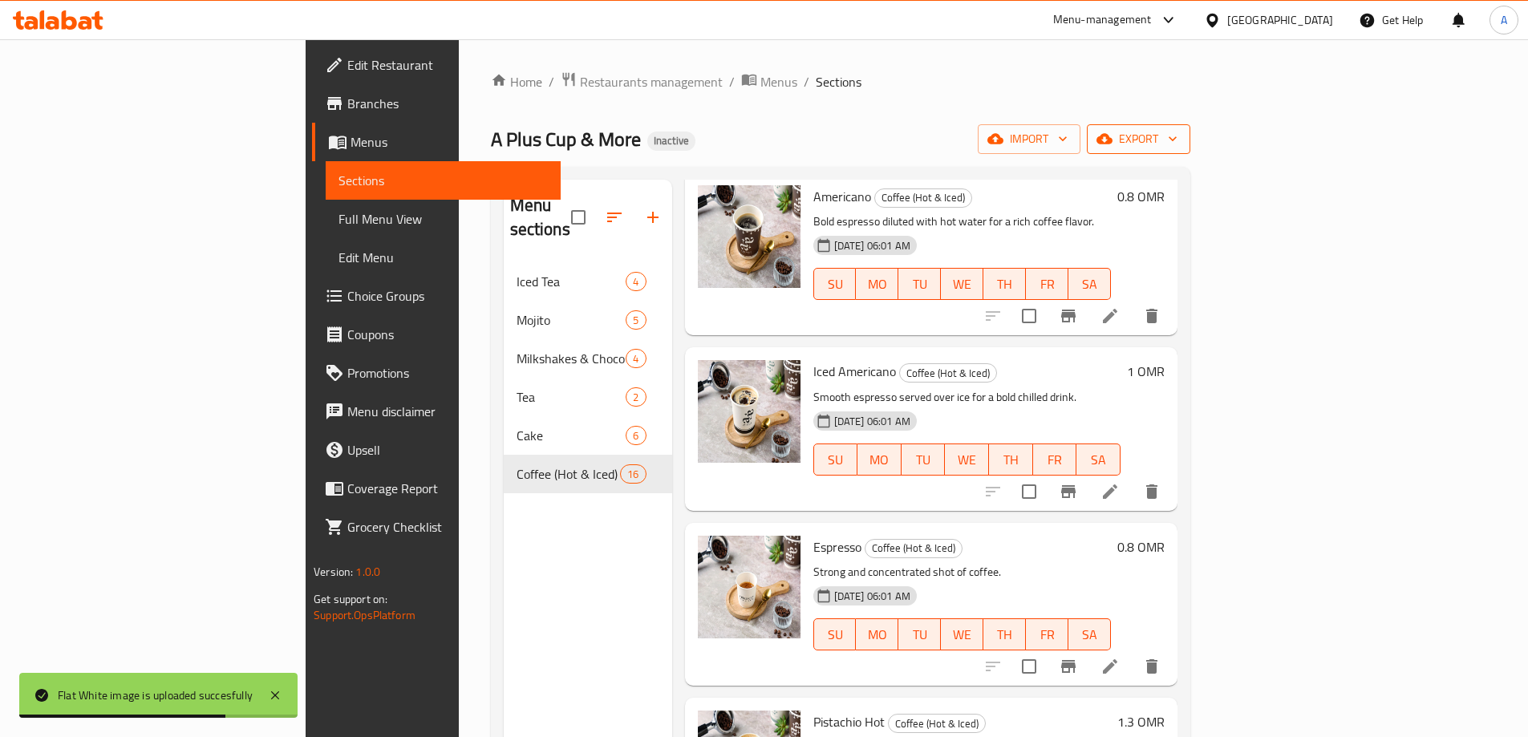
scroll to position [0, 0]
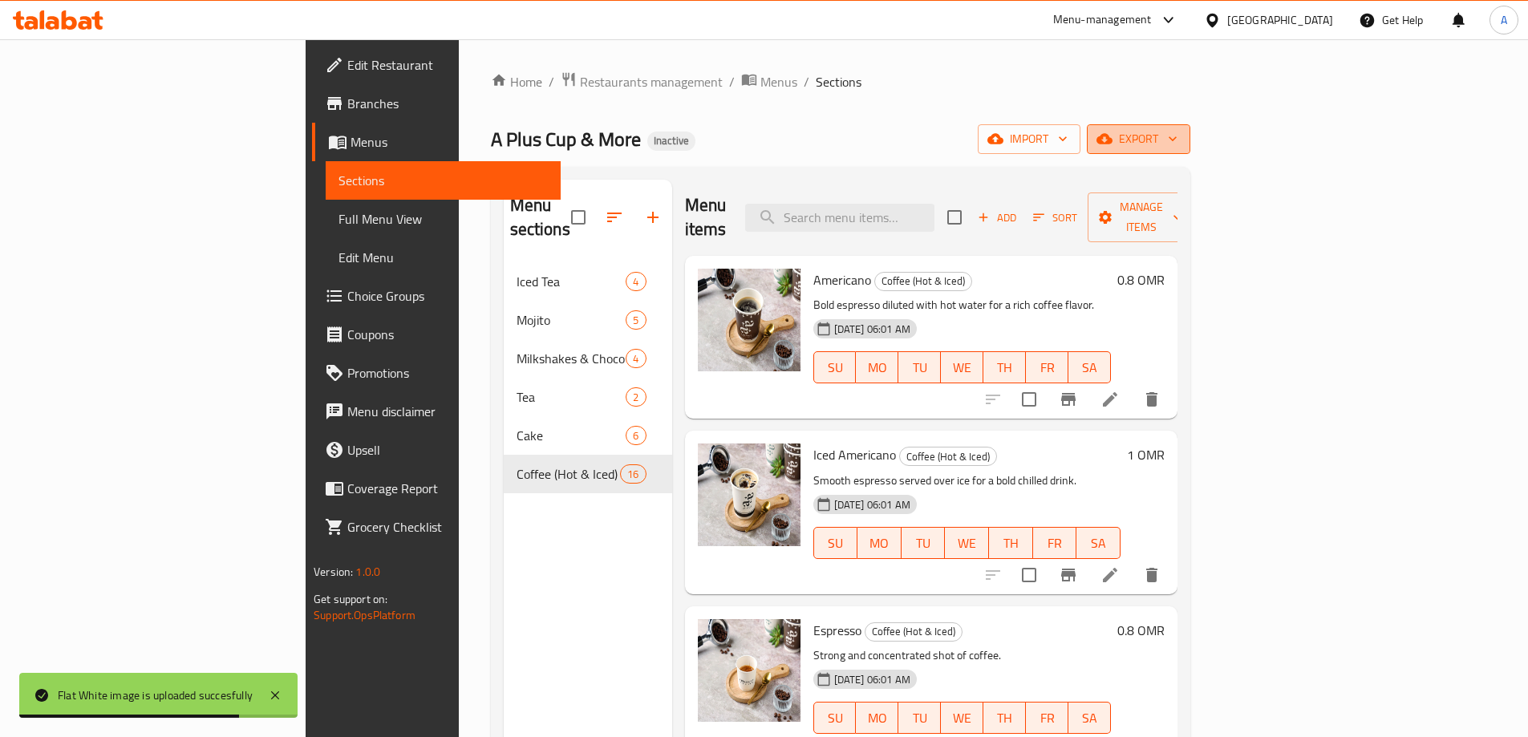
click at [1177, 129] on span "export" at bounding box center [1139, 139] width 78 height 20
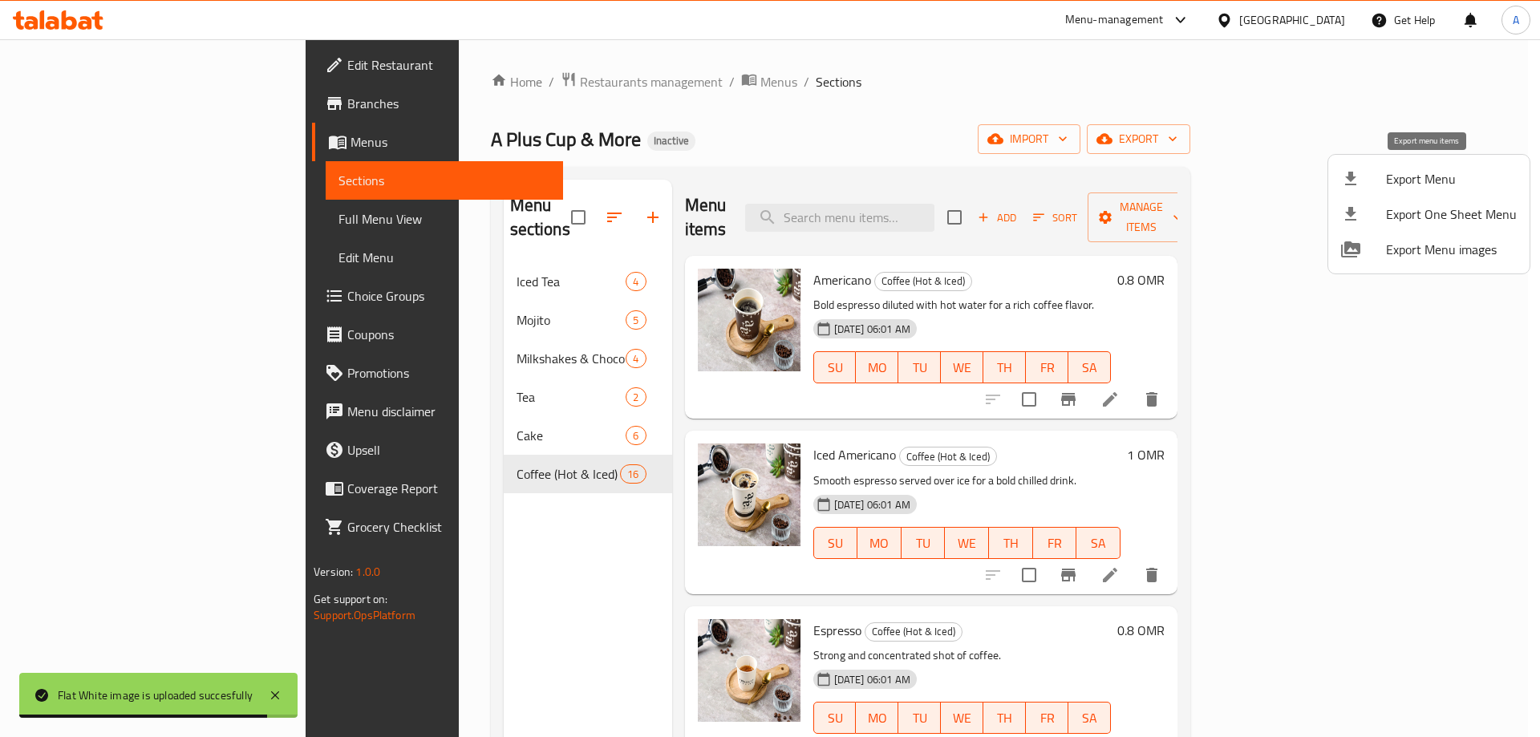
click at [1392, 188] on span "Export Menu" at bounding box center [1451, 178] width 131 height 19
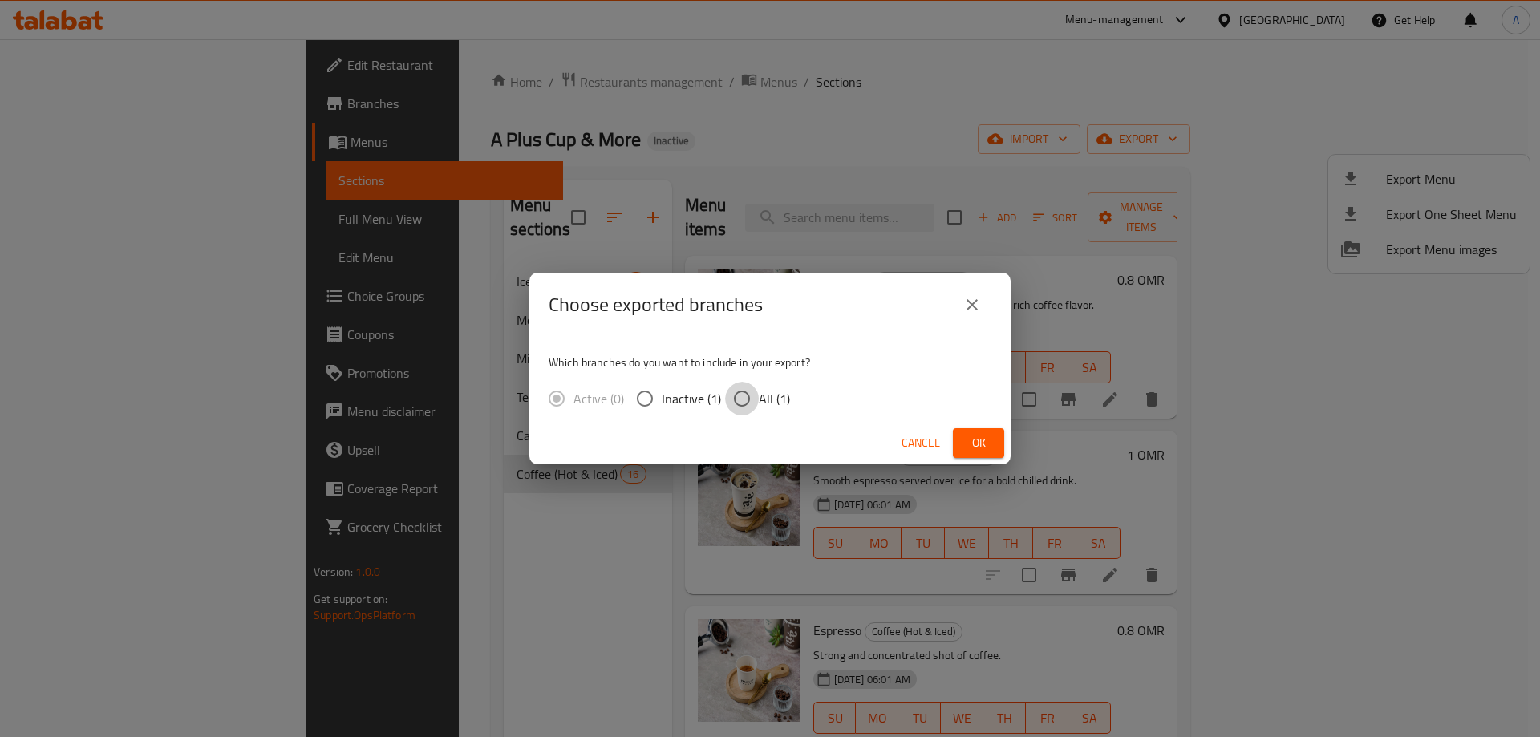
click at [746, 403] on input "All (1)" at bounding box center [742, 399] width 34 height 34
radio input "true"
click at [973, 437] on span "Ok" at bounding box center [979, 443] width 26 height 20
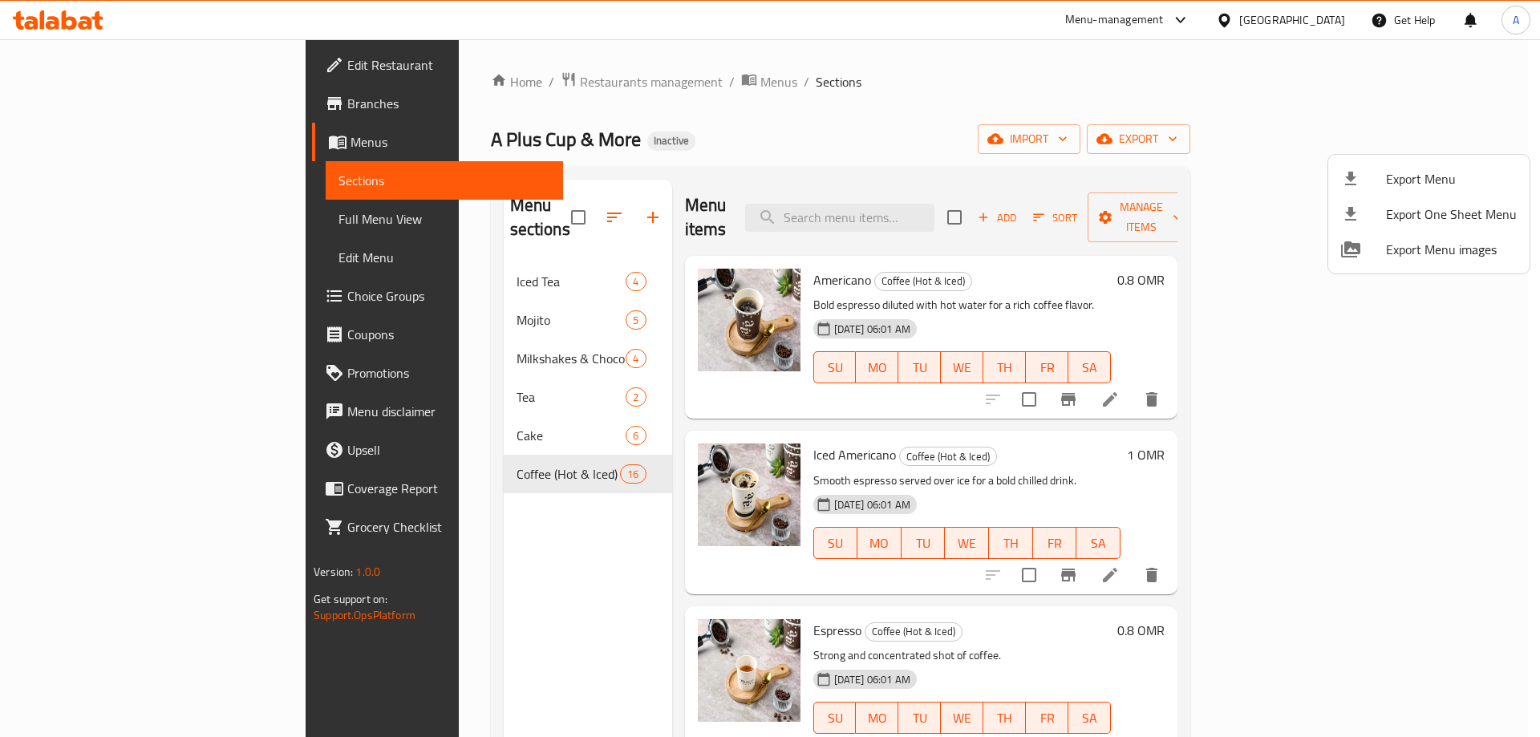
click at [1293, 14] on div at bounding box center [770, 368] width 1540 height 737
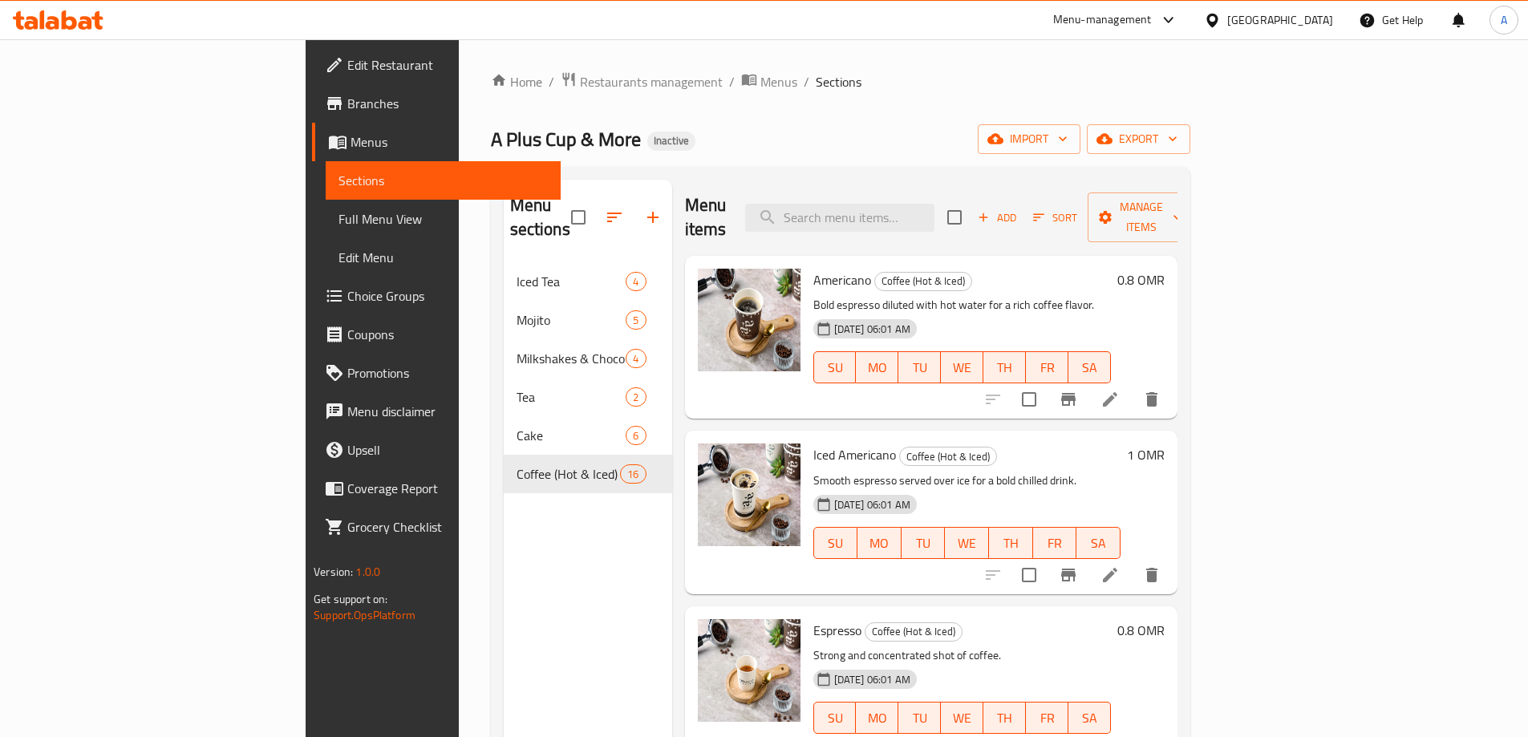
click at [1227, 14] on div at bounding box center [1215, 20] width 23 height 18
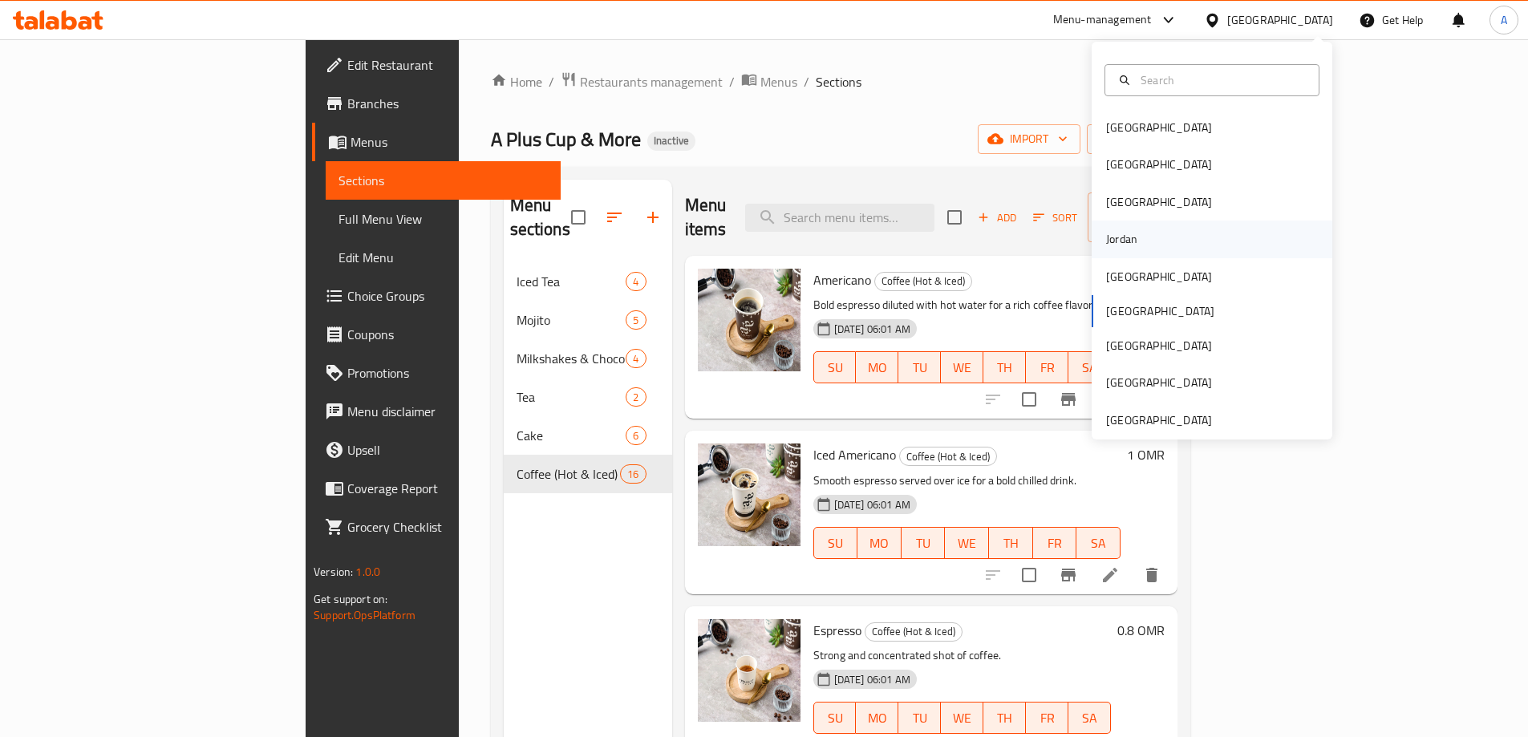
click at [1108, 237] on div "Jordan" at bounding box center [1121, 239] width 31 height 18
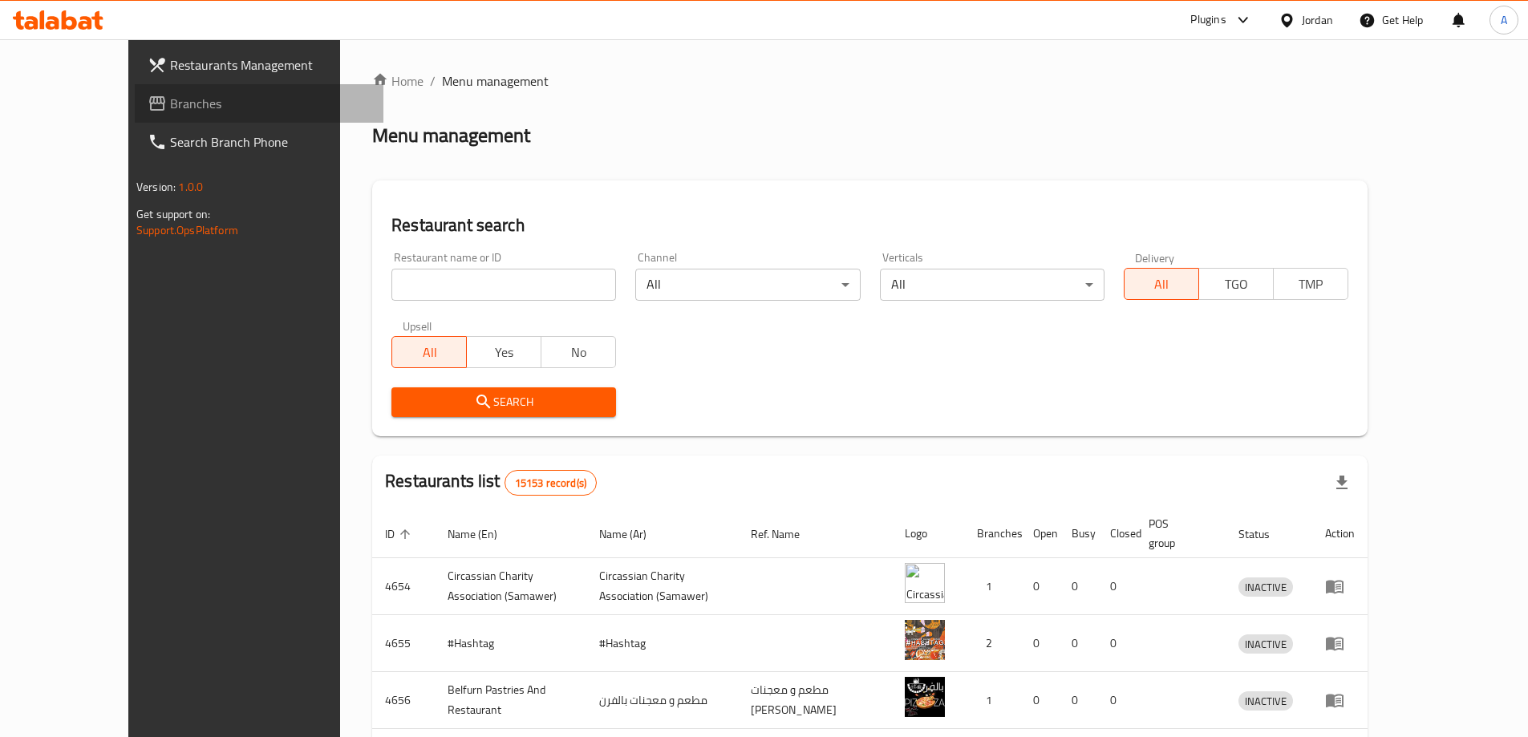
click at [170, 104] on span "Branches" at bounding box center [270, 103] width 201 height 19
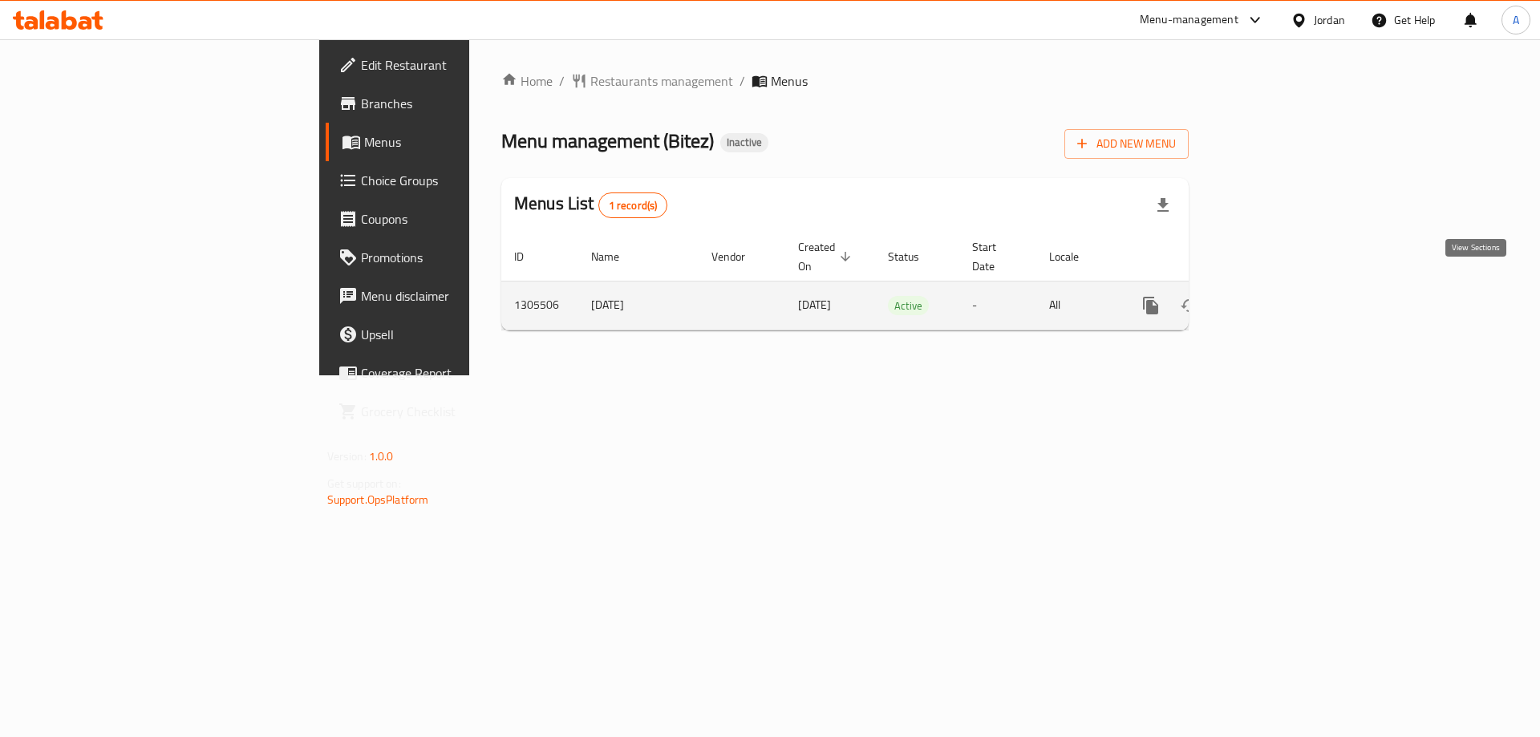
click at [1276, 296] on icon "enhanced table" at bounding box center [1266, 305] width 19 height 19
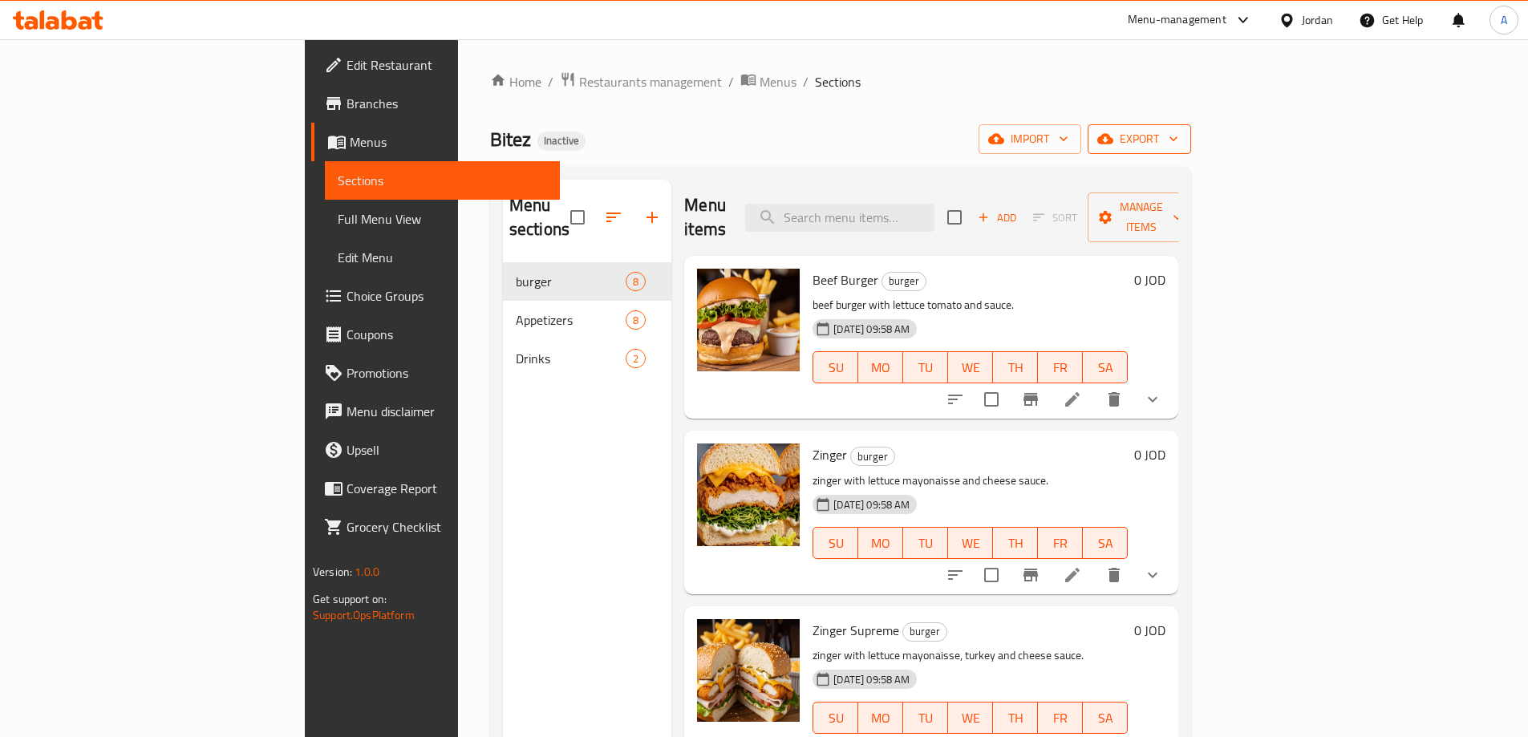
click at [1191, 128] on button "export" at bounding box center [1139, 139] width 103 height 30
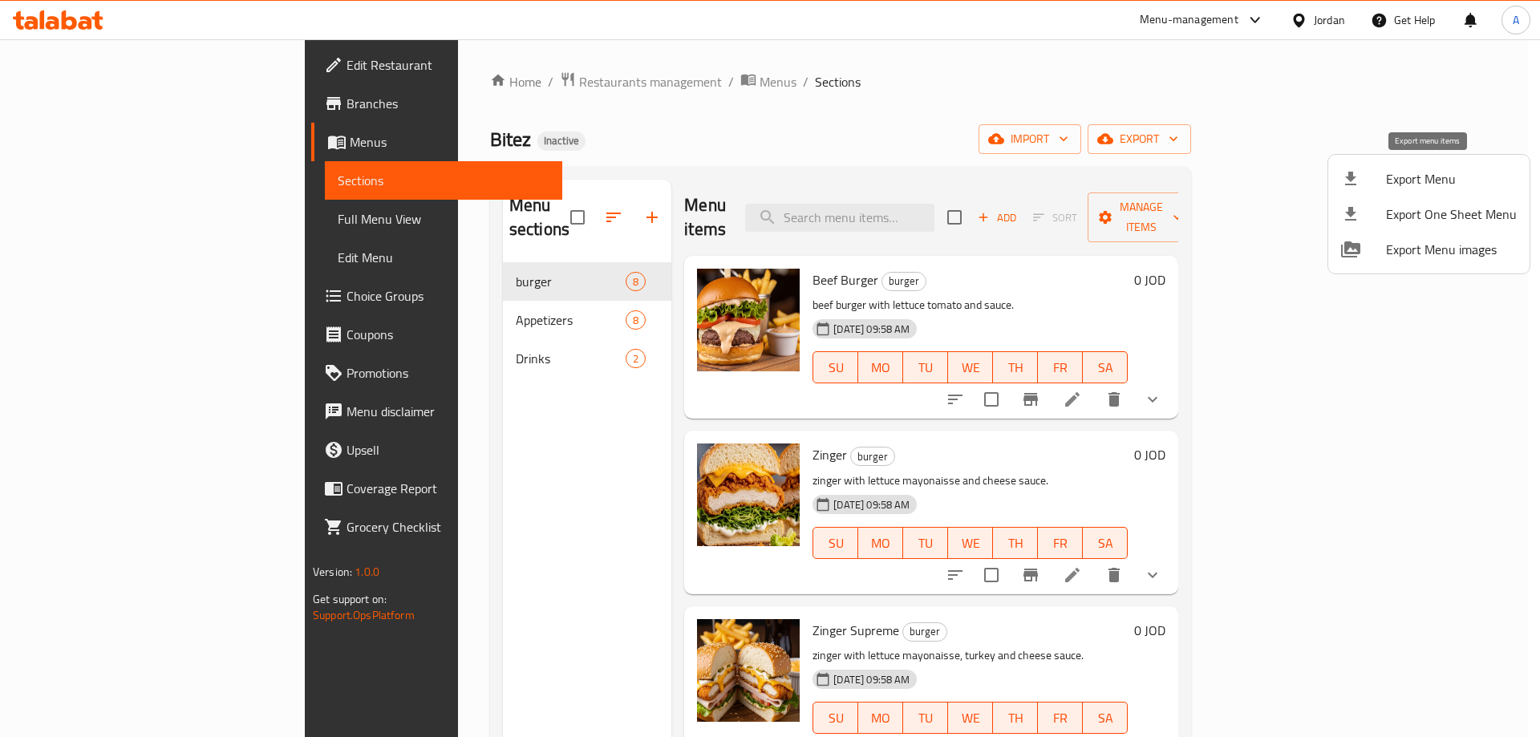
click at [1399, 172] on span "Export Menu" at bounding box center [1451, 178] width 131 height 19
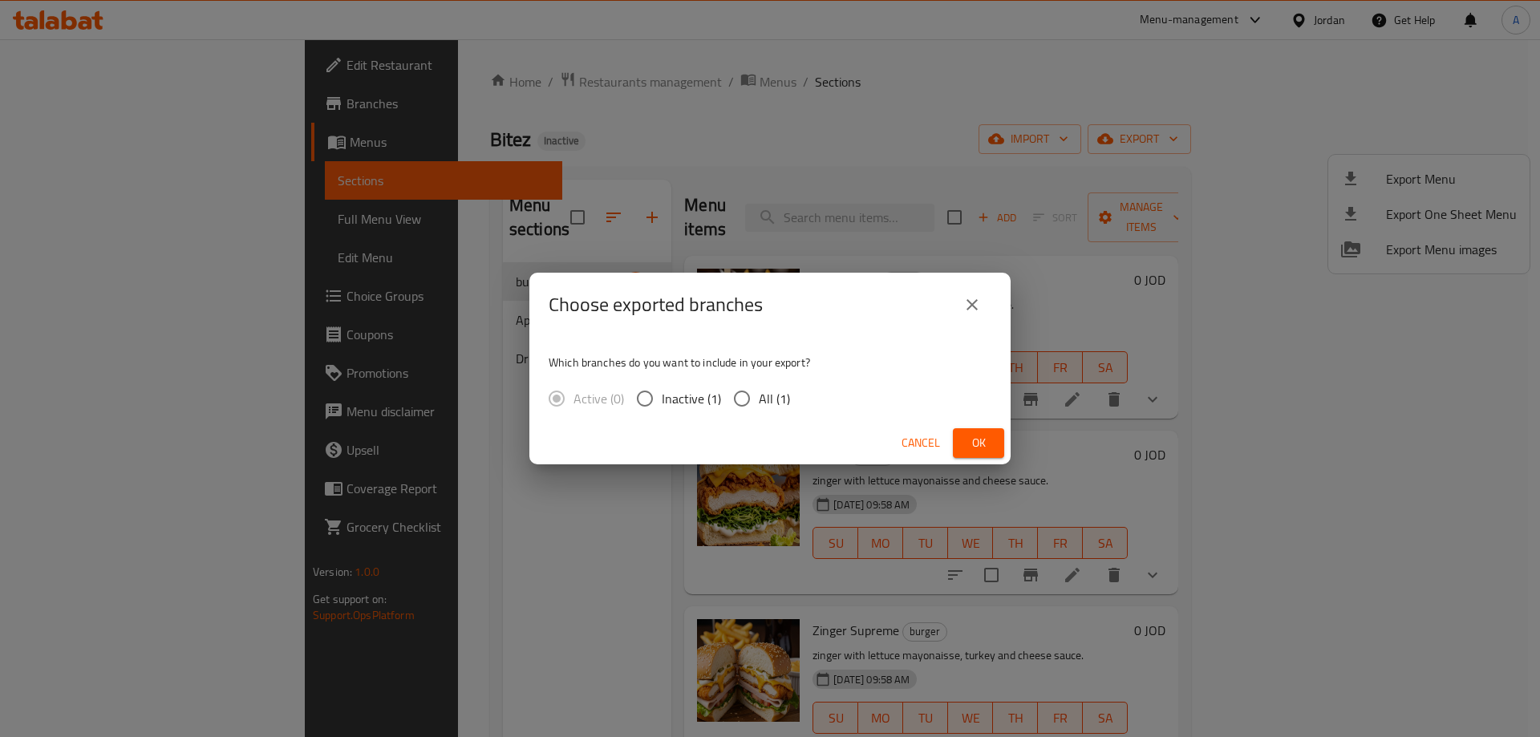
click at [898, 444] on button "Cancel" at bounding box center [920, 443] width 51 height 30
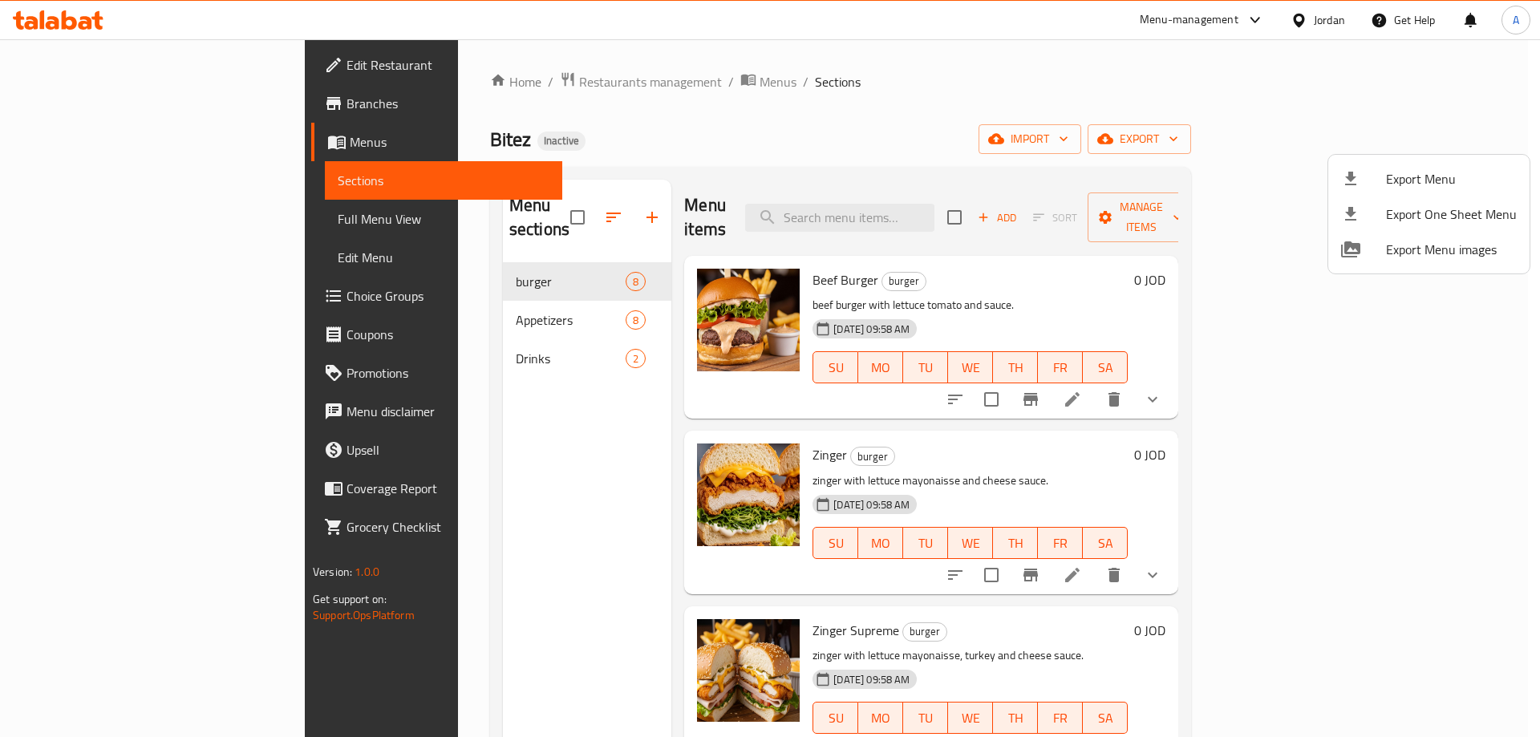
click at [1066, 491] on div at bounding box center [770, 368] width 1540 height 737
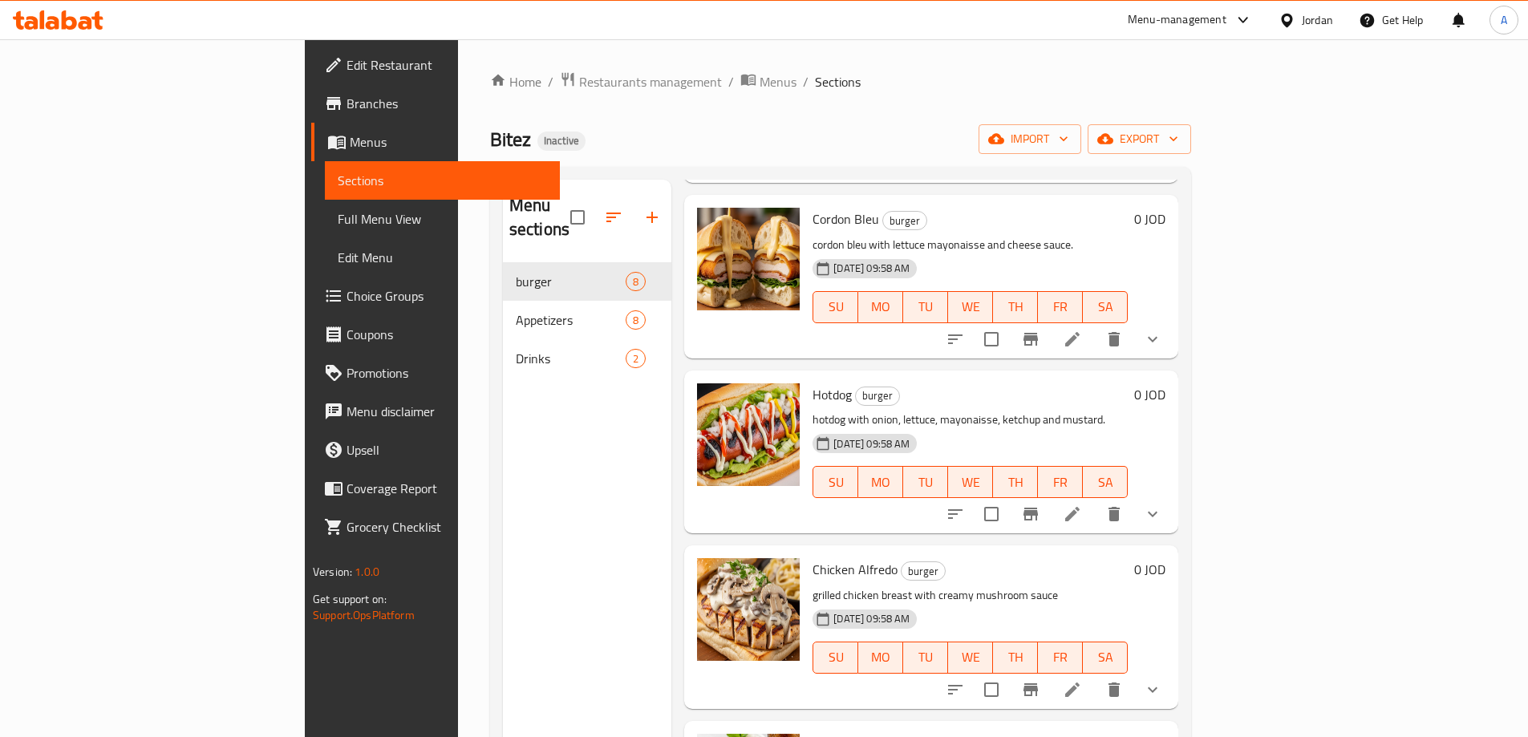
scroll to position [705, 0]
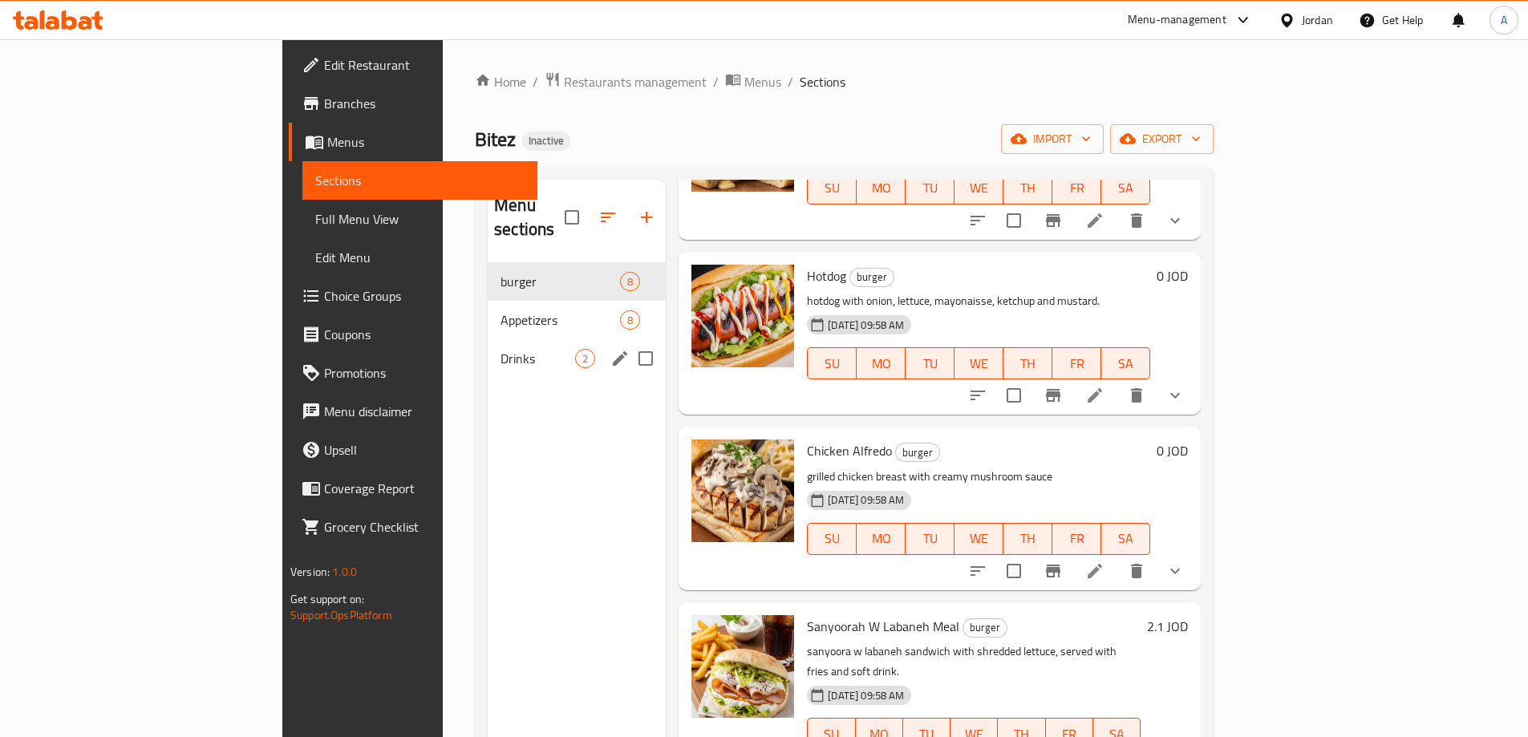
click at [500, 310] on span "Appetizers" at bounding box center [560, 319] width 120 height 19
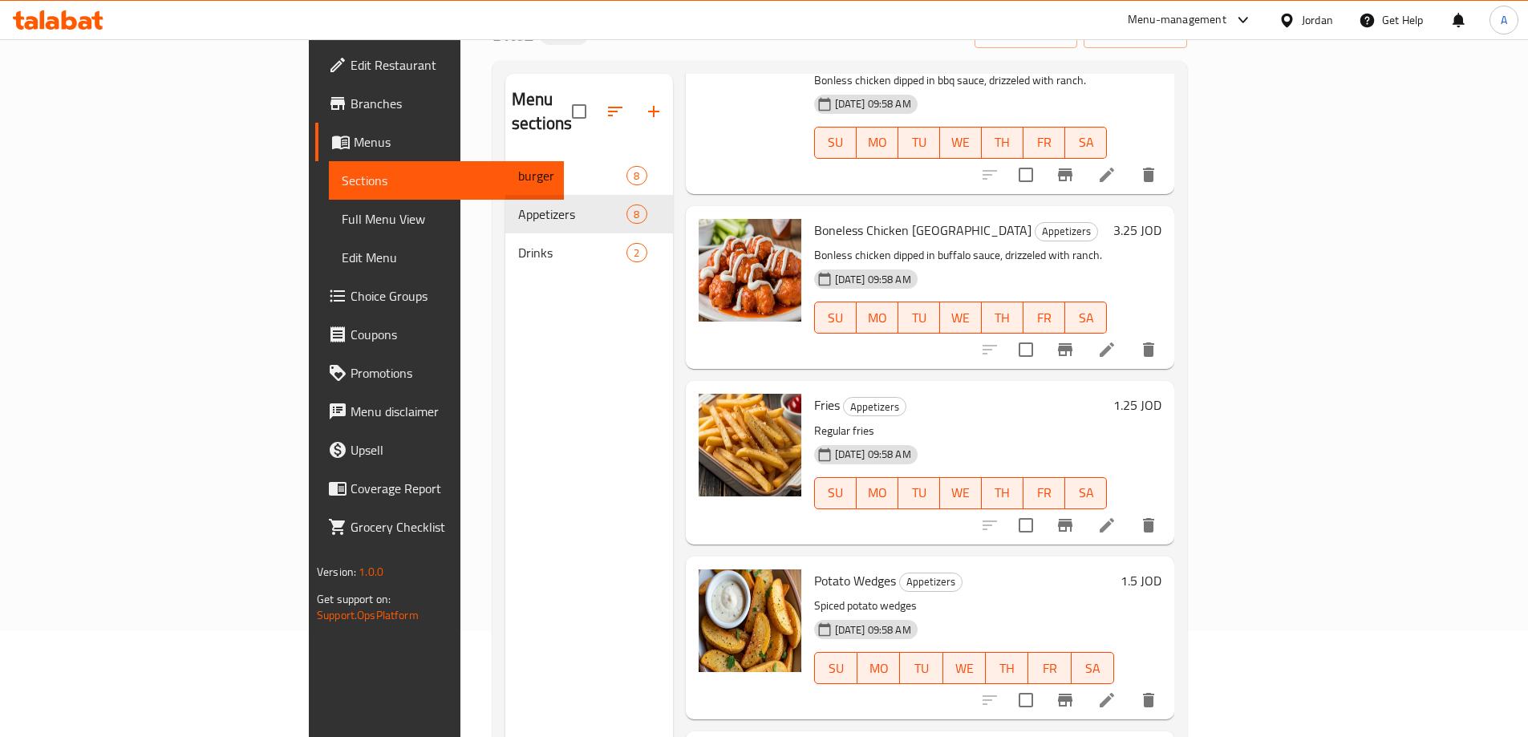
scroll to position [225, 0]
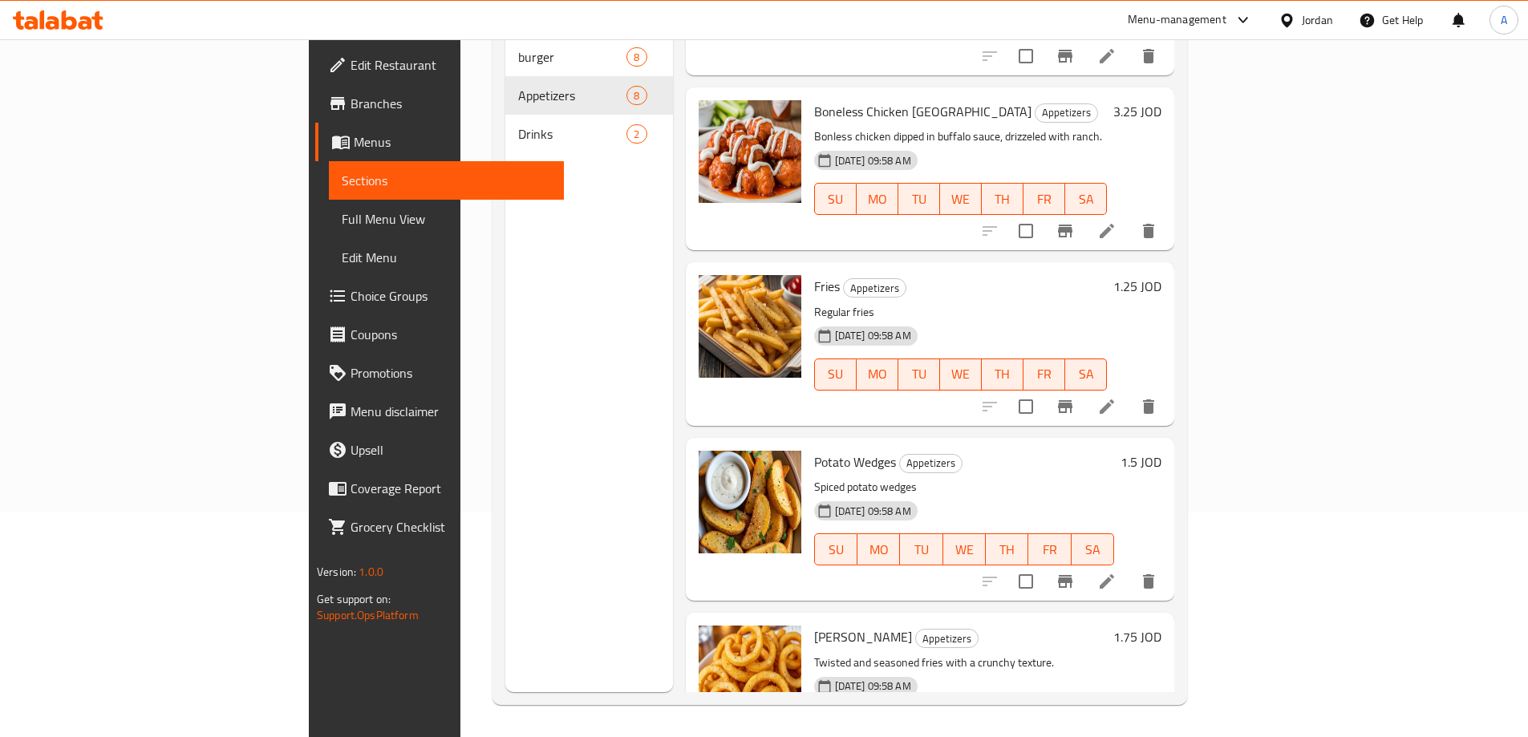
click at [518, 124] on span "Drinks" at bounding box center [572, 133] width 108 height 19
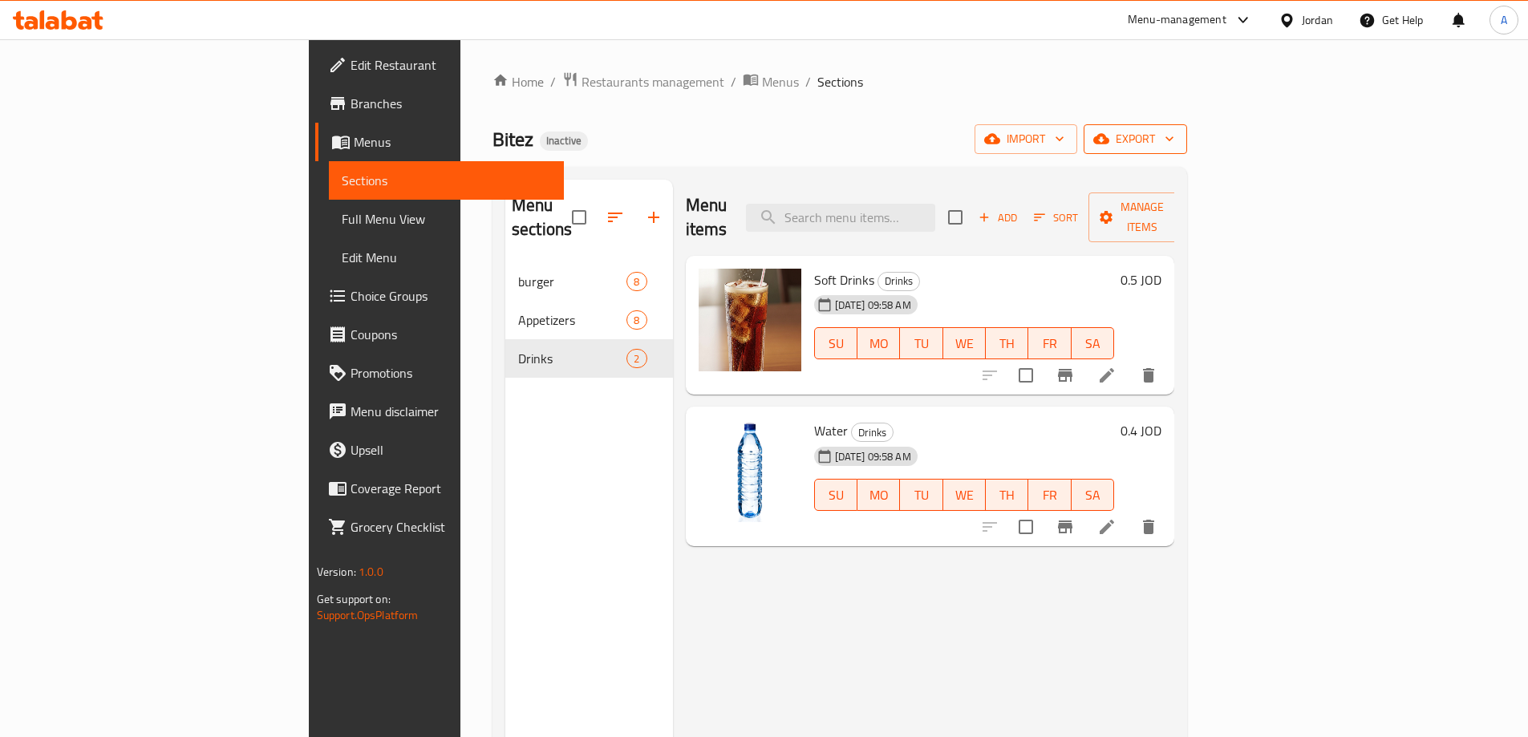
click at [1174, 144] on span "export" at bounding box center [1135, 139] width 78 height 20
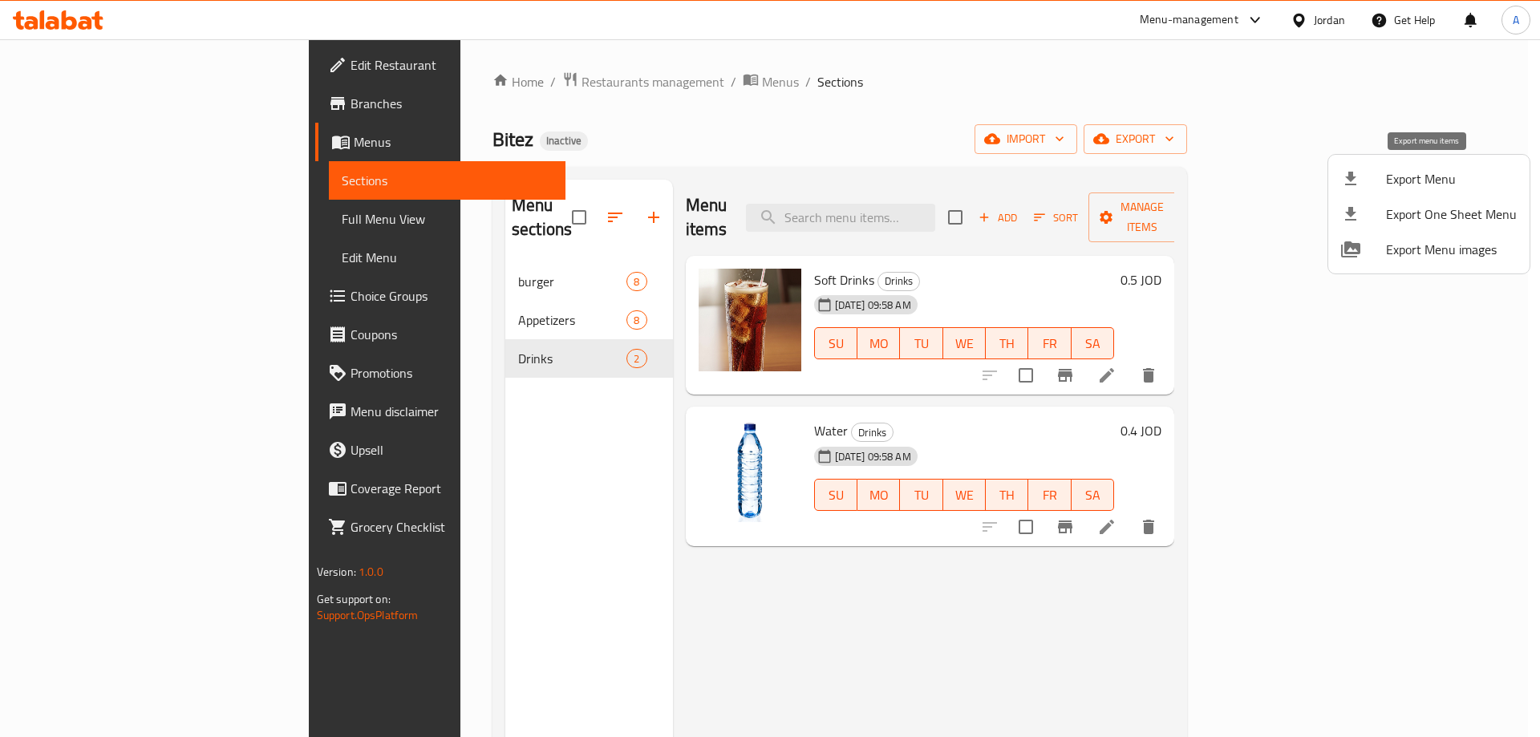
click at [1414, 184] on span "Export Menu" at bounding box center [1451, 178] width 131 height 19
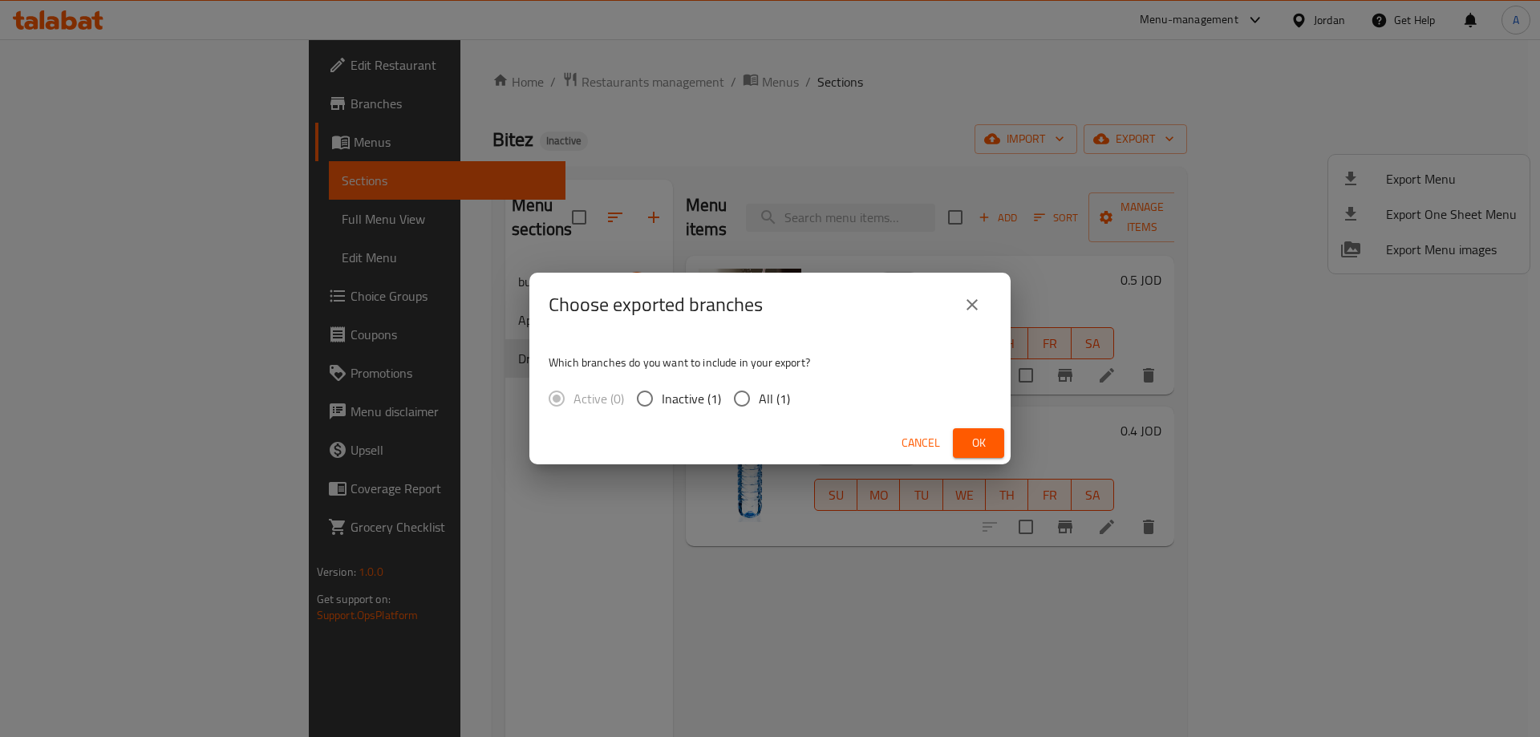
click at [775, 383] on label "All (1)" at bounding box center [757, 399] width 65 height 34
click at [759, 383] on input "All (1)" at bounding box center [742, 399] width 34 height 34
radio input "true"
click at [984, 443] on span "Ok" at bounding box center [979, 443] width 26 height 20
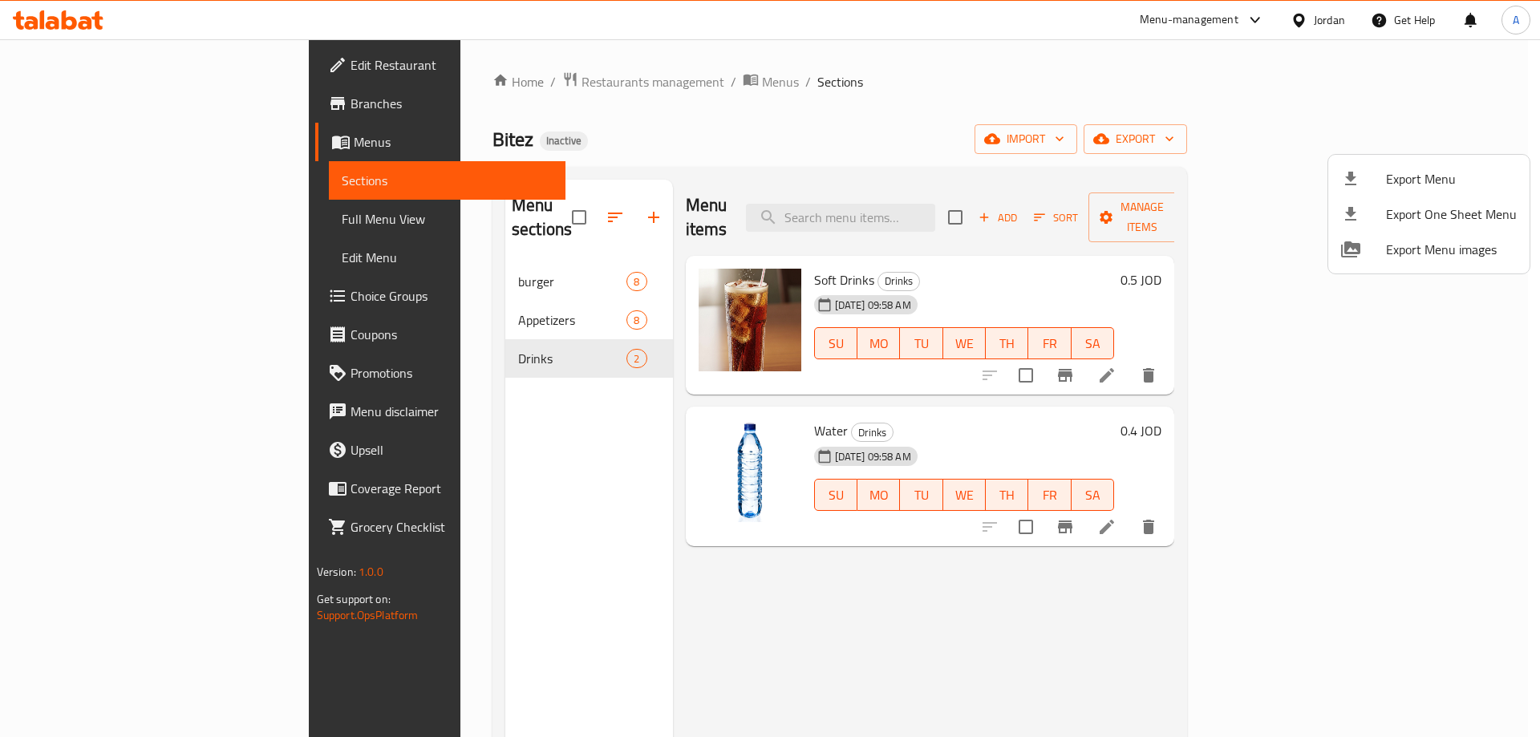
click at [1333, 24] on div at bounding box center [770, 368] width 1540 height 737
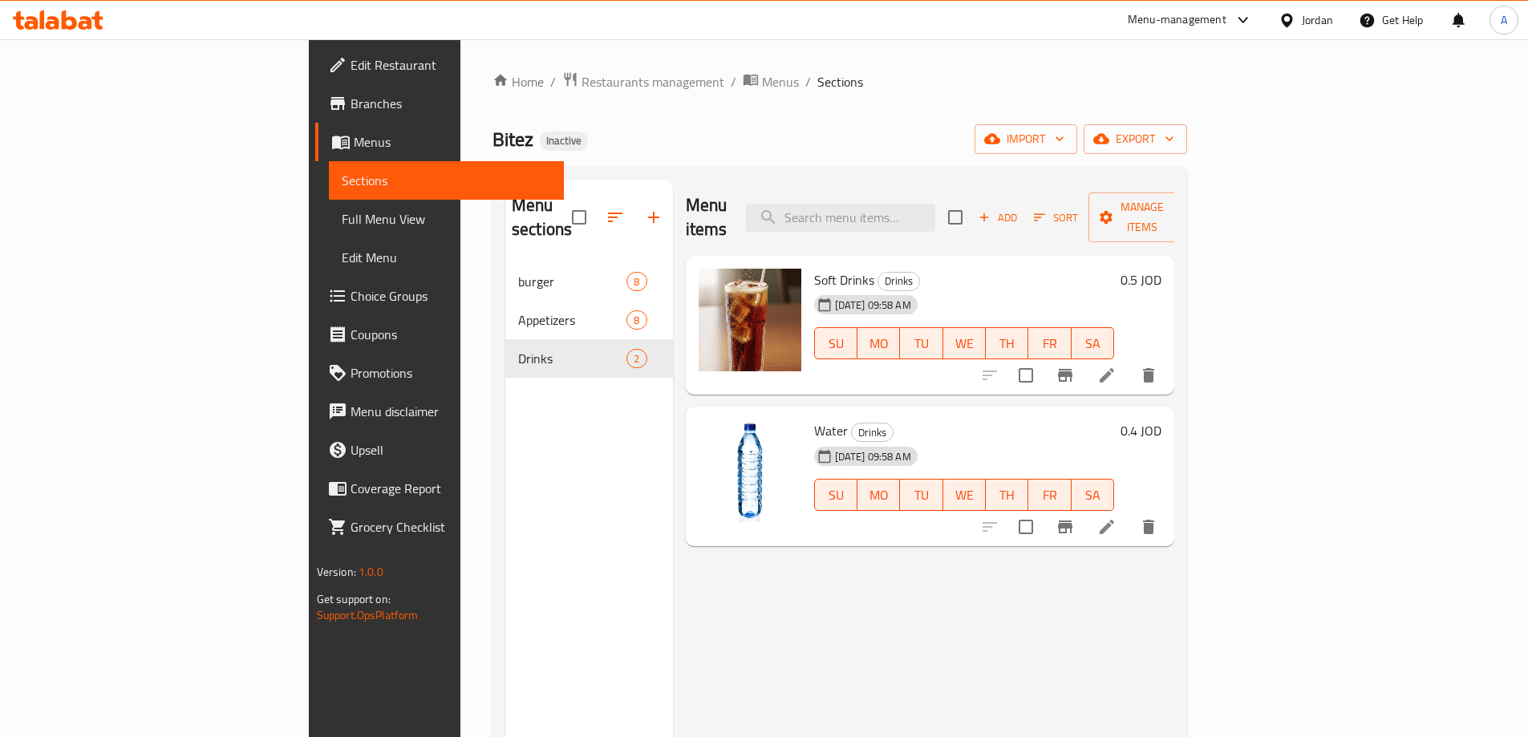
click at [1324, 24] on div "Jordan" at bounding box center [1317, 20] width 31 height 18
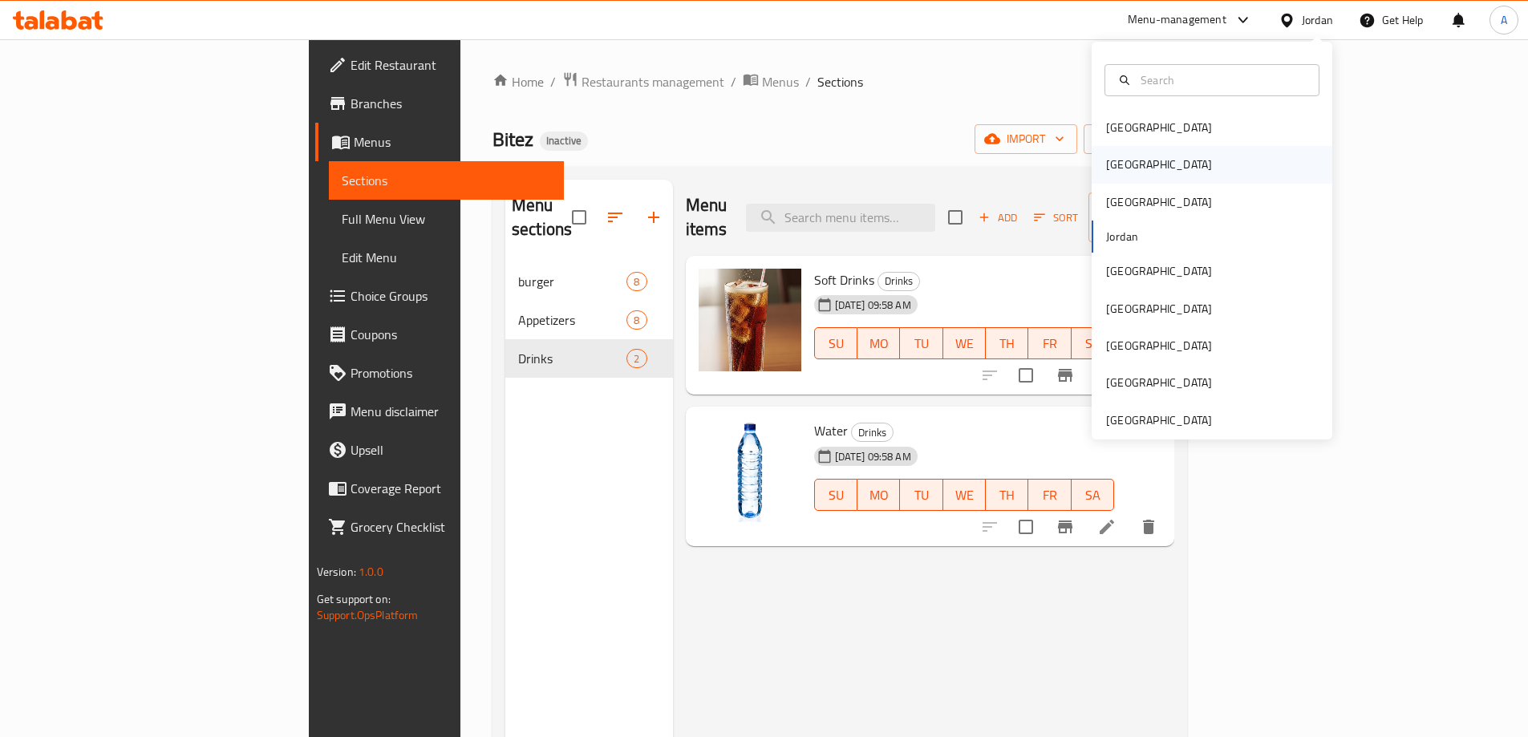
click at [1120, 161] on div "[GEOGRAPHIC_DATA]" at bounding box center [1159, 165] width 106 height 18
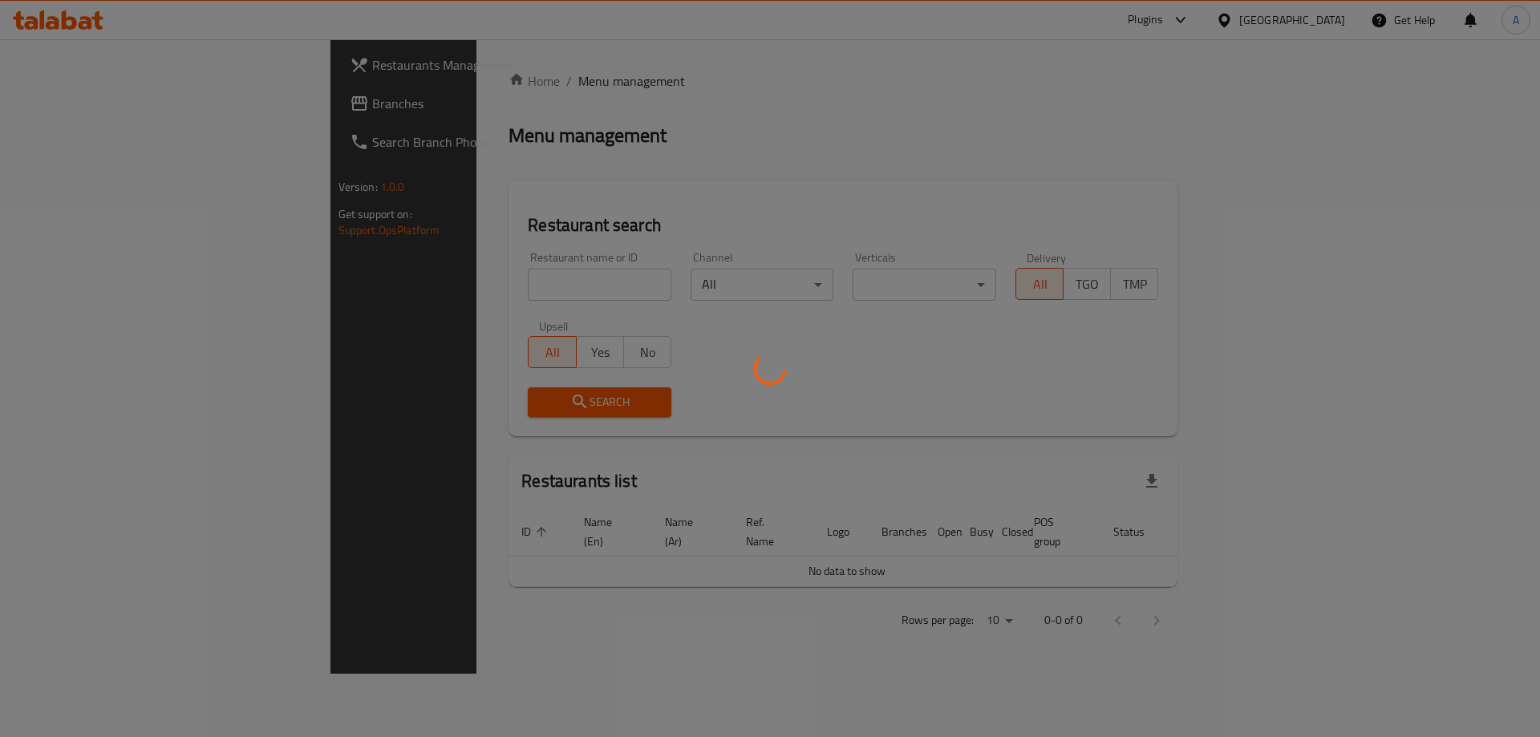
click at [442, 277] on div at bounding box center [770, 368] width 1540 height 737
click at [404, 291] on div at bounding box center [770, 368] width 1540 height 737
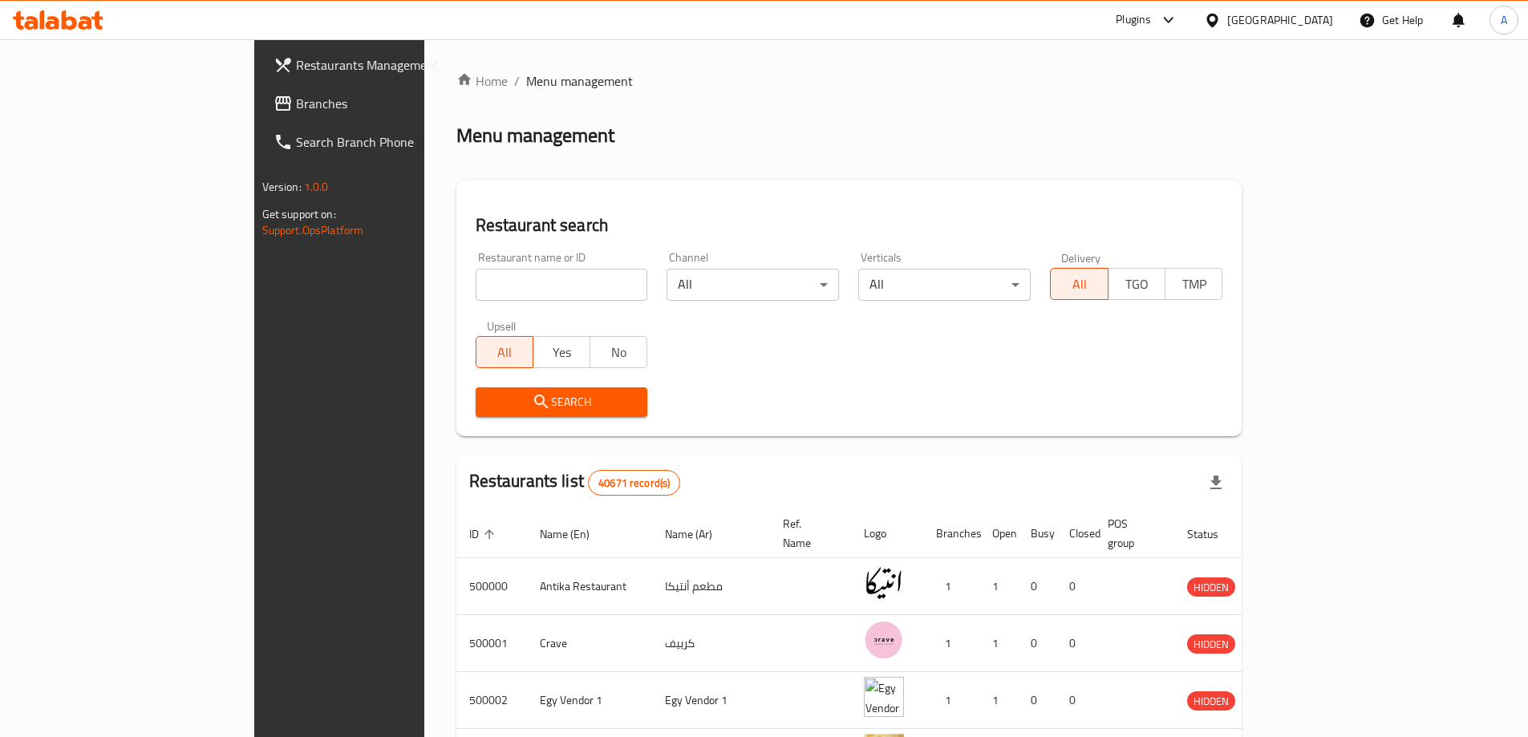
drag, startPoint x: 392, startPoint y: 288, endPoint x: 407, endPoint y: 259, distance: 32.3
click at [476, 288] on input "search" at bounding box center [562, 285] width 172 height 32
paste input "Salta3 Burger"
type input "Salta3 Burger"
click button "Search" at bounding box center [562, 402] width 172 height 30
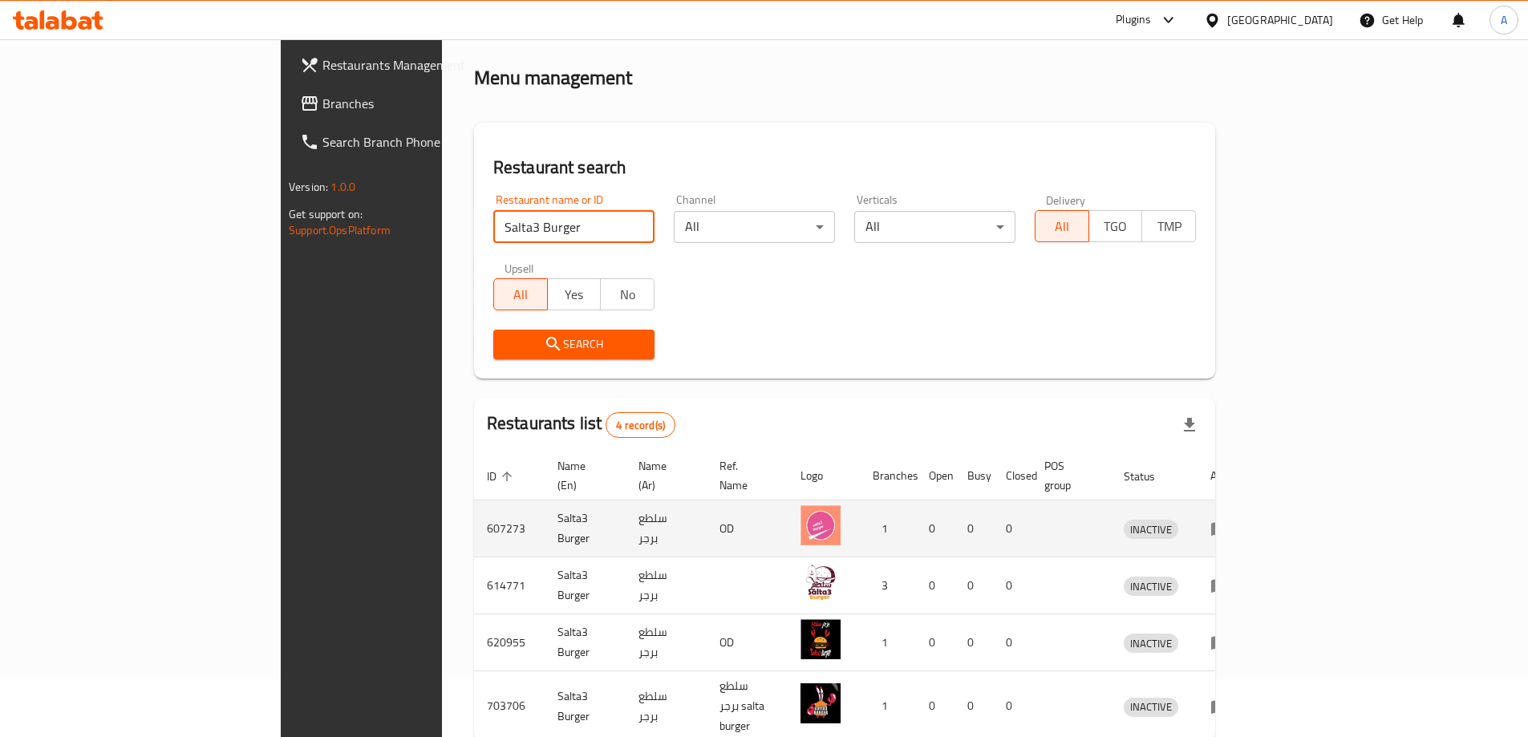
scroll to position [118, 0]
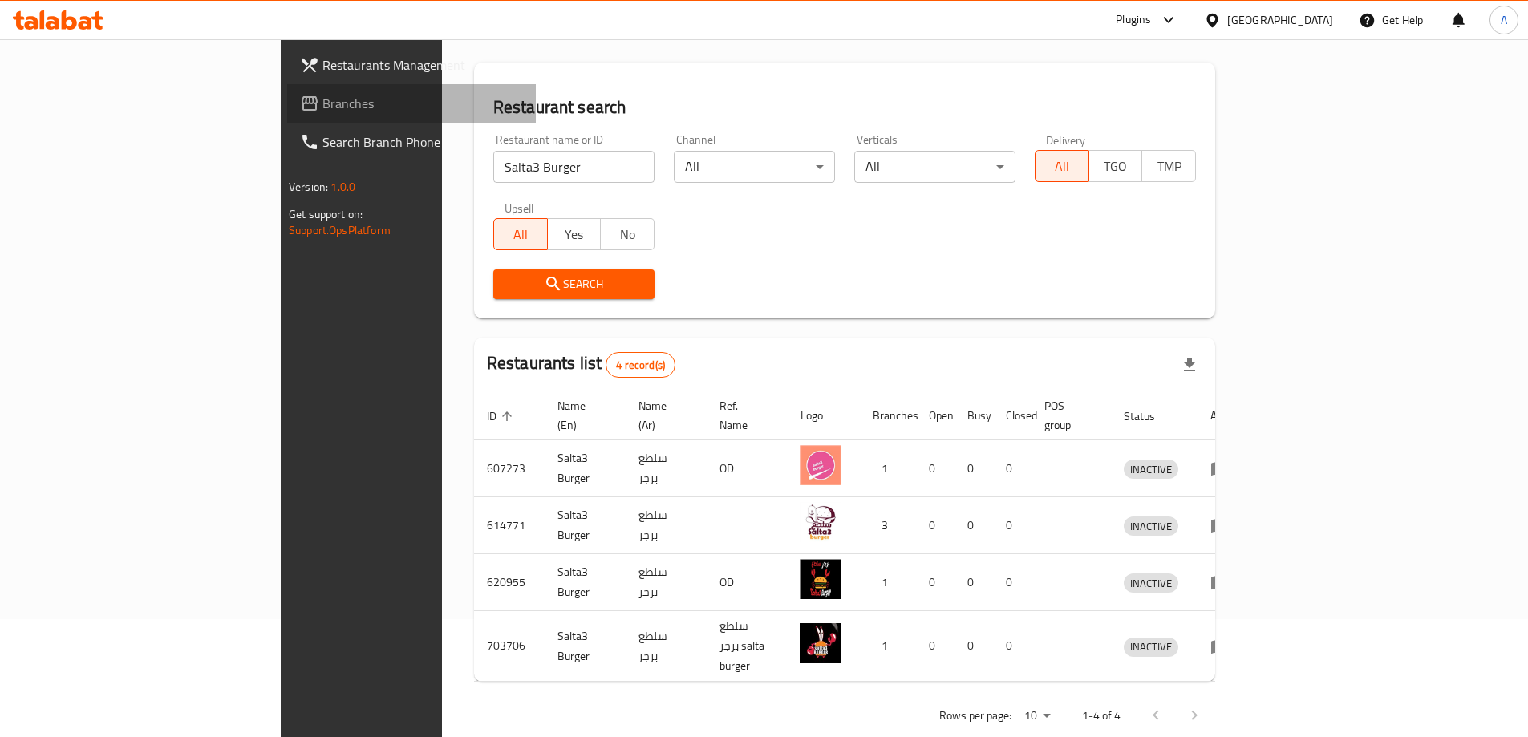
click at [322, 94] on span "Branches" at bounding box center [422, 103] width 201 height 19
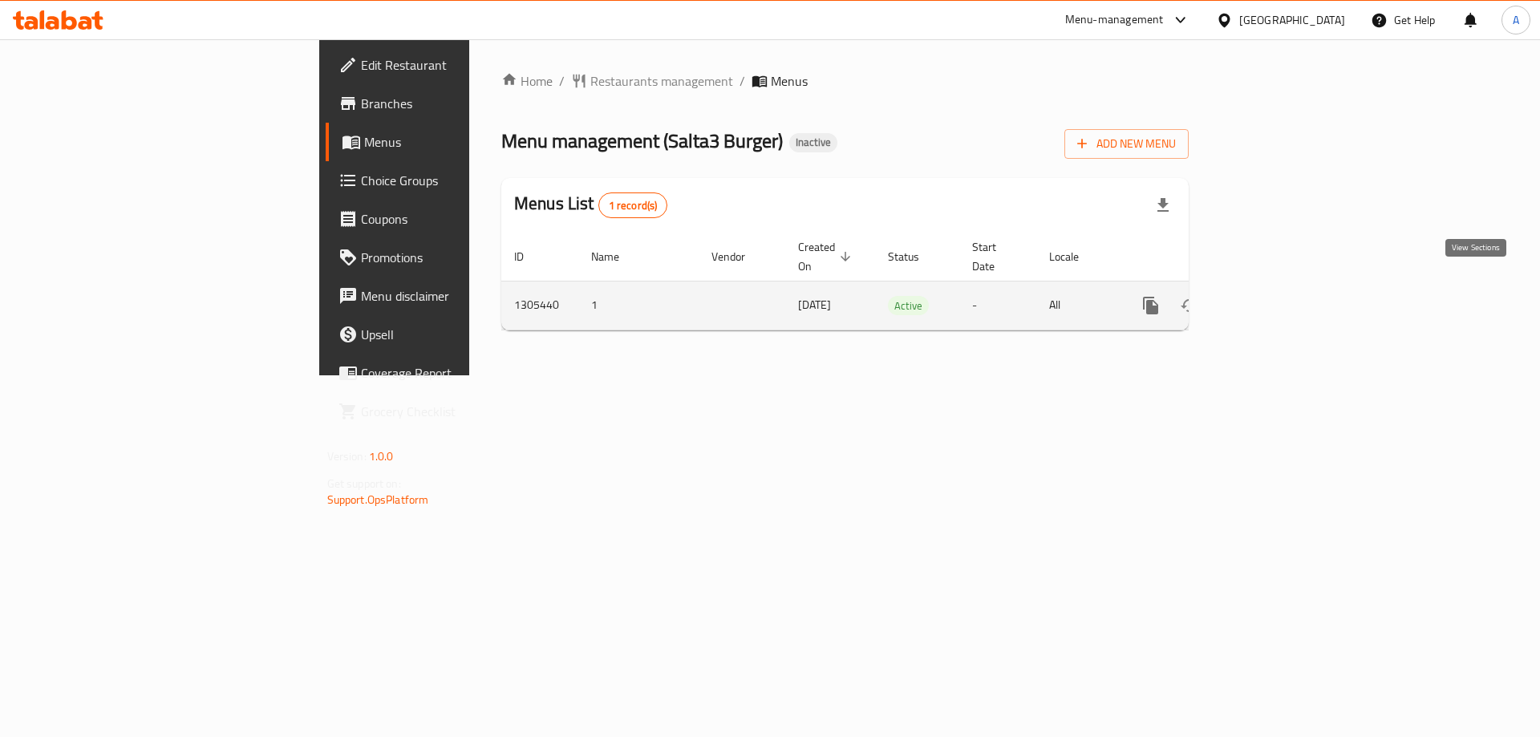
click at [1276, 296] on icon "enhanced table" at bounding box center [1266, 305] width 19 height 19
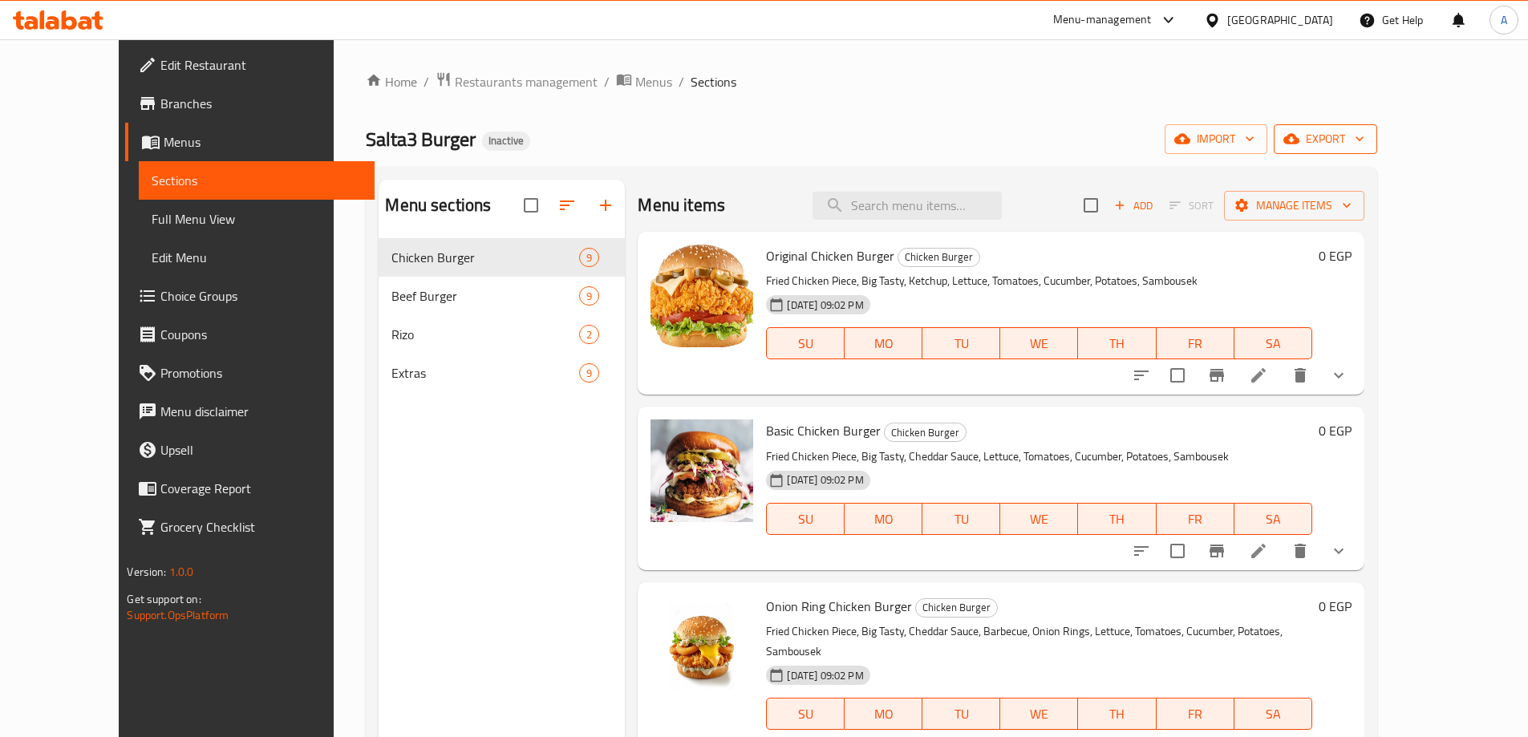
click at [1364, 138] on span "export" at bounding box center [1326, 139] width 78 height 20
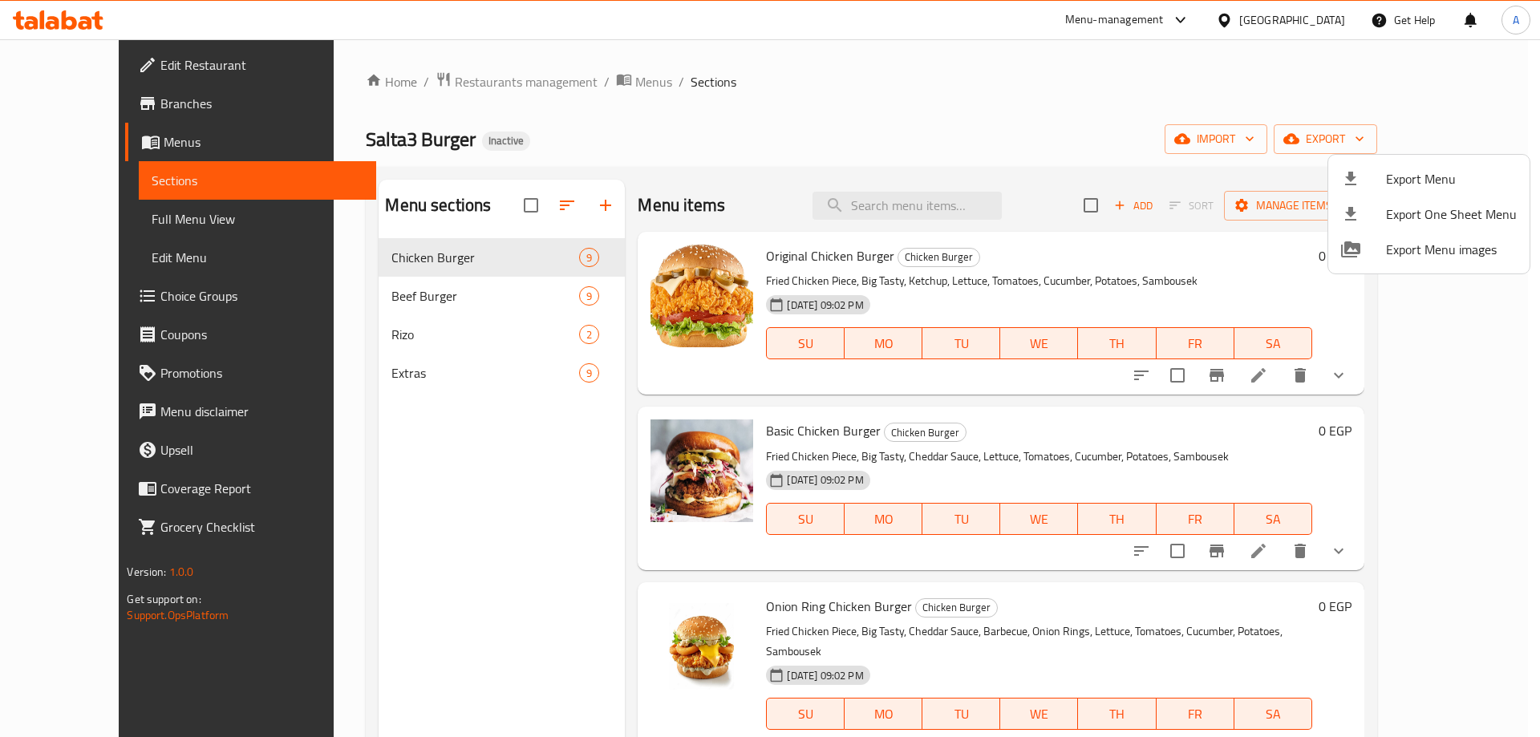
click at [1400, 164] on li "Export Menu" at bounding box center [1428, 178] width 201 height 35
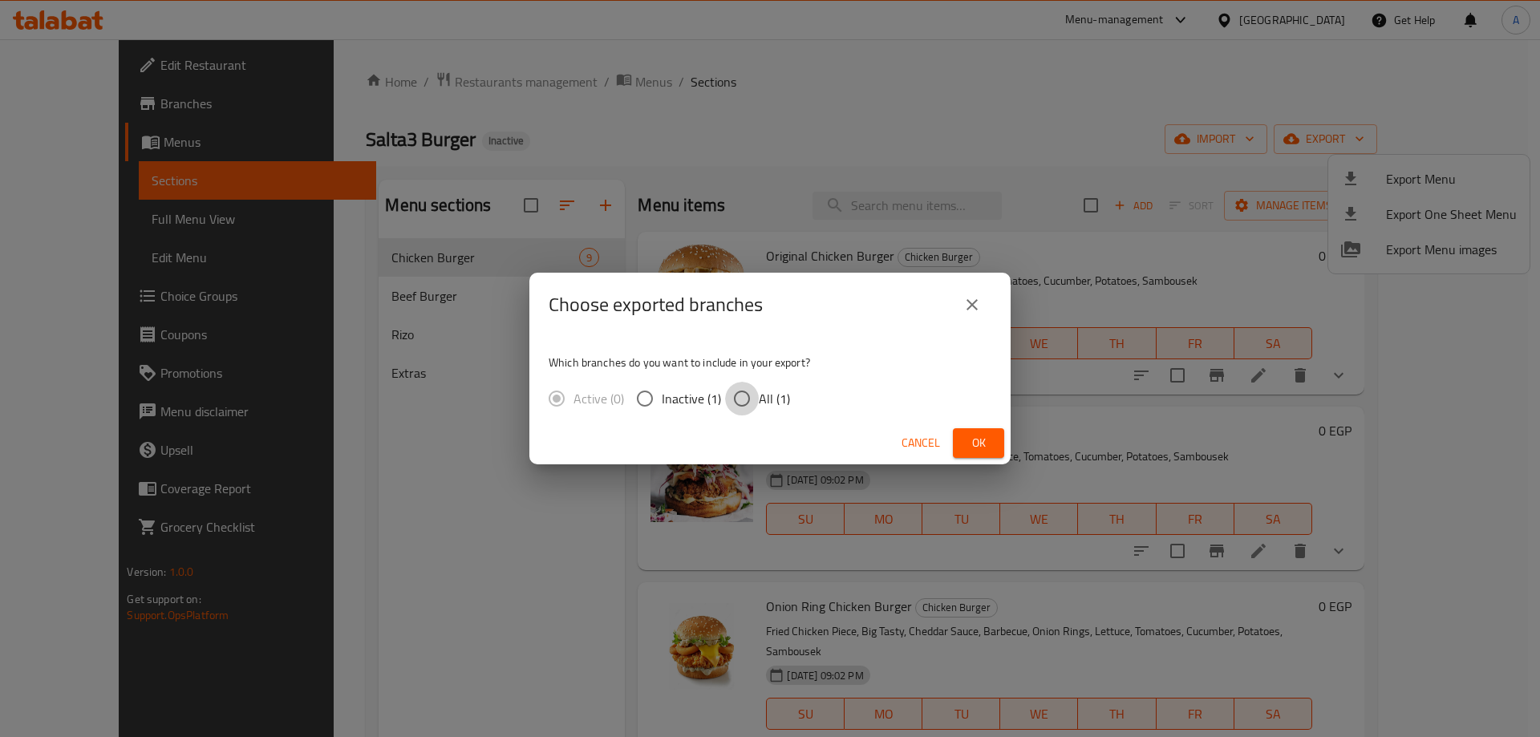
click at [749, 402] on input "All (1)" at bounding box center [742, 399] width 34 height 34
radio input "true"
click at [978, 436] on span "Ok" at bounding box center [979, 443] width 26 height 20
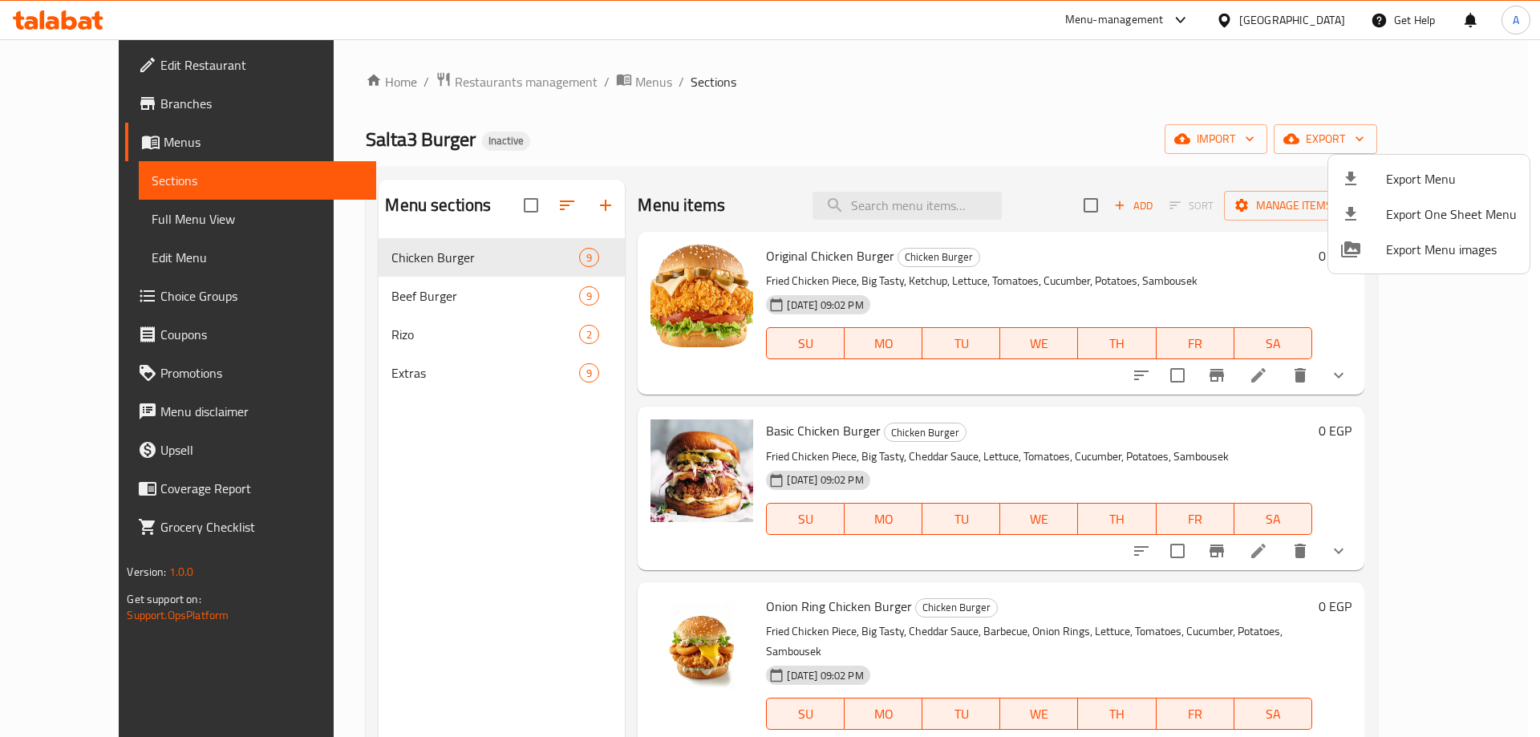
click at [928, 114] on div at bounding box center [770, 368] width 1540 height 737
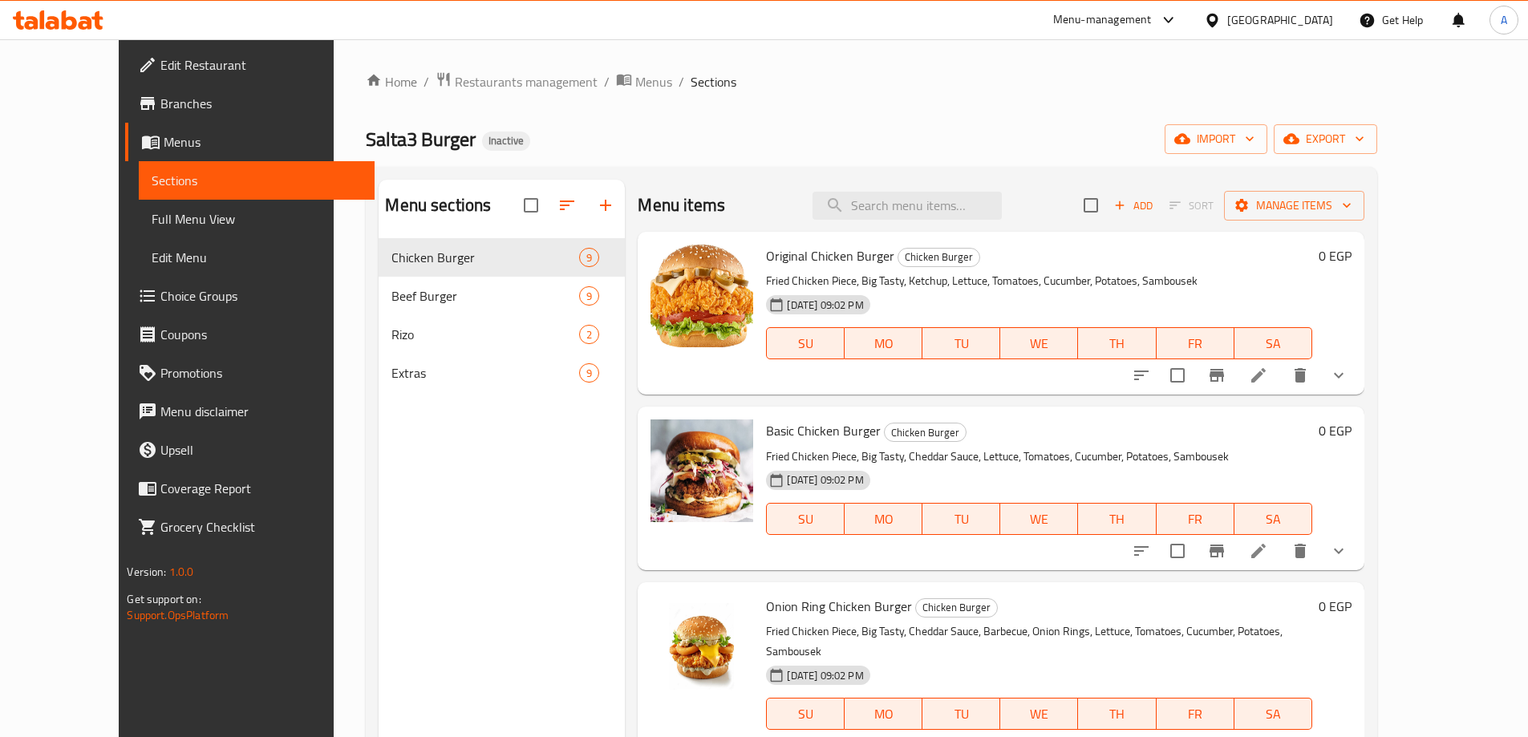
click at [160, 75] on span "Edit Restaurant" at bounding box center [260, 64] width 201 height 19
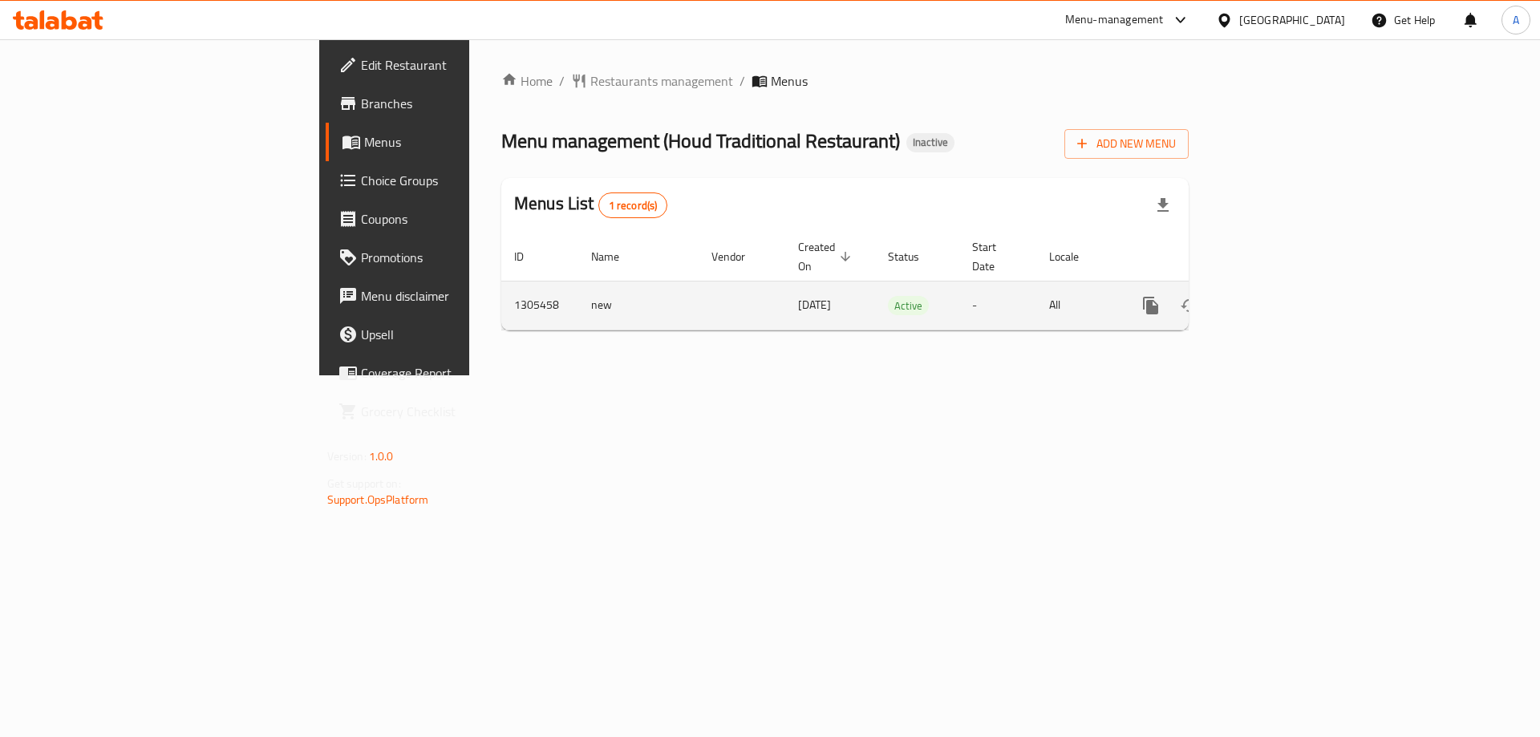
click at [1286, 286] on link "enhanced table" at bounding box center [1266, 305] width 38 height 38
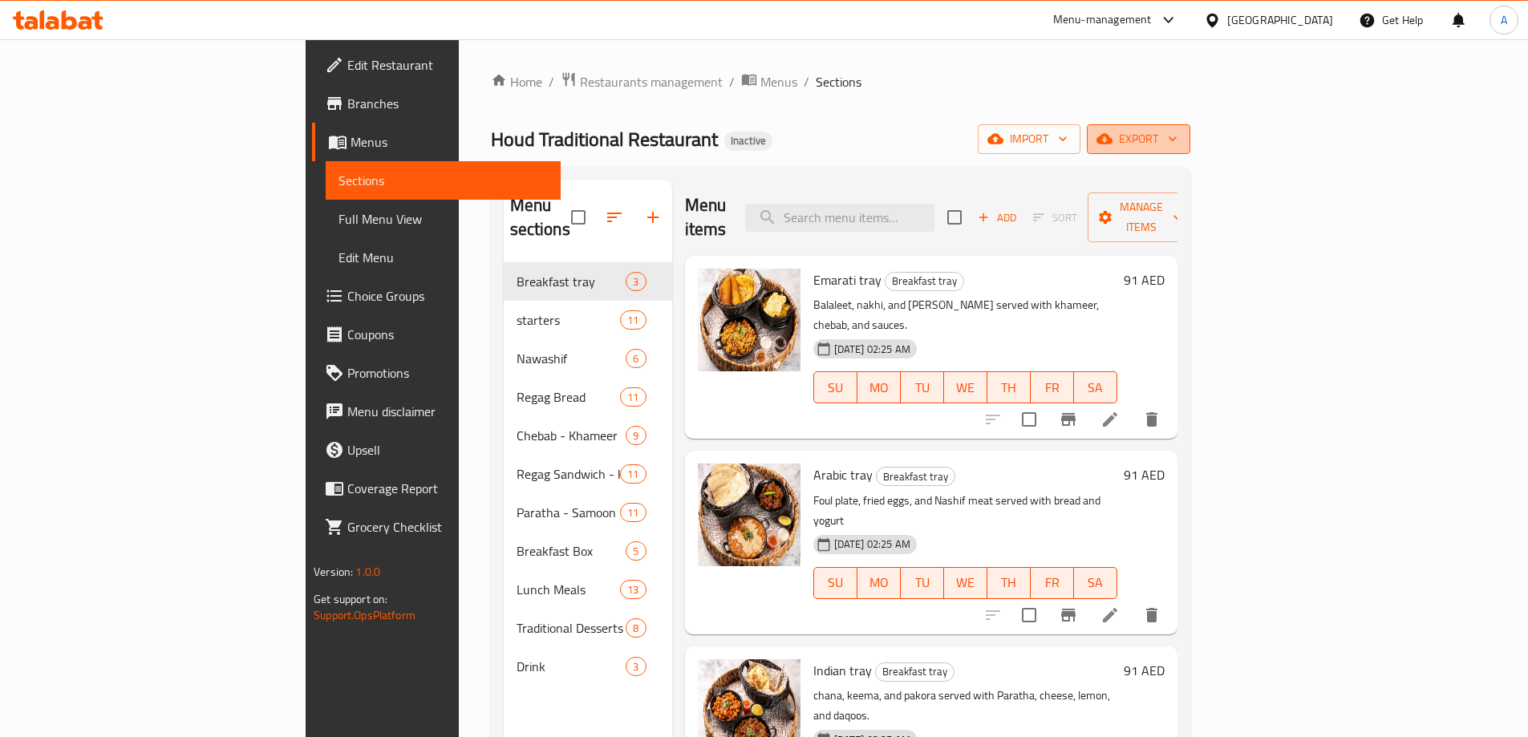
click at [1177, 138] on span "export" at bounding box center [1139, 139] width 78 height 20
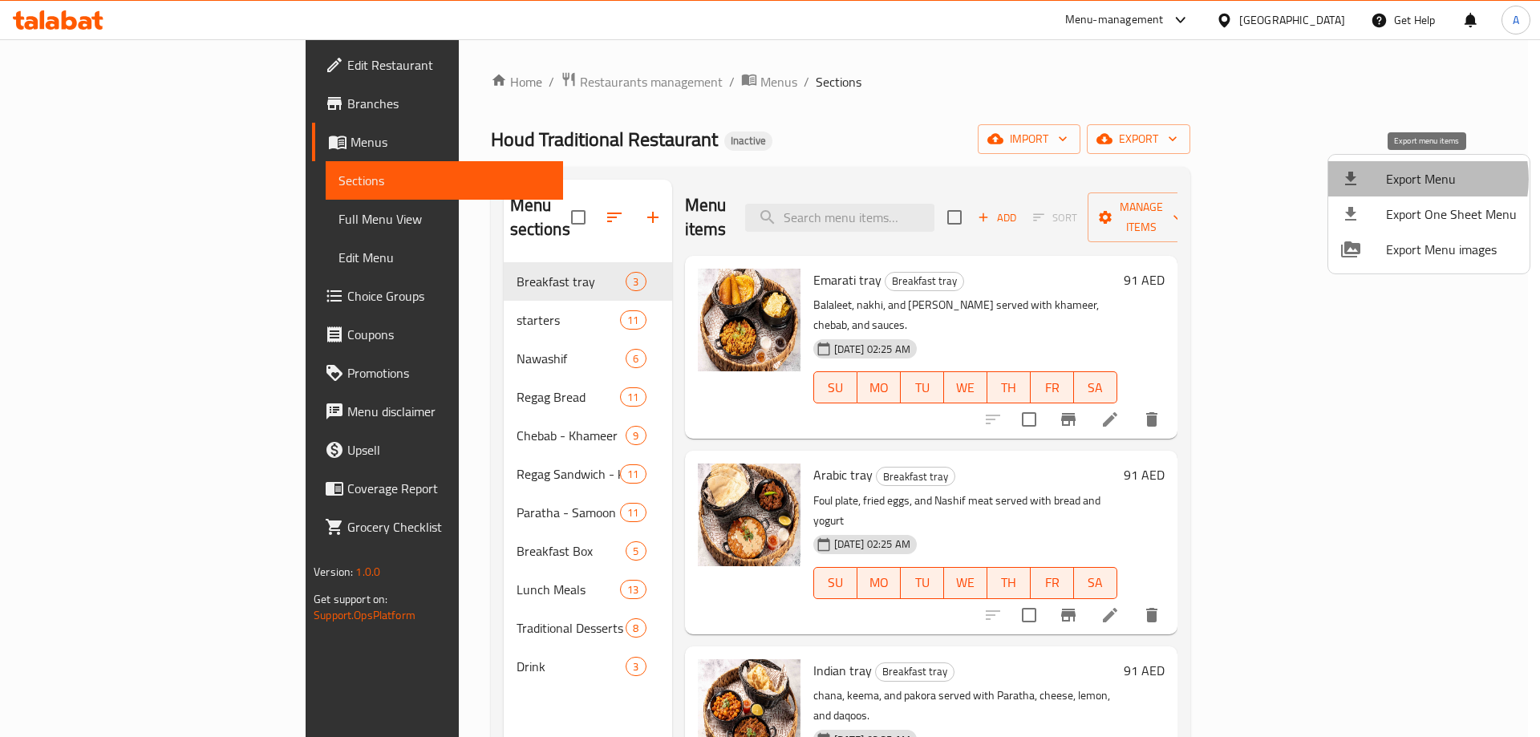
click at [1414, 179] on span "Export Menu" at bounding box center [1451, 178] width 131 height 19
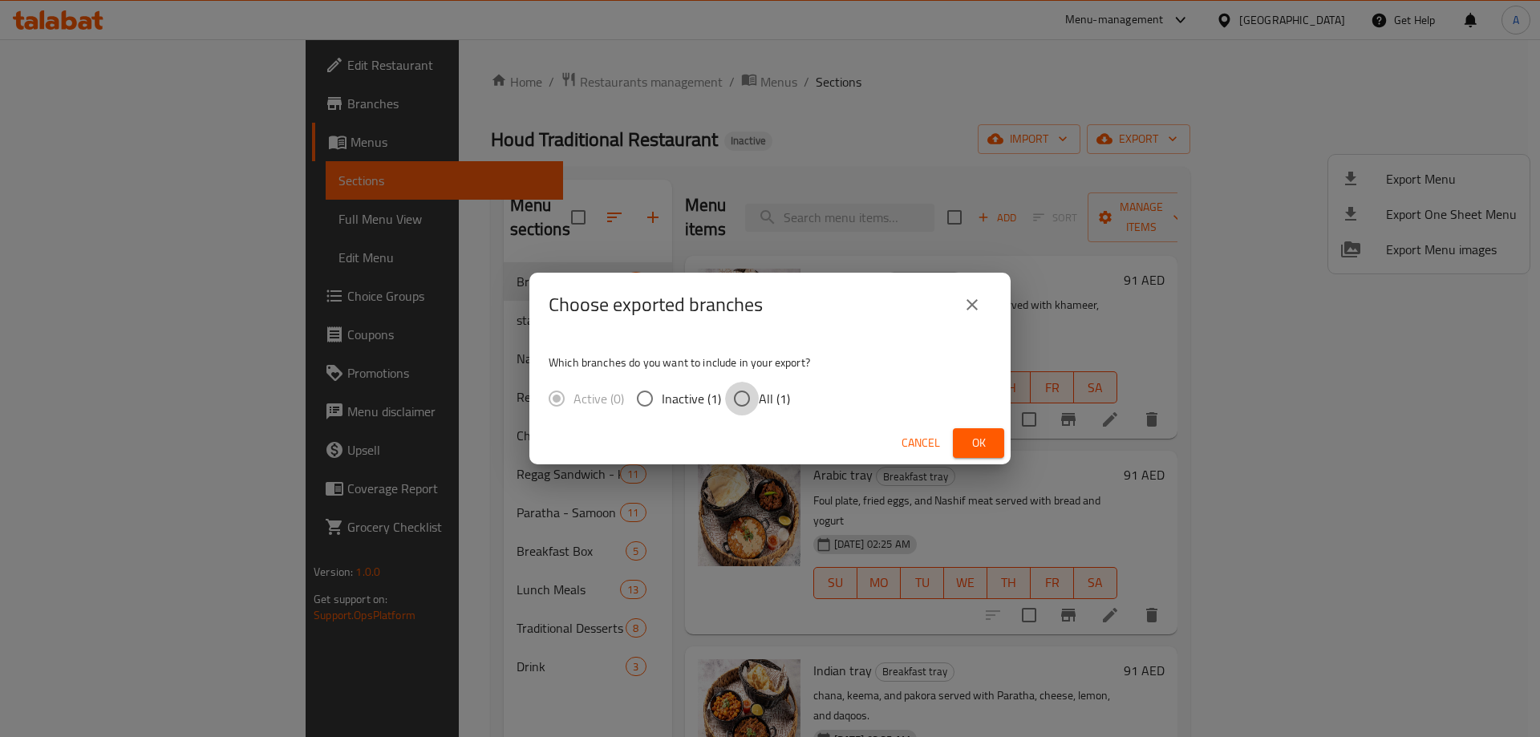
click at [729, 399] on input "All (1)" at bounding box center [742, 399] width 34 height 34
radio input "true"
click at [995, 427] on div "Cancel Ok" at bounding box center [769, 443] width 481 height 43
click at [987, 436] on span "Ok" at bounding box center [979, 443] width 26 height 20
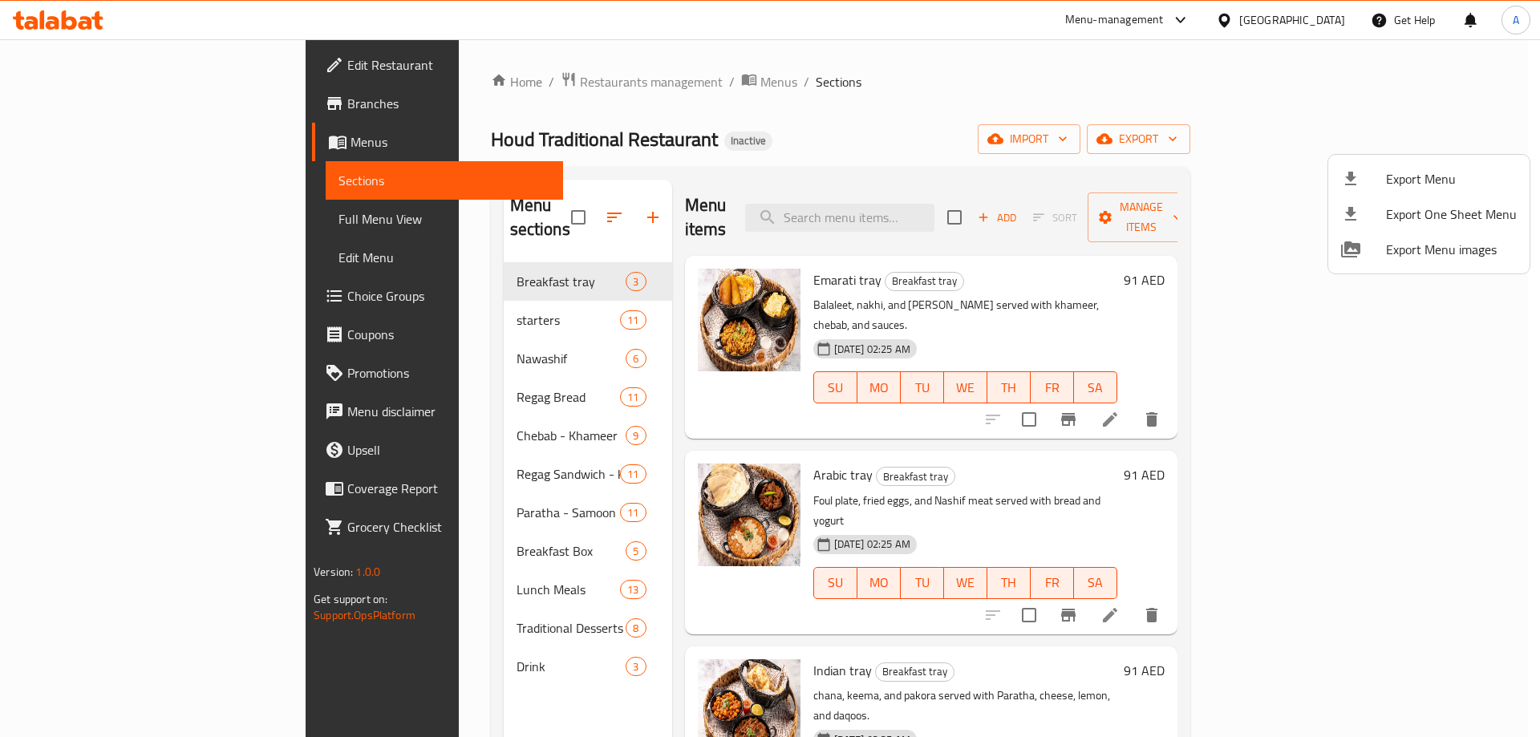
click at [1244, 26] on div at bounding box center [770, 368] width 1540 height 737
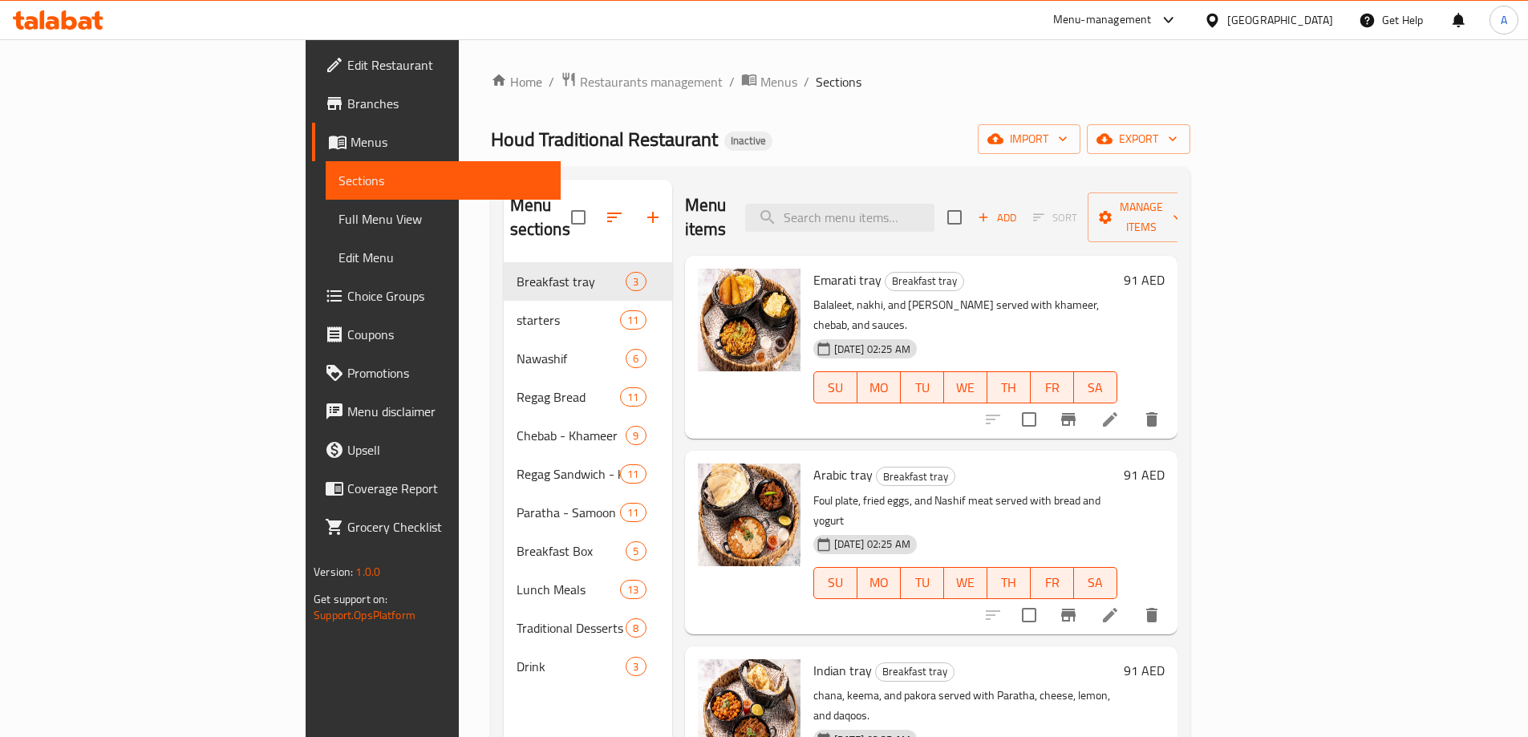
click at [1255, 24] on div "[GEOGRAPHIC_DATA]" at bounding box center [1280, 20] width 106 height 18
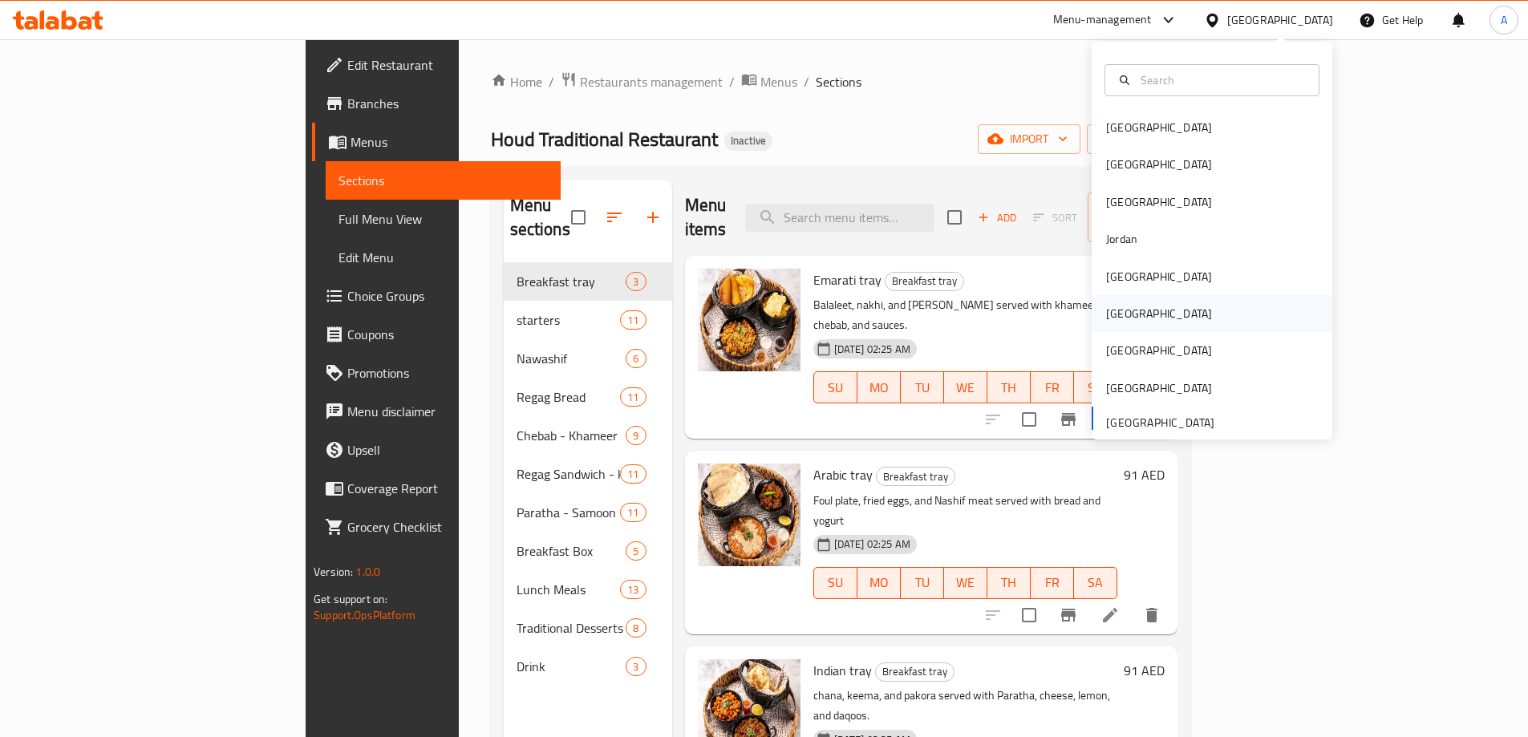
click at [1117, 314] on div "[GEOGRAPHIC_DATA]" at bounding box center [1159, 314] width 106 height 18
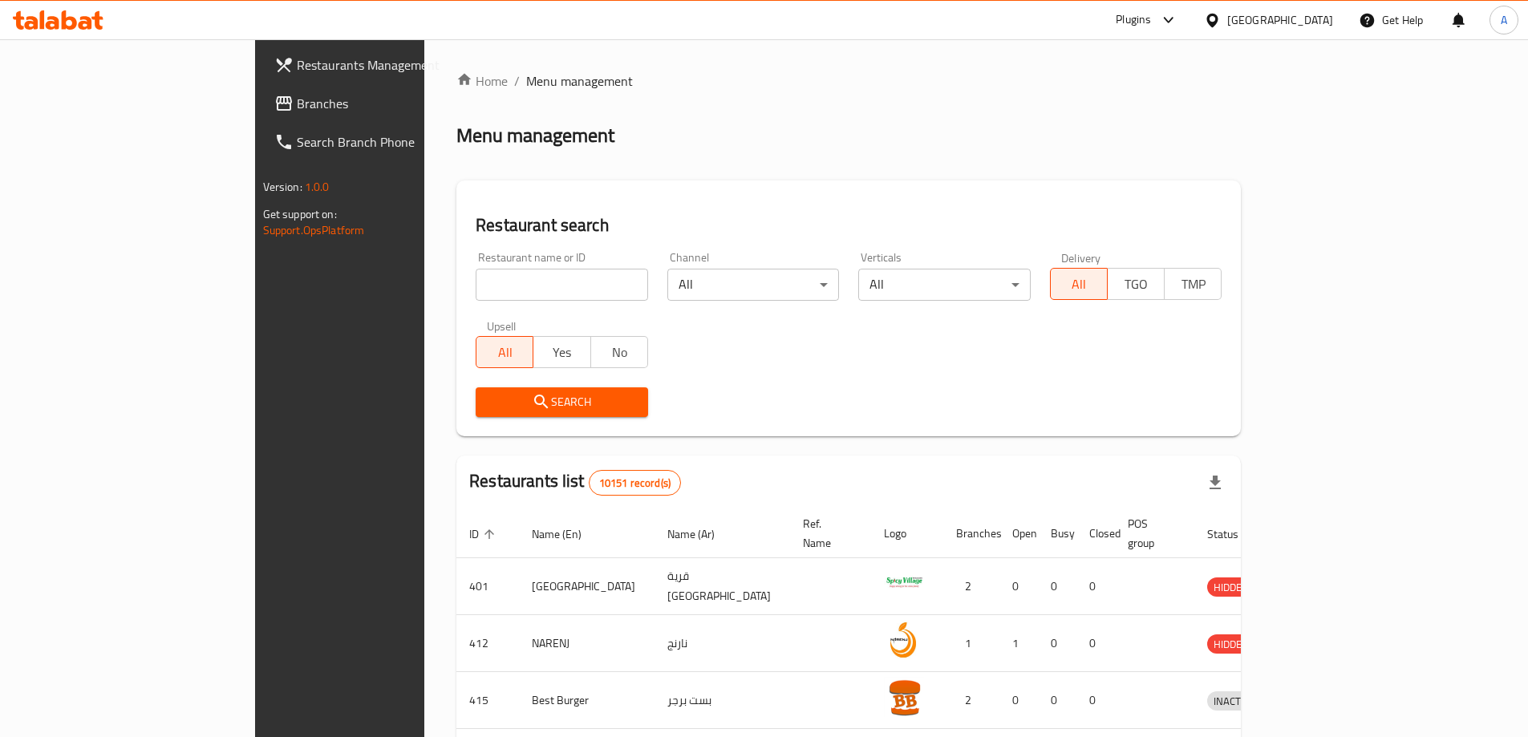
click at [119, 113] on div at bounding box center [764, 368] width 1528 height 737
click at [261, 113] on link "Branches" at bounding box center [385, 103] width 249 height 38
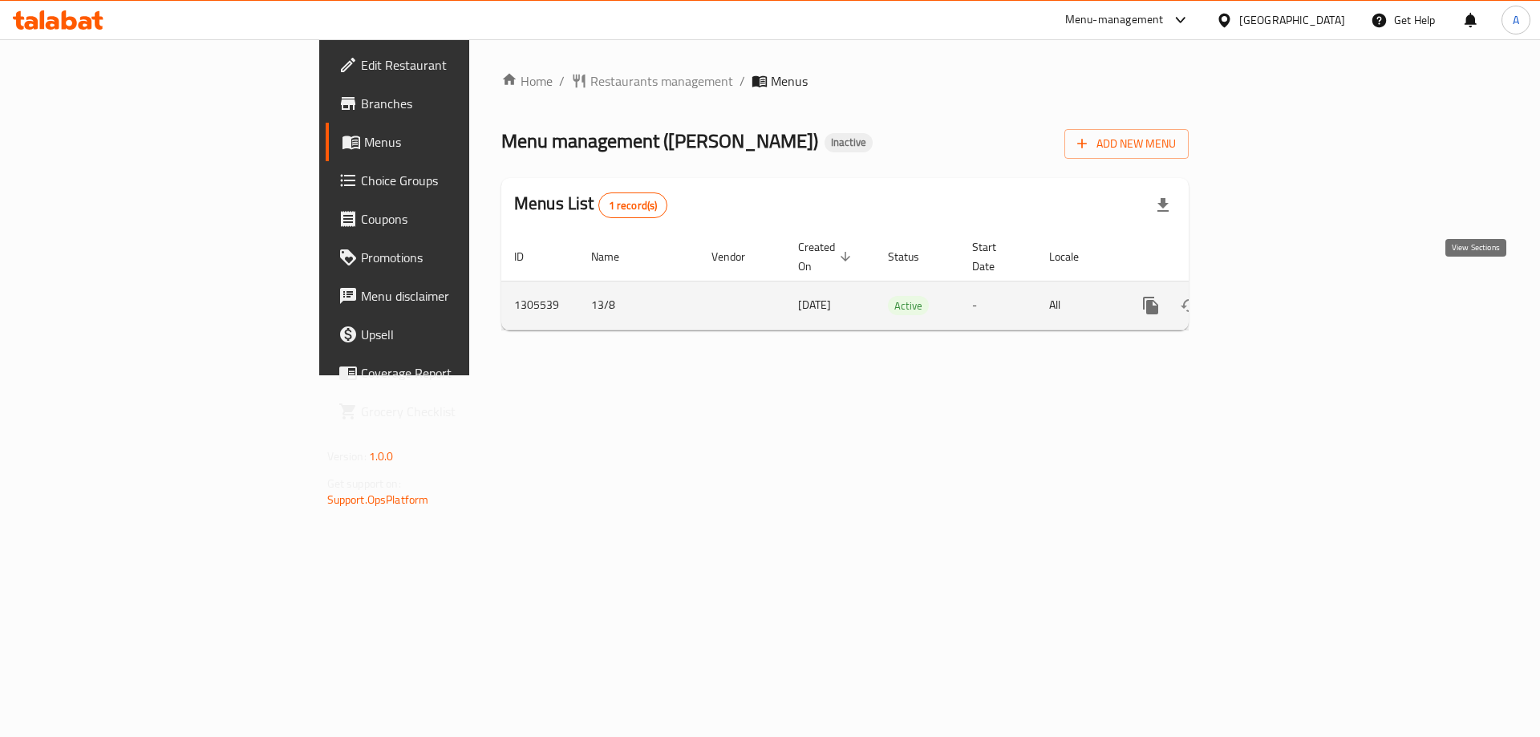
click at [1286, 286] on link "enhanced table" at bounding box center [1266, 305] width 38 height 38
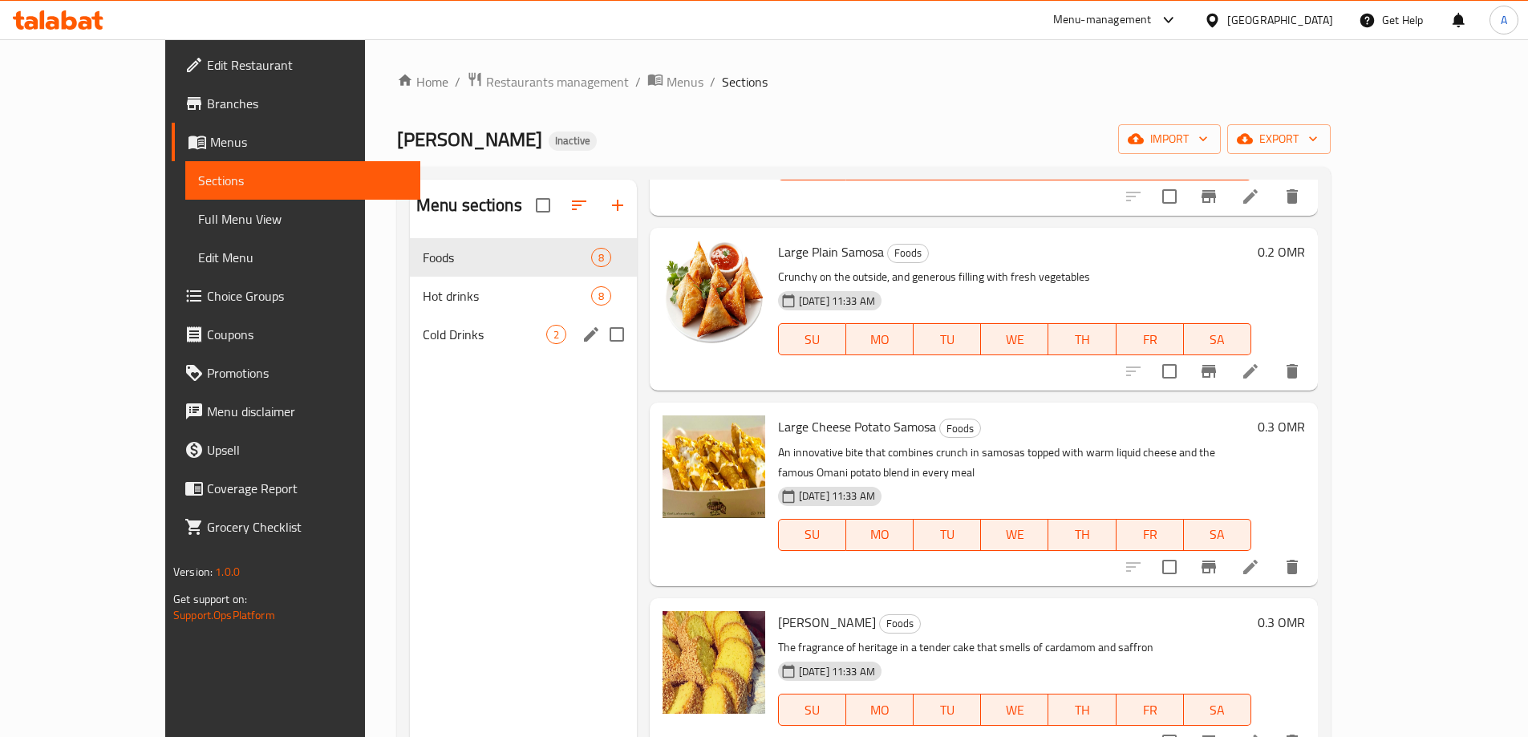
click at [423, 288] on span "Hot drinks" at bounding box center [507, 295] width 168 height 19
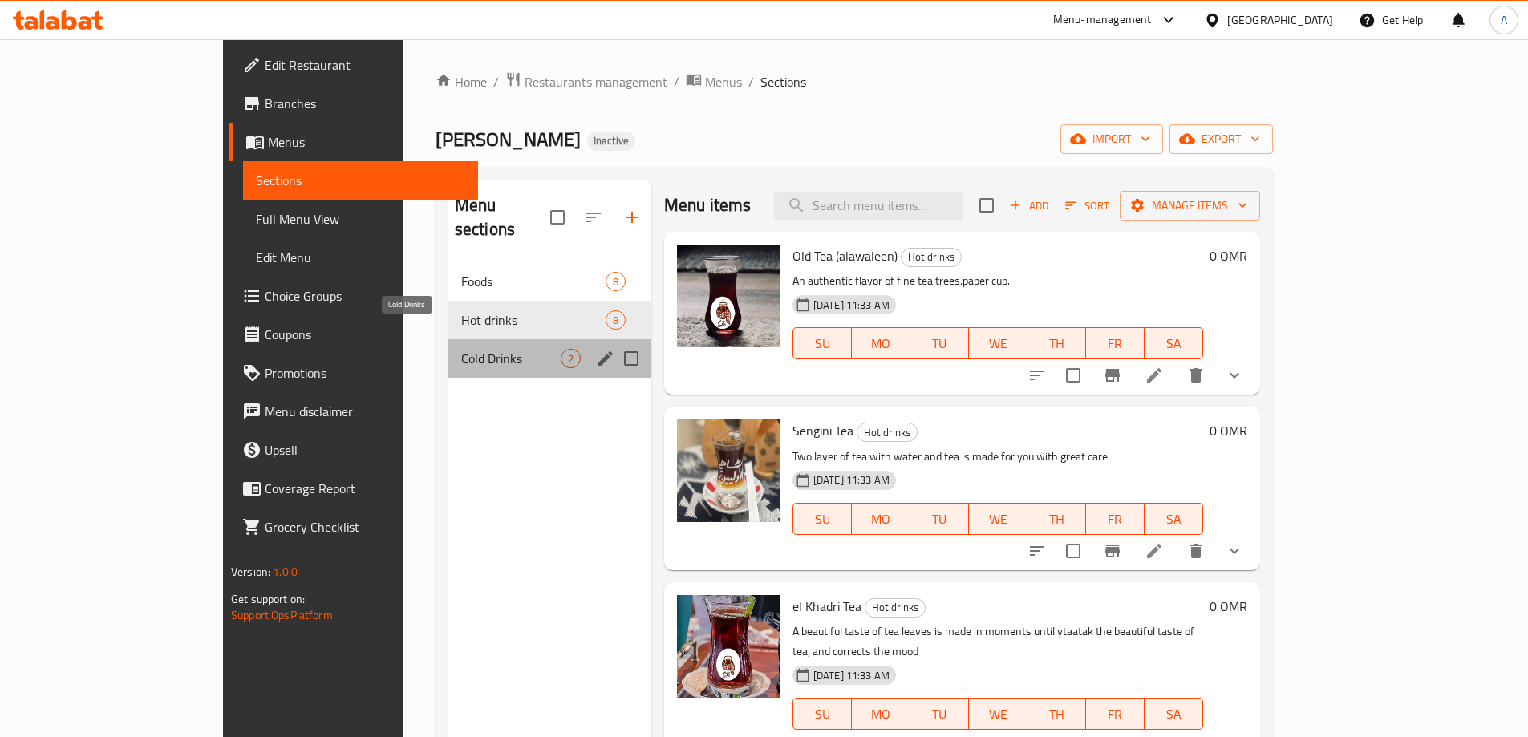
click at [461, 349] on span "Cold Drinks" at bounding box center [510, 358] width 99 height 19
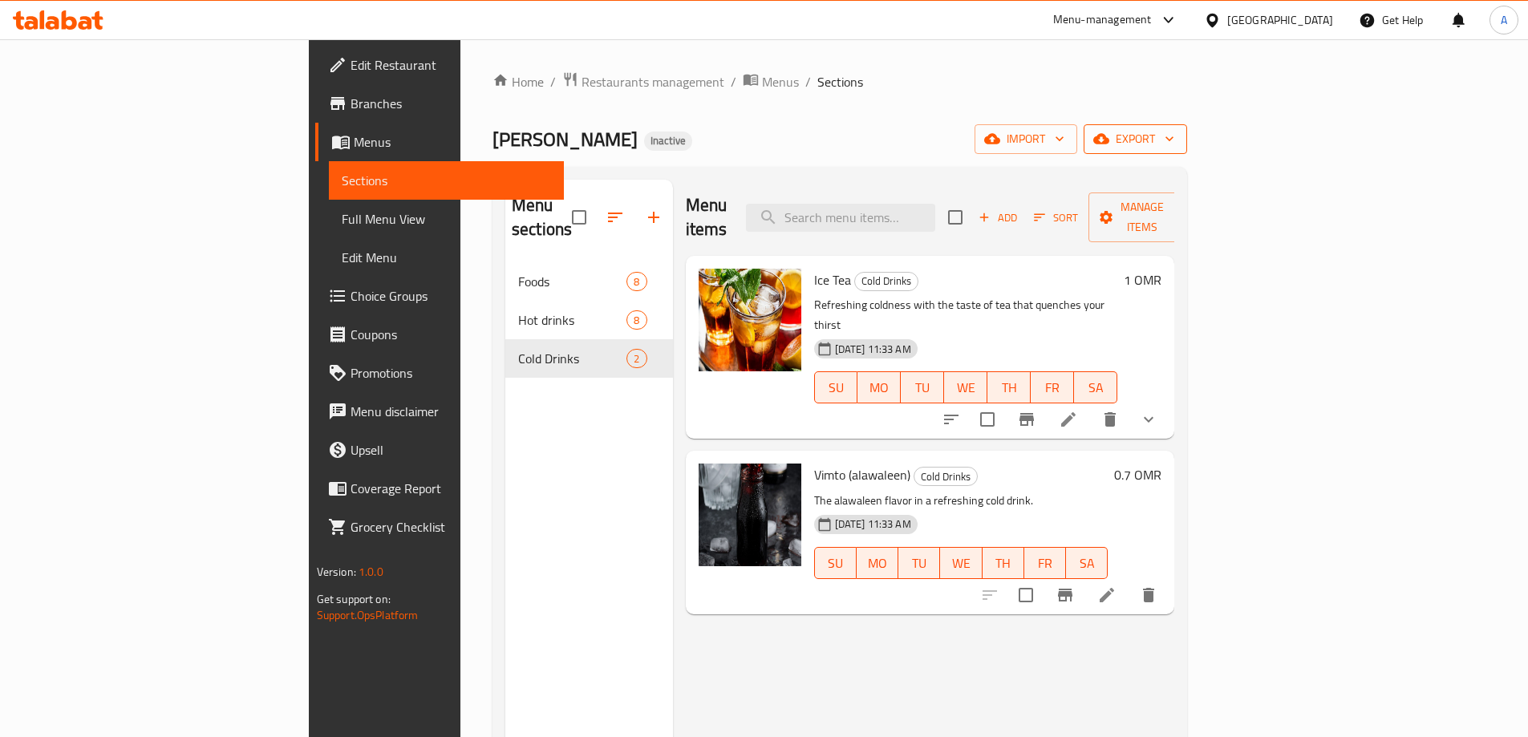
click at [1174, 137] on span "export" at bounding box center [1135, 139] width 78 height 20
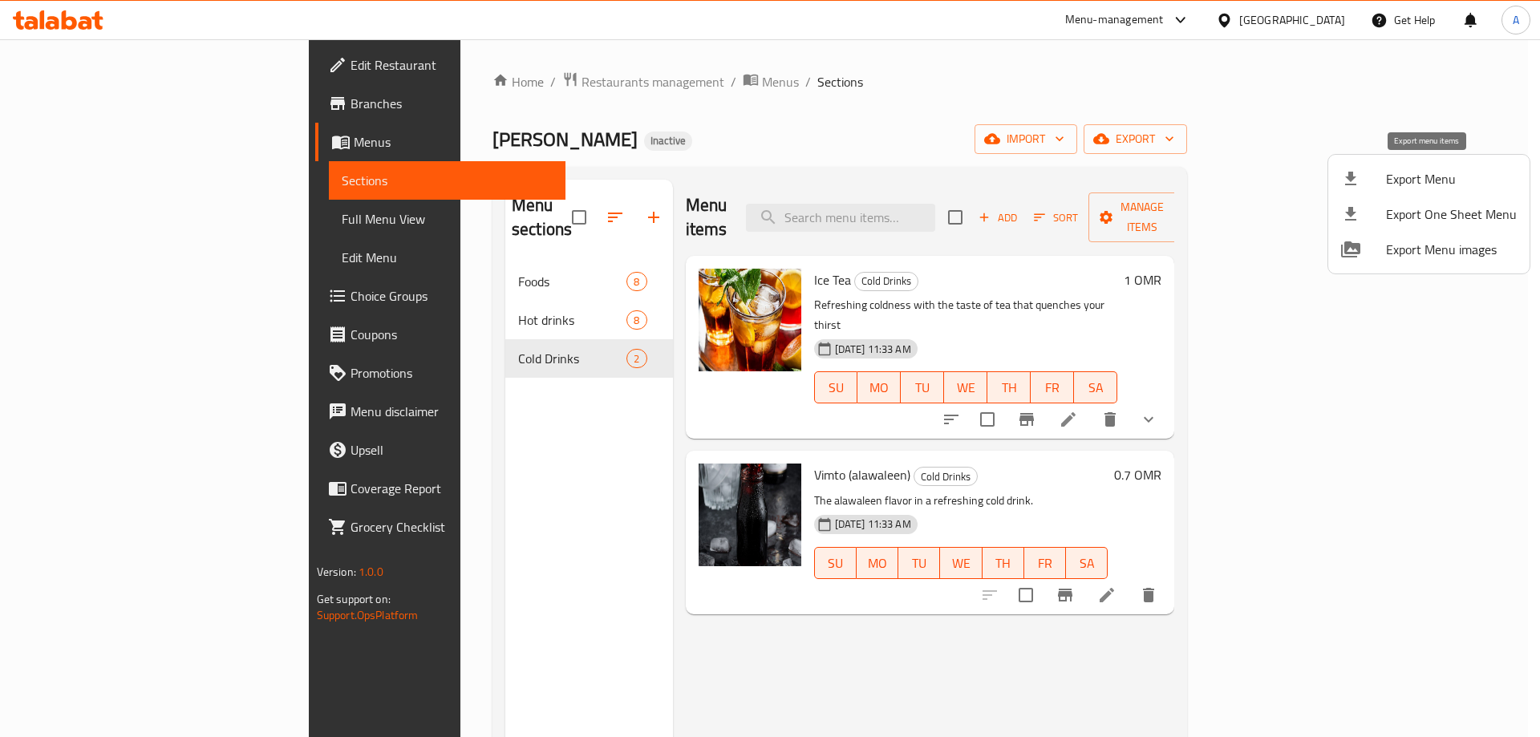
click at [1403, 173] on span "Export Menu" at bounding box center [1451, 178] width 131 height 19
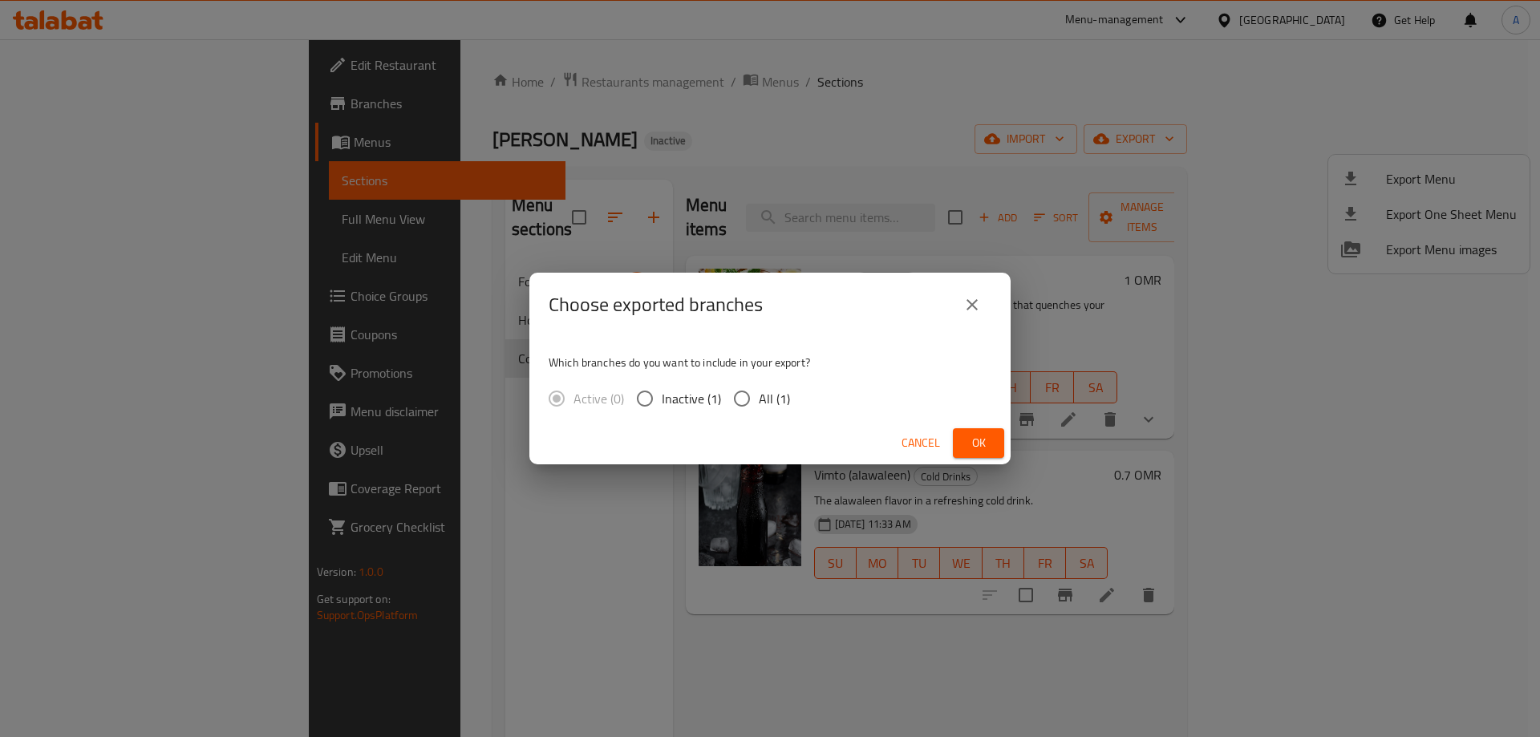
click at [754, 397] on input "All (1)" at bounding box center [742, 399] width 34 height 34
radio input "true"
click at [975, 437] on span "Ok" at bounding box center [979, 443] width 26 height 20
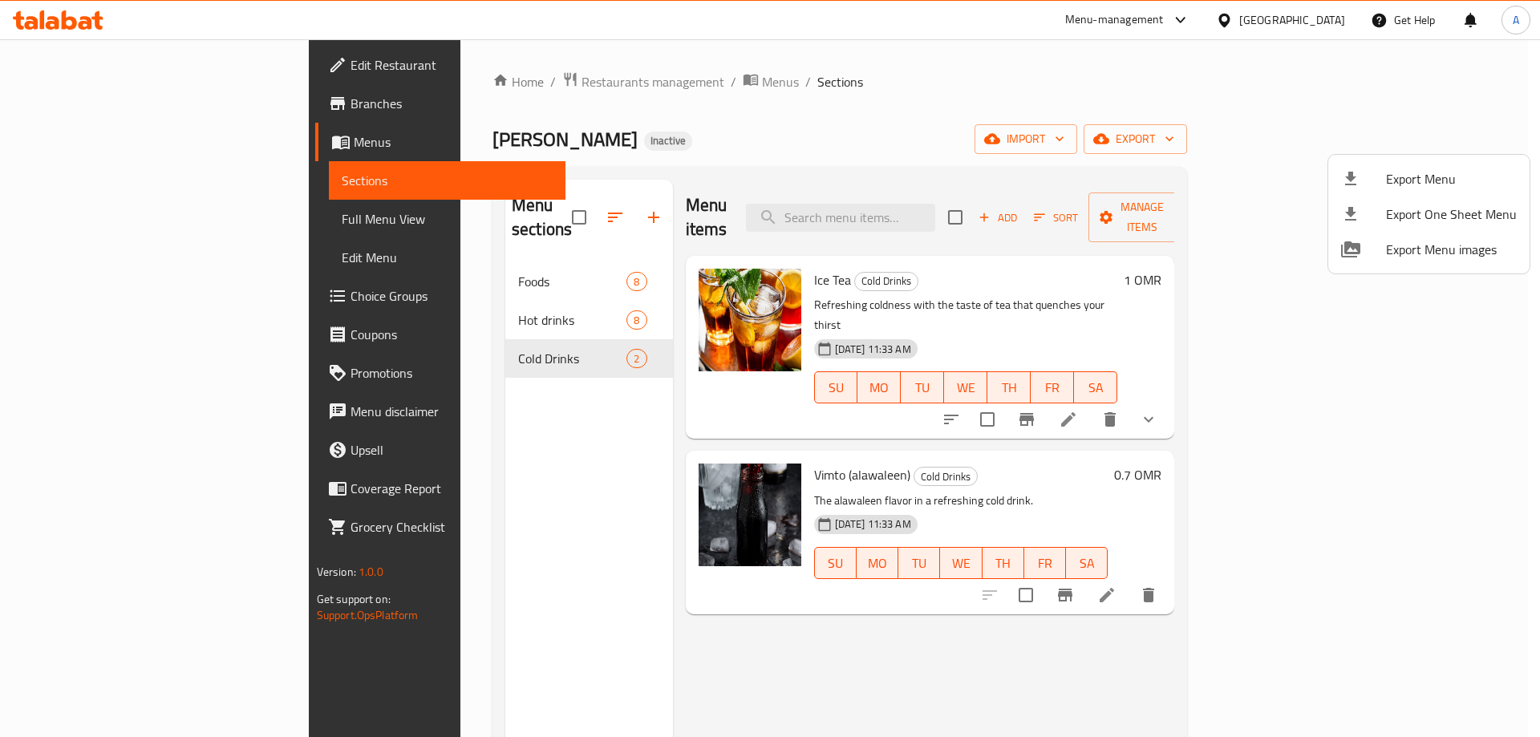
click at [134, 79] on div at bounding box center [770, 368] width 1540 height 737
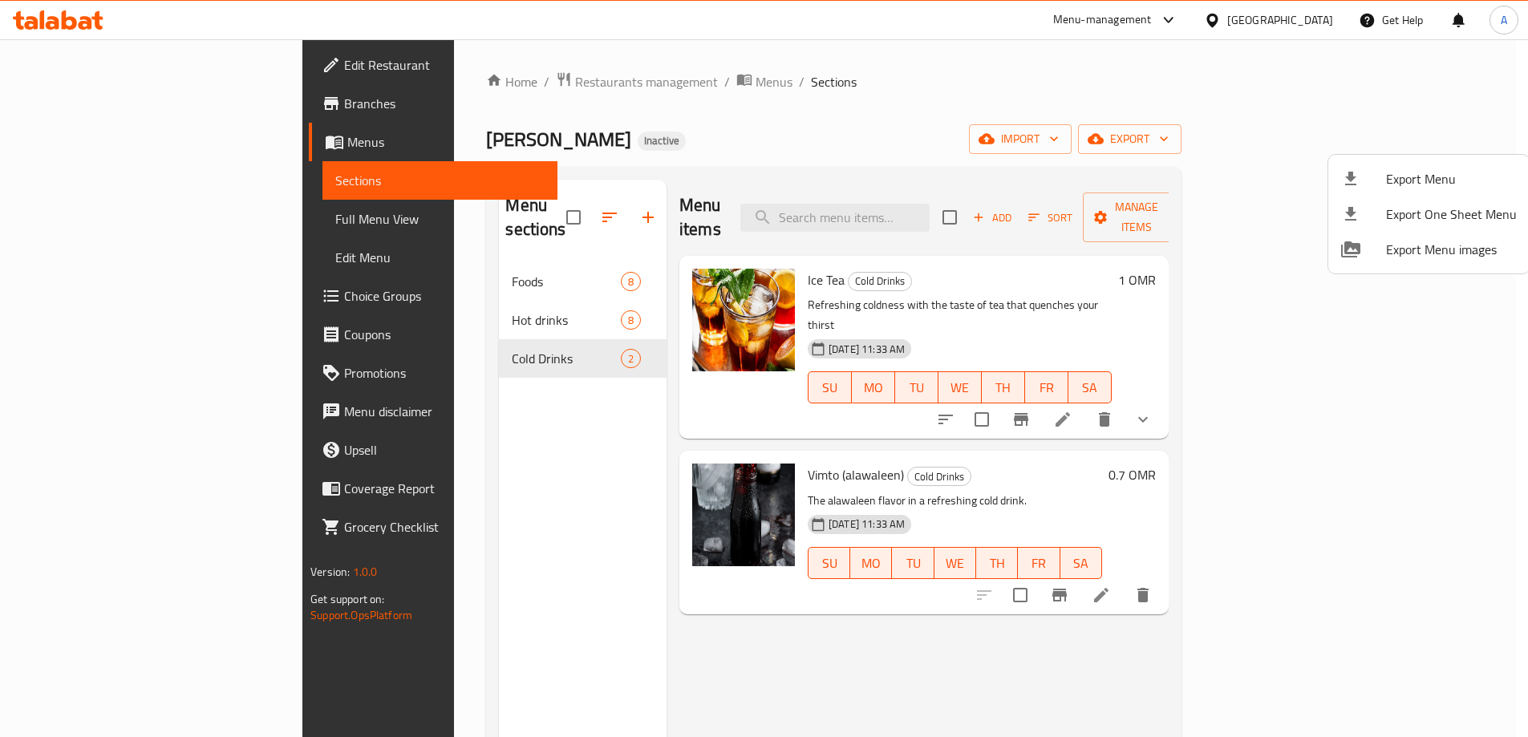
click at [309, 79] on link "Edit Restaurant" at bounding box center [433, 65] width 249 height 38
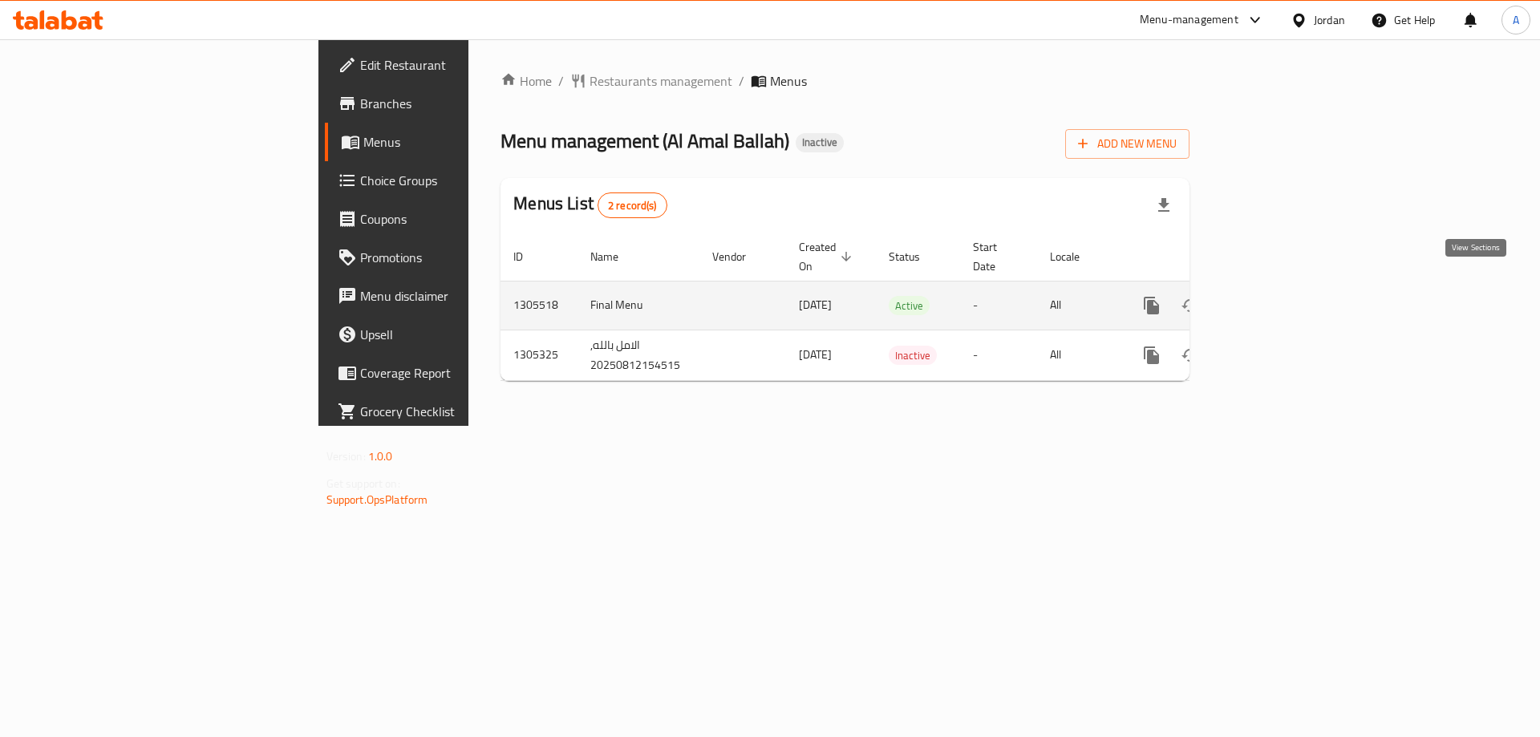
click at [1277, 296] on icon "enhanced table" at bounding box center [1267, 305] width 19 height 19
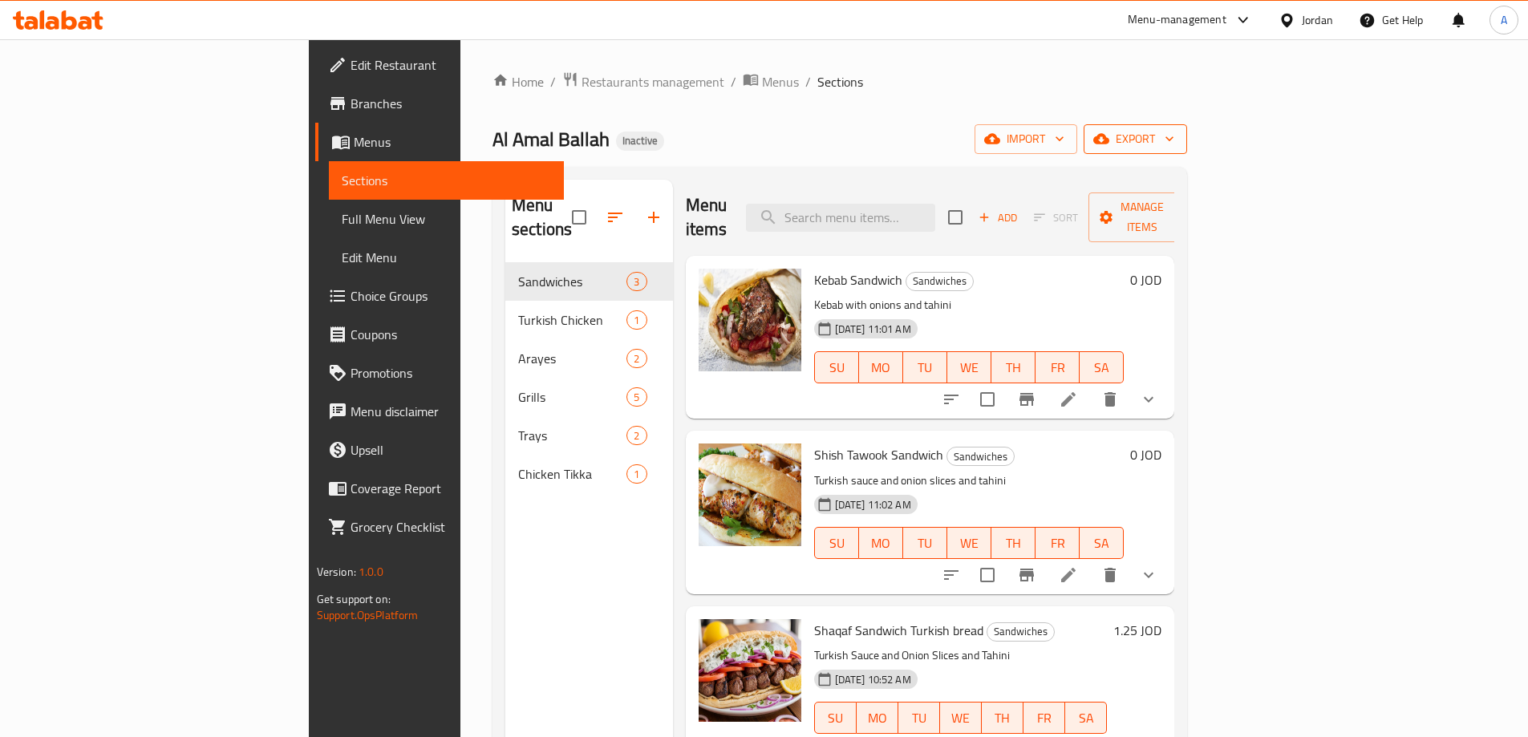
click at [1174, 132] on span "export" at bounding box center [1135, 139] width 78 height 20
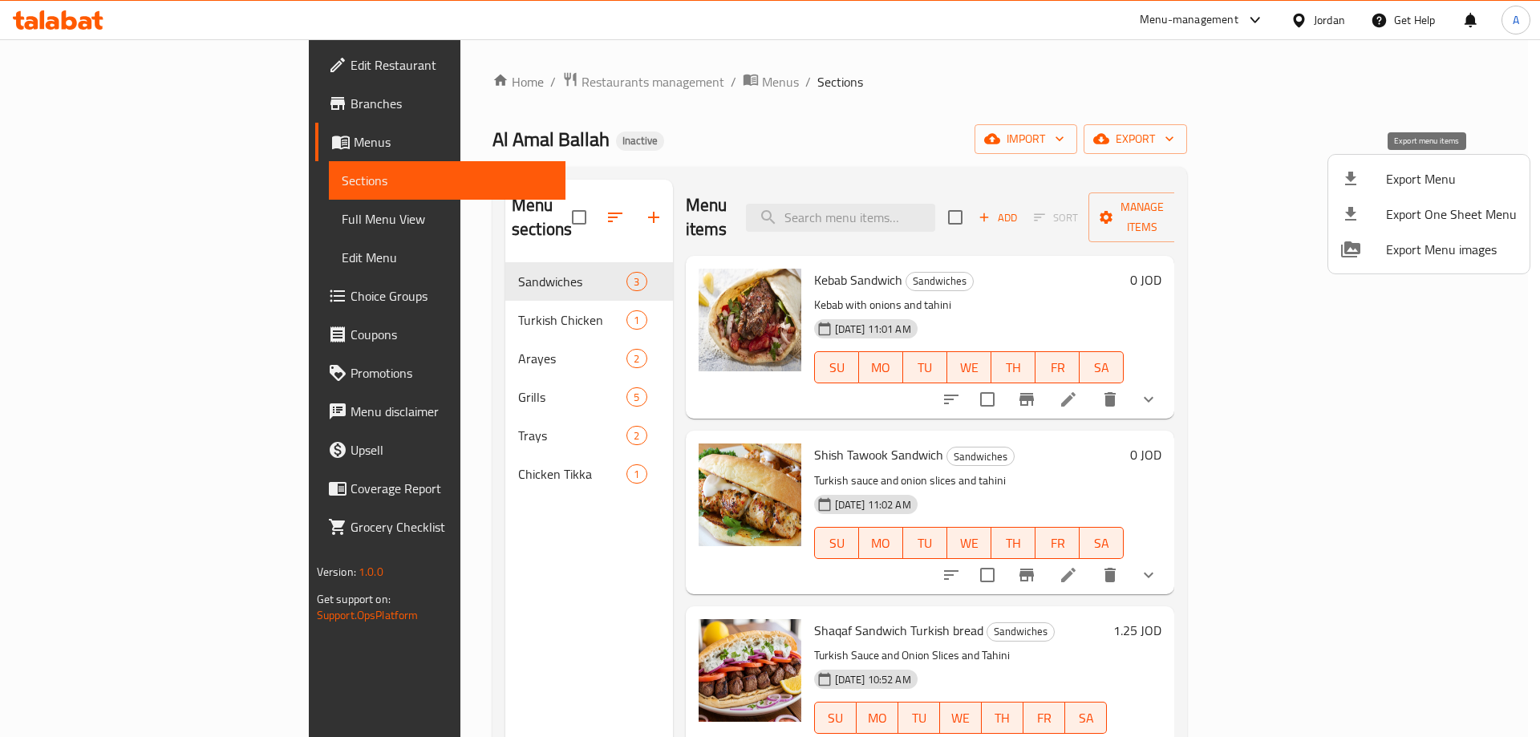
click at [1394, 172] on span "Export Menu" at bounding box center [1451, 178] width 131 height 19
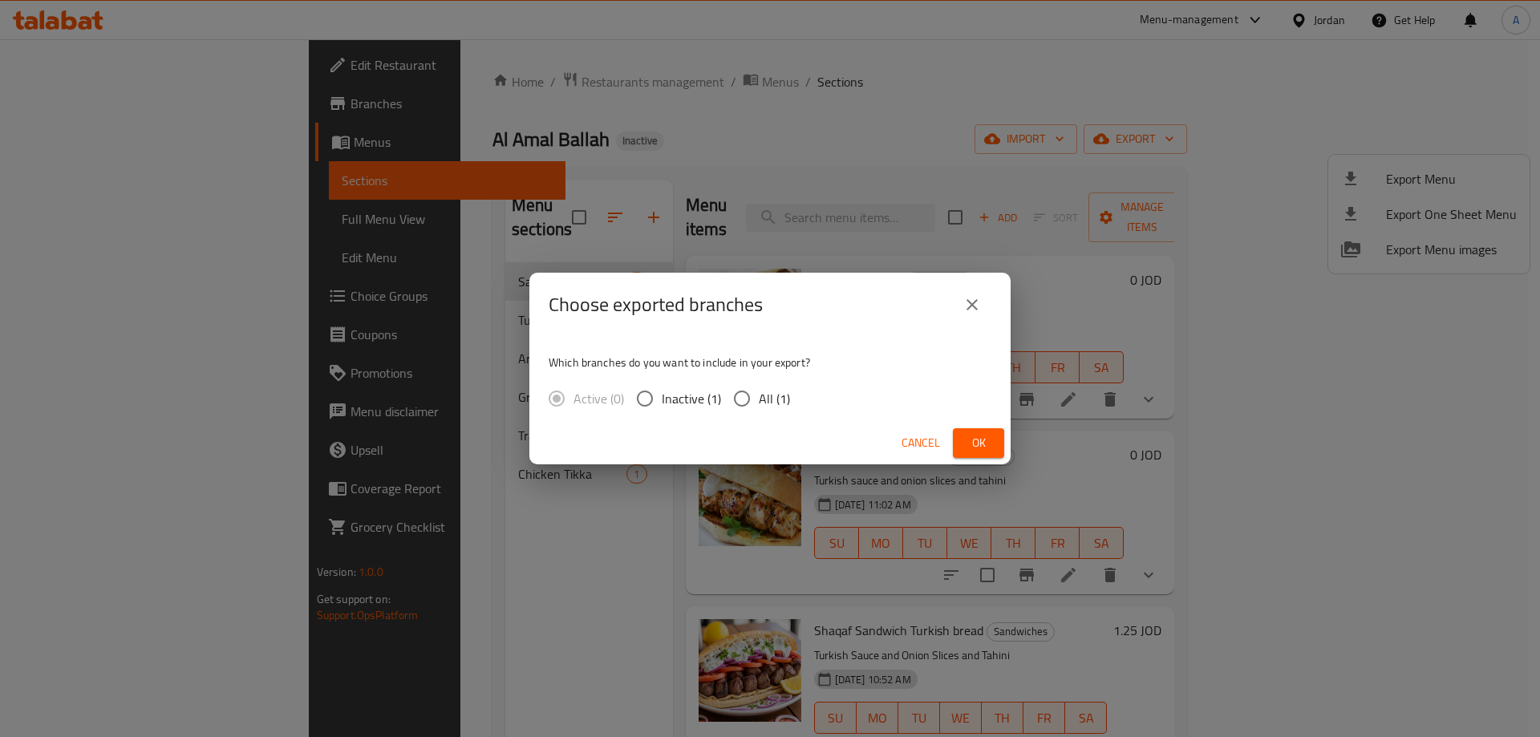
click at [750, 396] on input "All (1)" at bounding box center [742, 399] width 34 height 34
radio input "true"
click at [944, 437] on button "Cancel" at bounding box center [920, 443] width 51 height 30
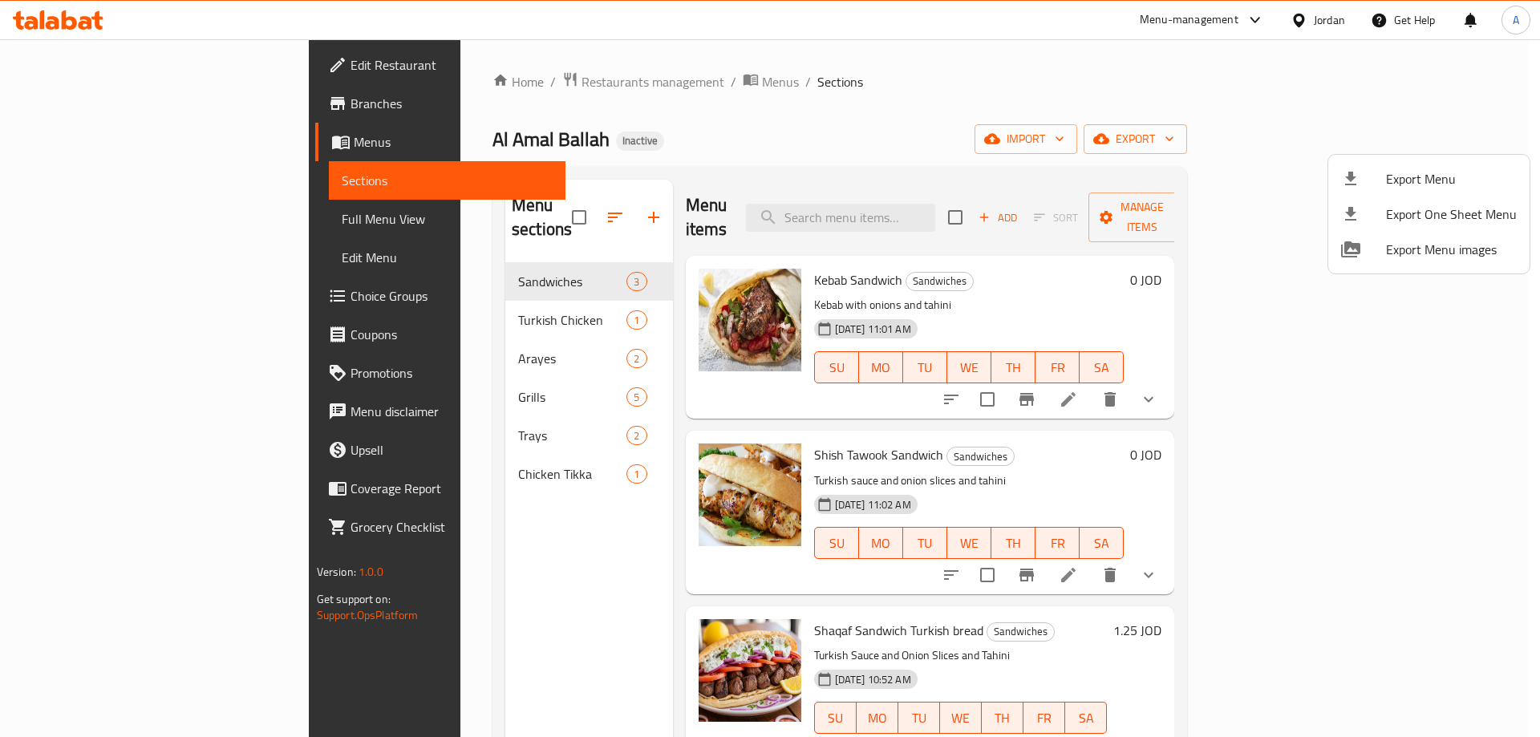
click at [1391, 180] on span "Export Menu" at bounding box center [1451, 178] width 131 height 19
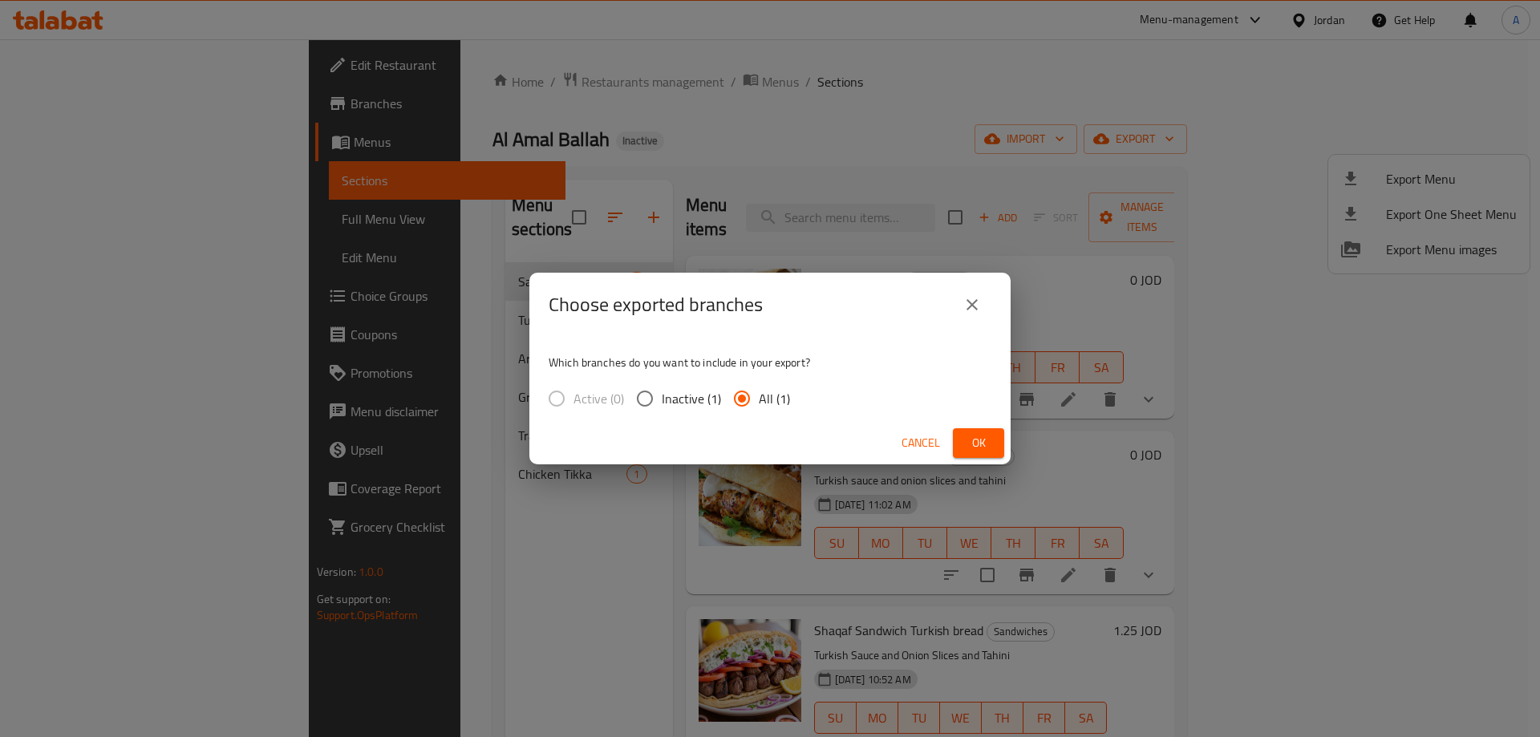
click at [971, 454] on button "Ok" at bounding box center [978, 443] width 51 height 30
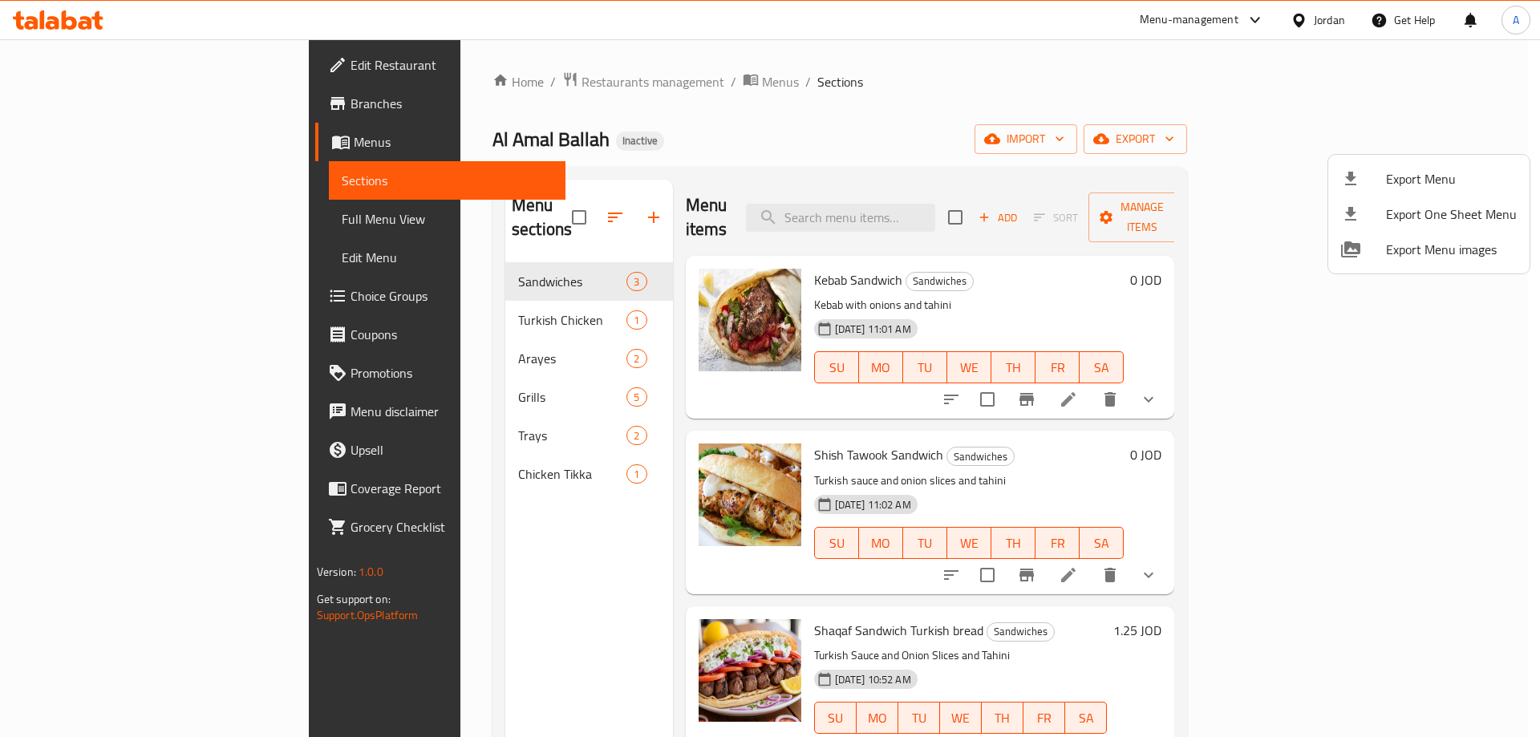
click at [1106, 423] on div at bounding box center [770, 368] width 1540 height 737
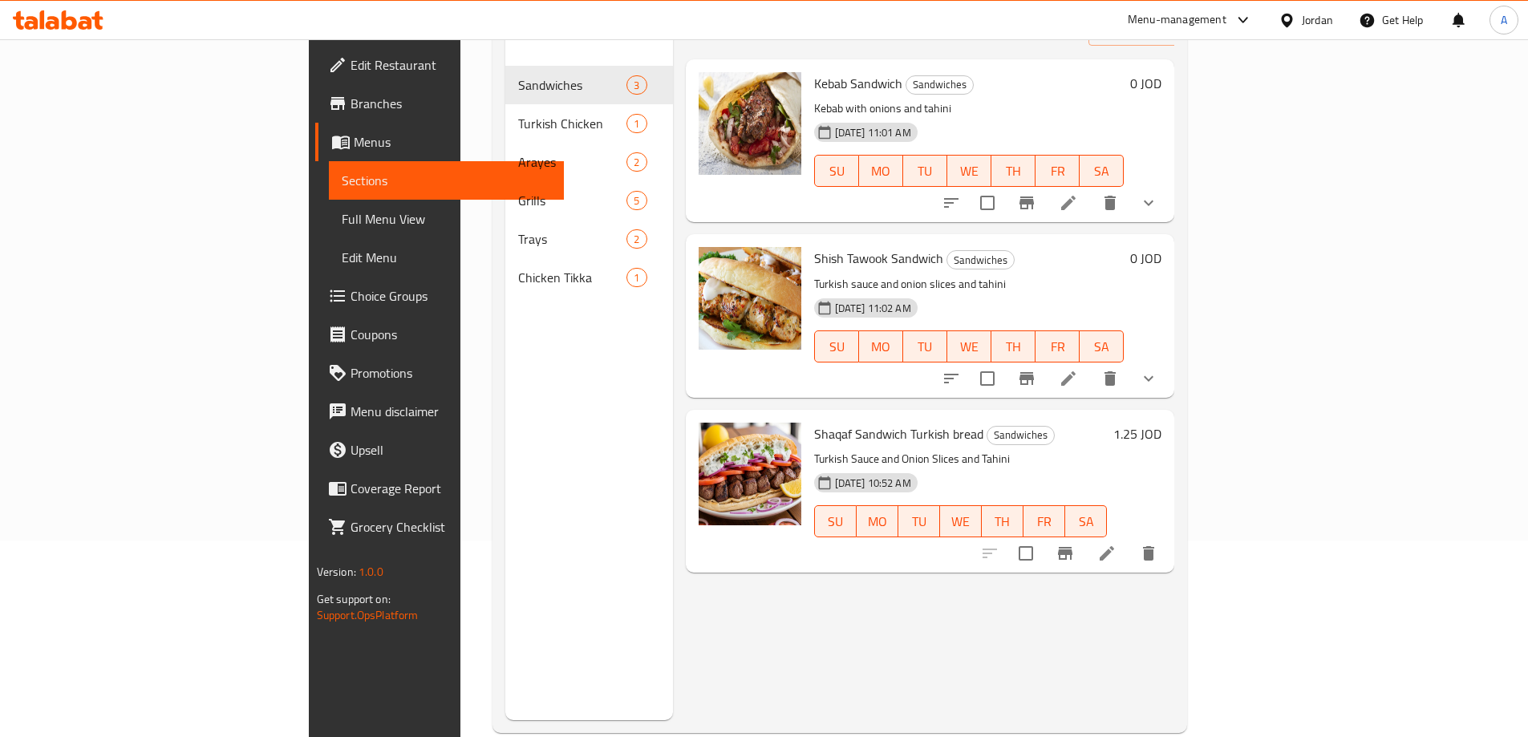
scroll to position [225, 0]
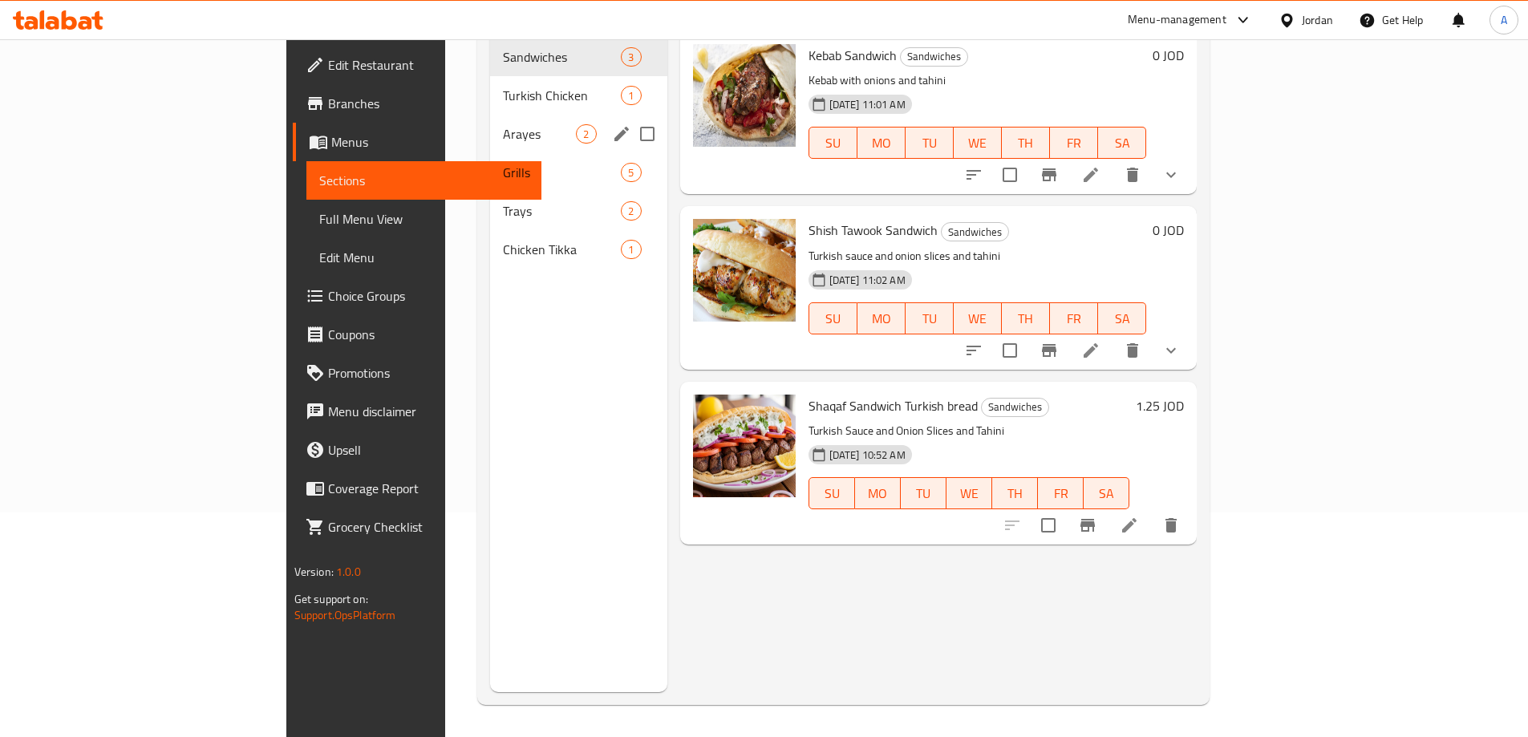
click at [490, 82] on div "Turkish Chicken 1" at bounding box center [578, 95] width 176 height 38
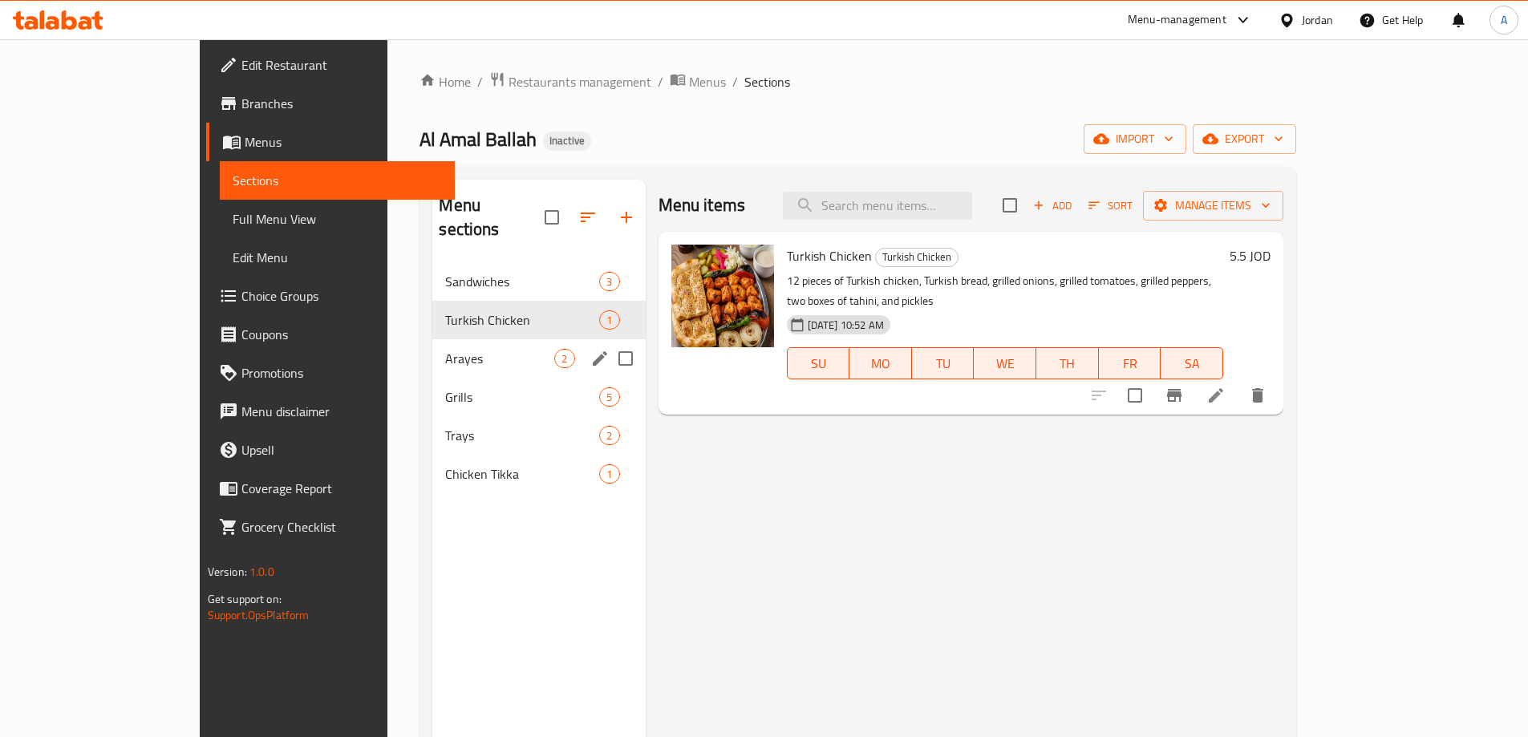
click at [445, 349] on span "Arayes" at bounding box center [499, 358] width 109 height 19
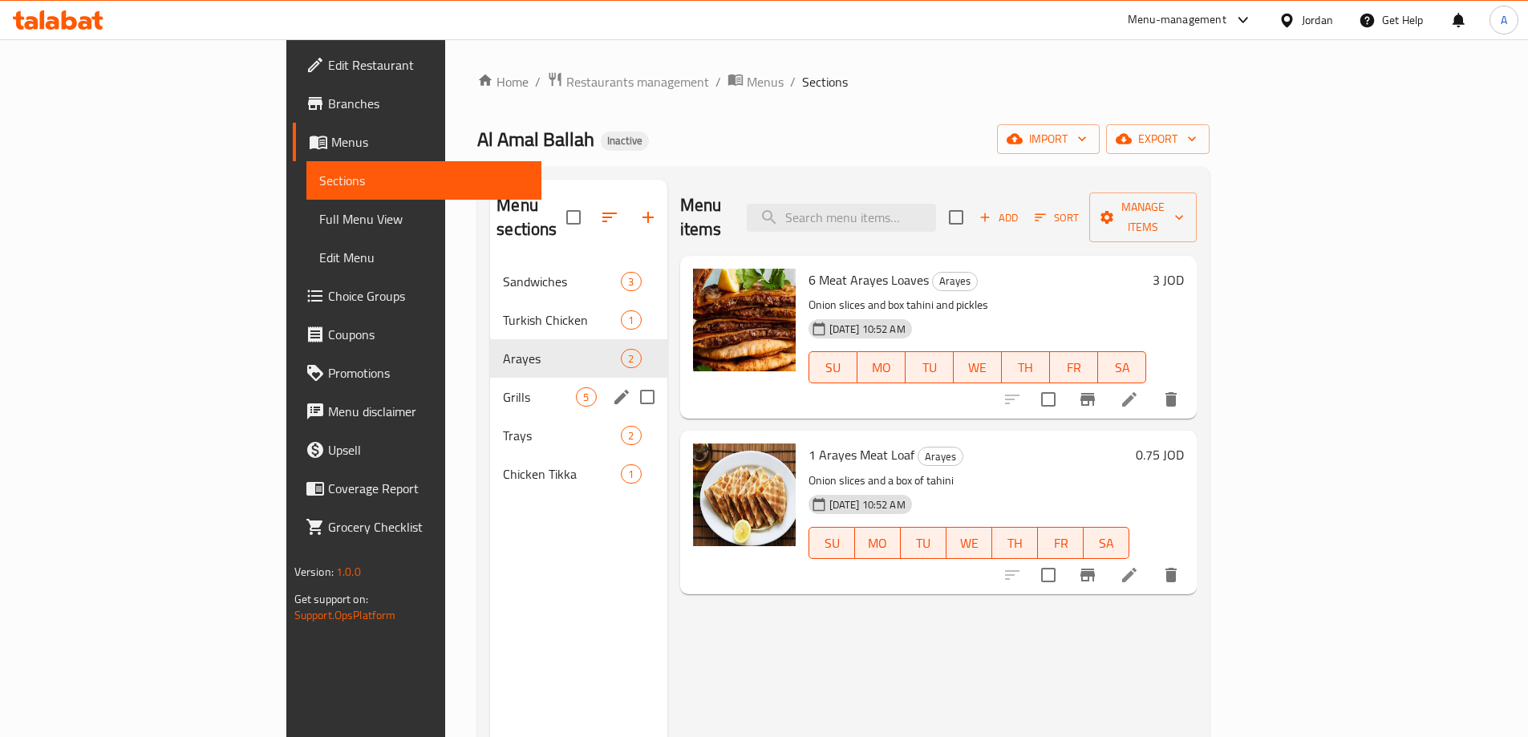
click at [503, 387] on span "Grills" at bounding box center [539, 396] width 73 height 19
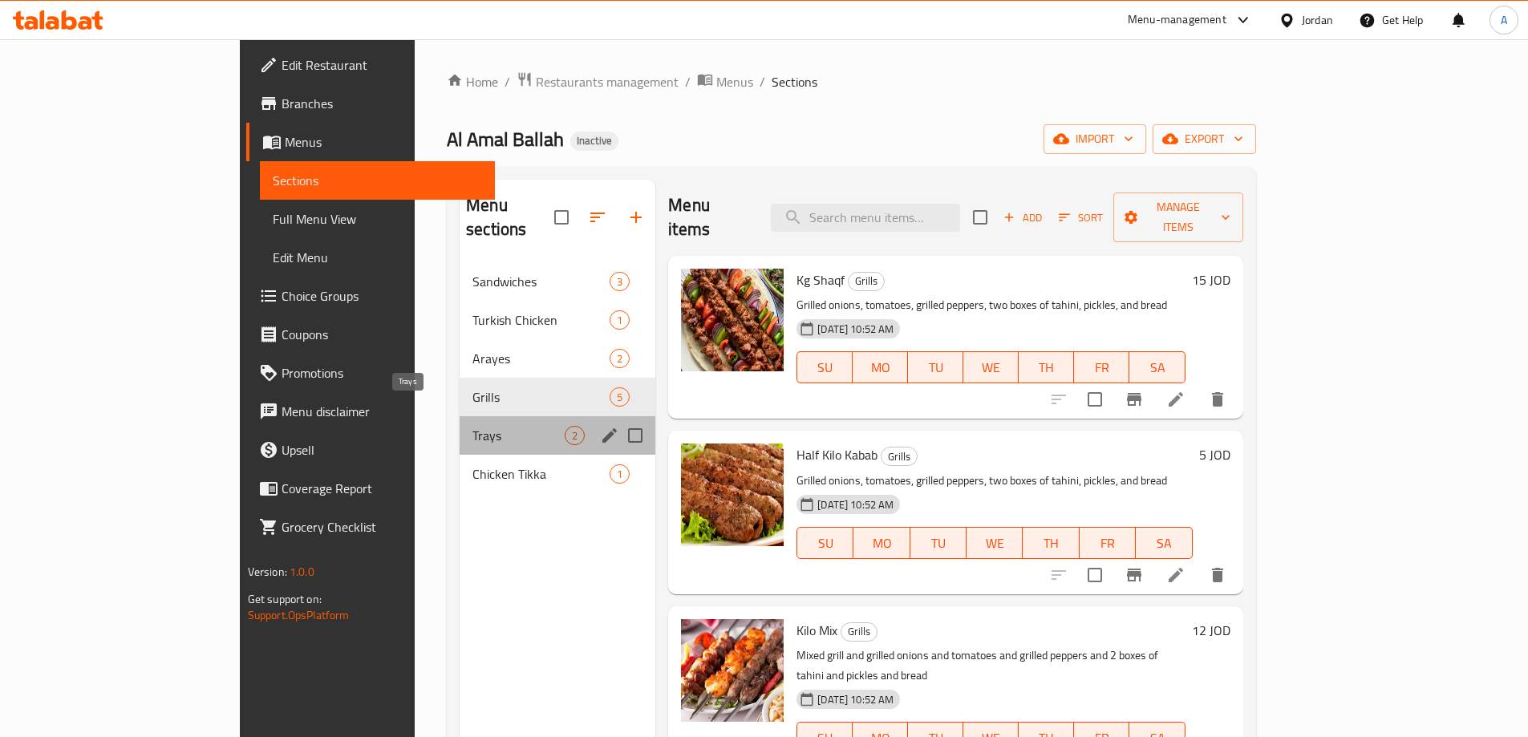
click at [472, 426] on span "Trays" at bounding box center [518, 435] width 92 height 19
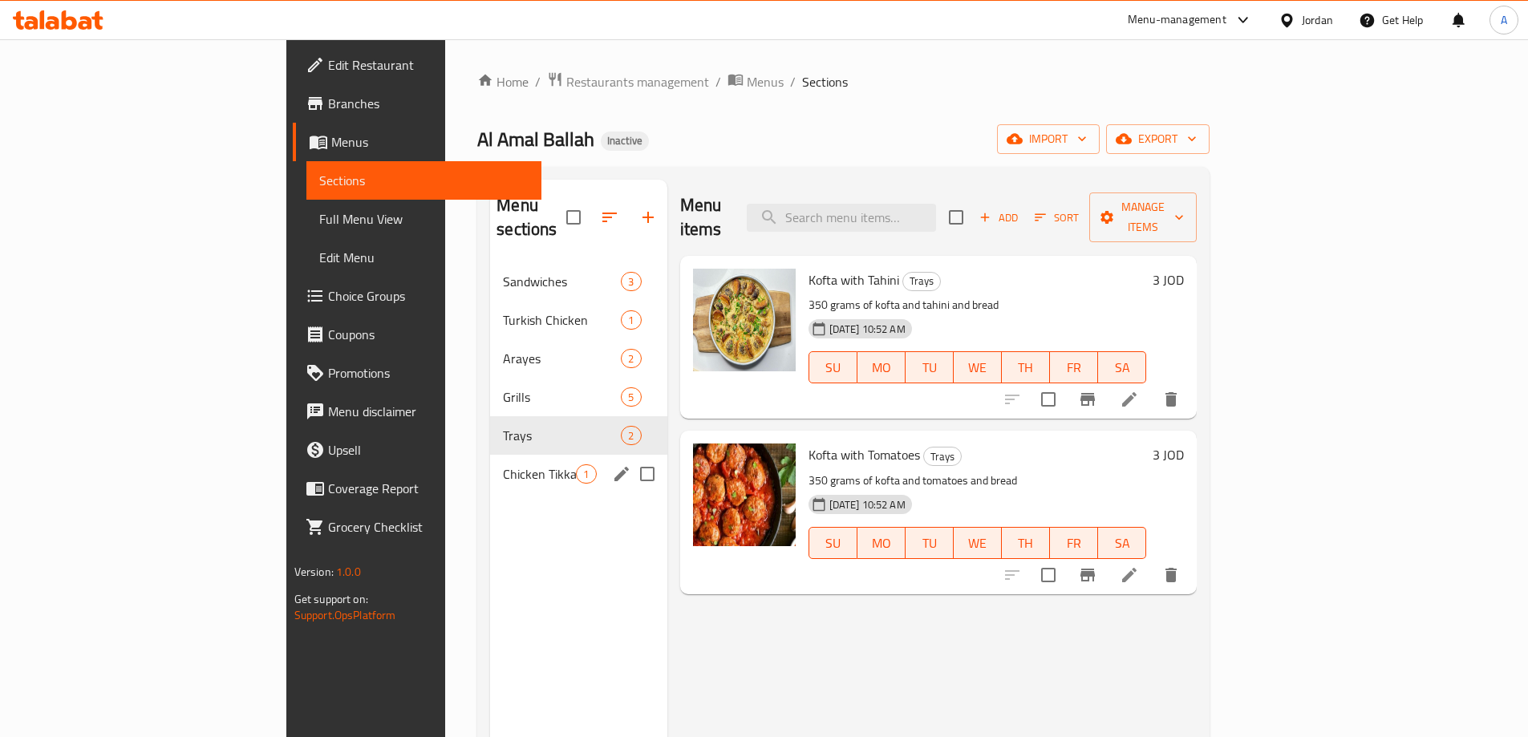
click at [490, 455] on div "Chicken Tikka 1" at bounding box center [578, 474] width 176 height 38
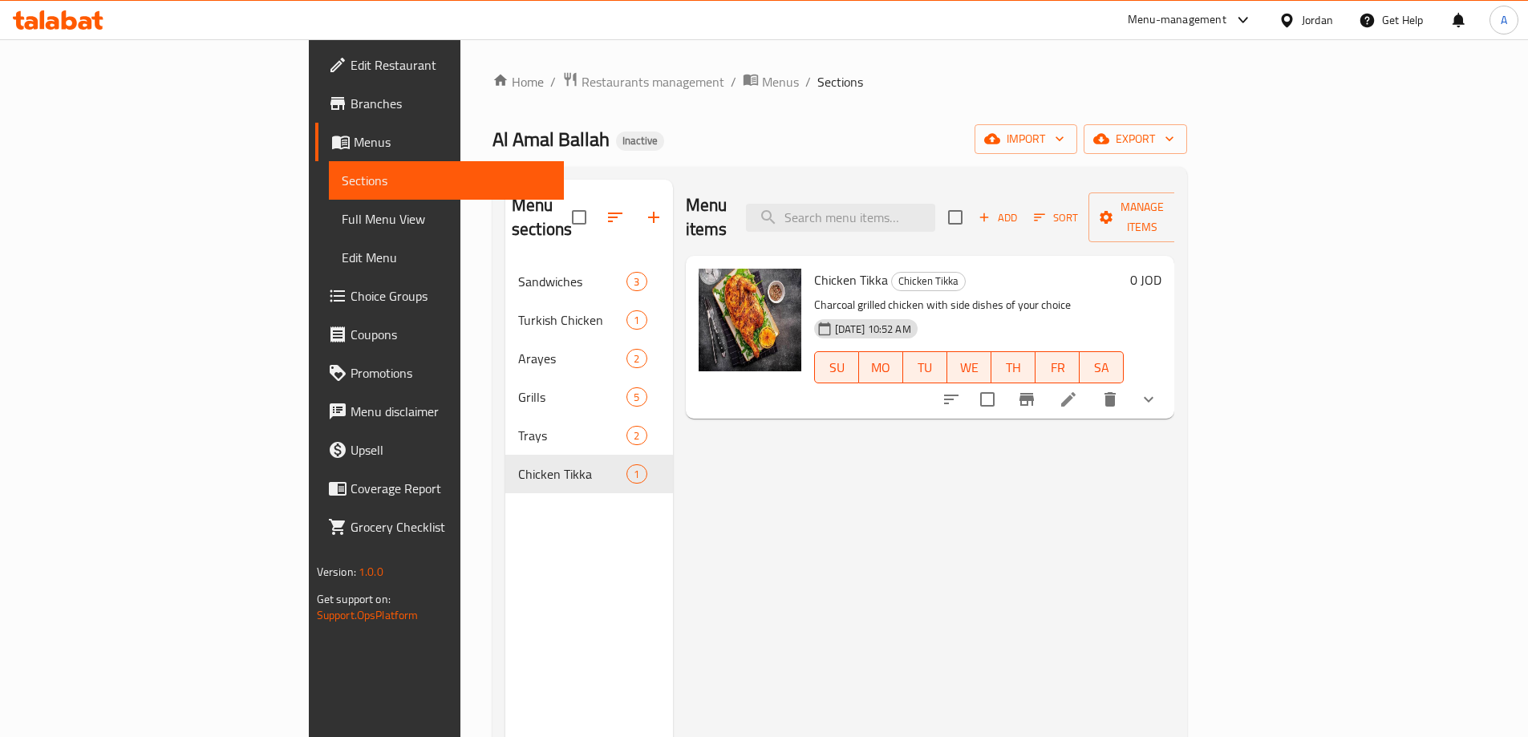
click at [1313, 17] on div "Jordan" at bounding box center [1317, 20] width 31 height 18
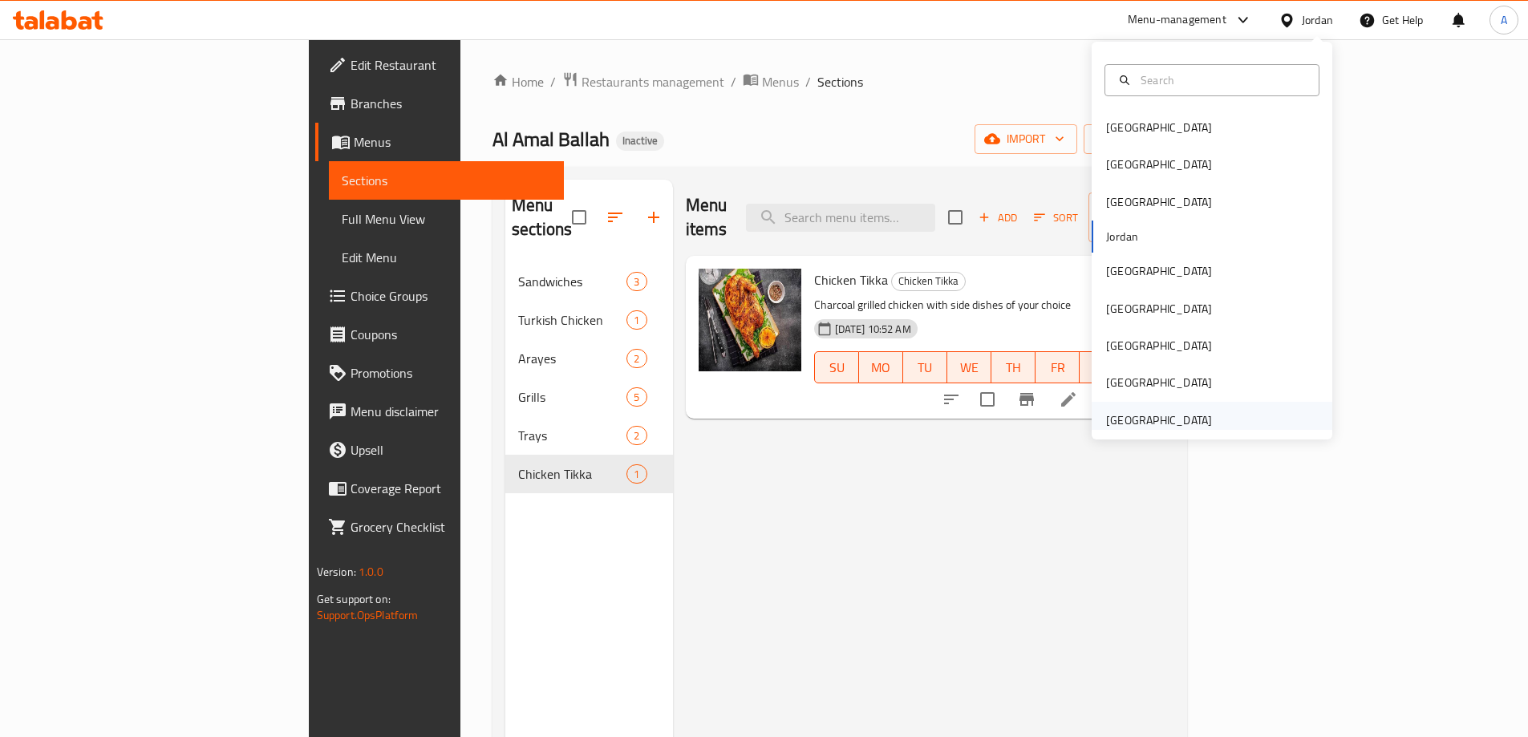
click at [1169, 420] on div "[GEOGRAPHIC_DATA]" at bounding box center [1159, 420] width 106 height 18
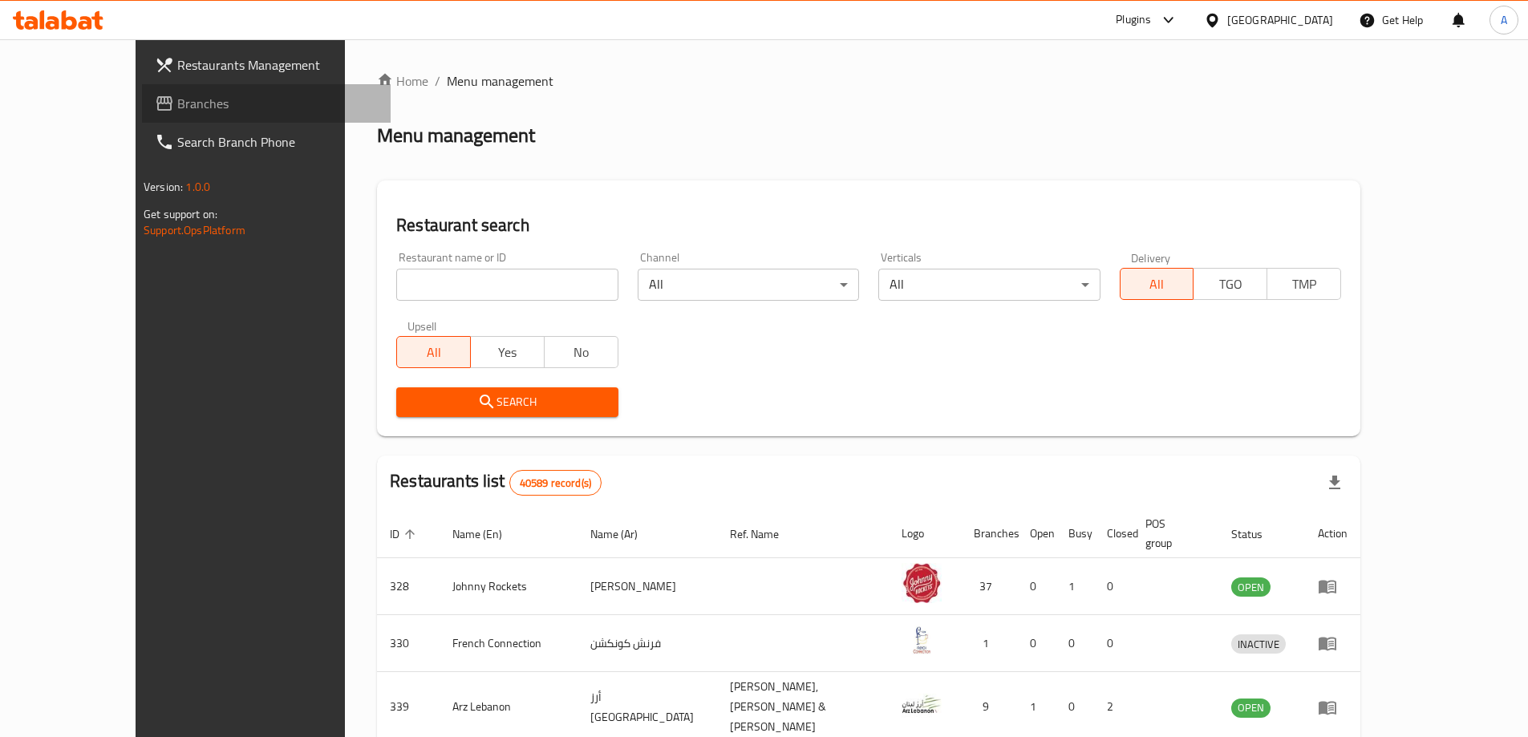
click at [177, 103] on span "Branches" at bounding box center [277, 103] width 201 height 19
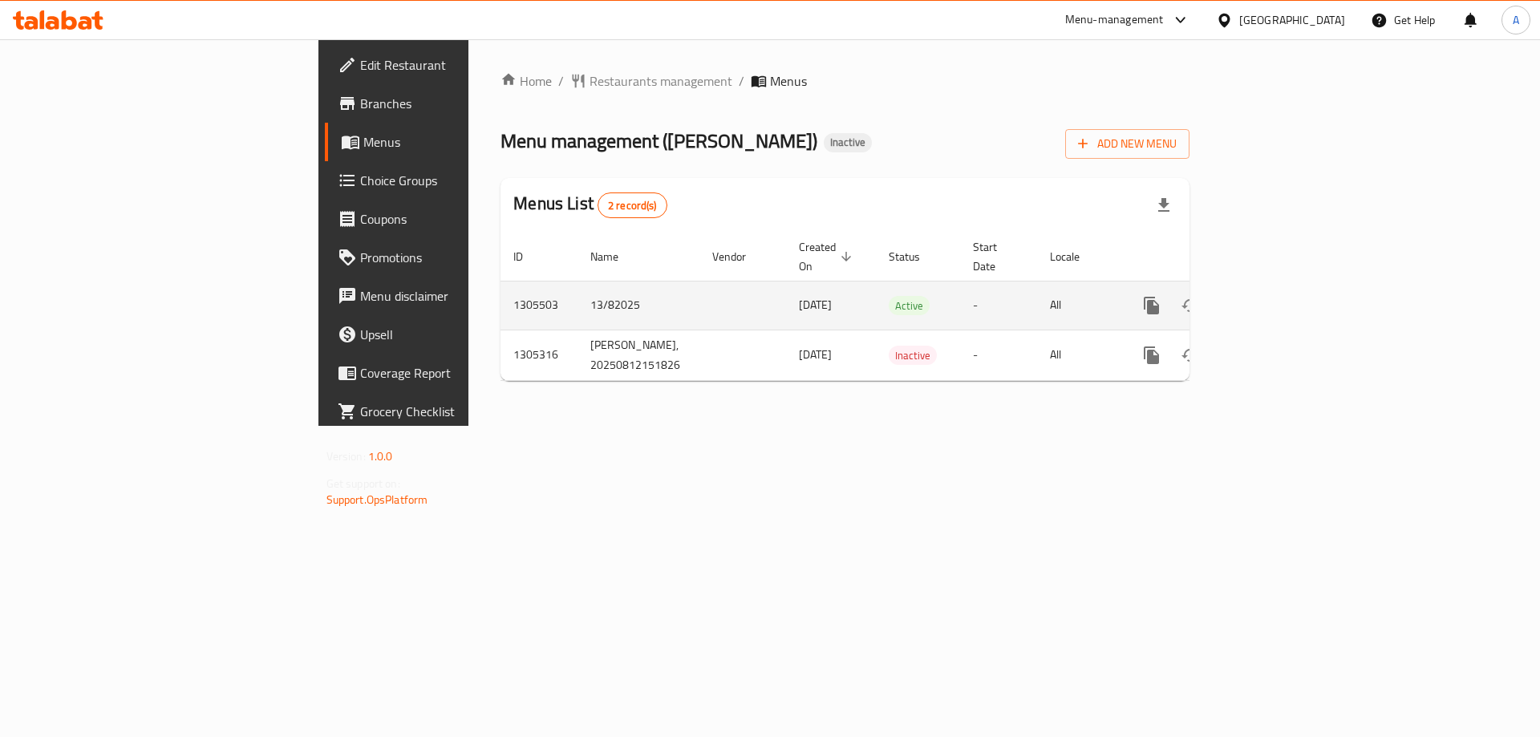
click at [1277, 296] on icon "enhanced table" at bounding box center [1267, 305] width 19 height 19
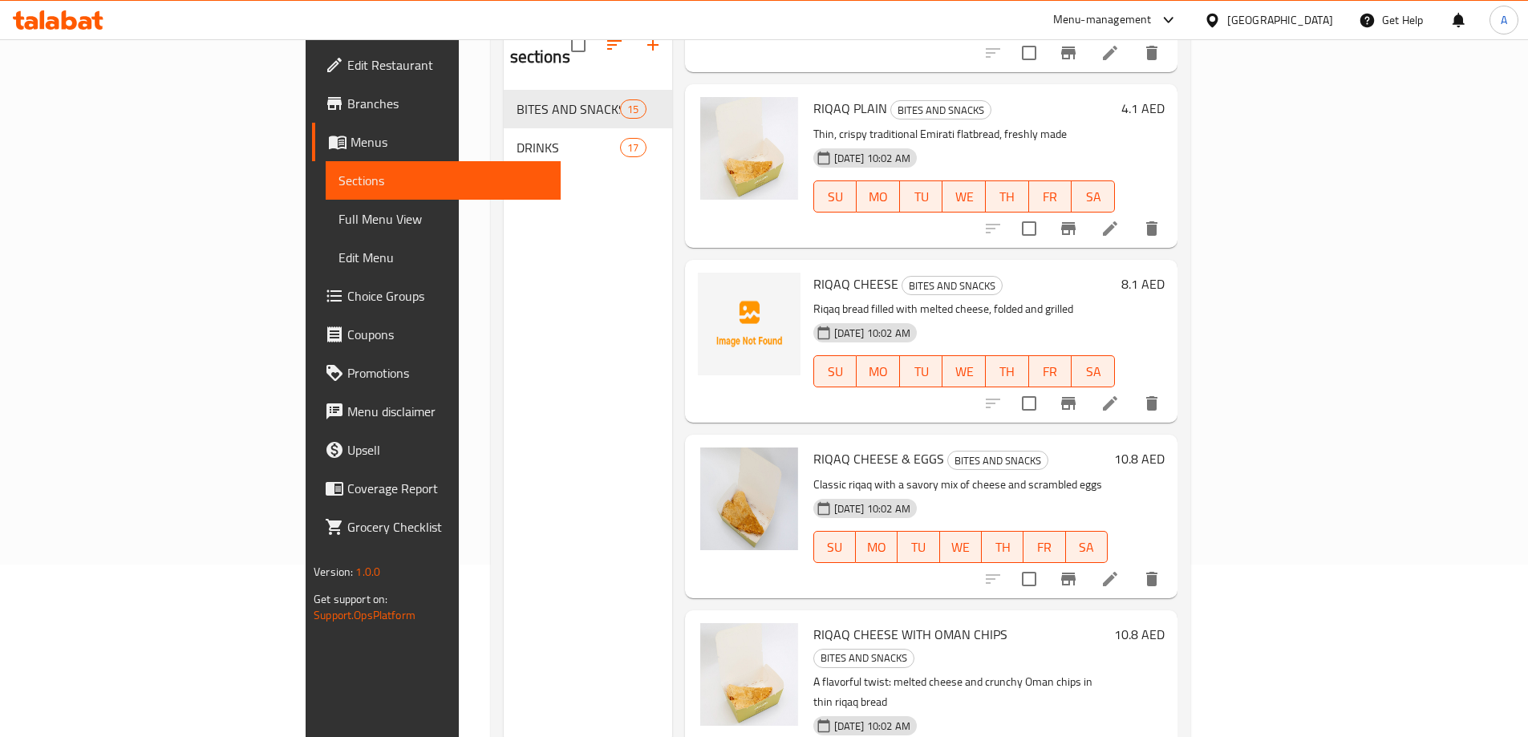
scroll to position [225, 0]
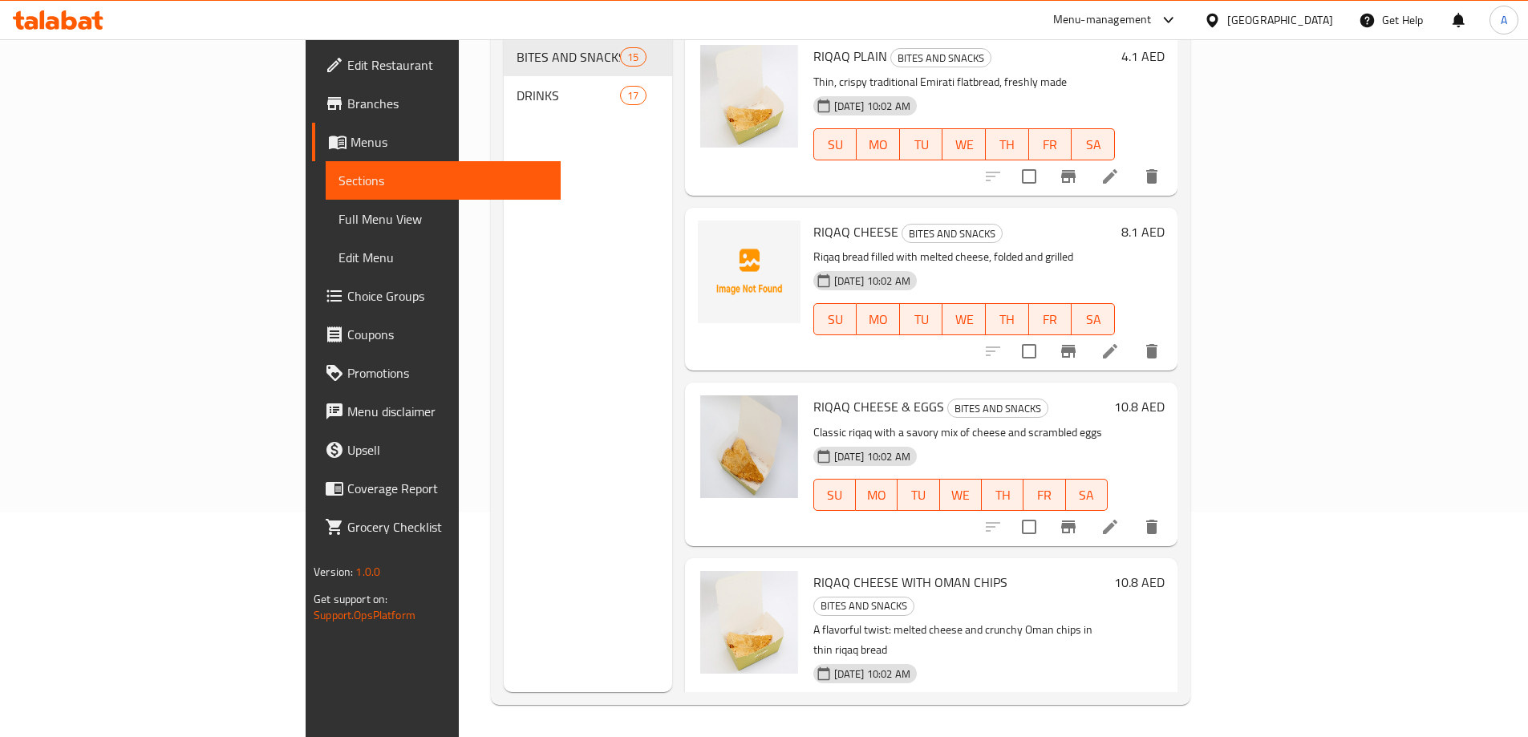
click at [517, 86] on span "DRINKS" at bounding box center [569, 95] width 104 height 19
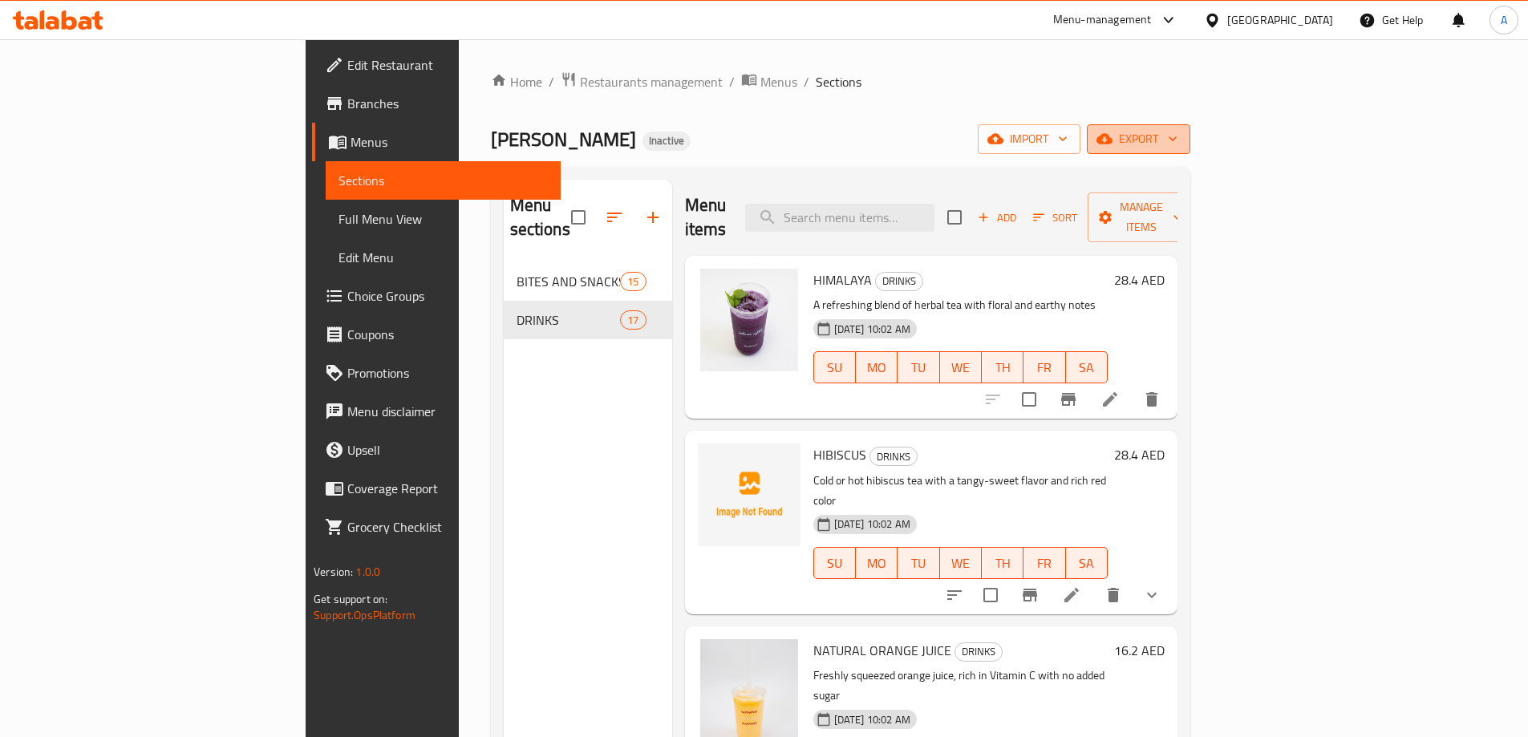
click at [1177, 132] on span "export" at bounding box center [1139, 139] width 78 height 20
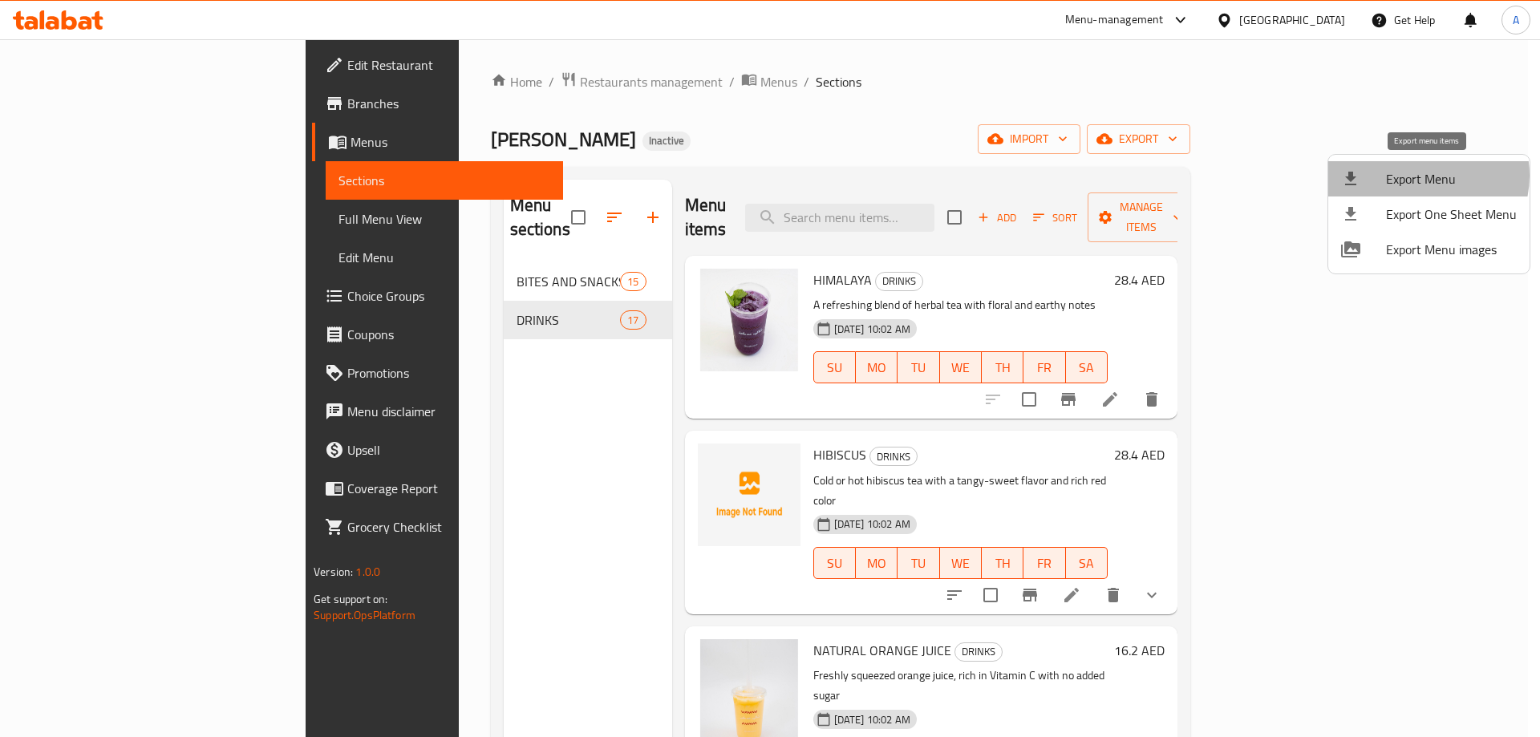
click at [1422, 176] on span "Export Menu" at bounding box center [1451, 178] width 131 height 19
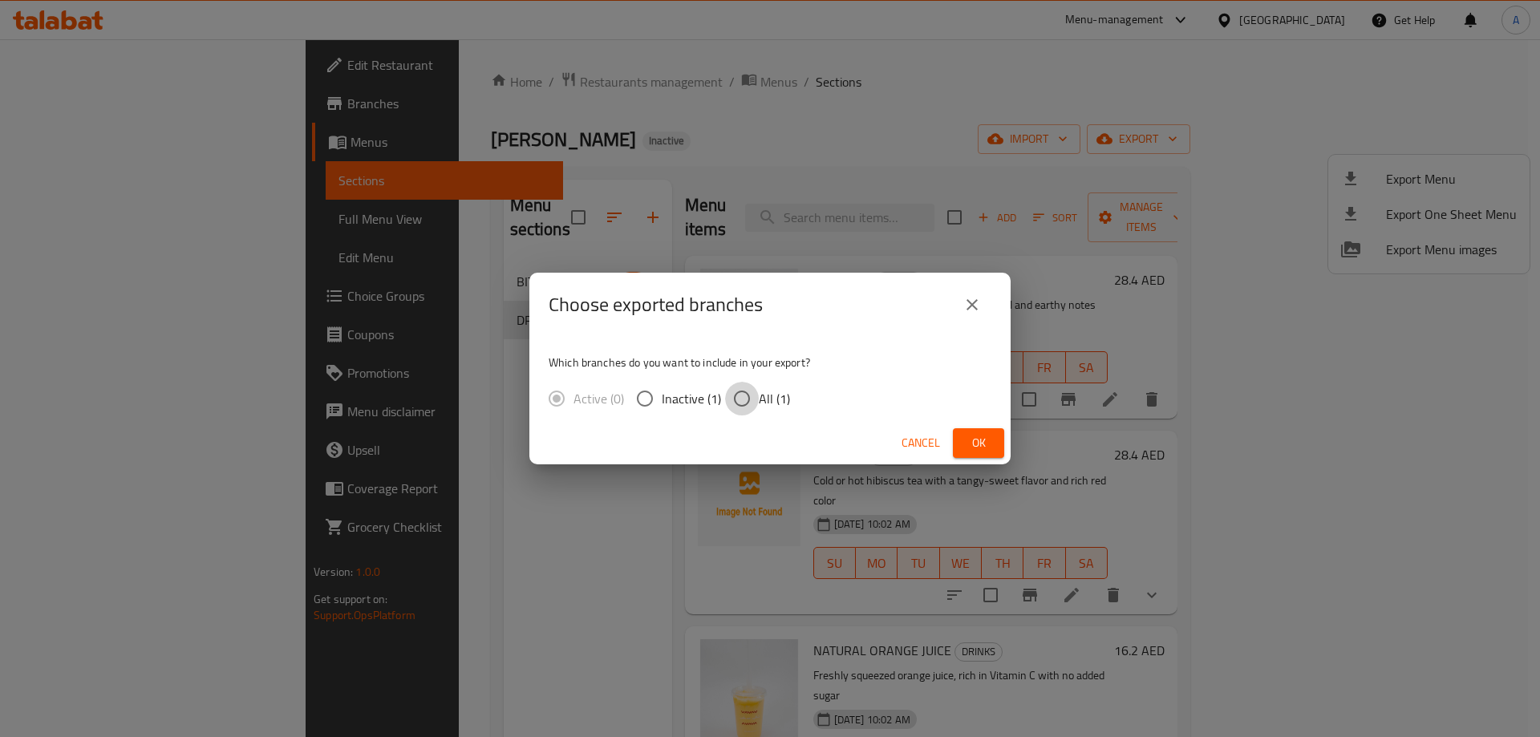
click at [756, 406] on input "All (1)" at bounding box center [742, 399] width 34 height 34
radio input "true"
click at [962, 440] on button "Ok" at bounding box center [978, 443] width 51 height 30
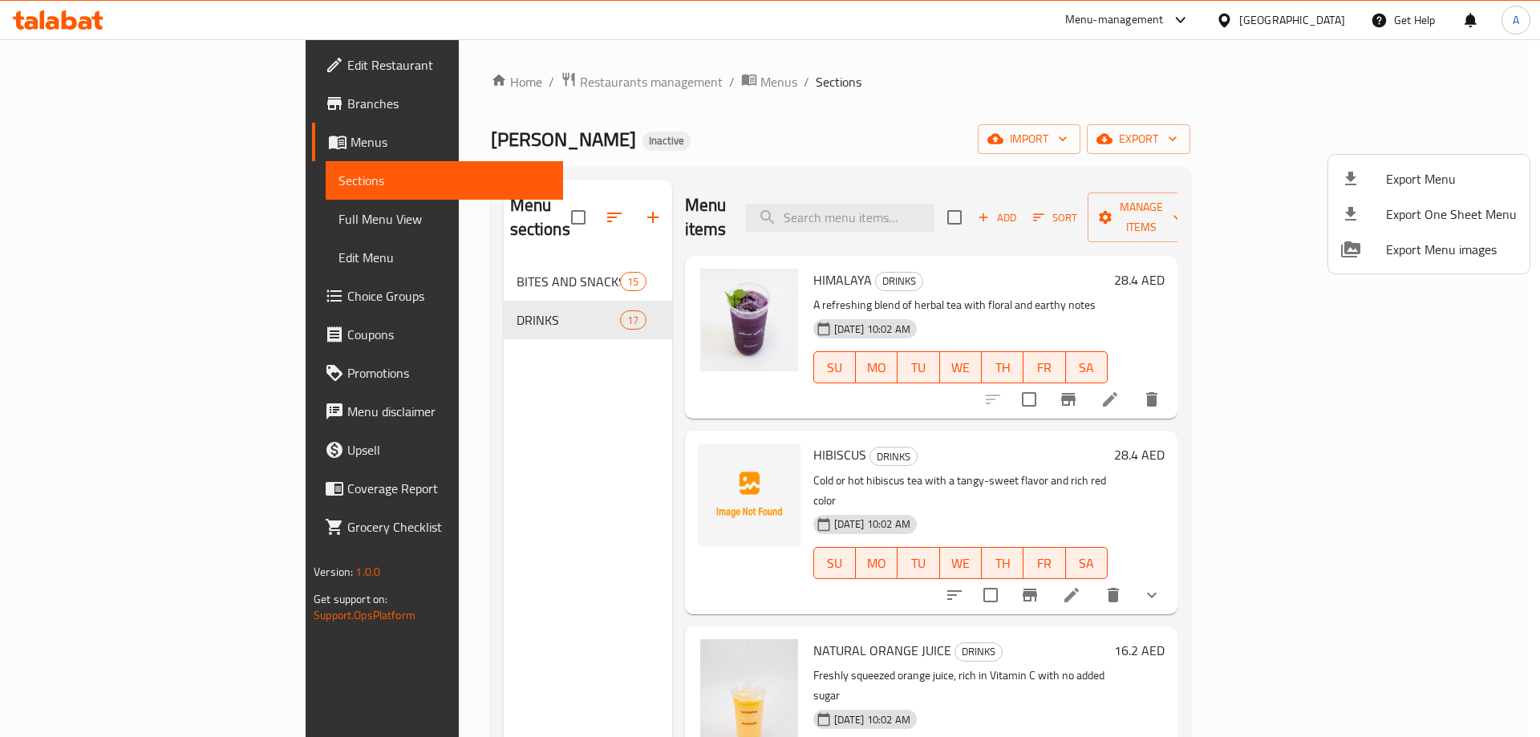
click at [771, 426] on div at bounding box center [770, 368] width 1540 height 737
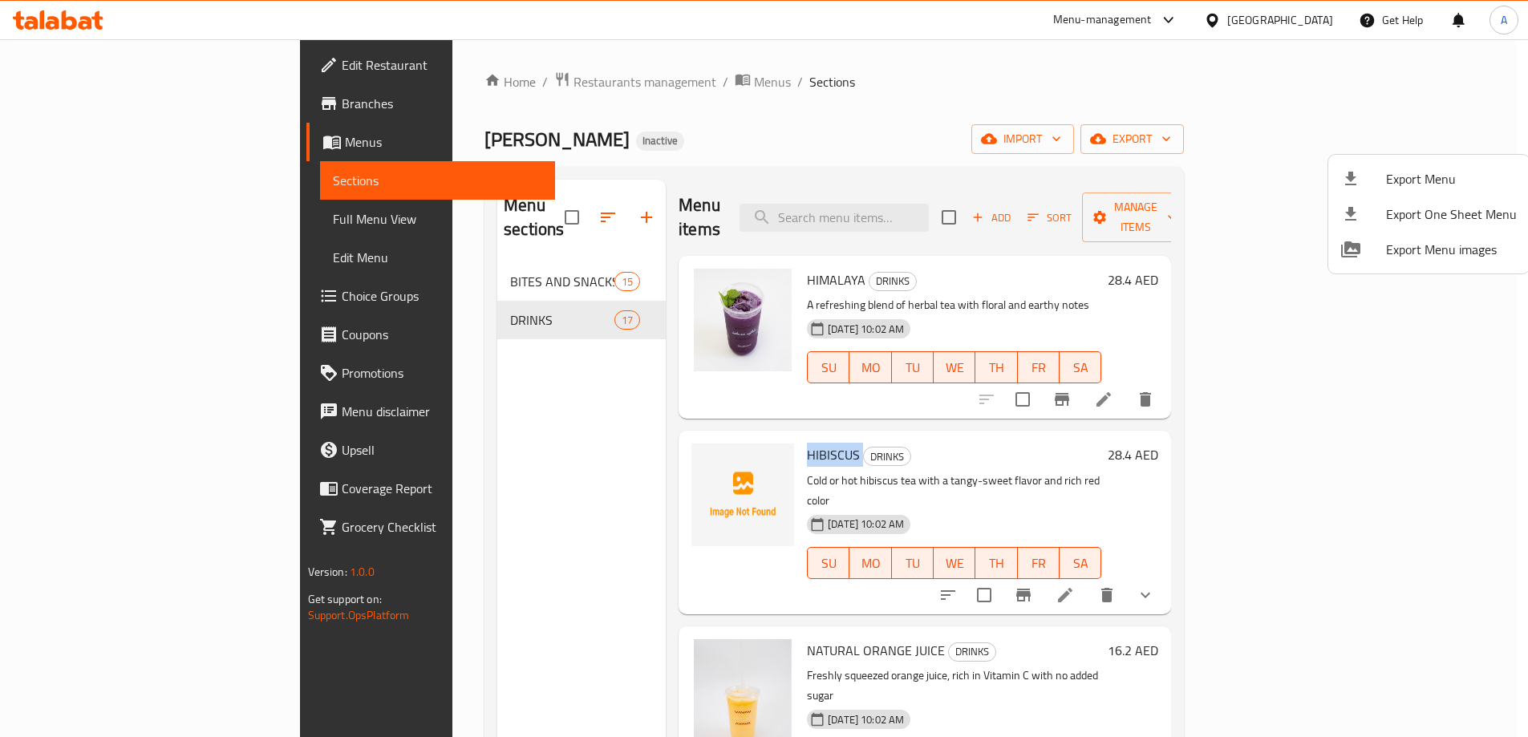
click at [807, 443] on span "HIBISCUS" at bounding box center [833, 455] width 53 height 24
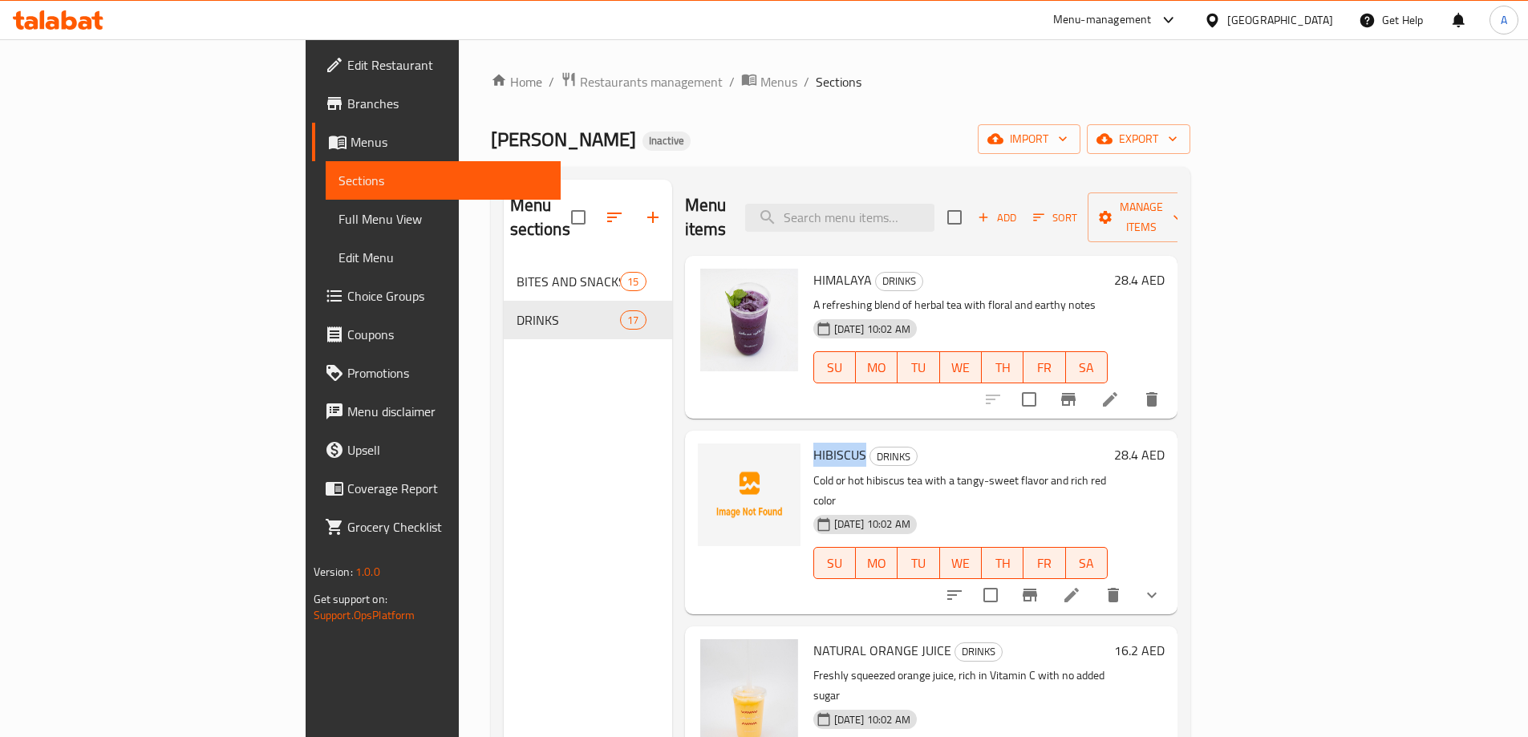
copy span "HIBISCUS"
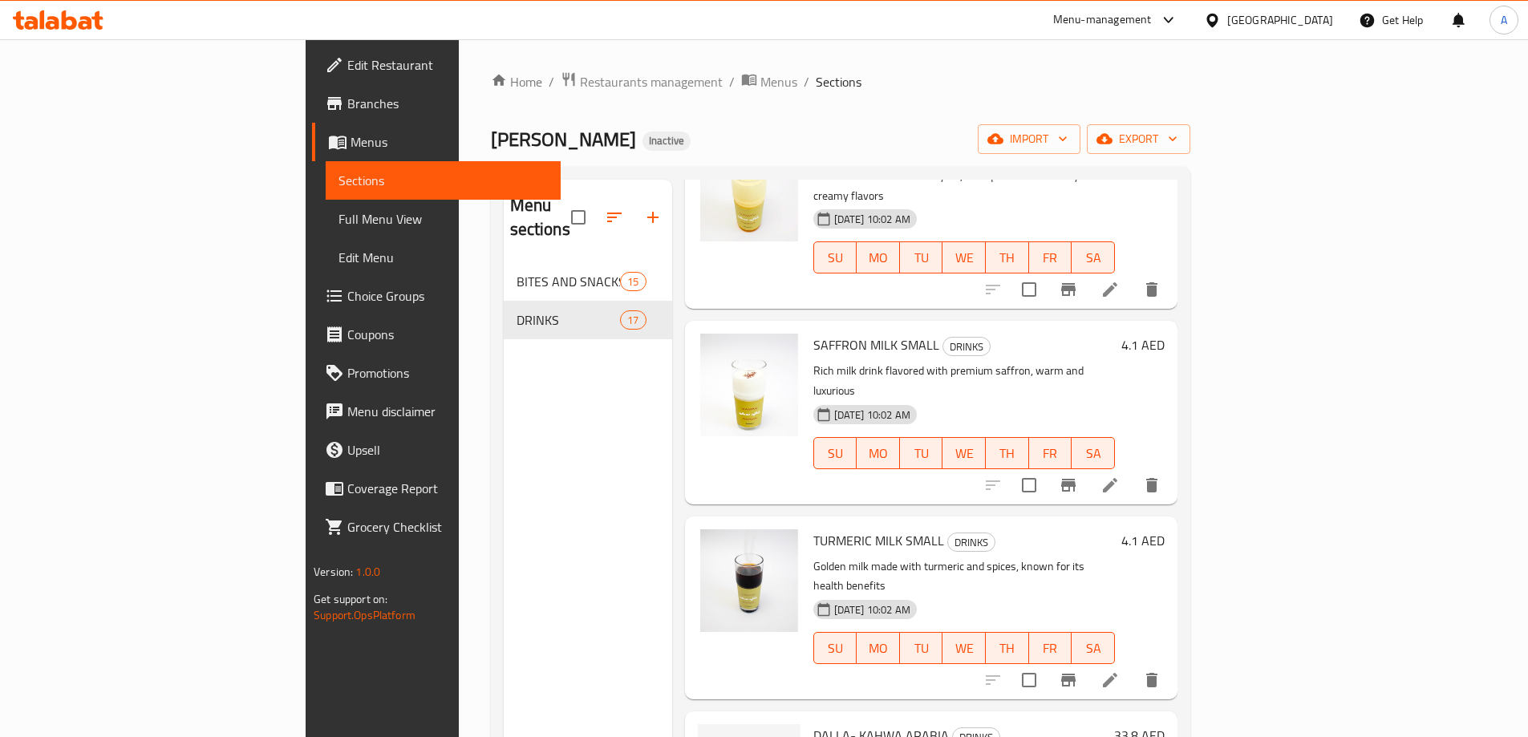
scroll to position [1720, 0]
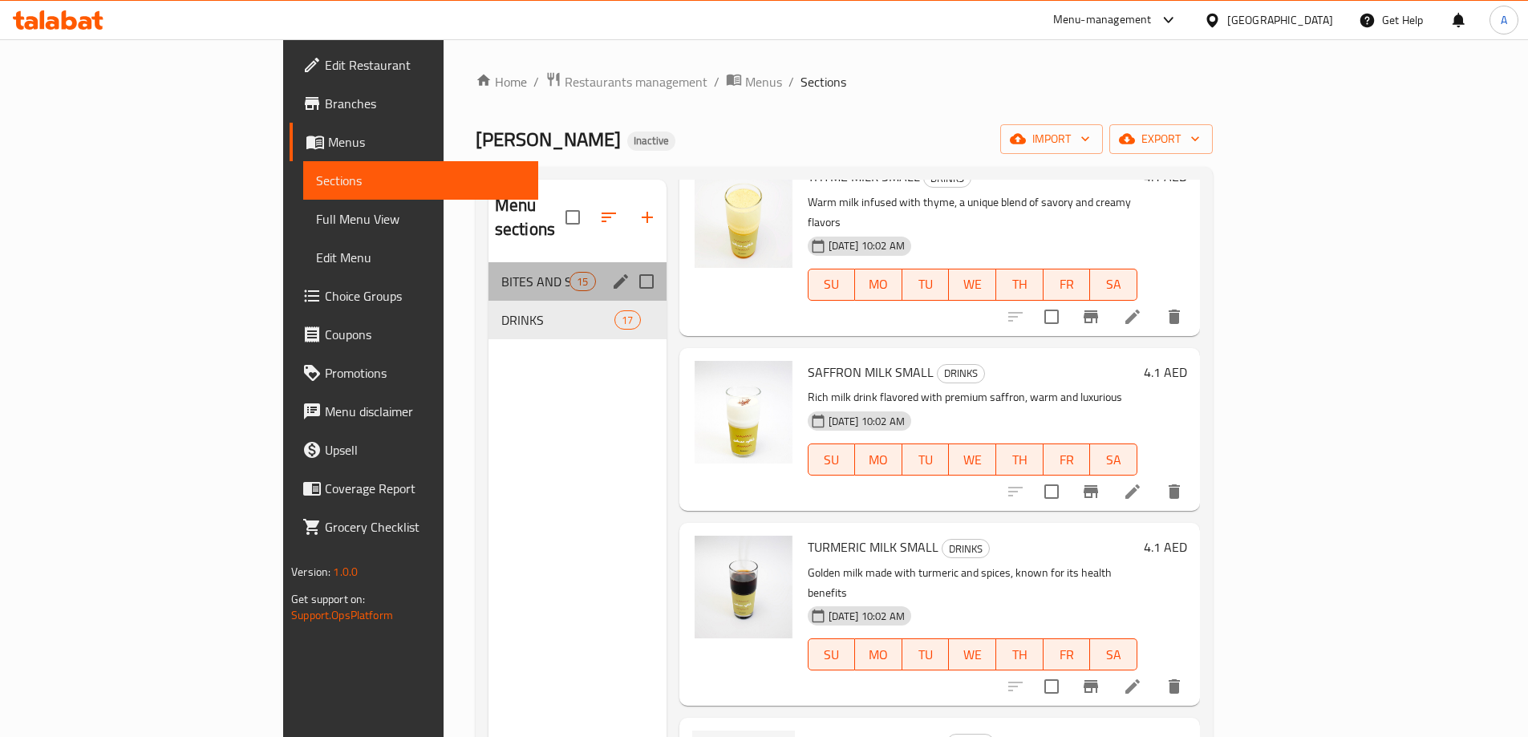
click at [501, 272] on span "BITES AND SNACKS" at bounding box center [535, 281] width 68 height 19
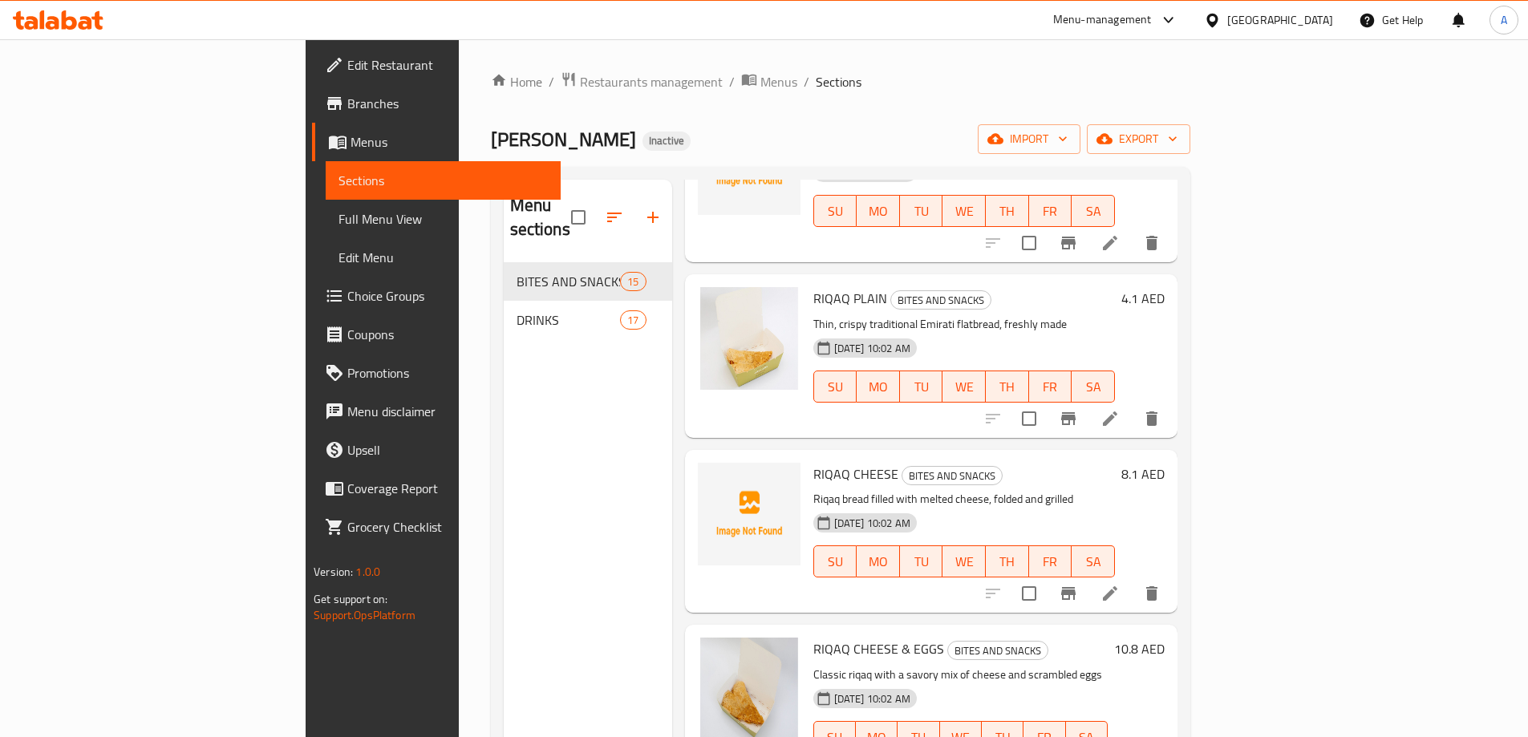
scroll to position [1931, 0]
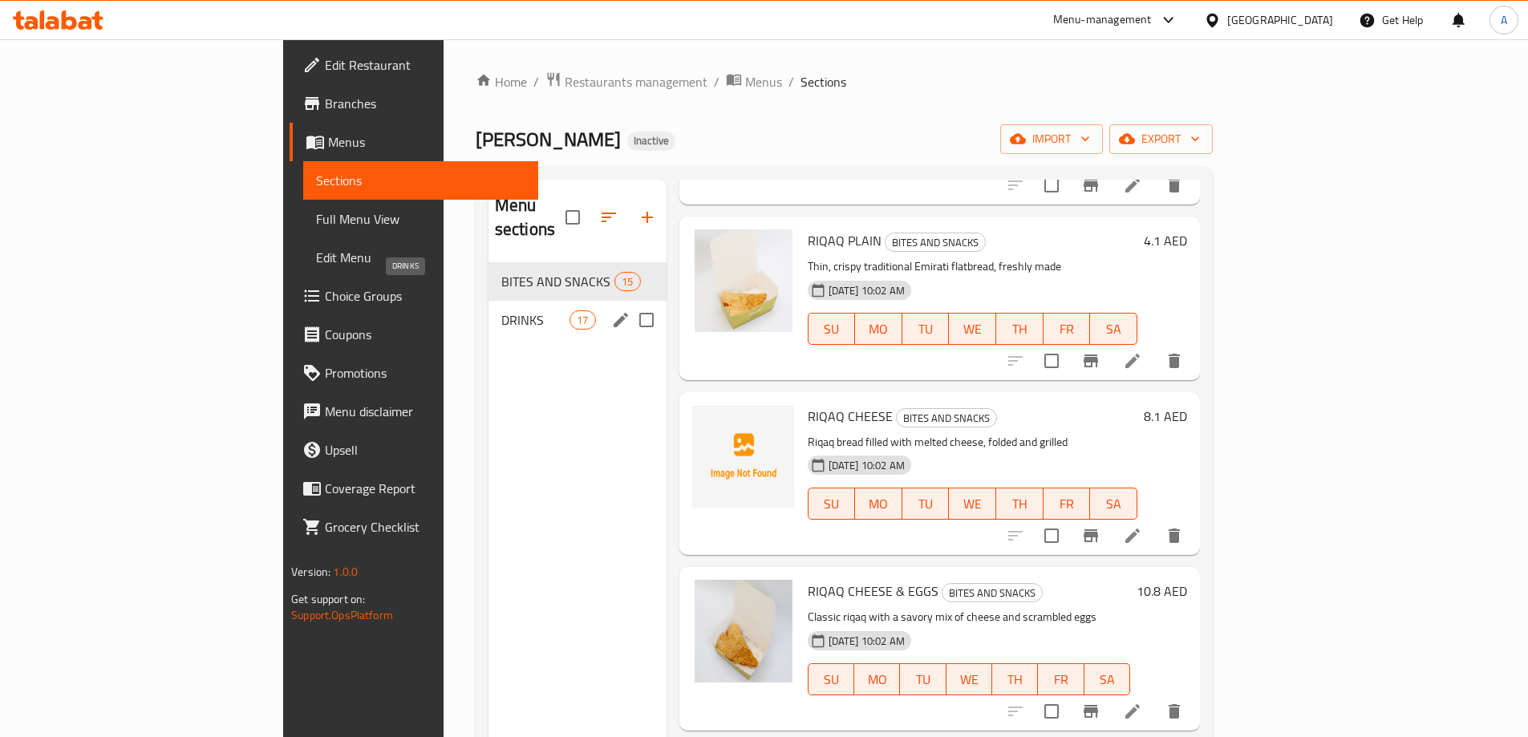
click at [501, 310] on span "DRINKS" at bounding box center [535, 319] width 68 height 19
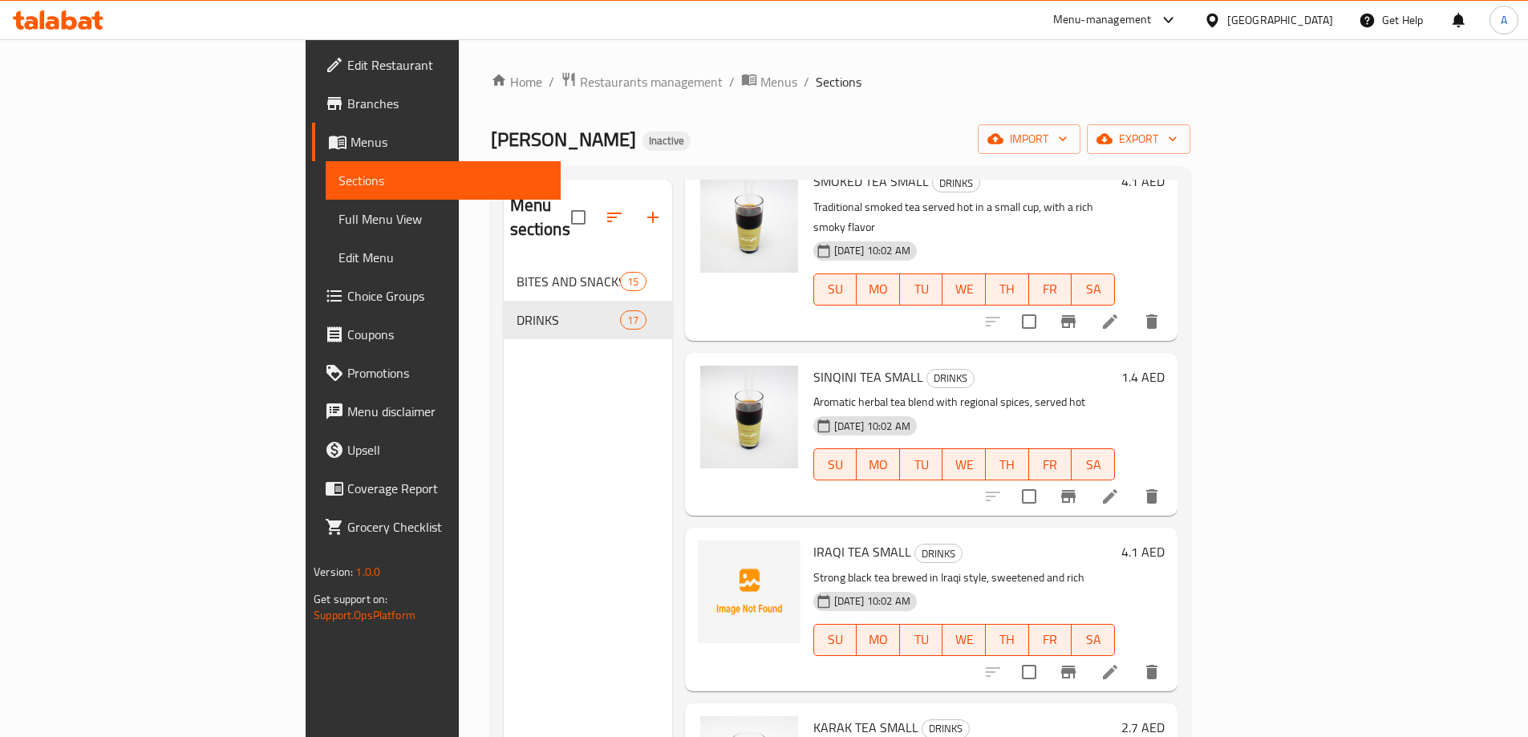
scroll to position [1123, 0]
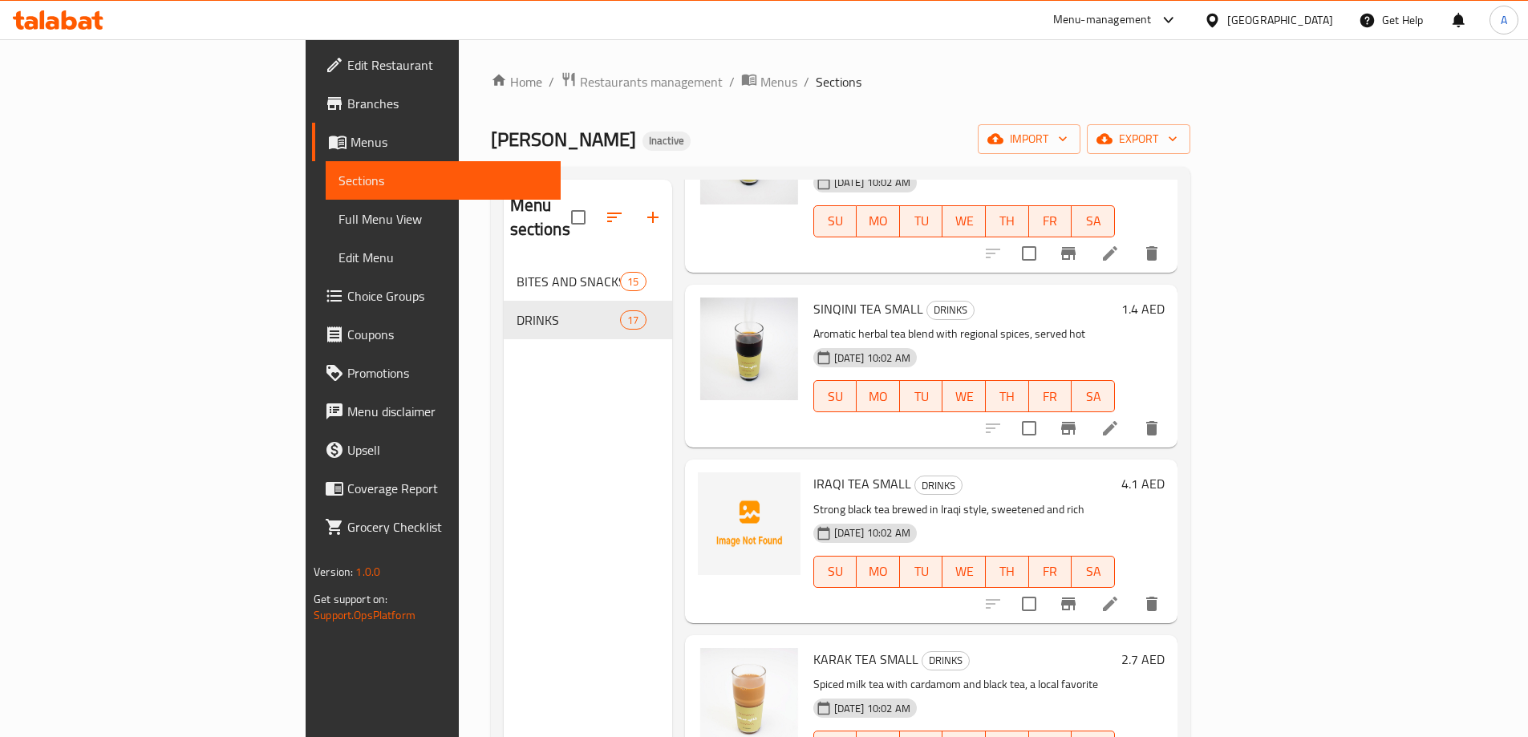
click at [813, 472] on span "IRAQI TEA SMALL" at bounding box center [862, 484] width 98 height 24
copy span "TEA"
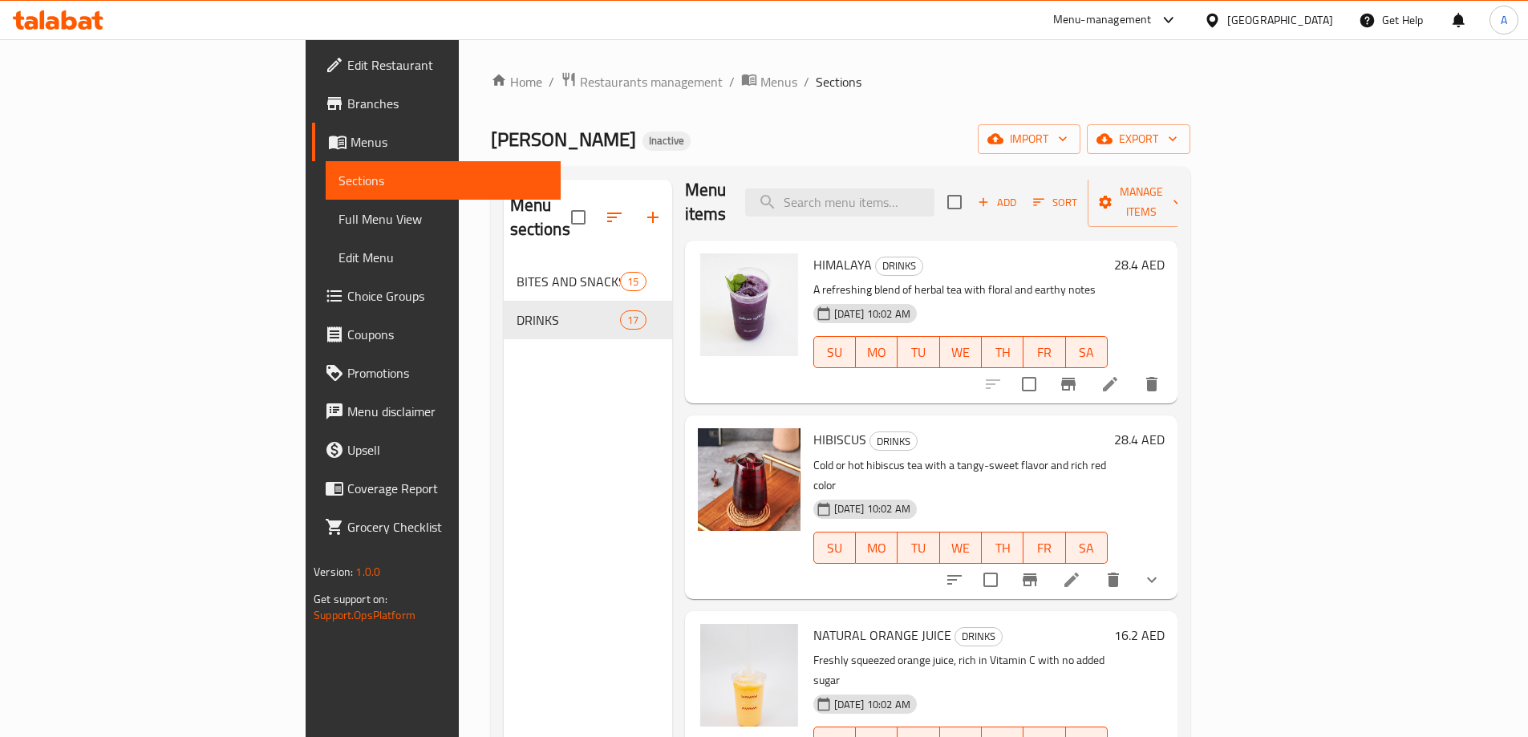
scroll to position [0, 0]
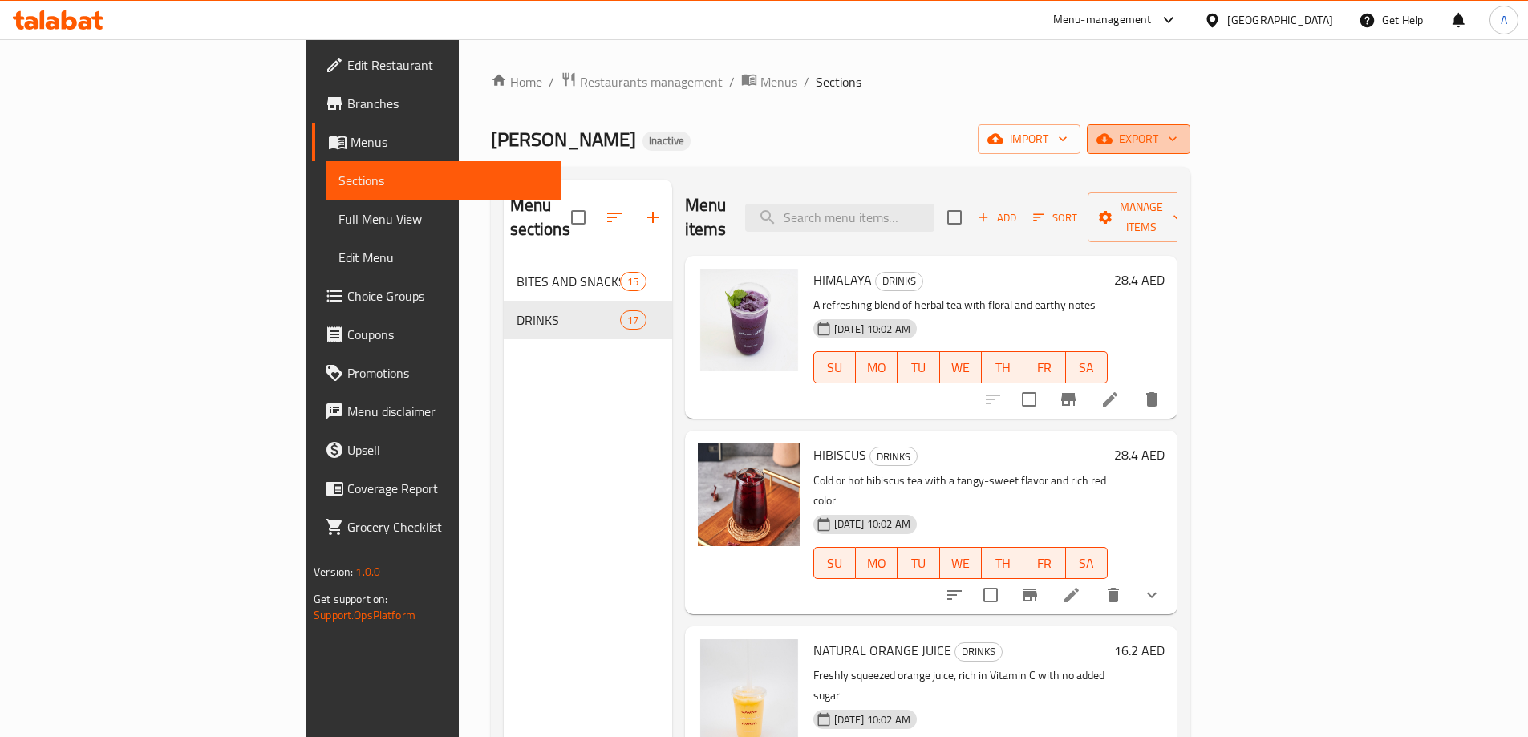
click at [1190, 124] on button "export" at bounding box center [1138, 139] width 103 height 30
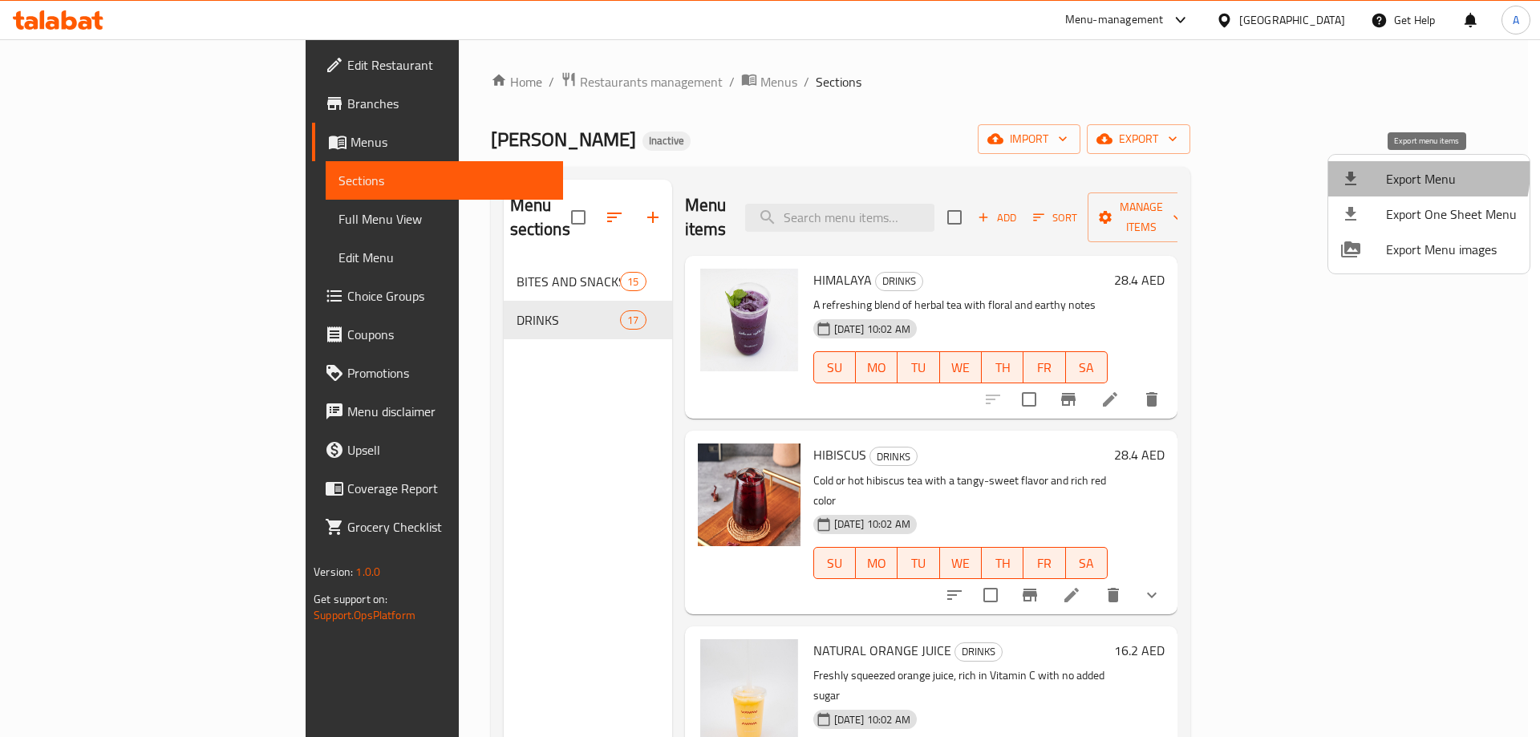
click at [1395, 169] on span "Export Menu" at bounding box center [1451, 178] width 131 height 19
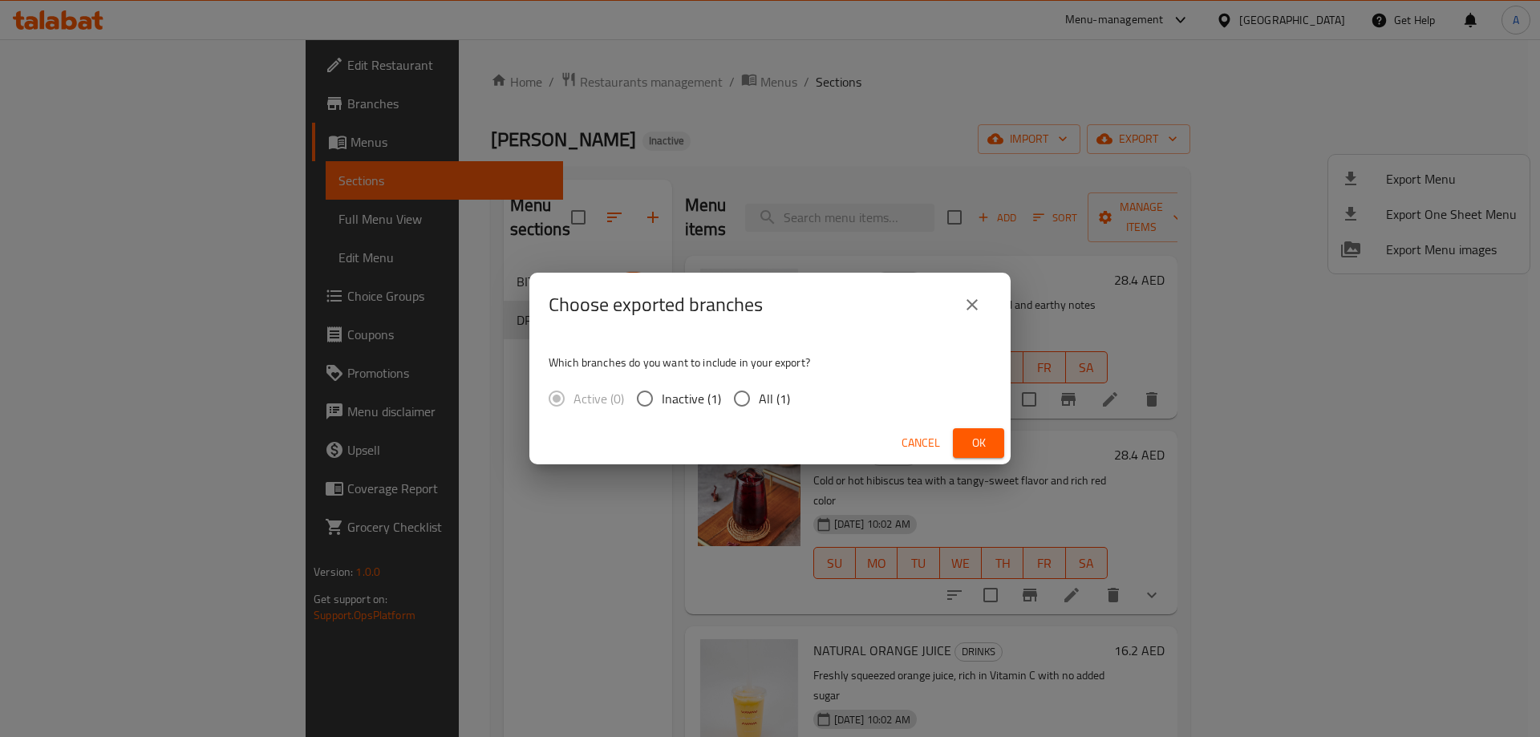
click at [735, 398] on input "All (1)" at bounding box center [742, 399] width 34 height 34
radio input "true"
click at [974, 445] on span "Ok" at bounding box center [979, 443] width 26 height 20
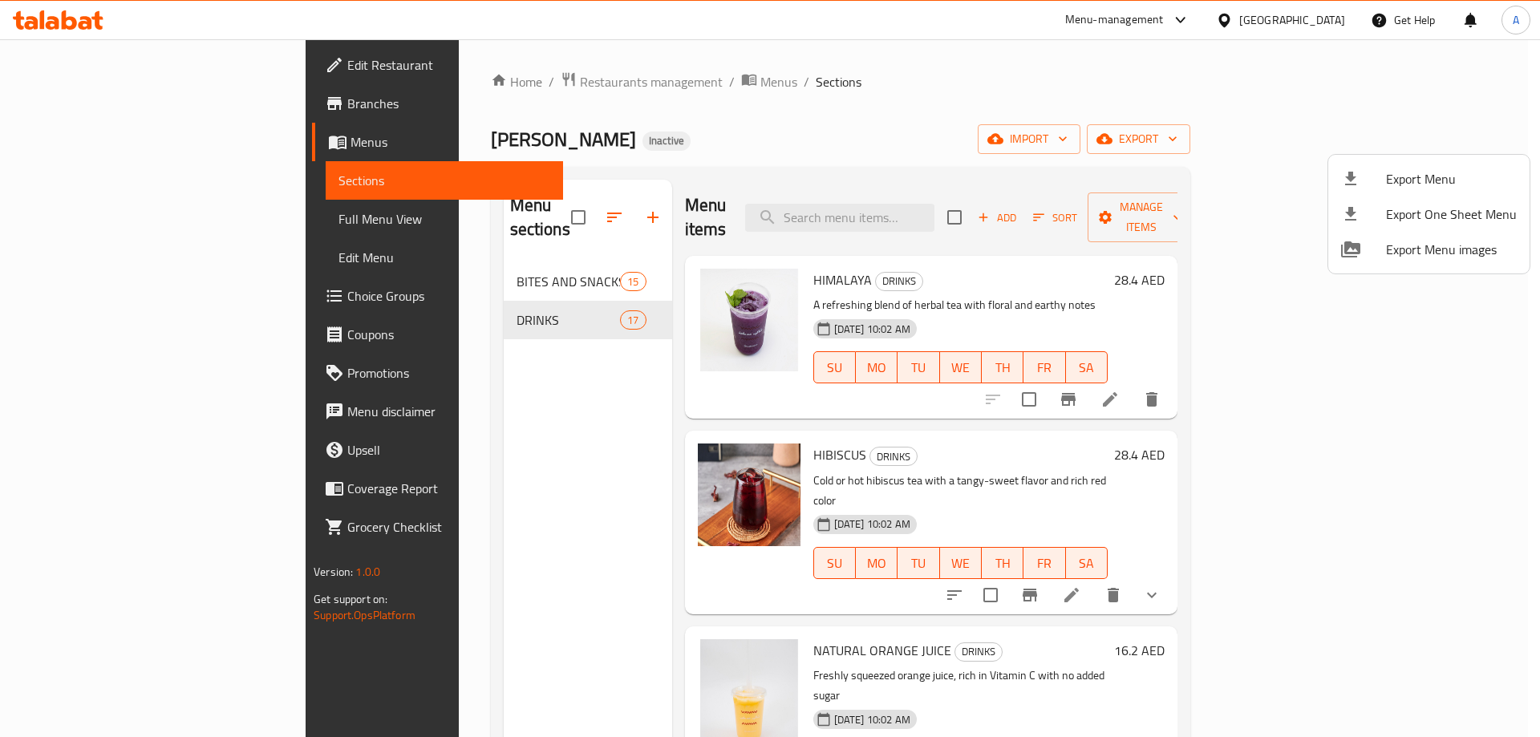
click at [138, 59] on div at bounding box center [770, 368] width 1540 height 737
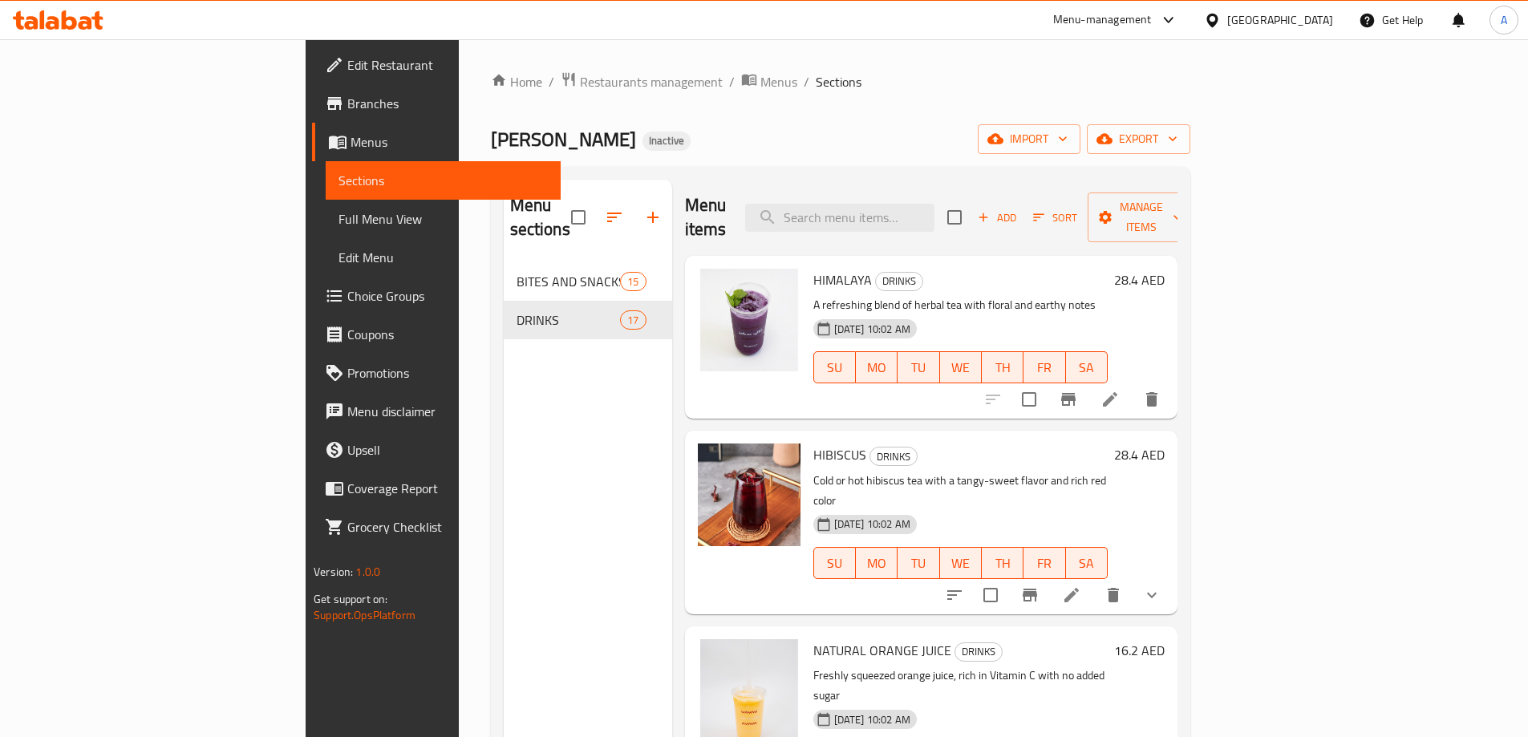
click at [347, 59] on span "Edit Restaurant" at bounding box center [447, 64] width 201 height 19
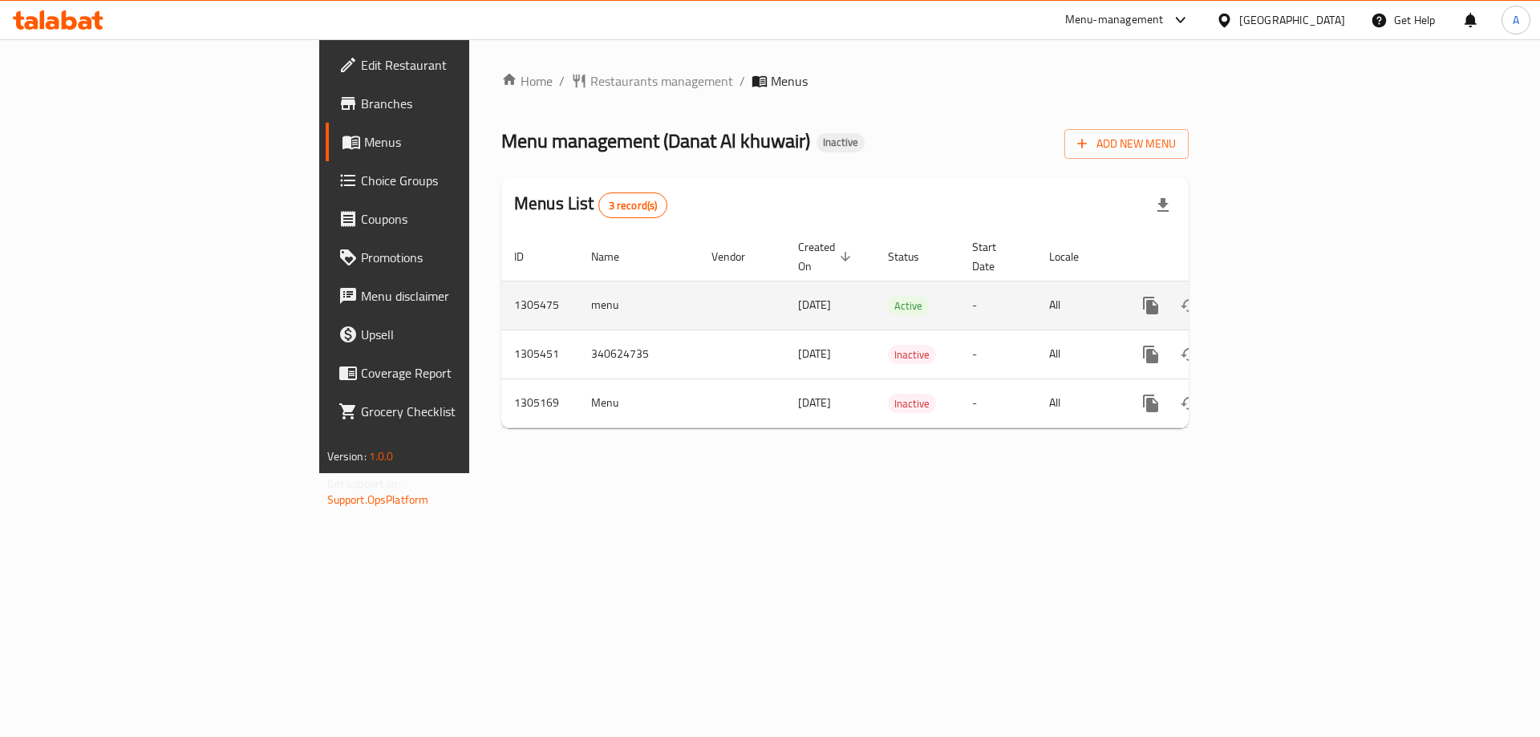
click at [1276, 296] on icon "enhanced table" at bounding box center [1266, 305] width 19 height 19
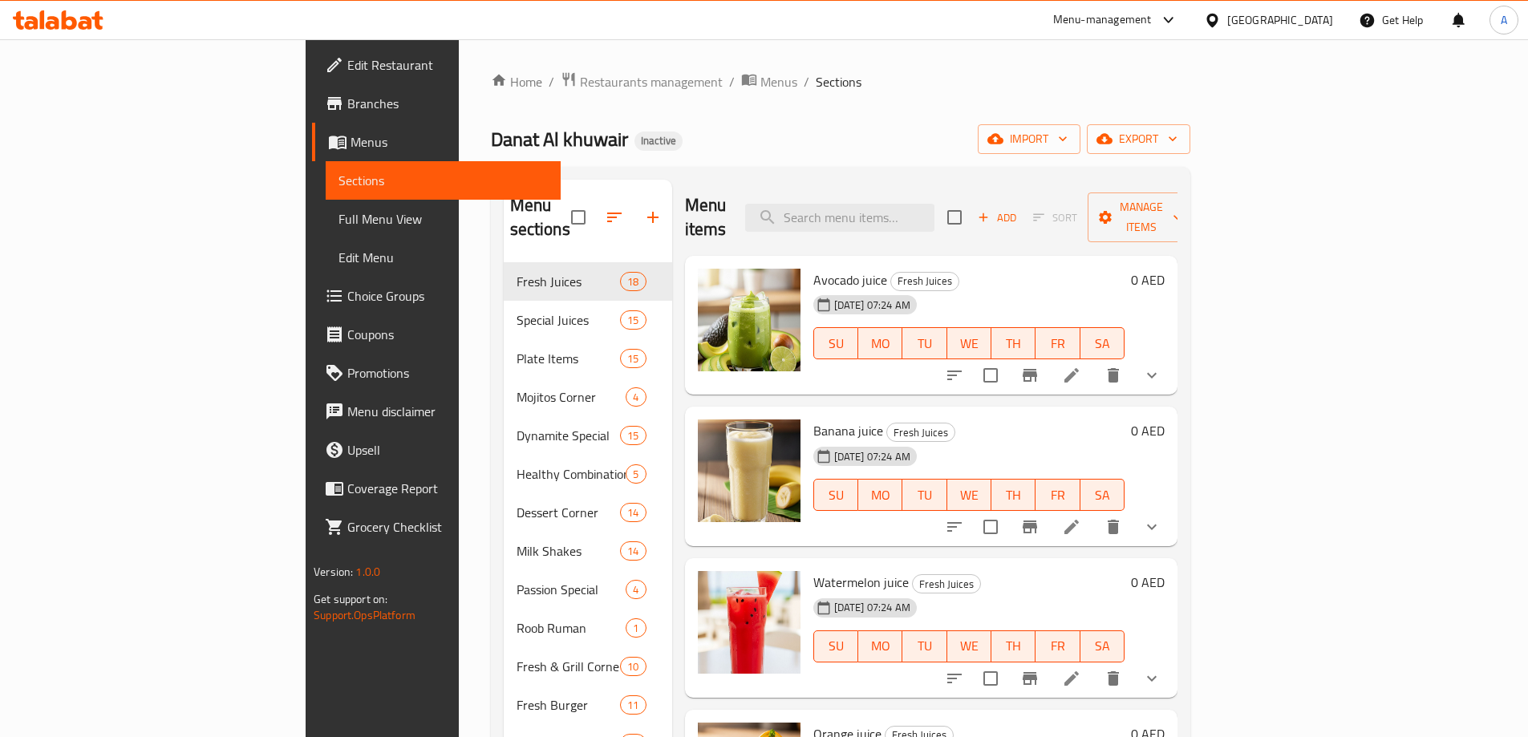
click at [1019, 375] on div "Avocado juice Fresh Juices [DATE] 07:24 AM SU MO TU WE TH FR SA 0 AED Banana ju…" at bounding box center [931, 328] width 492 height 144
click at [338, 222] on span "Full Menu View" at bounding box center [442, 218] width 209 height 19
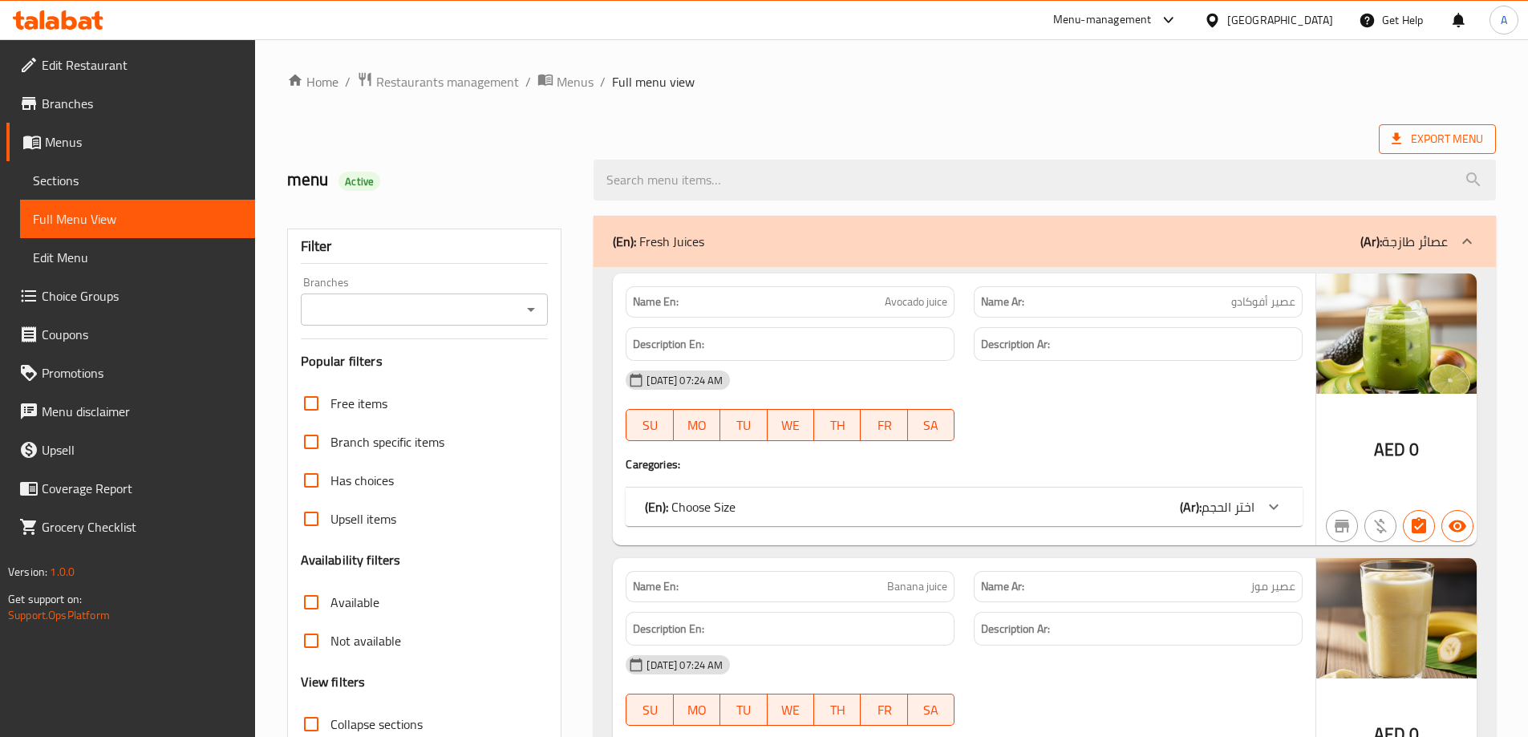
click at [1461, 132] on span "Export Menu" at bounding box center [1437, 139] width 91 height 20
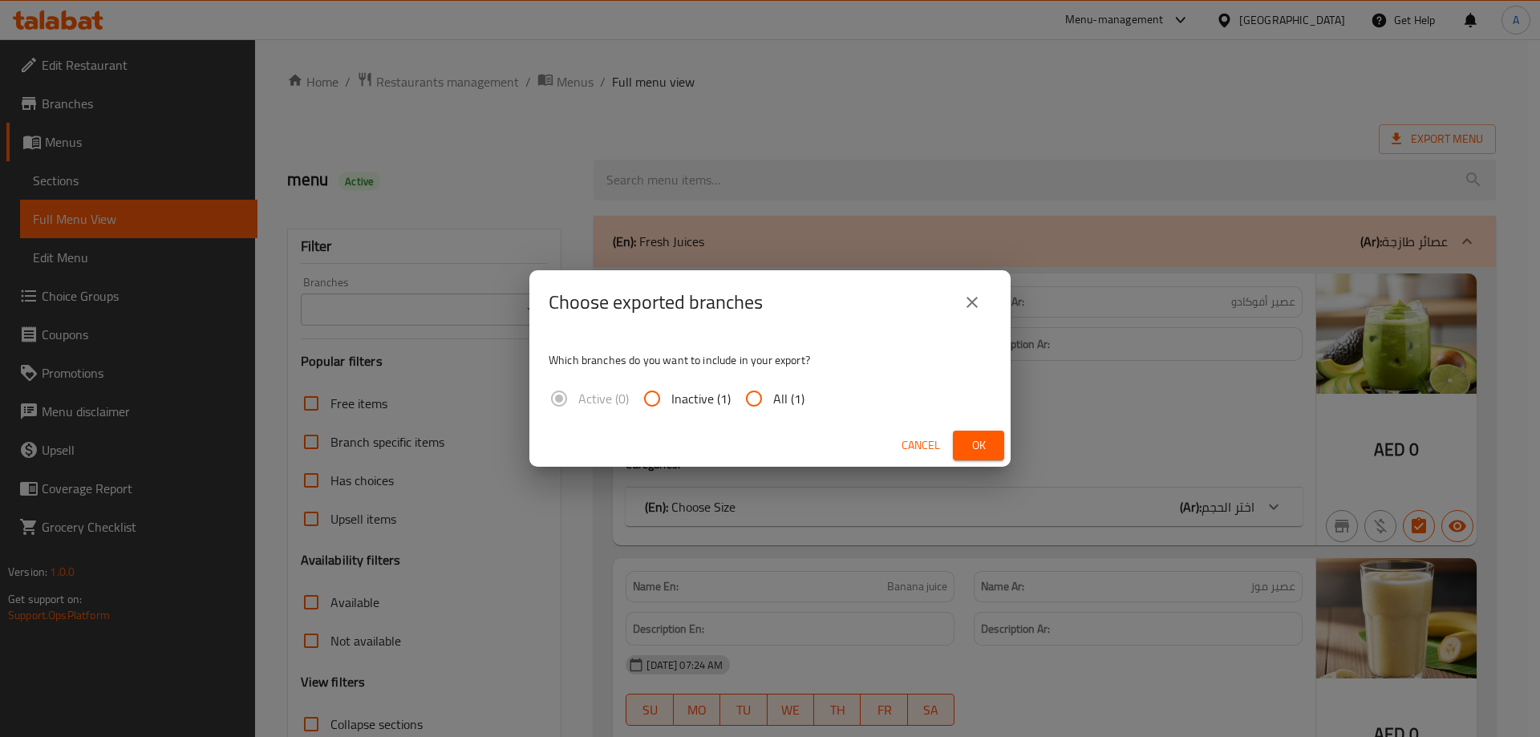
click at [748, 395] on input "All (1)" at bounding box center [754, 398] width 38 height 38
radio input "true"
click at [984, 445] on span "Ok" at bounding box center [979, 446] width 26 height 20
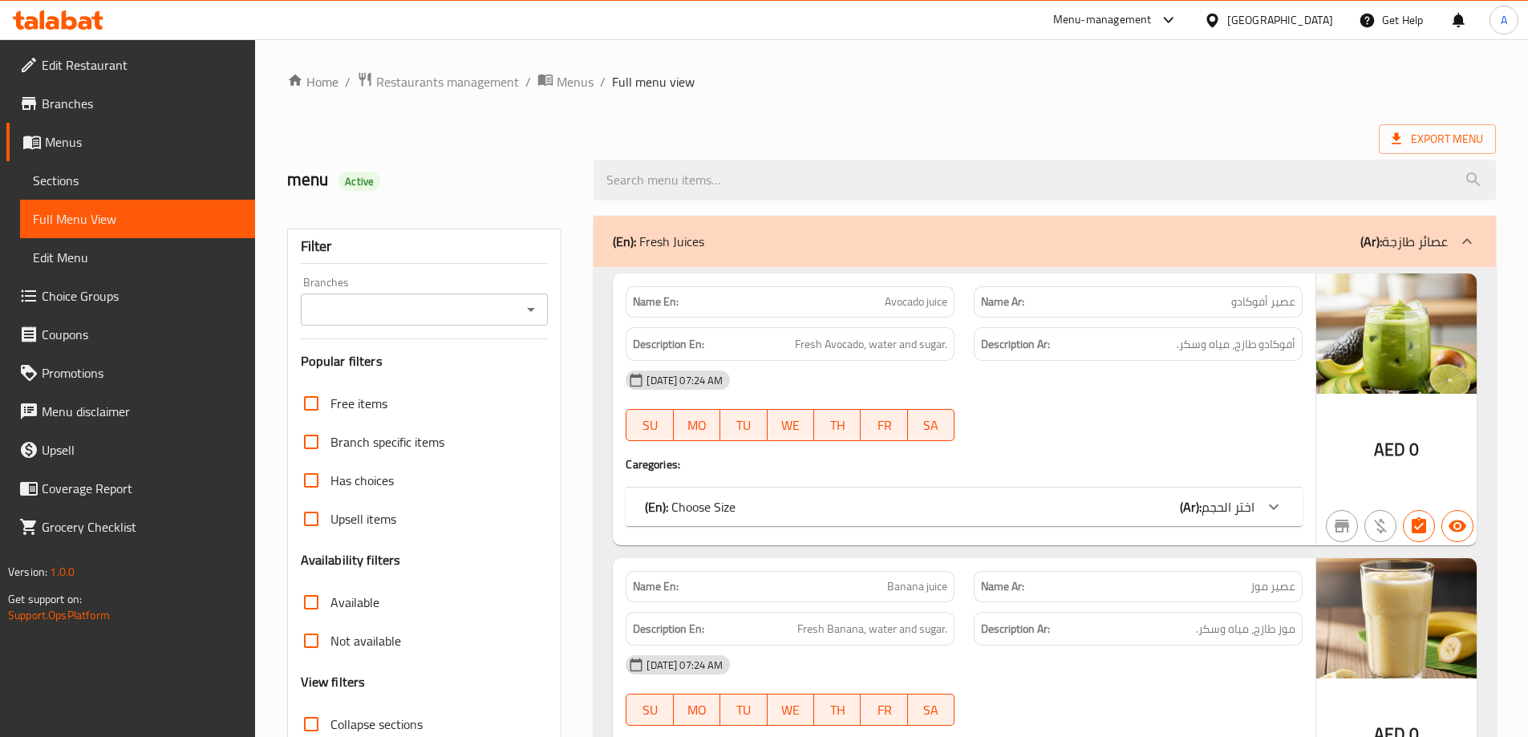
click at [1468, 132] on span "Export Menu" at bounding box center [1437, 139] width 91 height 20
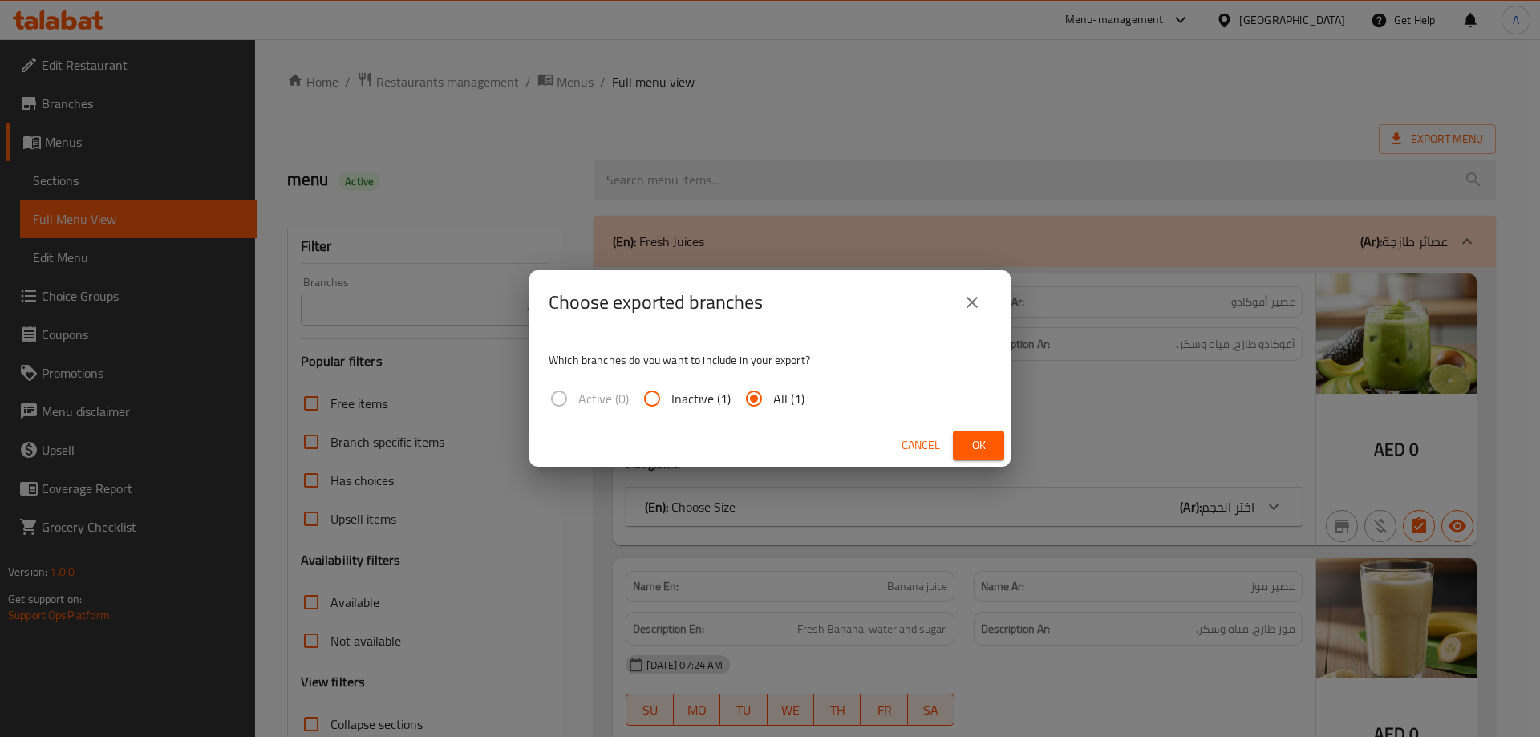
click at [962, 439] on button "Ok" at bounding box center [978, 446] width 51 height 30
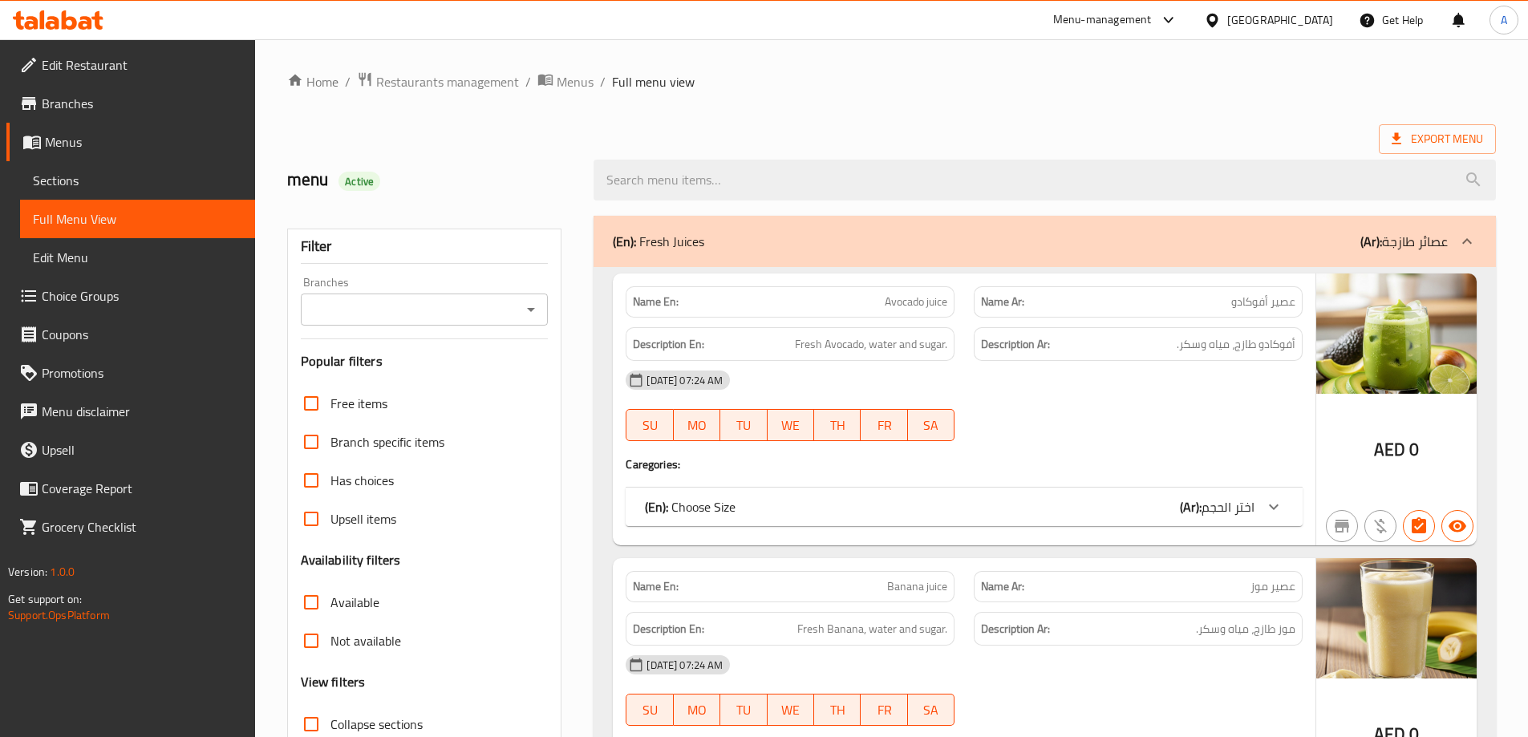
click at [175, 74] on span "Edit Restaurant" at bounding box center [142, 64] width 201 height 19
click at [172, 71] on span "Edit Restaurant" at bounding box center [142, 64] width 201 height 19
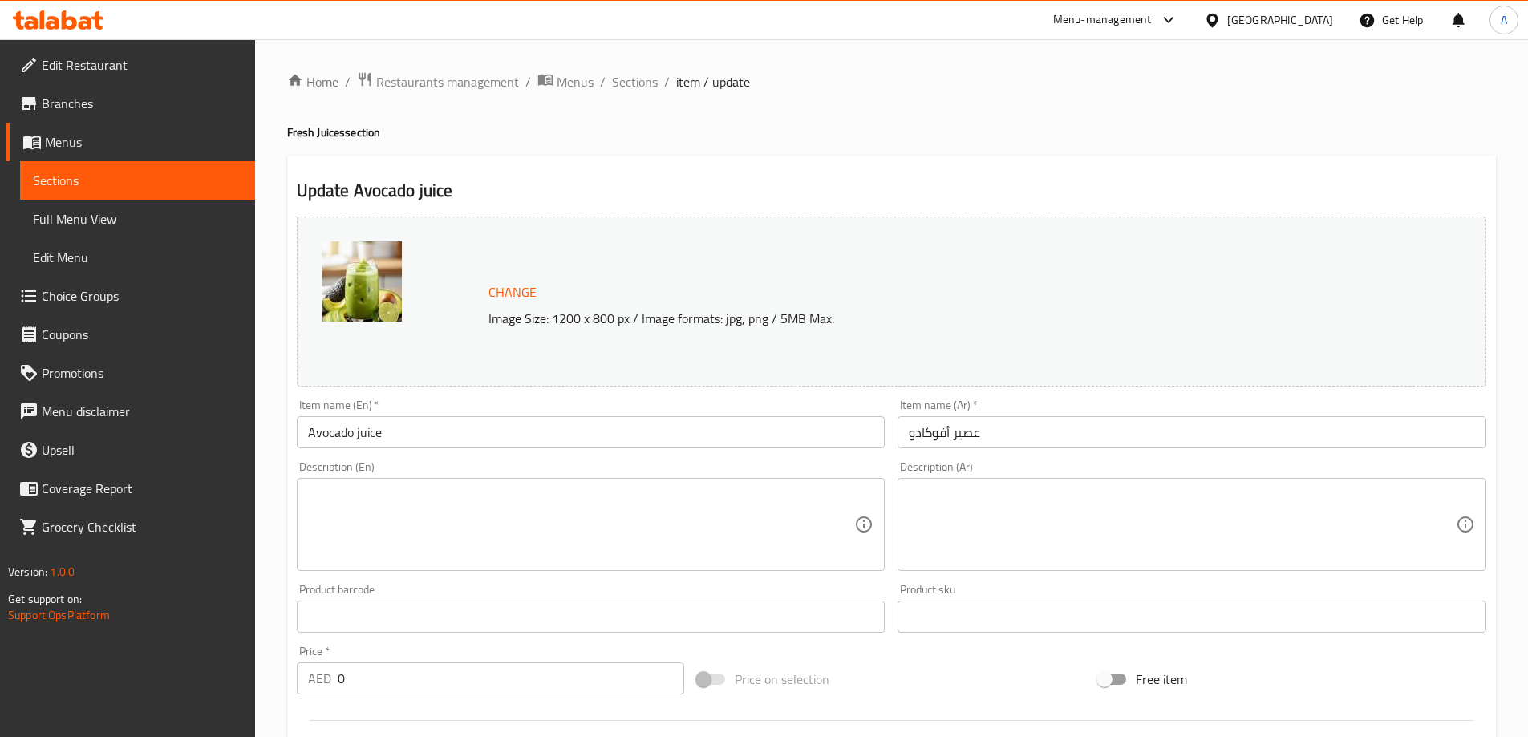
click at [522, 527] on textarea at bounding box center [581, 525] width 547 height 76
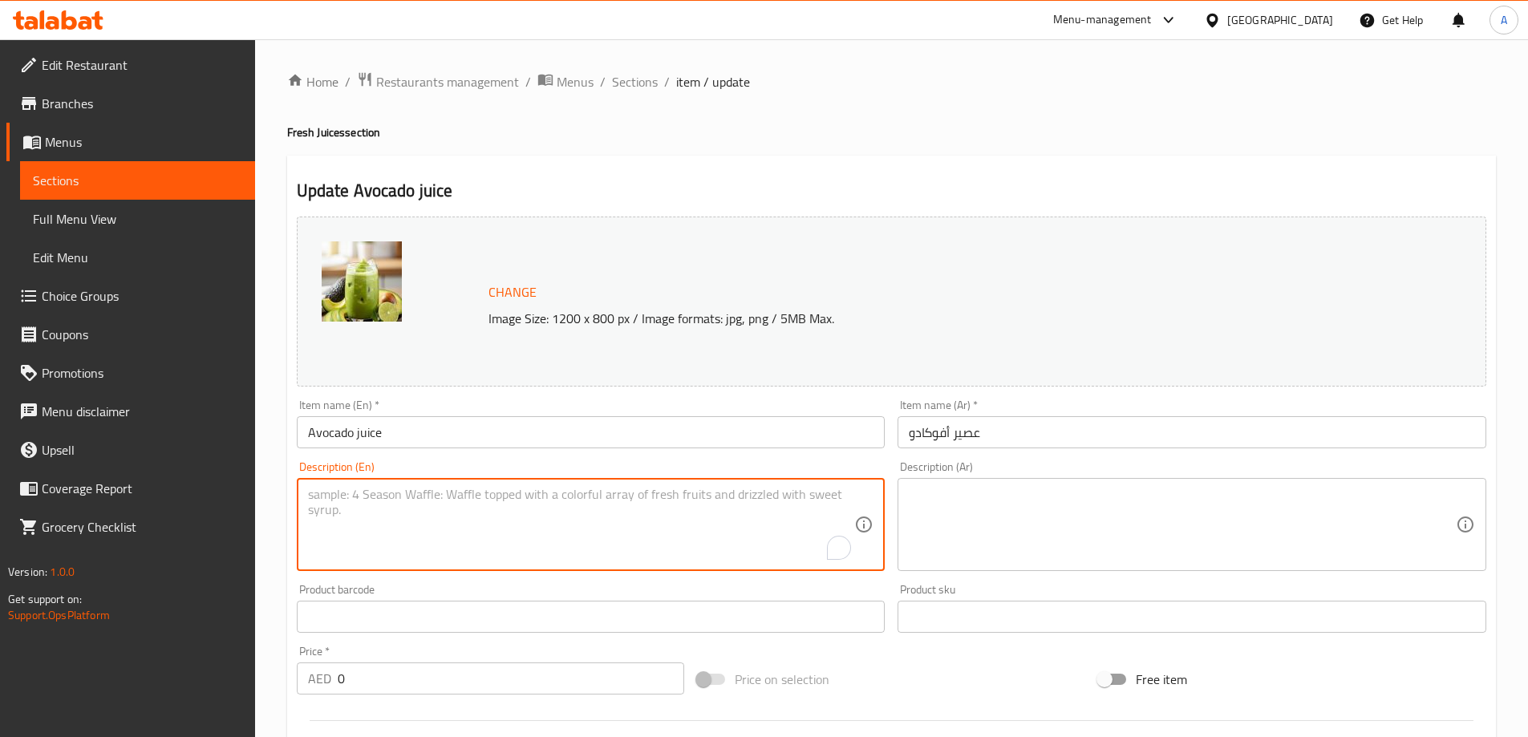
click at [560, 529] on textarea "To enrich screen reader interactions, please activate Accessibility in Grammarl…" at bounding box center [581, 525] width 547 height 76
paste textarea "Fresh avocado, chilled milk (can be fresh or condensed), sugar or honey to tast…"
click at [599, 491] on textarea "Fresh avocado, chilled milk (can be fresh or condensed), sugar or honey to tast…" at bounding box center [581, 525] width 547 height 76
type textarea "Fresh avocado, chilled milk (can be fr, sugar or honey to taste, and a scoop of…"
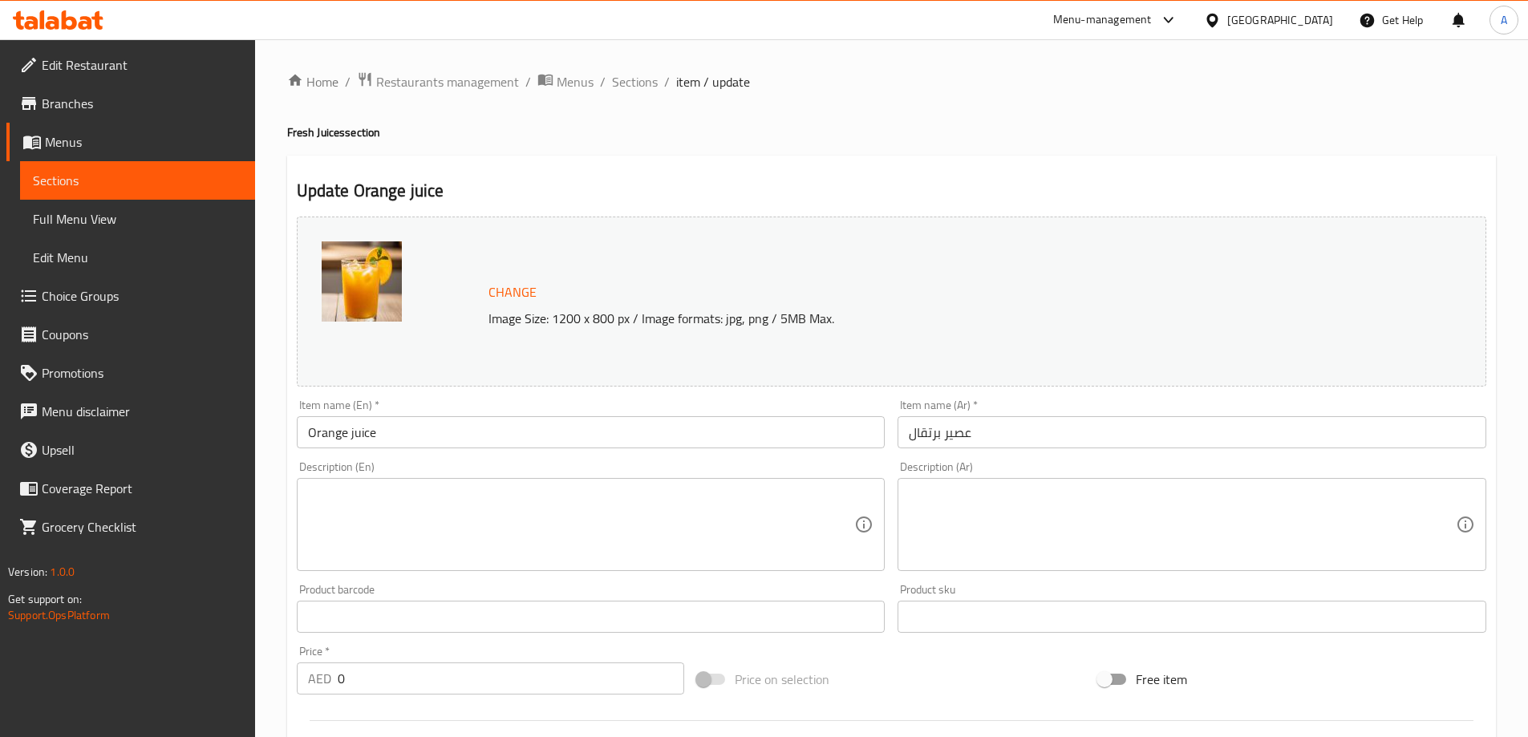
click at [468, 506] on textarea at bounding box center [581, 525] width 547 height 76
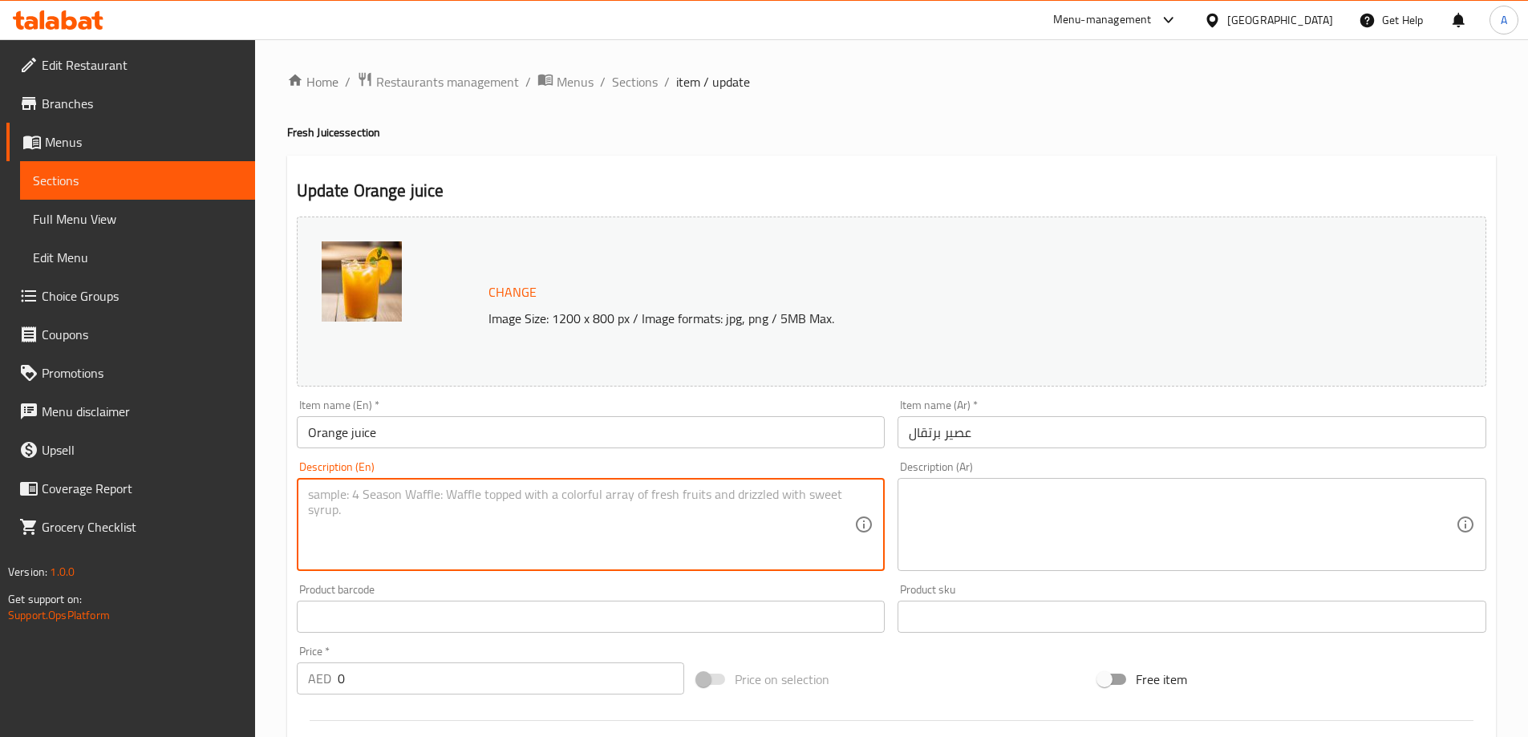
paste textarea "Freshly squeezed orange juice"
type textarea "Freshly squeezed orange juice."
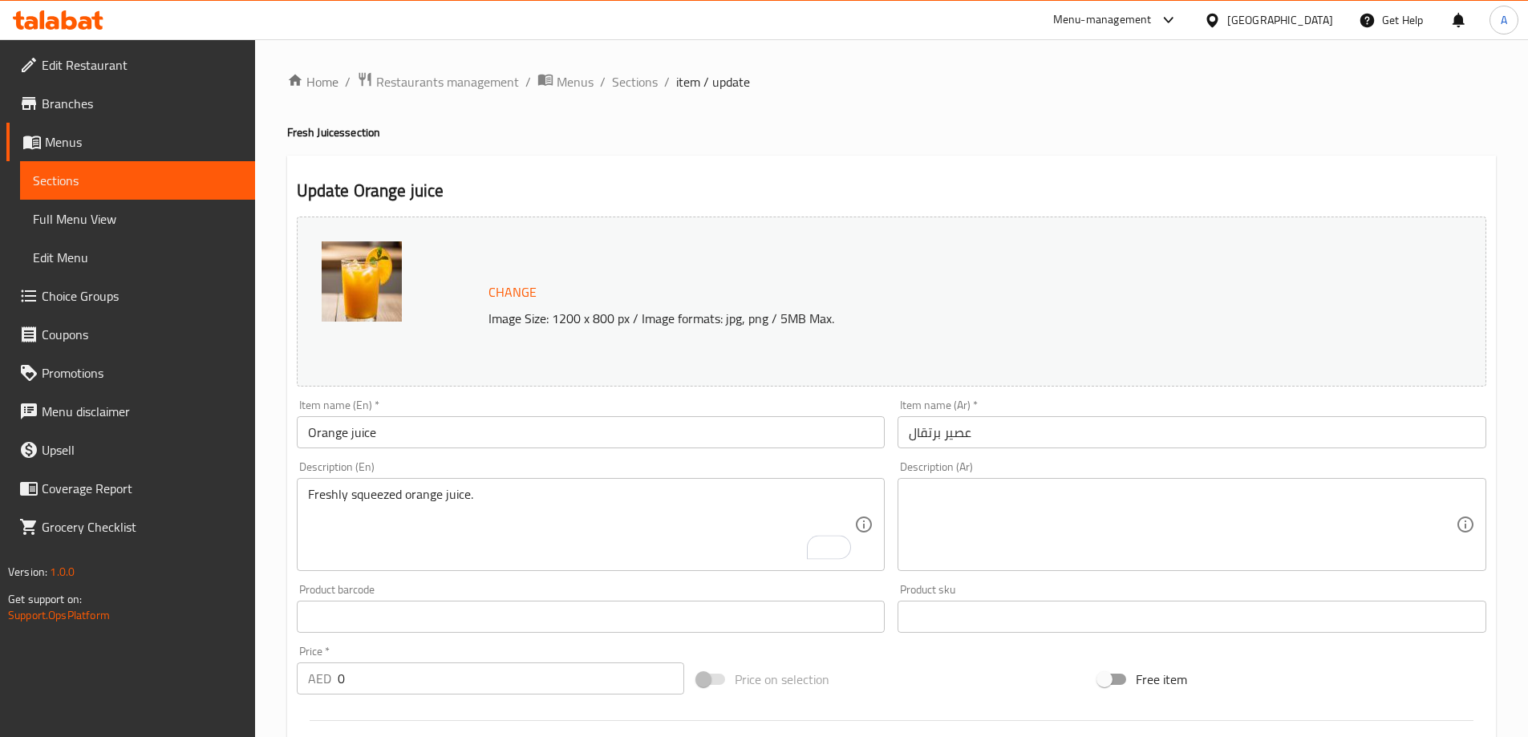
click at [1064, 484] on div "Description (Ar)" at bounding box center [1192, 524] width 589 height 93
click at [1070, 499] on textarea at bounding box center [1182, 525] width 547 height 76
click at [1079, 508] on textarea at bounding box center [1182, 525] width 547 height 76
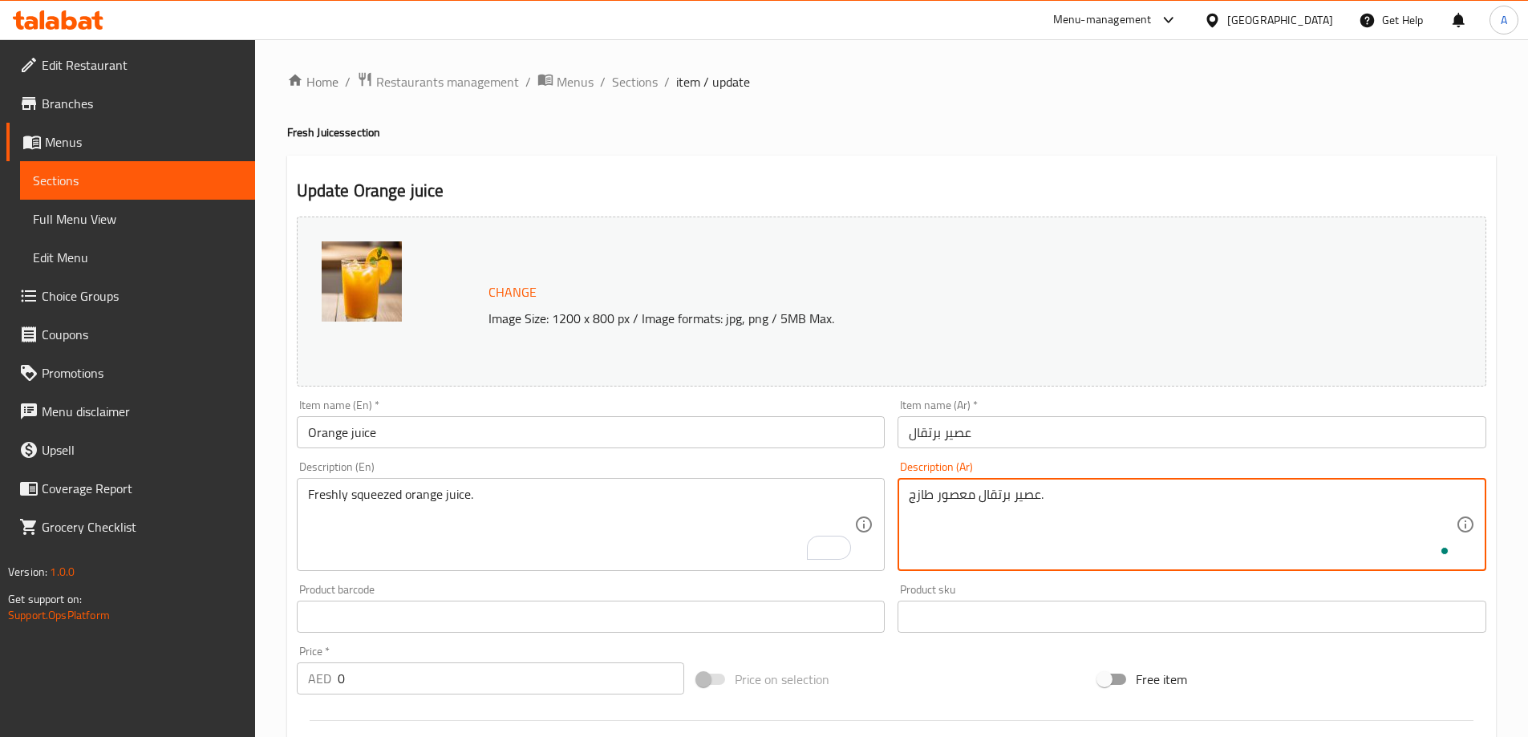
type textarea "عصير برتقال معصور طازج."
click at [848, 436] on input "Orange juice" at bounding box center [591, 432] width 589 height 32
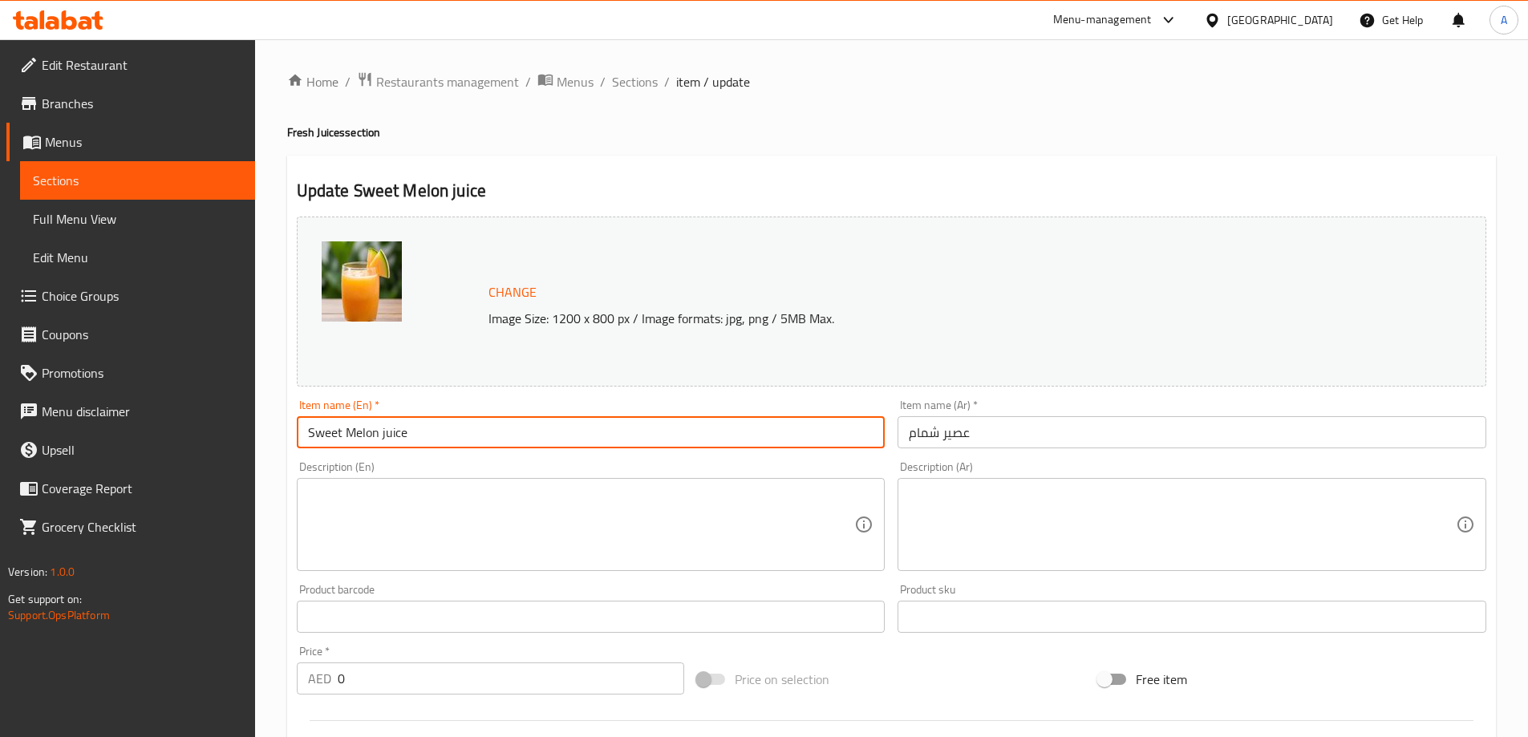
drag, startPoint x: 312, startPoint y: 432, endPoint x: 379, endPoint y: 436, distance: 66.7
click at [379, 436] on input "Sweet Melon juice" at bounding box center [591, 432] width 589 height 32
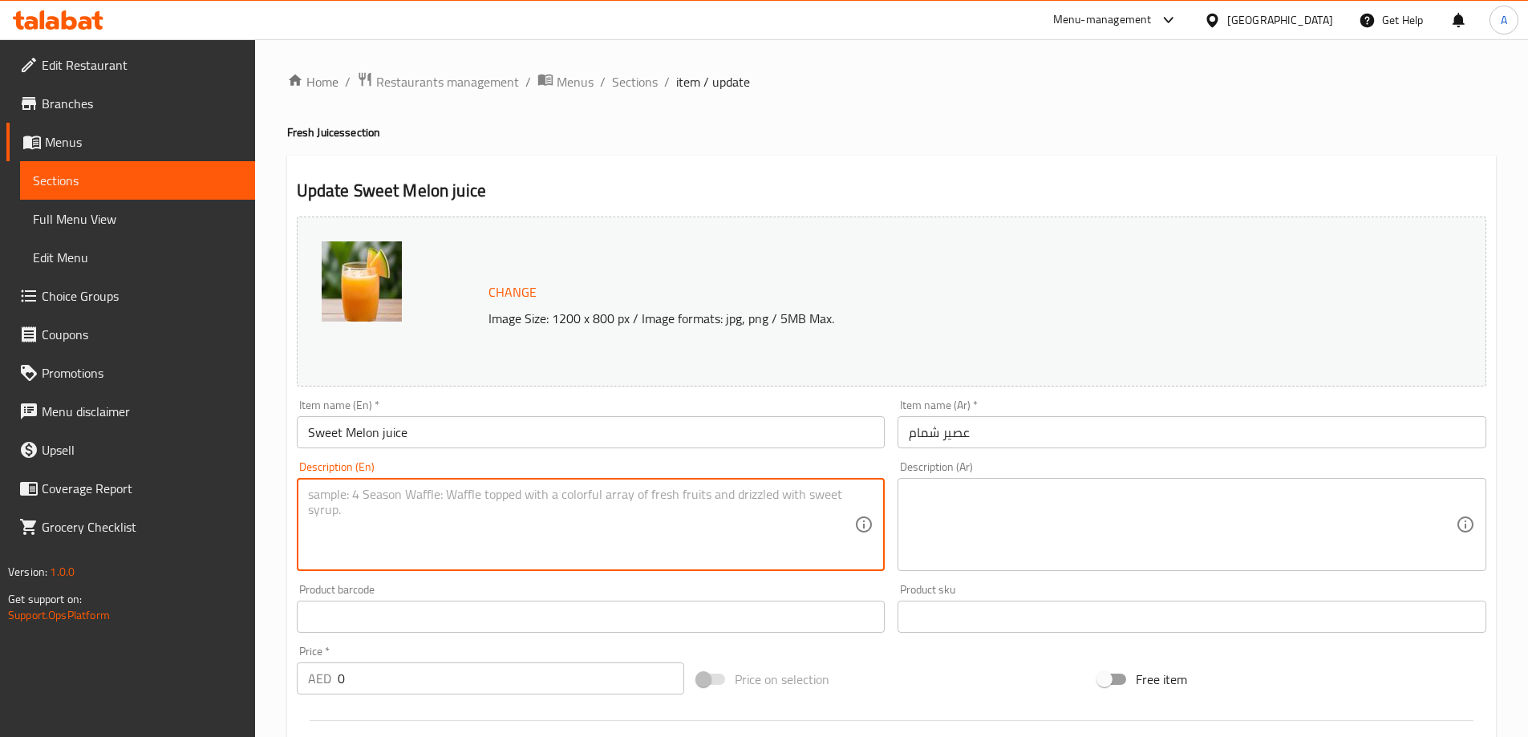
click at [582, 523] on textarea at bounding box center [581, 525] width 547 height 76
paste textarea "Sweet Melon"
type textarea "Fresh Sweet Melon, water and sugar."
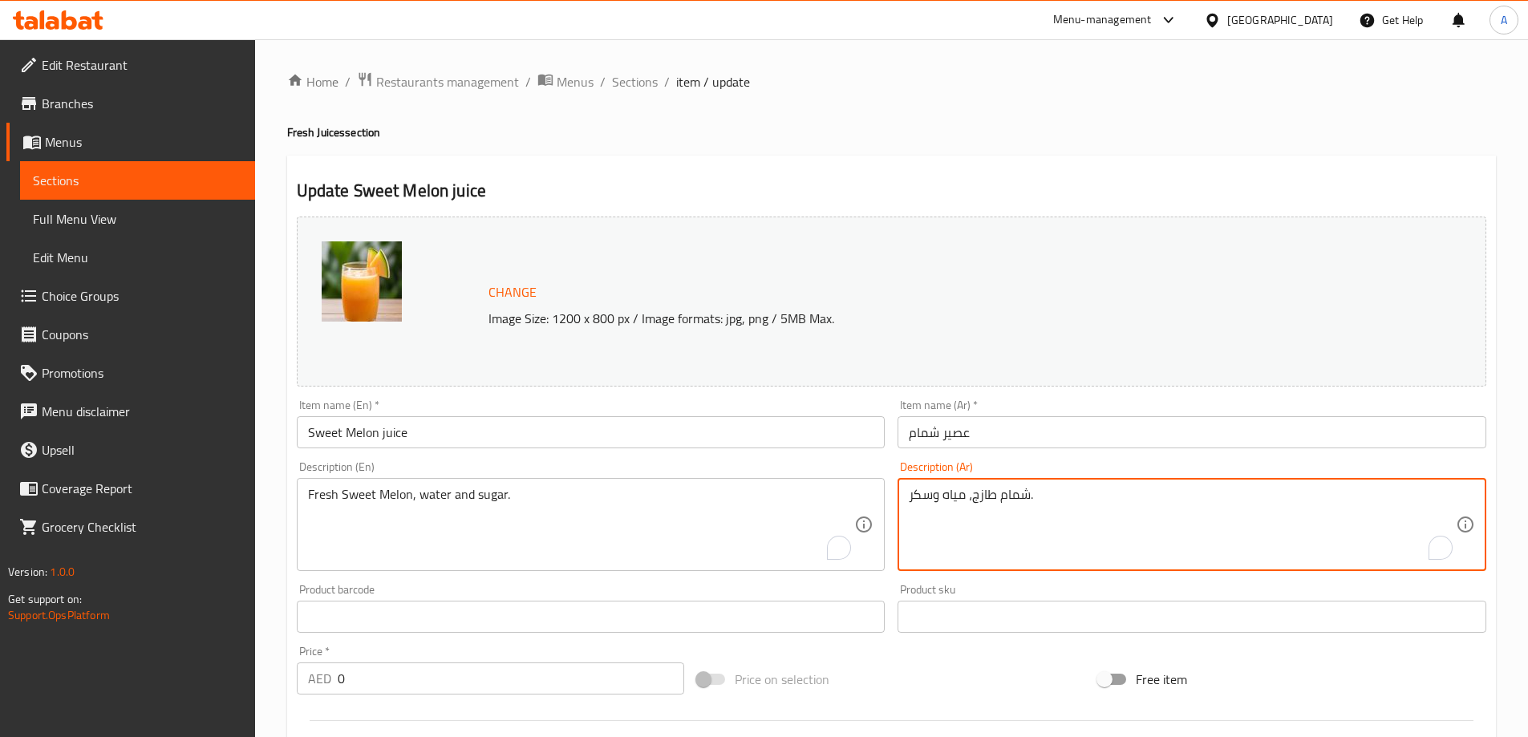
type textarea "شمام طازج، مياه وسكر."
click at [759, 439] on input "Sweet Melon juice" at bounding box center [591, 432] width 589 height 32
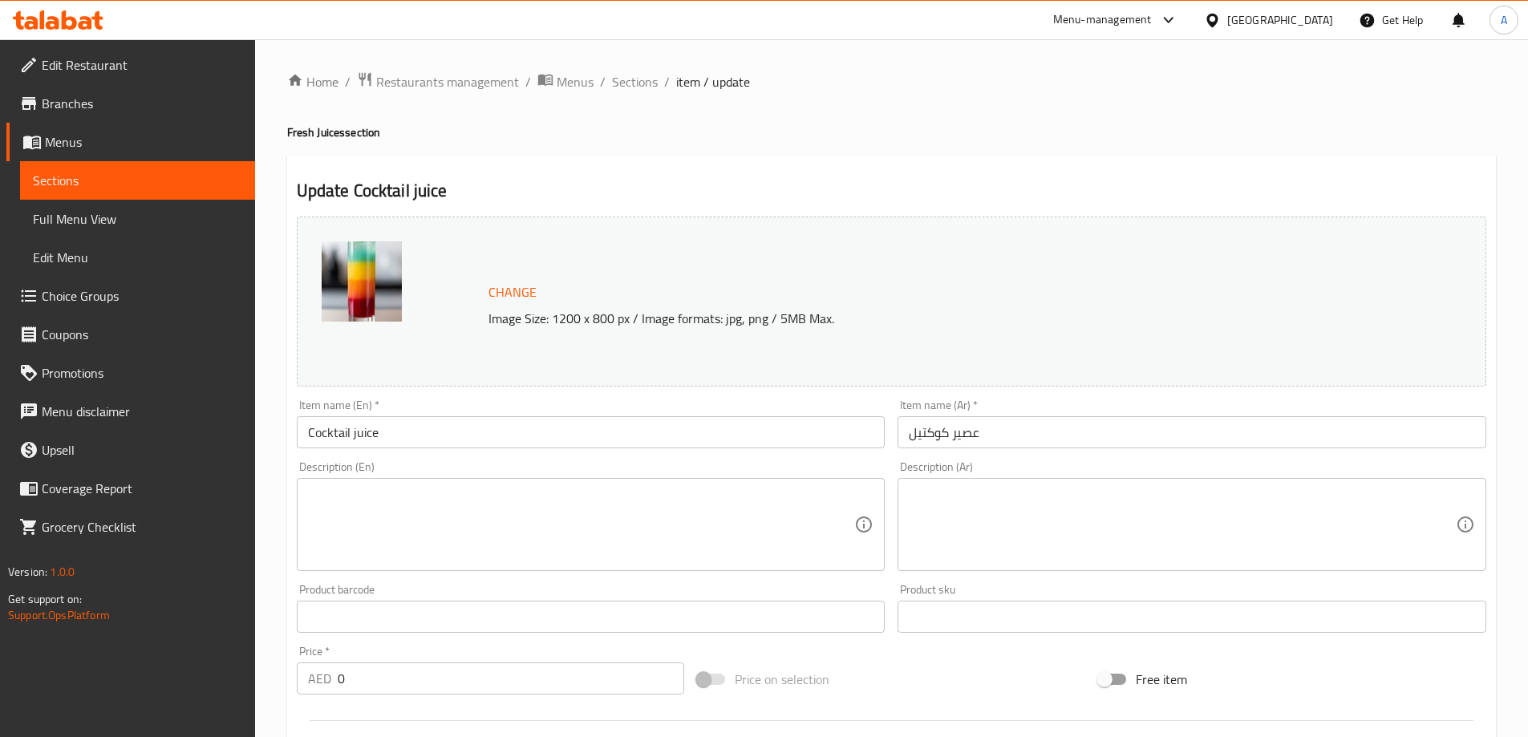
click at [333, 437] on input "Cocktail juice" at bounding box center [591, 432] width 589 height 32
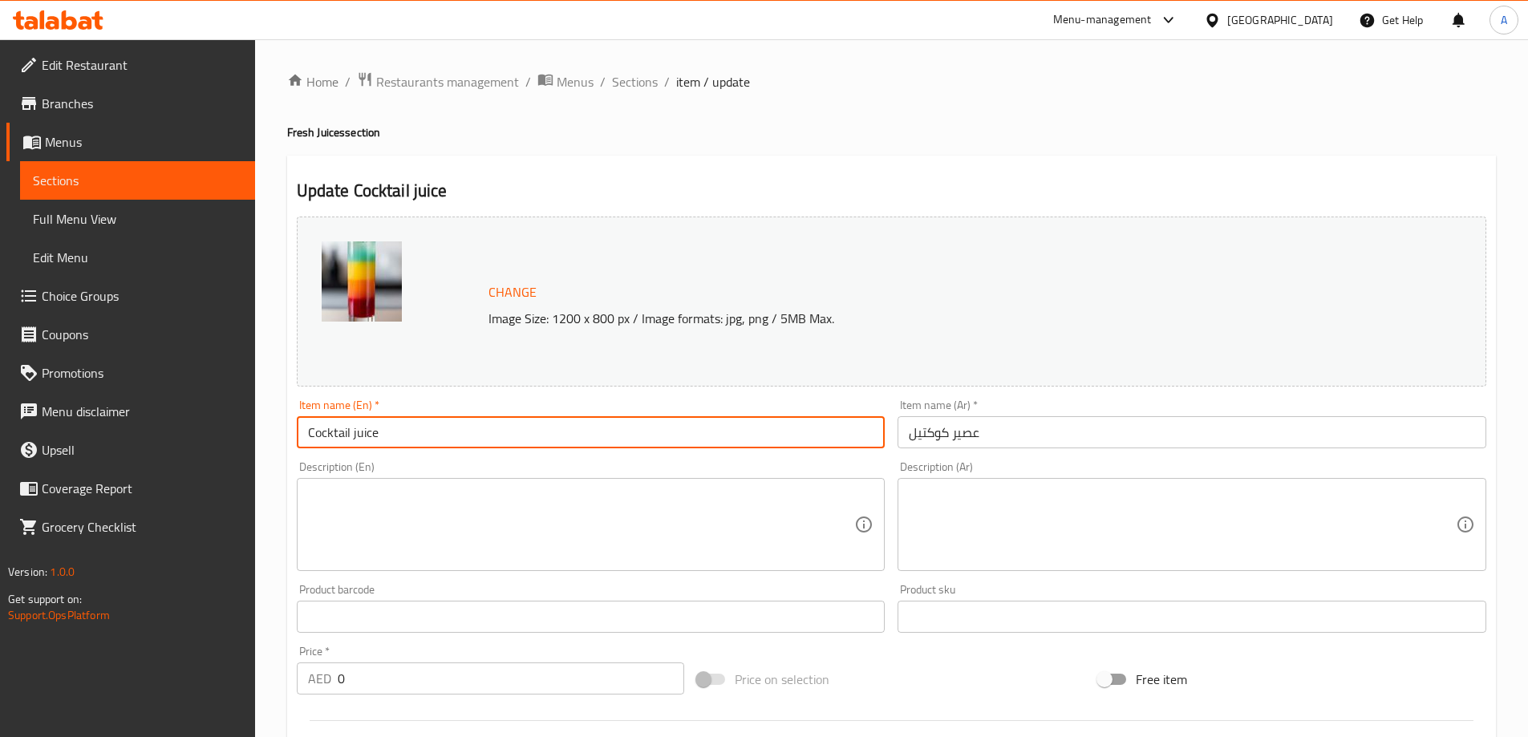
click at [333, 437] on input "Cocktail juice" at bounding box center [591, 432] width 589 height 32
click at [643, 508] on textarea at bounding box center [581, 525] width 547 height 76
paste textarea "mixed berries, pineapple chunks, orange juice, mango chunks, banana slices, hon…"
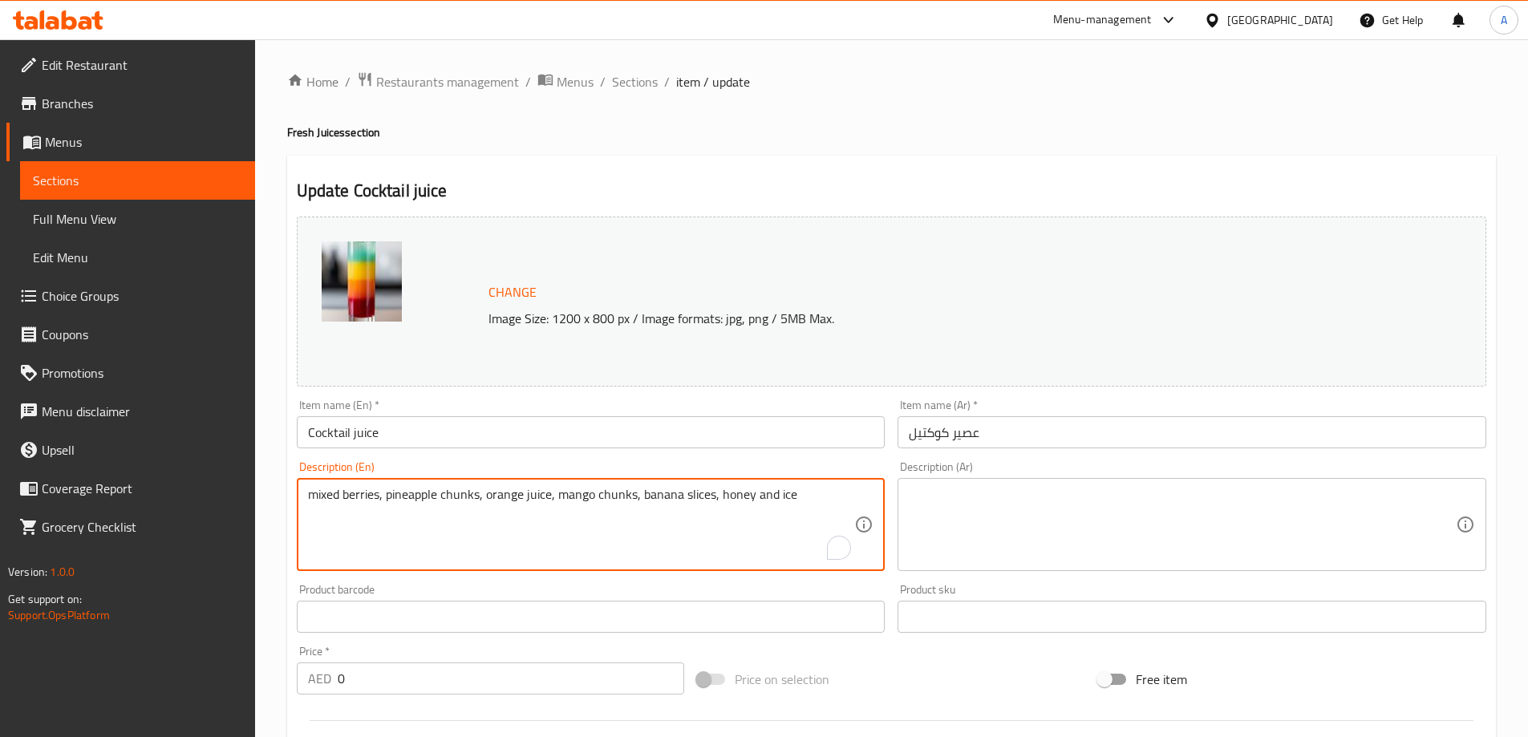
type textarea "mixed berries, pineapple chunks, orange juice, mango chunks, banana slices, hon…"
click at [992, 524] on textarea at bounding box center [1182, 525] width 547 height 76
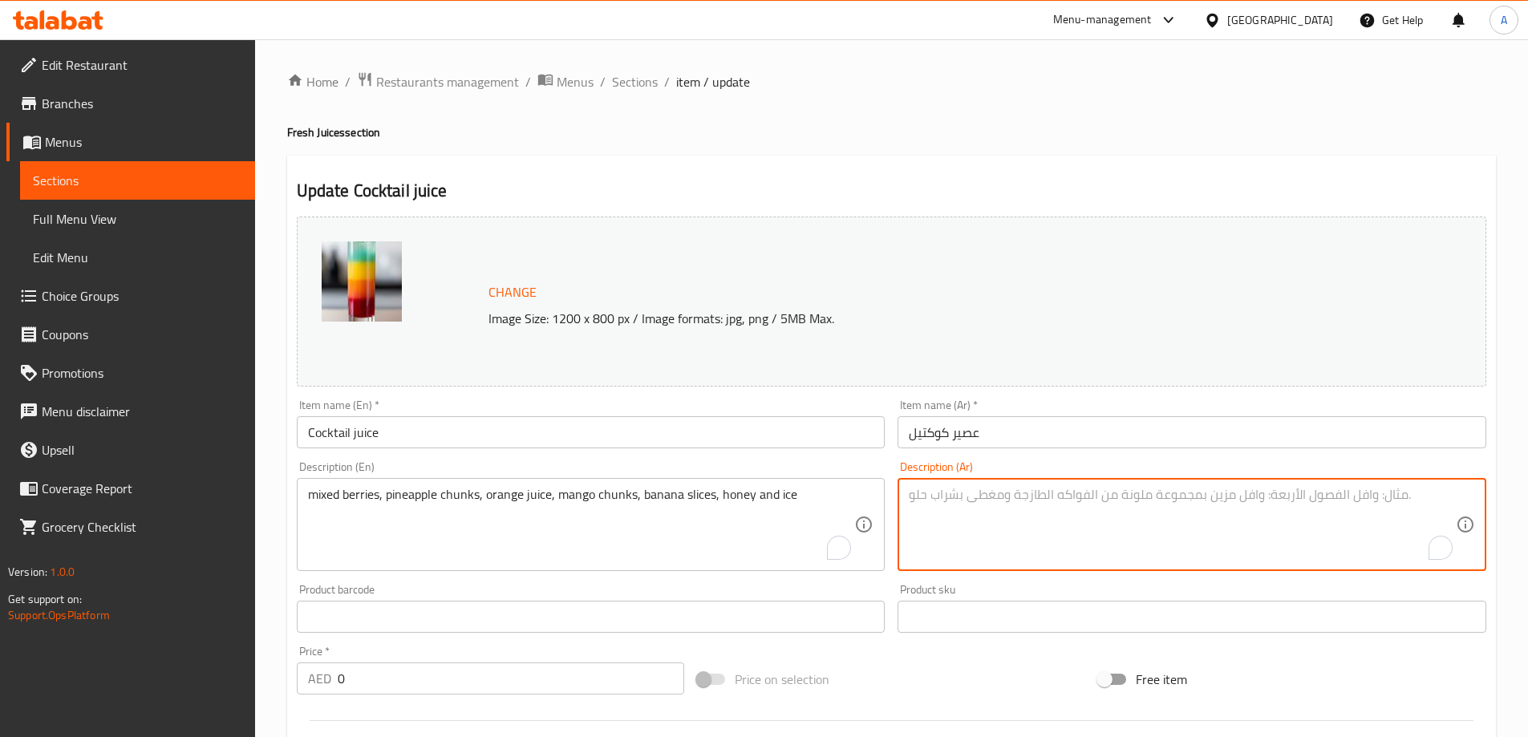
paste textarea "توت مشكل، قطع أناناس، عصير برتقال، قطع مانجو، شرائح موز، عسل وثلج"
type textarea "توت مشكل، قطع أناناس، عصير برتقال، قطع مانجو، شرائح موز، عسل وثلج."
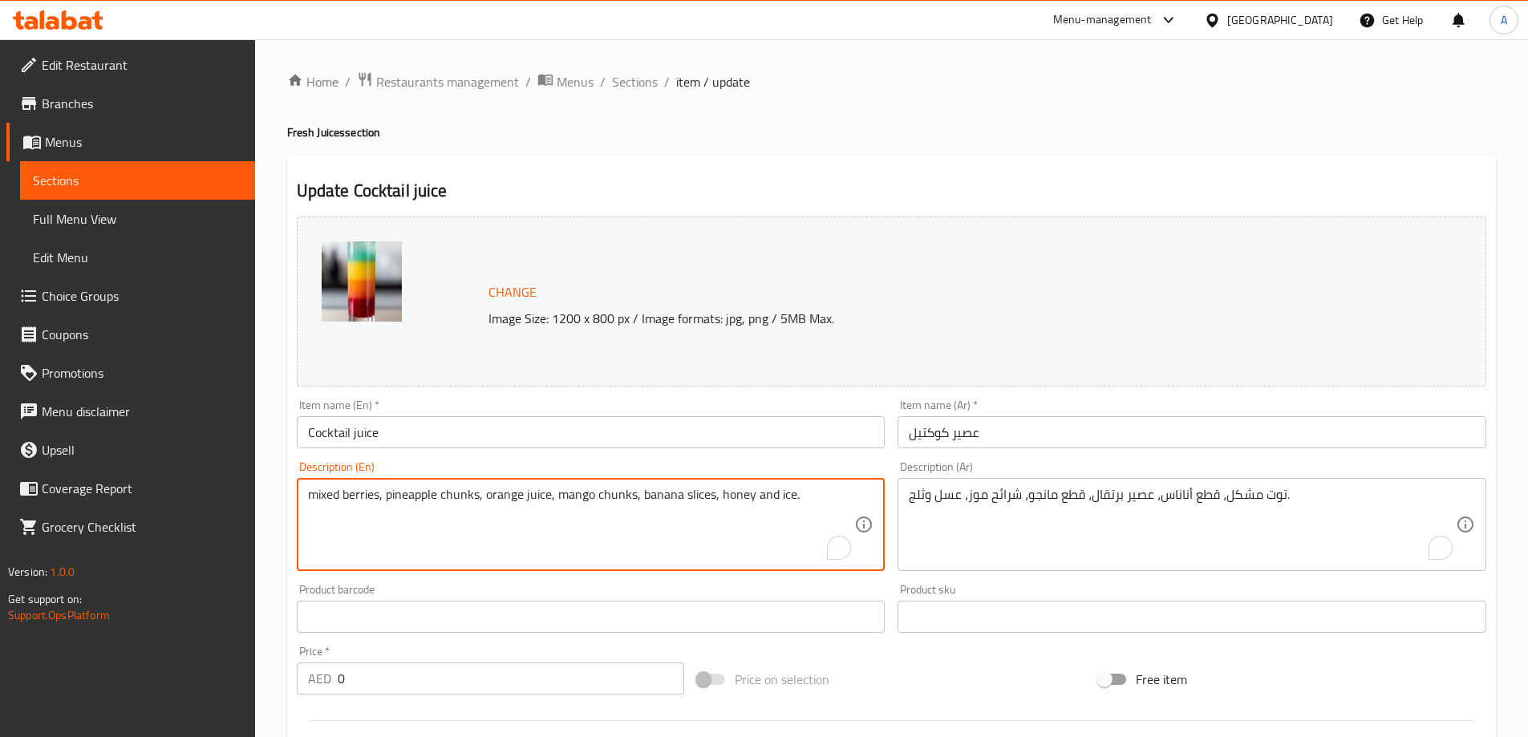
type textarea "mixed berries, pineapple chunks, orange juice, mango chunks, banana slices, hon…"
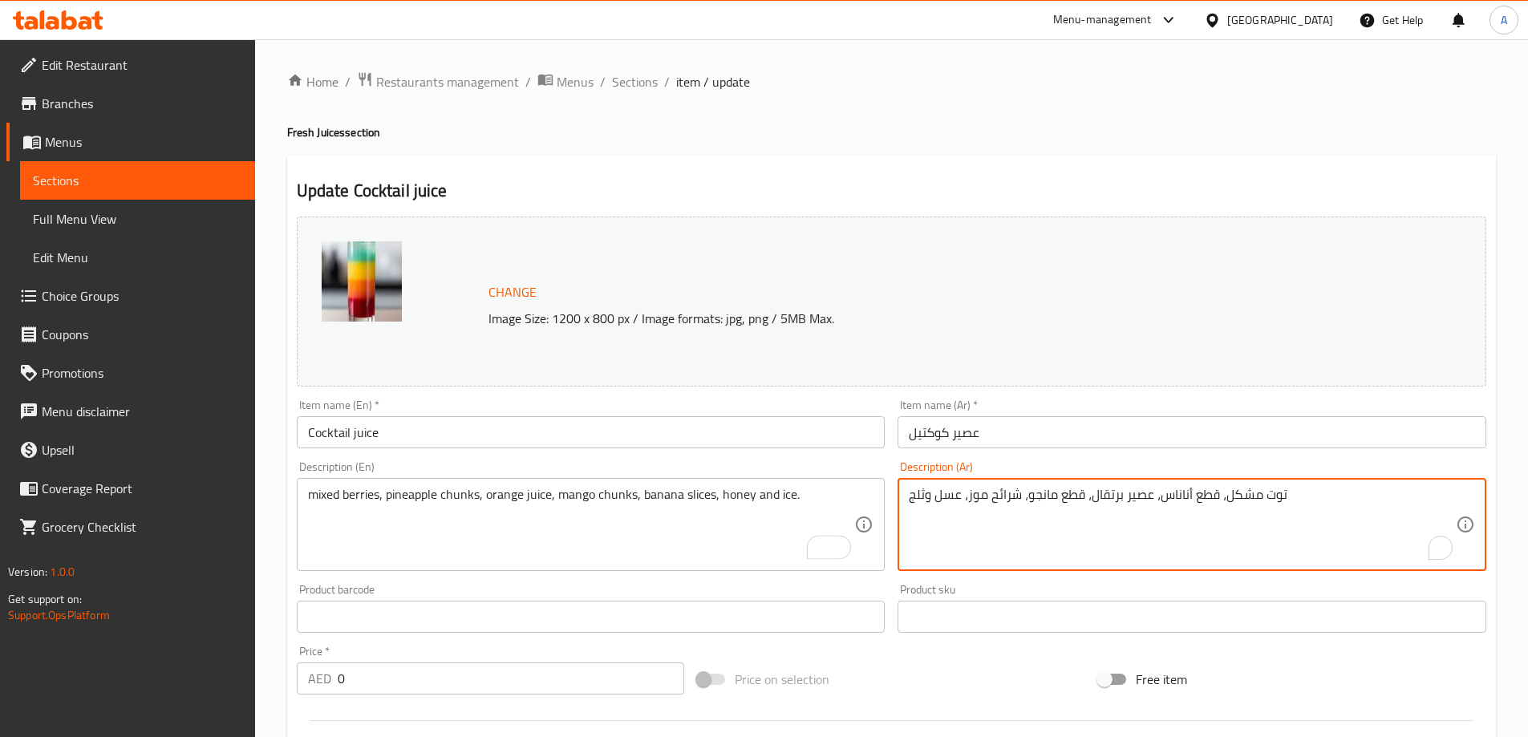
type textarea "توت مشكل، قطع أناناس، عصير برتقال، قطع مانجو، شرائح موز، عسل وثلج."
click at [734, 428] on input "Cocktail juice" at bounding box center [591, 432] width 589 height 32
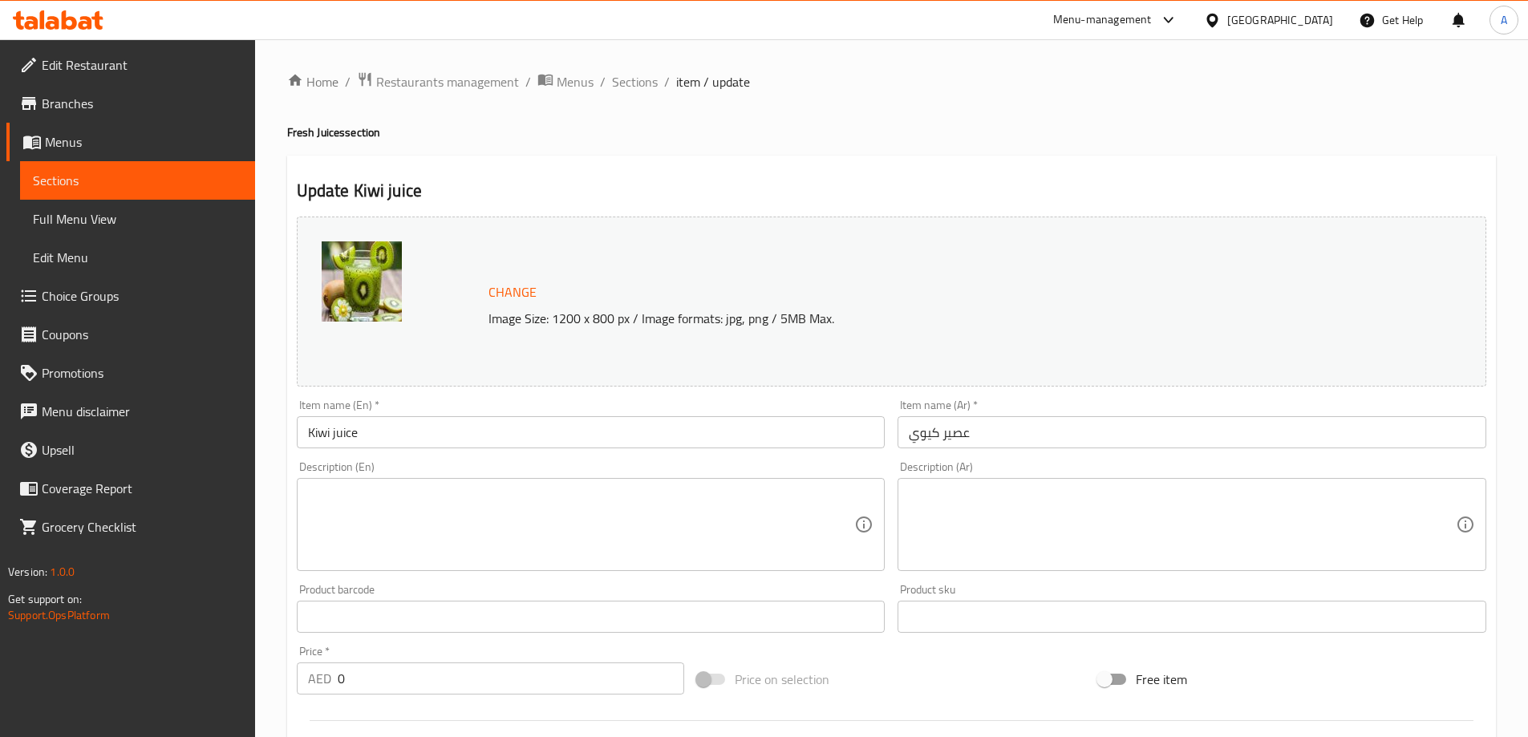
click at [429, 549] on textarea at bounding box center [581, 525] width 547 height 76
paste textarea "Fresh kiwi fruit, blended with a little water and sugar to desired sweetness."
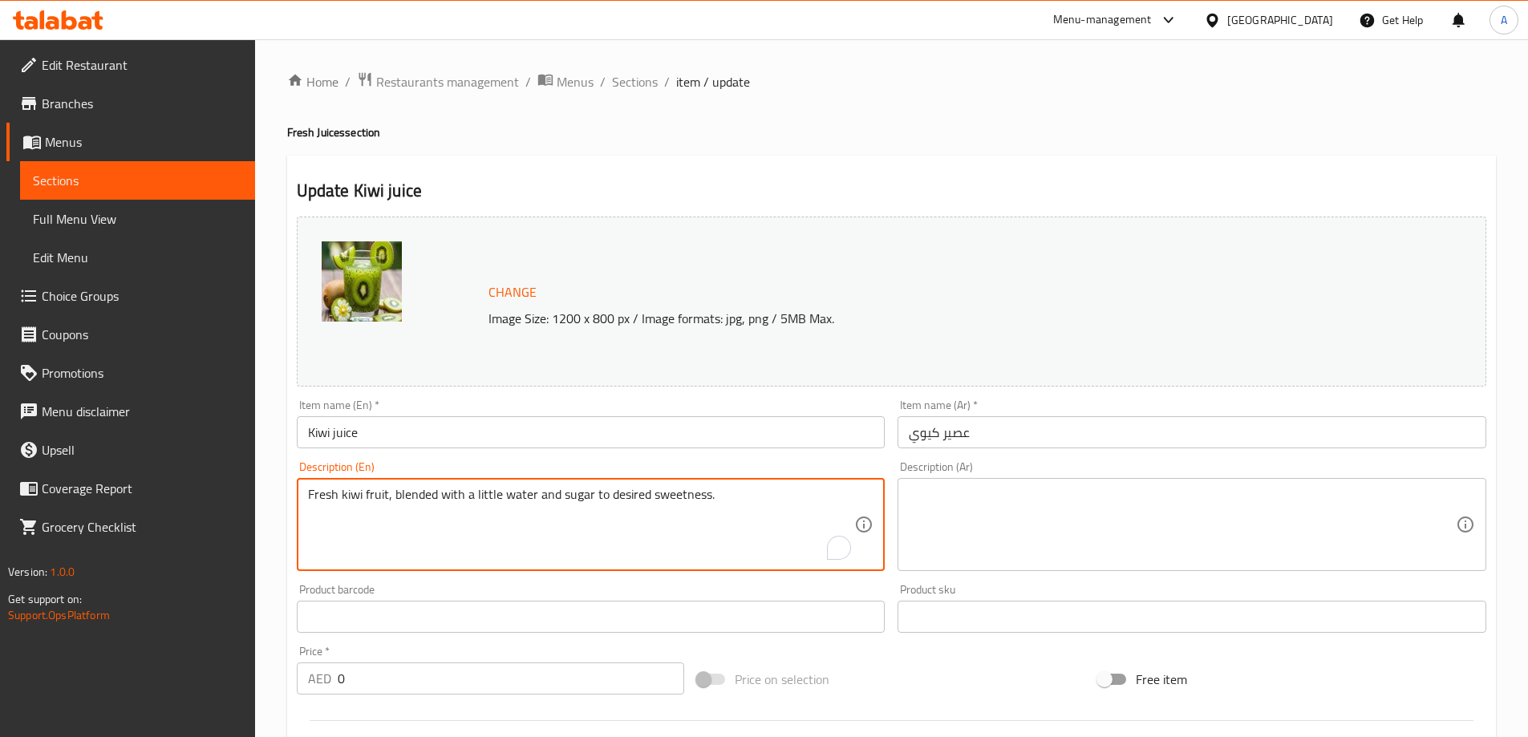
type textarea "Fresh kiwi fruit, blended with a little water and sugar to desired sweetness."
click at [1150, 517] on textarea at bounding box center [1182, 525] width 547 height 76
paste textarea "فاكهة الكيوي الطازجة، ممزوجة بقليل من الماء والسكر للحصول على الحلاوة المطلوبة."
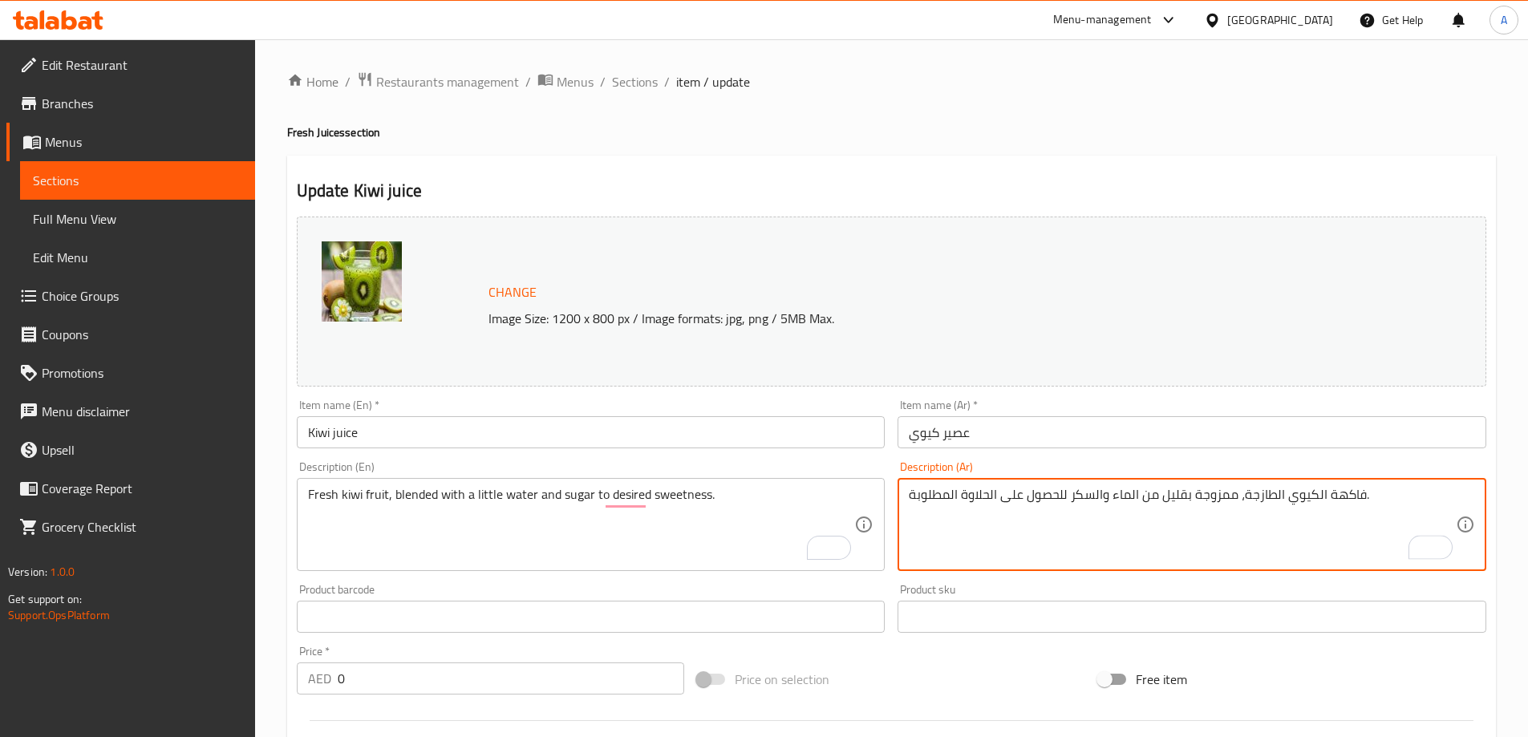
type textarea "فاكهة الكيوي الطازجة، ممزوجة بقليل من الماء والسكر للحصول على الحلاوة المطلوبة."
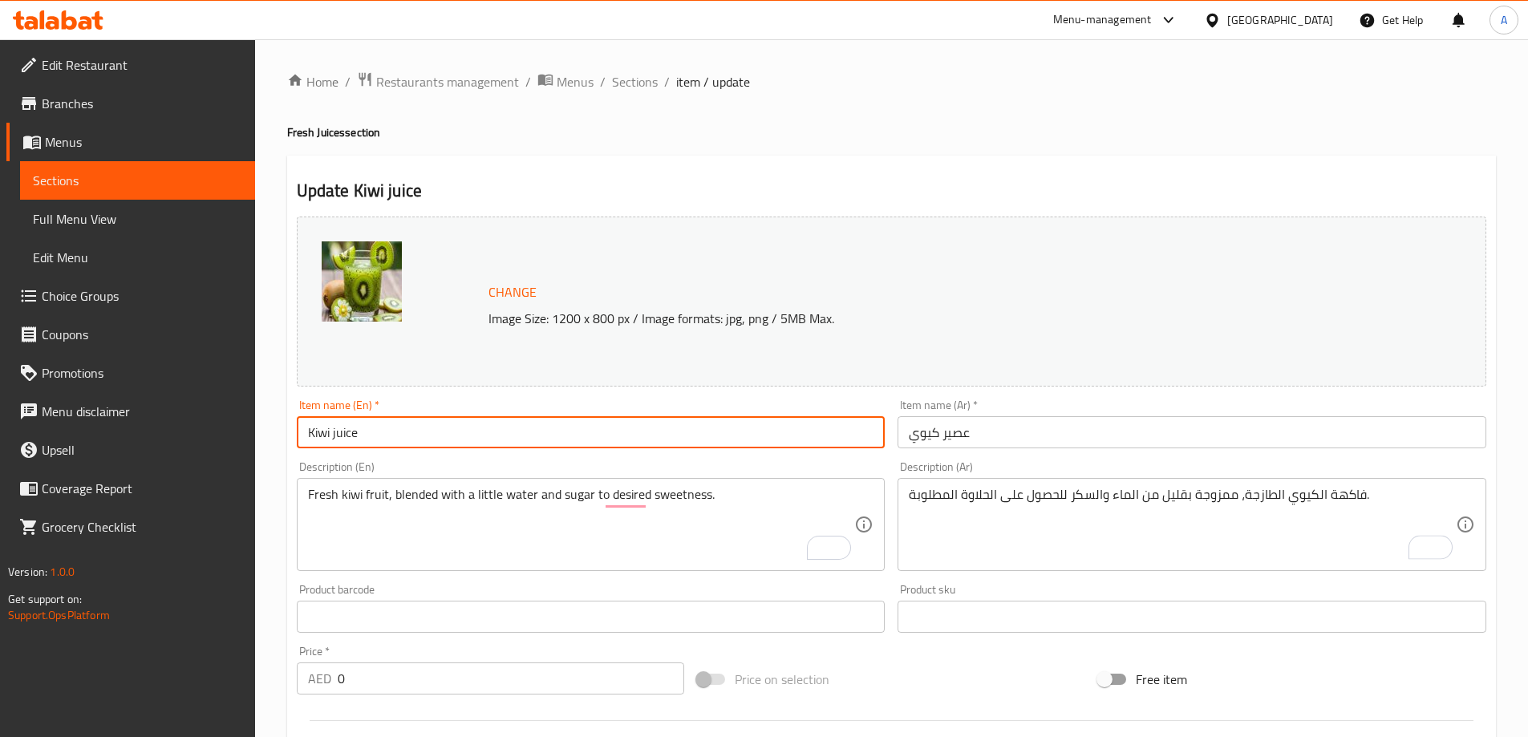
click at [797, 433] on input "Kiwi juice" at bounding box center [591, 432] width 589 height 32
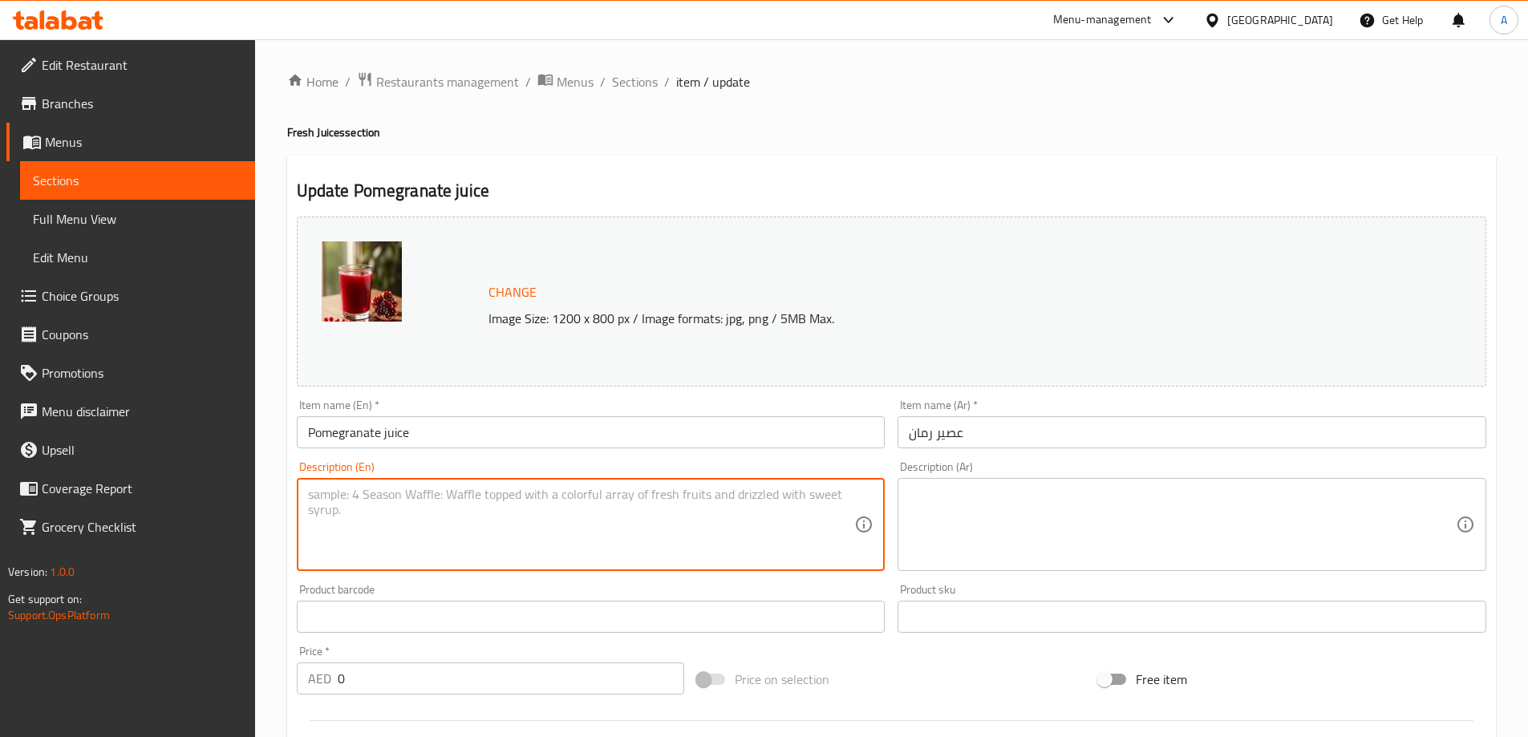
click at [452, 505] on textarea at bounding box center [581, 525] width 547 height 76
paste textarea "Fresh pomegranate seeds, pressed to extract the juice, with a touch of water an…"
type textarea "Fresh pomegranate seeds, pressed to extract the juice, with a touch of water an…"
click at [1012, 521] on textarea at bounding box center [1182, 525] width 547 height 76
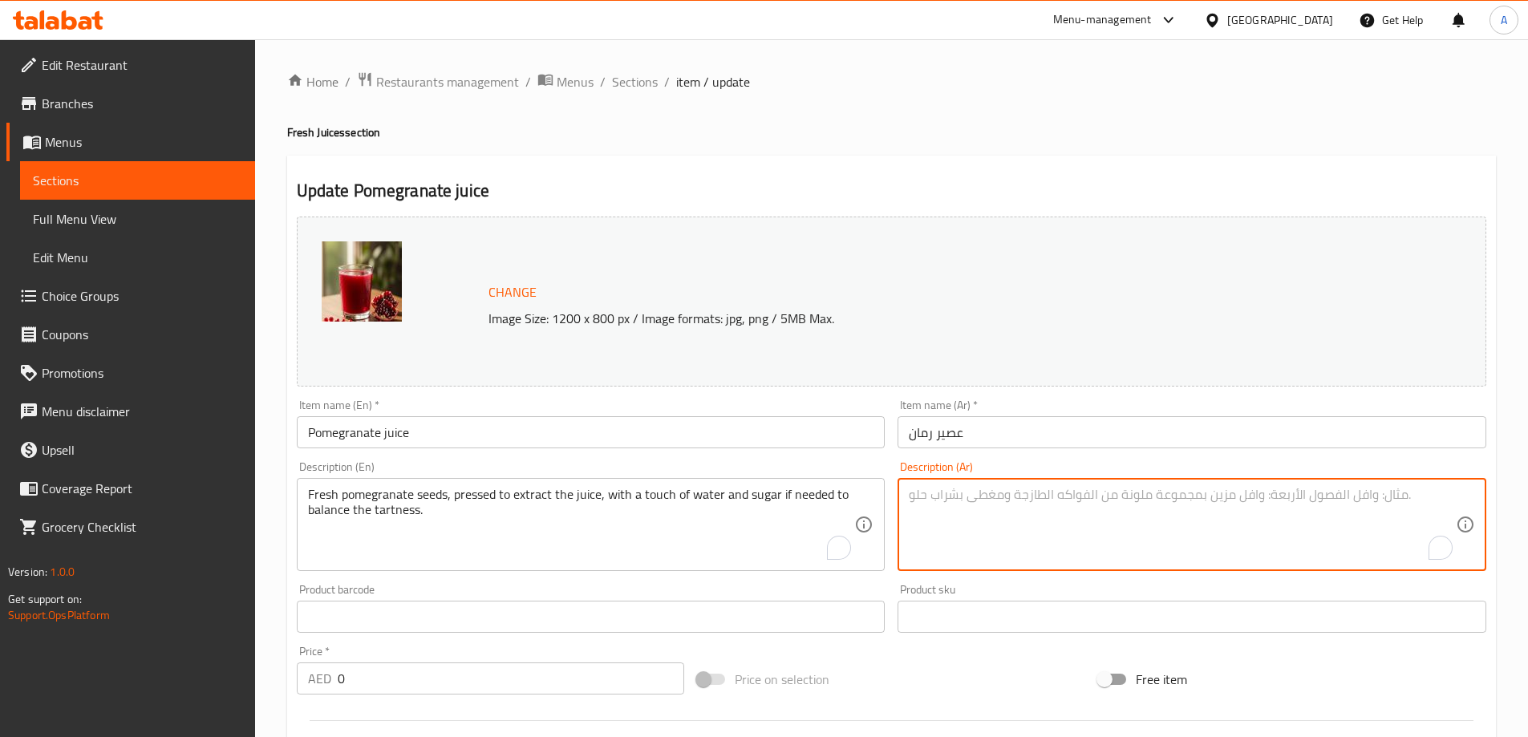
paste textarea "Fresh pomegranate seeds, pressed to extract the juice, with a touch of water an…"
drag, startPoint x: 1376, startPoint y: 493, endPoint x: 1396, endPoint y: 577, distance: 86.0
click at [1396, 577] on div "Description (Ar) Fresh pomegranate seeds, pressed to extract the juice, with a …" at bounding box center [1192, 516] width 602 height 123
type textarea "Fresh pomegranate seeds, pressed to extract the juice, with a touch of water an…"
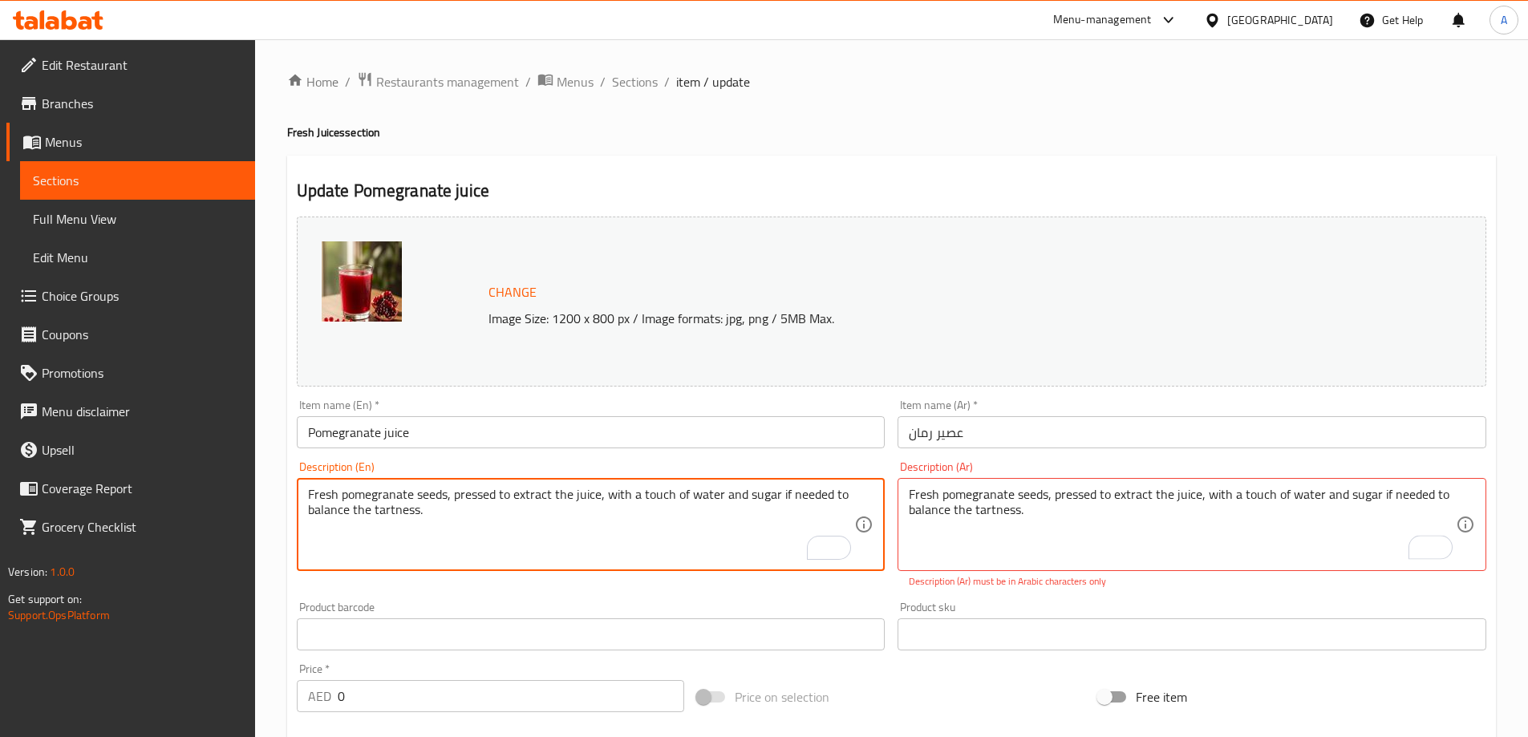
click at [776, 493] on textarea "Fresh pomegranate seeds, pressed to extract the juice, with a touch of water an…" at bounding box center [581, 525] width 547 height 76
type textarea "Fresh pomegranate seeds, pressed to extract the juice, with a touch of water an…"
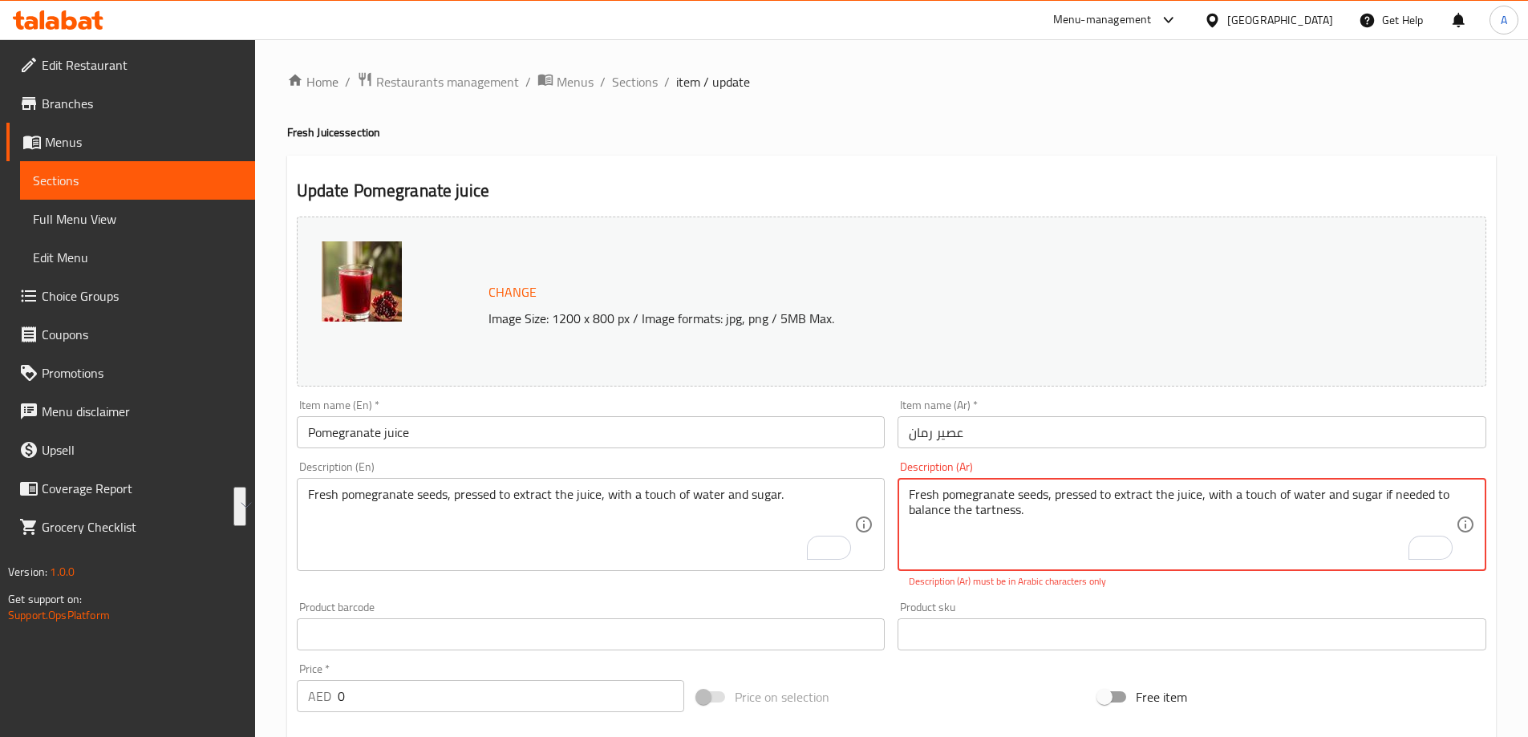
paste textarea "بذور الرمان الطازجة، معصورة لاستخراج العصير، مع لمسة من الماء والسكر إذا لزم ال…"
click at [1053, 494] on textarea "بذور الرمان الطازجة، معصورة لاستخراج العصير، مع لمسة من الماء والسكر إذا لزم ال…" at bounding box center [1182, 525] width 547 height 76
type textarea "بذور الرمان الطازجة، معصورة لاستخراج العصير، مع لمسة من الماء والسكر."
click at [766, 446] on input "Pomegranate juice" at bounding box center [591, 432] width 589 height 32
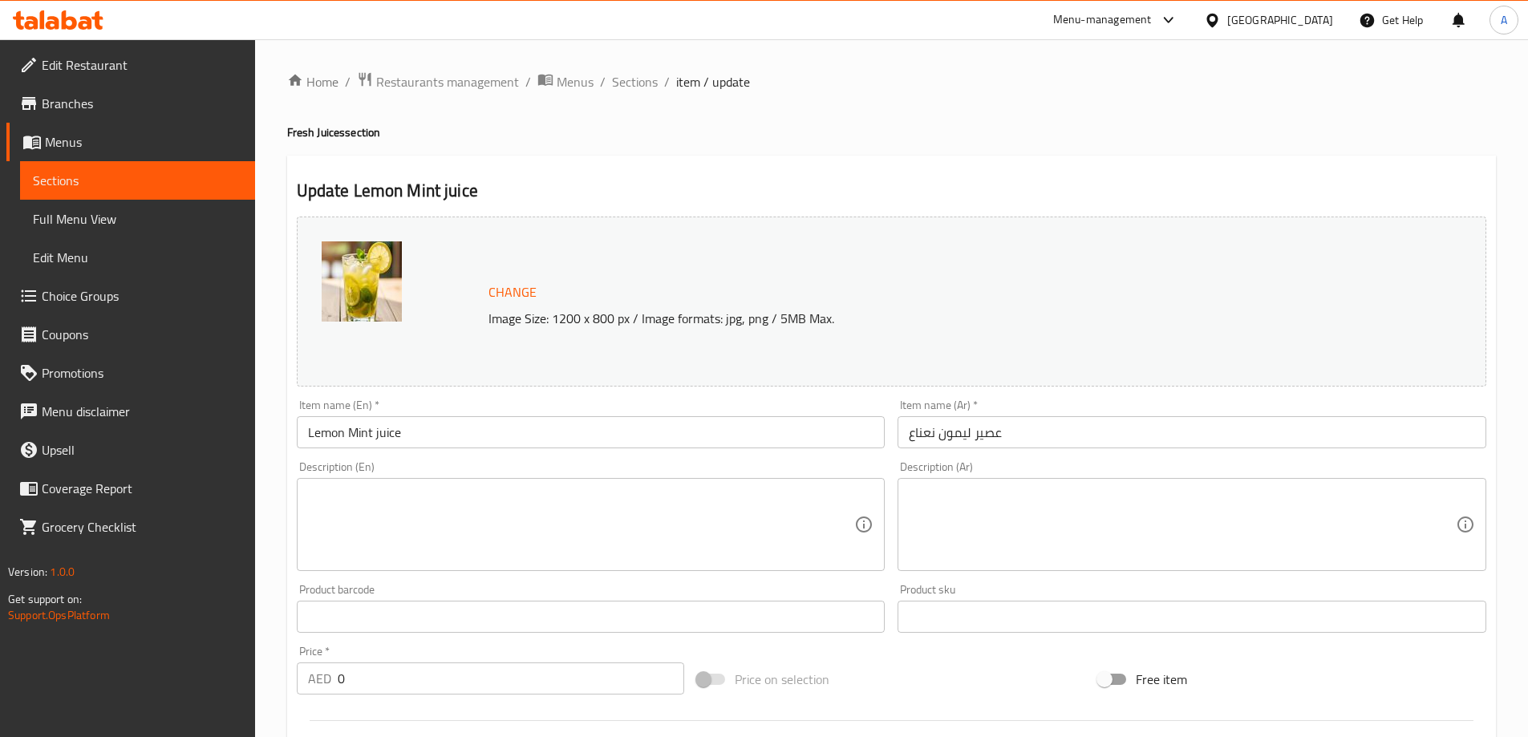
click at [425, 520] on textarea at bounding box center [581, 525] width 547 height 76
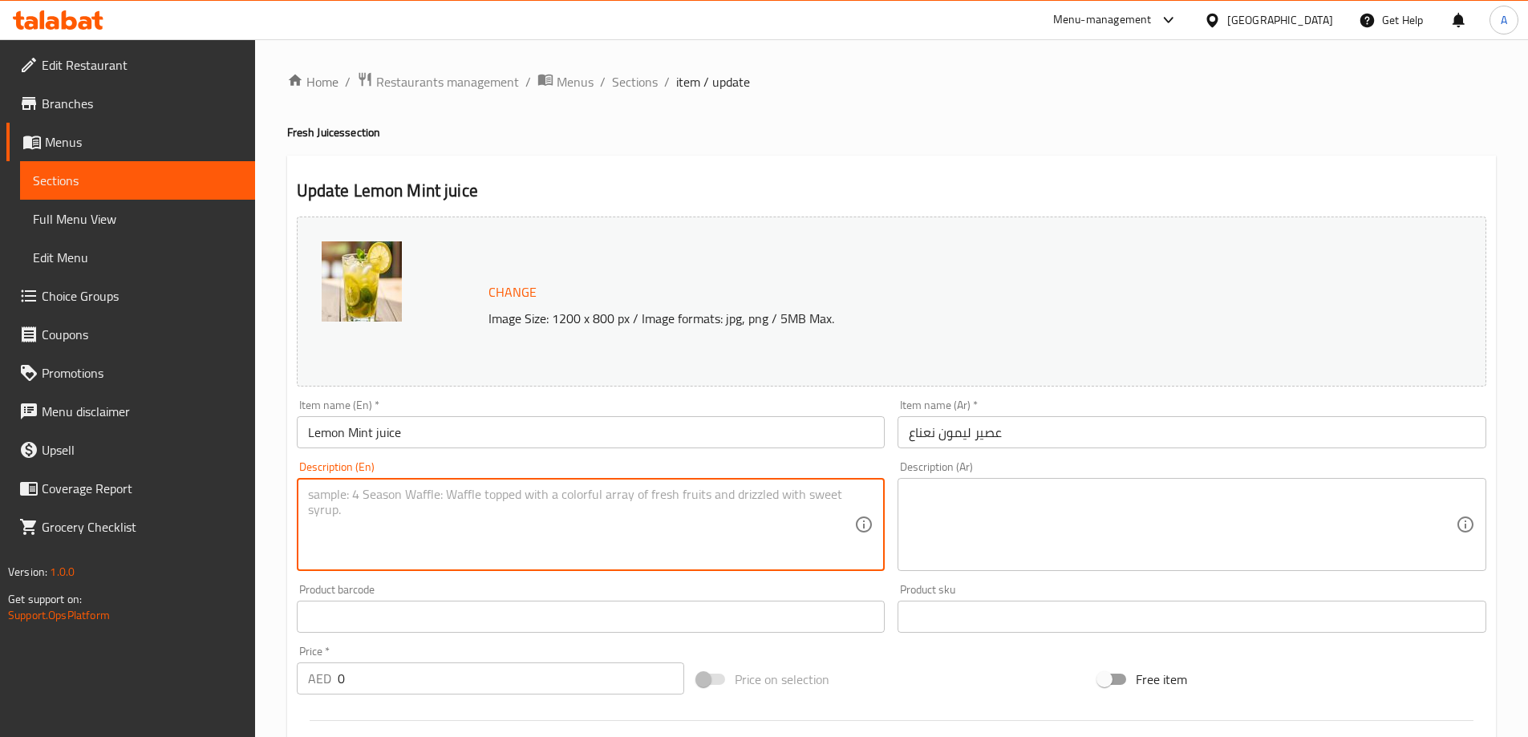
paste textarea "Fresh lemon juice, mint leaves, water, and sugar blended together until smooth."
type textarea "Fresh lemon juice, mint leaves, water, and sugar blended together until smooth."
click at [1088, 510] on textarea at bounding box center [1182, 525] width 547 height 76
paste textarea "عصير الليمون الطازج وأوراق النعناع والماء والسكر يخلطوا معًا حتى يصبح المزيج نا…"
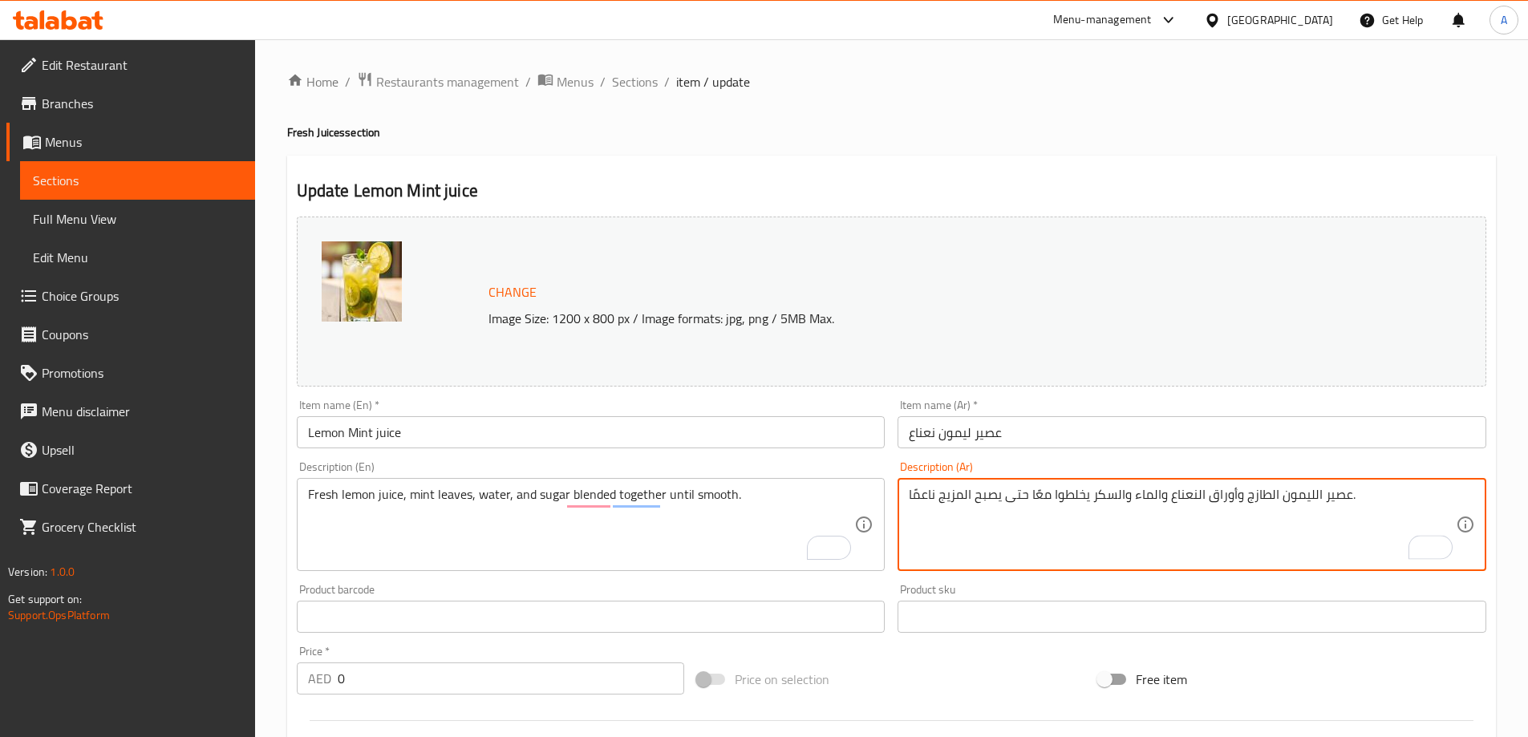
type textarea "عصير الليمون الطازج وأوراق النعناع والماء والسكر يخلطوا معًا حتى يصبح المزيج نا…"
click at [706, 451] on div "Item name (En)   * Lemon Mint juice Item name (En) *" at bounding box center [591, 424] width 602 height 62
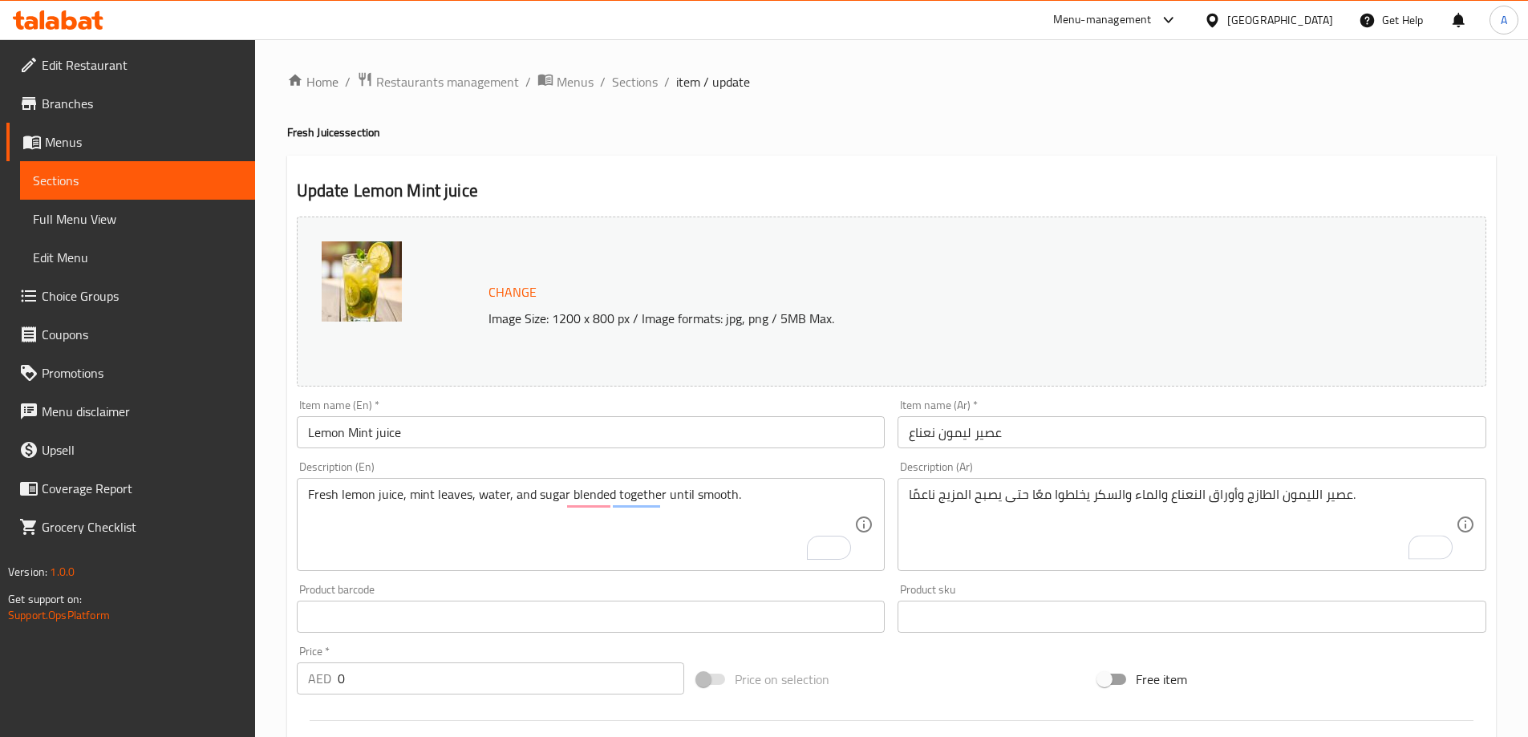
click at [709, 437] on input "Lemon Mint juice" at bounding box center [591, 432] width 589 height 32
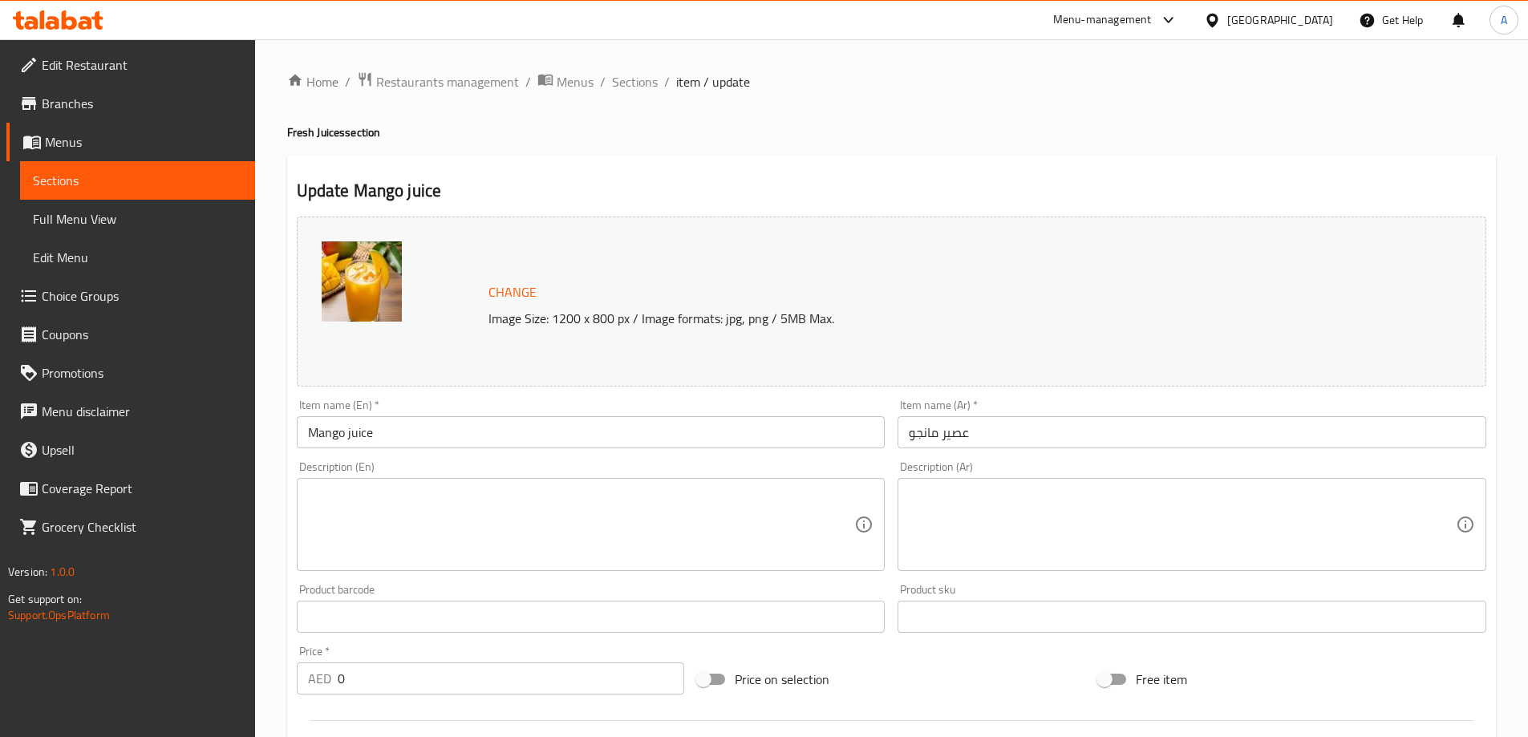
click at [402, 421] on input "Mango juice" at bounding box center [591, 432] width 589 height 32
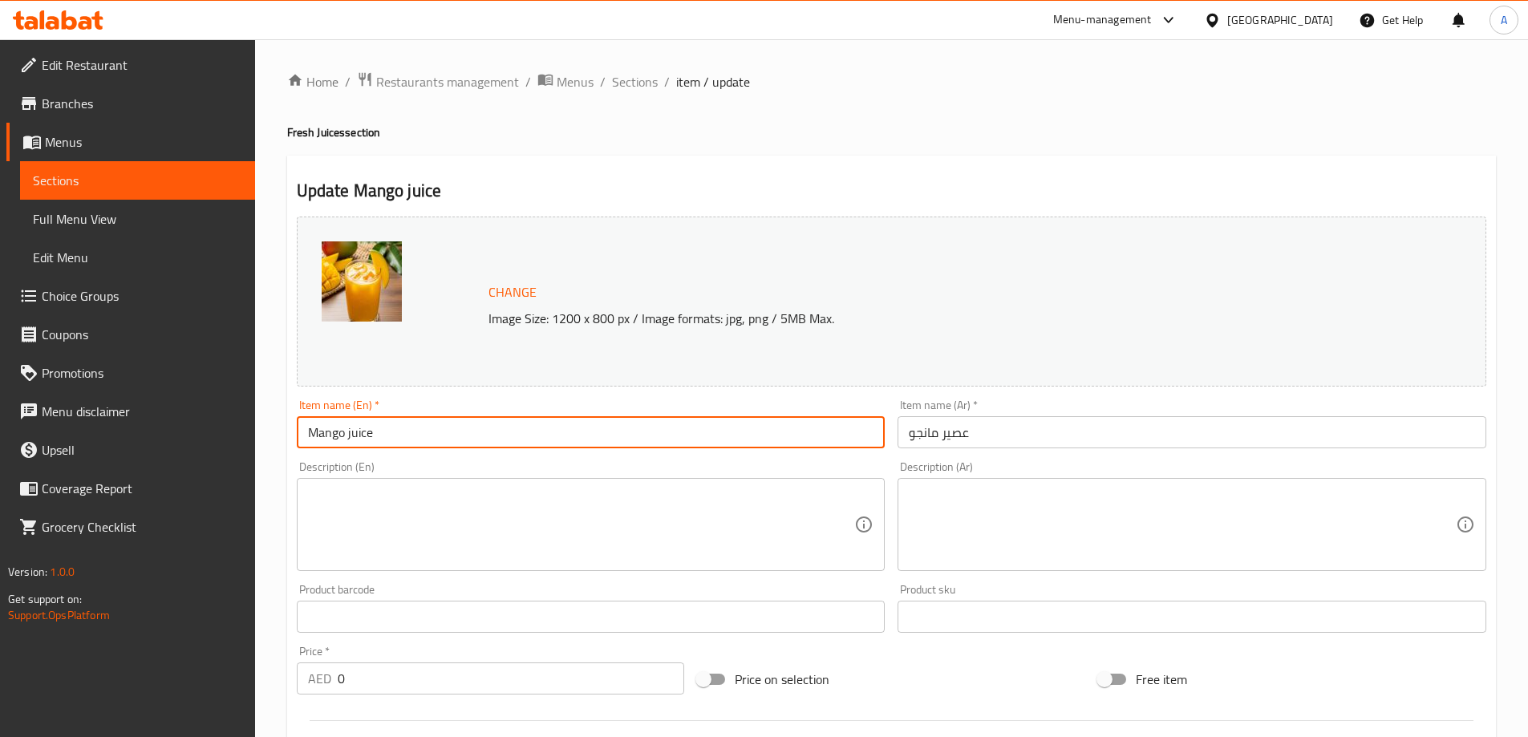
click at [402, 421] on input "Mango juice" at bounding box center [591, 432] width 589 height 32
click at [545, 509] on textarea at bounding box center [581, 525] width 547 height 76
paste textarea "Popular Egyptian juice made with fresh mangoes, water, and sugar."
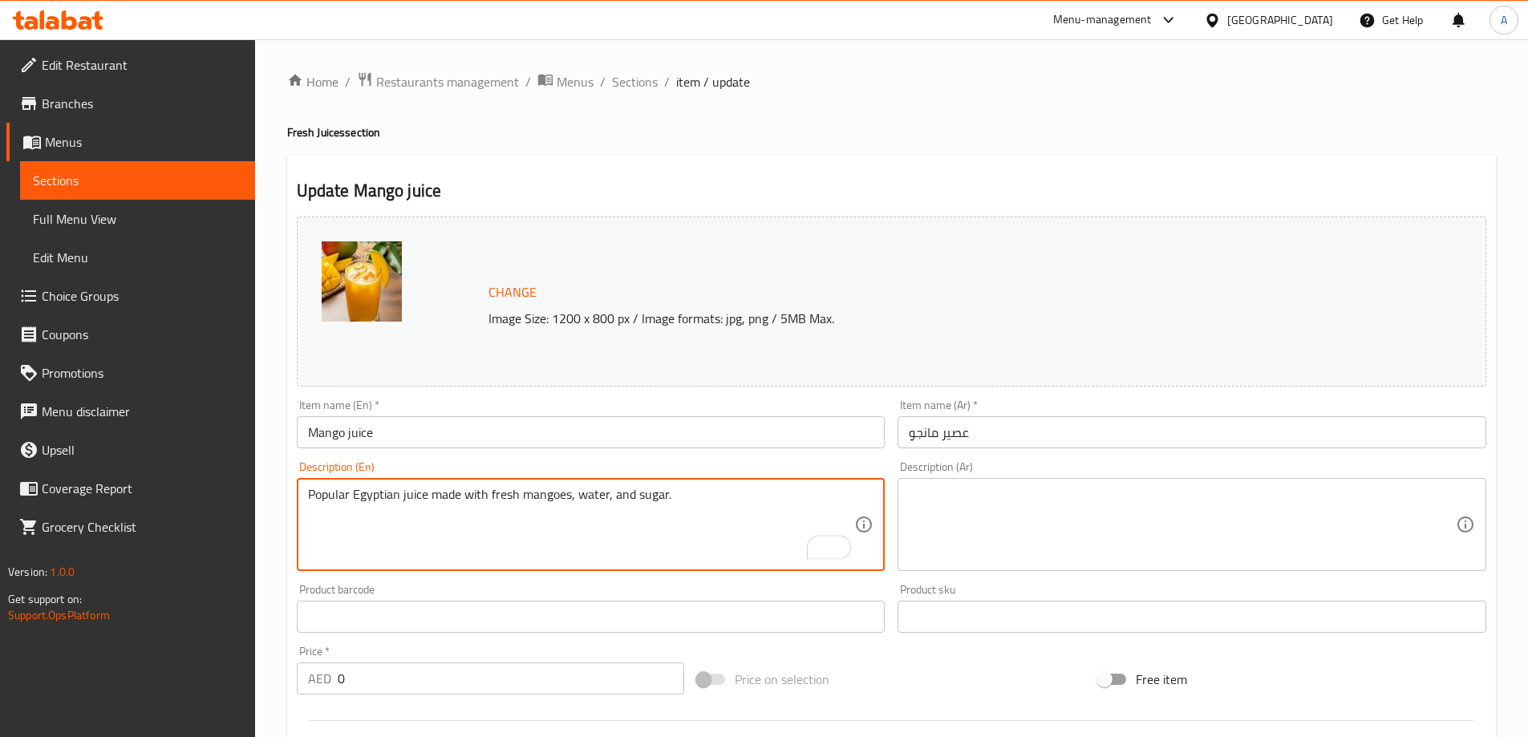
click at [490, 492] on textarea "Popular Egyptian juice made with fresh mangoes, water, and sugar." at bounding box center [581, 525] width 547 height 76
type textarea "Fresh mangoes, water, and sugar."
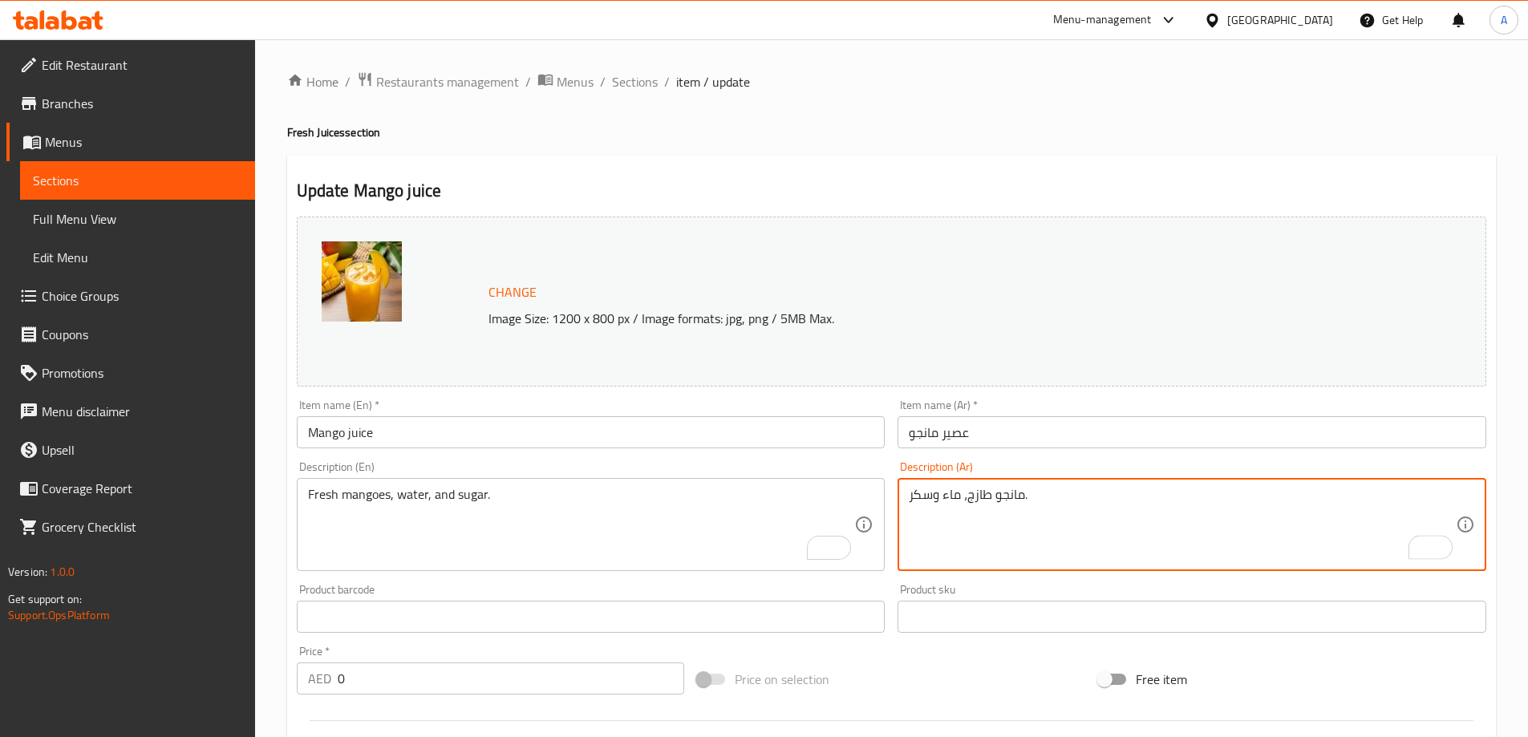
type textarea "مانجو طازج، ماء وسكر."
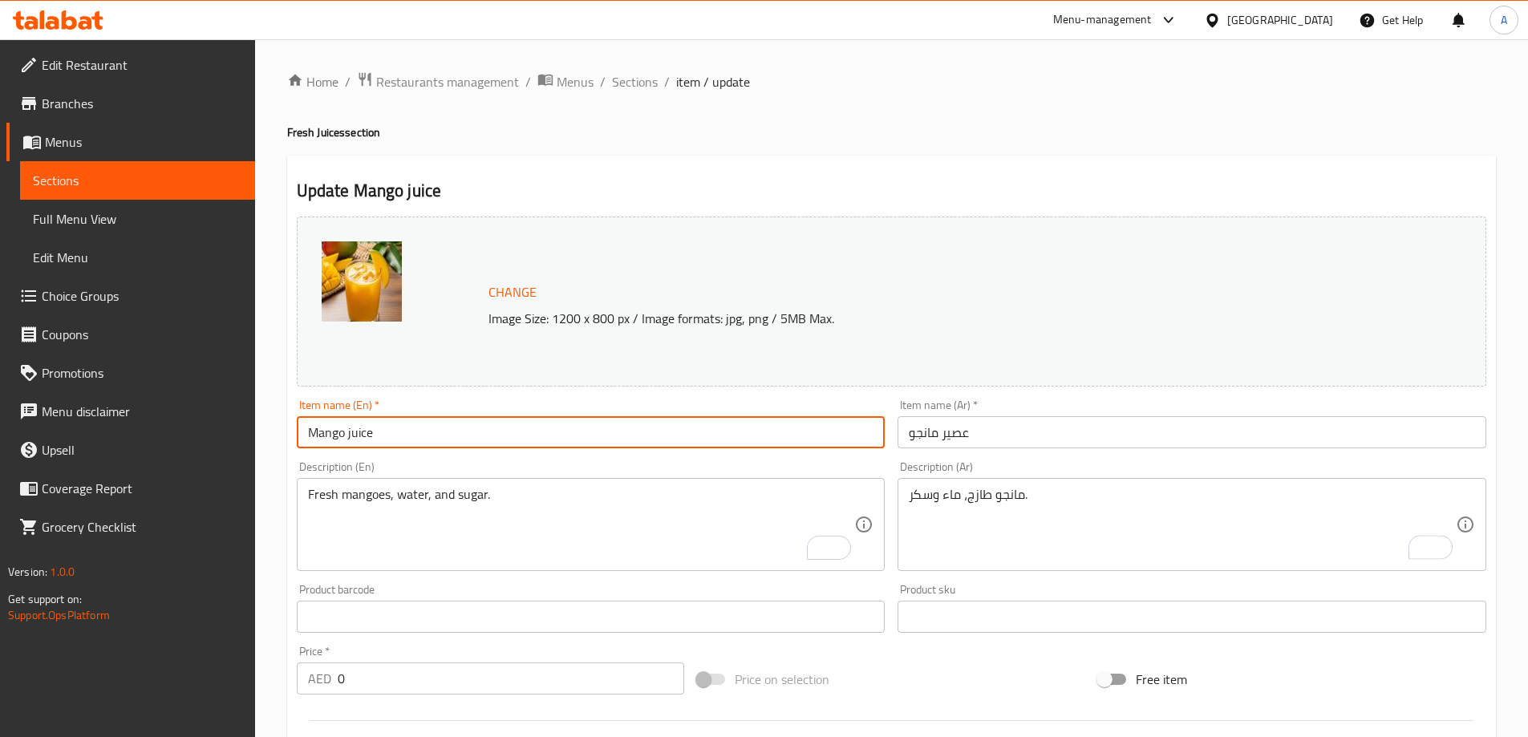
click at [553, 433] on input "Mango juice" at bounding box center [591, 432] width 589 height 32
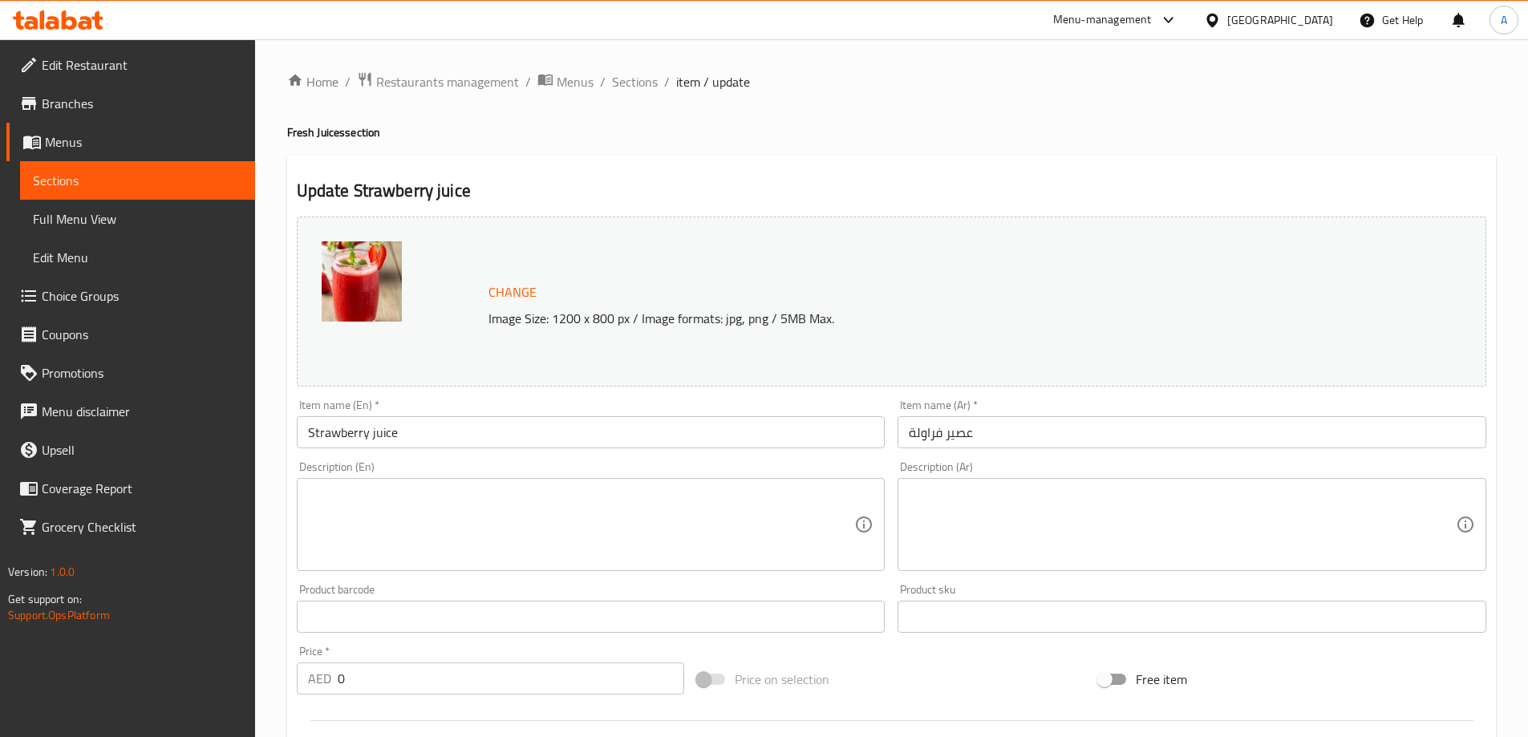
click at [968, 527] on textarea at bounding box center [1182, 525] width 547 height 76
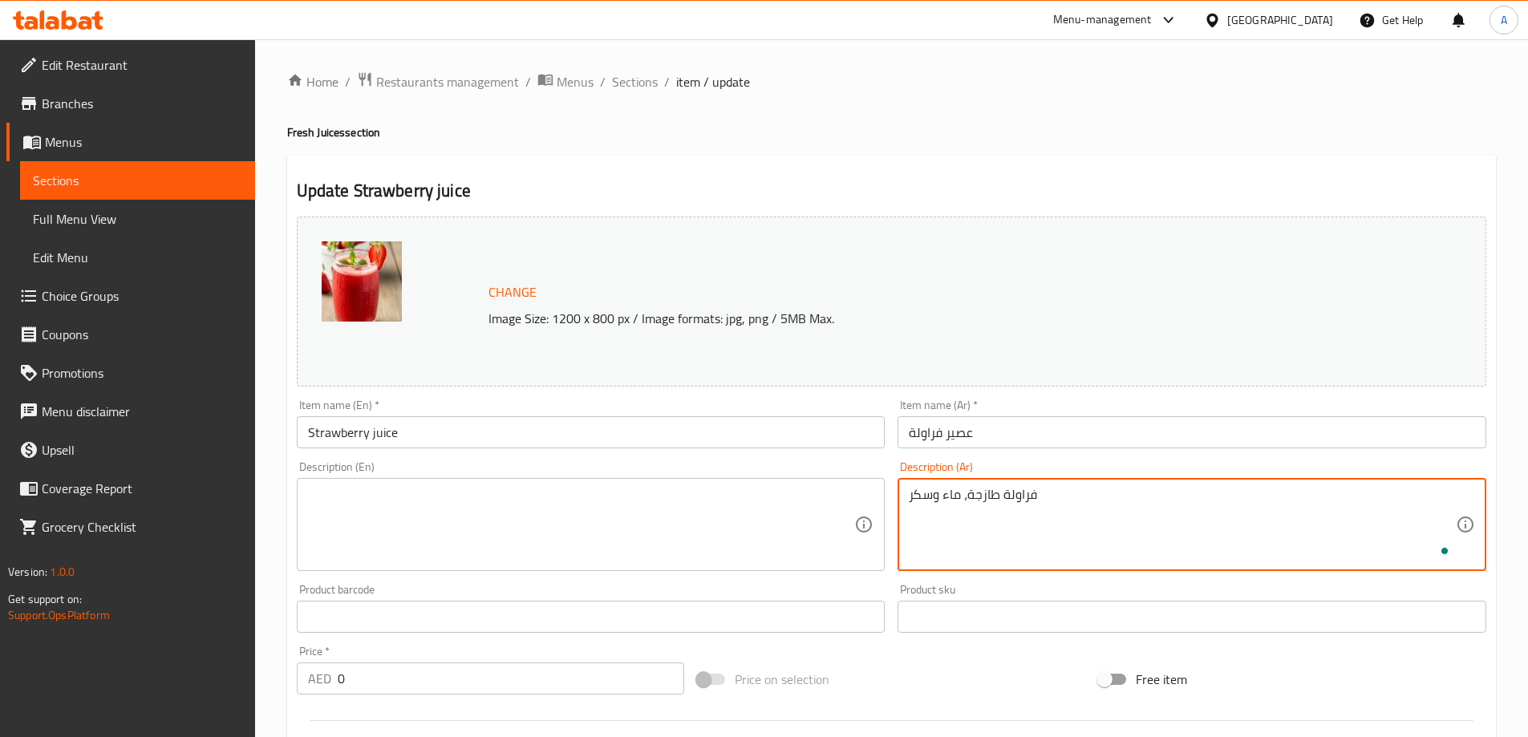
type textarea "فراولة طازجة، ماء وسكر"
click at [753, 515] on textarea at bounding box center [581, 525] width 547 height 76
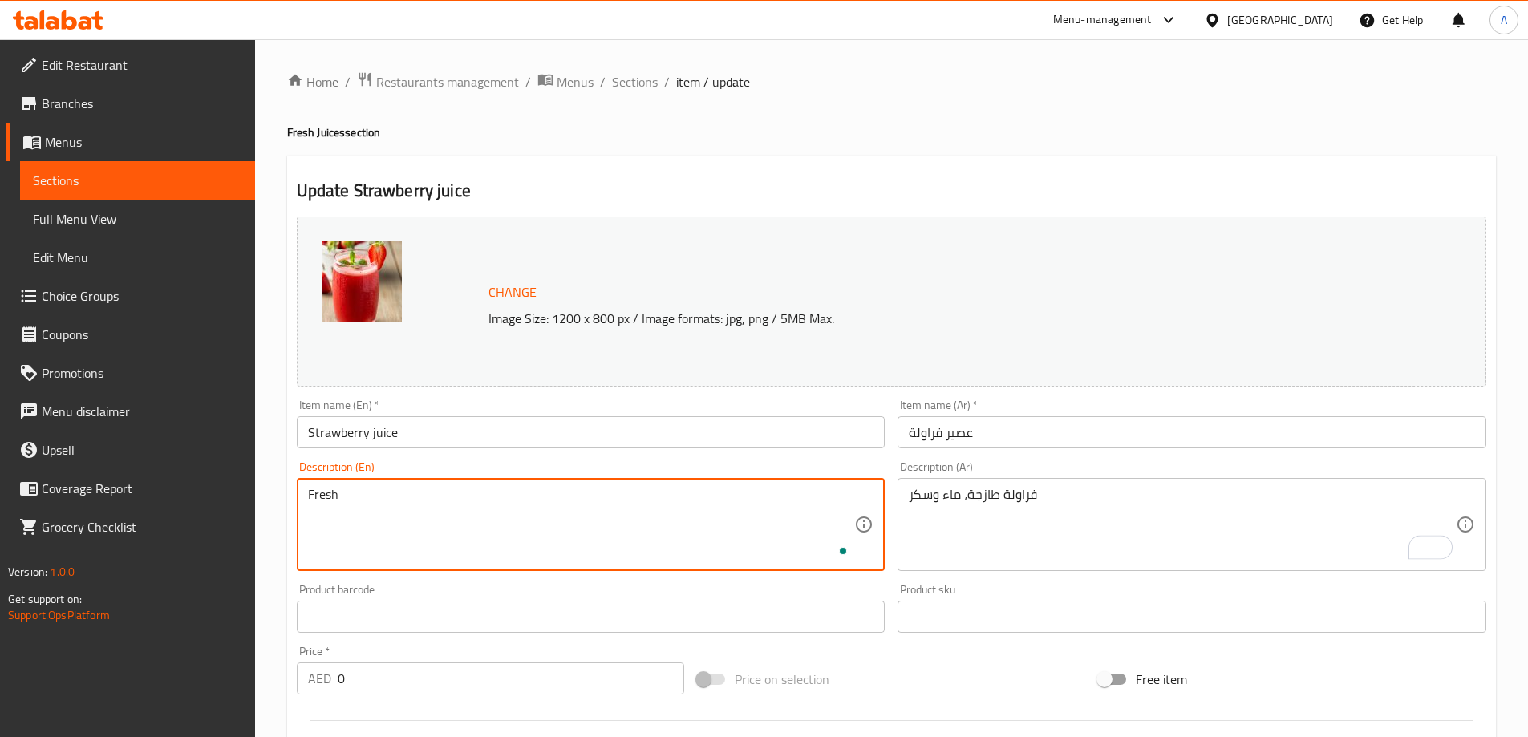
click at [333, 436] on input "Strawberry juice" at bounding box center [591, 432] width 589 height 32
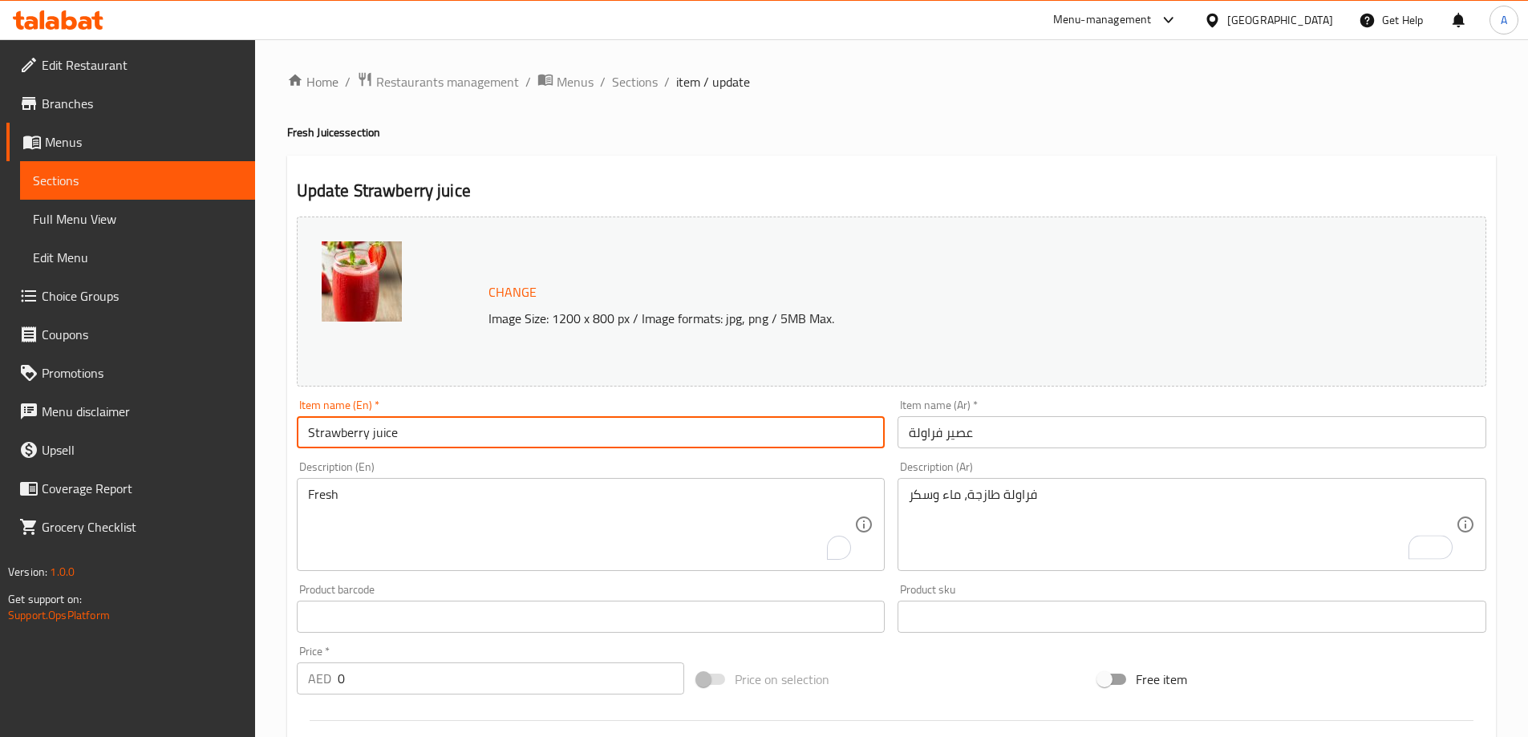
click at [333, 436] on input "Strawberry juice" at bounding box center [591, 432] width 589 height 32
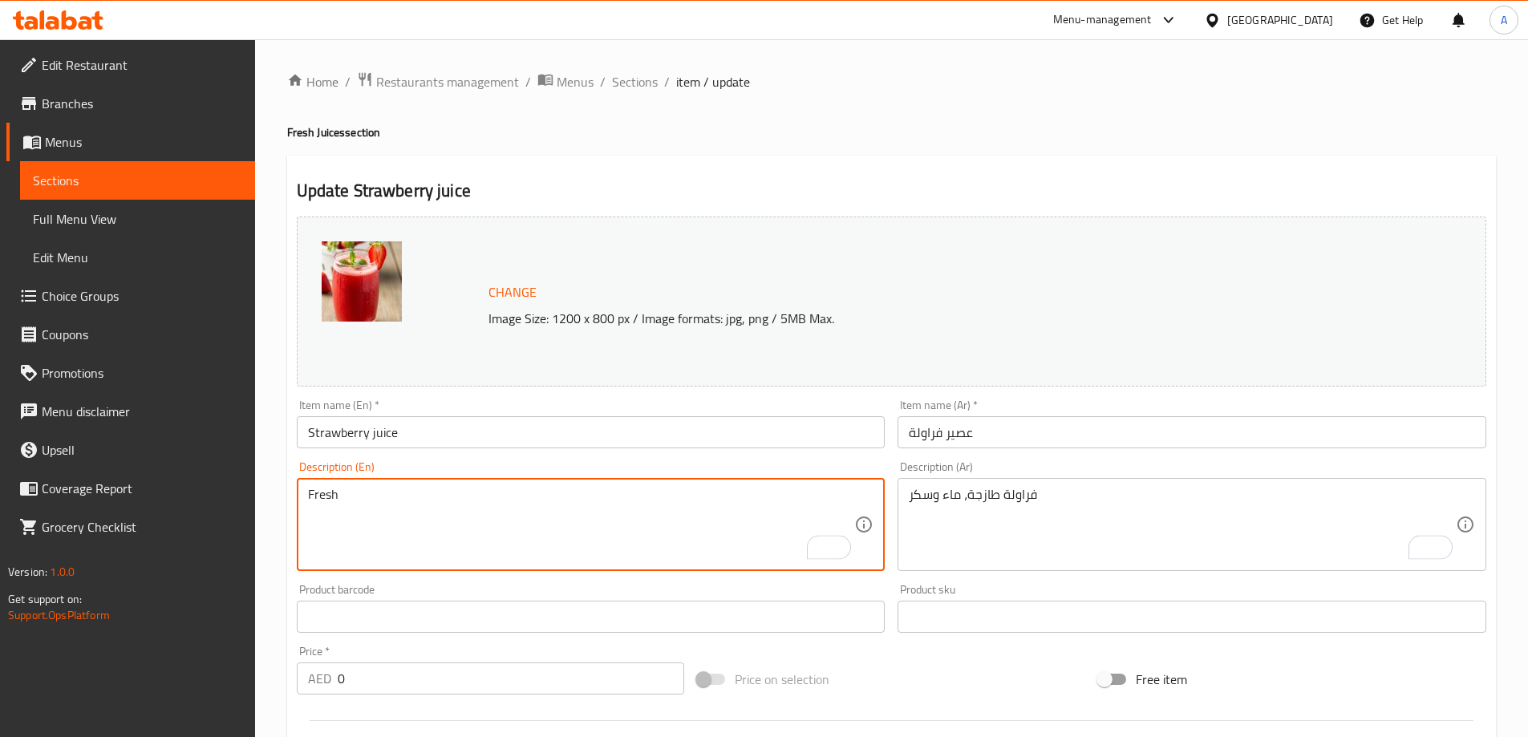
paste textarea "Strawberry"
type textarea "Fresh Strawberry, water and sugar."
click at [432, 445] on input "Strawberry juice" at bounding box center [591, 432] width 589 height 32
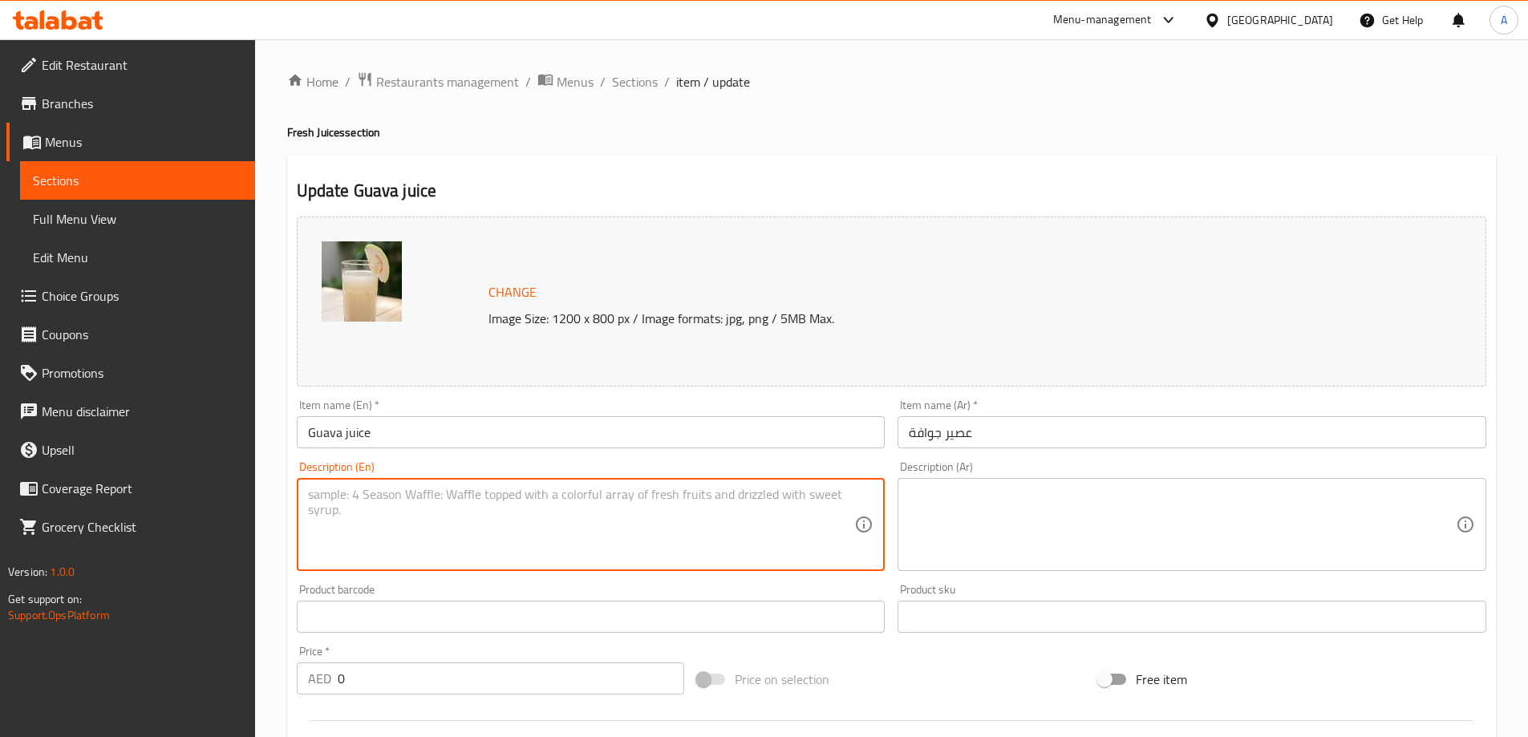
click at [426, 520] on textarea at bounding box center [581, 525] width 547 height 76
paste textarea "resh guava fruit, blended with chilled milk and a spoonful of sugar."
type textarea "resh guava fruit, blended with chilled milk and a spoonful of sugar."
click at [1157, 525] on textarea at bounding box center [1182, 525] width 547 height 76
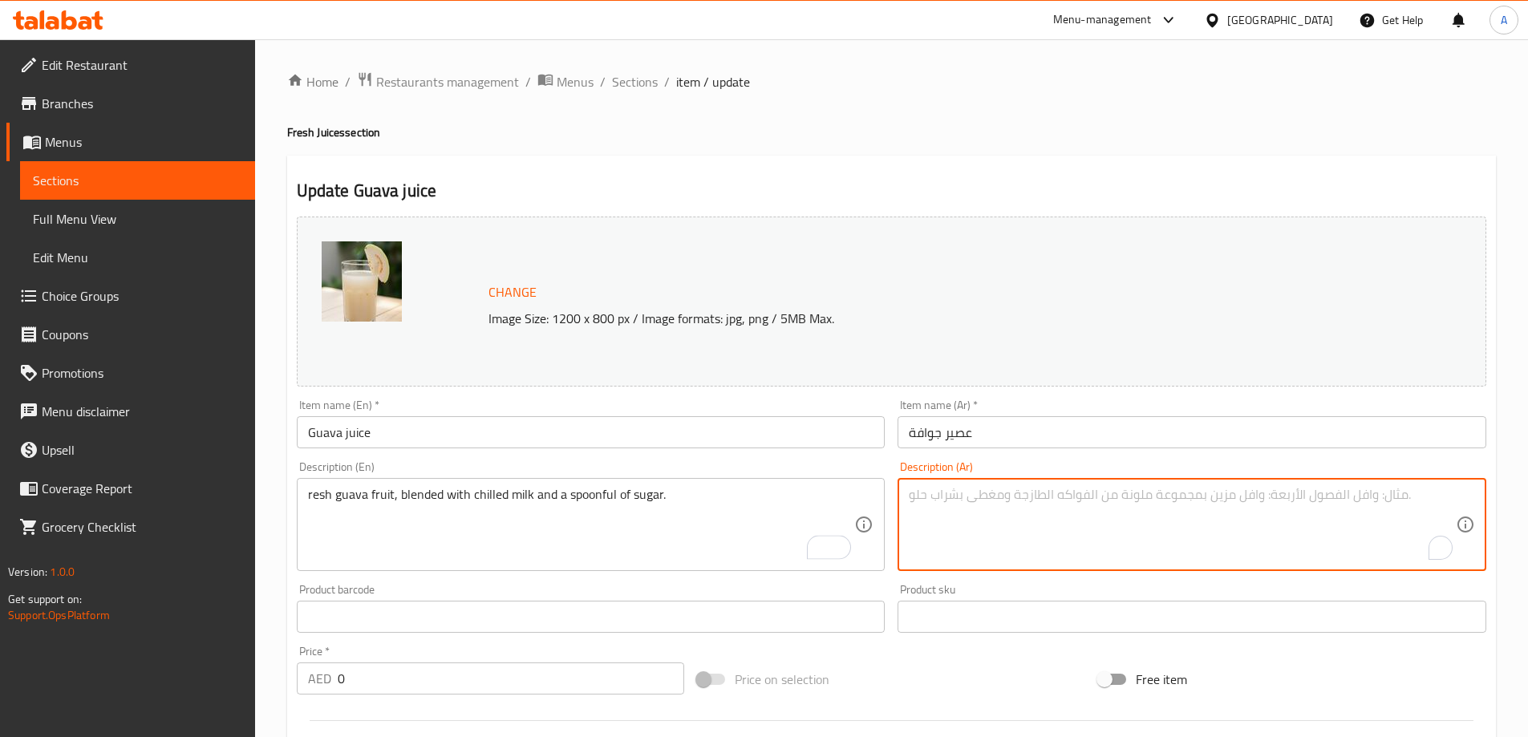
paste textarea "فاكهة الجوافة الطازجة، ممزوجة بالحليب المبرد وملعقة من السكر."
type textarea "فاكهة الجوافة الطازجة، ممزوجة بالحليب المبرد وملعقة من السكر."
click at [817, 444] on input "Guava juice" at bounding box center [591, 432] width 589 height 32
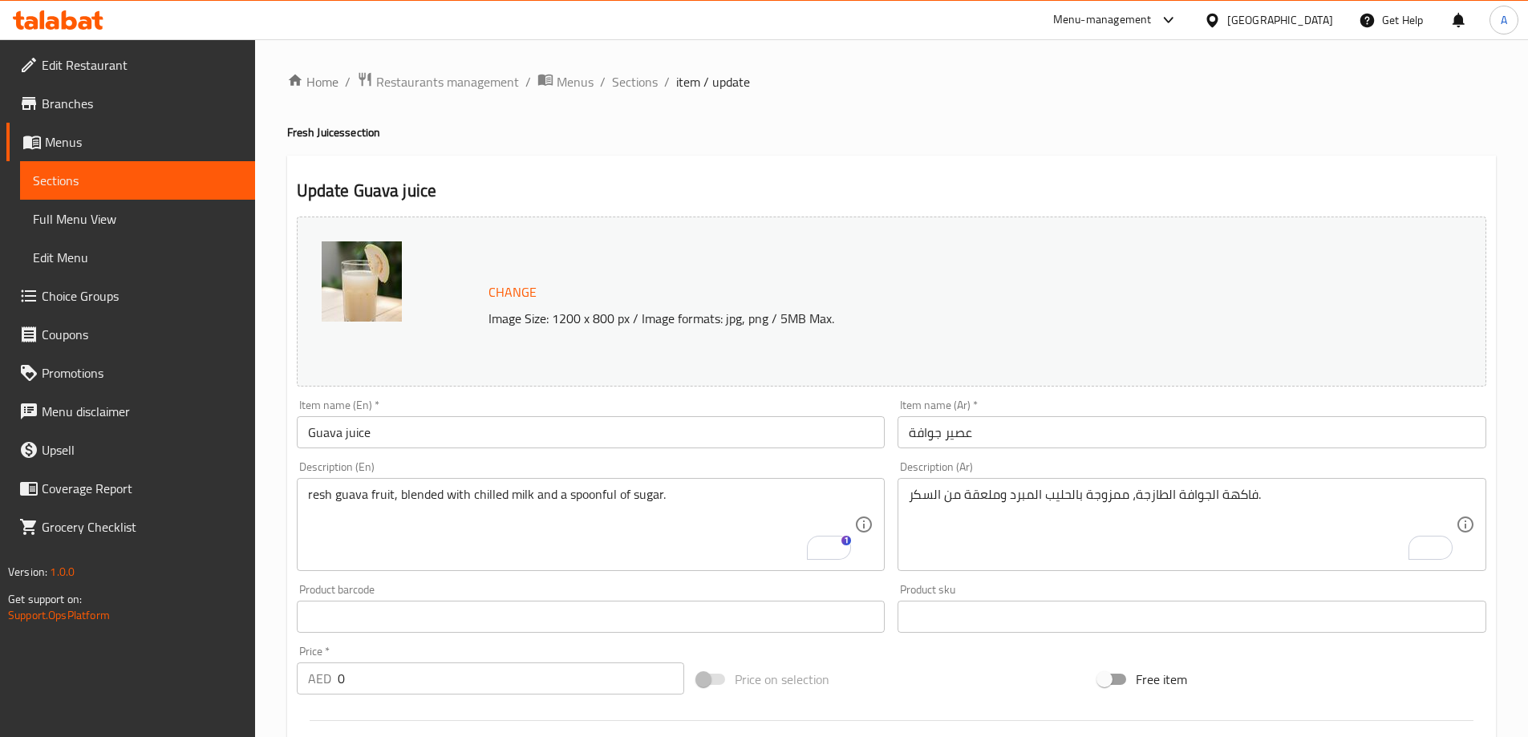
click at [87, 224] on span "Full Menu View" at bounding box center [137, 218] width 209 height 19
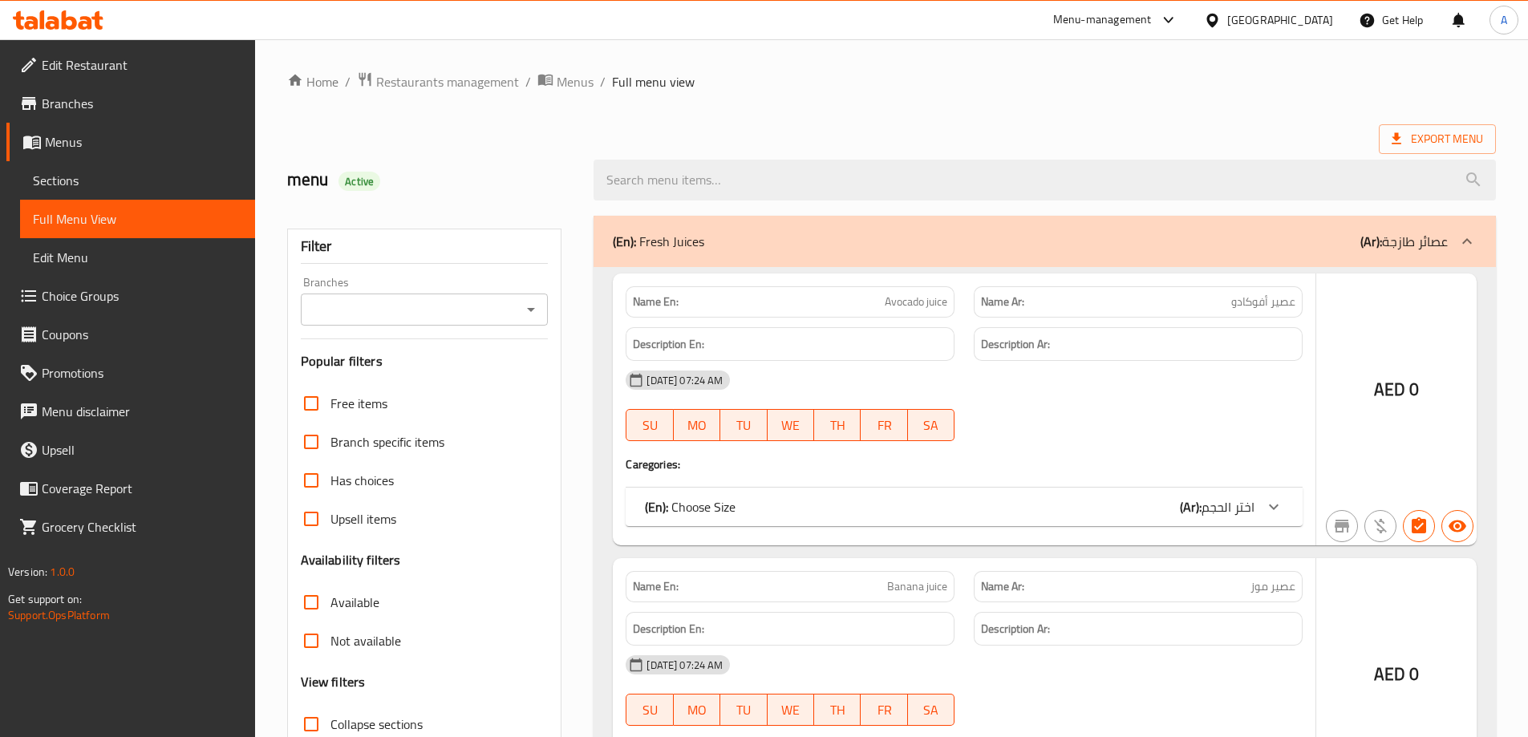
click at [1408, 133] on div at bounding box center [764, 368] width 1528 height 737
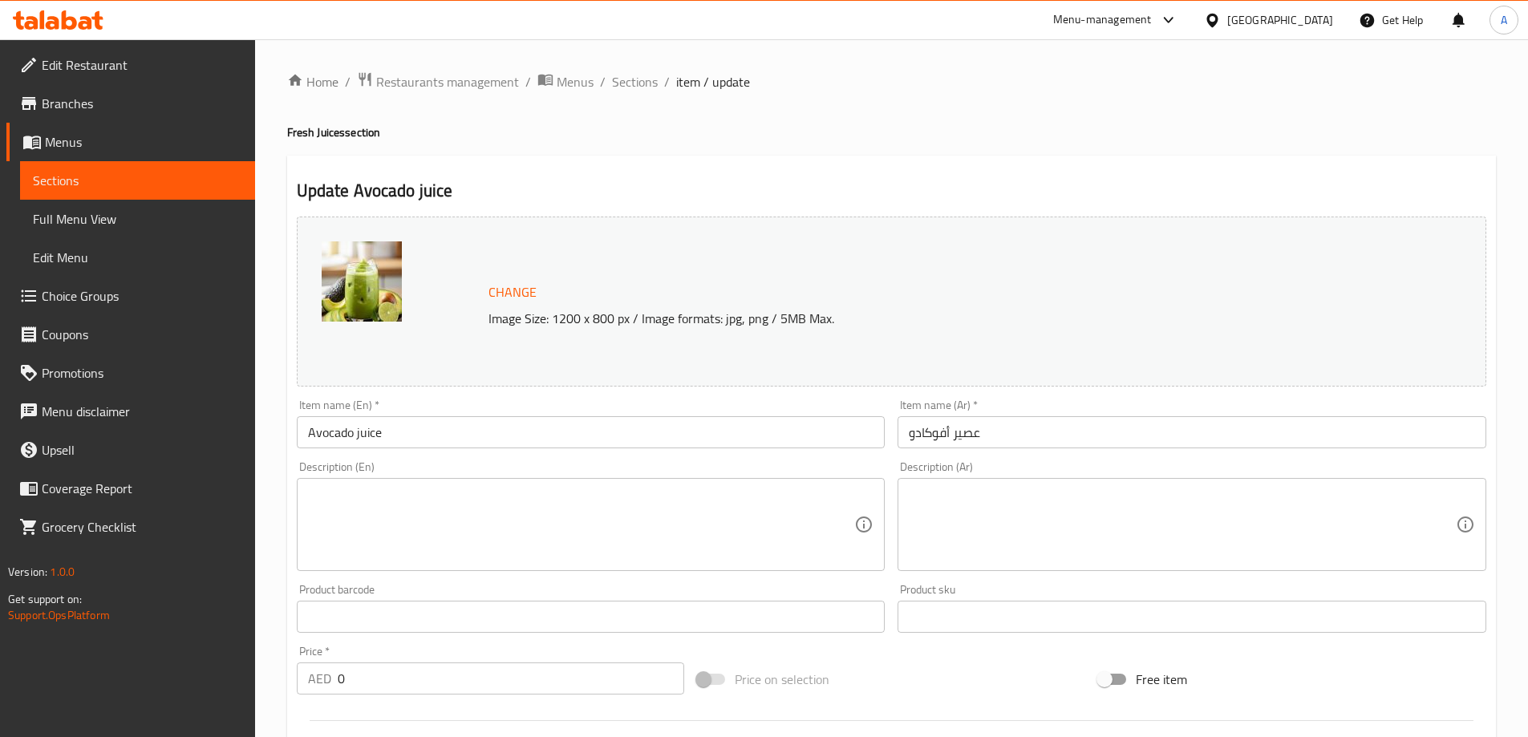
click at [330, 427] on input "Avocado juice" at bounding box center [591, 432] width 589 height 32
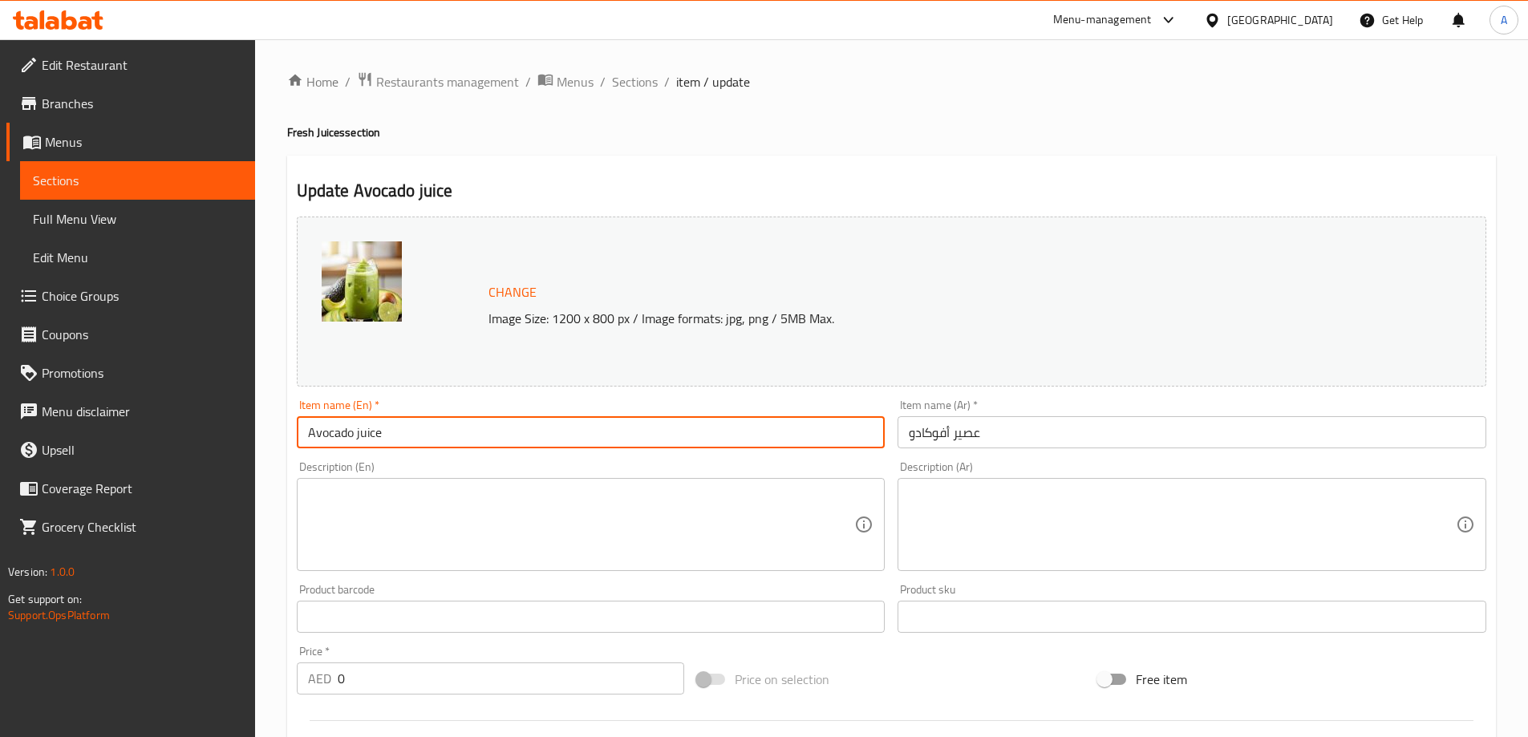
click at [330, 427] on input "Avocado juice" at bounding box center [591, 432] width 589 height 32
click at [417, 522] on textarea at bounding box center [581, 525] width 547 height 76
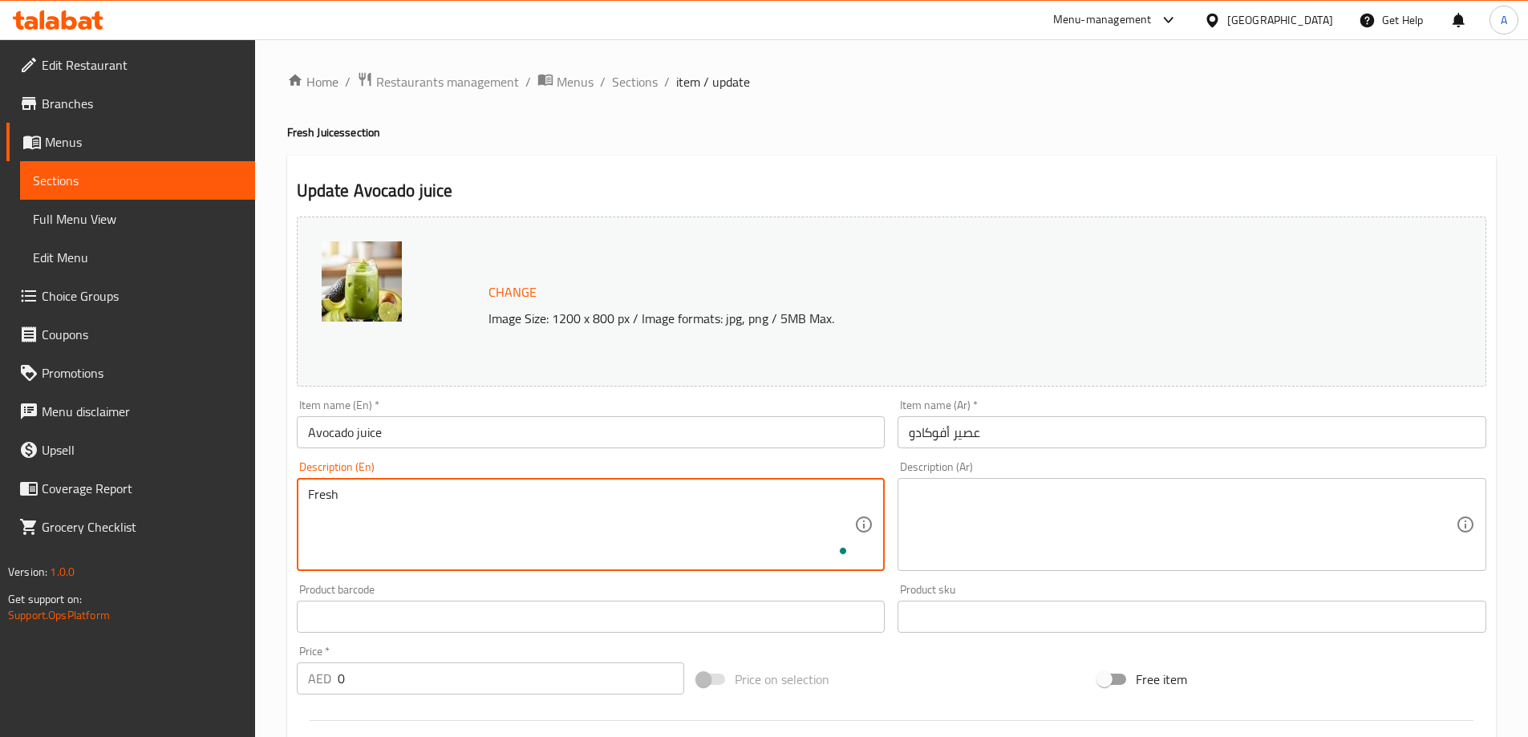
paste textarea "Avocado"
type textarea "Fresh Avocado, water and sugar."
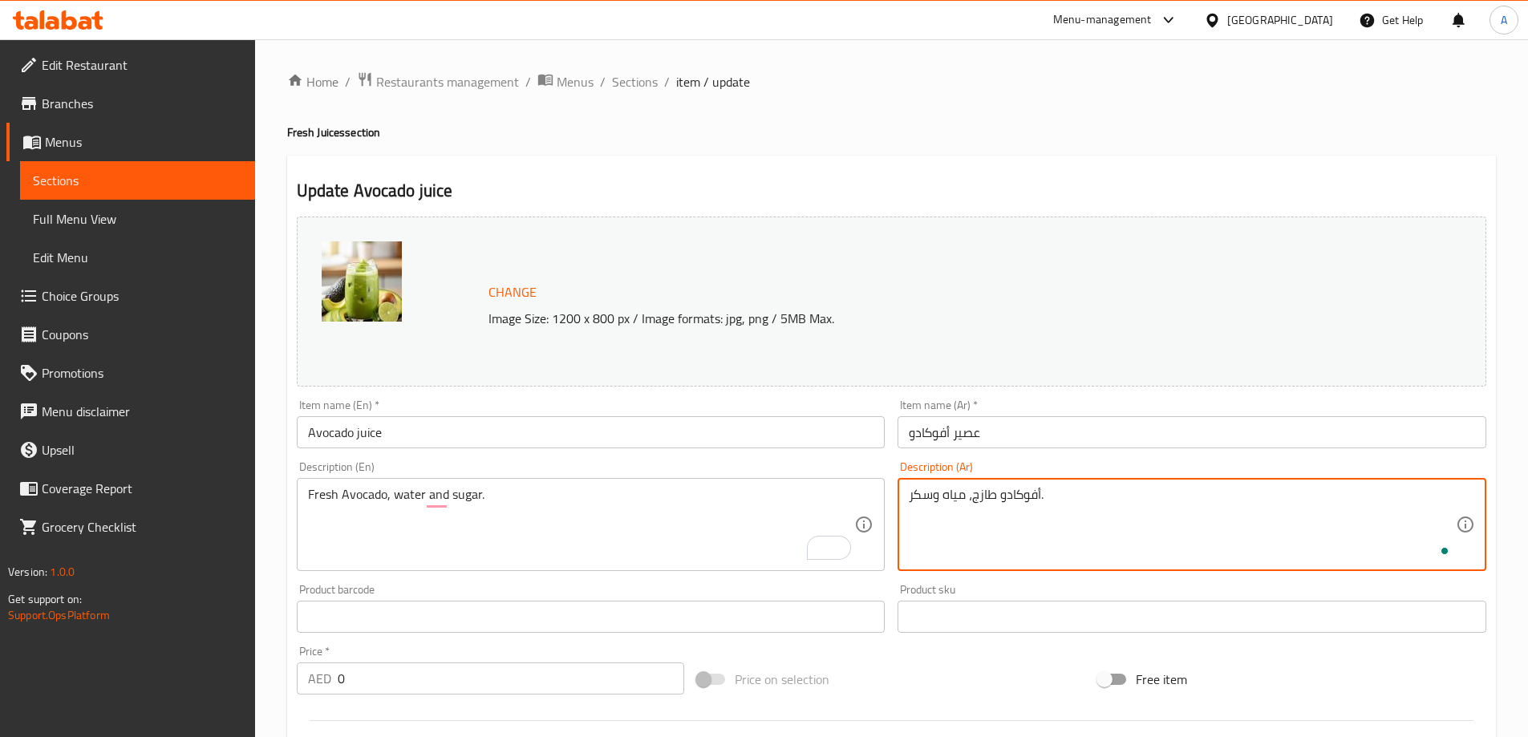
type textarea "أفوكادو طازج، مياه وسكر."
click at [441, 435] on input "Avocado juice" at bounding box center [591, 432] width 589 height 32
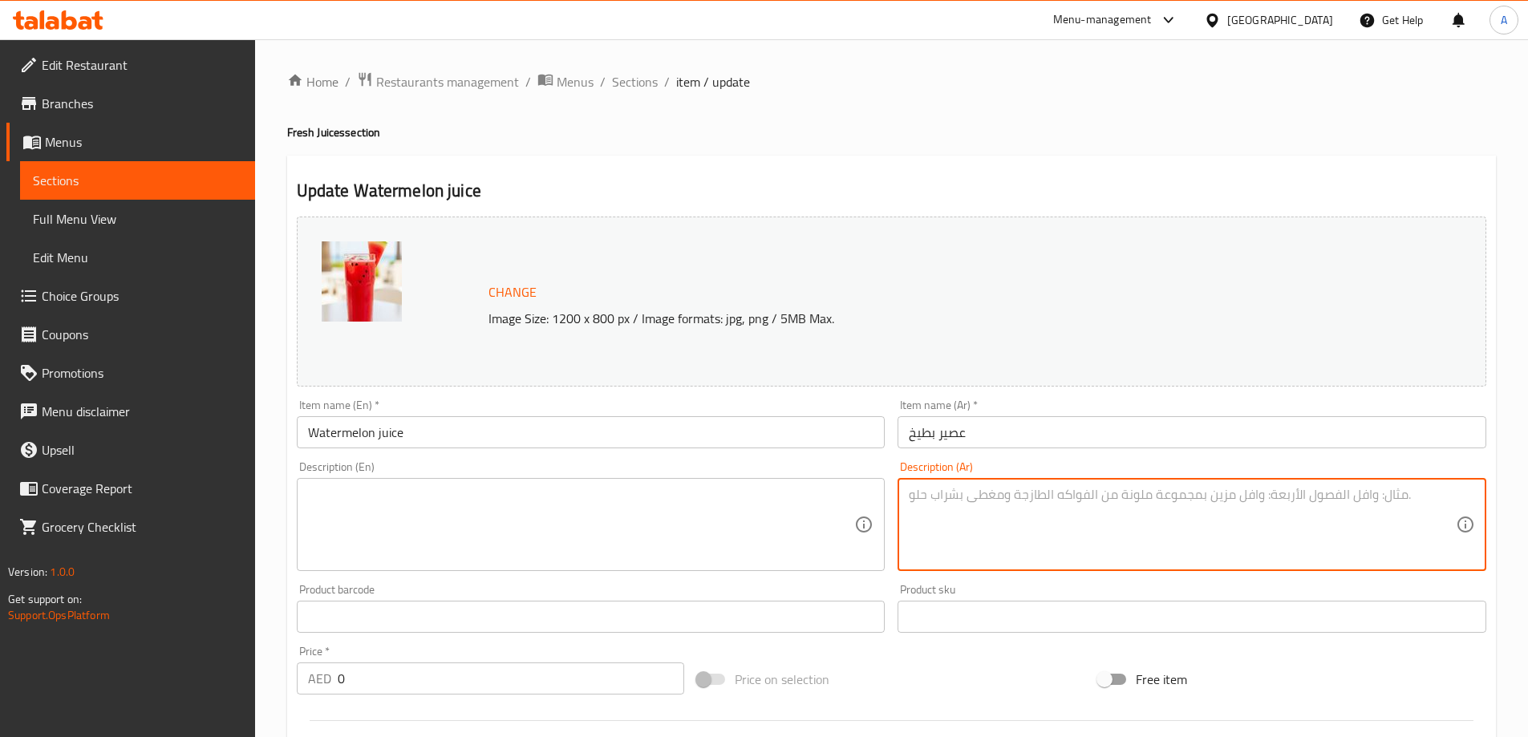
click at [1050, 519] on textarea at bounding box center [1182, 525] width 547 height 76
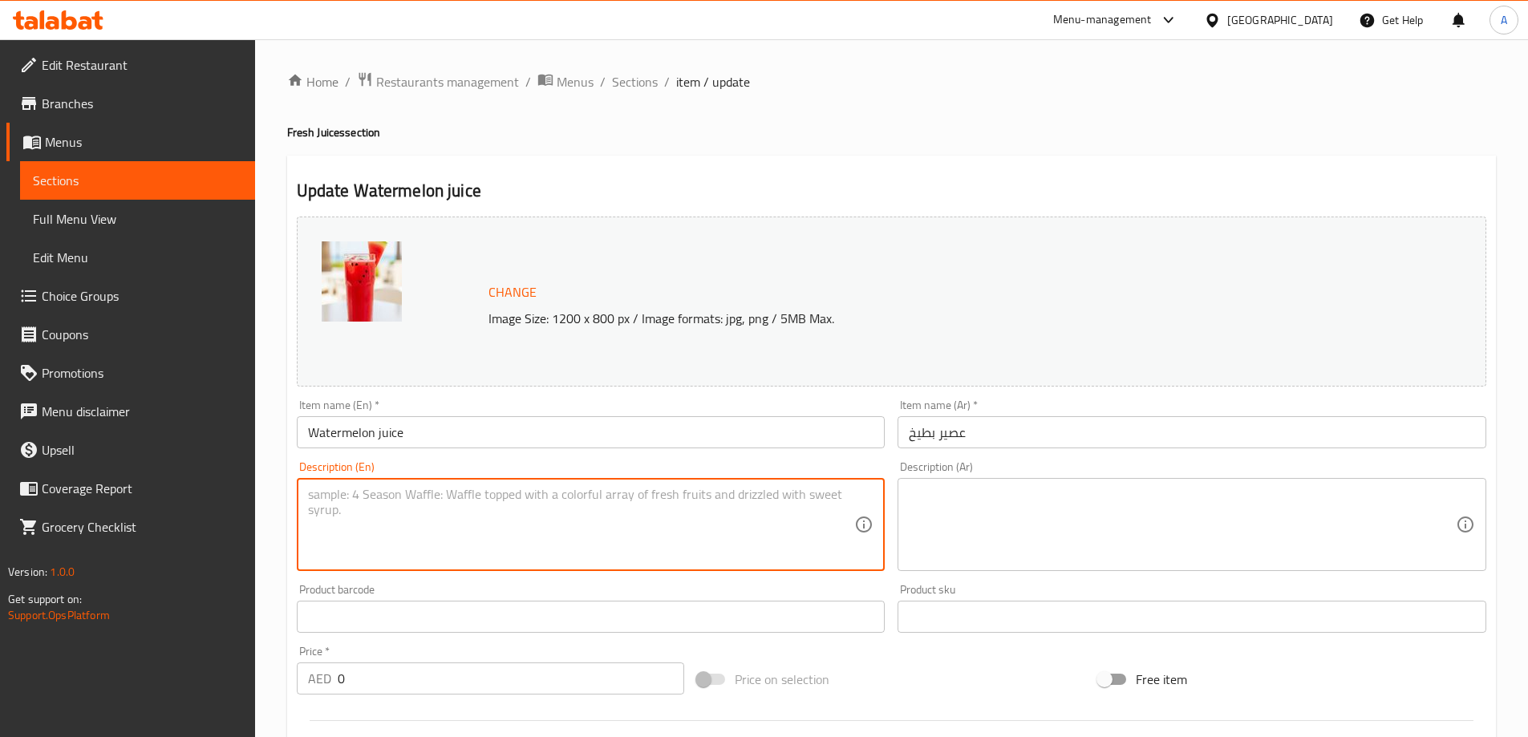
click at [641, 533] on textarea at bounding box center [581, 525] width 547 height 76
click at [352, 429] on input "Watermelon juice" at bounding box center [591, 432] width 589 height 32
click at [389, 506] on textarea "To enrich screen reader interactions, please activate Accessibility in Grammarl…" at bounding box center [581, 525] width 547 height 76
type textarea "[قث"
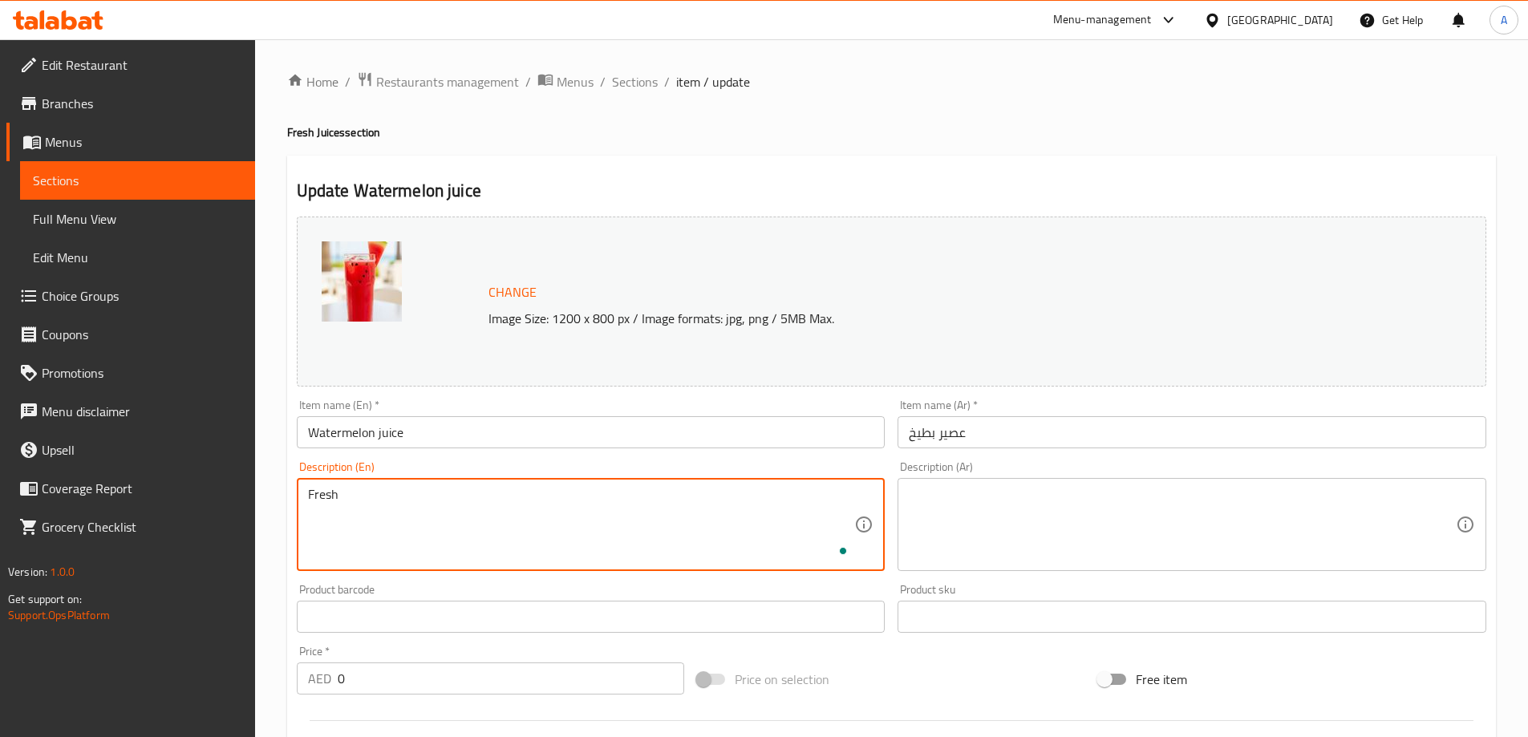
paste textarea "Watermelon"
type textarea "Fresh Watermelon, water and sugar."
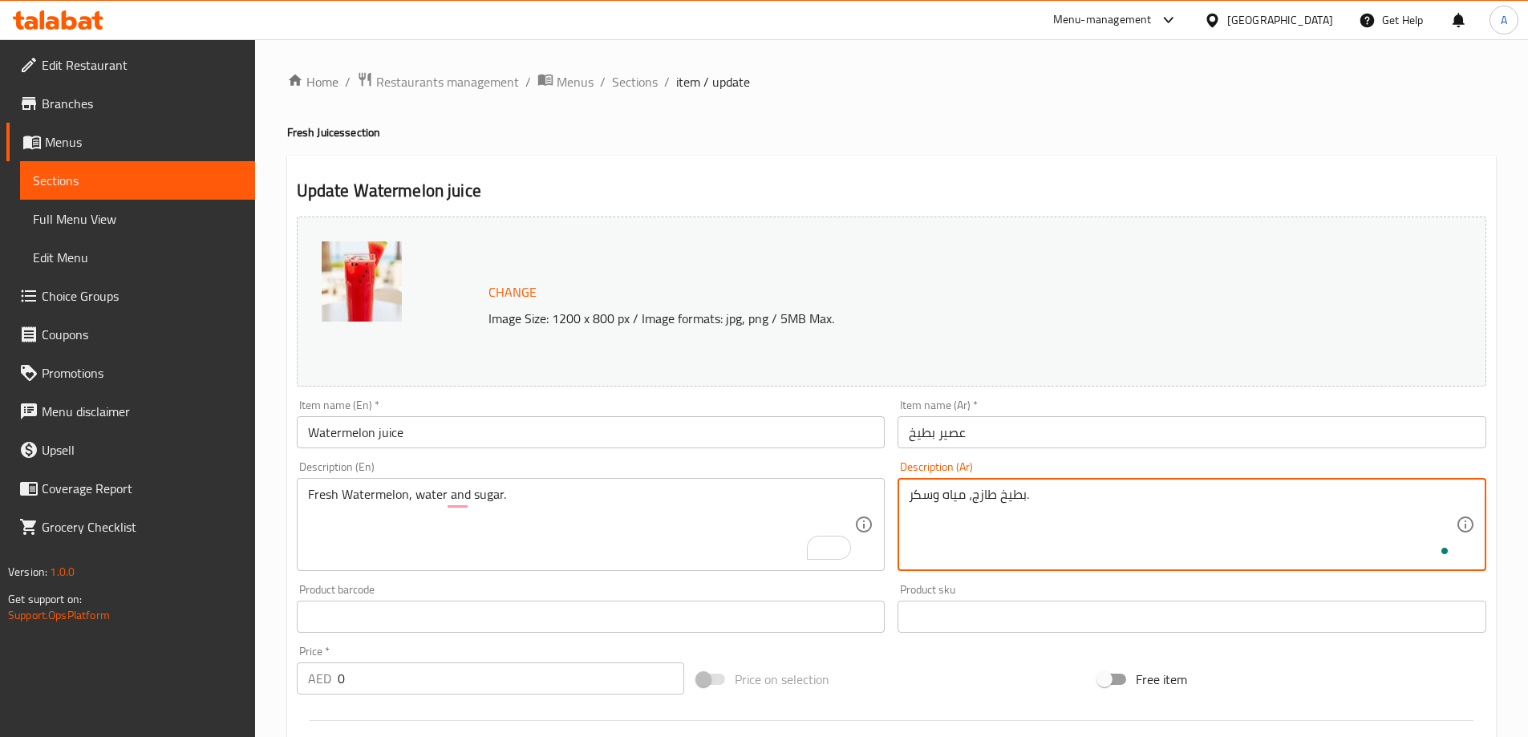
type textarea "بطيخ طازج، مياه وسكر."
click at [626, 442] on input "Watermelon juice" at bounding box center [591, 432] width 589 height 32
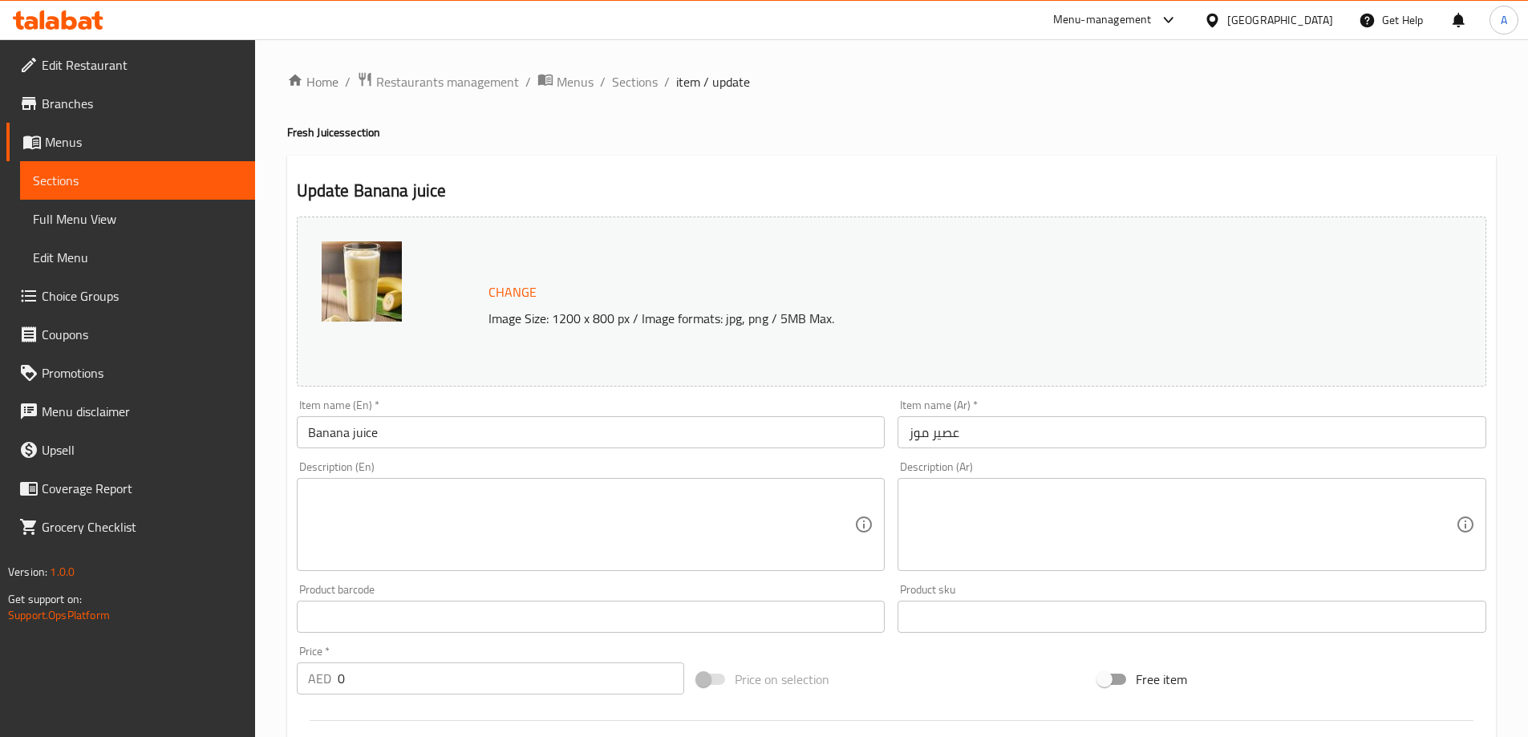
click at [439, 523] on textarea at bounding box center [581, 525] width 547 height 76
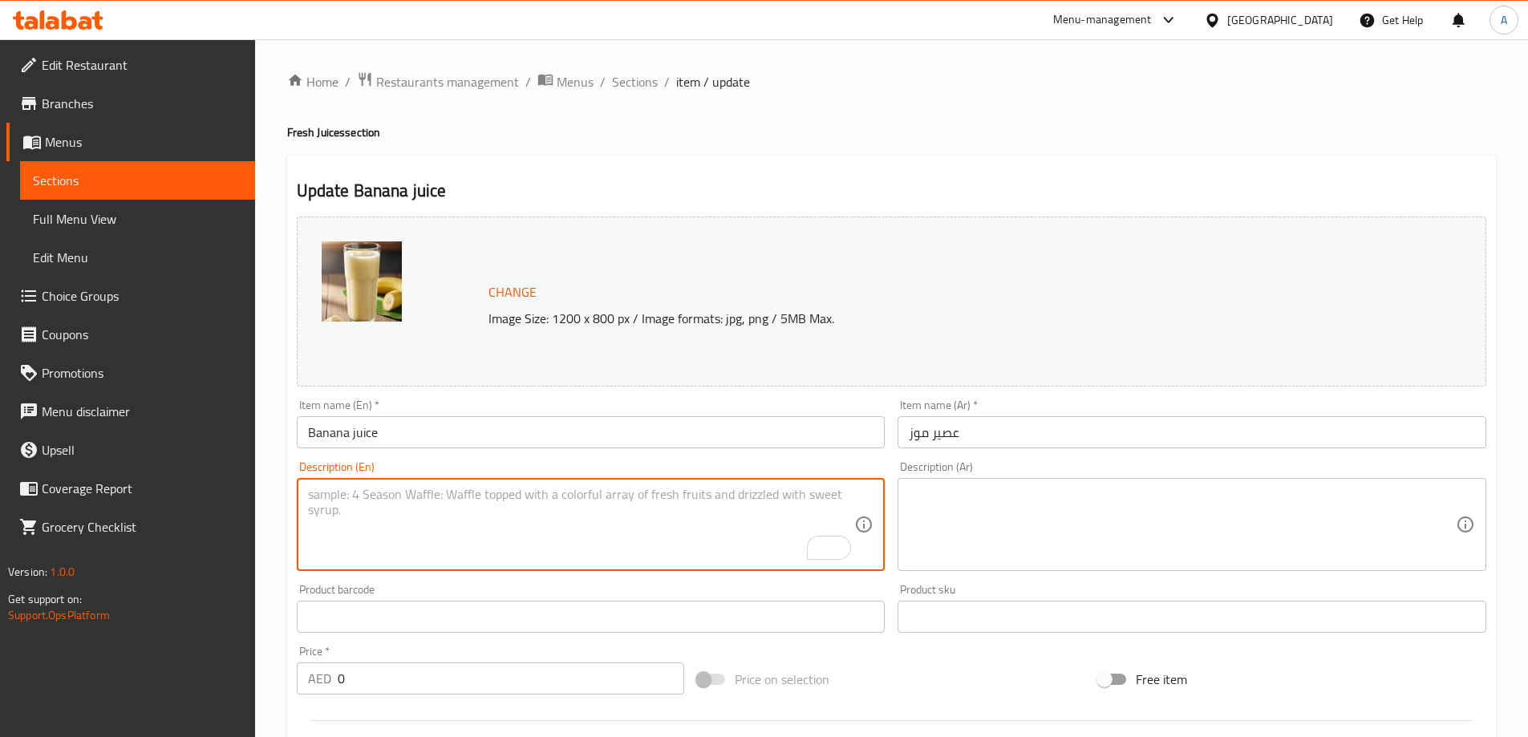
click at [324, 431] on input "Banana juice" at bounding box center [591, 432] width 589 height 32
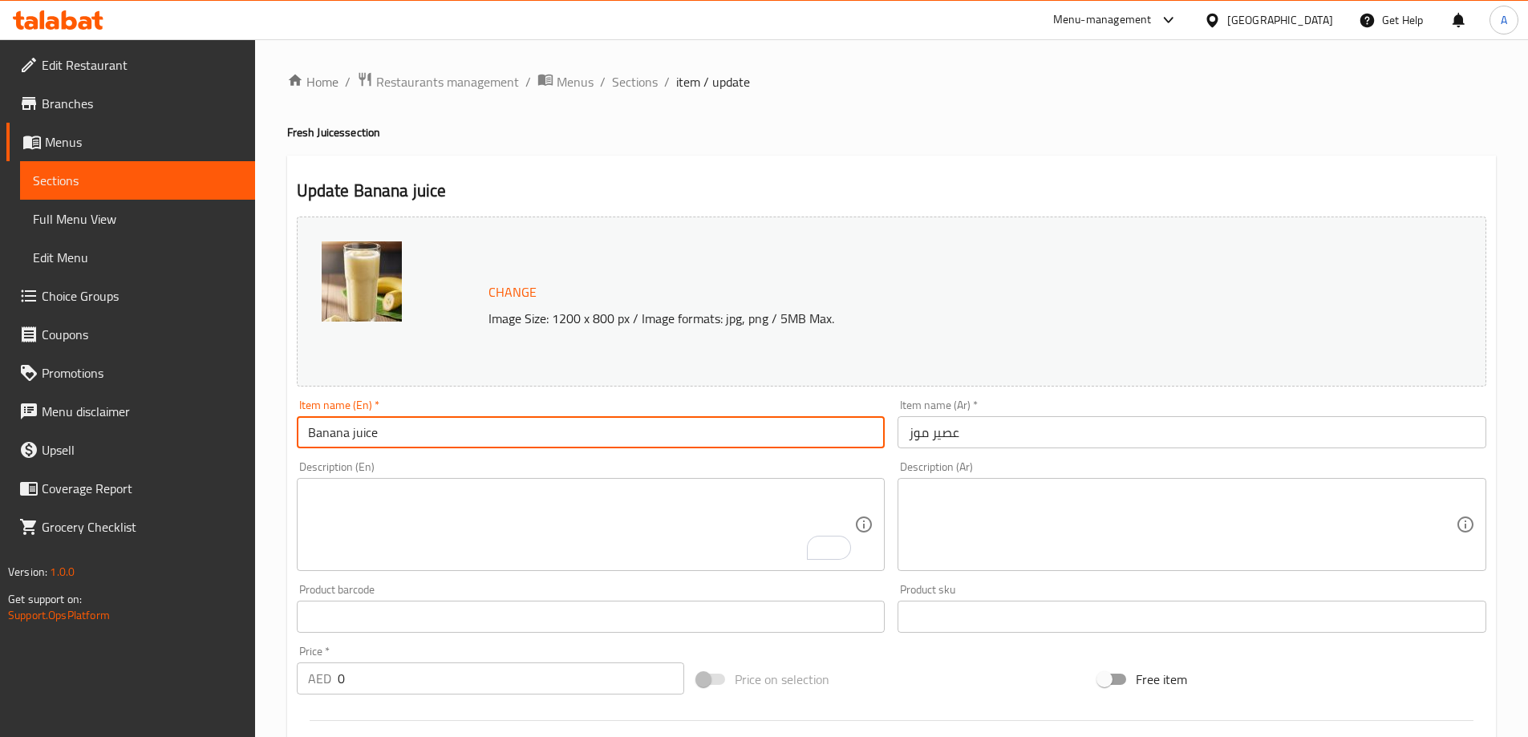
click at [324, 431] on input "Banana juice" at bounding box center [591, 432] width 589 height 32
click at [353, 521] on textarea "To enrich screen reader interactions, please activate Accessibility in Grammarl…" at bounding box center [581, 525] width 547 height 76
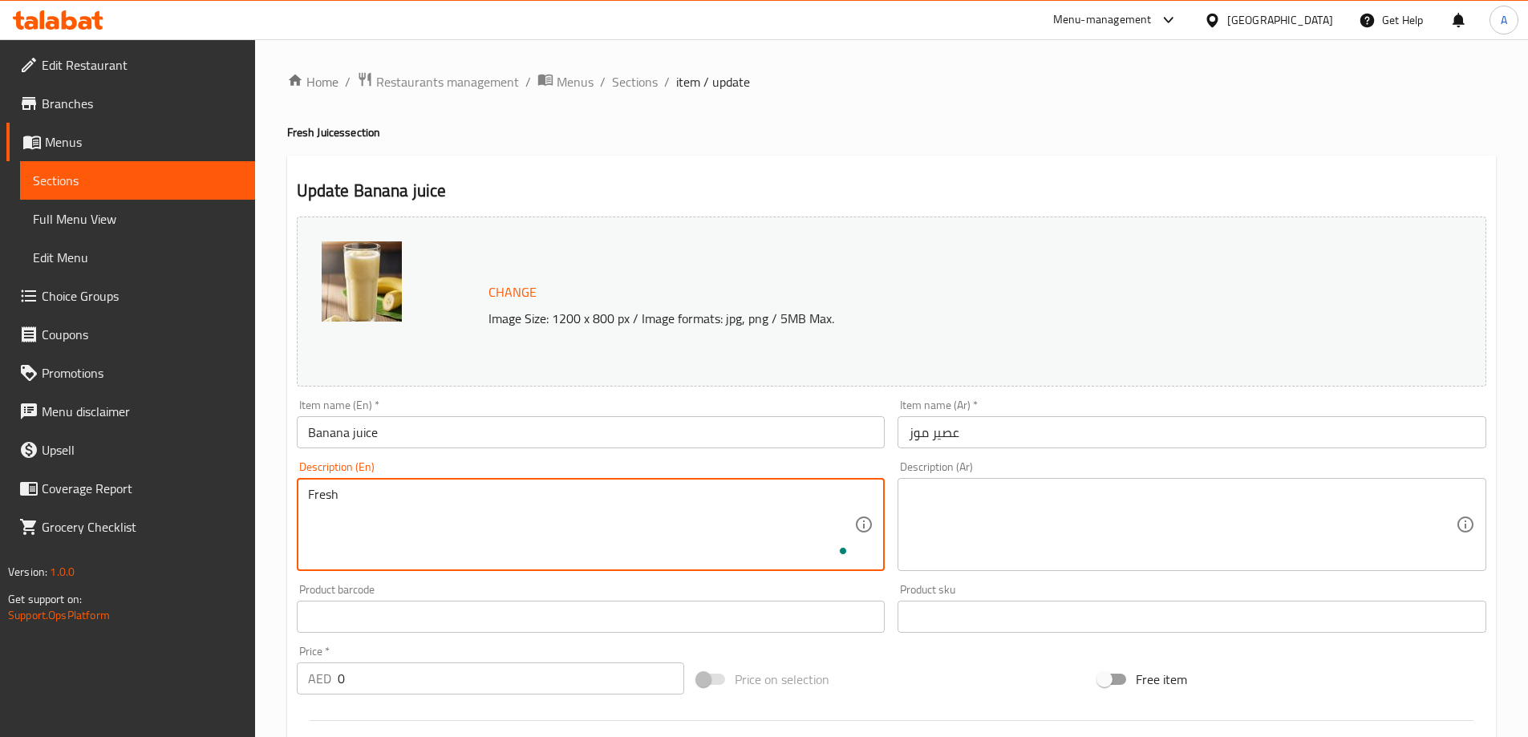
paste textarea "Banana"
type textarea "Fresh Banana, water and sugar."
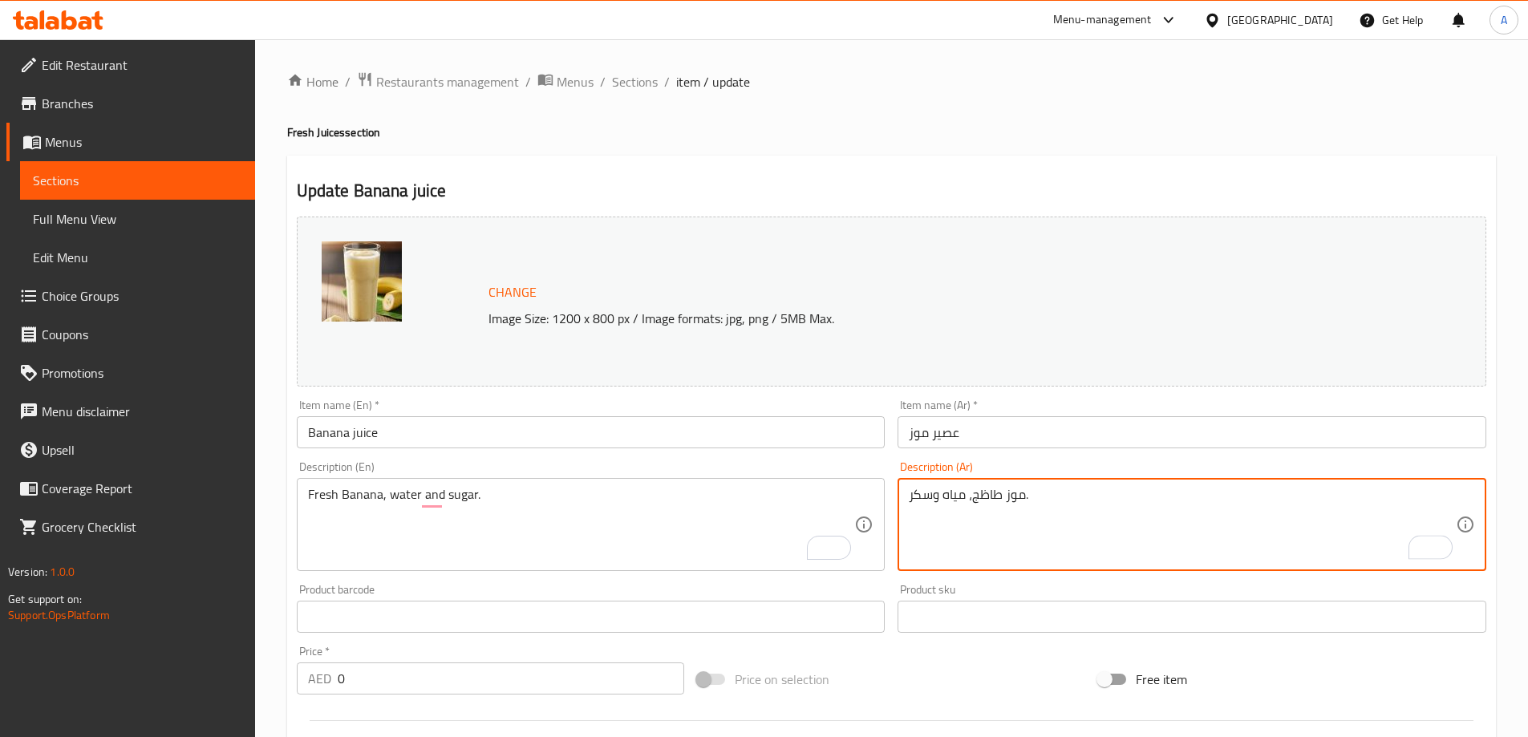
click at [972, 500] on textarea "موز طاظج، مياه وسكر." at bounding box center [1182, 525] width 547 height 76
click at [982, 492] on textarea "موز طاظج، مياه وسكر." at bounding box center [1182, 525] width 547 height 76
type textarea "موز طازج، مياه وسكر."
click at [999, 437] on input "عصير موز" at bounding box center [1192, 432] width 589 height 32
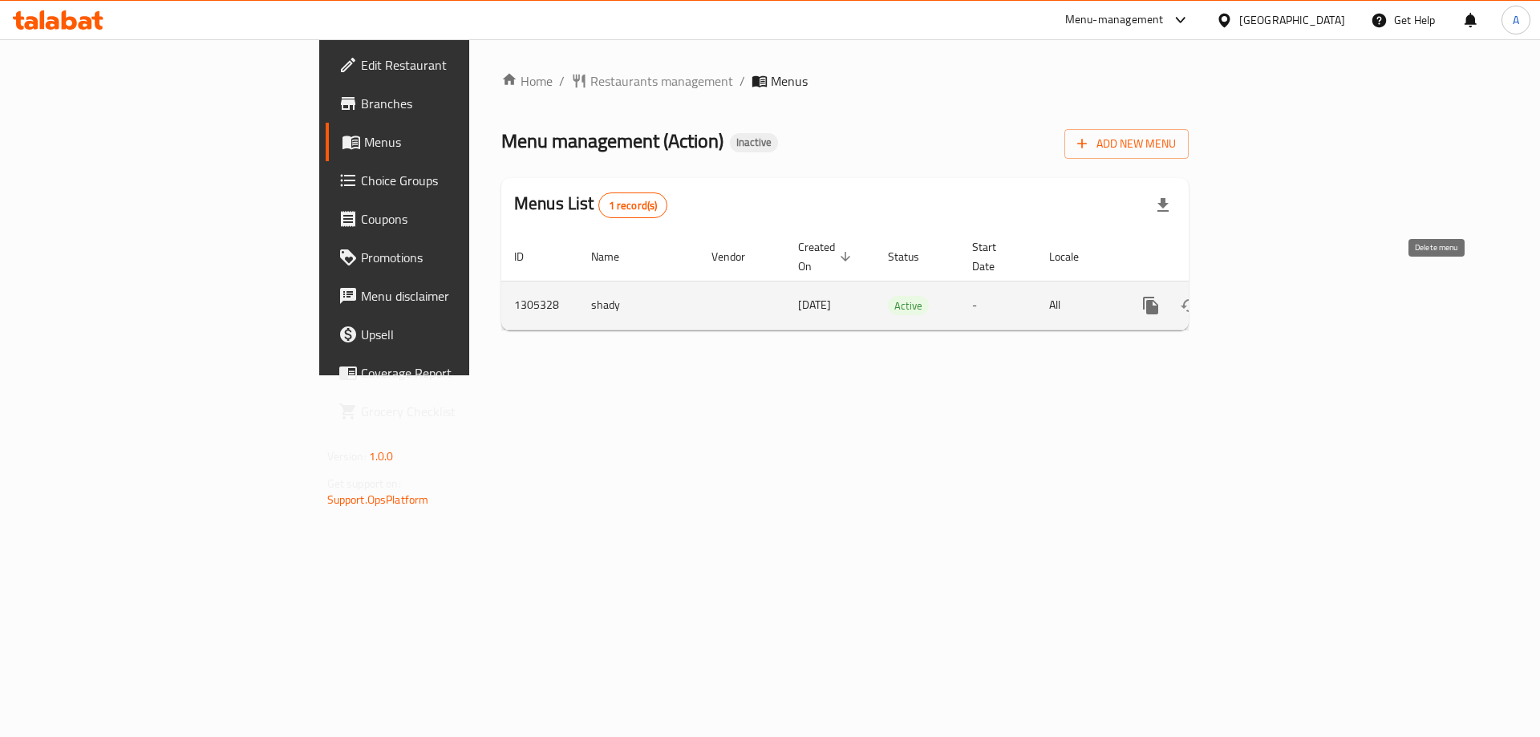
click at [1286, 286] on link "enhanced table" at bounding box center [1266, 305] width 38 height 38
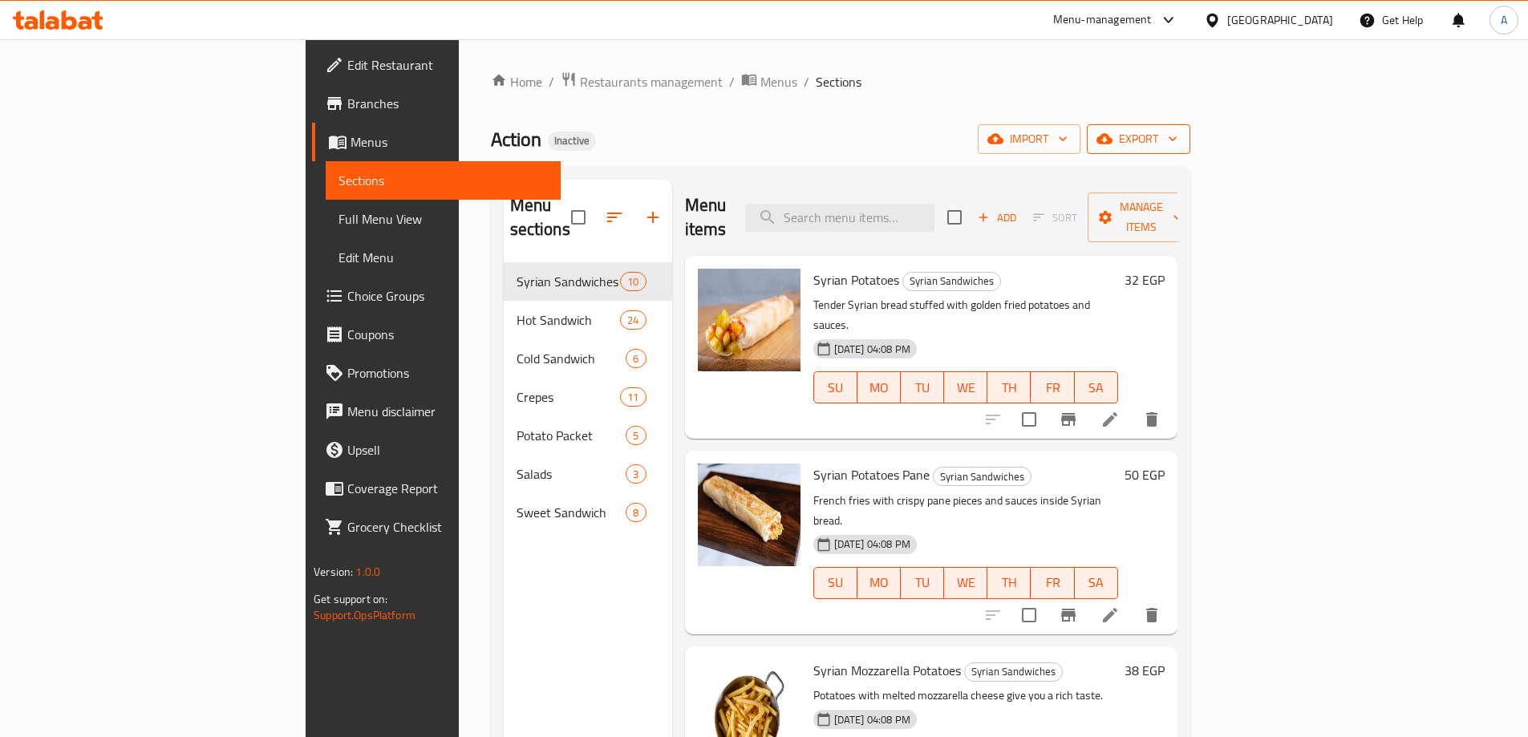
click at [1177, 136] on span "export" at bounding box center [1139, 139] width 78 height 20
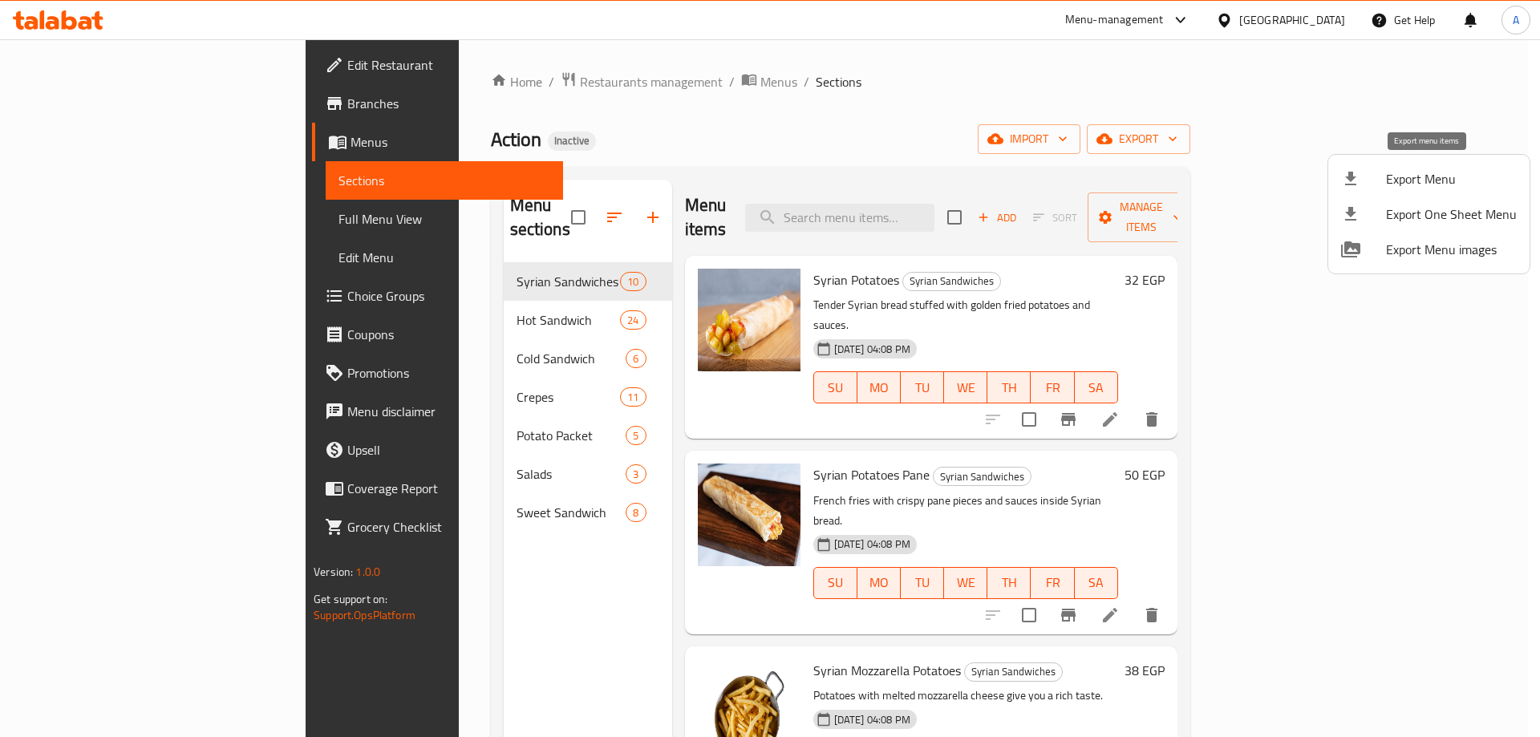
click at [1409, 173] on span "Export Menu" at bounding box center [1451, 178] width 131 height 19
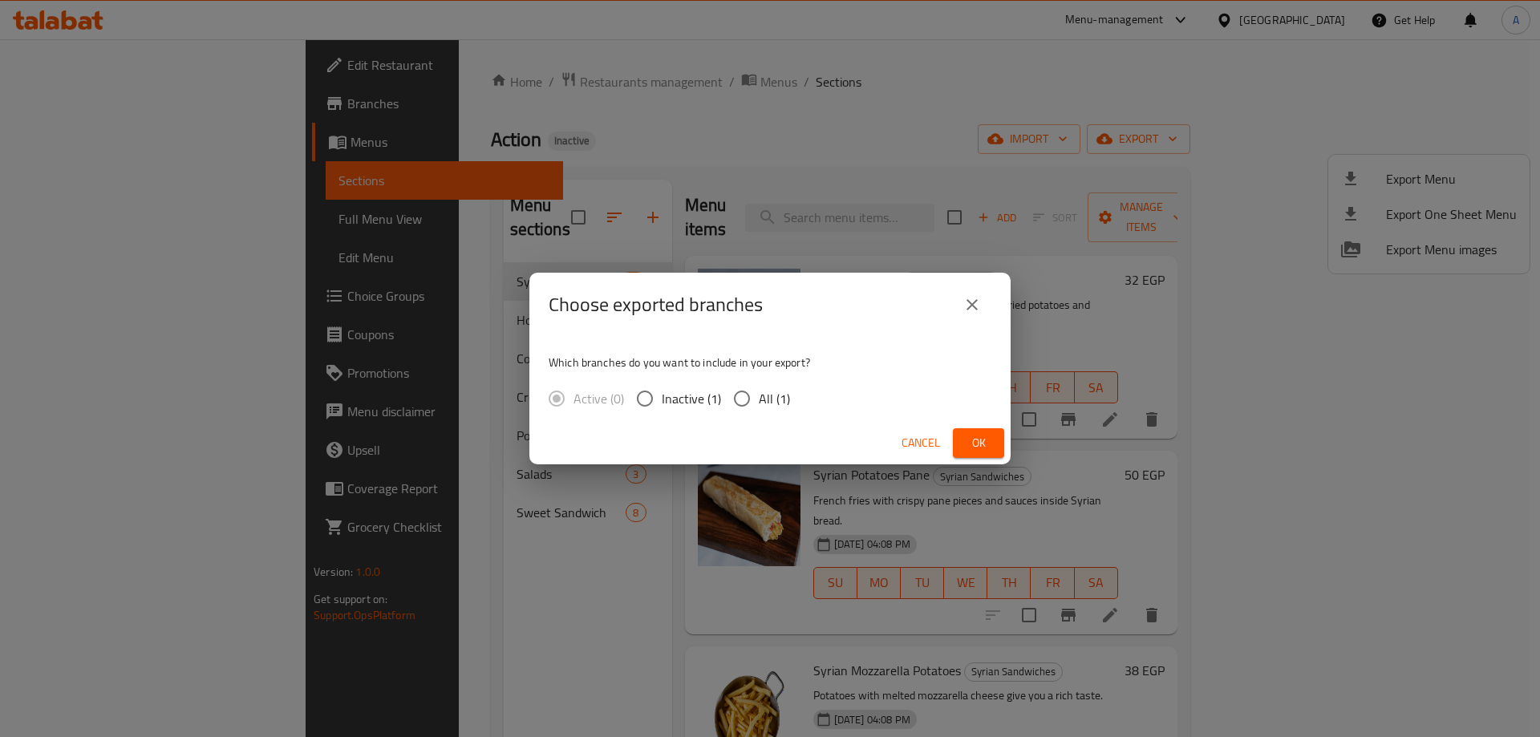
click at [768, 398] on span "All (1)" at bounding box center [774, 398] width 31 height 19
click at [759, 398] on input "All (1)" at bounding box center [742, 399] width 34 height 34
radio input "true"
click at [968, 433] on span "Ok" at bounding box center [979, 443] width 26 height 20
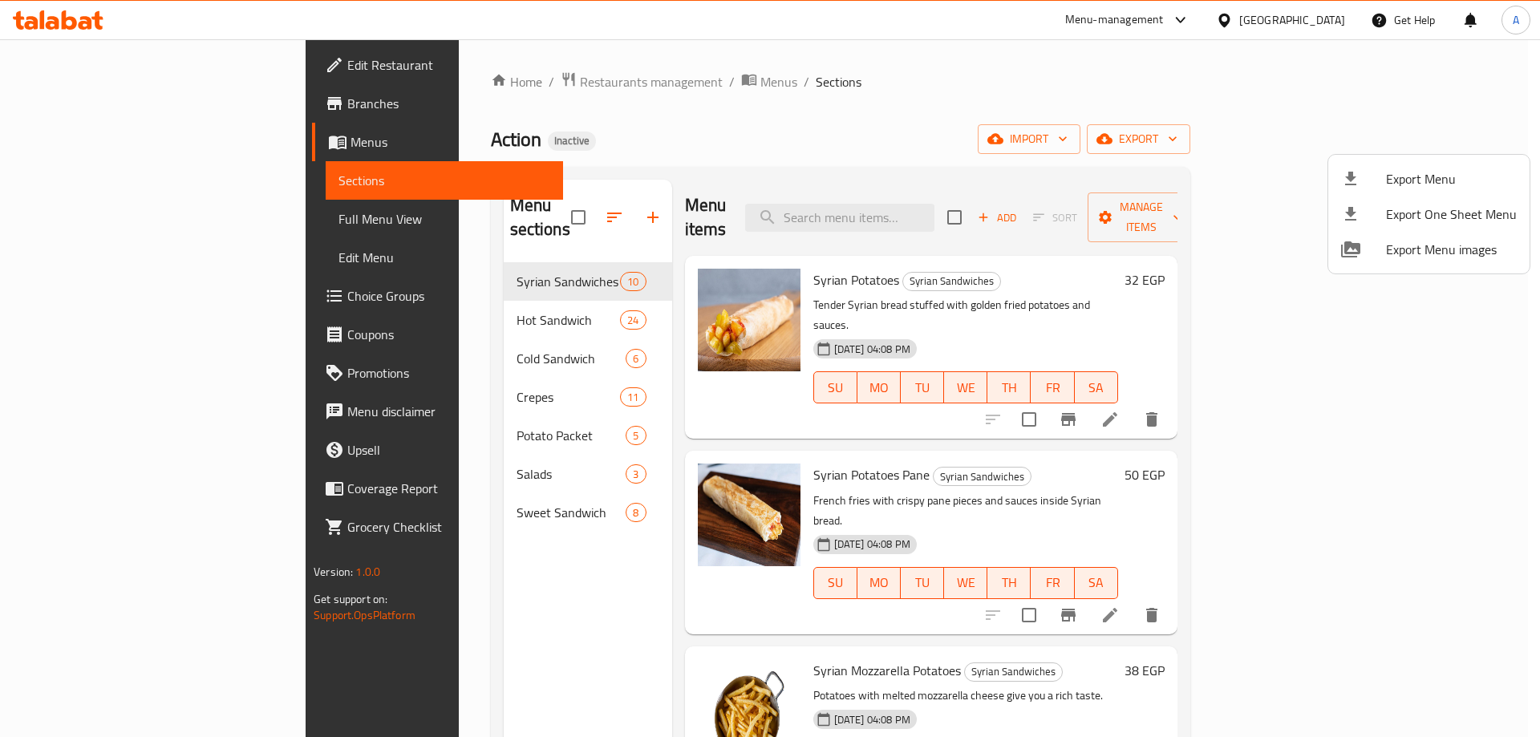
click at [121, 63] on div at bounding box center [770, 368] width 1540 height 737
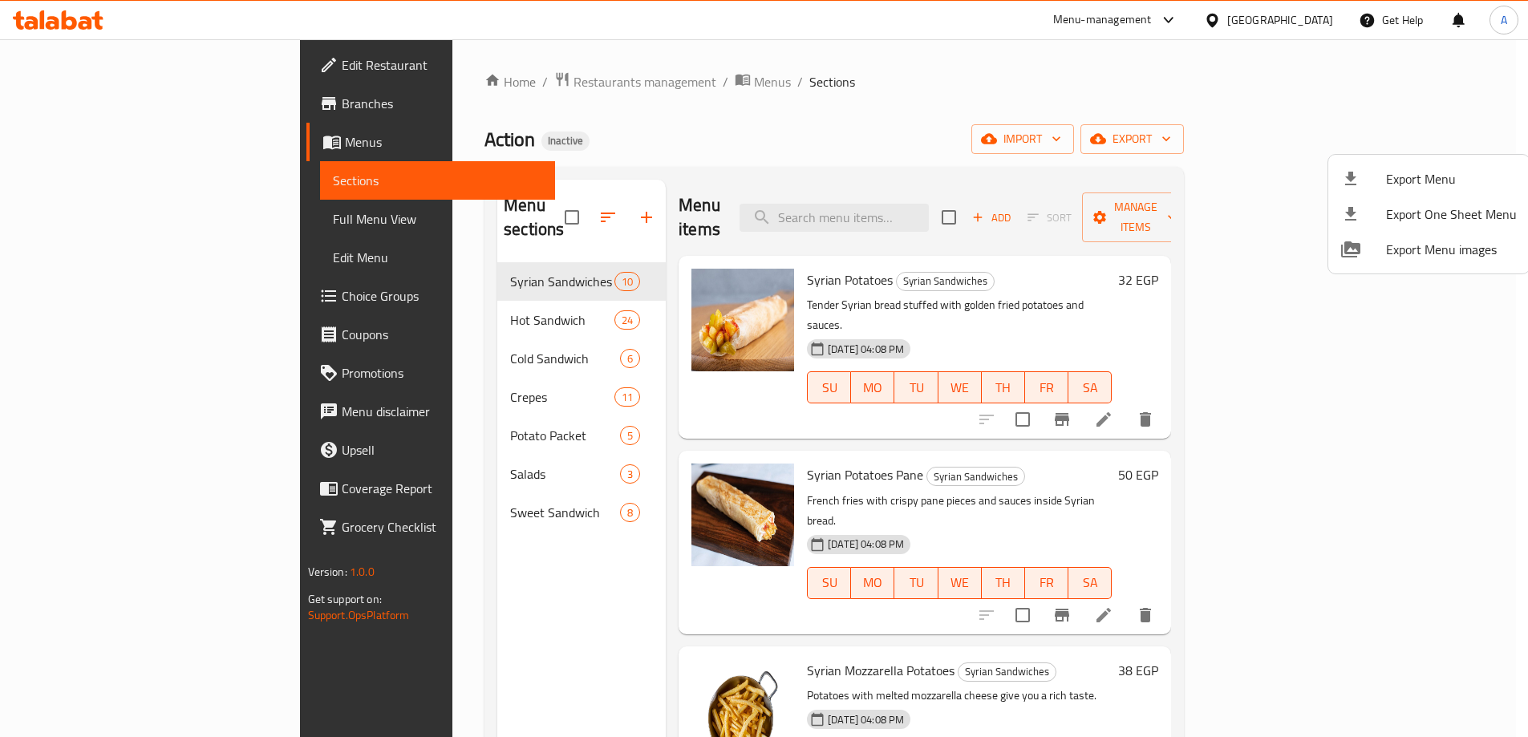
click at [342, 63] on span "Edit Restaurant" at bounding box center [442, 64] width 201 height 19
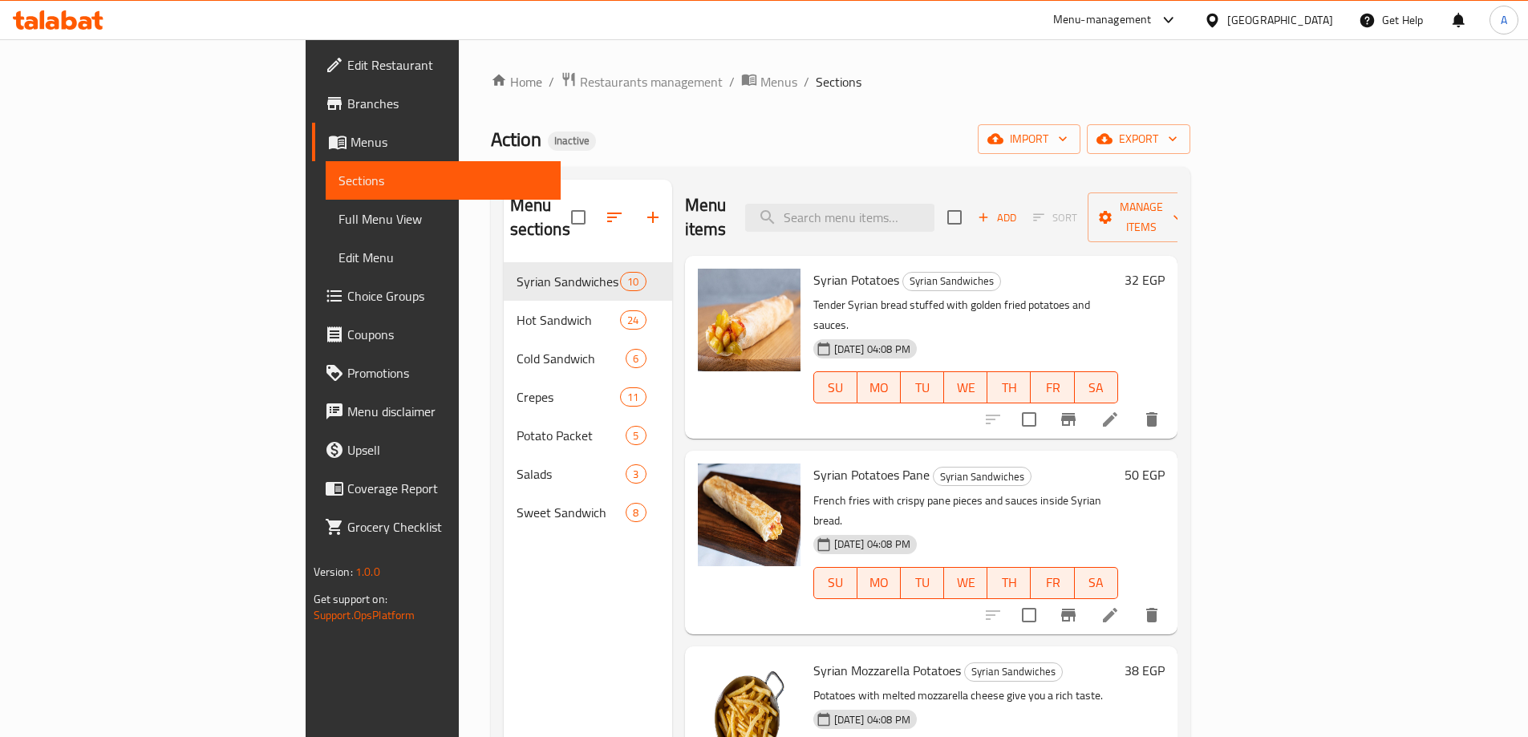
click at [347, 63] on span "Edit Restaurant" at bounding box center [447, 64] width 201 height 19
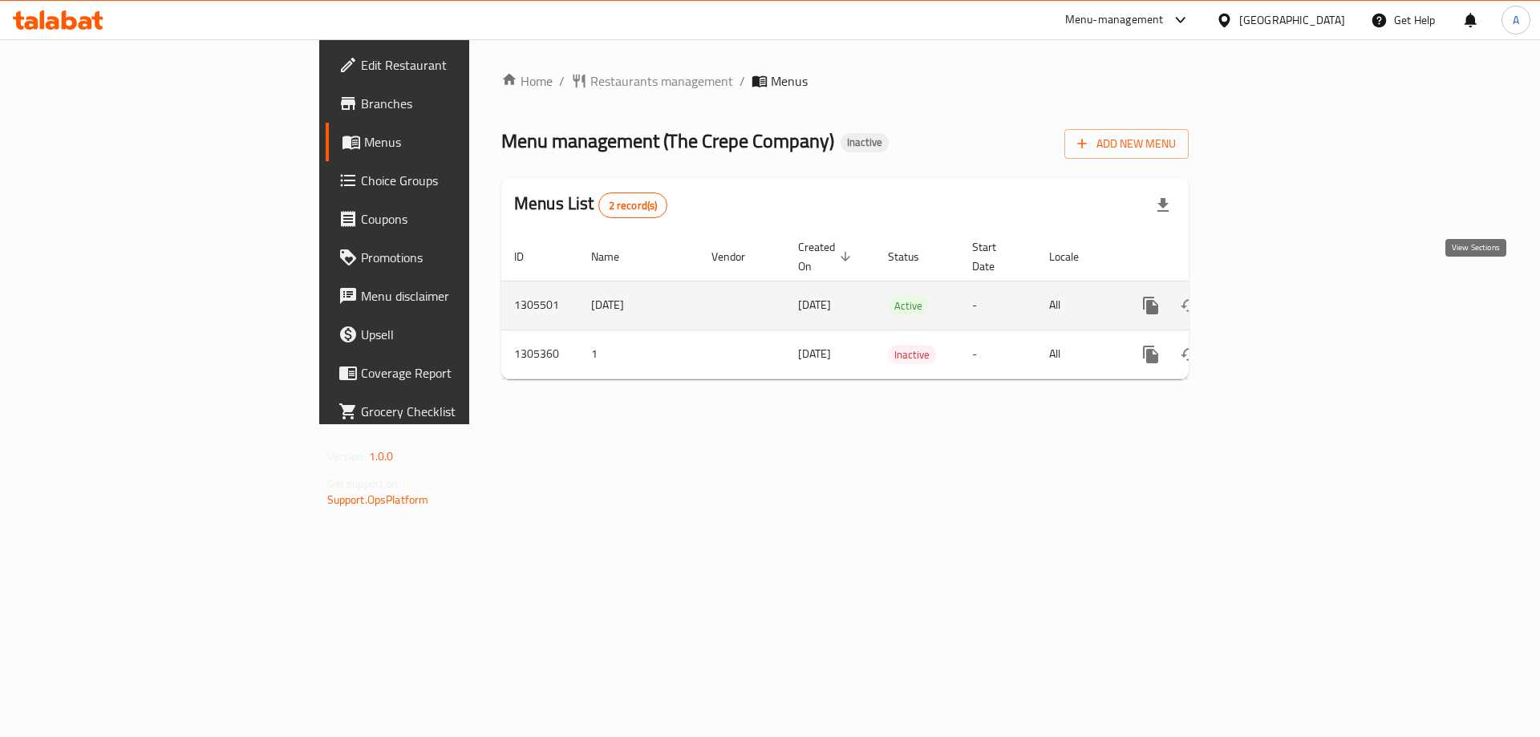
click at [1276, 296] on icon "enhanced table" at bounding box center [1266, 305] width 19 height 19
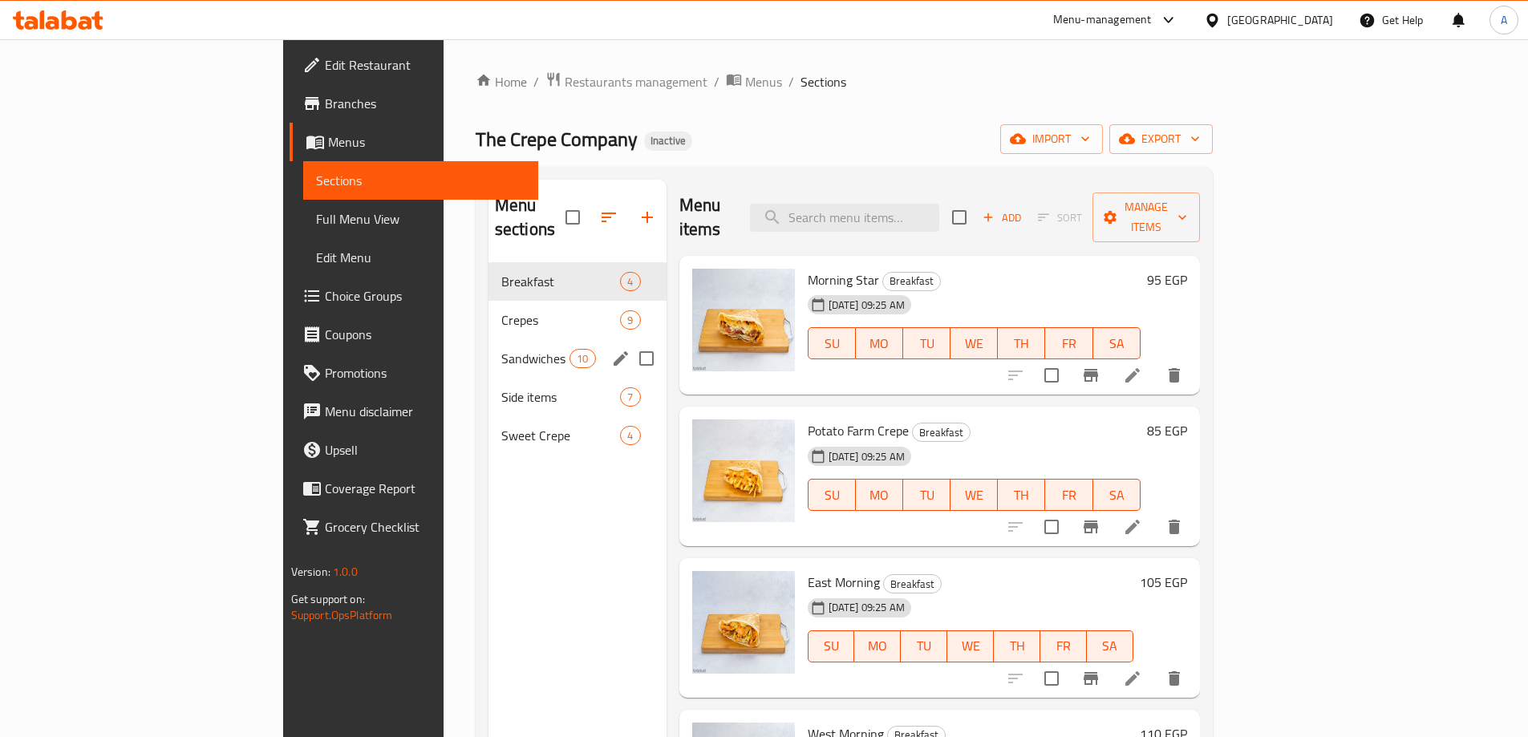
click at [488, 306] on div "Crepes 9" at bounding box center [577, 320] width 178 height 38
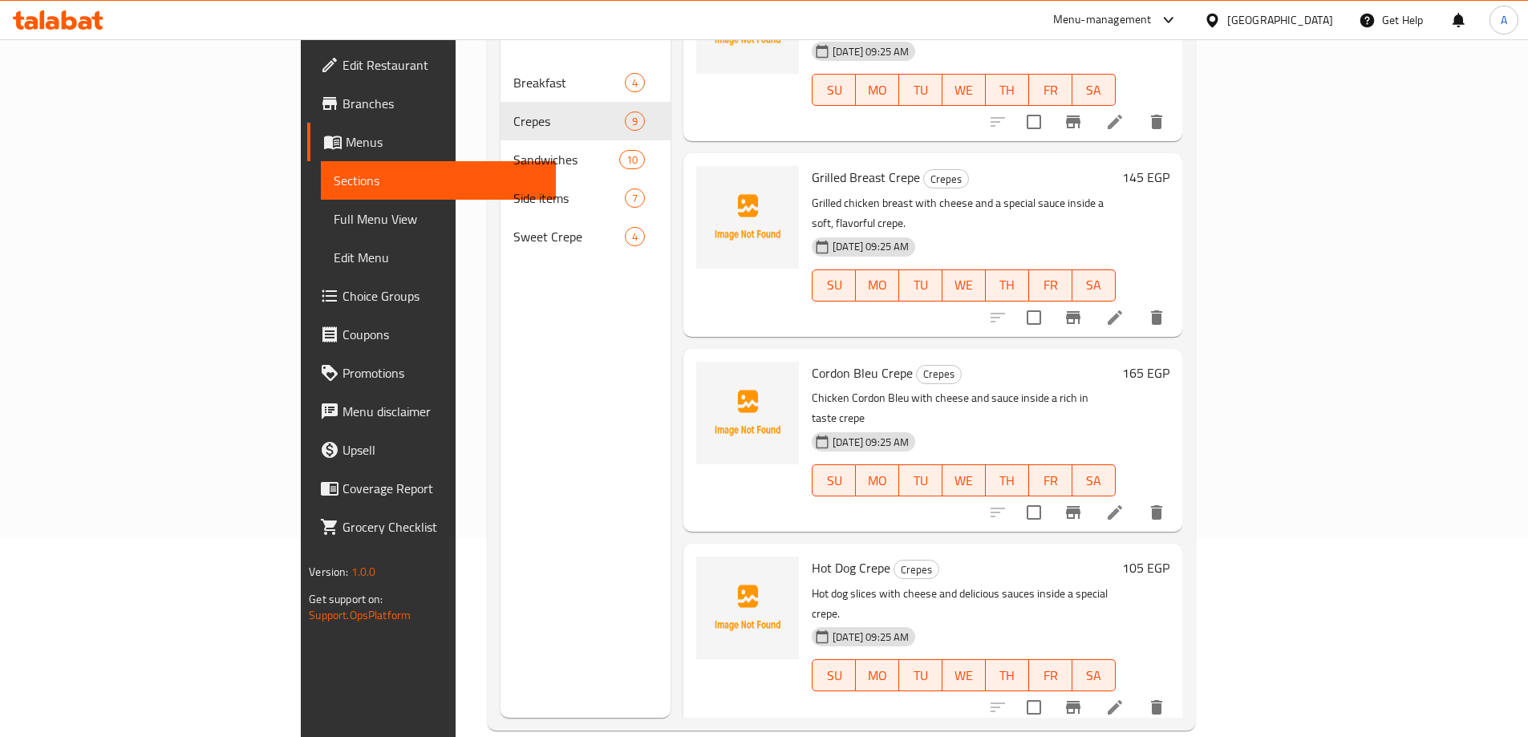
scroll to position [225, 0]
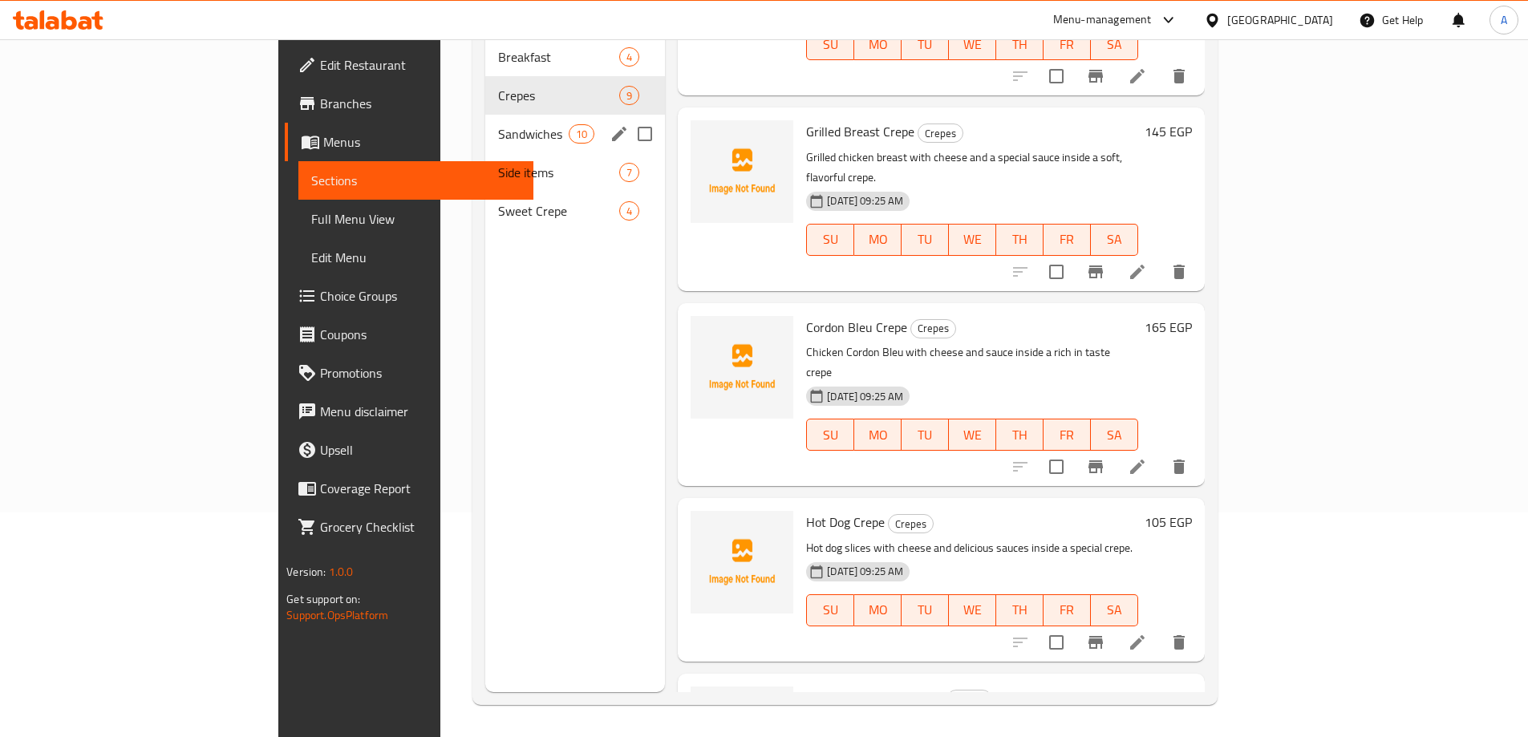
click at [485, 115] on div "Sandwiches 10" at bounding box center [575, 134] width 180 height 38
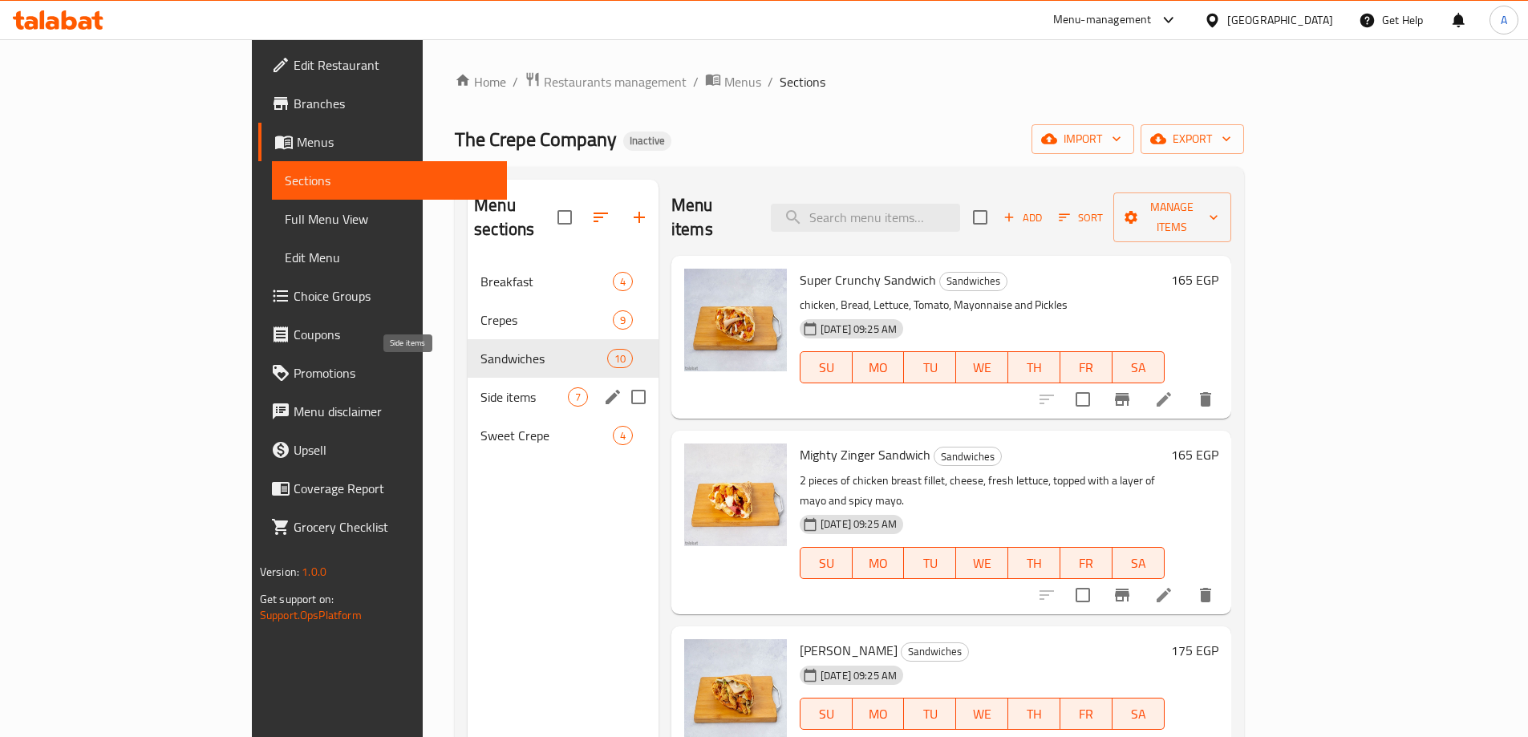
click at [480, 387] on span "Side items" at bounding box center [523, 396] width 87 height 19
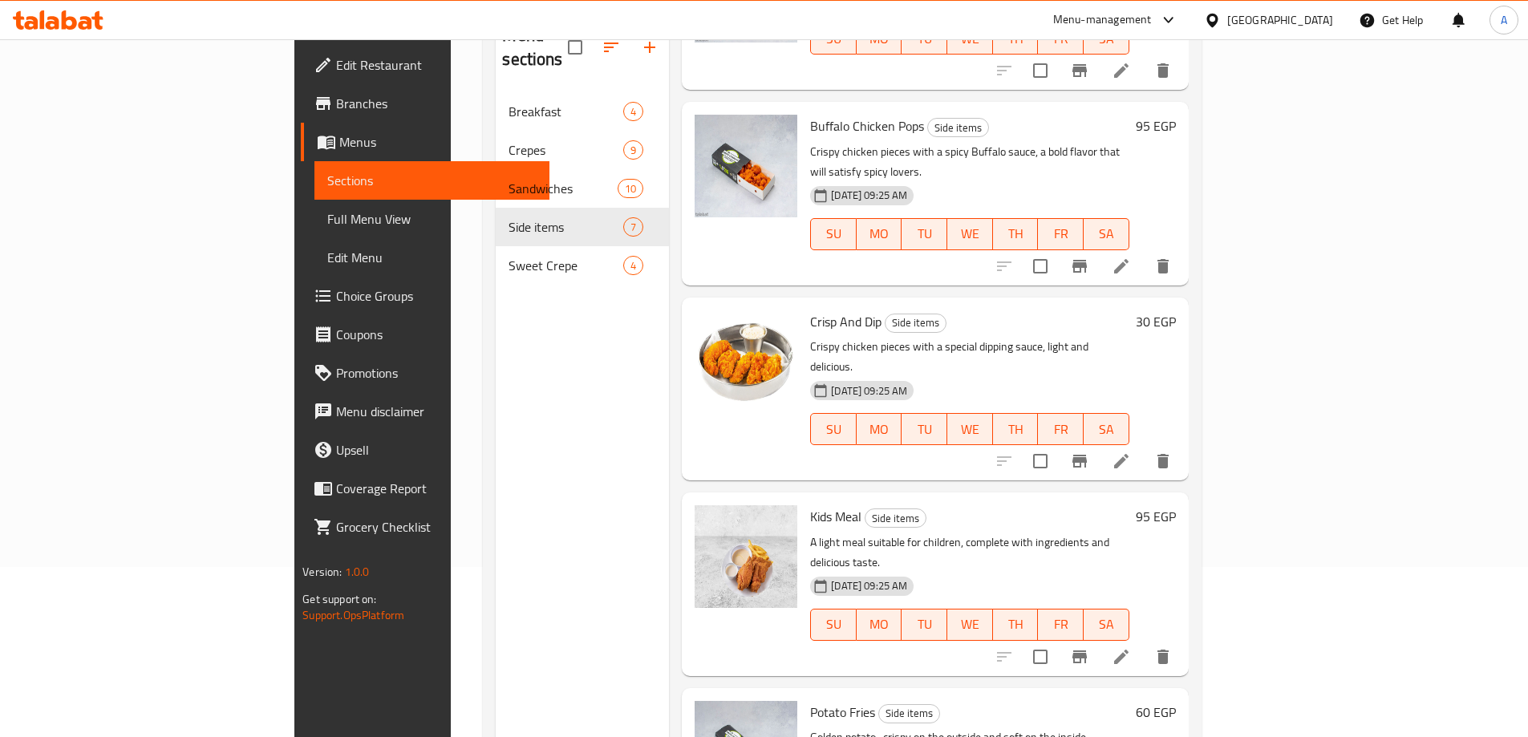
scroll to position [225, 0]
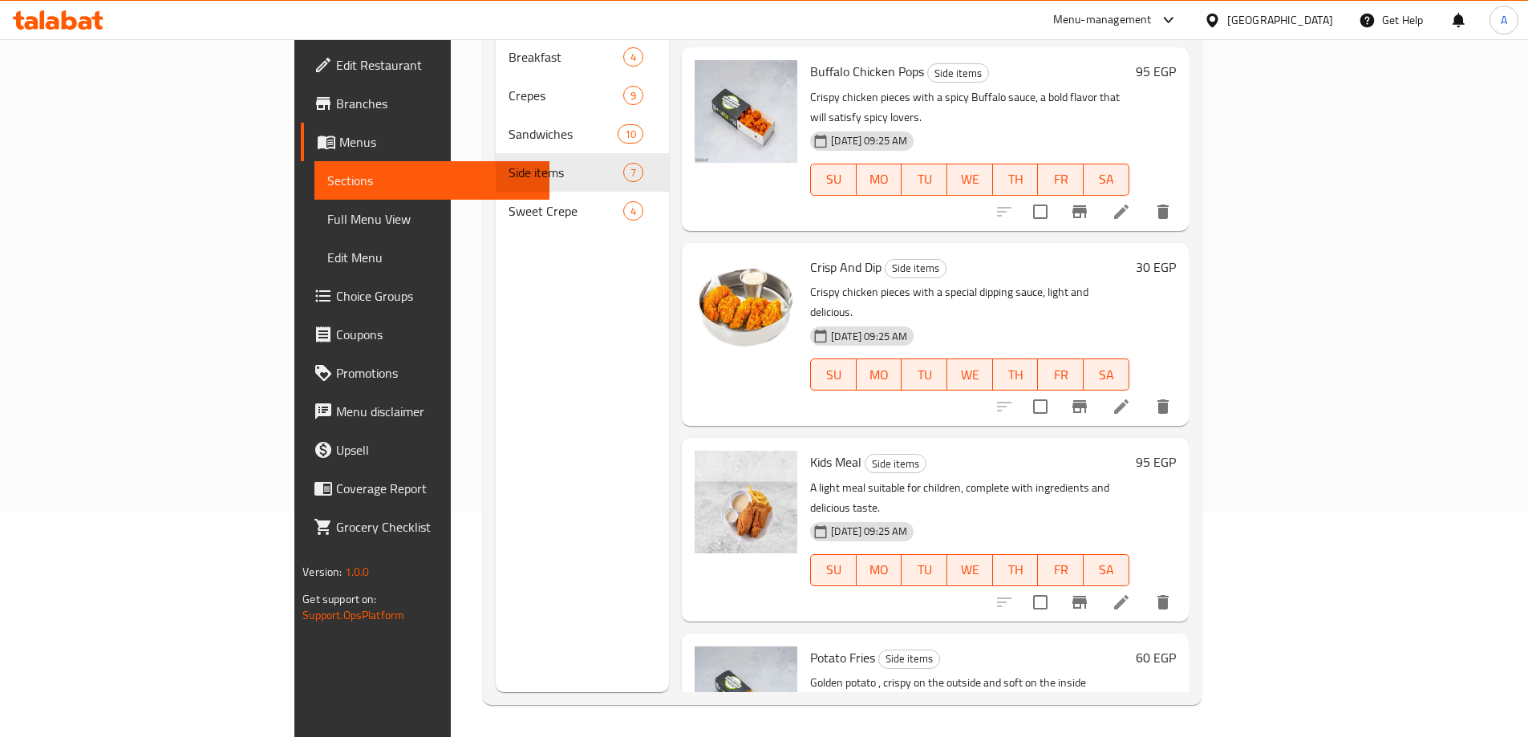
click at [496, 197] on div "Sweet Crepe 4" at bounding box center [582, 211] width 173 height 38
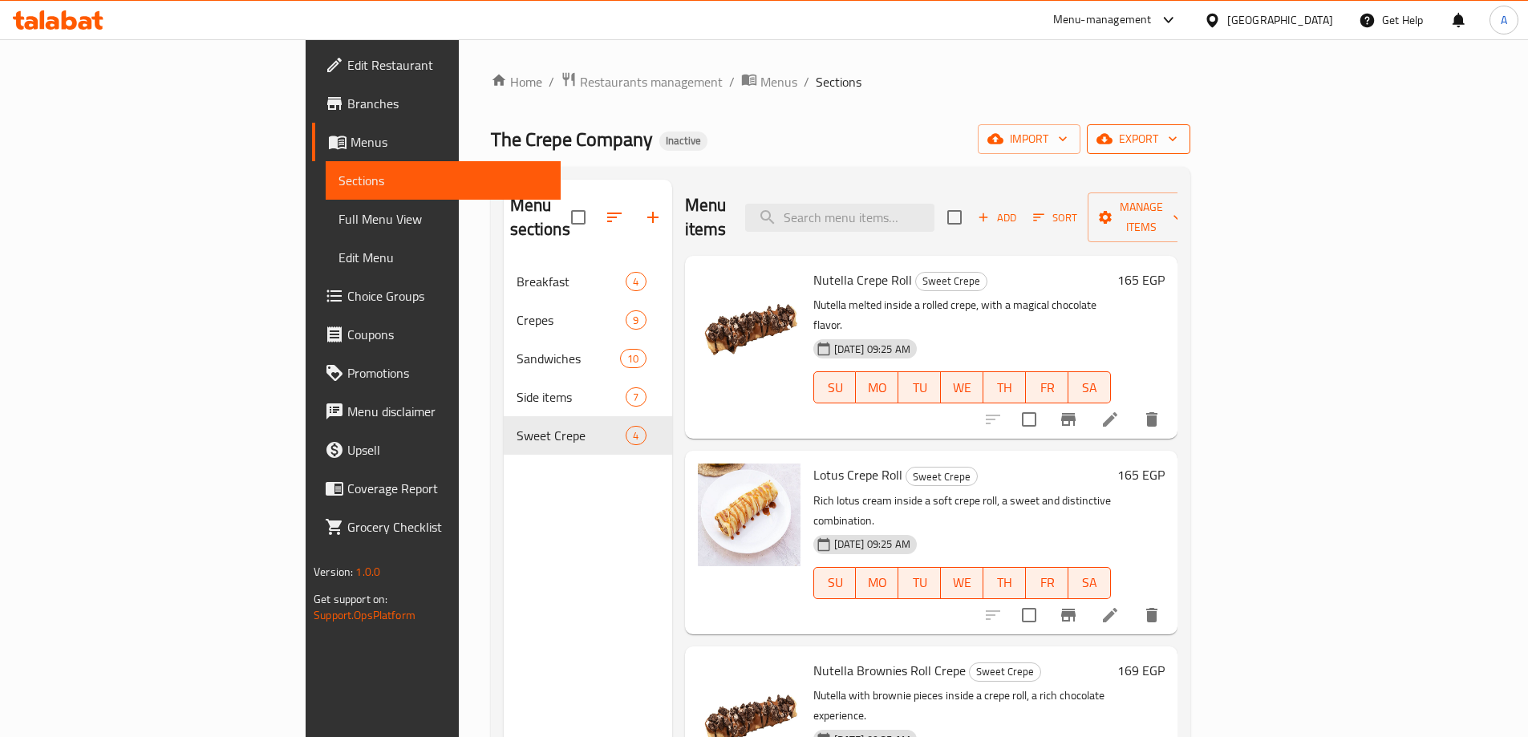
click at [1181, 134] on icon "button" at bounding box center [1173, 139] width 16 height 16
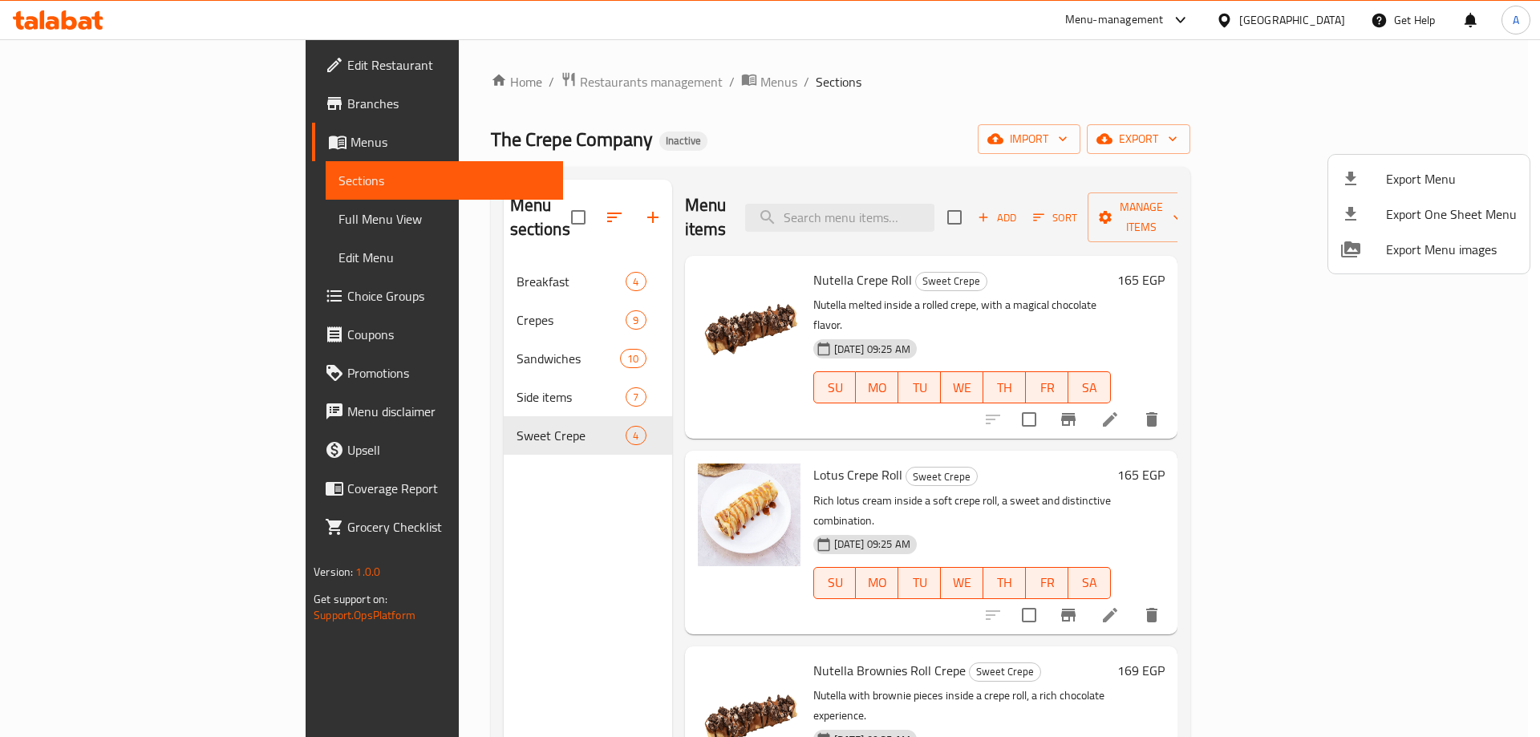
click at [1413, 173] on span "Export Menu" at bounding box center [1451, 178] width 131 height 19
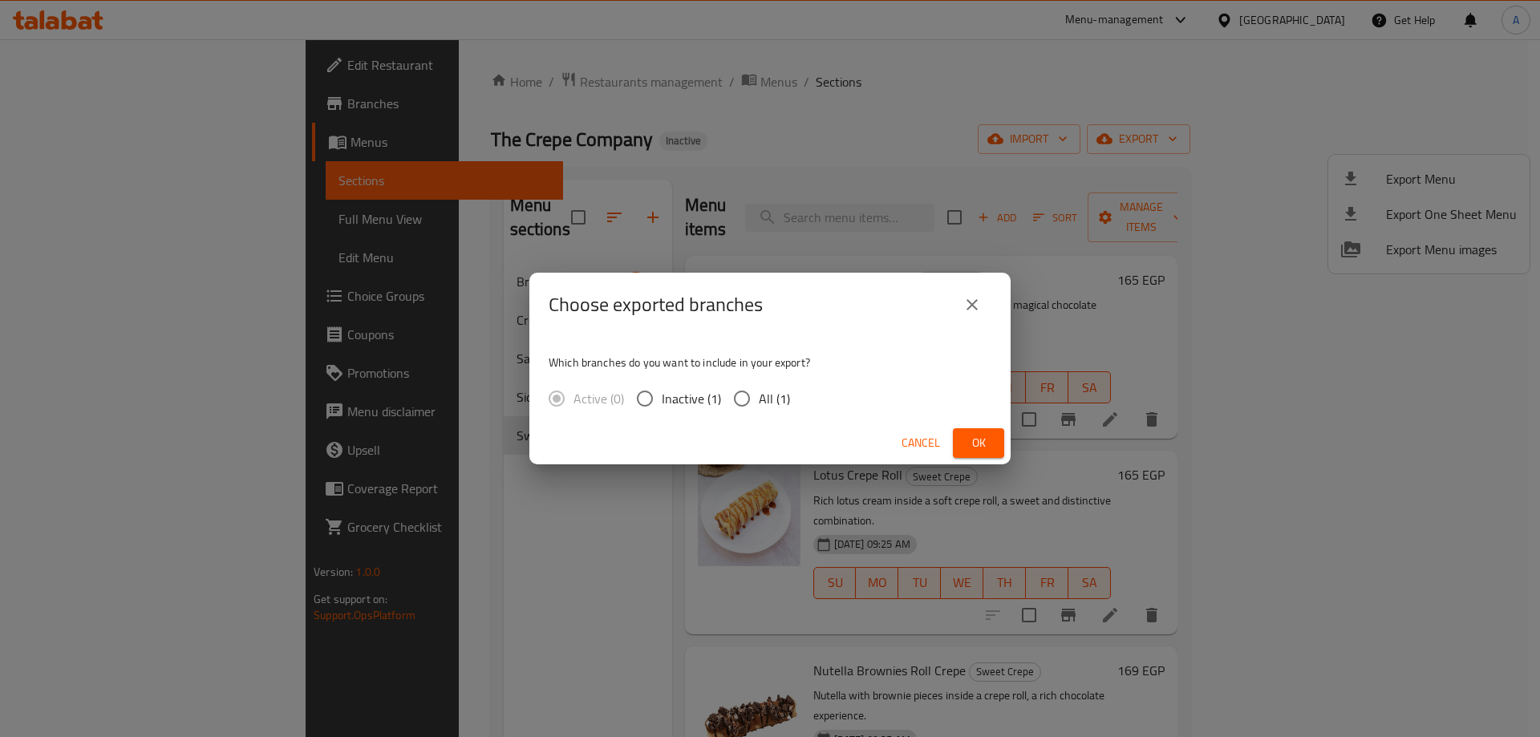
click at [753, 391] on input "All (1)" at bounding box center [742, 399] width 34 height 34
radio input "true"
click at [979, 435] on span "Ok" at bounding box center [979, 443] width 26 height 20
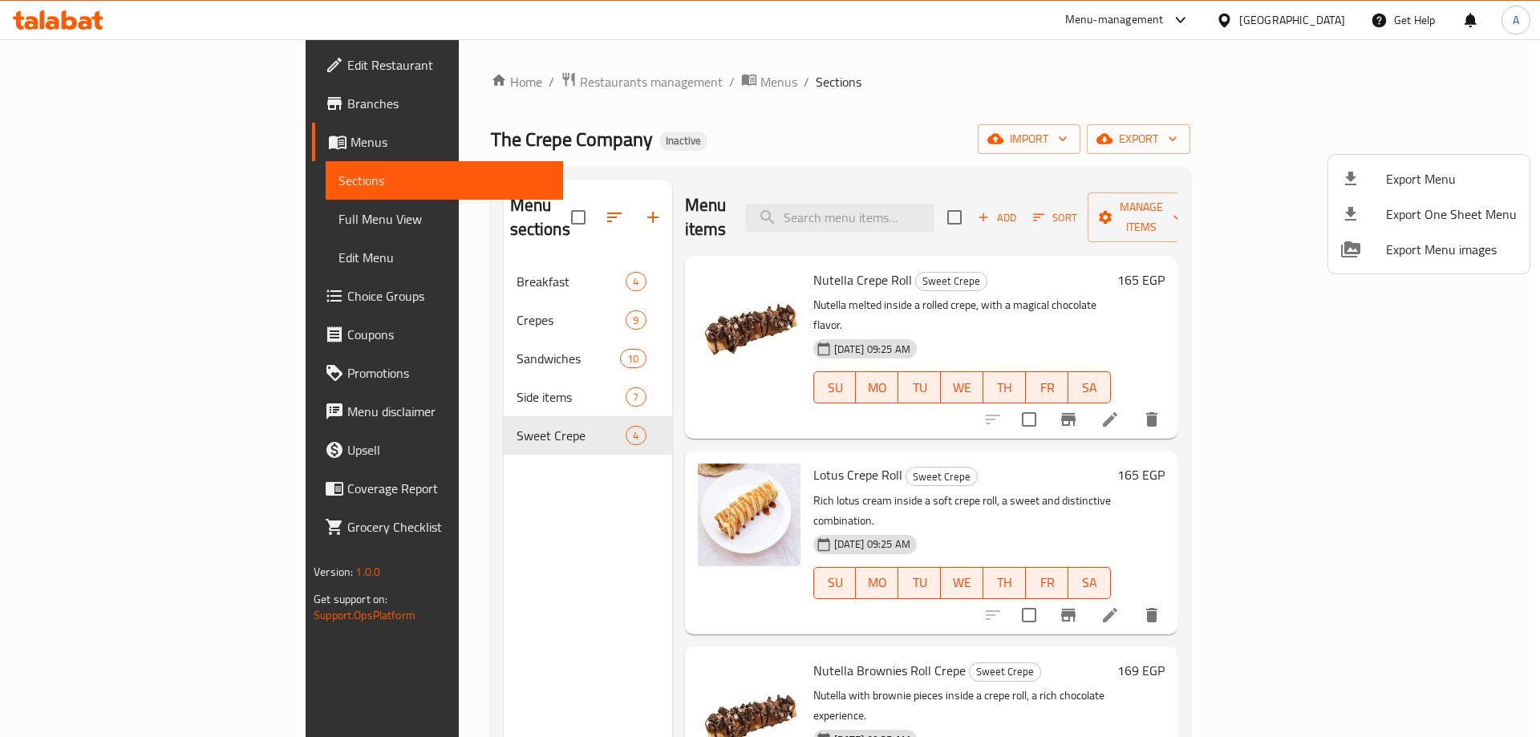
click at [1304, 24] on div at bounding box center [770, 368] width 1540 height 737
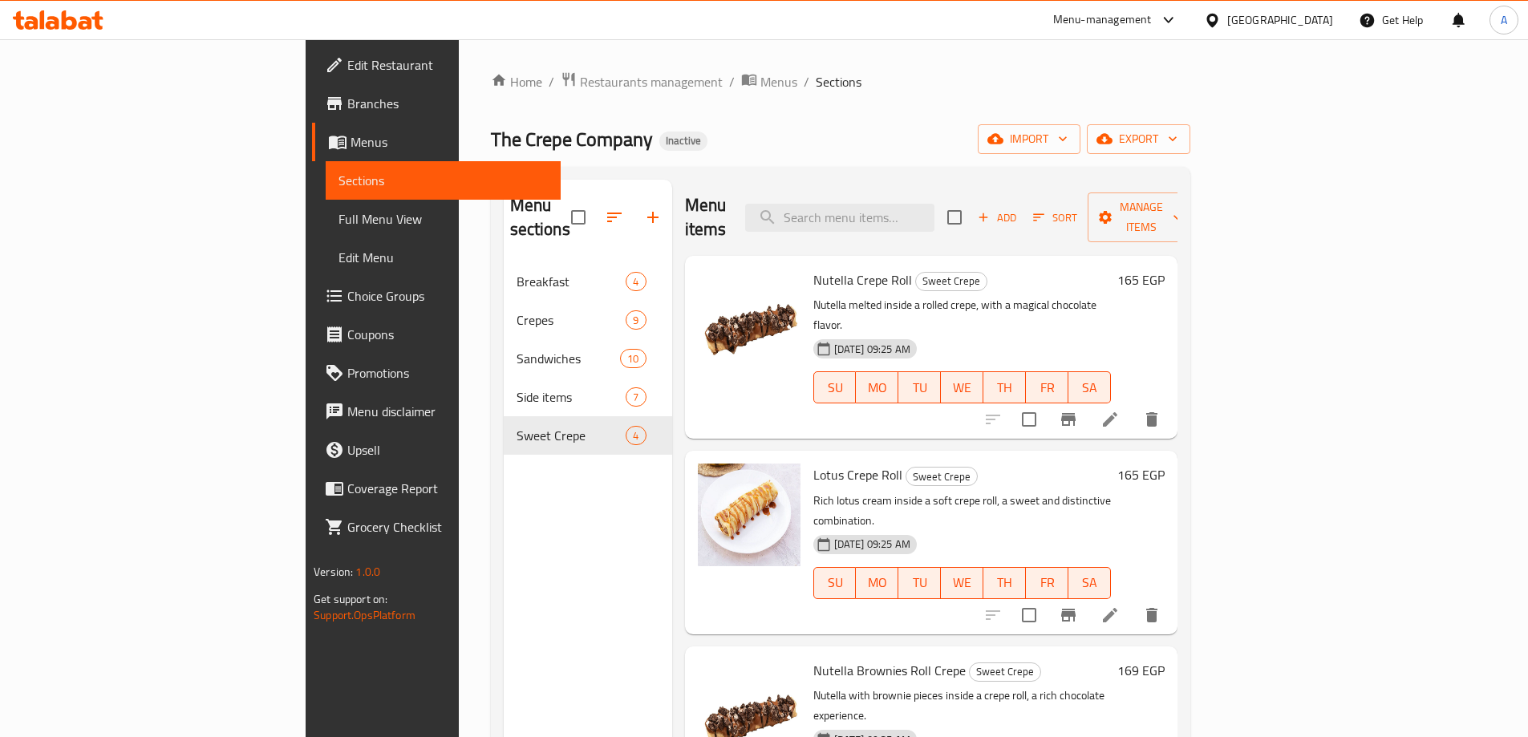
click at [1227, 24] on div at bounding box center [1215, 20] width 23 height 18
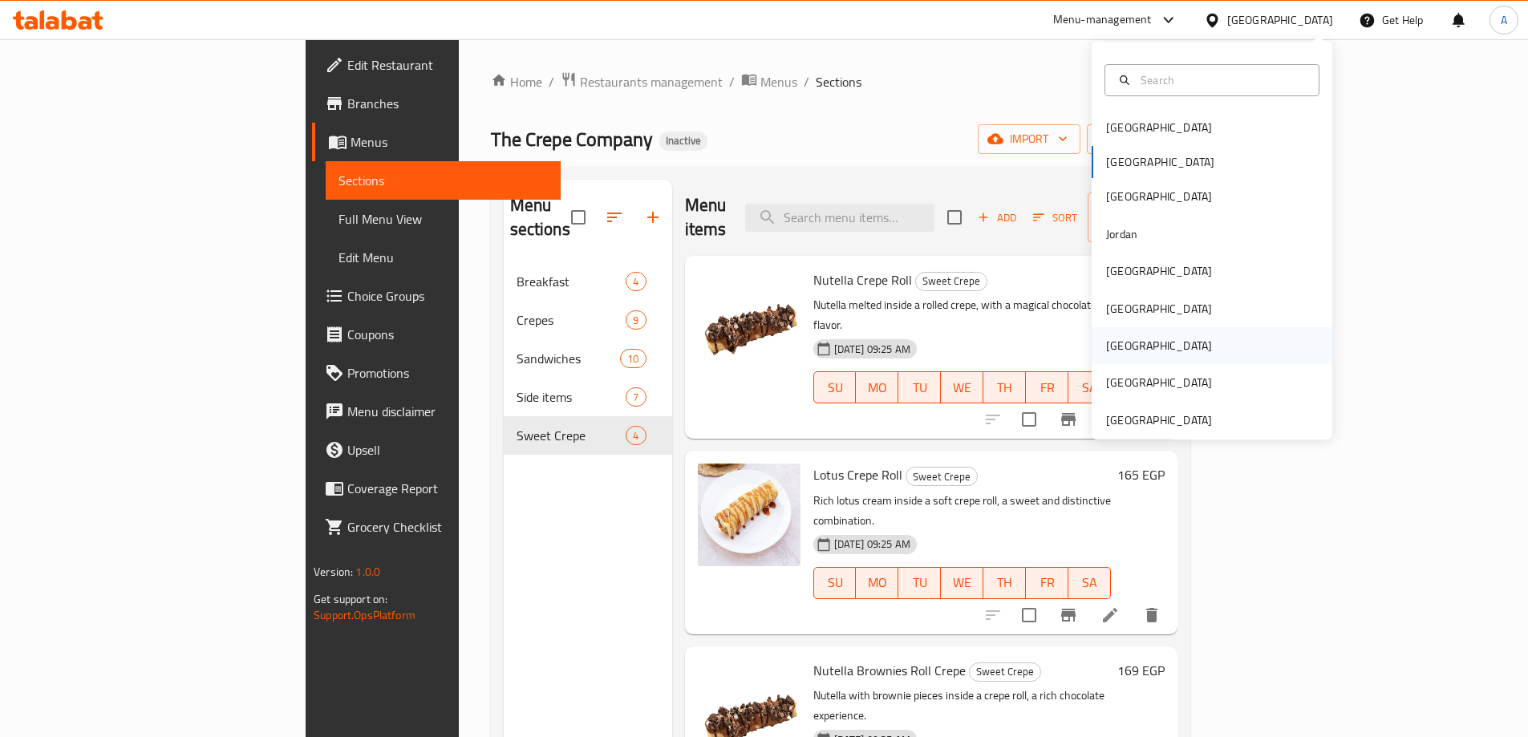
click at [1106, 345] on div "Qatar" at bounding box center [1159, 346] width 106 height 18
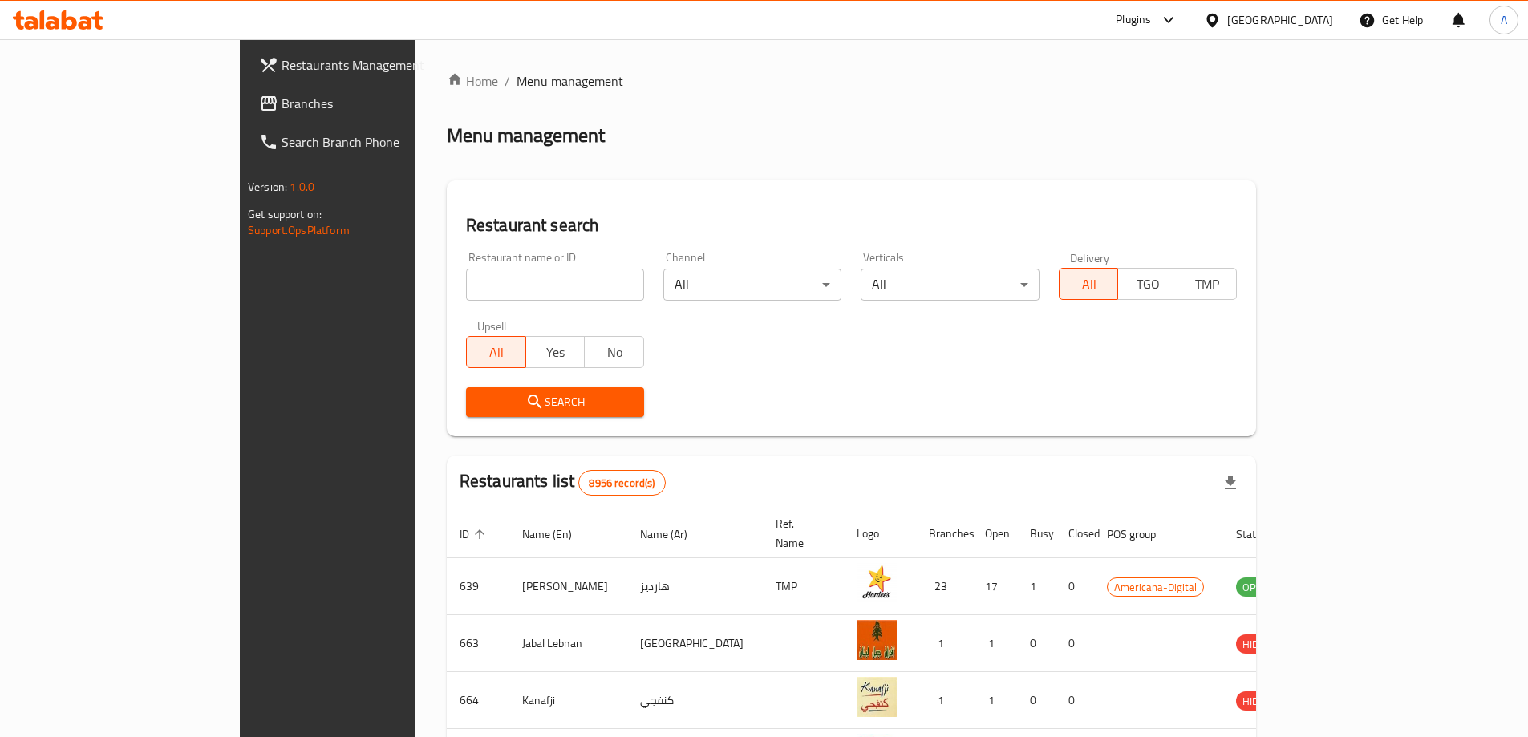
click at [282, 108] on span "Branches" at bounding box center [382, 103] width 201 height 19
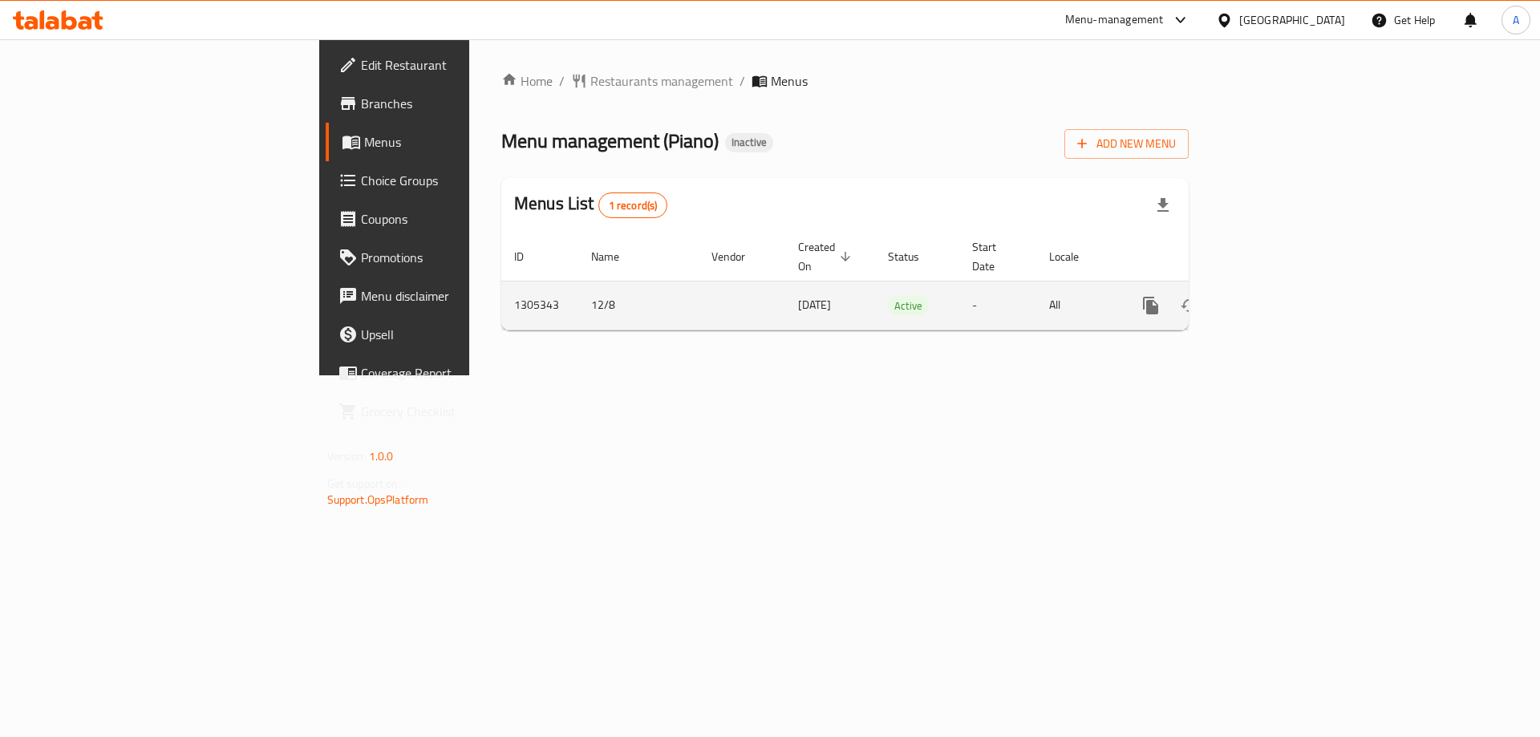
click at [1276, 296] on icon "enhanced table" at bounding box center [1266, 305] width 19 height 19
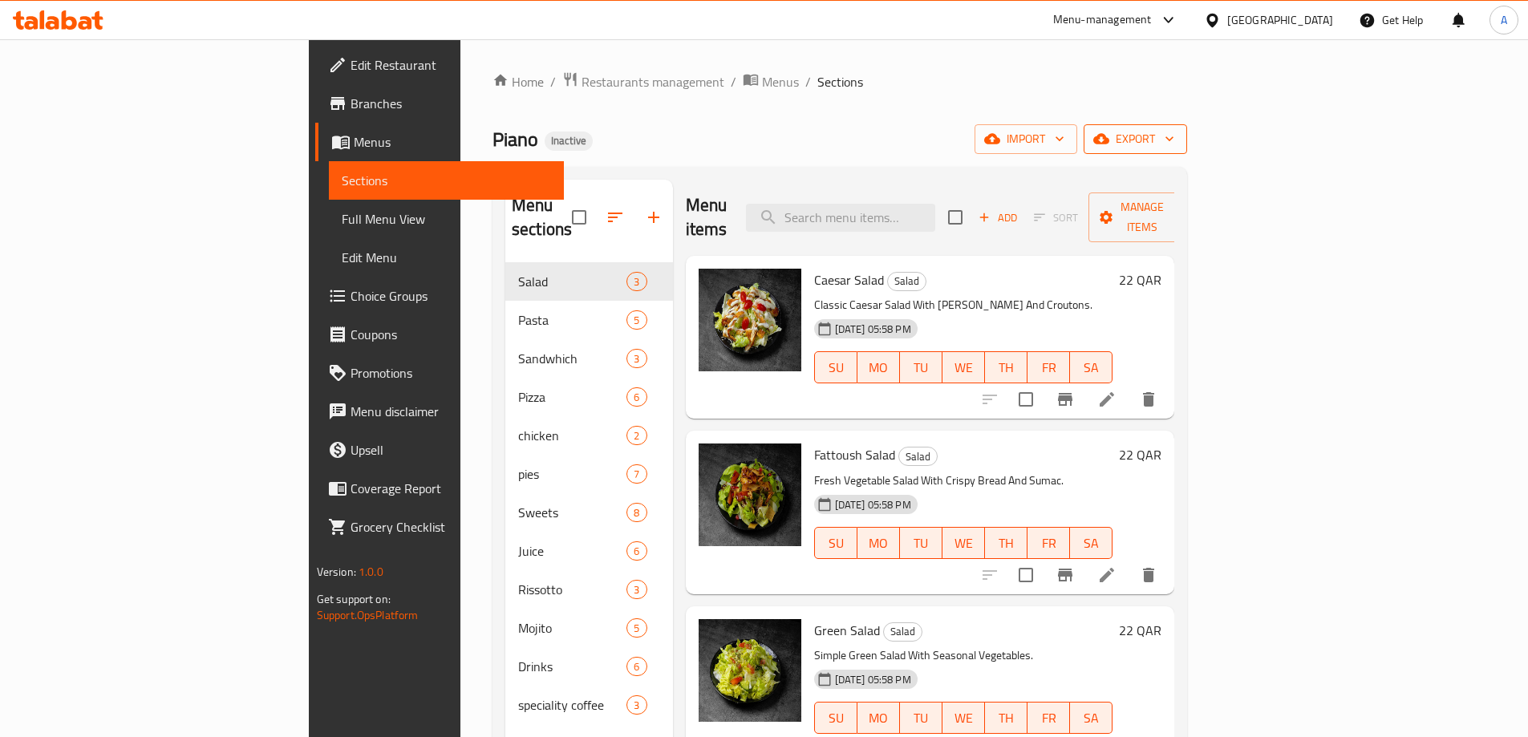
click at [1174, 139] on span "export" at bounding box center [1135, 139] width 78 height 20
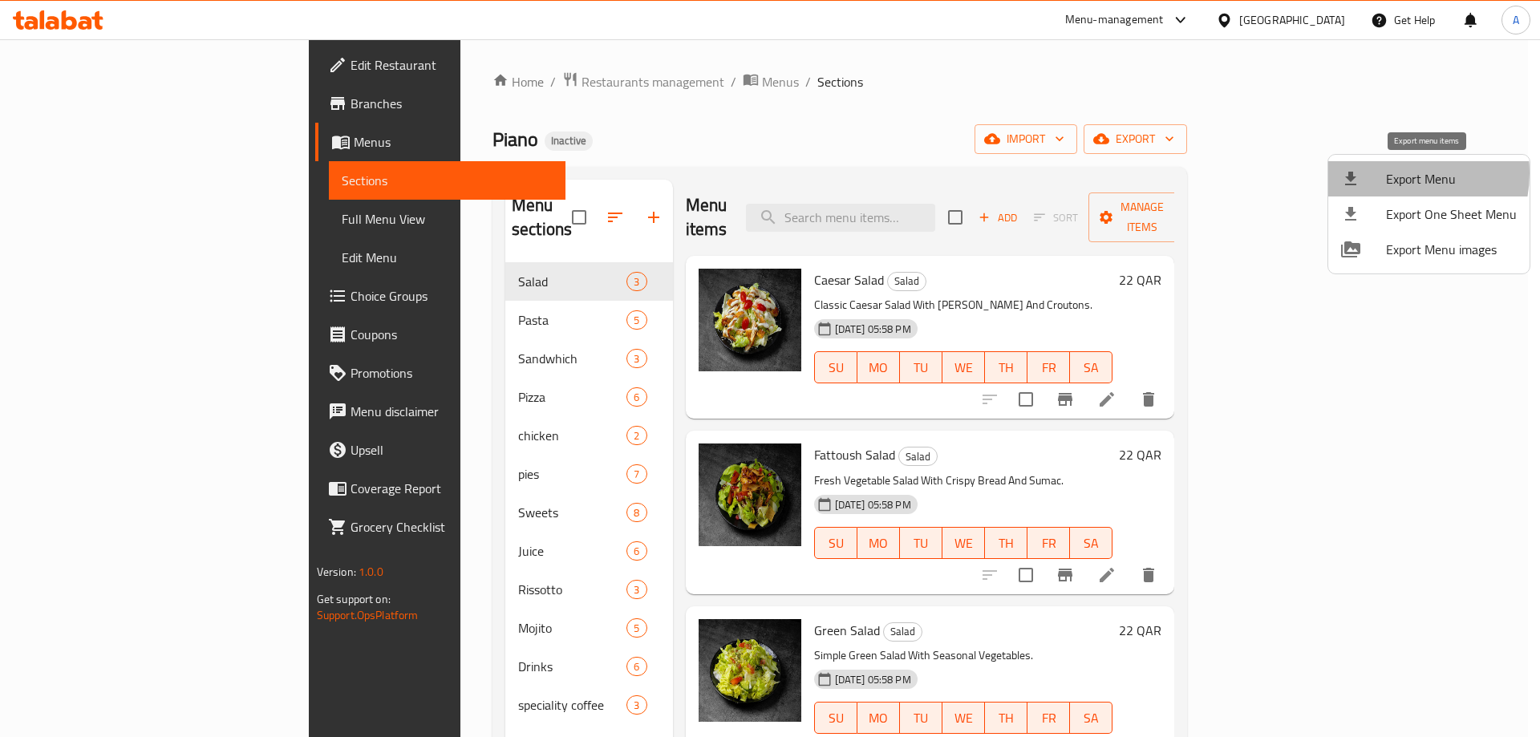
click at [1397, 173] on span "Export Menu" at bounding box center [1451, 178] width 131 height 19
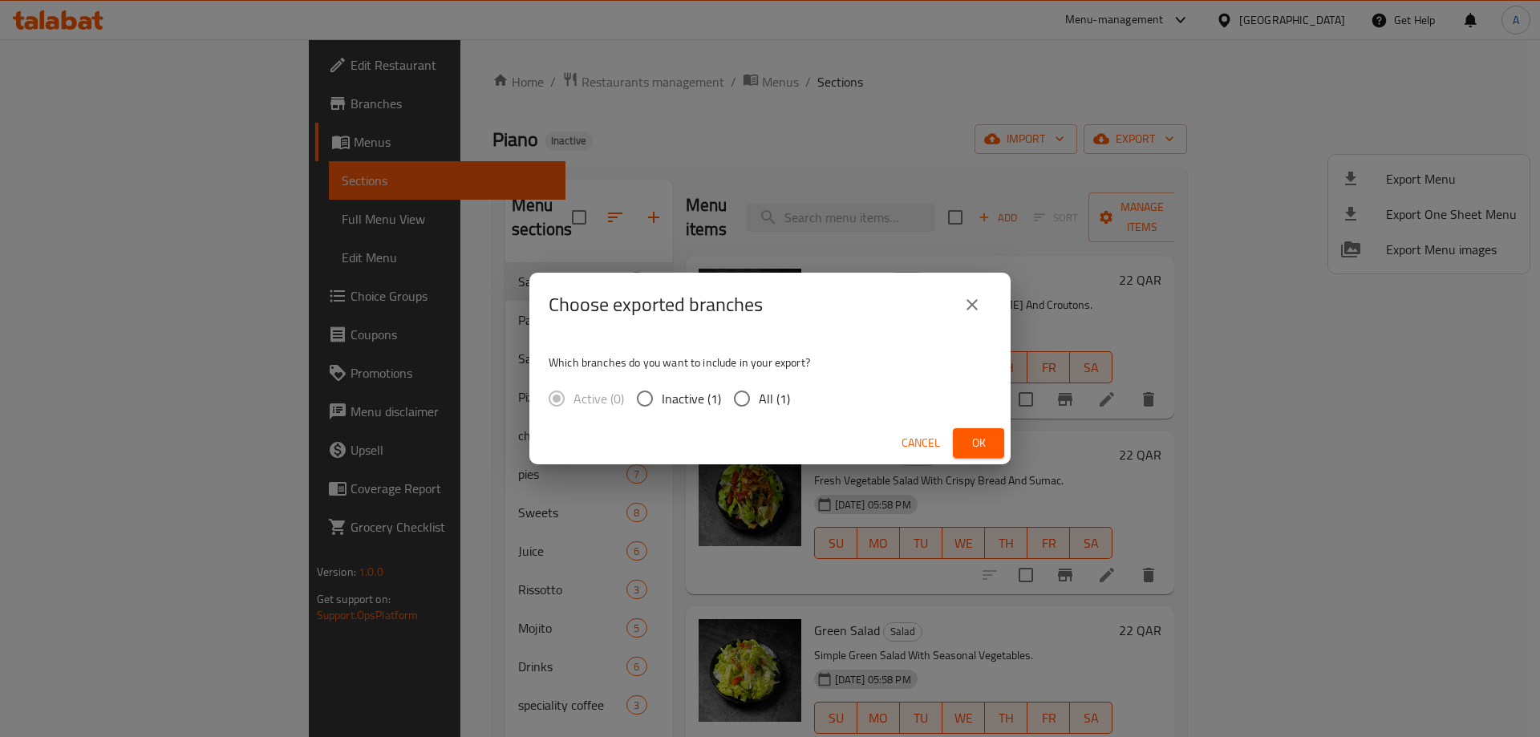
click at [741, 399] on input "All (1)" at bounding box center [742, 399] width 34 height 34
radio input "true"
click at [1004, 444] on div "Cancel Ok" at bounding box center [769, 443] width 481 height 43
click at [975, 436] on span "Ok" at bounding box center [979, 443] width 26 height 20
